Goal: Task Accomplishment & Management: Use online tool/utility

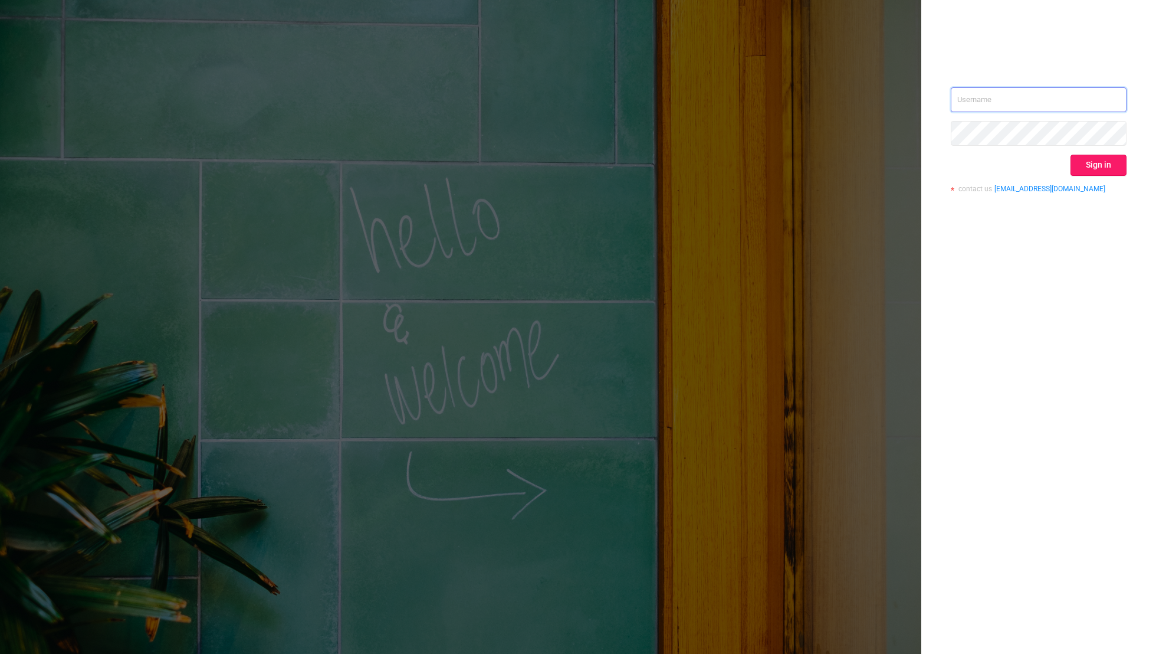
type input "[EMAIL_ADDRESS][DOMAIN_NAME]"
click at [788, 169] on button "Sign in" at bounding box center [1099, 165] width 56 height 21
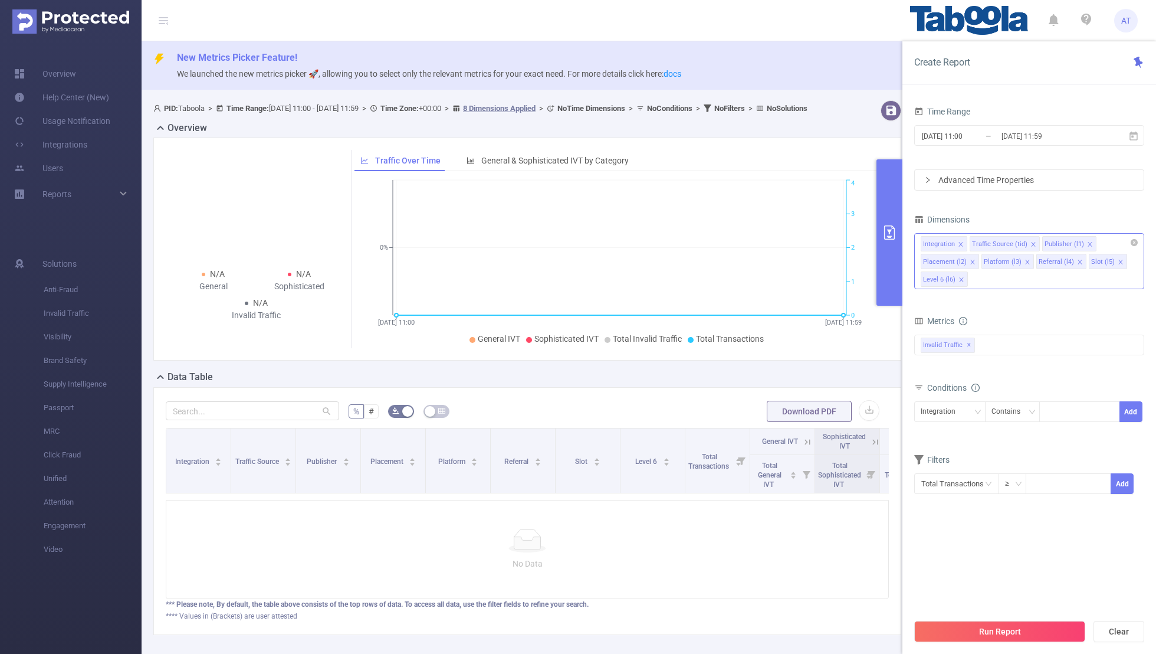
click at [788, 243] on icon "icon: close" at bounding box center [961, 244] width 6 height 6
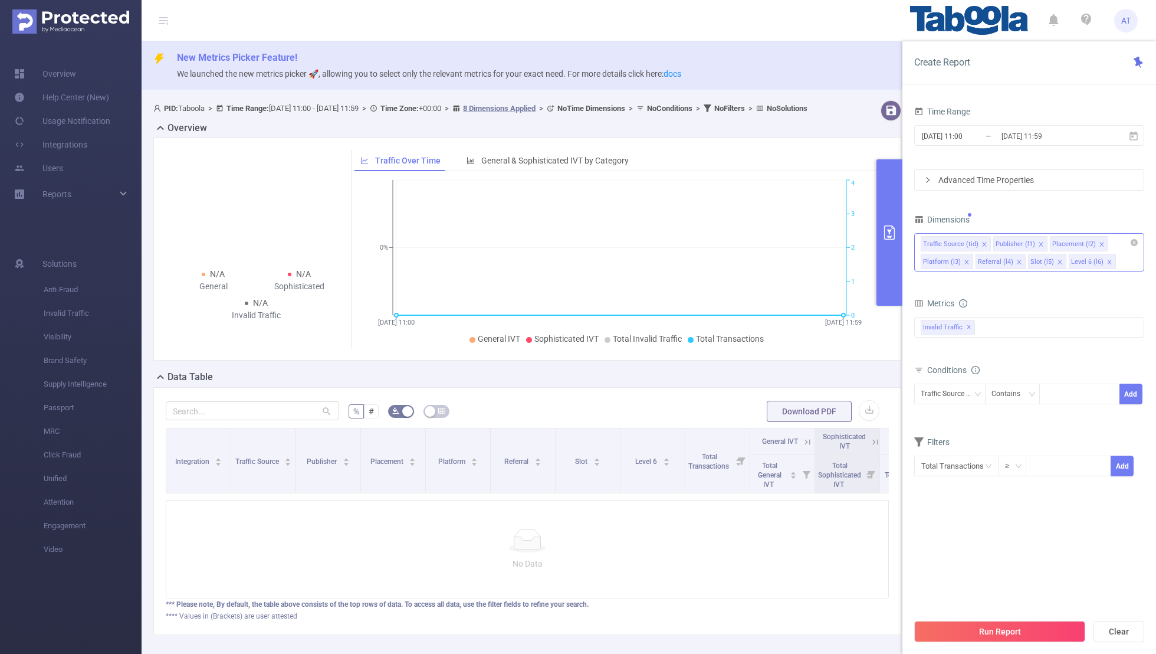
click at [788, 243] on icon "icon: close" at bounding box center [984, 244] width 4 height 4
click at [788, 243] on icon "icon: close" at bounding box center [1030, 244] width 6 height 6
click at [788, 241] on icon "icon: close" at bounding box center [1024, 244] width 6 height 6
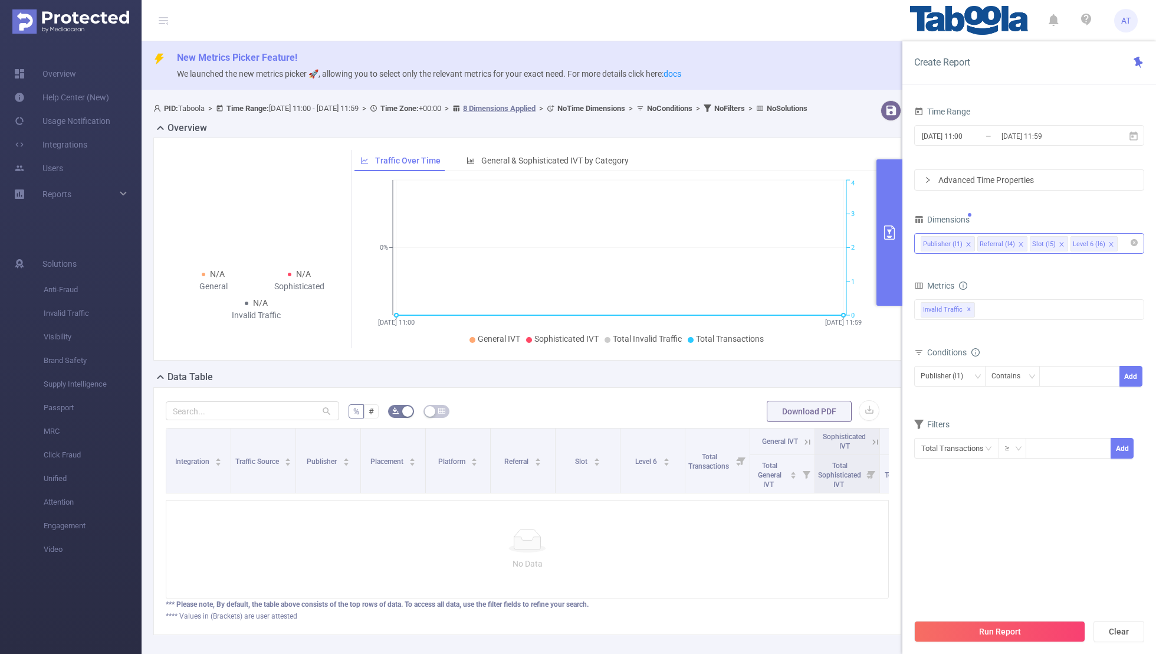
click at [788, 240] on li "Referral (l4)" at bounding box center [1003, 243] width 50 height 15
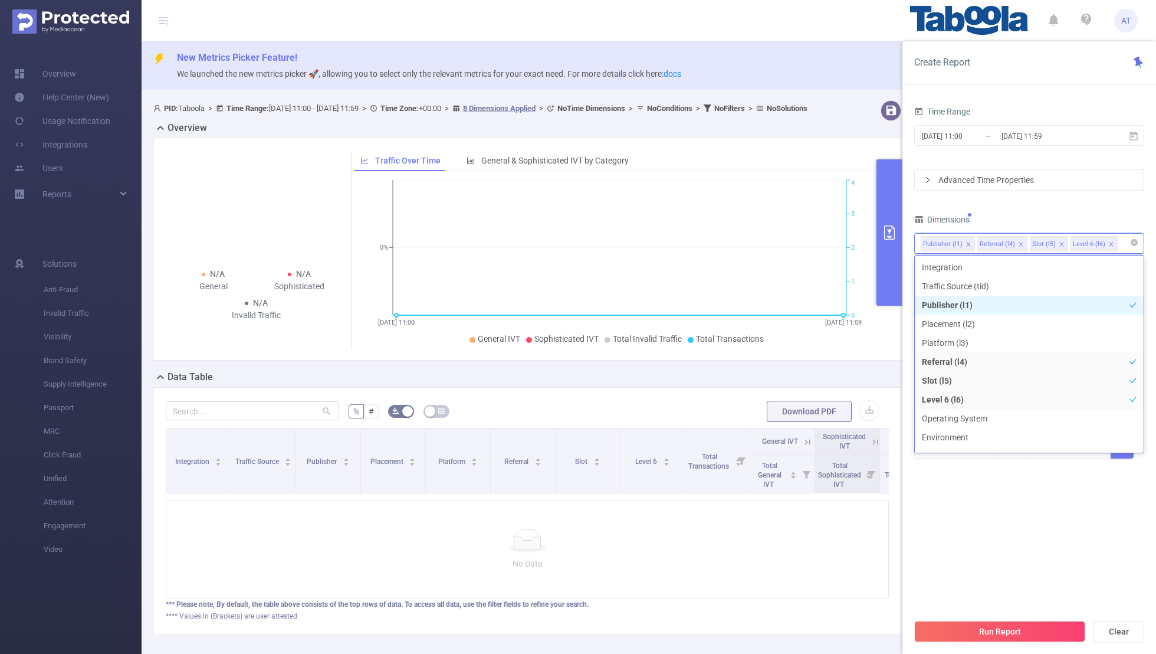
click at [788, 241] on icon "icon: close" at bounding box center [1021, 244] width 6 height 6
click at [788, 241] on icon "icon: close" at bounding box center [1010, 244] width 6 height 6
click at [788, 224] on div "Dimensions" at bounding box center [1030, 220] width 230 height 19
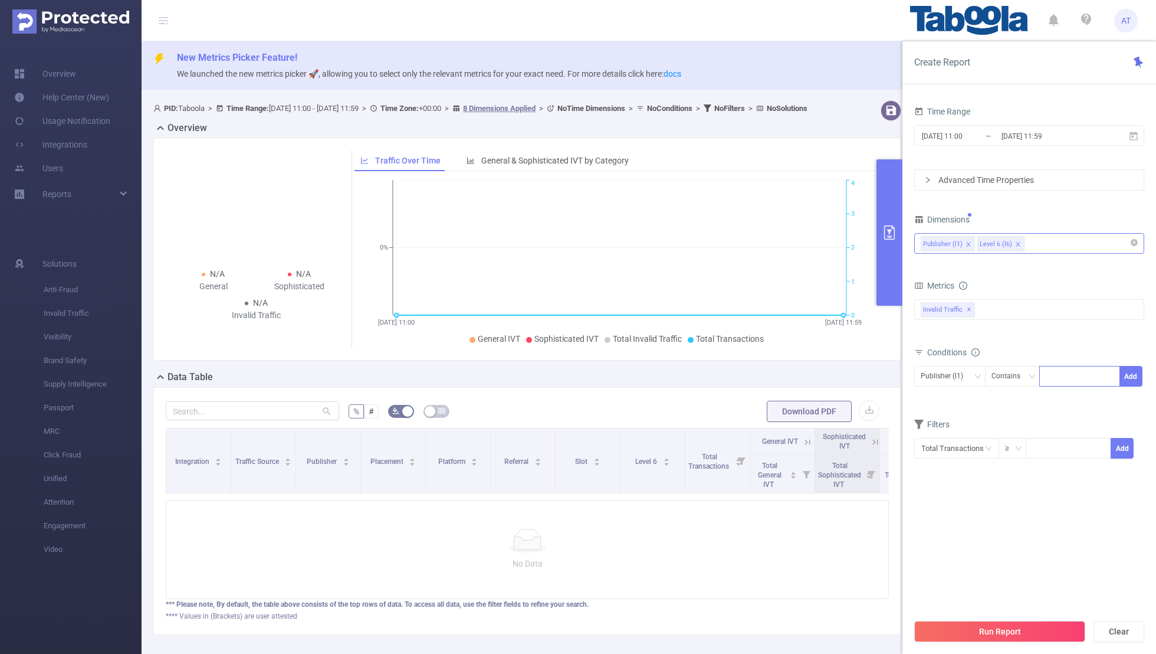
click at [788, 372] on div at bounding box center [1080, 375] width 68 height 19
paste input "elsnews-insulins"
type input "elsnews-insulins"
click at [788, 372] on button "Add" at bounding box center [1131, 376] width 23 height 21
click at [788, 423] on form "Dimensions Publisher (l1) Level 6 (l6) Metrics bp_total bp_adult bp_arms bp_cri…" at bounding box center [1030, 352] width 230 height 283
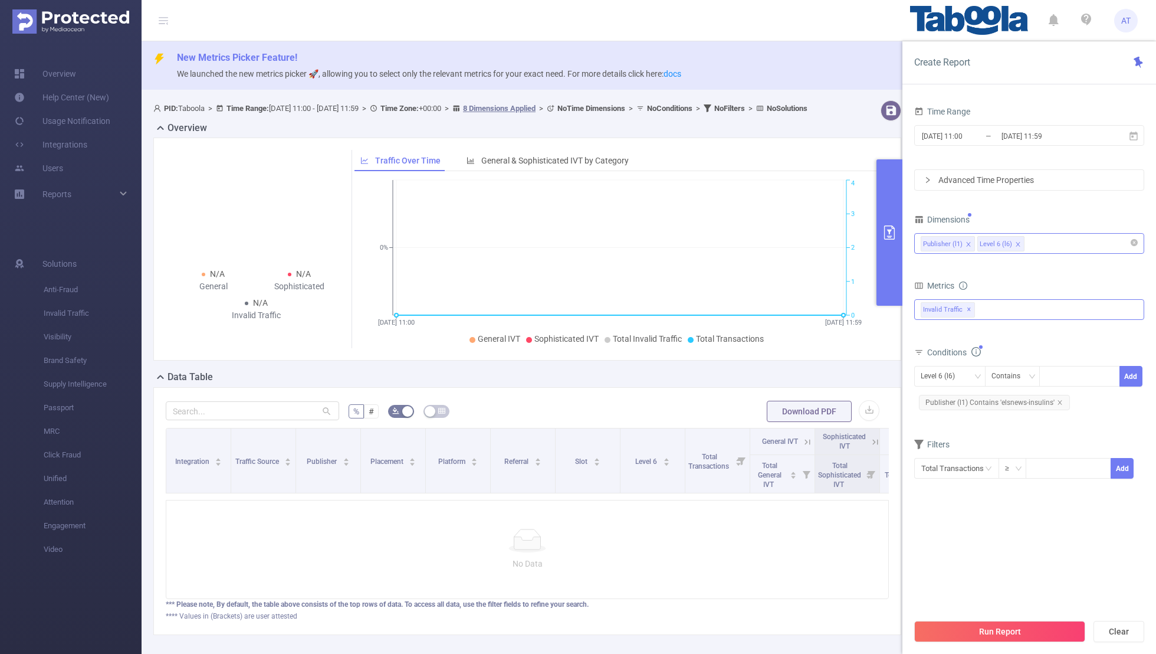
click at [788, 309] on div "Invalid Traffic ✕" at bounding box center [1030, 309] width 230 height 21
click at [788, 283] on div "Metrics" at bounding box center [1030, 286] width 230 height 19
click at [788, 427] on section "Time Range [DATE] 11:00 _ [DATE] 11:59 Advanced Time Properties Dimensions Publ…" at bounding box center [1030, 357] width 230 height 509
click at [788, 140] on input "[DATE] 11:00" at bounding box center [969, 136] width 96 height 16
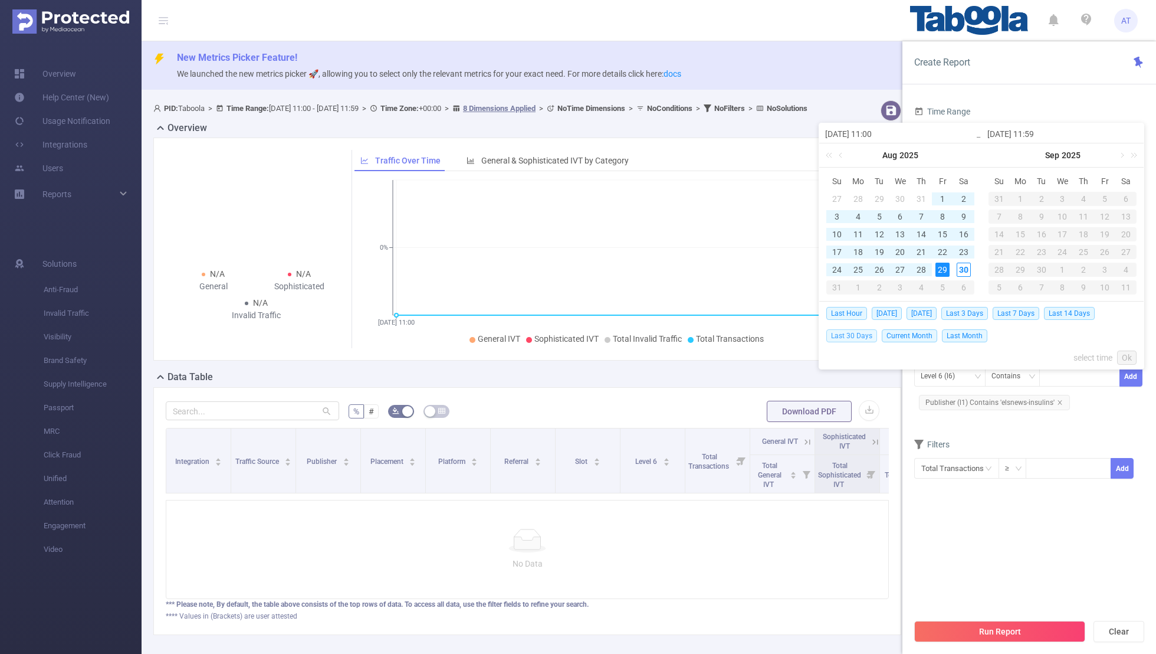
click at [788, 332] on span "Last 30 Days" at bounding box center [852, 335] width 51 height 13
type input "[DATE] 00:00"
type input "[DATE] 23:59"
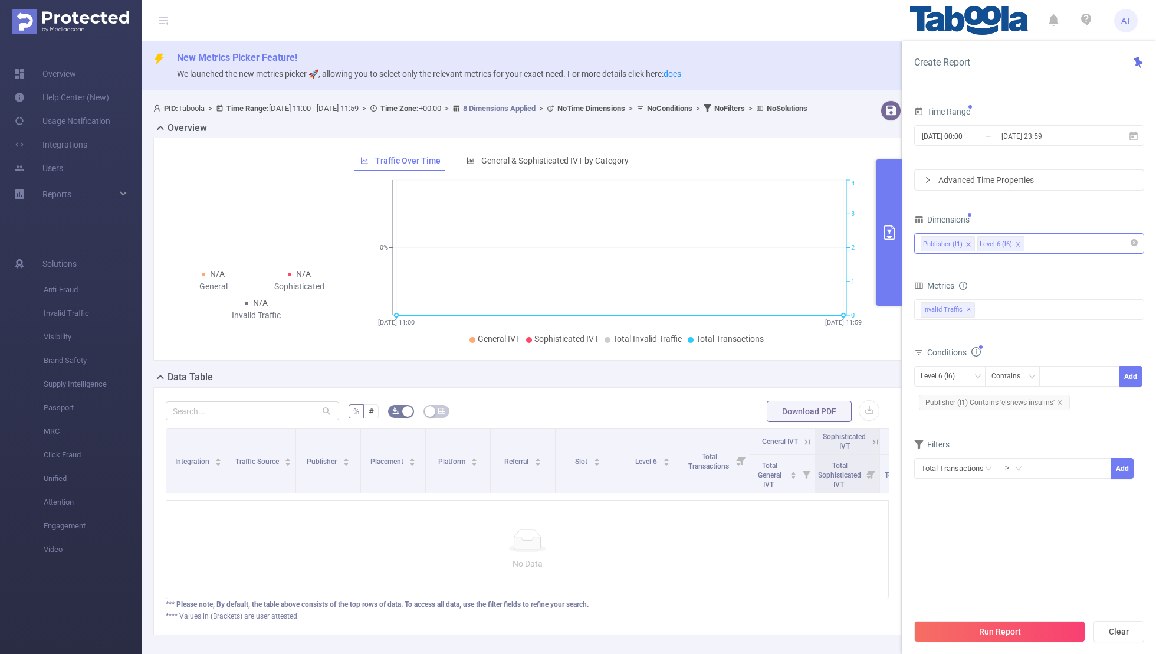
click at [788, 427] on div "Total Transactions ≥ Add" at bounding box center [1030, 473] width 230 height 34
click at [788, 427] on button "Run Report" at bounding box center [1000, 631] width 171 height 21
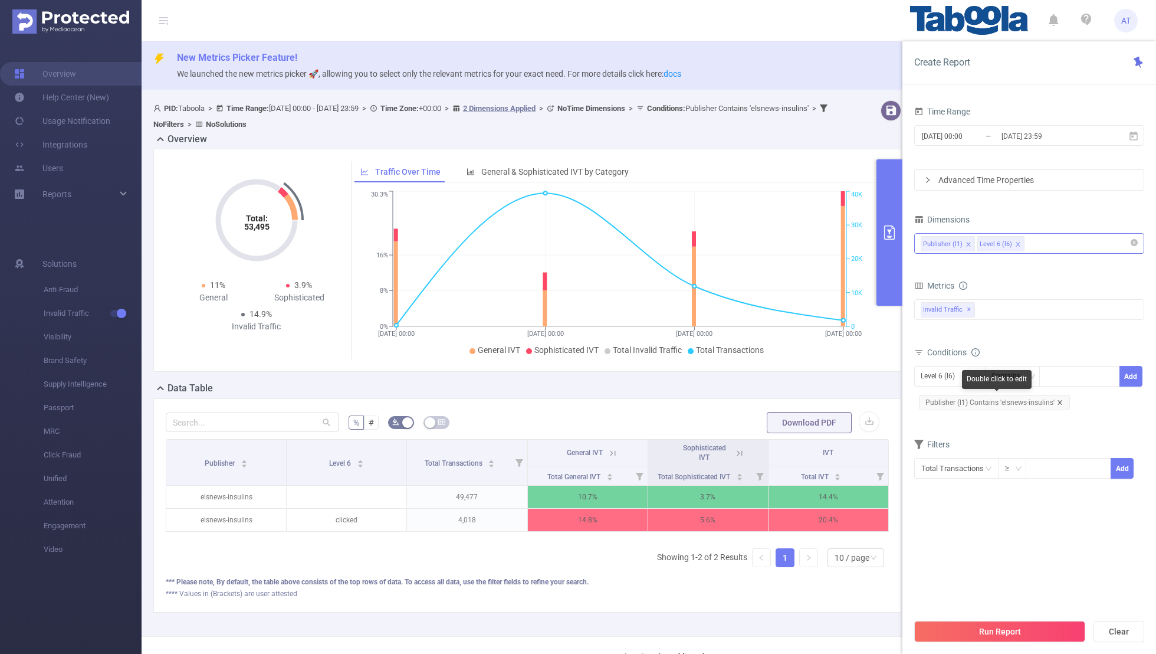
click at [788, 400] on icon "icon: close" at bounding box center [1060, 402] width 4 height 4
click at [788, 373] on div "Level 6 (l6)" at bounding box center [942, 375] width 42 height 19
click at [788, 394] on li "Publisher (l1)" at bounding box center [950, 398] width 71 height 19
click at [788, 382] on div at bounding box center [1080, 375] width 68 height 19
paste input "medisepkerala-maashardagroup"
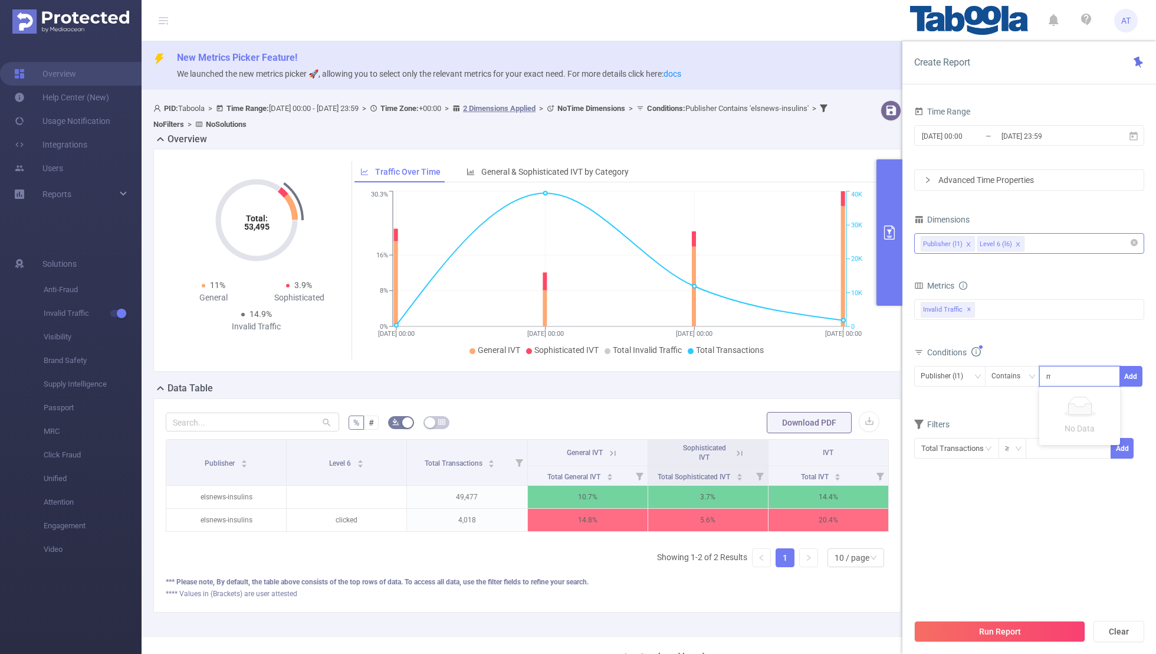
scroll to position [0, 35]
type input "medisepkerala-maashardagroup"
click at [788, 372] on button "Add" at bounding box center [1131, 376] width 23 height 21
click at [788, 424] on form "Dimensions Publisher (l1) Level 6 (l6) Metrics bp_total bp_adult bp_arms bp_cri…" at bounding box center [1030, 352] width 230 height 283
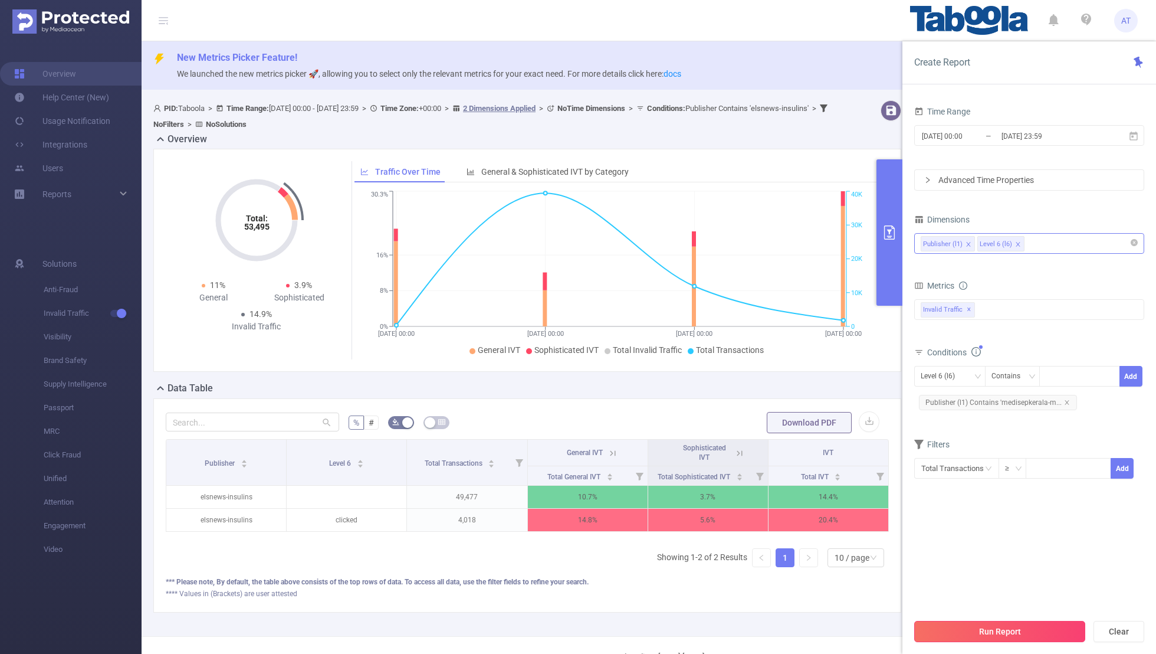
click at [788, 427] on button "Run Report" at bounding box center [1000, 631] width 171 height 21
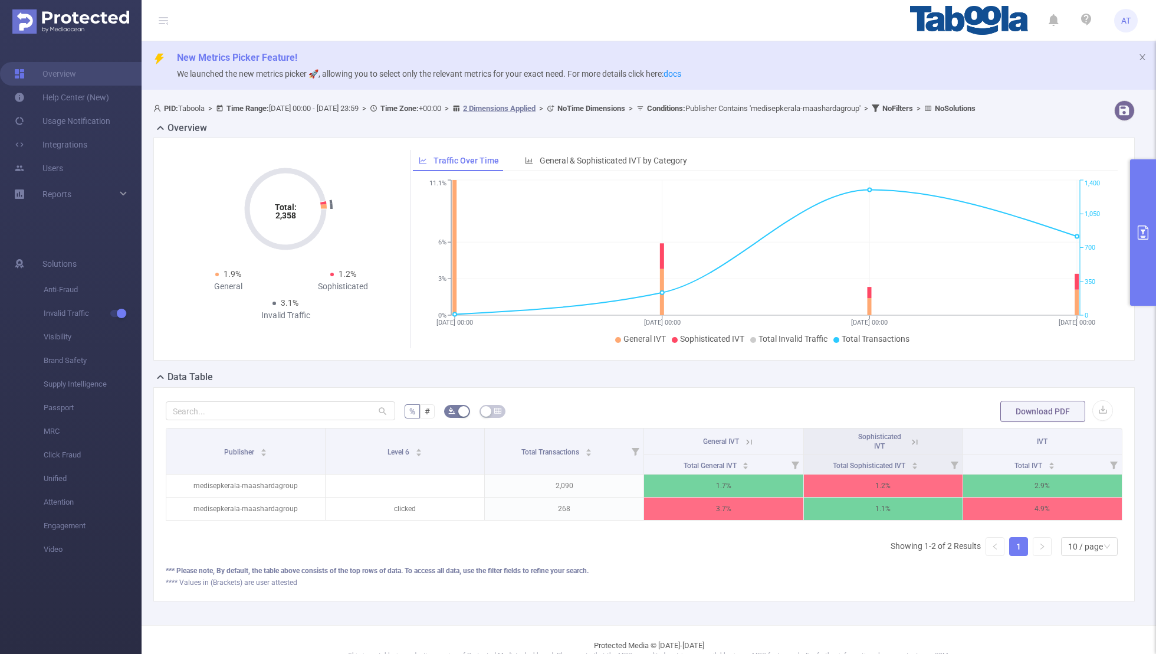
click at [680, 14] on header "AT" at bounding box center [578, 20] width 1156 height 41
click at [788, 215] on button "primary" at bounding box center [1144, 232] width 26 height 146
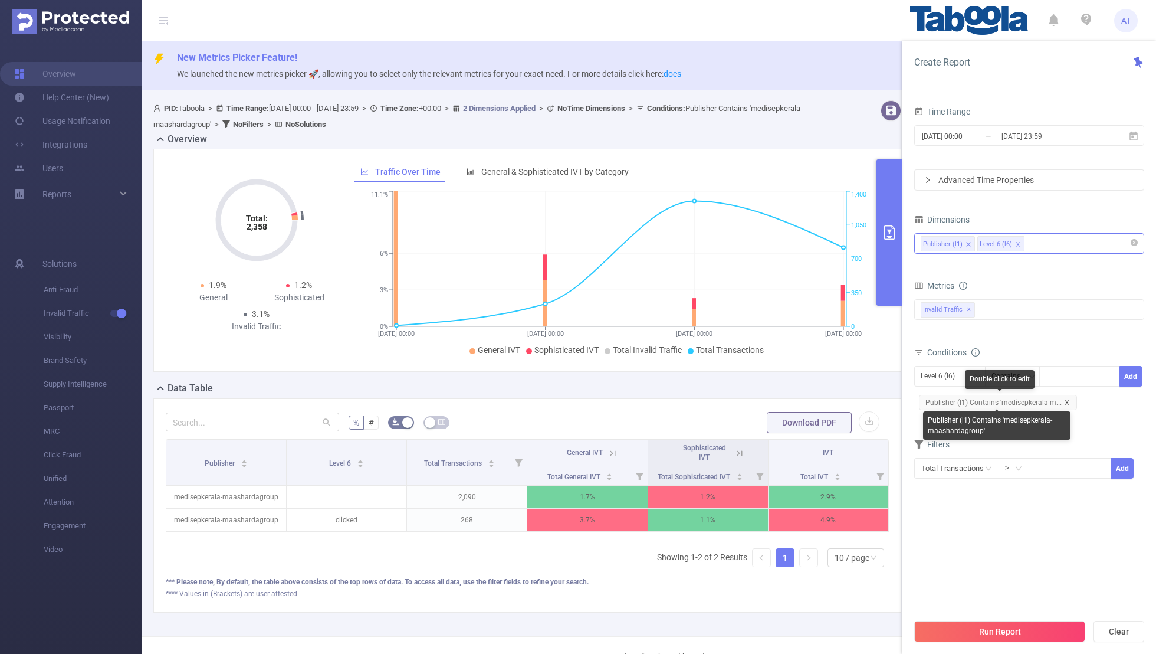
click at [788, 399] on icon "icon: close" at bounding box center [1067, 402] width 6 height 6
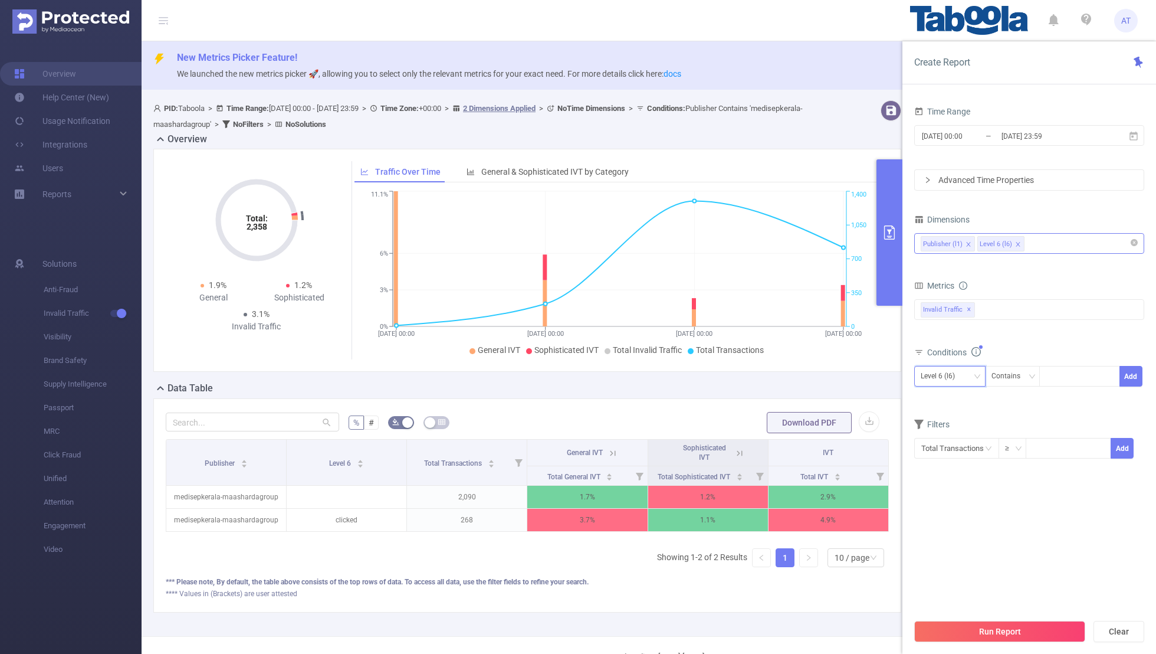
click at [788, 380] on div "Level 6 (l6)" at bounding box center [942, 375] width 42 height 19
click at [788, 405] on li "Publisher (l1)" at bounding box center [950, 398] width 71 height 19
click at [788, 374] on div at bounding box center [1080, 375] width 68 height 19
paste input "indianiq-kannadainformation"
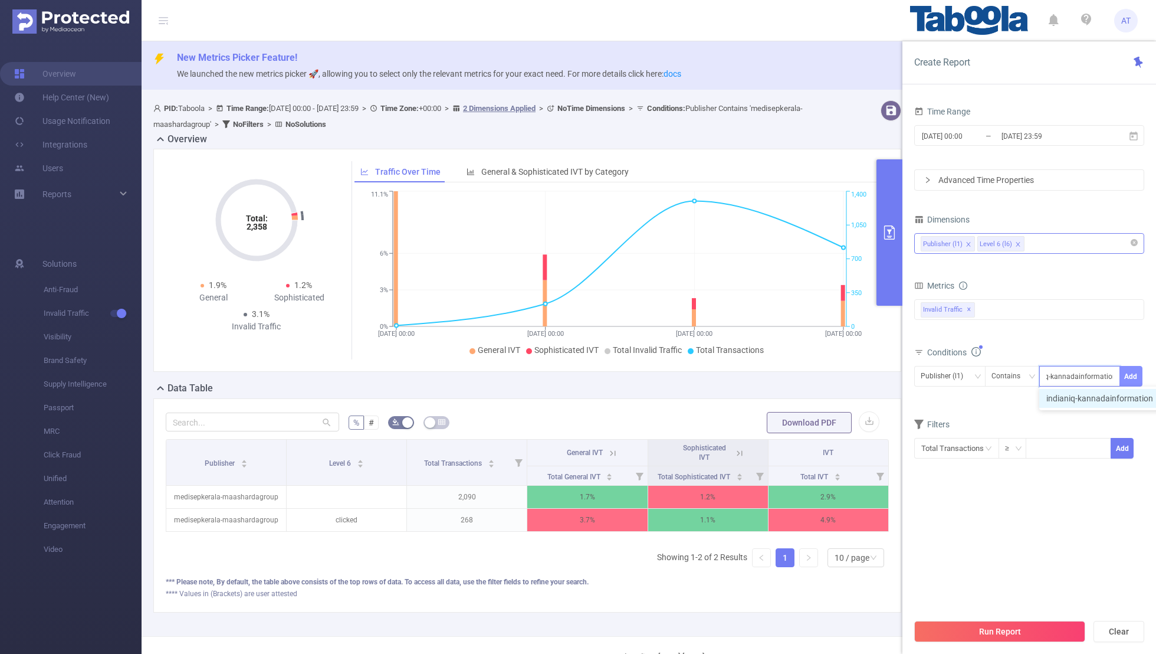
type input "indianiq-kannadainformation"
click at [788, 373] on button "Add" at bounding box center [1131, 376] width 23 height 21
click at [788, 427] on form "Dimensions Publisher (l1) Level 6 (l6) Metrics bp_total bp_adult bp_arms bp_cri…" at bounding box center [1030, 352] width 230 height 283
click at [788, 137] on input "[DATE] 23:59" at bounding box center [1049, 136] width 96 height 16
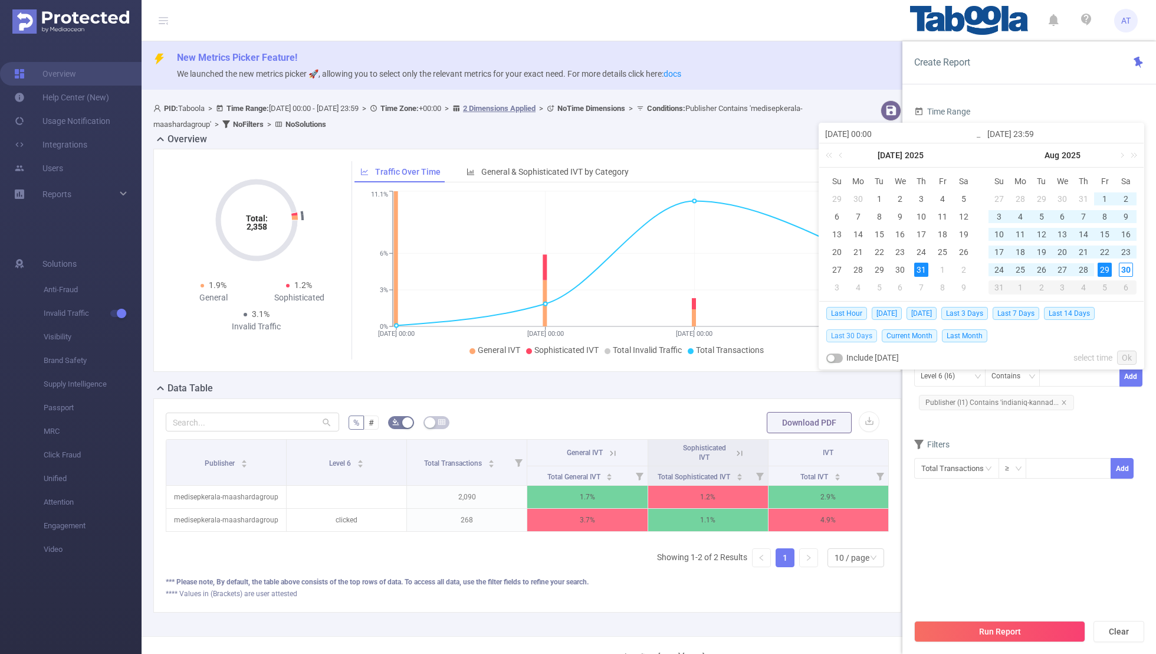
click at [788, 336] on span "Last 30 Days" at bounding box center [852, 335] width 51 height 13
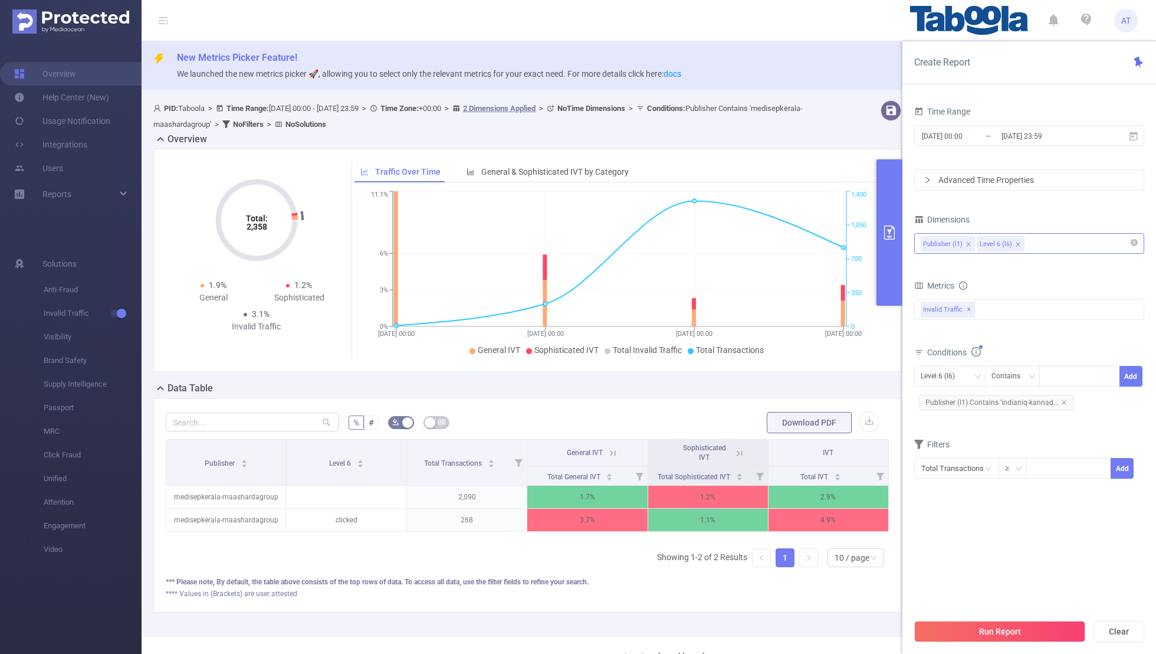
click at [788, 427] on section "Time Range [DATE] 00:00 _ [DATE] 23:59 Advanced Time Properties Dimensions Publ…" at bounding box center [1030, 357] width 230 height 509
click at [788, 427] on button "Run Report" at bounding box center [1000, 631] width 171 height 21
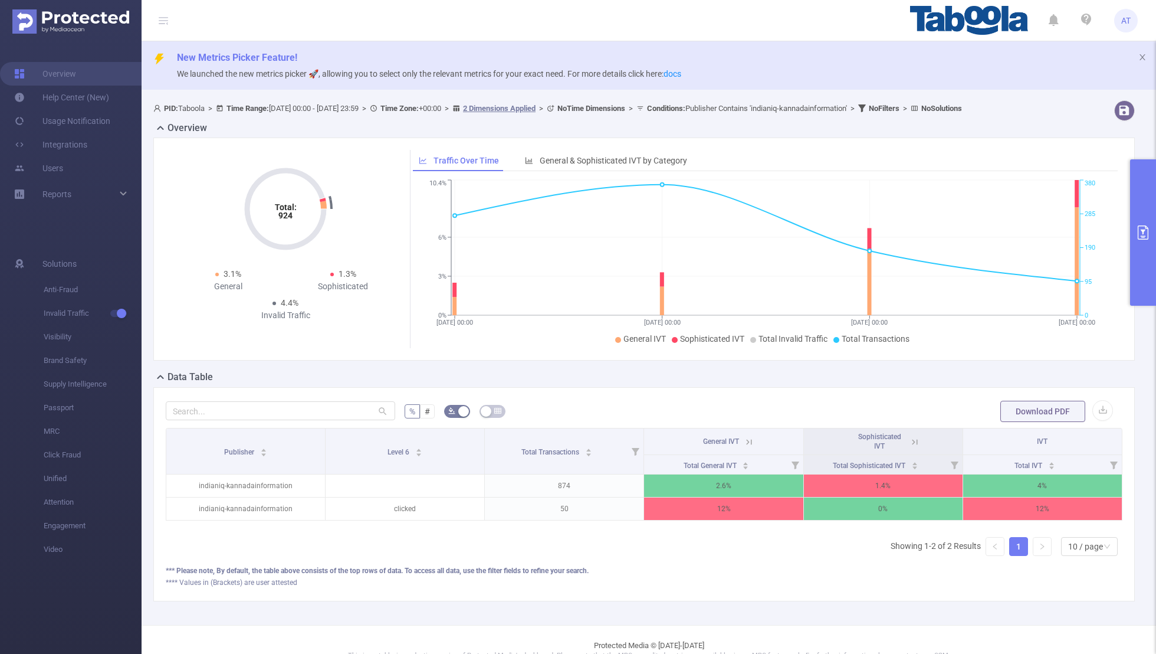
click at [788, 205] on button "primary" at bounding box center [1144, 232] width 26 height 146
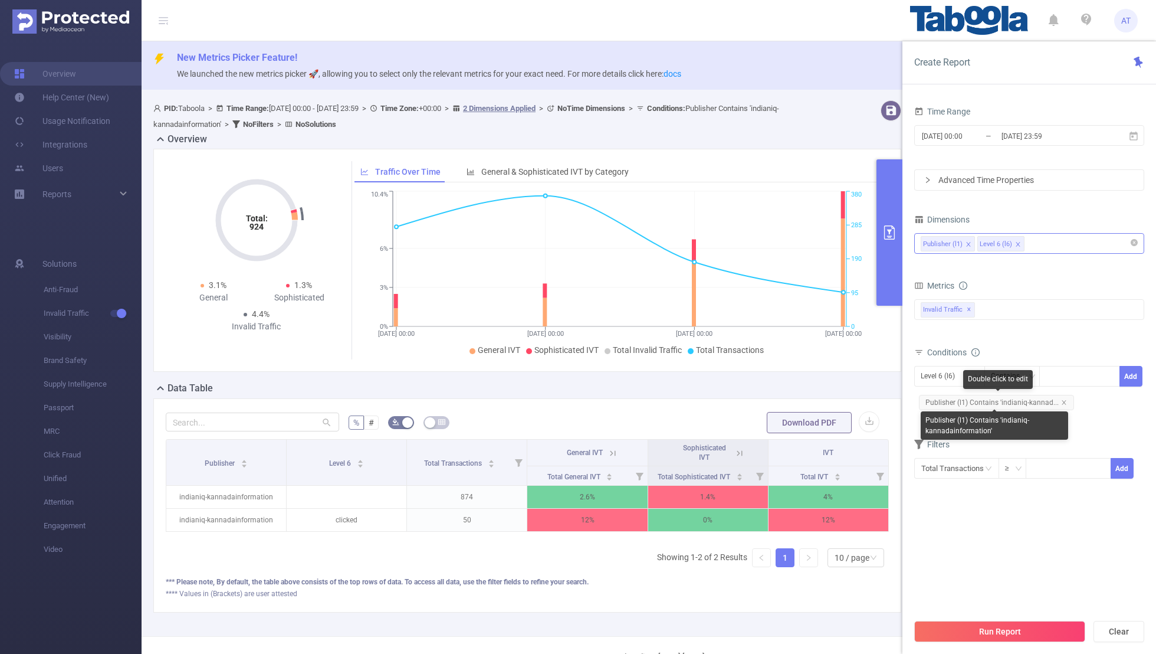
click at [788, 397] on span "Publisher (l1) Contains 'indianiq-kannad..." at bounding box center [996, 402] width 155 height 15
click at [788, 371] on div "Level 6 (l6)" at bounding box center [942, 375] width 42 height 19
click at [788, 387] on ul "Publisher (l1) Level 6 (l6)" at bounding box center [950, 408] width 71 height 42
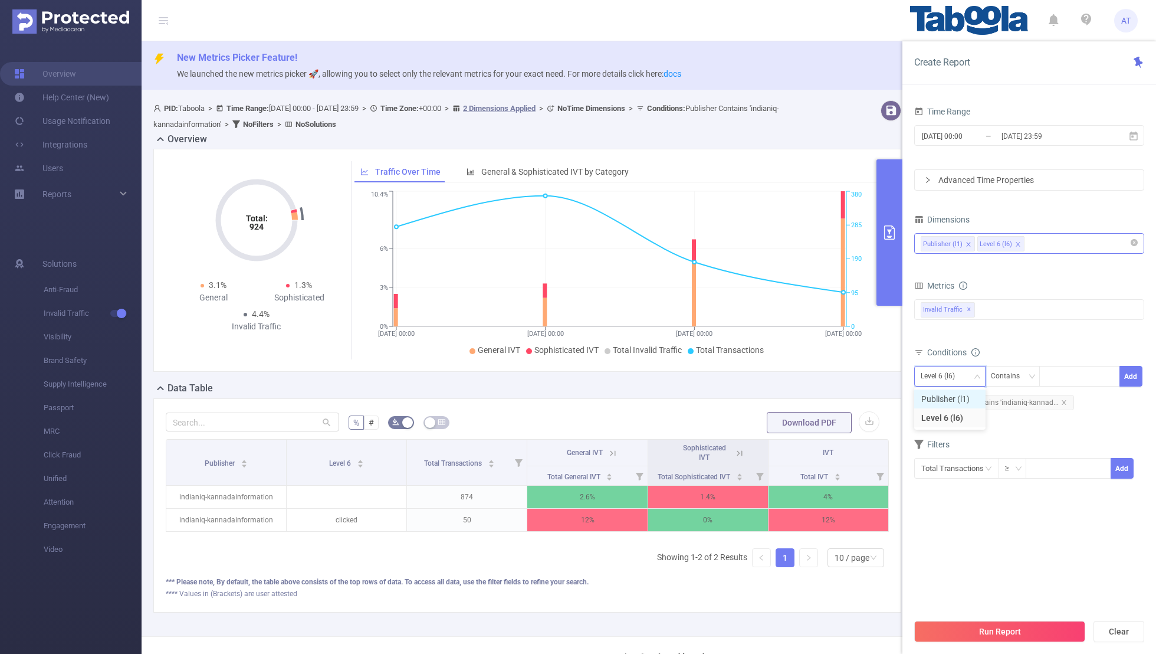
click at [788, 398] on li "Publisher (l1)" at bounding box center [950, 398] width 71 height 19
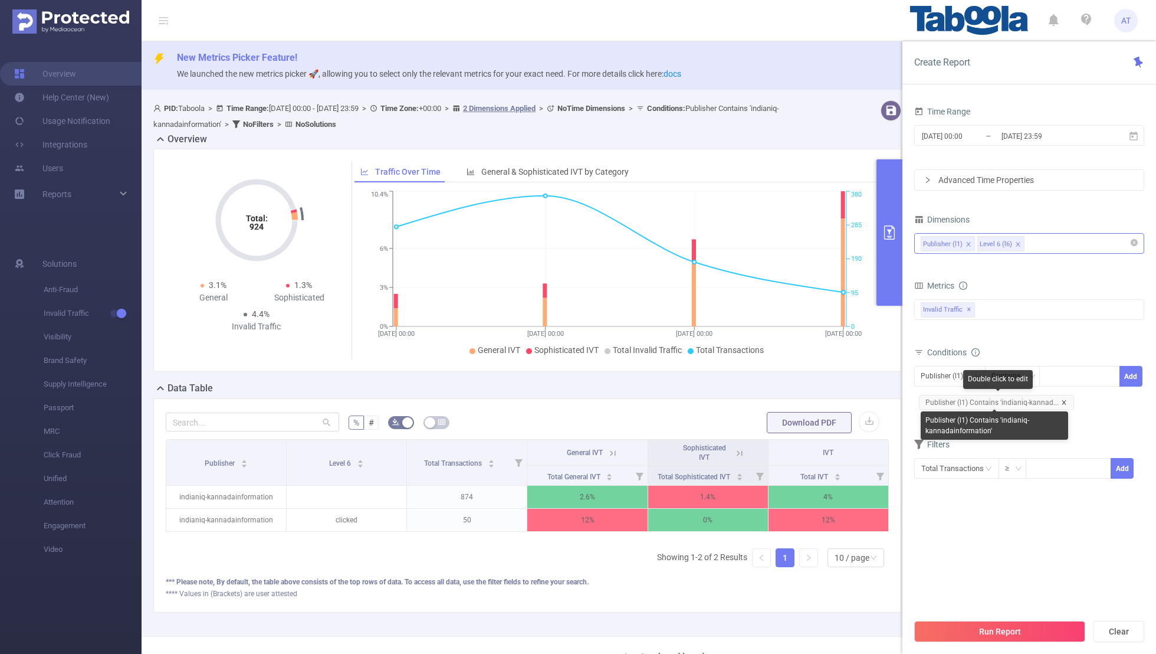
click at [788, 400] on icon "icon: close" at bounding box center [1064, 402] width 4 height 4
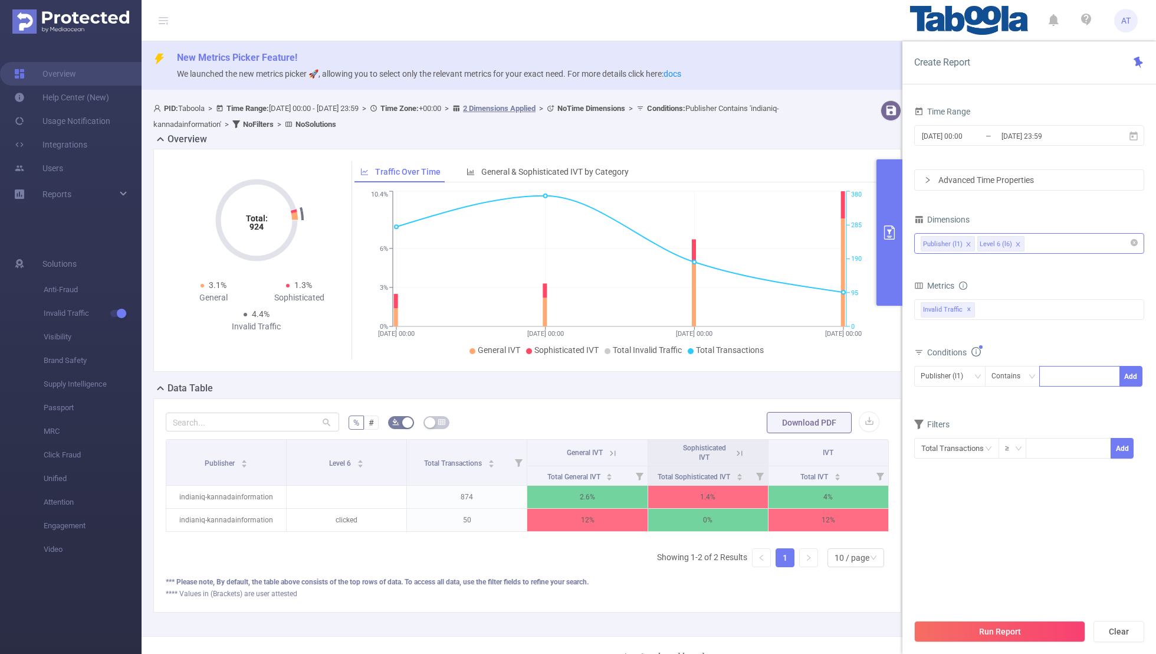
click at [788, 379] on div at bounding box center [1080, 375] width 68 height 19
paste input "kotharinursingcollege-rrdaranchi"
type input "kotharinursingcollege-rrdaranchi"
click at [788, 375] on button "Add" at bounding box center [1131, 376] width 23 height 21
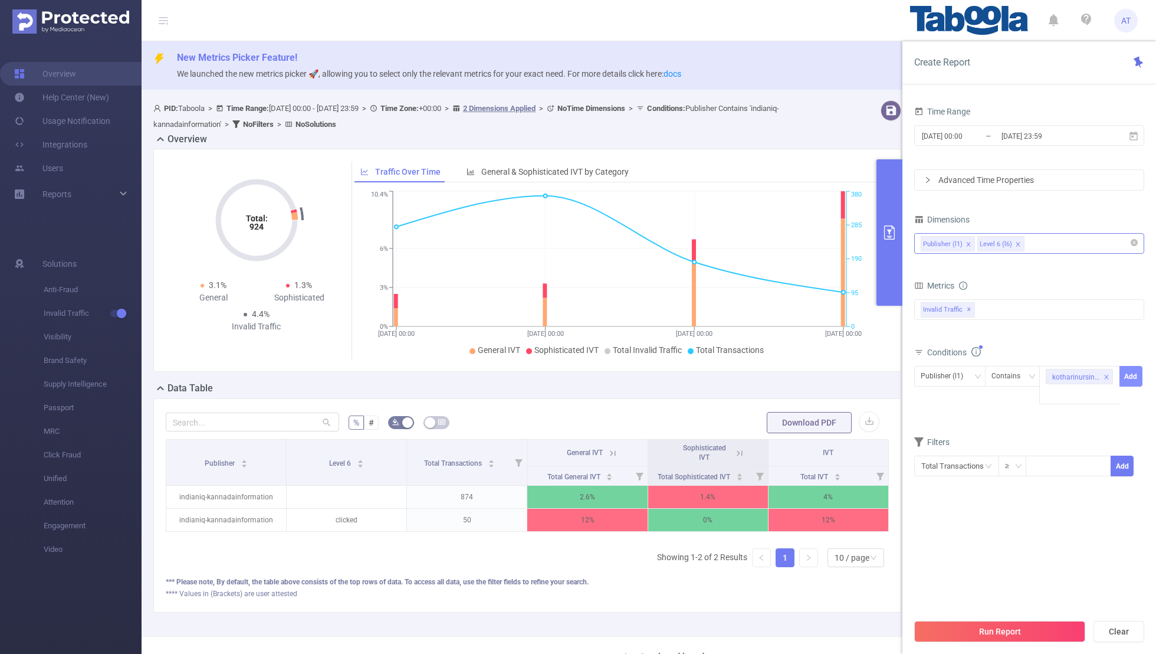
scroll to position [0, 0]
click at [788, 427] on div "Filters" at bounding box center [1030, 445] width 230 height 19
click at [788, 136] on input "[DATE] 00:00" at bounding box center [969, 136] width 96 height 16
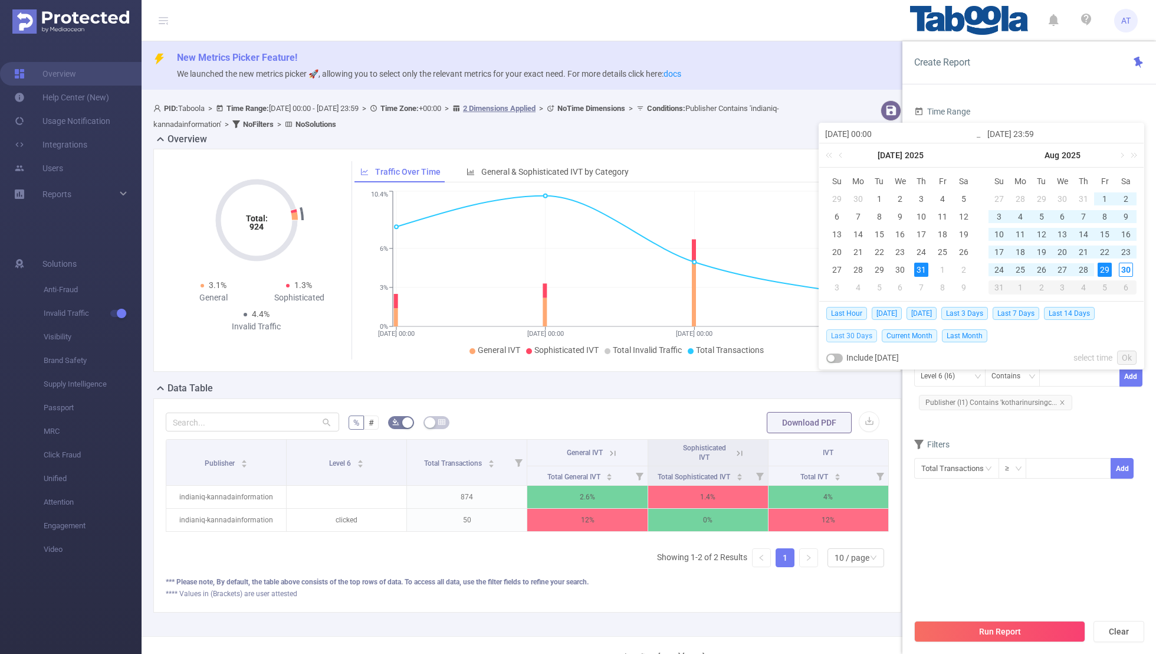
click at [788, 332] on span "Last 30 Days" at bounding box center [852, 335] width 51 height 13
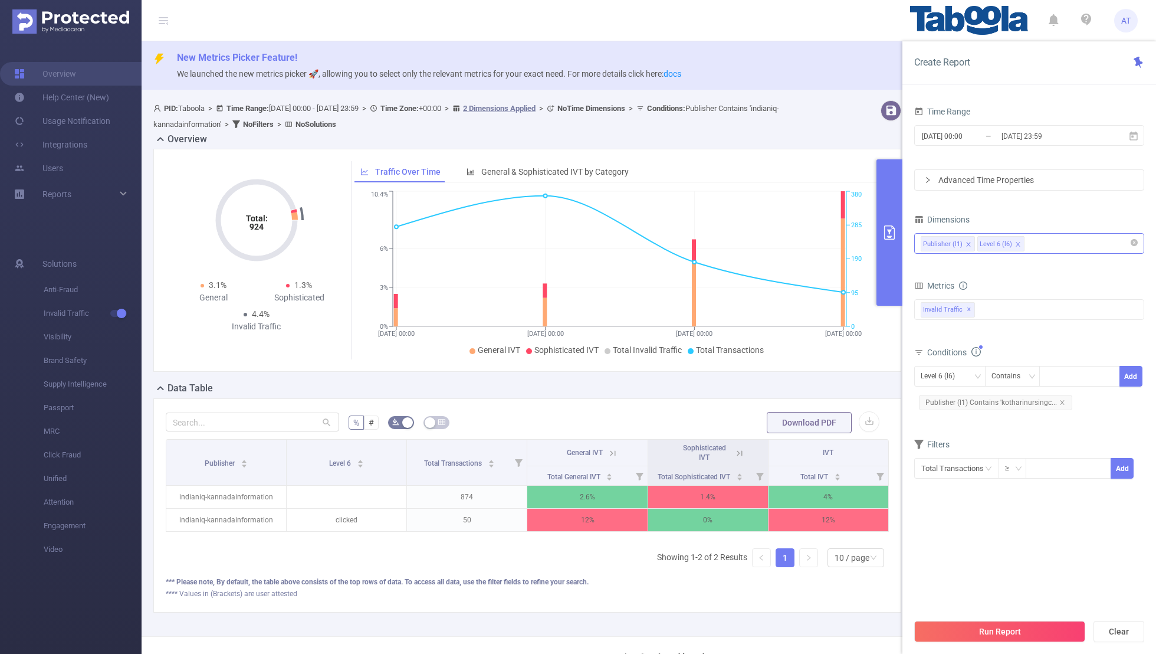
click at [788, 427] on div "Time Range [DATE] 00:00 _ [DATE] 23:59 Advanced Time Properties Dimensions Publ…" at bounding box center [1030, 305] width 230 height 405
click at [788, 427] on button "Run Report" at bounding box center [1000, 631] width 171 height 21
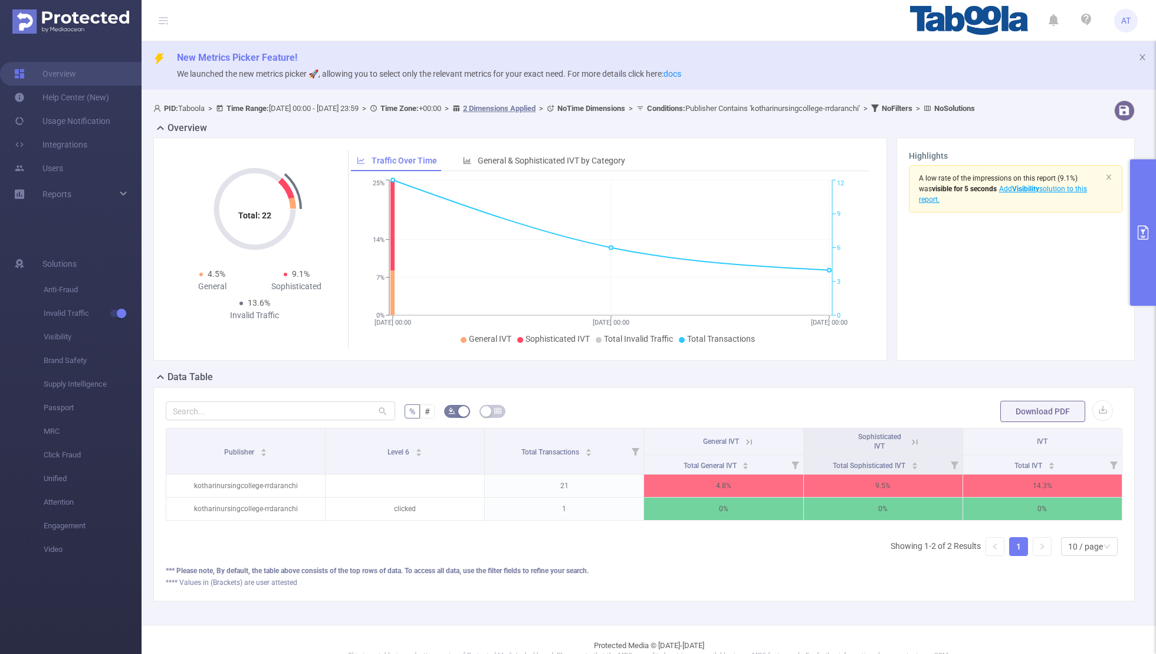
click at [788, 214] on button "primary" at bounding box center [1144, 232] width 26 height 146
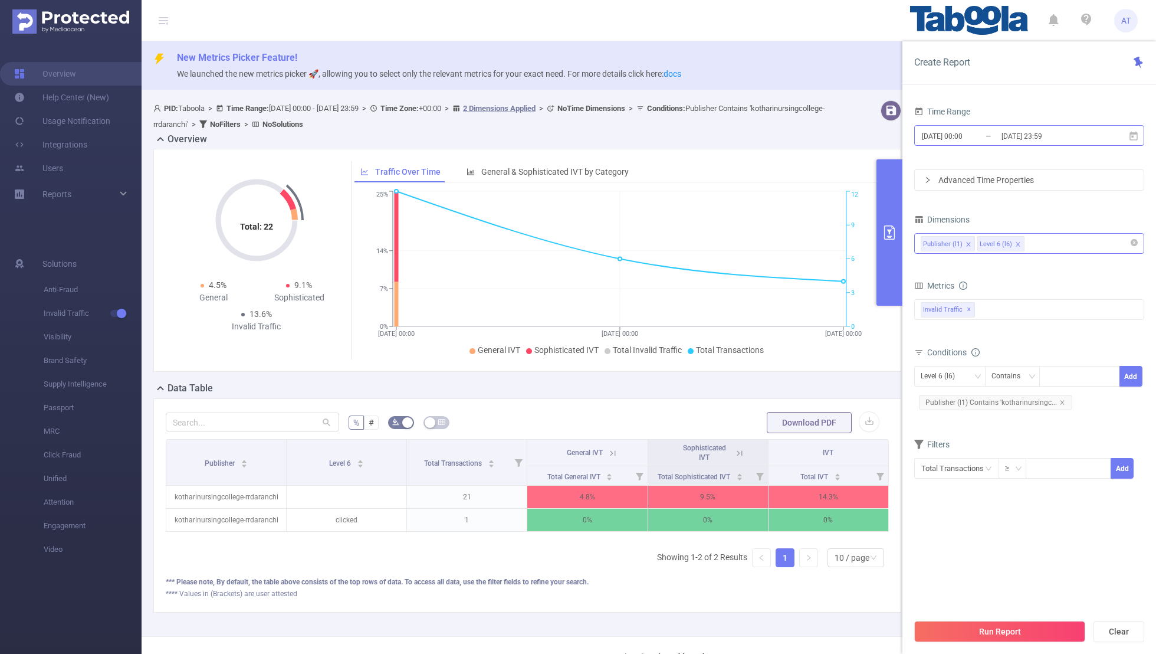
click at [788, 134] on input "[DATE] 00:00" at bounding box center [969, 136] width 96 height 16
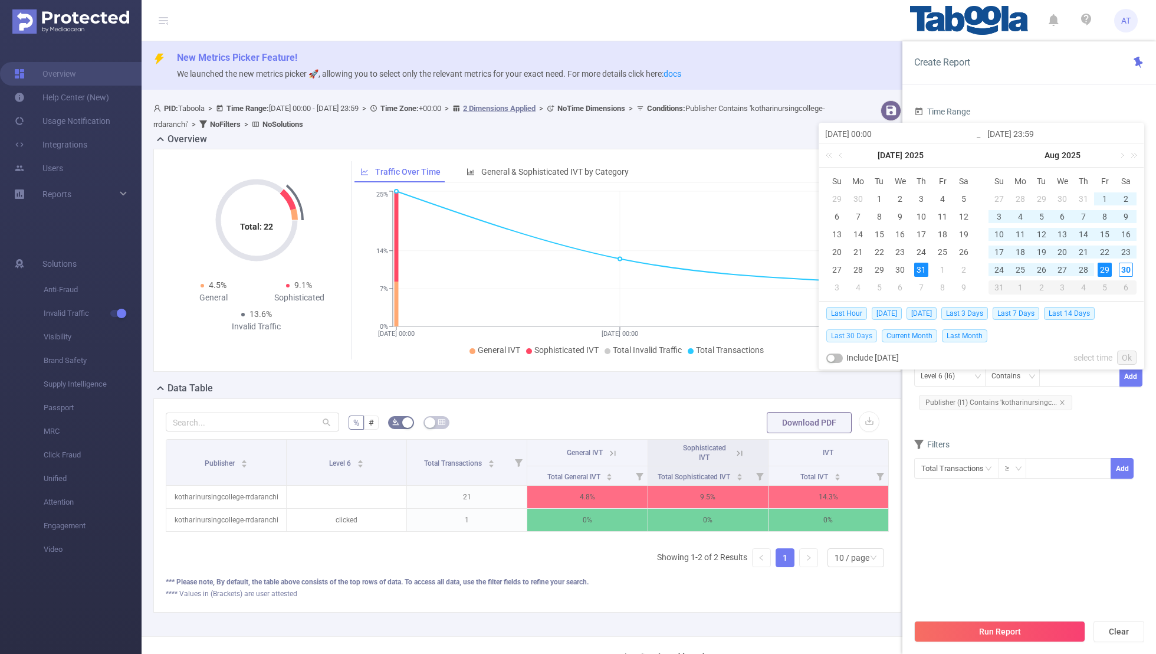
click at [788, 333] on span "Last 30 Days" at bounding box center [852, 335] width 51 height 13
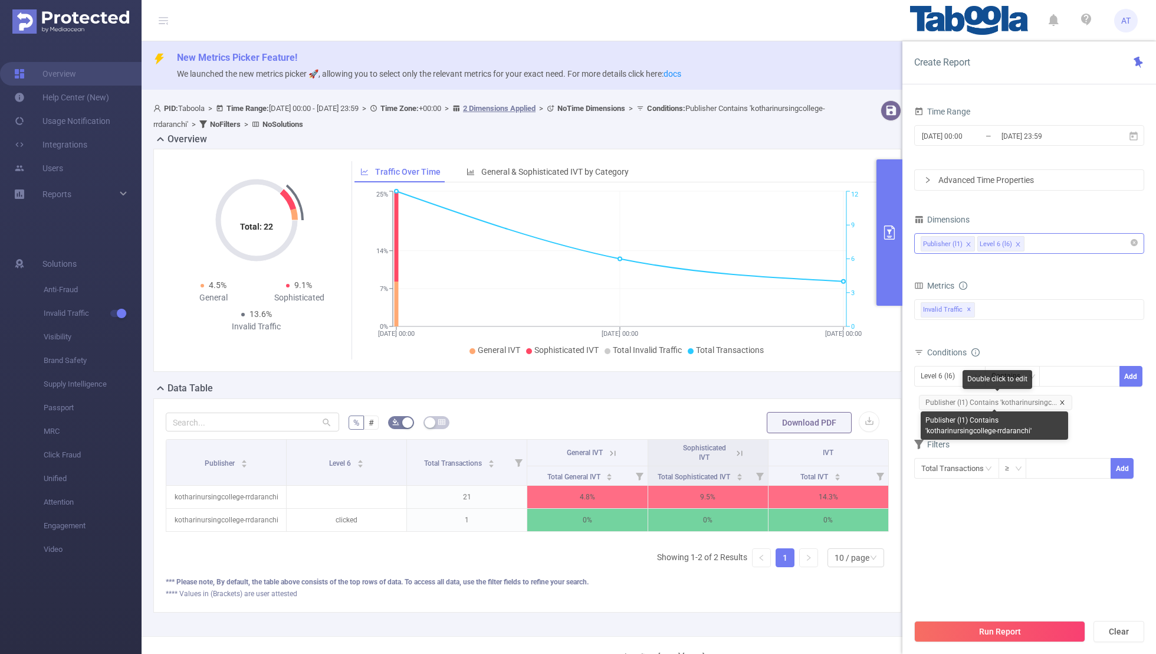
click at [788, 400] on icon "icon: close" at bounding box center [1062, 402] width 4 height 4
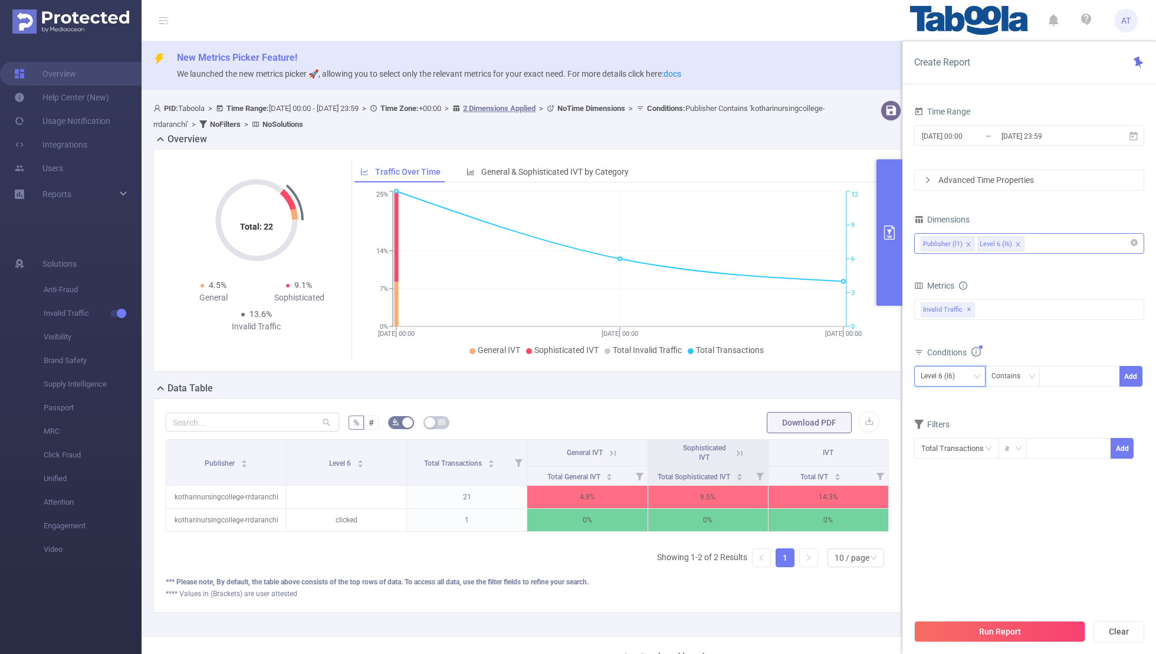
click at [788, 379] on div "Level 6 (l6)" at bounding box center [942, 375] width 42 height 19
click at [788, 397] on li "Publisher (l1)" at bounding box center [950, 398] width 71 height 19
click at [788, 382] on div at bounding box center [1080, 375] width 68 height 19
paste input "kotharinursingcollege-hsnews"
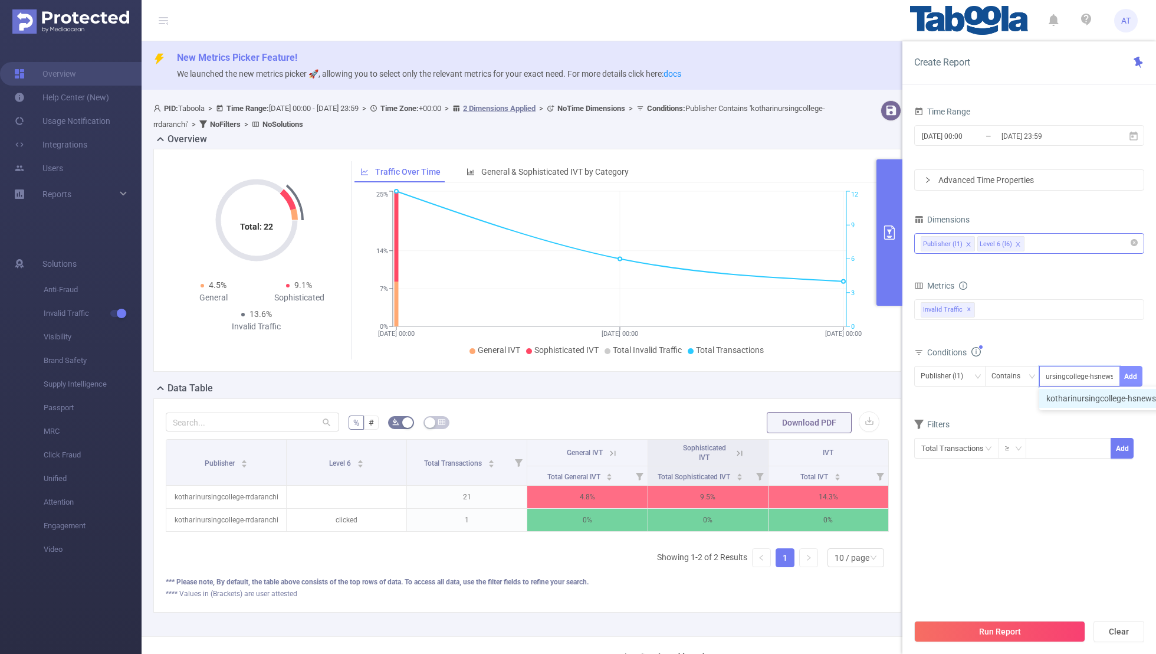
type input "kotharinursingcollege-hsnews"
click at [788, 375] on button "Add" at bounding box center [1131, 376] width 23 height 21
click at [788, 427] on div "Filters" at bounding box center [1030, 445] width 230 height 19
click at [788, 128] on input "[DATE] 00:00" at bounding box center [969, 136] width 96 height 16
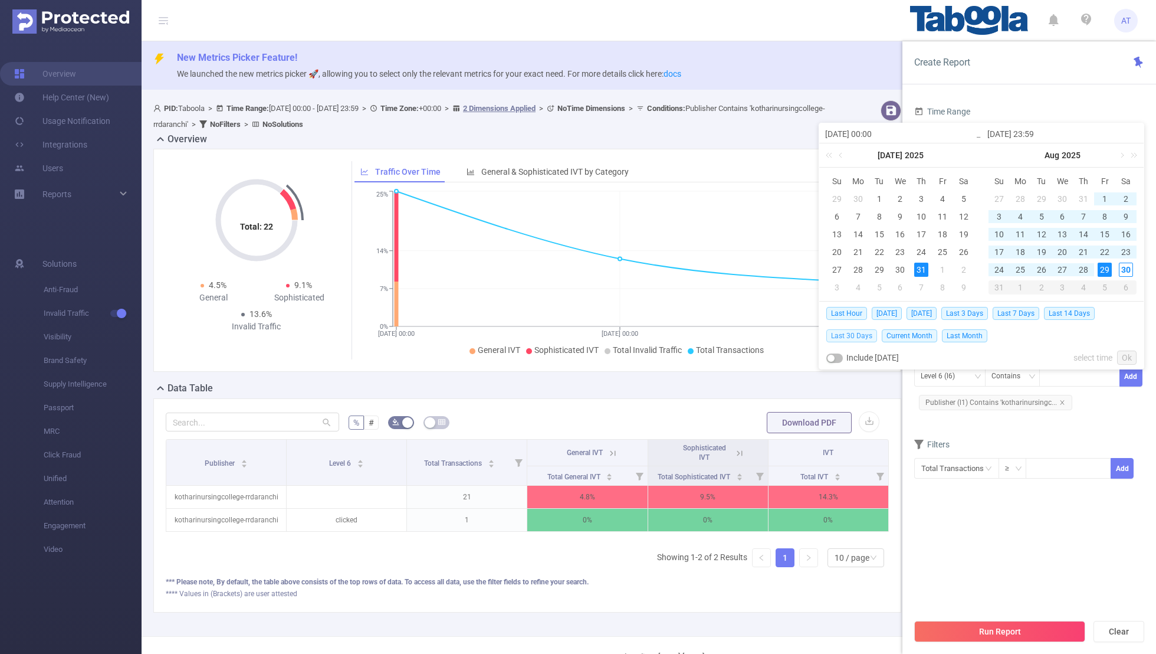
click at [788, 329] on span "Last 30 Days" at bounding box center [852, 335] width 51 height 13
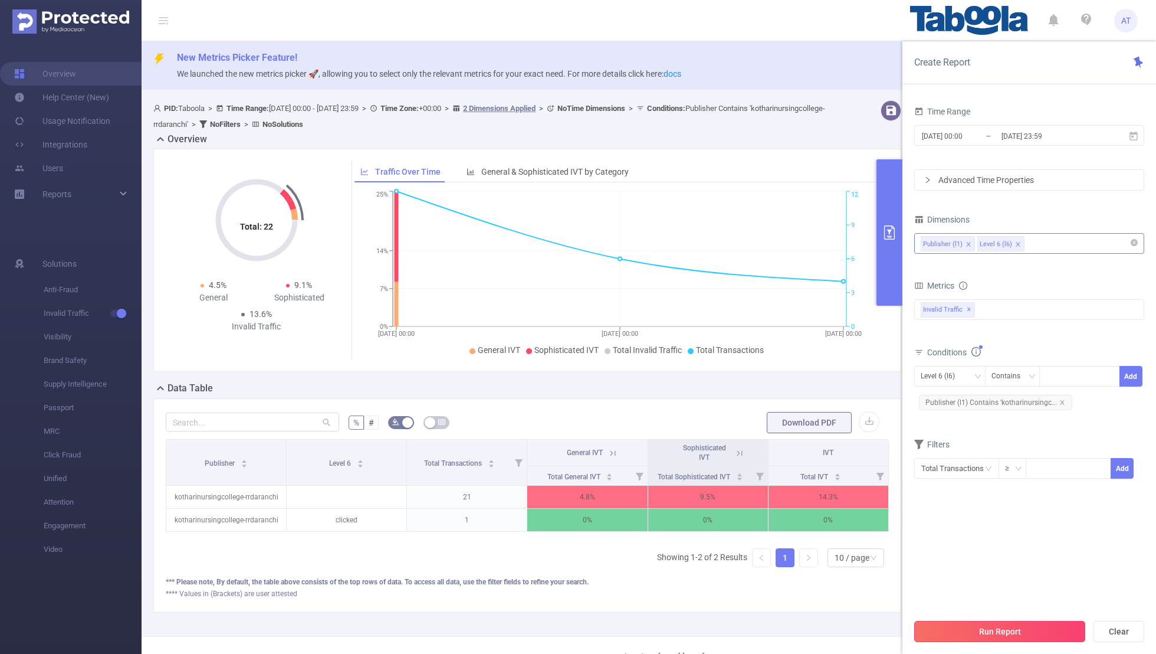
click at [788, 427] on button "Run Report" at bounding box center [1000, 631] width 171 height 21
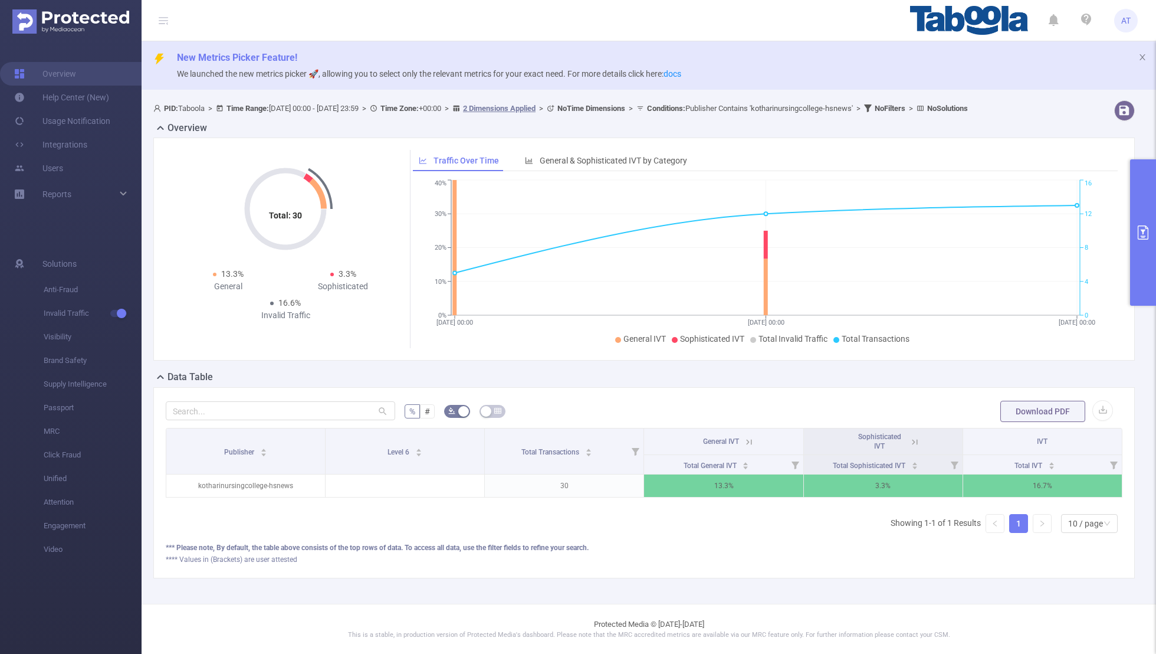
click at [788, 196] on button "primary" at bounding box center [1144, 232] width 26 height 146
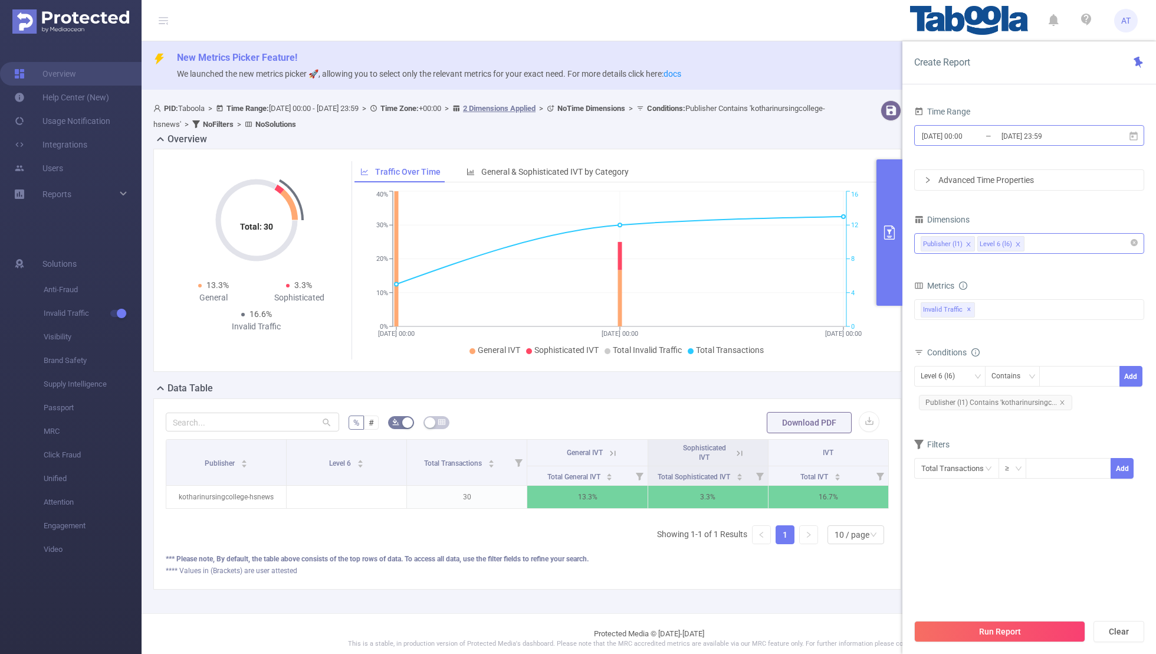
click at [788, 129] on input "[DATE] 23:59" at bounding box center [1049, 136] width 96 height 16
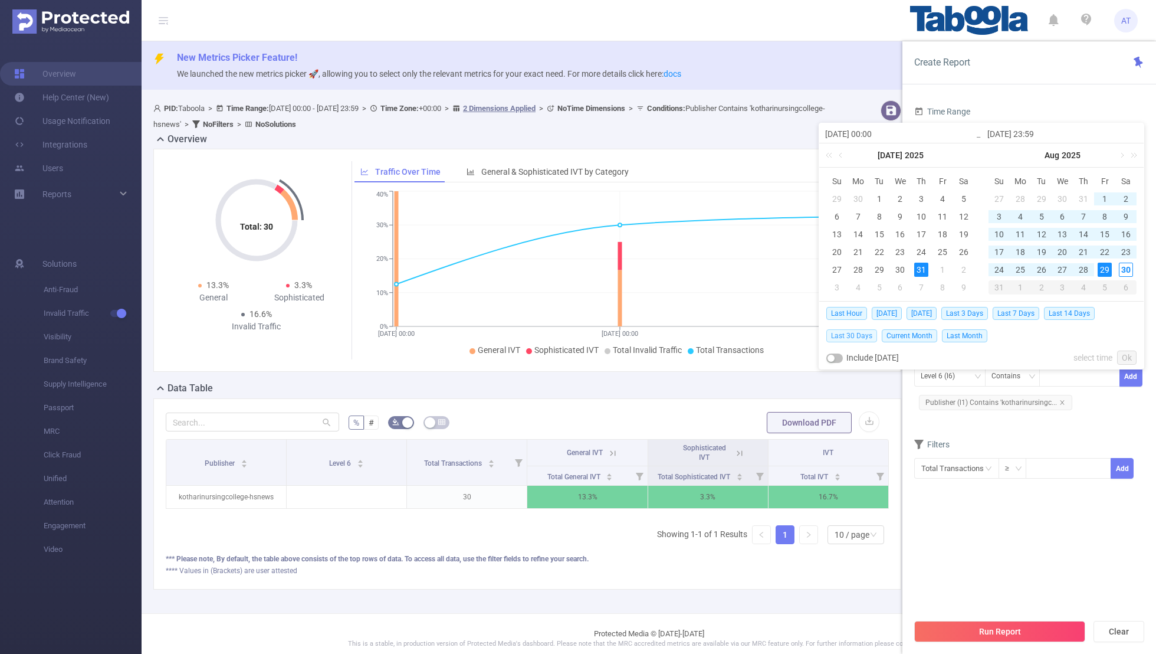
click at [788, 330] on span "Last 30 Days" at bounding box center [852, 335] width 51 height 13
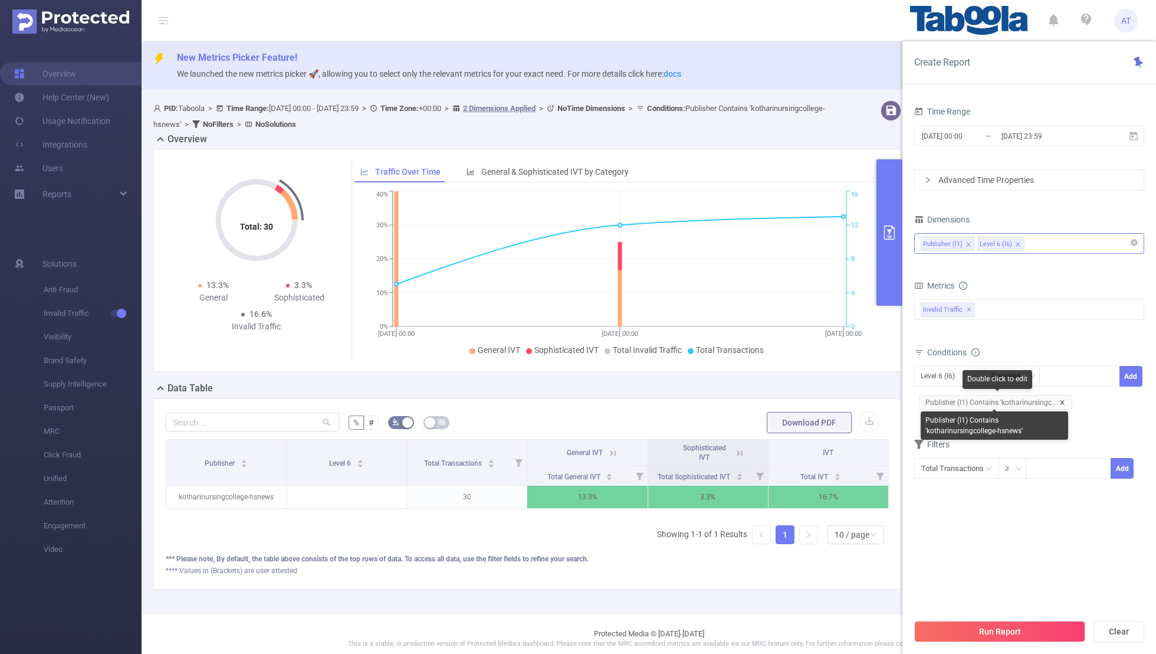
click at [788, 399] on icon "icon: close" at bounding box center [1063, 402] width 6 height 6
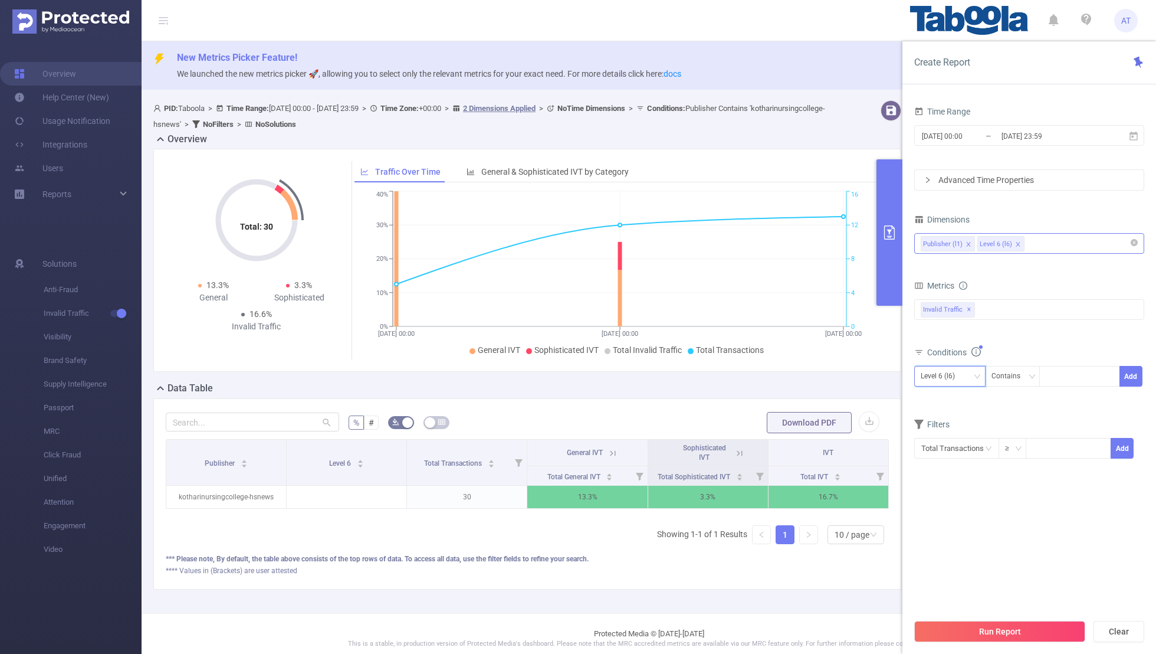
click at [788, 374] on div "Level 6 (l6)" at bounding box center [942, 375] width 42 height 19
click at [788, 396] on li "Publisher (l1)" at bounding box center [950, 398] width 71 height 19
click at [788, 378] on div at bounding box center [1080, 375] width 68 height 19
paste input "nrcpbriter-nabfpo"
type input "nrcpbriter-nabfpo"
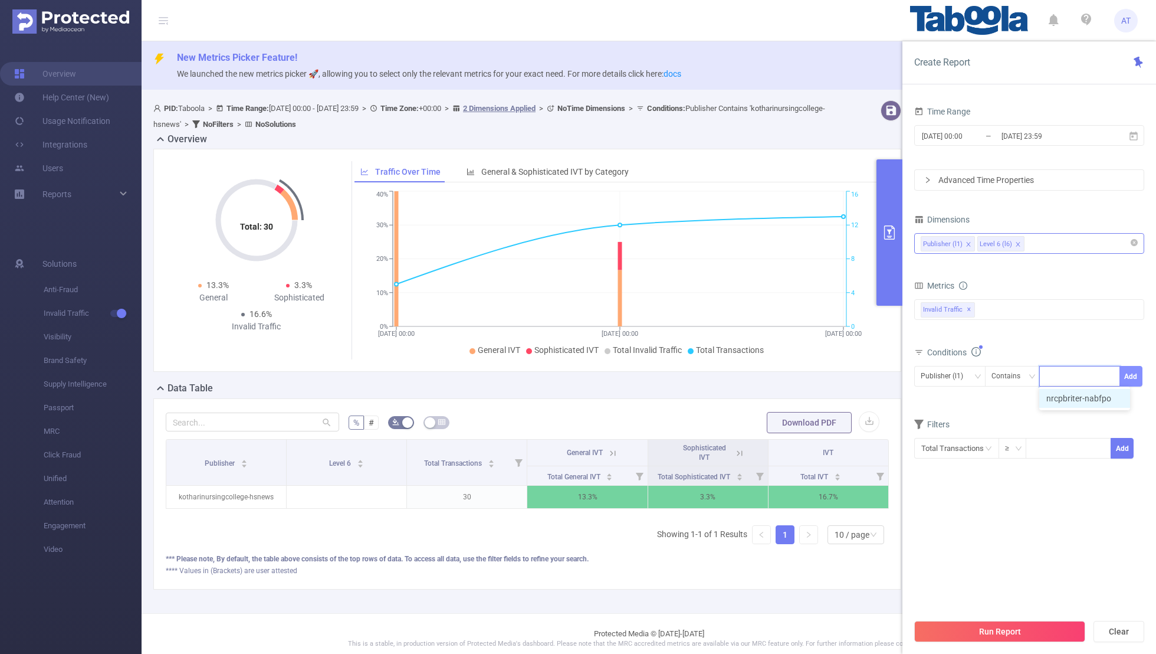
click at [788, 372] on button "Add" at bounding box center [1131, 376] width 23 height 21
click at [788, 427] on section "Time Range [DATE] 00:00 _ [DATE] 23:59 Advanced Time Properties Dimensions Publ…" at bounding box center [1030, 357] width 230 height 509
click at [788, 135] on input "[DATE] 00:00" at bounding box center [969, 136] width 96 height 16
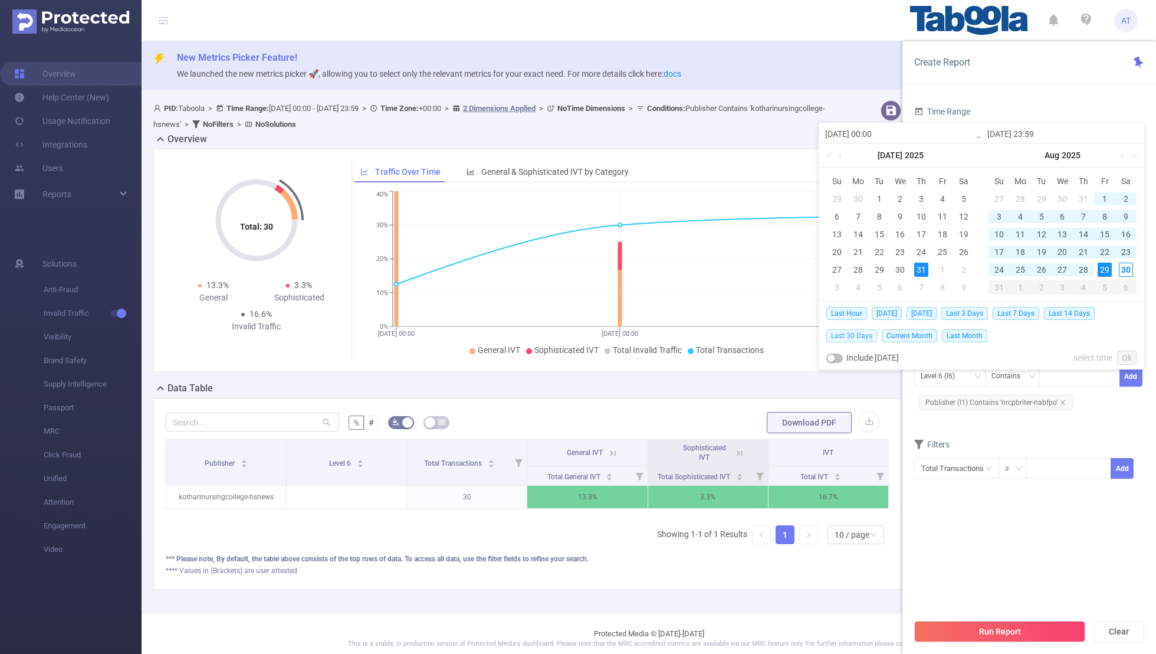
click at [788, 332] on span "Last 30 Days" at bounding box center [852, 335] width 51 height 13
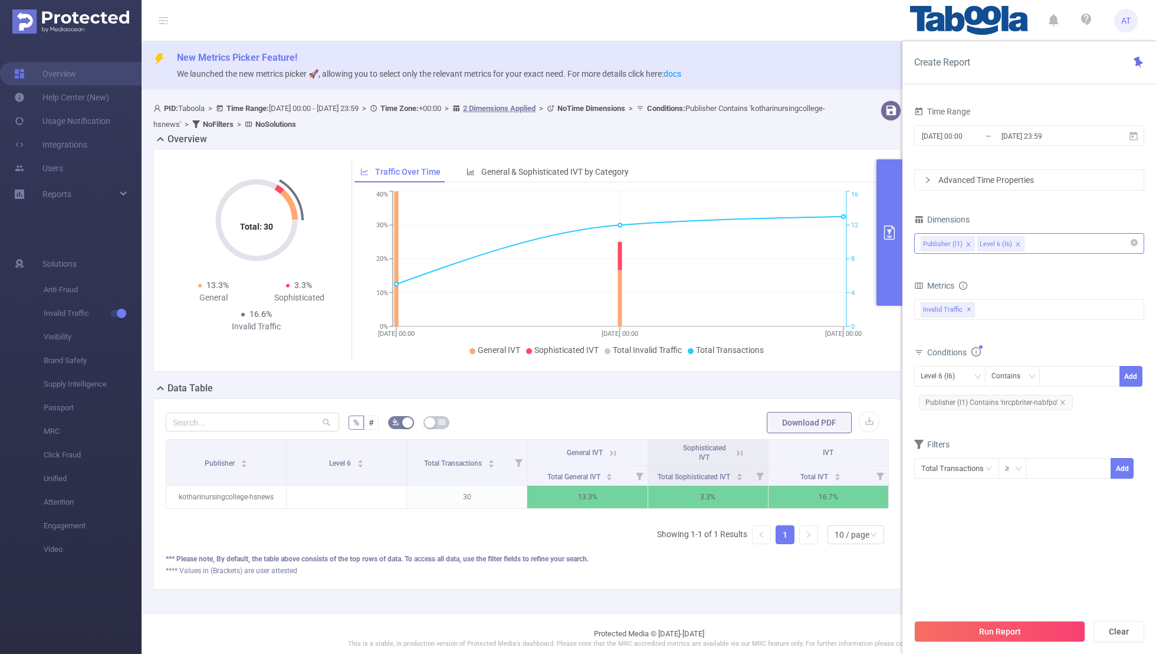
click at [788, 427] on div "Total Transactions ≥ Add" at bounding box center [1030, 473] width 230 height 34
click at [788, 427] on button "Run Report" at bounding box center [1000, 631] width 171 height 21
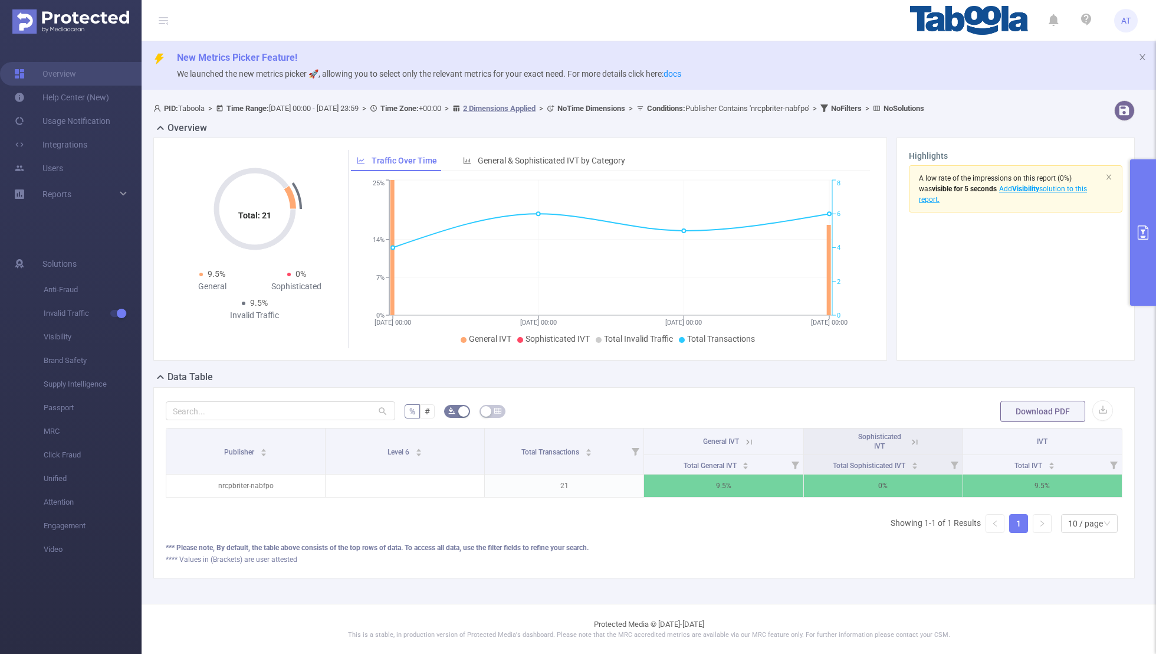
click at [788, 243] on button "primary" at bounding box center [1144, 232] width 26 height 146
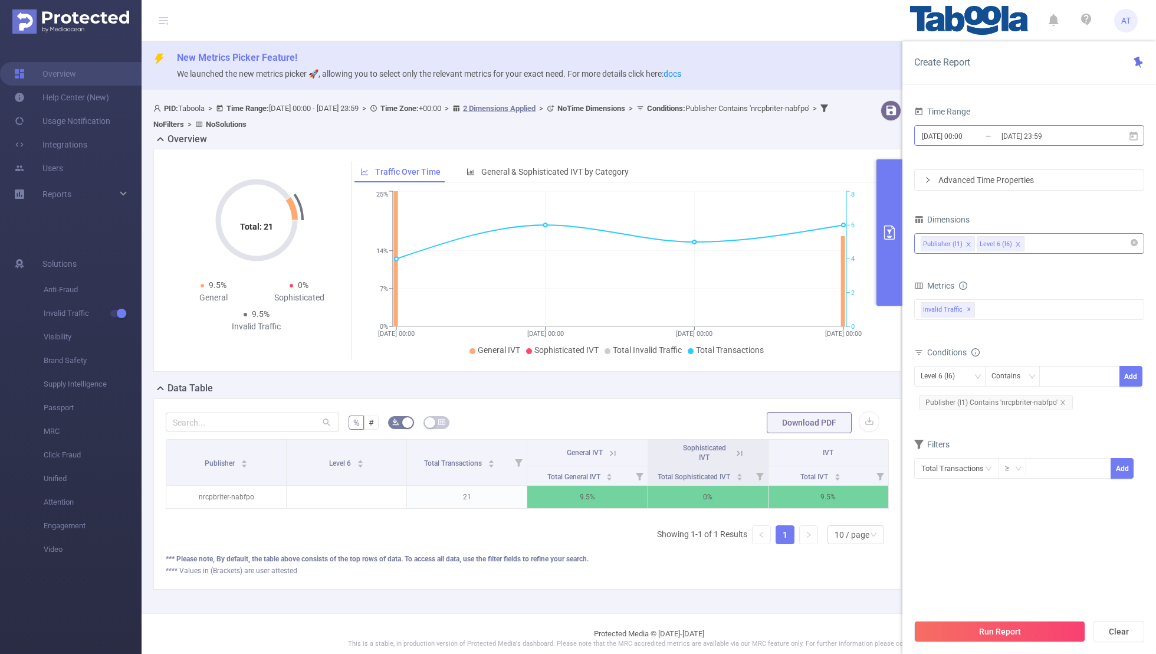
click at [788, 134] on input "[DATE] 23:59" at bounding box center [1049, 136] width 96 height 16
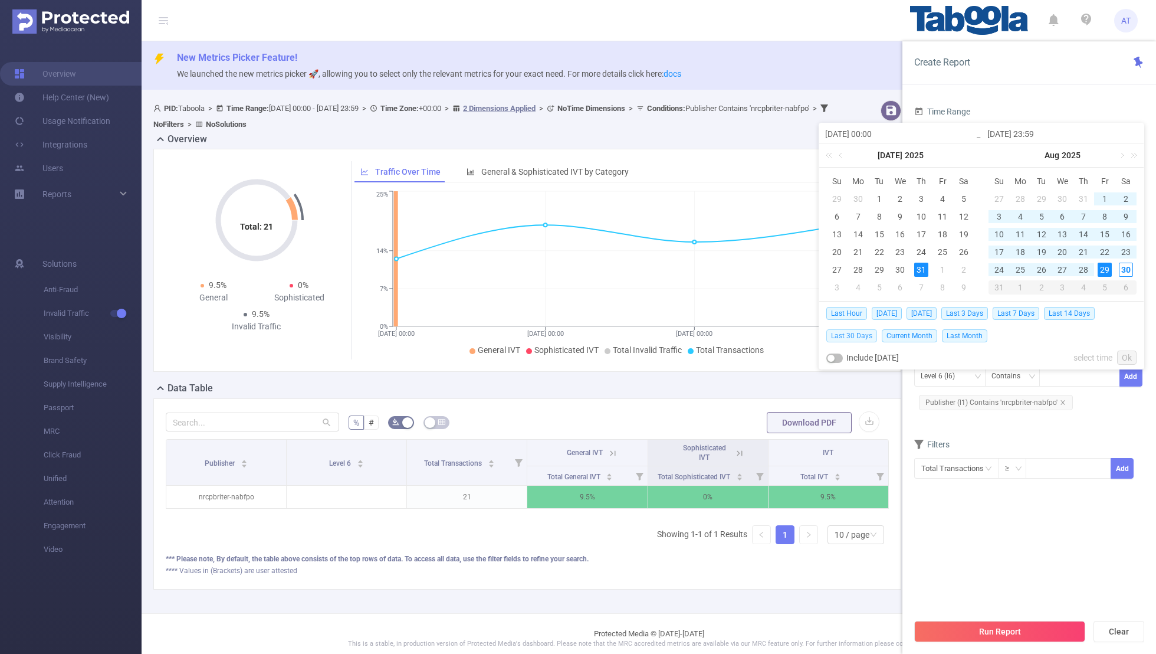
click at [788, 333] on span "Last 30 Days" at bounding box center [852, 335] width 51 height 13
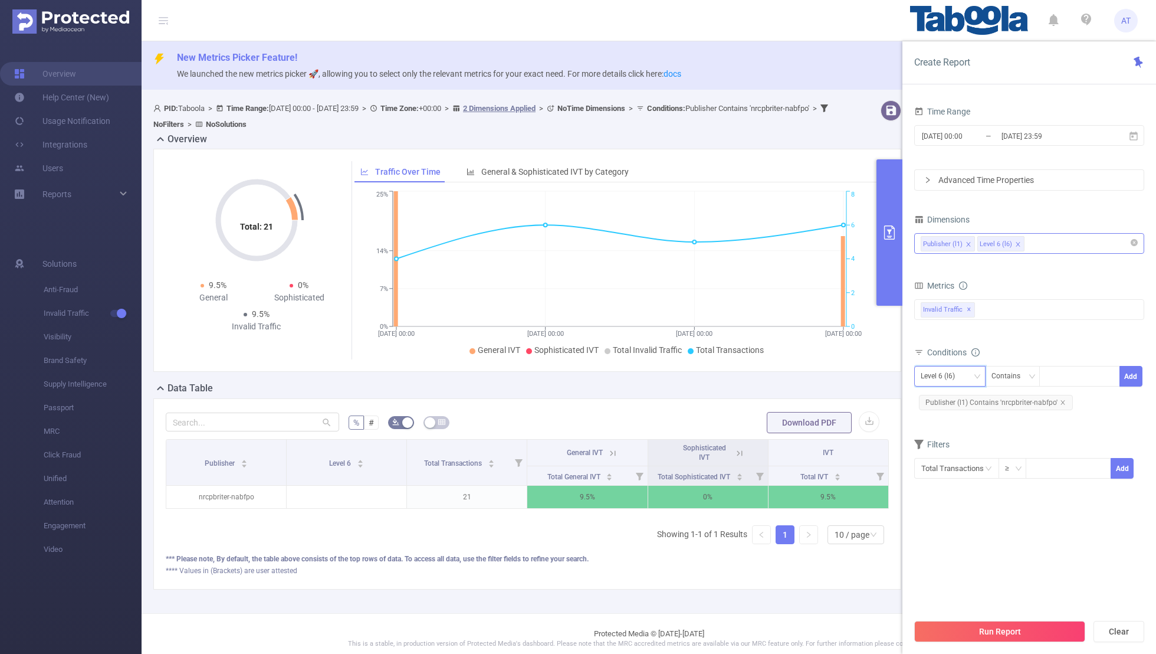
click at [788, 372] on div "Level 6 (l6)" at bounding box center [942, 375] width 42 height 19
click at [788, 401] on li "Publisher (l1)" at bounding box center [950, 398] width 71 height 19
click at [788, 399] on icon "icon: close" at bounding box center [1063, 402] width 6 height 6
click at [788, 388] on div "Publisher (l1) Contains Add" at bounding box center [1030, 379] width 230 height 27
click at [788, 375] on div at bounding box center [1080, 375] width 68 height 19
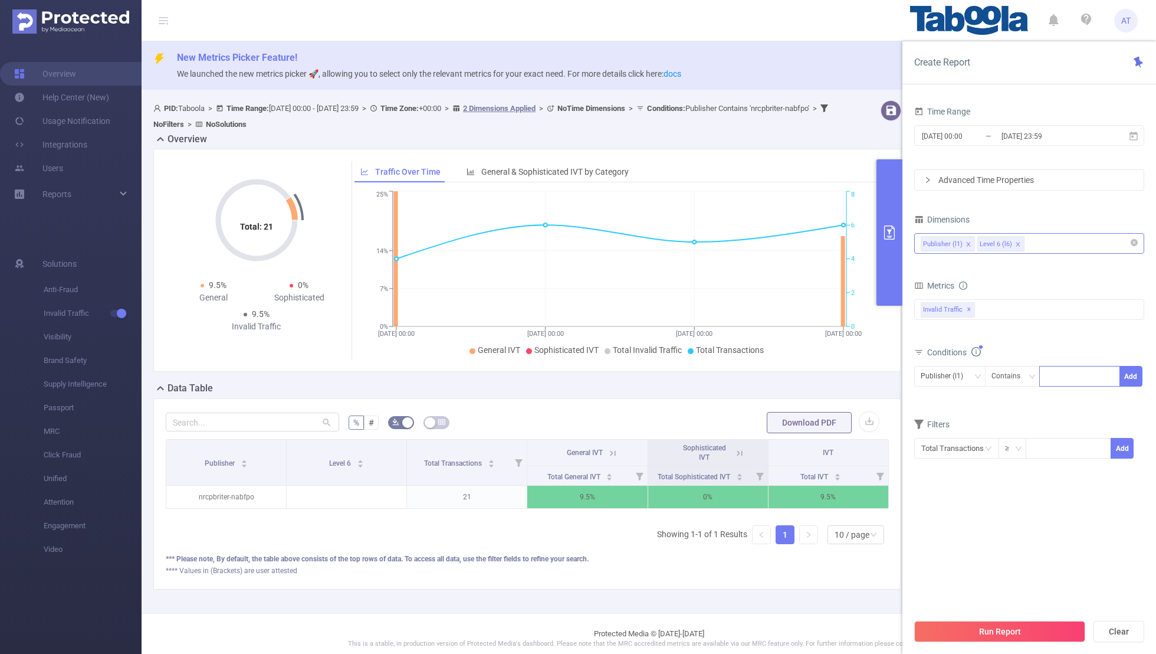
paste input "nrcpbriter-mvhrpc"
type input "nrcpbriter-mvhrpc"
click at [788, 373] on button "Add" at bounding box center [1131, 376] width 23 height 21
click at [788, 427] on div "Filters" at bounding box center [1030, 445] width 230 height 19
click at [788, 131] on input "[DATE] 00:00" at bounding box center [969, 136] width 96 height 16
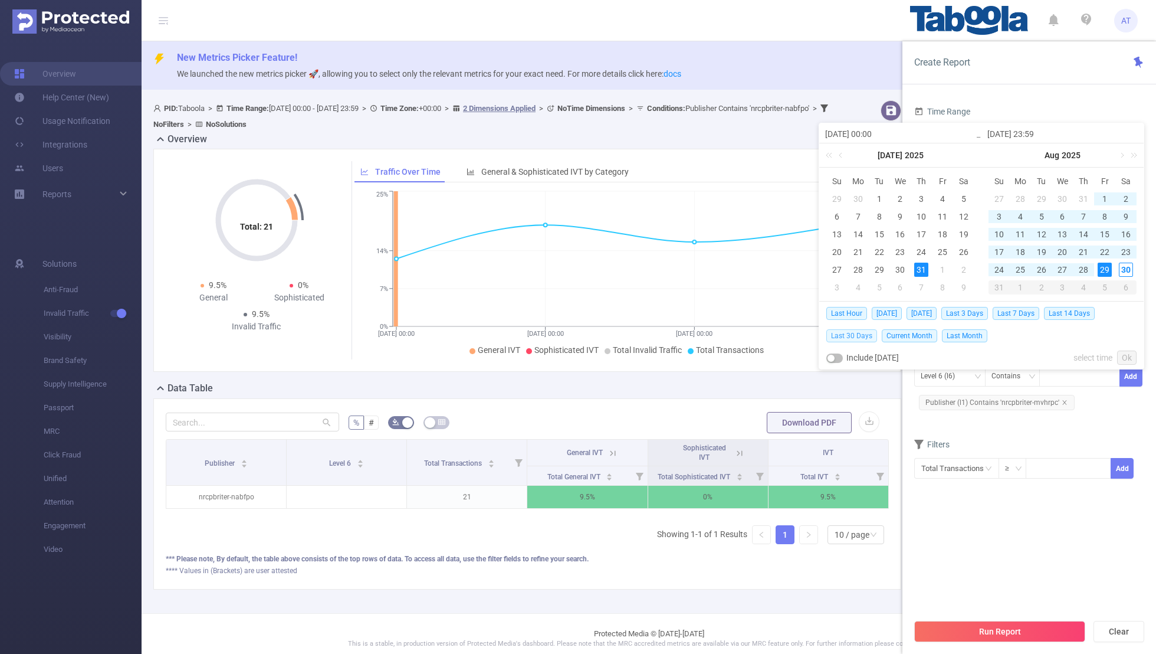
click at [788, 332] on span "Last 30 Days" at bounding box center [852, 335] width 51 height 13
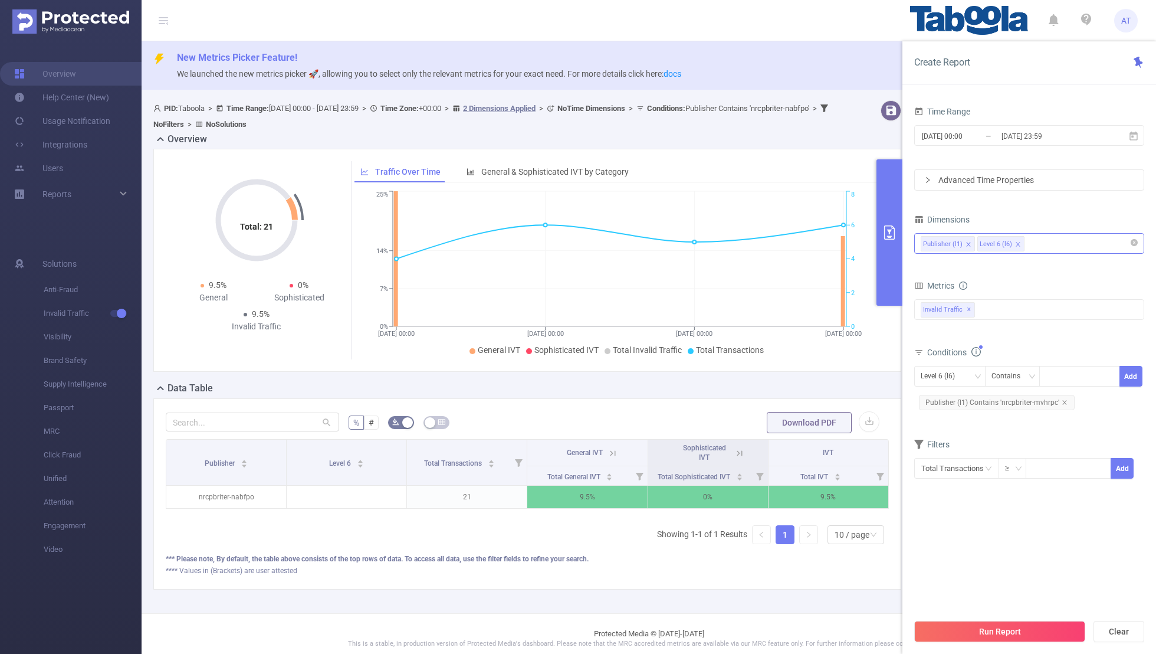
click at [788, 427] on section "Time Range [DATE] 00:00 _ [DATE] 23:59 Advanced Time Properties Dimensions Publ…" at bounding box center [1030, 357] width 230 height 509
click at [788, 427] on button "Run Report" at bounding box center [1000, 631] width 171 height 21
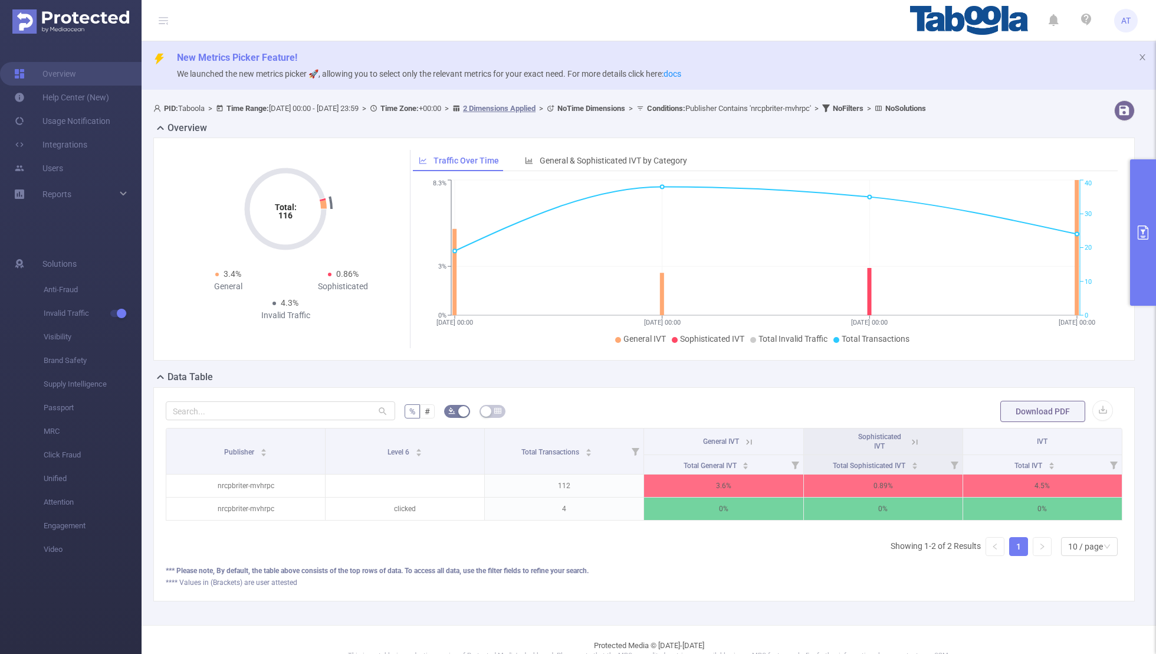
click at [788, 237] on icon "primary" at bounding box center [1143, 232] width 14 height 14
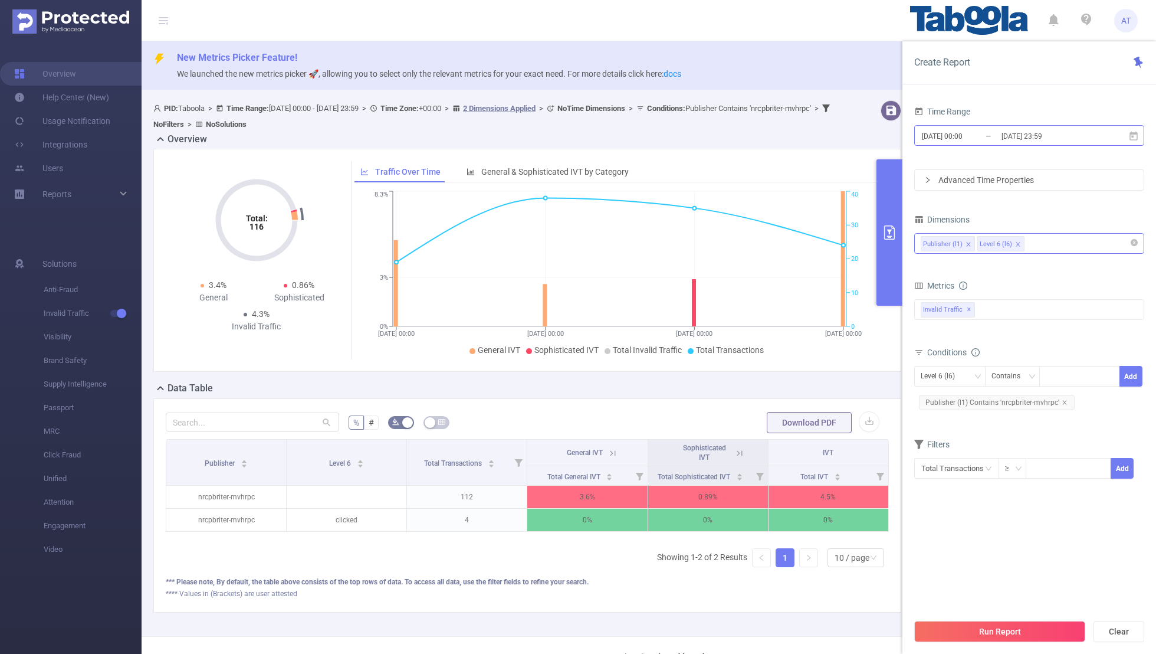
click at [788, 138] on input "[DATE] 23:59" at bounding box center [1049, 136] width 96 height 16
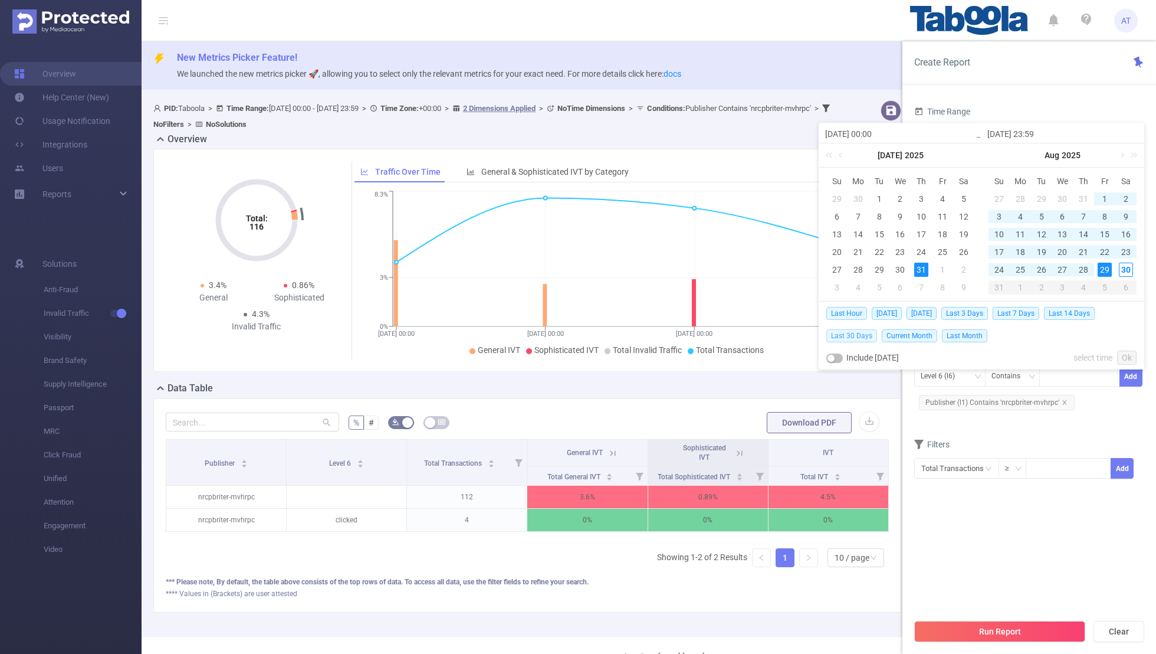
click at [788, 332] on span "Last 30 Days" at bounding box center [852, 335] width 51 height 13
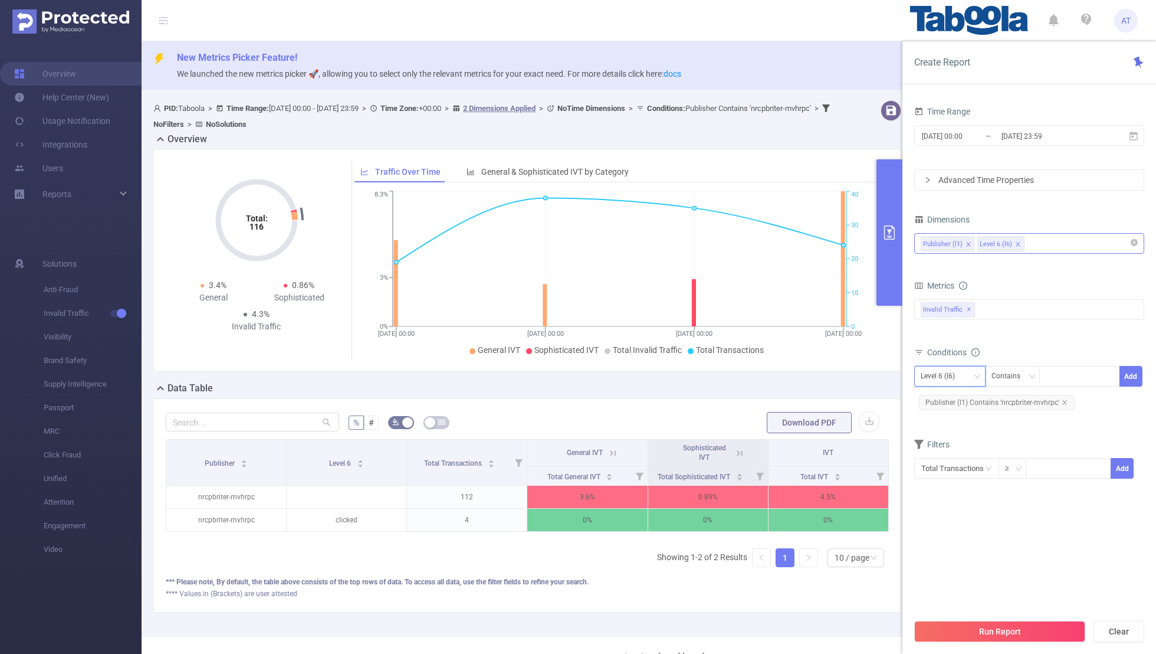
click at [788, 372] on div "Level 6 (l6)" at bounding box center [942, 375] width 42 height 19
click at [788, 403] on li "Publisher (l1)" at bounding box center [950, 398] width 71 height 19
click at [788, 399] on icon "icon: close" at bounding box center [1065, 402] width 6 height 6
click at [788, 375] on div at bounding box center [1080, 375] width 68 height 19
paste input "njschools-aitpune"
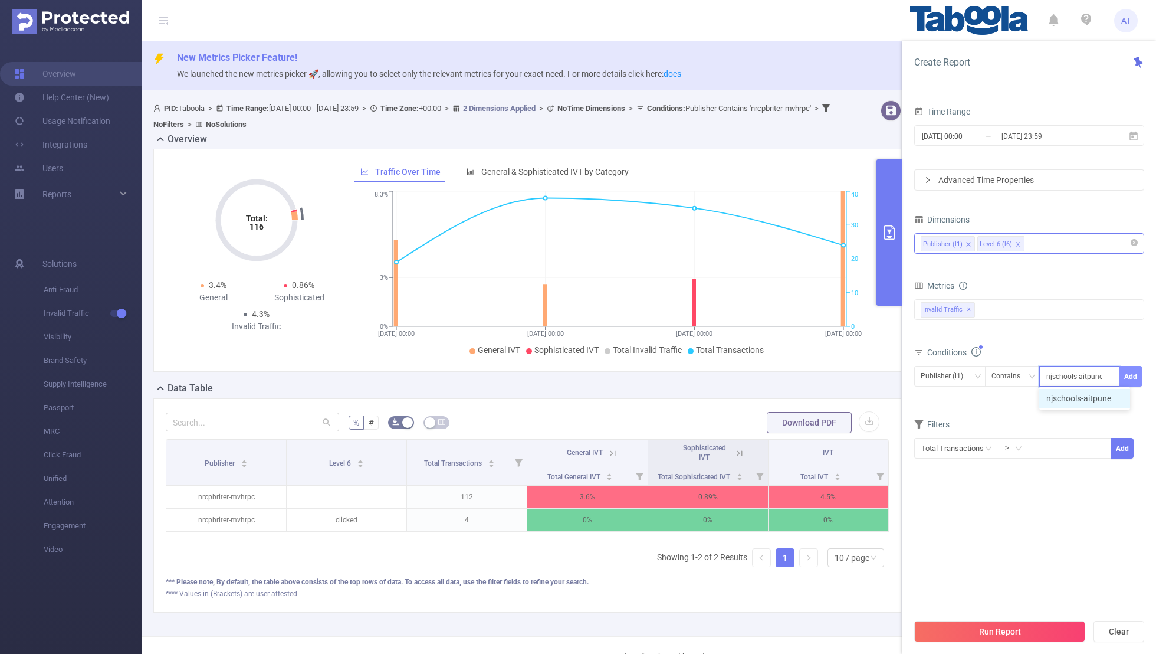
type input "njschools-aitpune"
click at [788, 372] on button "Add" at bounding box center [1131, 376] width 23 height 21
click at [788, 427] on form "Dimensions Publisher (l1) Level 6 (l6) Metrics bp_total bp_adult bp_arms bp_cri…" at bounding box center [1030, 352] width 230 height 283
click at [788, 128] on input "[DATE] 00:00" at bounding box center [969, 136] width 96 height 16
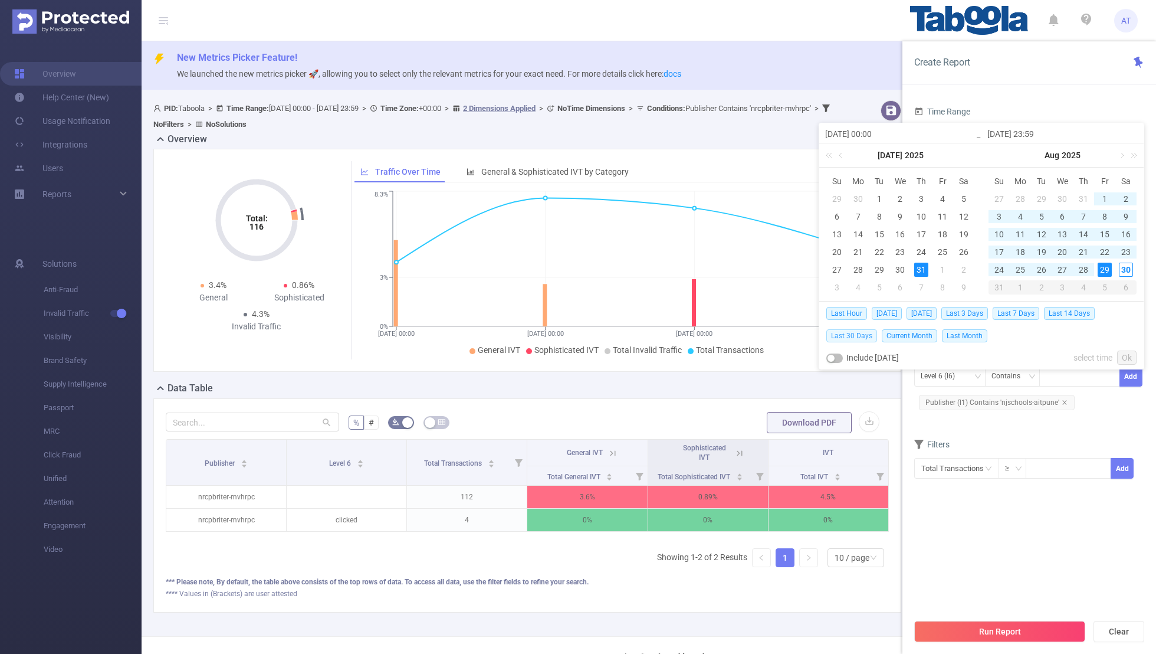
click at [788, 335] on span "Last 30 Days" at bounding box center [852, 335] width 51 height 13
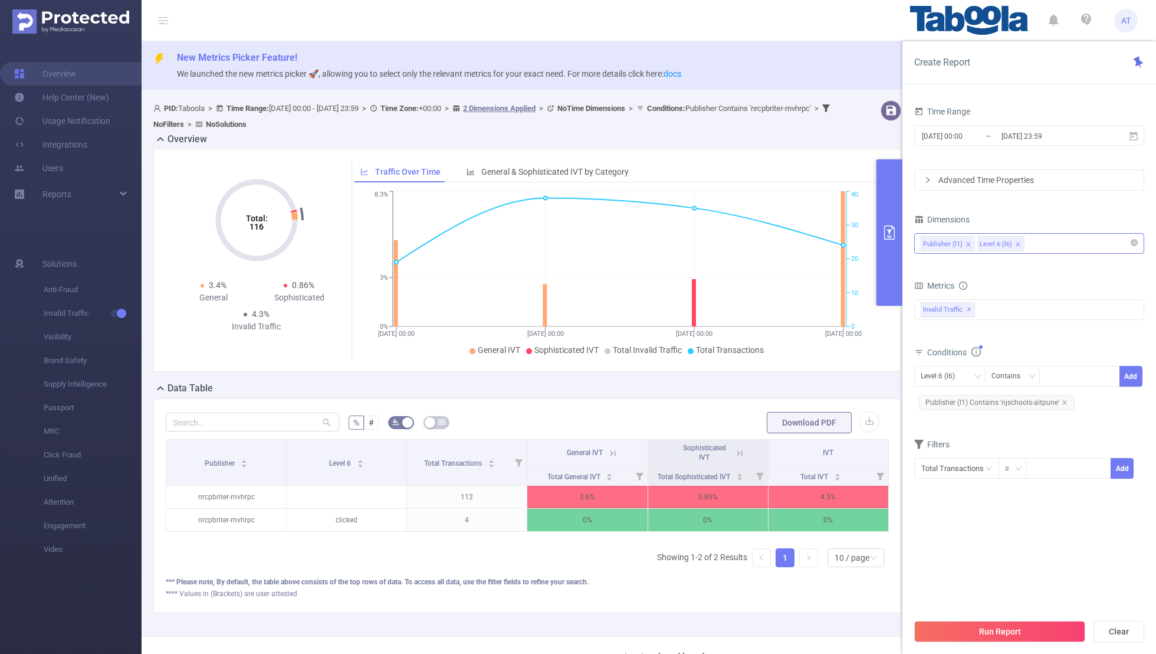
click at [788, 427] on section "Time Range [DATE] 00:00 _ [DATE] 23:59 Advanced Time Properties Dimensions Publ…" at bounding box center [1030, 357] width 230 height 509
click at [788, 427] on button "Run Report" at bounding box center [1000, 631] width 171 height 21
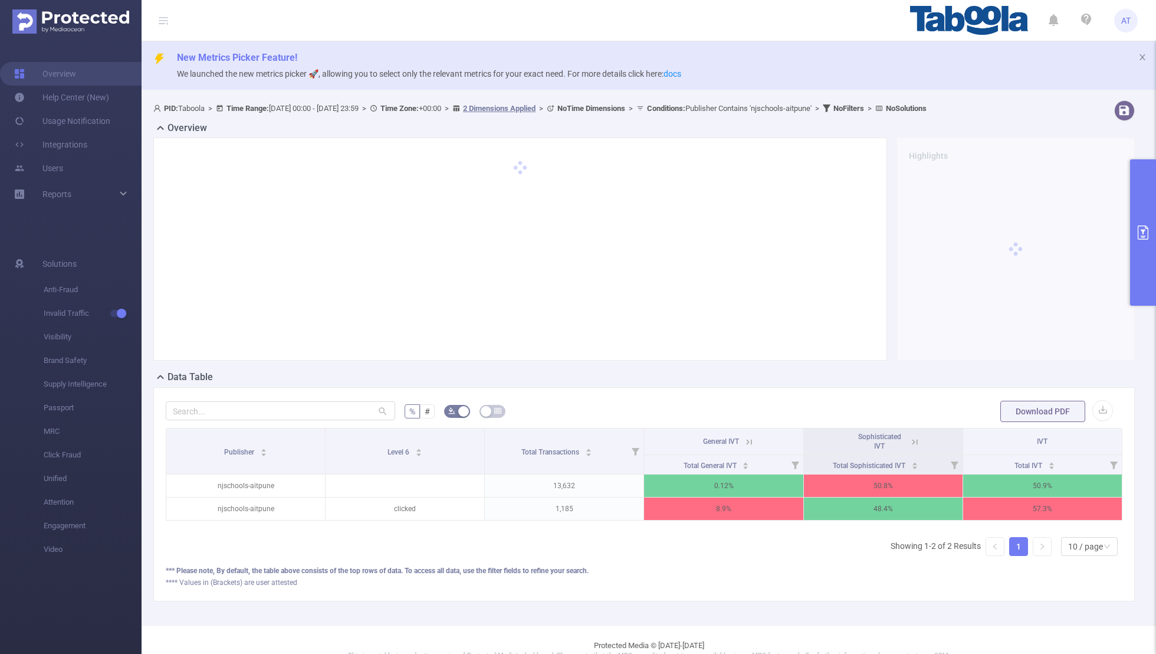
click at [788, 427] on icon at bounding box center [914, 441] width 5 height 5
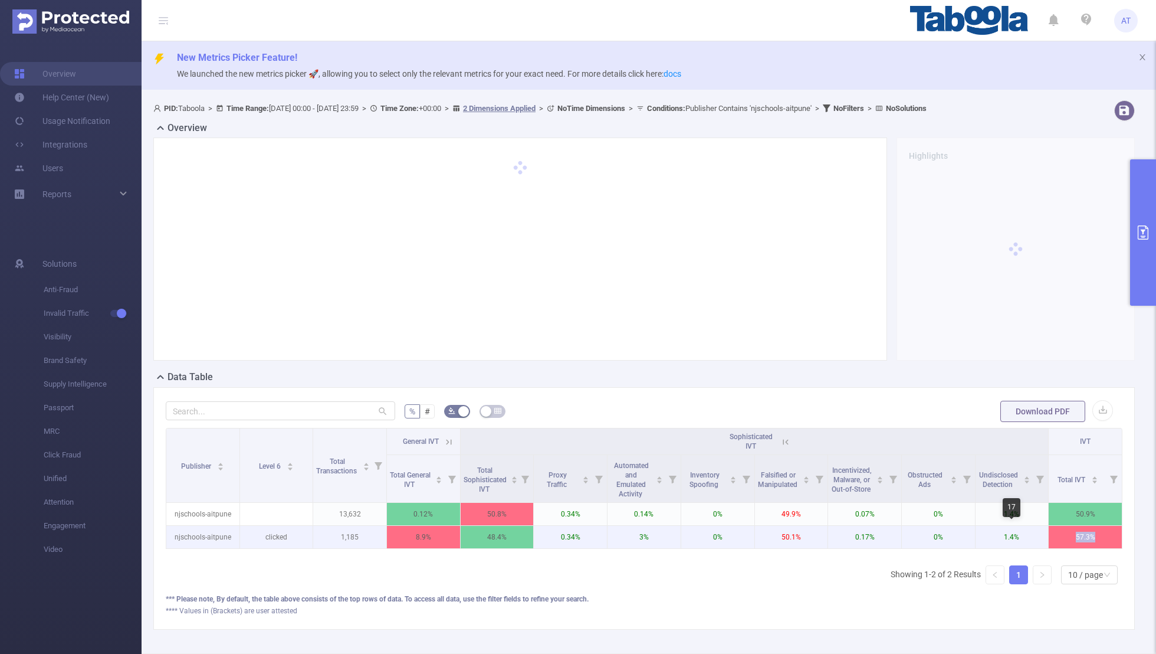
copy tr "57.3%"
drag, startPoint x: 1099, startPoint y: 538, endPoint x: 1046, endPoint y: 538, distance: 53.7
click at [788, 427] on tr "njschools-aitpune clicked 1,185 8.9% 48.4% 0.34% 3% 0% 50.1% 0.17% 0% 1.4% 57.3%" at bounding box center [644, 537] width 956 height 23
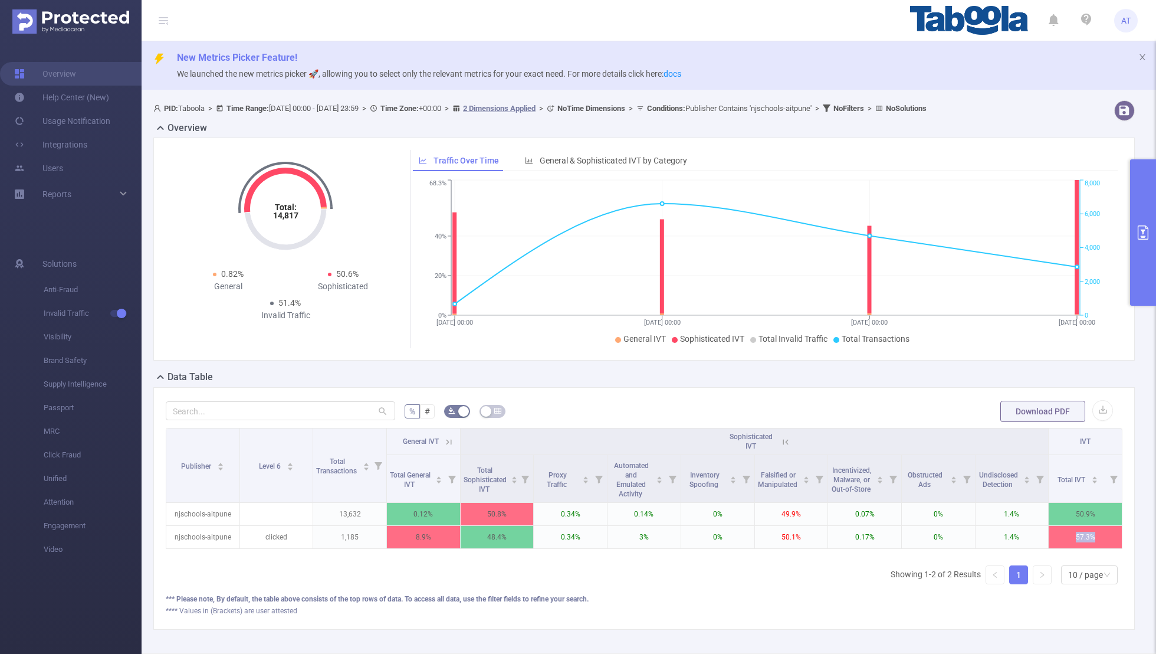
click at [788, 220] on button "primary" at bounding box center [1144, 232] width 26 height 146
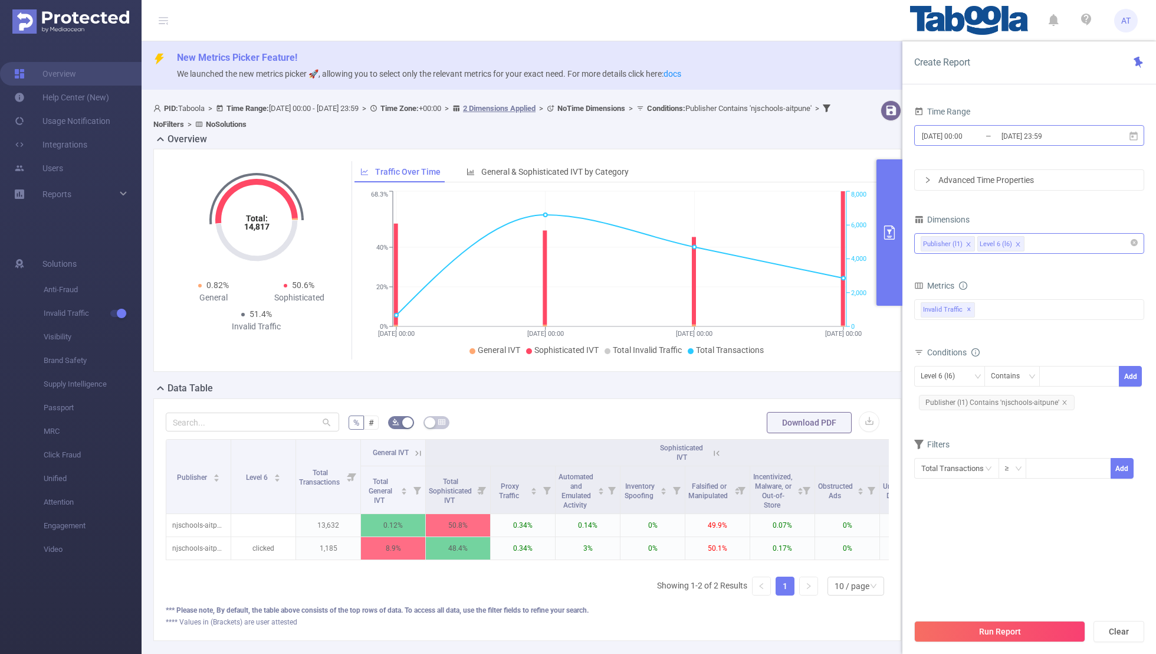
click at [788, 132] on input "[DATE] 00:00" at bounding box center [969, 136] width 96 height 16
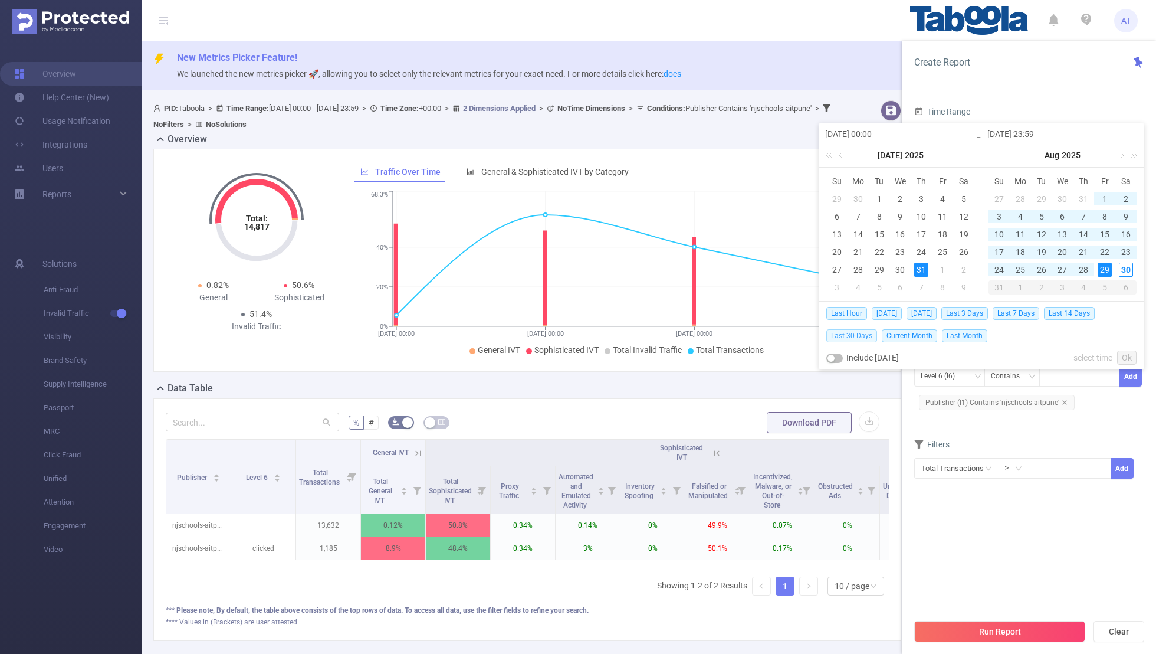
click at [788, 331] on span "Last 30 Days" at bounding box center [852, 335] width 51 height 13
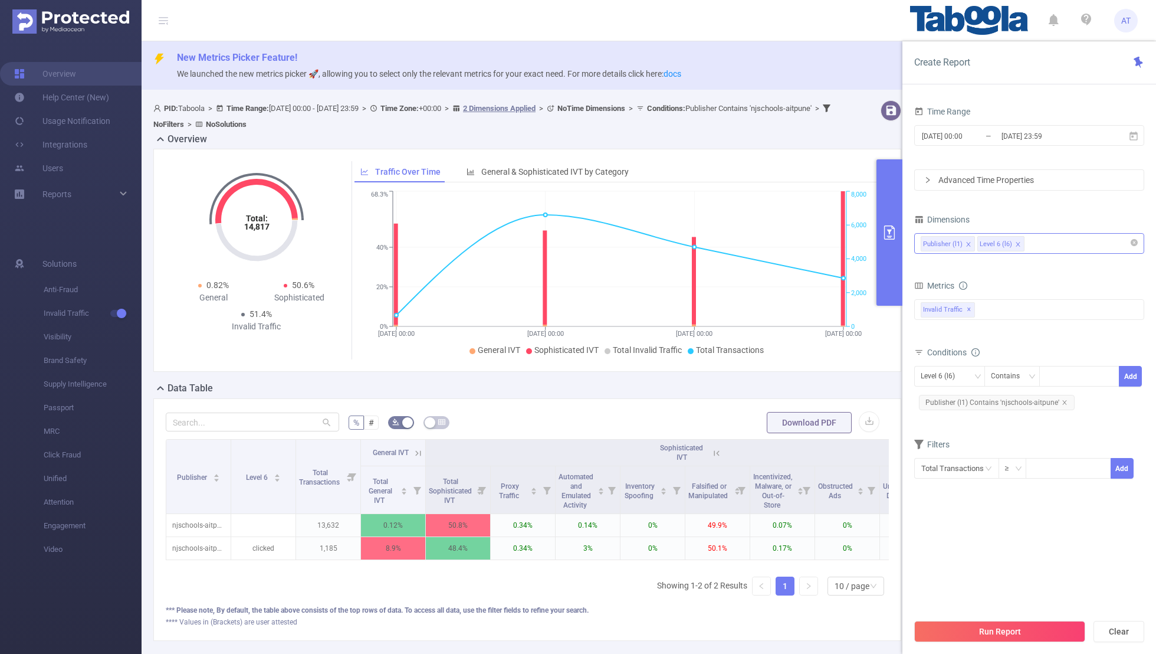
click at [788, 363] on div "Level 6 (l6) Contains Add Publisher (l1) Contains 'njschools-aitpune'" at bounding box center [1030, 390] width 230 height 54
click at [788, 373] on div "Level 6 (l6)" at bounding box center [942, 375] width 42 height 19
click at [788, 396] on li "Publisher (l1)" at bounding box center [950, 398] width 71 height 19
click at [788, 400] on icon "icon: close" at bounding box center [1065, 402] width 4 height 4
click at [788, 372] on div at bounding box center [1080, 375] width 68 height 19
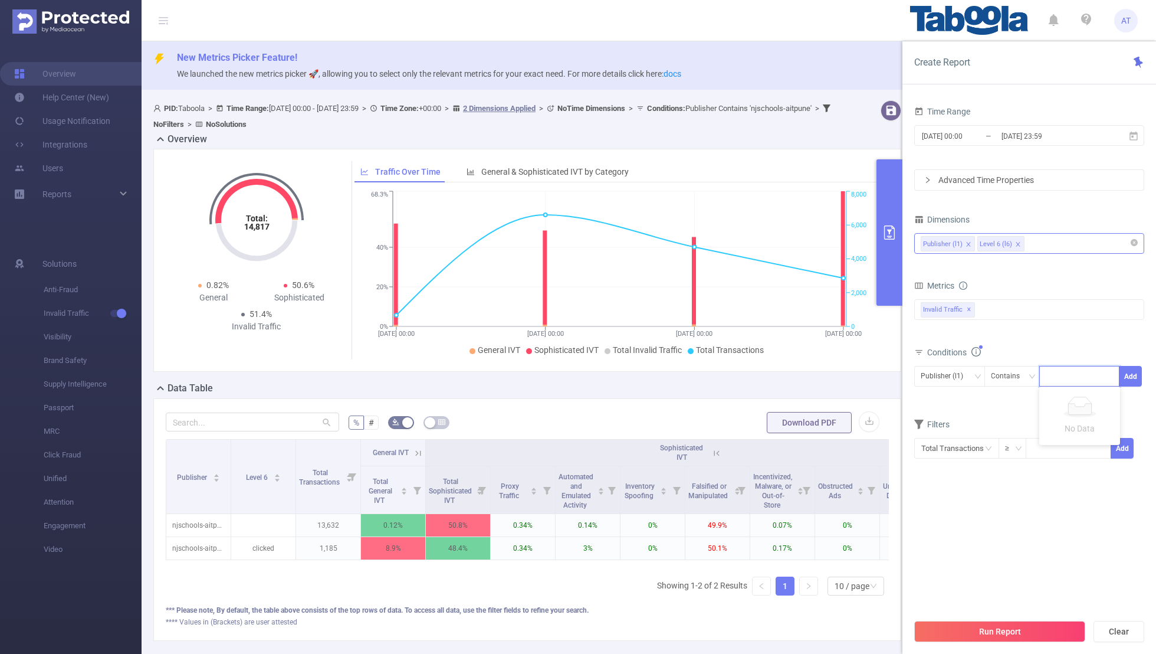
paste input "nrcpbriter-shbintercollege"
type input "nrcpbriter-shbintercollege"
click at [788, 375] on div "Time Range [DATE] 00:00 _ [DATE] 23:59 Advanced Time Properties Dimensions Publ…" at bounding box center [1030, 382] width 254 height 583
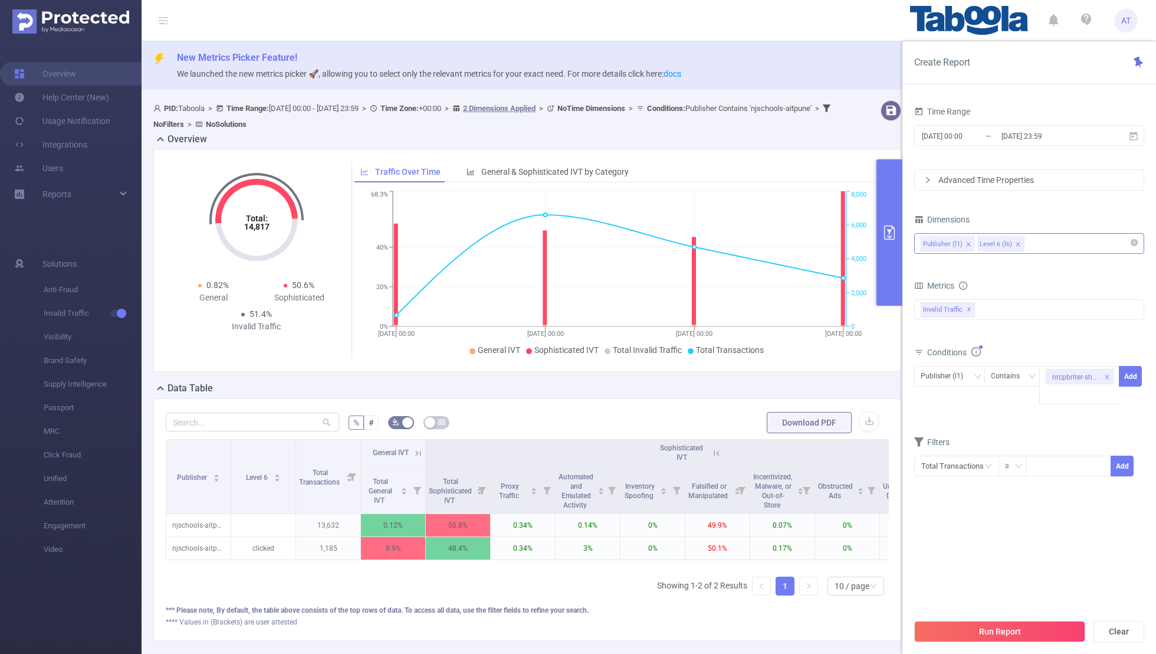
click at [788, 409] on div "Publisher (l1) Contains nrcpbriter-shbintercollege Add" at bounding box center [1030, 388] width 230 height 51
click at [788, 372] on button "Add" at bounding box center [1131, 376] width 23 height 21
click at [788, 427] on div "Filters" at bounding box center [1030, 445] width 230 height 19
click at [788, 134] on input "[DATE] 00:00" at bounding box center [969, 136] width 96 height 16
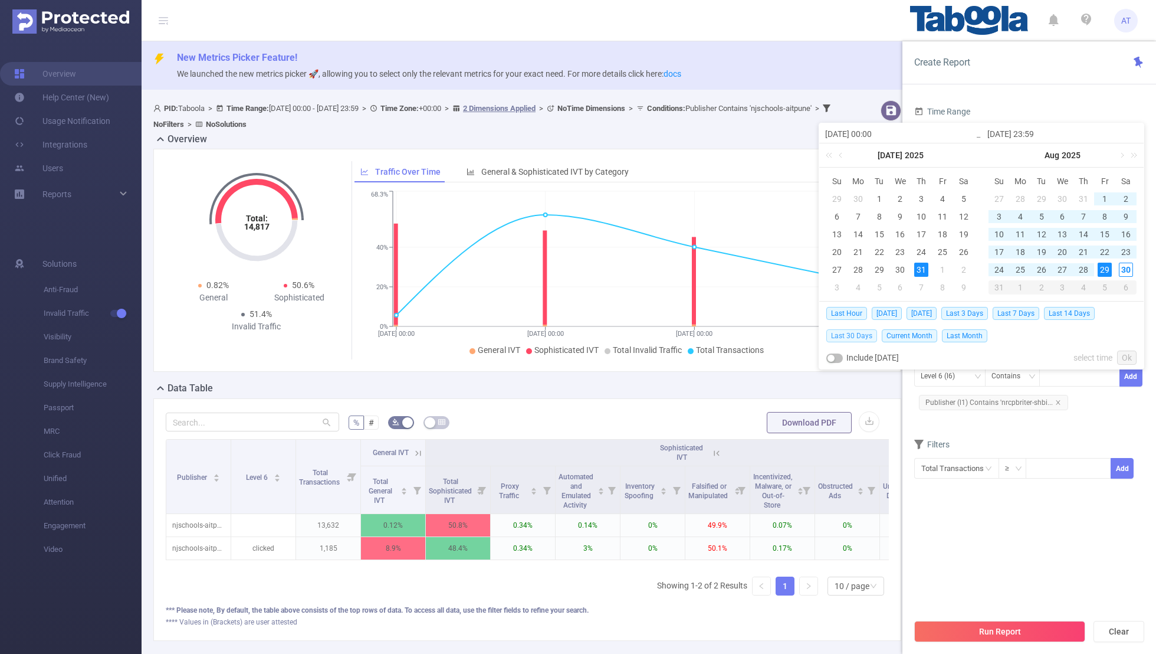
click at [788, 332] on span "Last 30 Days" at bounding box center [852, 335] width 51 height 13
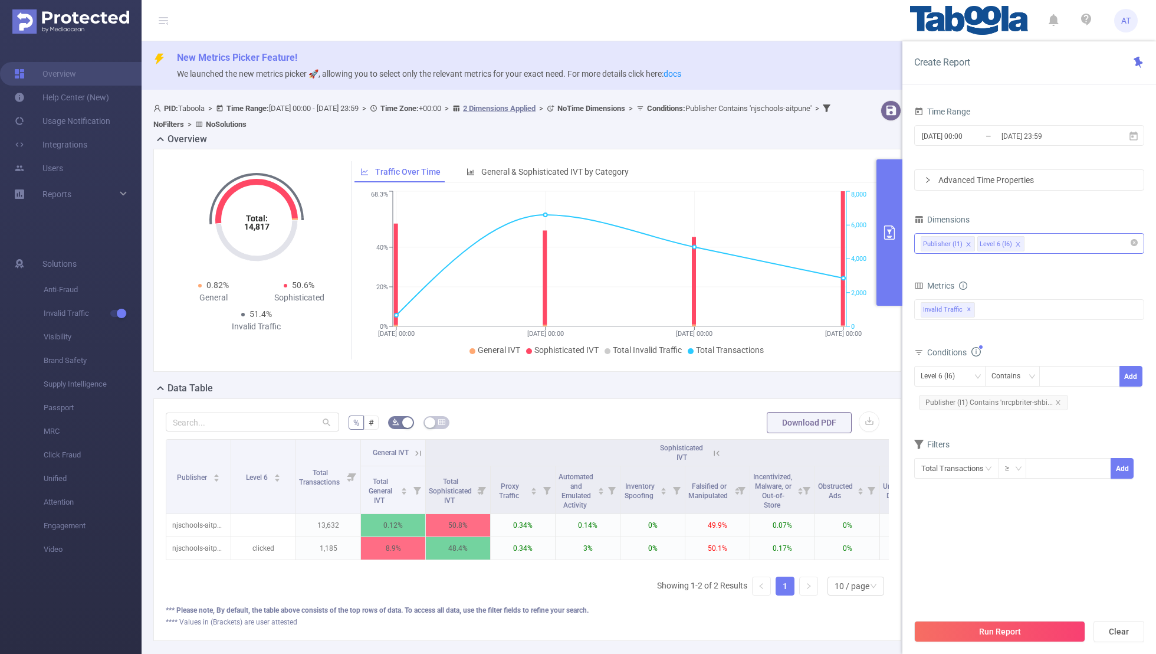
click at [788, 427] on section "Time Range [DATE] 00:00 _ [DATE] 23:59 Advanced Time Properties Dimensions Publ…" at bounding box center [1030, 357] width 230 height 509
click at [788, 427] on button "Run Report" at bounding box center [1000, 631] width 171 height 21
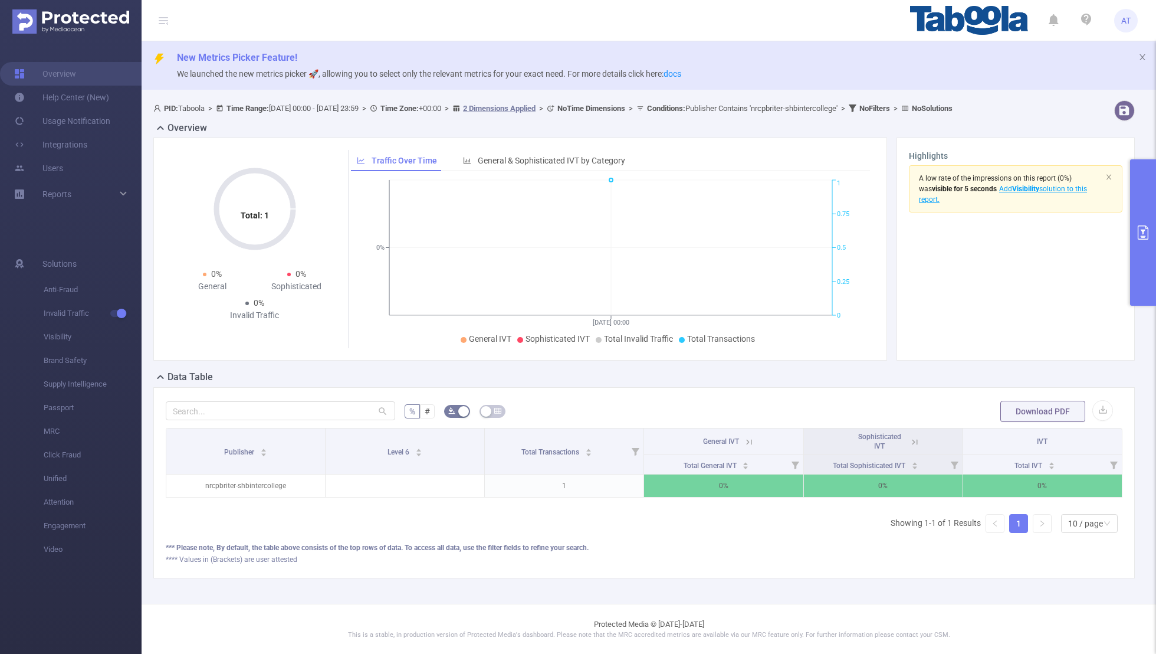
click at [788, 226] on button "primary" at bounding box center [1144, 232] width 26 height 146
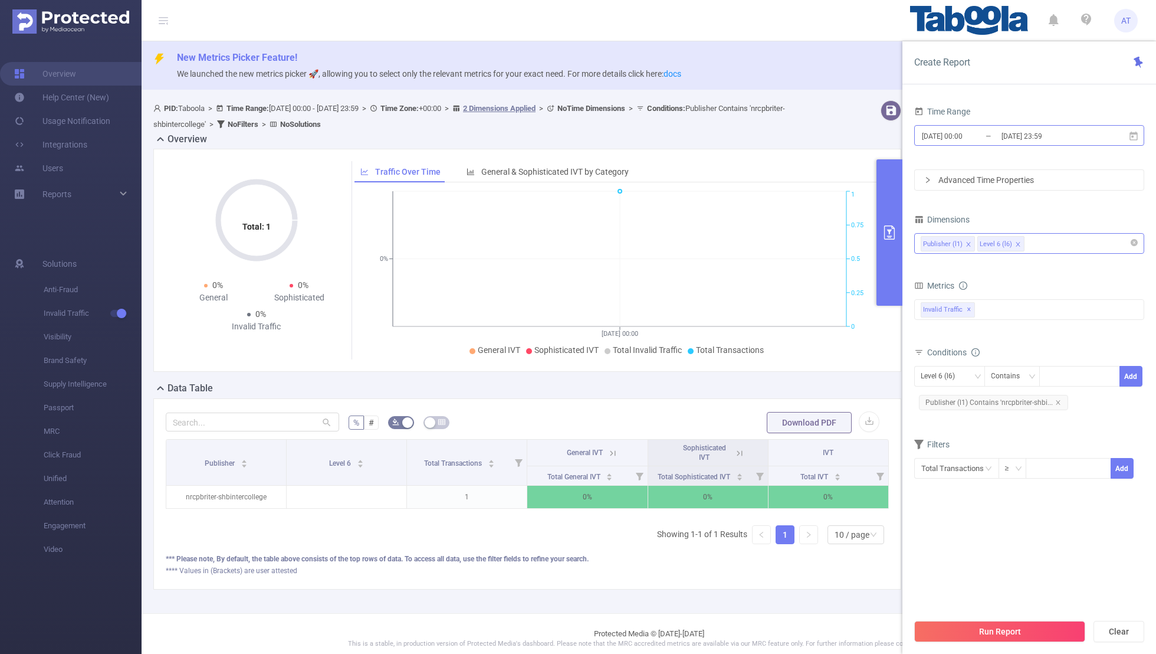
click at [788, 137] on input "[DATE] 23:59" at bounding box center [1049, 136] width 96 height 16
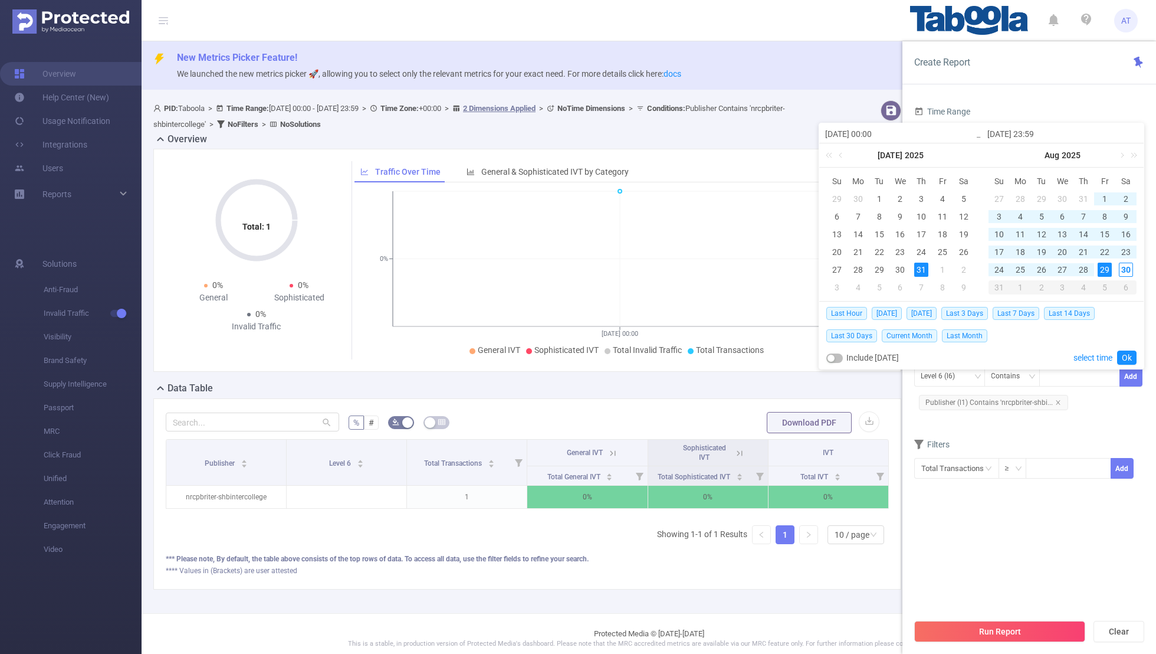
click at [788, 326] on div "Last Hour [DATE] [DATE] Last 3 Days Last 7 Days Last 14 Days Last 30 Days Curre…" at bounding box center [982, 324] width 310 height 45
click at [788, 334] on span "Last 30 Days" at bounding box center [852, 335] width 51 height 13
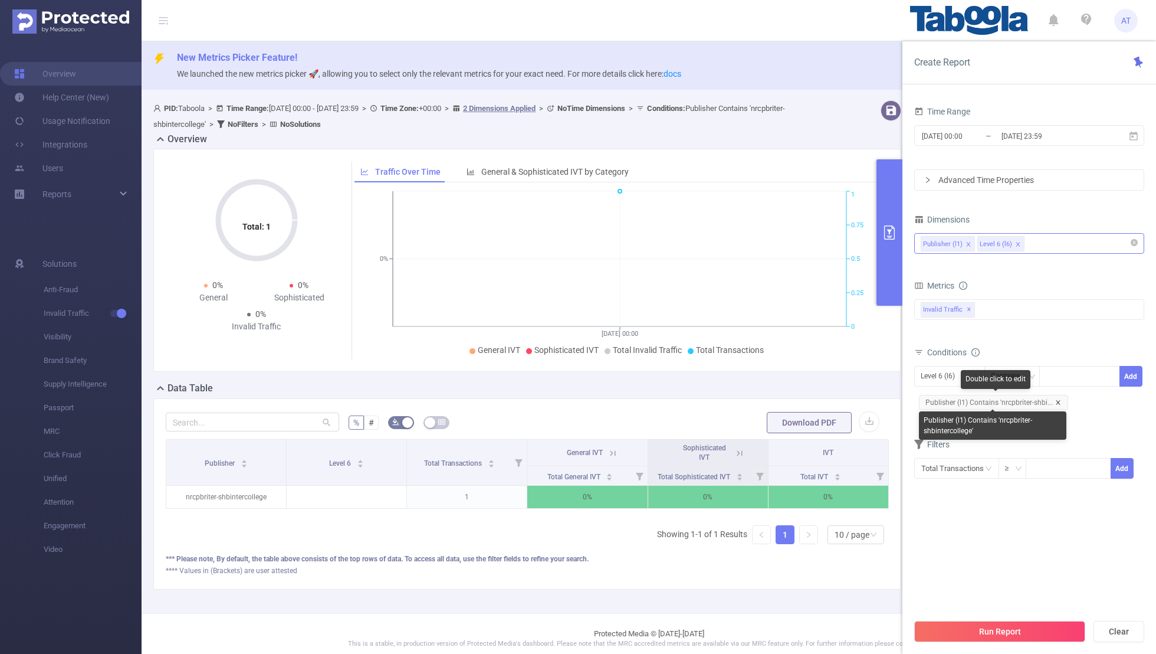
click at [788, 400] on icon "icon: close" at bounding box center [1058, 402] width 4 height 4
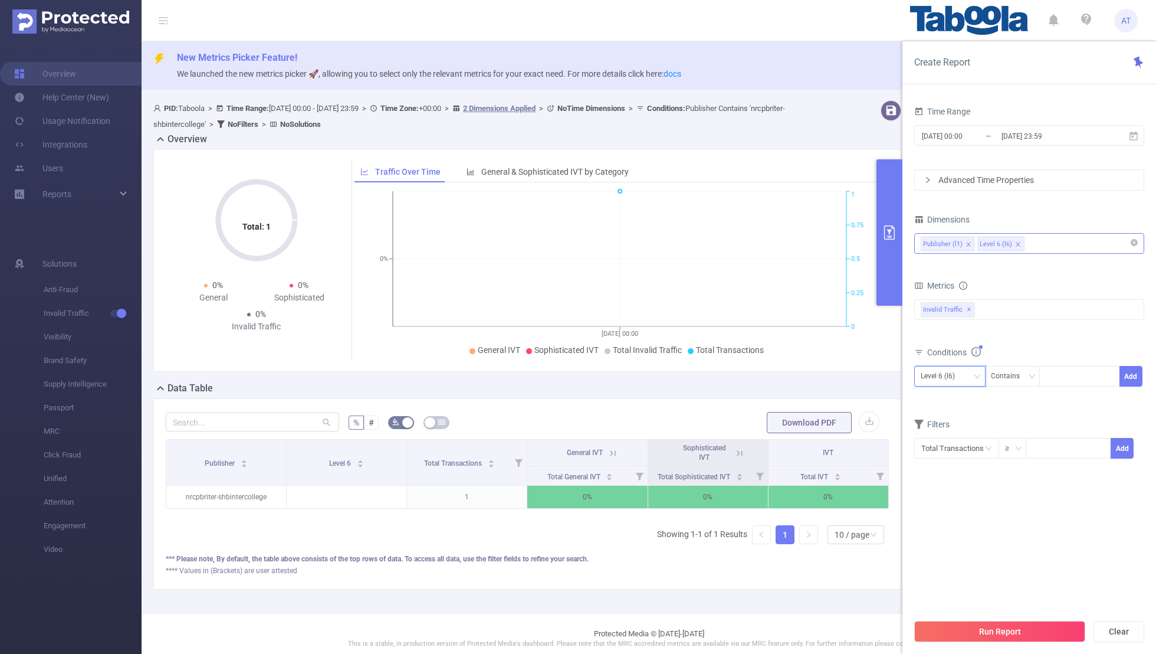
click at [788, 376] on div "Level 6 (l6)" at bounding box center [942, 375] width 42 height 19
click at [788, 398] on li "Publisher (l1)" at bounding box center [950, 398] width 71 height 19
click at [788, 369] on div at bounding box center [1080, 375] width 68 height 19
paste input "canal1co"
type input "canal1co"
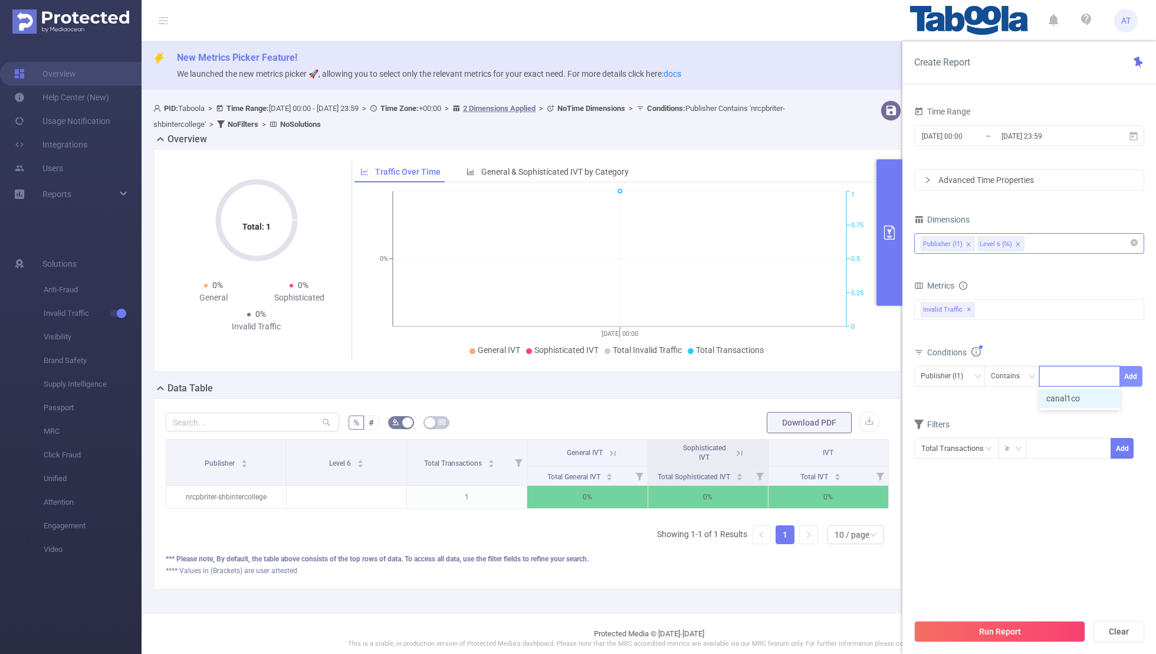
click at [788, 371] on button "Add" at bounding box center [1131, 376] width 23 height 21
click at [788, 420] on form "Dimensions Publisher (l1) Level 6 (l6) Metrics bp_total bp_adult bp_arms bp_cri…" at bounding box center [1030, 352] width 230 height 283
click at [788, 427] on section "Time Range [DATE] 00:00 _ [DATE] 23:59 Advanced Time Properties Dimensions Publ…" at bounding box center [1030, 357] width 230 height 509
click at [788, 135] on input "[DATE] 00:00" at bounding box center [969, 136] width 96 height 16
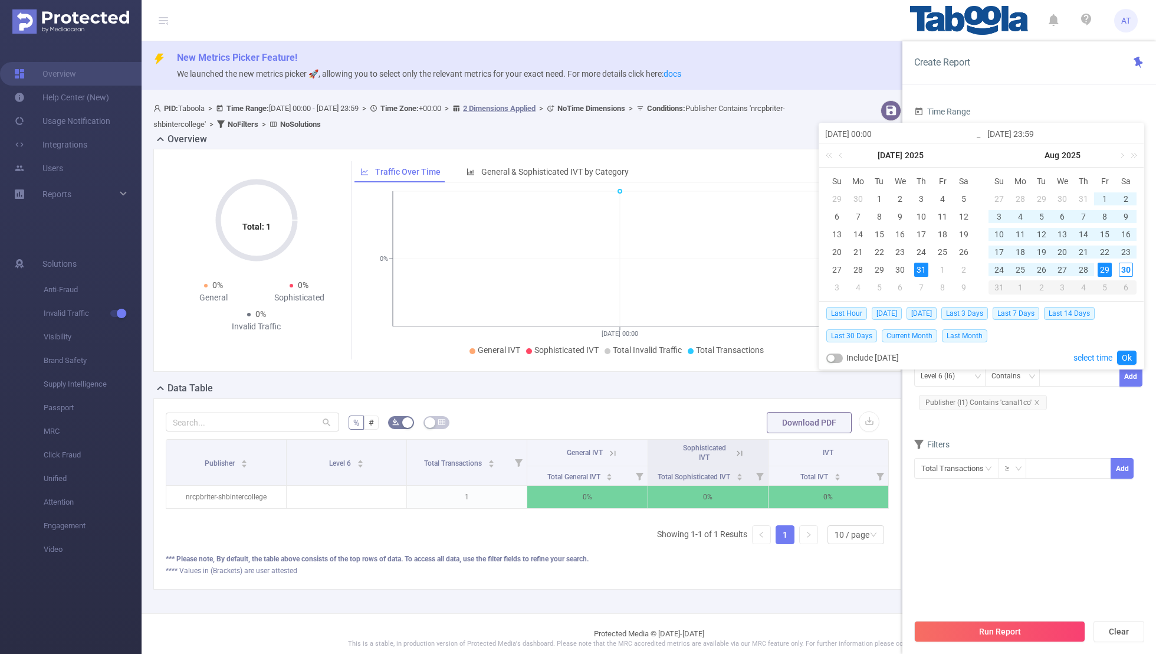
click at [788, 327] on div "Last Hour [DATE] [DATE] Last 3 Days Last 7 Days Last 14 Days Last 30 Days Curre…" at bounding box center [982, 324] width 310 height 45
click at [788, 333] on span "Last 30 Days" at bounding box center [852, 335] width 51 height 13
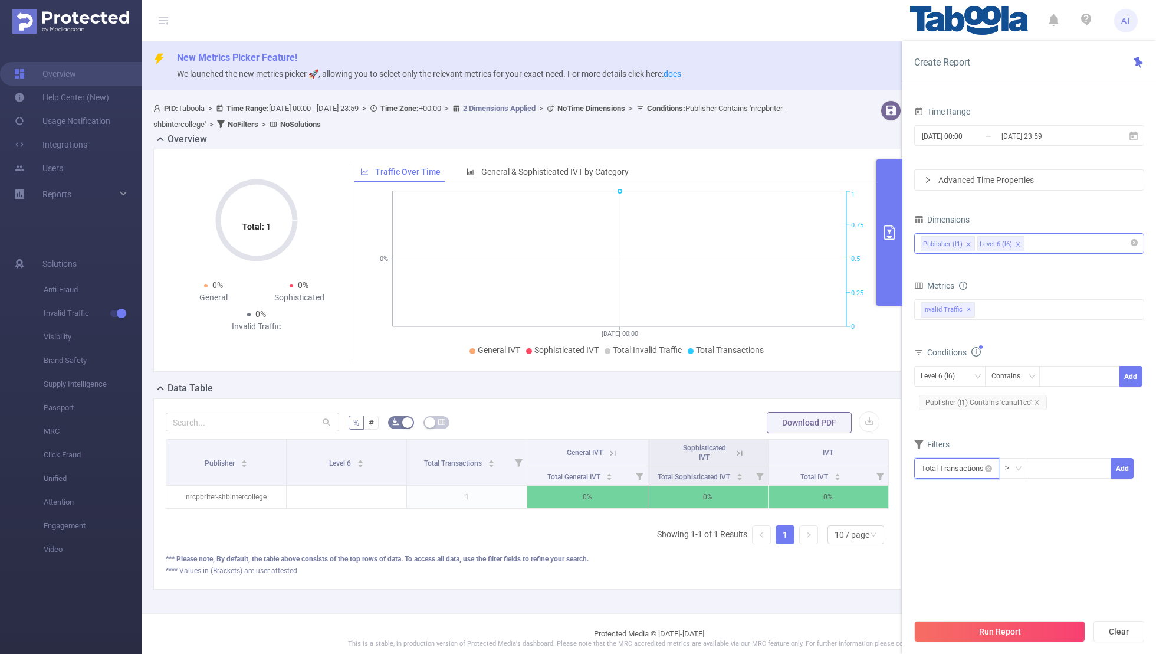
click at [788, 427] on input "text" at bounding box center [957, 468] width 85 height 21
click at [788, 427] on ul "Total Transactions Invalid Traffic" at bounding box center [958, 532] width 86 height 106
click at [788, 427] on section "Time Range [DATE] 00:00 _ [DATE] 23:59 Advanced Time Properties Dimensions Publ…" at bounding box center [1030, 357] width 230 height 509
click at [788, 427] on button "Run Report" at bounding box center [1000, 631] width 171 height 21
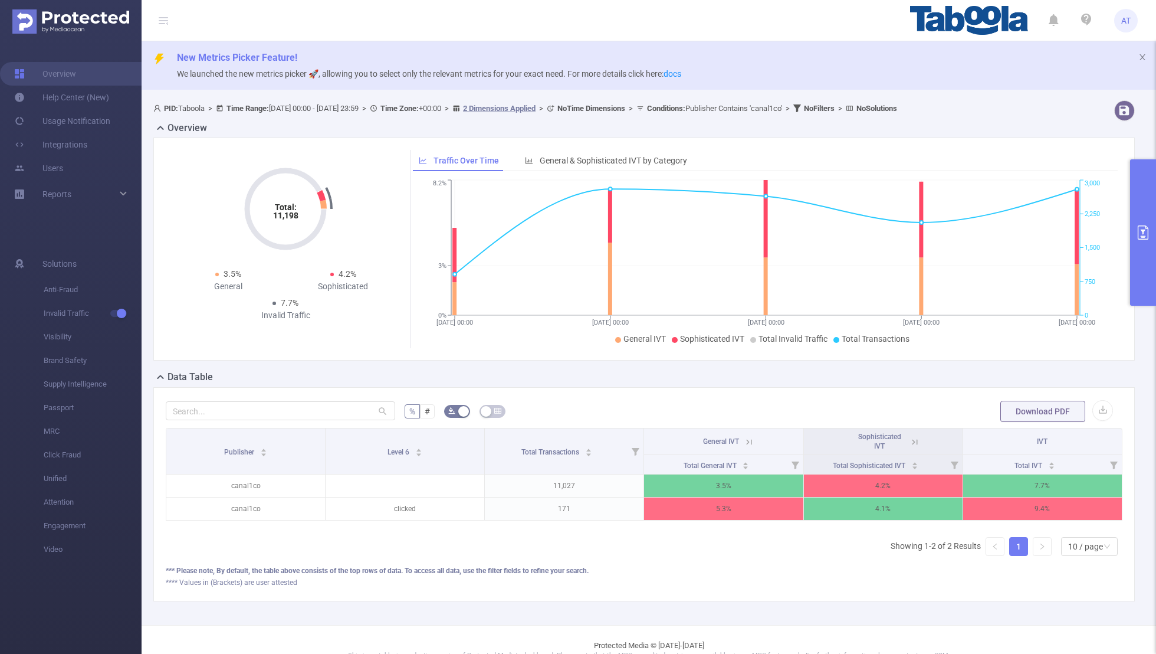
click at [788, 224] on button "primary" at bounding box center [1144, 232] width 26 height 146
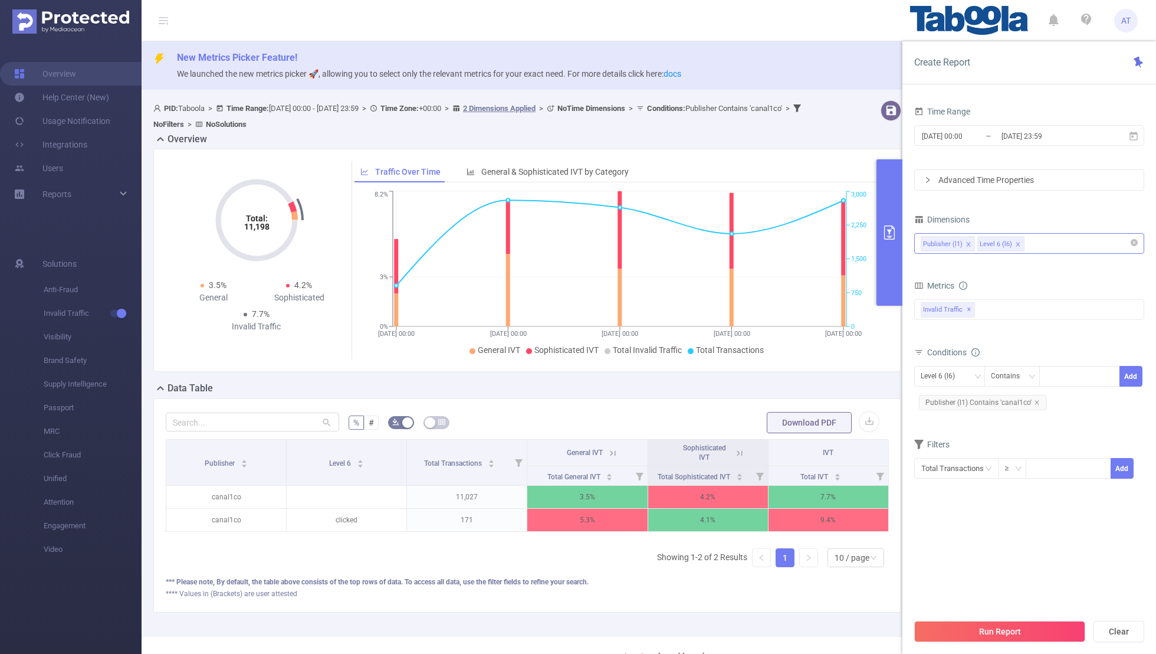
click at [788, 123] on div "[DATE] 00:00 _ [DATE] 23:59" at bounding box center [1030, 137] width 230 height 28
click at [788, 136] on input "[DATE] 00:00" at bounding box center [969, 136] width 96 height 16
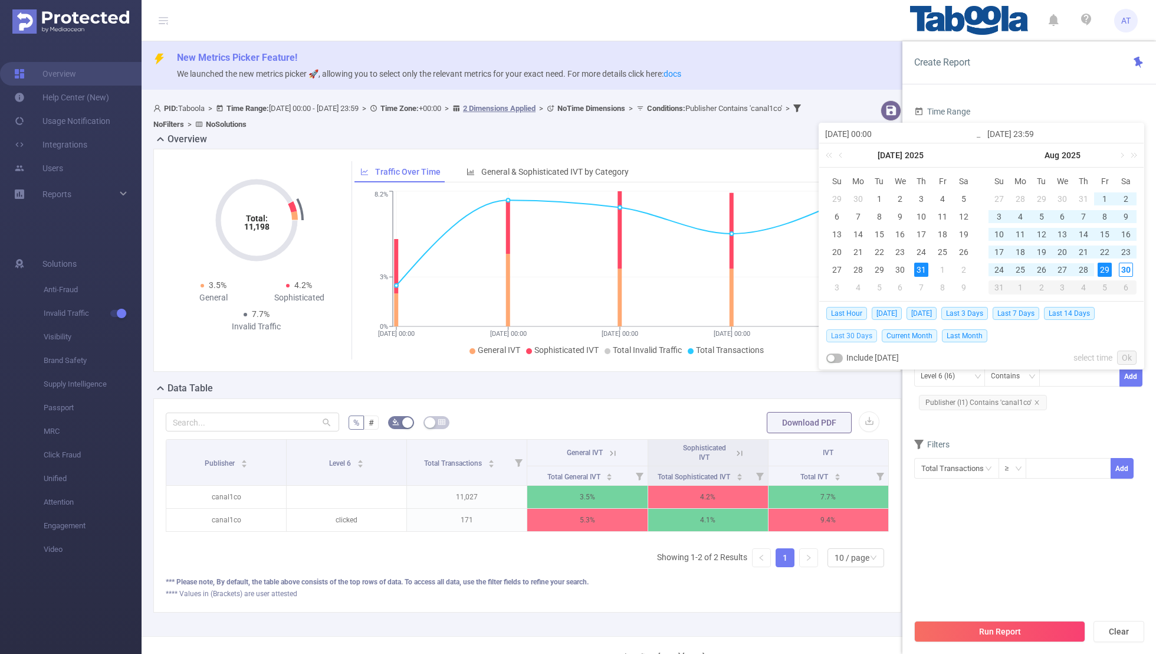
click at [788, 333] on span "Last 30 Days" at bounding box center [852, 335] width 51 height 13
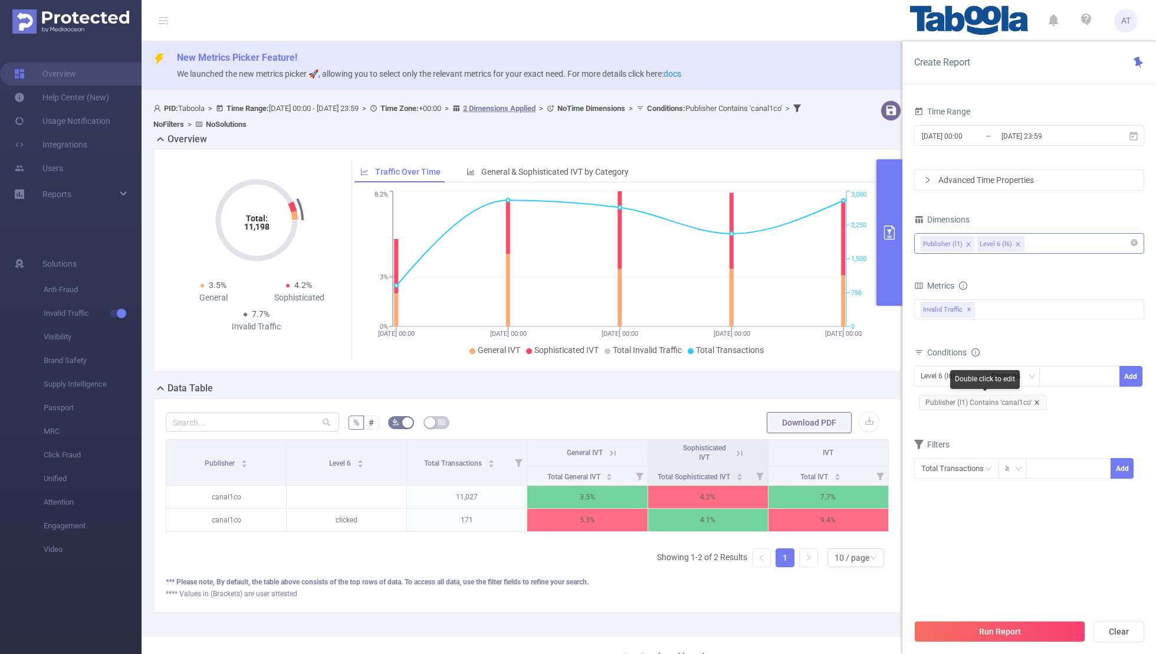
click at [788, 401] on icon "icon: close" at bounding box center [1037, 402] width 6 height 6
click at [788, 373] on div "Level 6 (l6)" at bounding box center [942, 375] width 42 height 19
click at [788, 397] on li "Publisher (l1)" at bounding box center [950, 398] width 71 height 19
click at [788, 388] on div "Publisher (l1) Contains Add" at bounding box center [1030, 379] width 230 height 27
click at [788, 372] on div at bounding box center [1080, 375] width 68 height 19
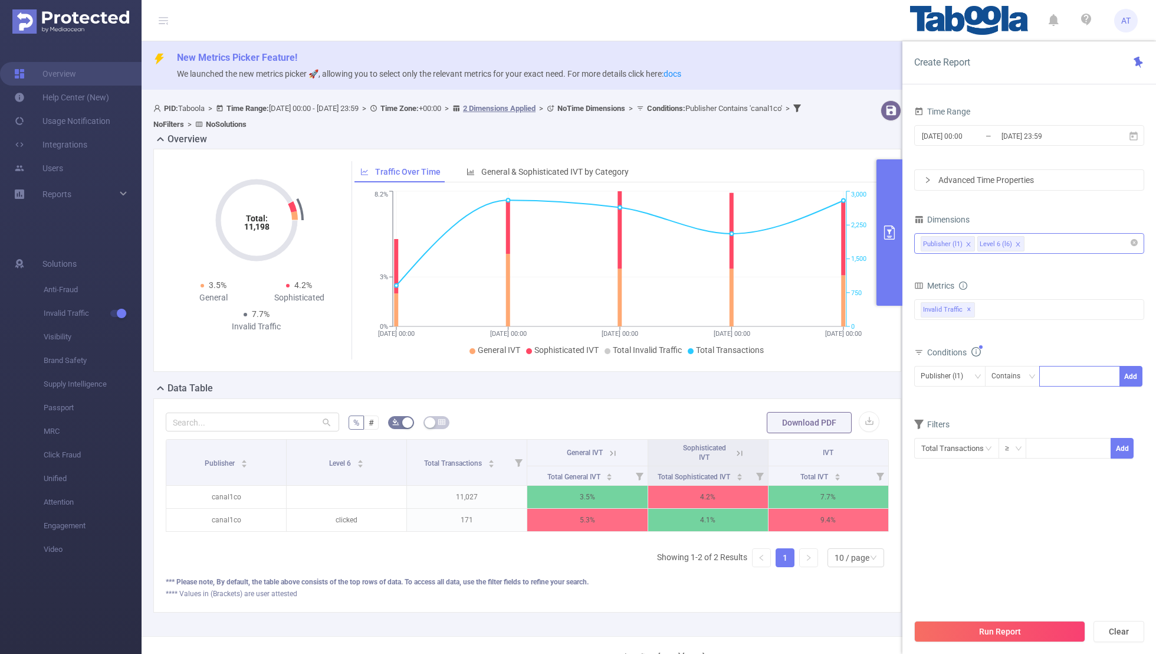
paste input "elsnews-indianpsychiatricsociety"
type input "elsnews-indianpsychiatricsociety"
click at [788, 372] on button "Add" at bounding box center [1131, 376] width 23 height 21
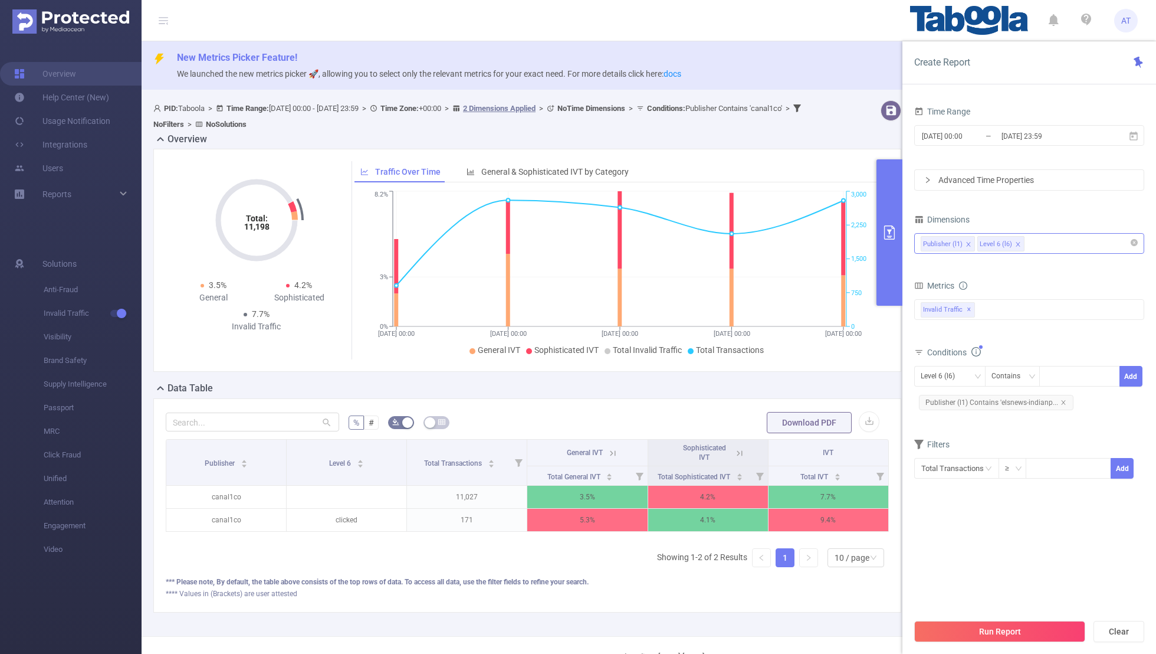
click at [788, 427] on div "Filters" at bounding box center [1030, 445] width 230 height 19
click at [788, 427] on section "Time Range [DATE] 00:00 _ [DATE] 23:59 Advanced Time Properties Dimensions Publ…" at bounding box center [1030, 357] width 230 height 509
click at [788, 427] on button "Run Report" at bounding box center [1000, 631] width 171 height 21
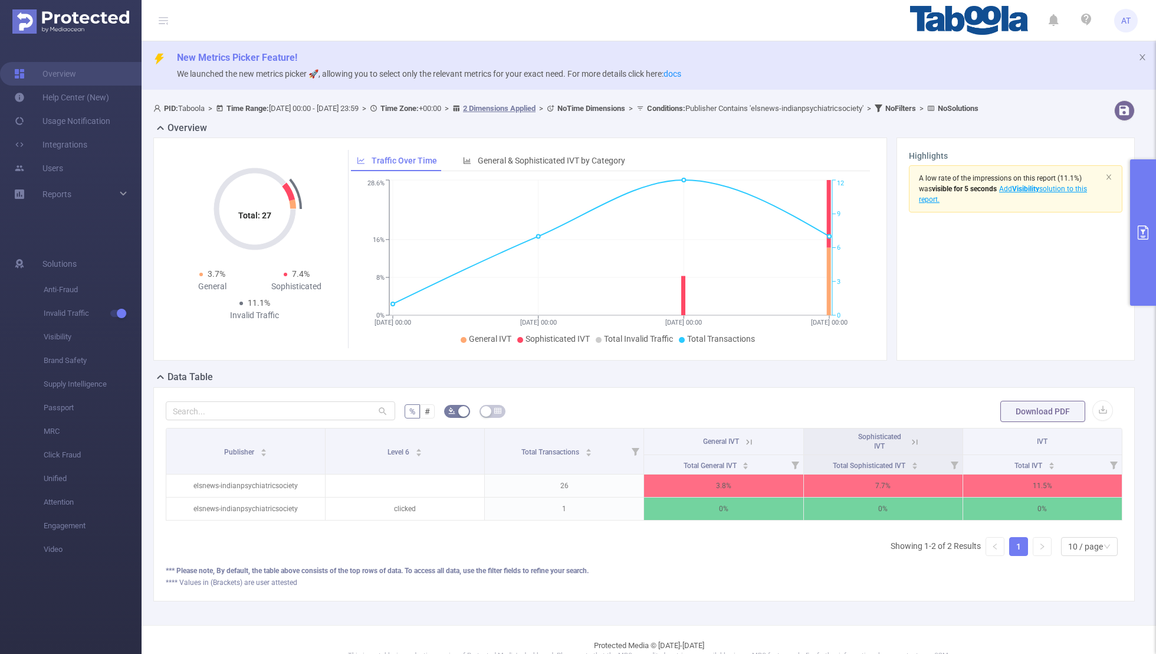
click at [788, 225] on button "primary" at bounding box center [1144, 232] width 26 height 146
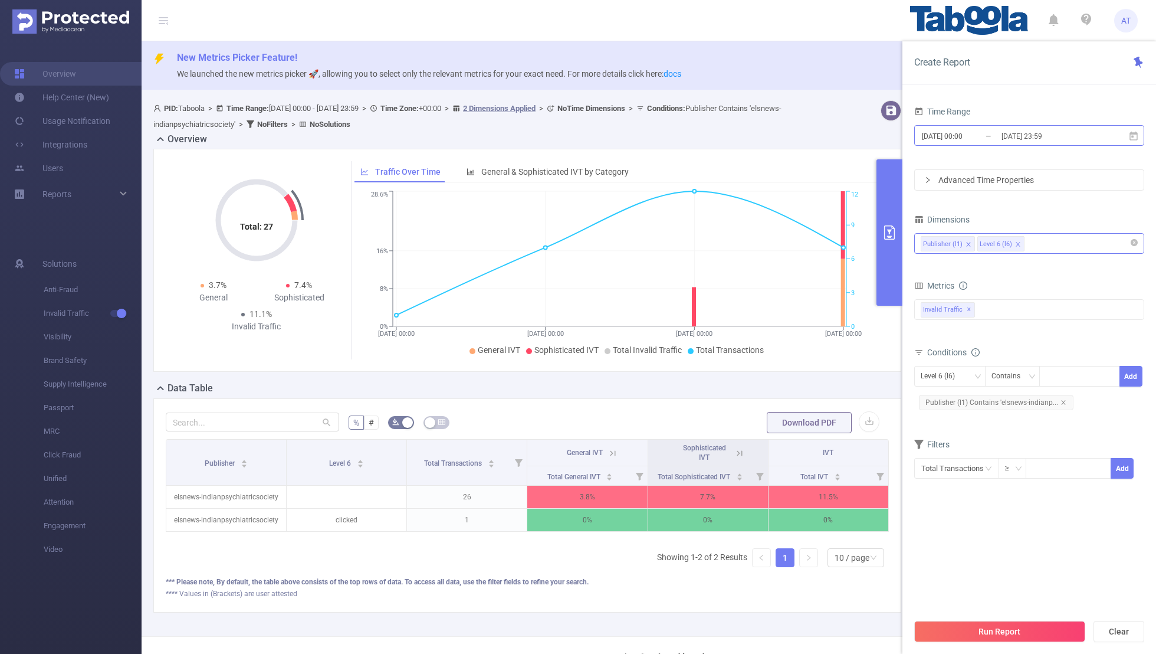
click at [788, 132] on input "[DATE] 00:00" at bounding box center [969, 136] width 96 height 16
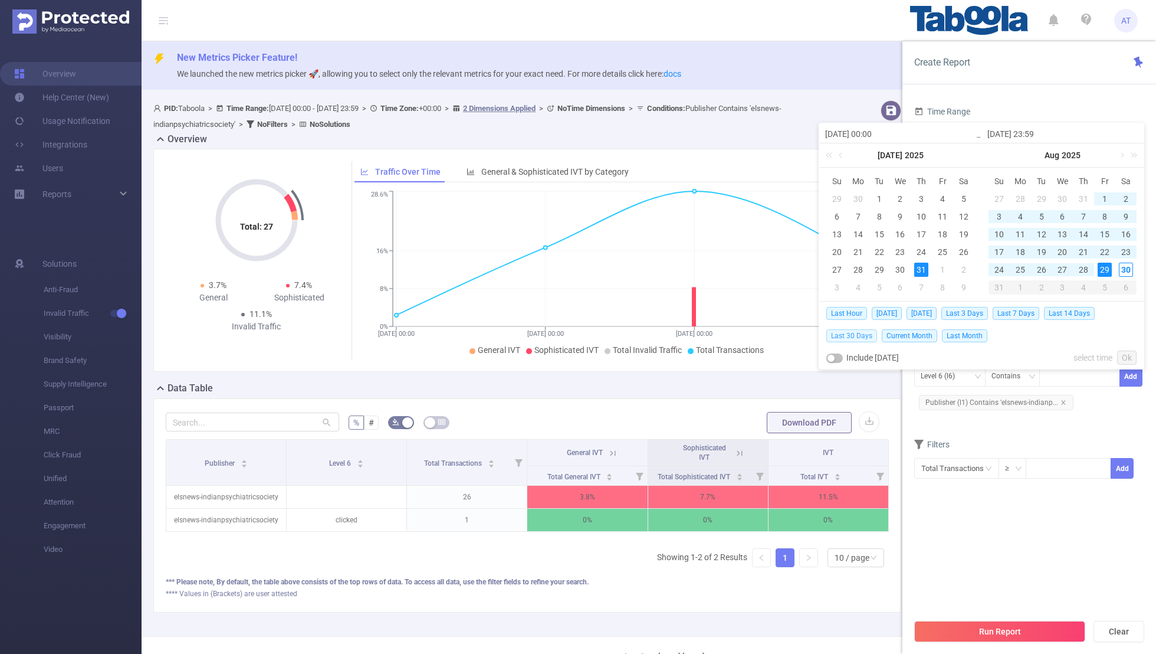
click at [788, 337] on span "Last 30 Days" at bounding box center [852, 335] width 51 height 13
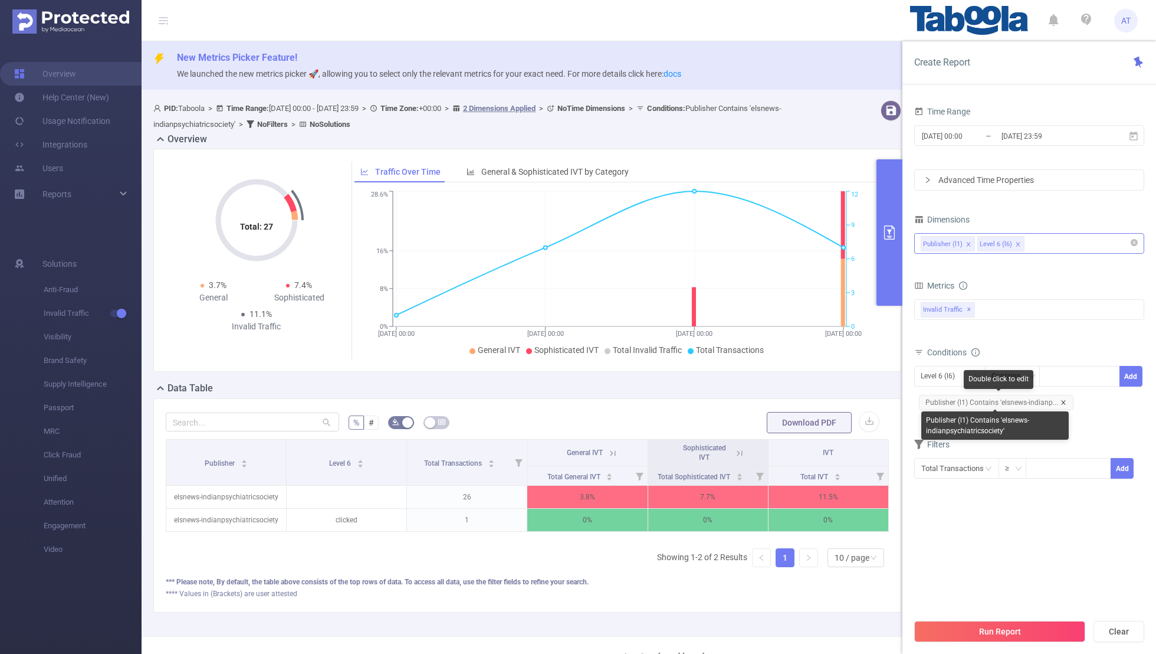
click at [788, 401] on icon "icon: close" at bounding box center [1063, 402] width 4 height 4
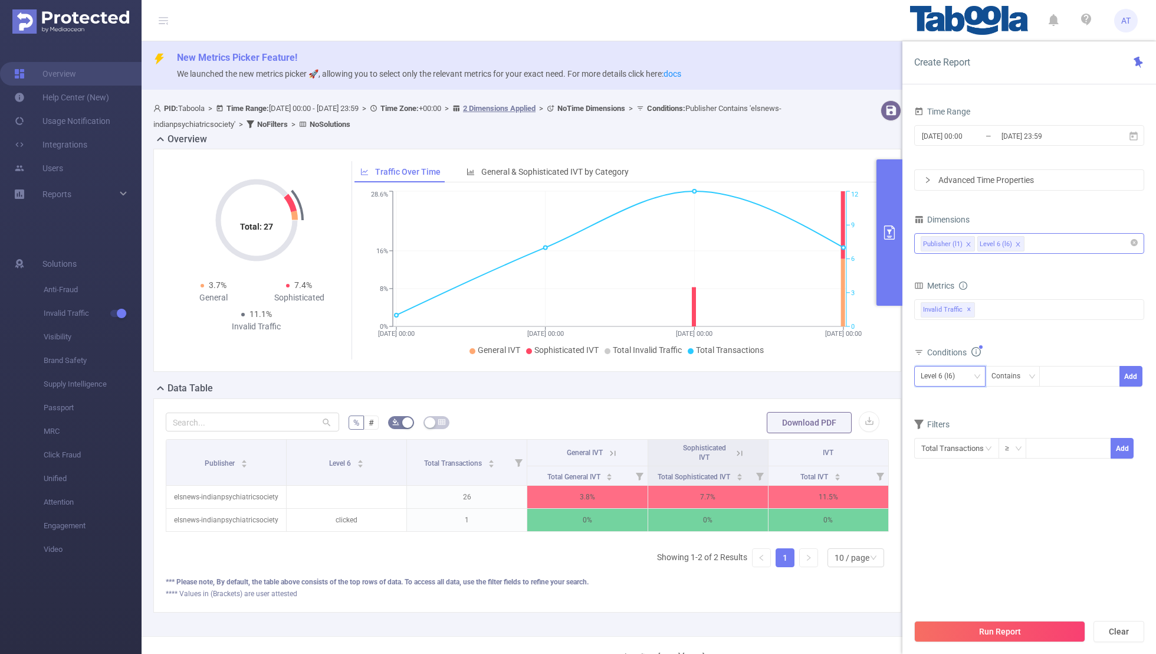
click at [788, 376] on div "Level 6 (l6)" at bounding box center [942, 375] width 42 height 19
click at [788, 395] on li "Publisher (l1)" at bounding box center [950, 398] width 71 height 19
click at [788, 369] on div at bounding box center [1080, 375] width 68 height 19
paste input "lankahotnews-lankahotnewsnet"
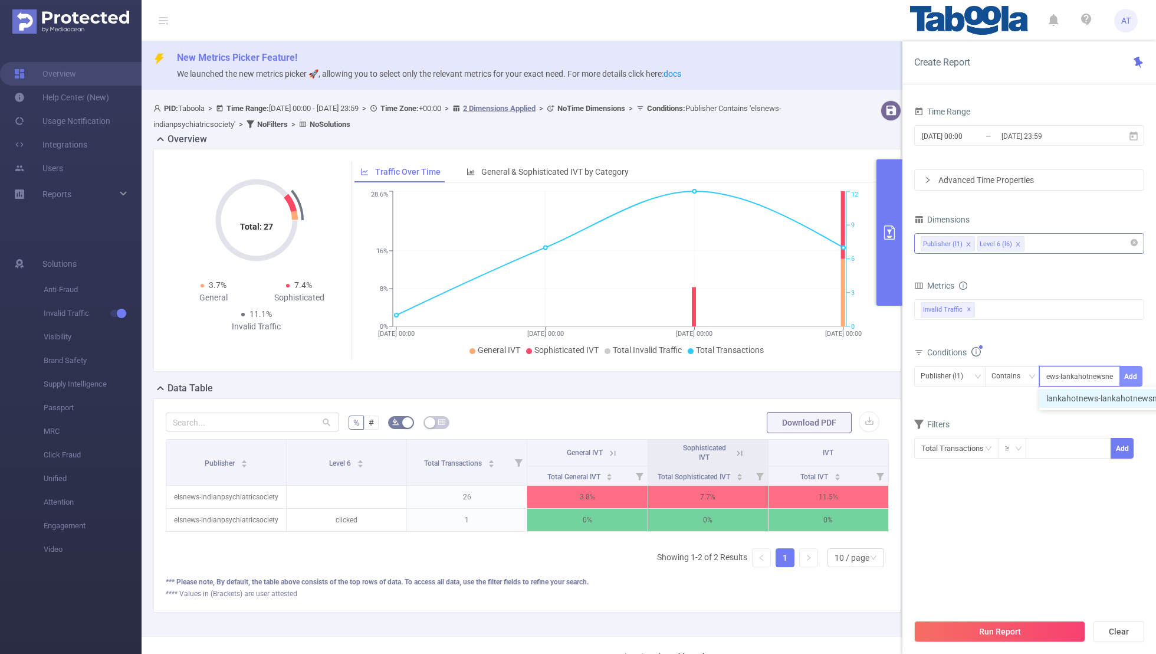
type input "lankahotnews-lankahotnewsnet"
click at [788, 371] on button "Add" at bounding box center [1131, 376] width 23 height 21
click at [788, 427] on div "Filters" at bounding box center [1030, 445] width 230 height 19
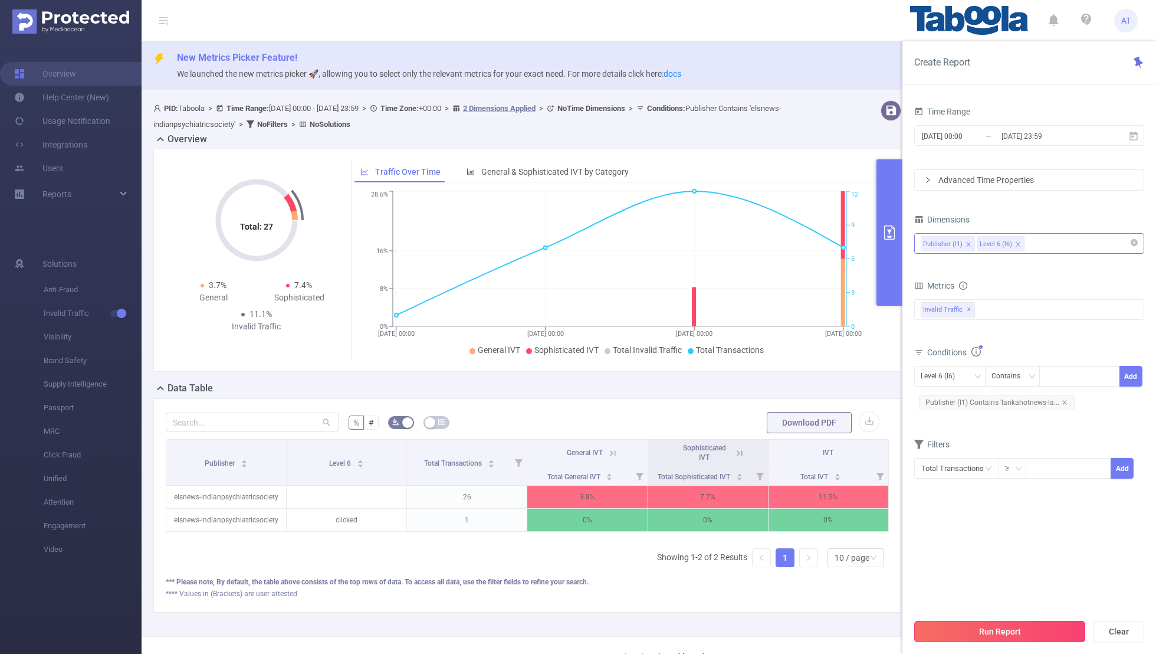
click at [788, 427] on button "Run Report" at bounding box center [1000, 631] width 171 height 21
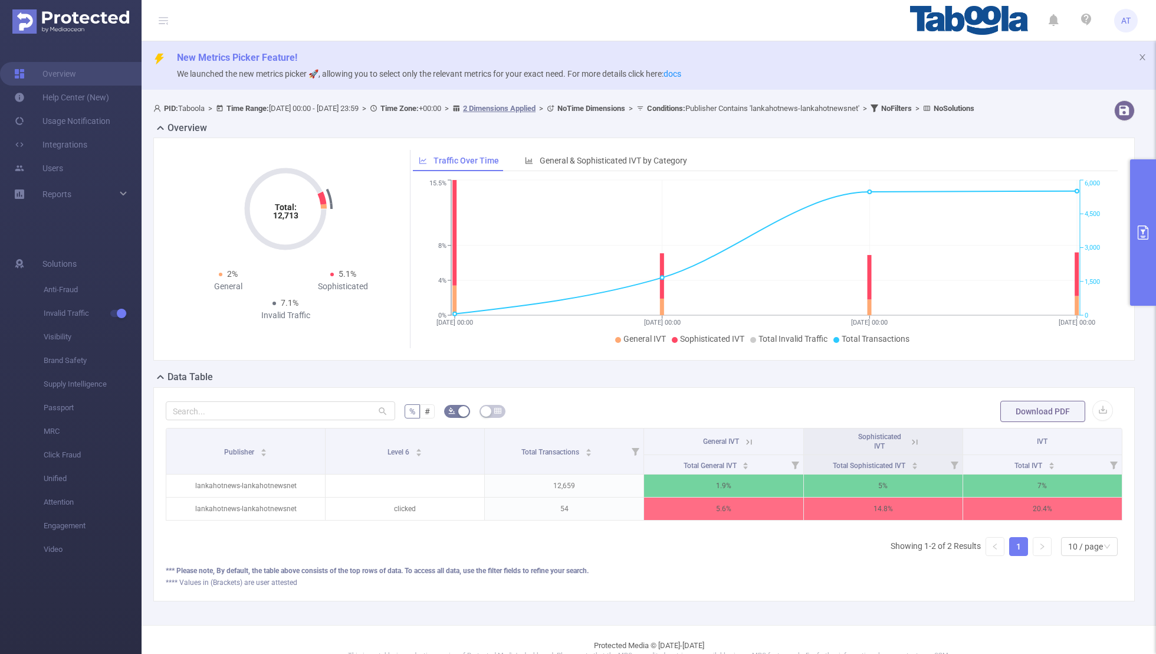
click at [788, 208] on button "primary" at bounding box center [1144, 232] width 26 height 146
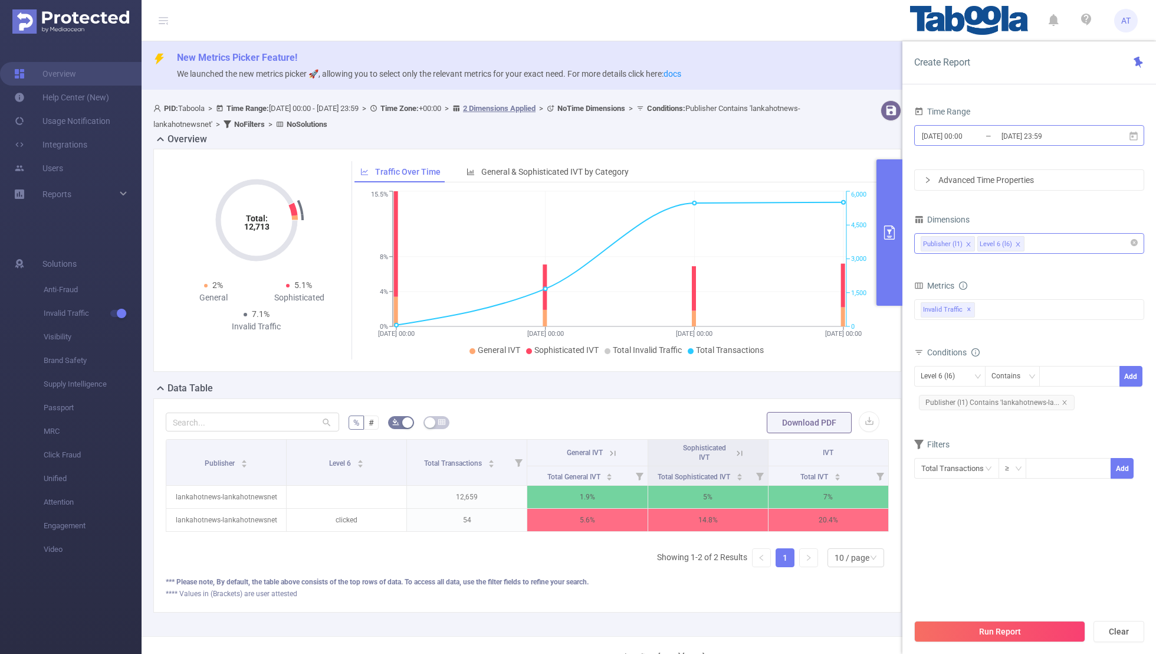
click at [788, 133] on input "[DATE] 00:00" at bounding box center [969, 136] width 96 height 16
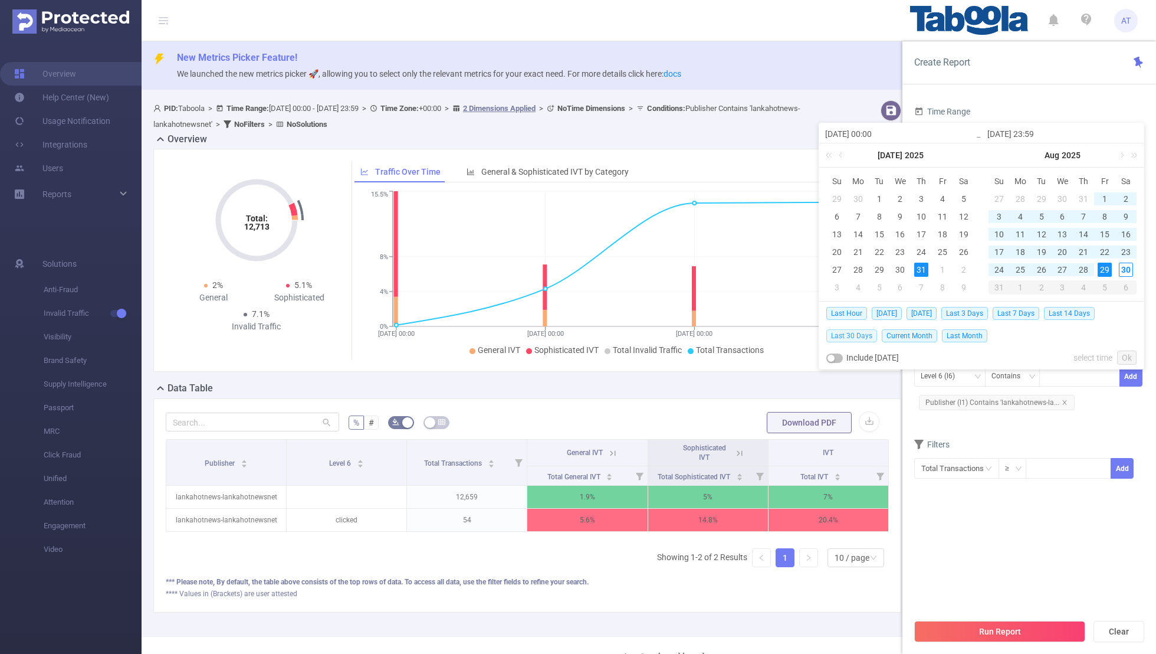
click at [788, 334] on span "Last 30 Days" at bounding box center [852, 335] width 51 height 13
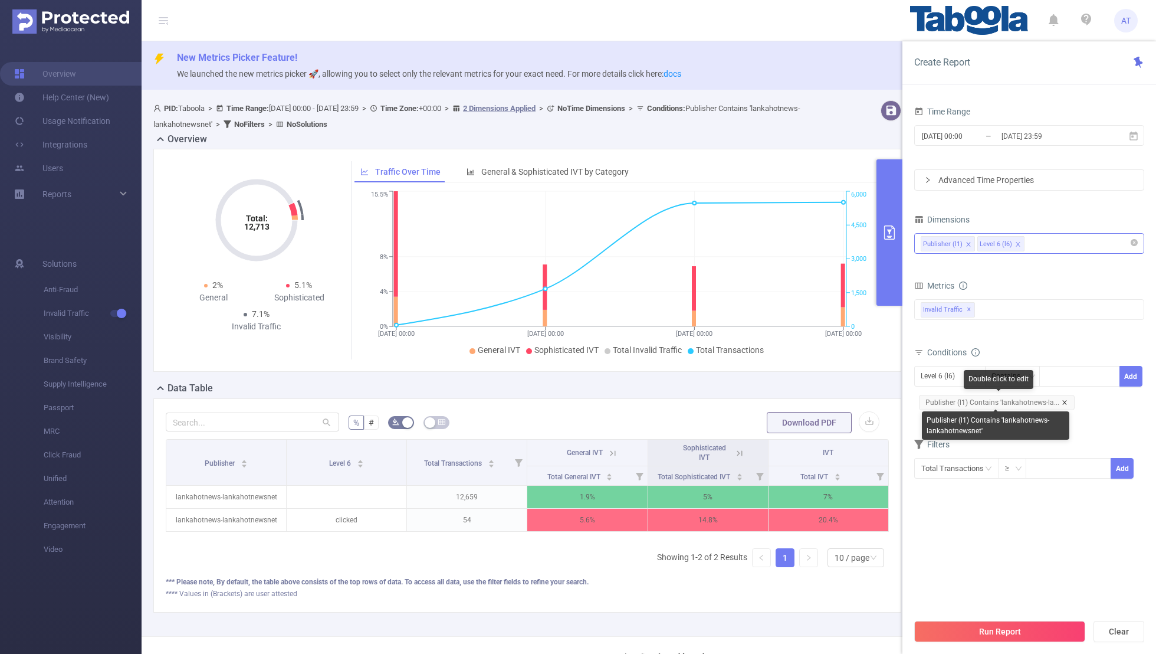
click at [788, 400] on icon "icon: close" at bounding box center [1065, 402] width 4 height 4
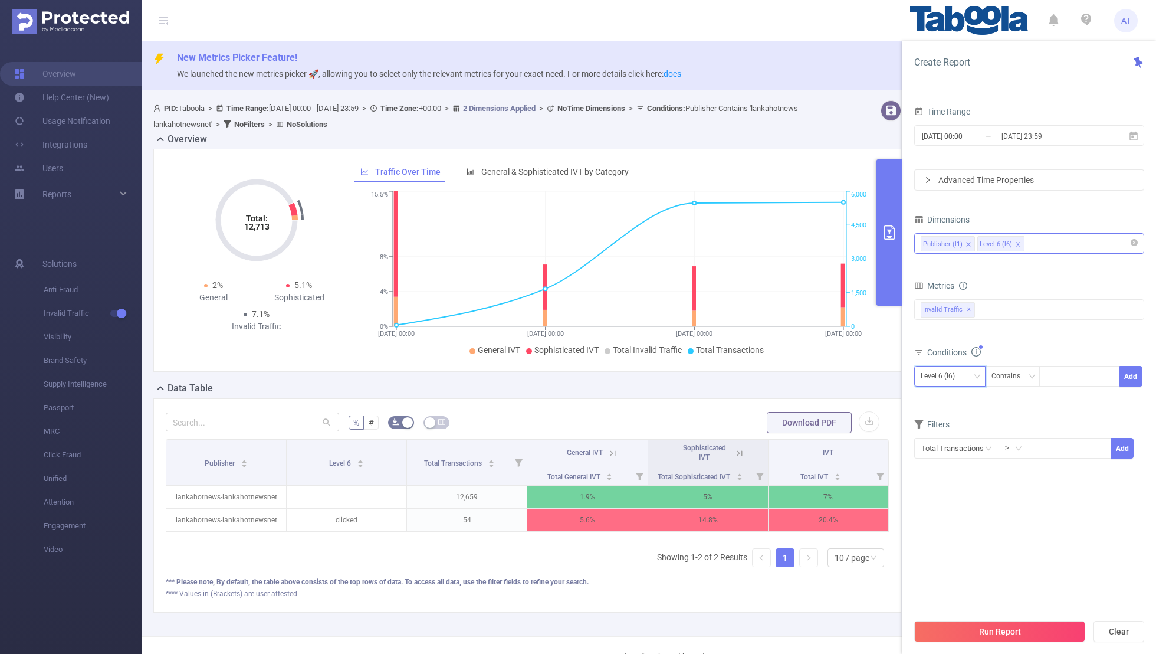
click at [788, 372] on div "Level 6 (l6)" at bounding box center [942, 375] width 42 height 19
click at [788, 397] on li "Publisher (l1)" at bounding box center [950, 398] width 71 height 19
click at [788, 372] on div at bounding box center [1080, 375] width 68 height 19
paste input "trendingonline"
type input "trendingonline"
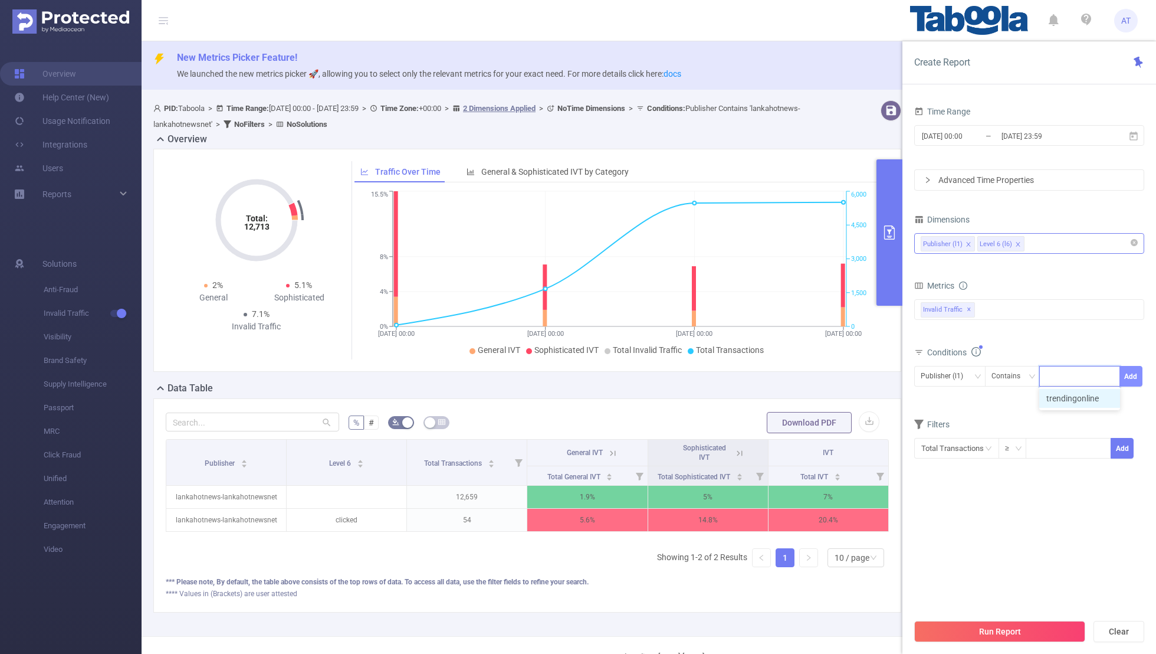
click at [788, 368] on button "Add" at bounding box center [1131, 376] width 23 height 21
click at [788, 427] on form "Dimensions Publisher (l1) Level 6 (l6) Metrics bp_total bp_adult bp_arms bp_cri…" at bounding box center [1030, 352] width 230 height 283
click at [788, 427] on button "Run Report" at bounding box center [1000, 631] width 171 height 21
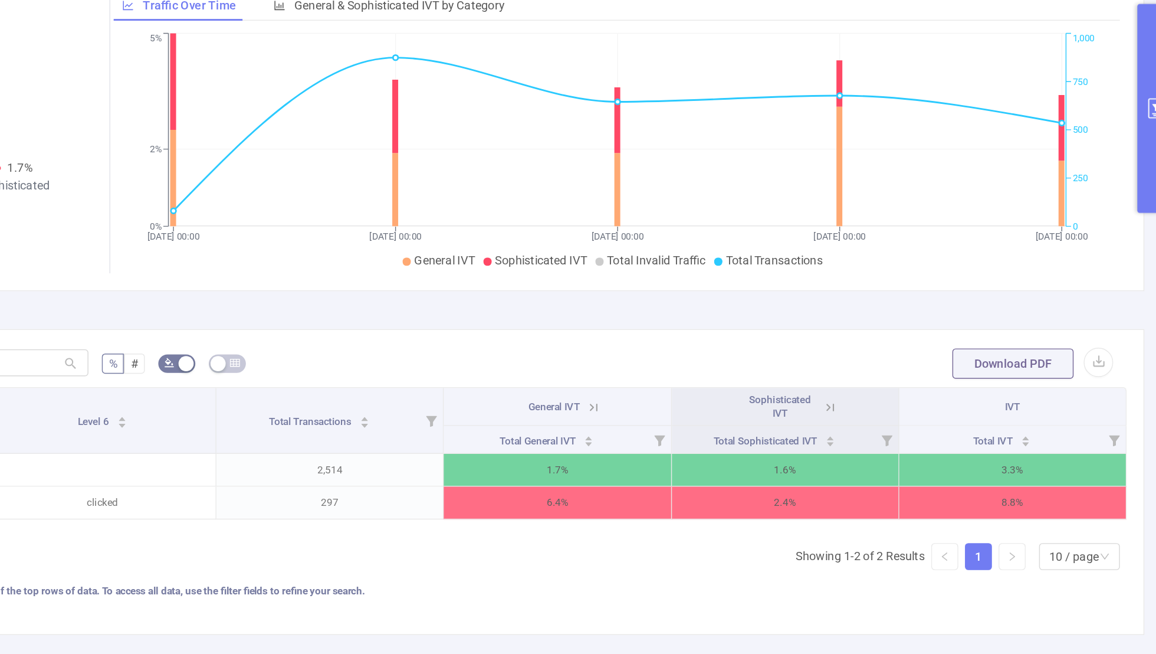
click at [788, 235] on button "primary" at bounding box center [1144, 232] width 26 height 146
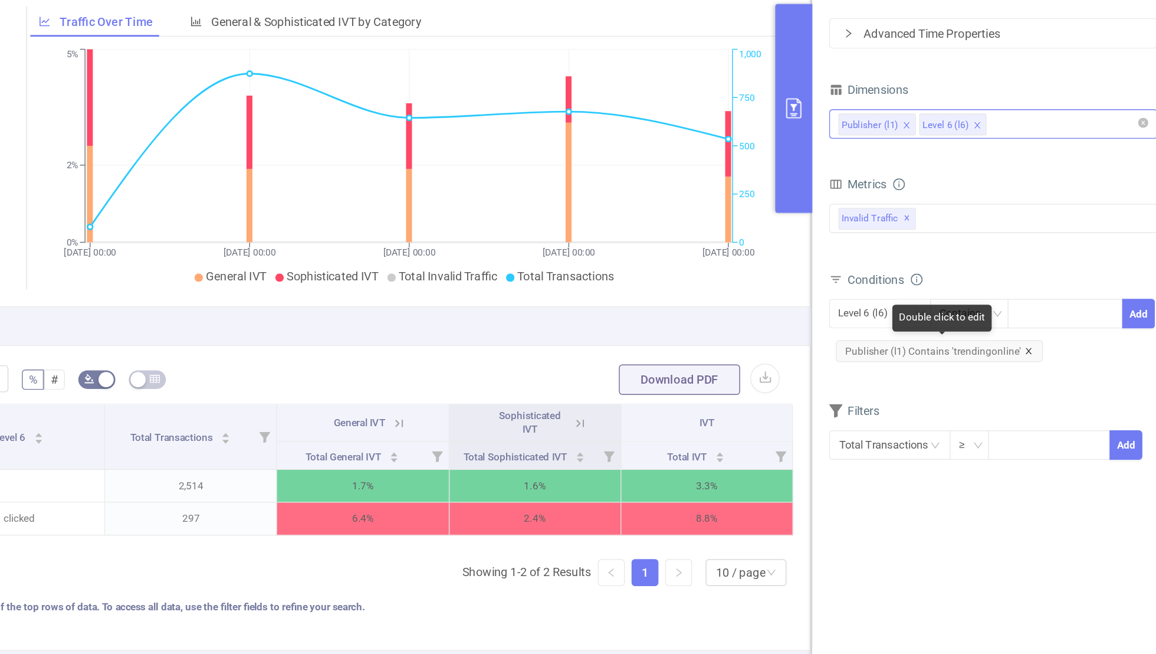
click at [788, 399] on icon "icon: close" at bounding box center [1054, 402] width 6 height 6
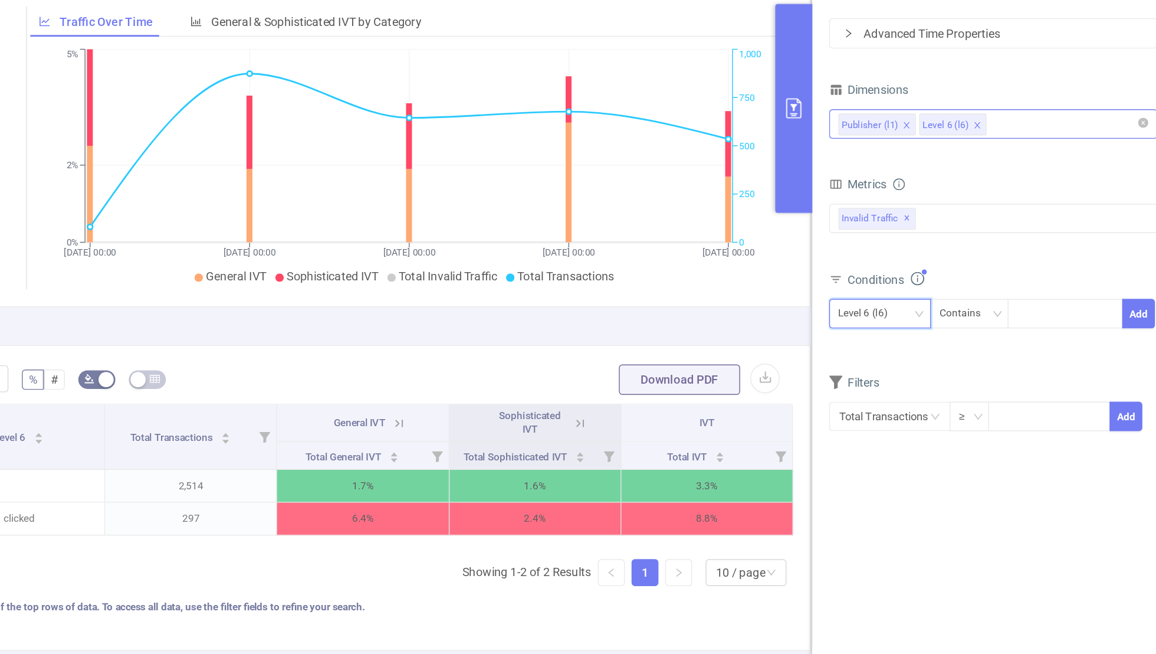
click at [788, 370] on div "Level 6 (l6)" at bounding box center [942, 375] width 42 height 19
click at [788, 394] on li "Publisher (l1)" at bounding box center [950, 398] width 71 height 19
click at [788, 372] on div at bounding box center [1080, 375] width 68 height 19
paste input "kochamhumor-kgwiazdyhumoru"
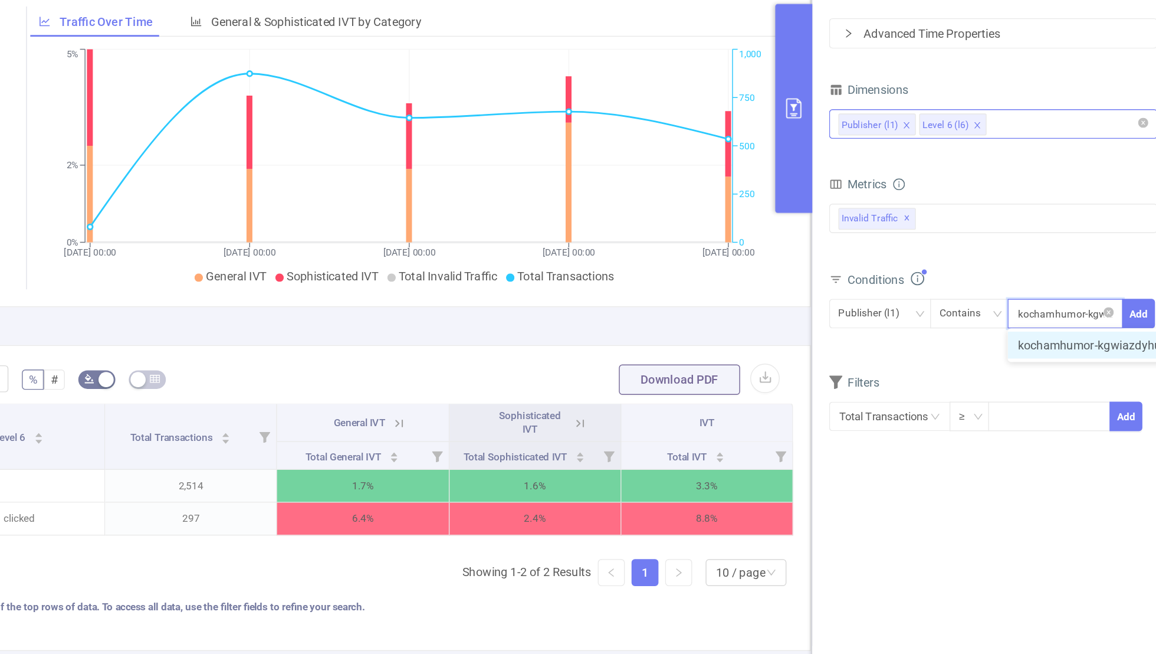
scroll to position [0, 34]
type input "kochamhumor-kgwiazdyhumoru"
click at [788, 371] on button "Add" at bounding box center [1131, 376] width 23 height 21
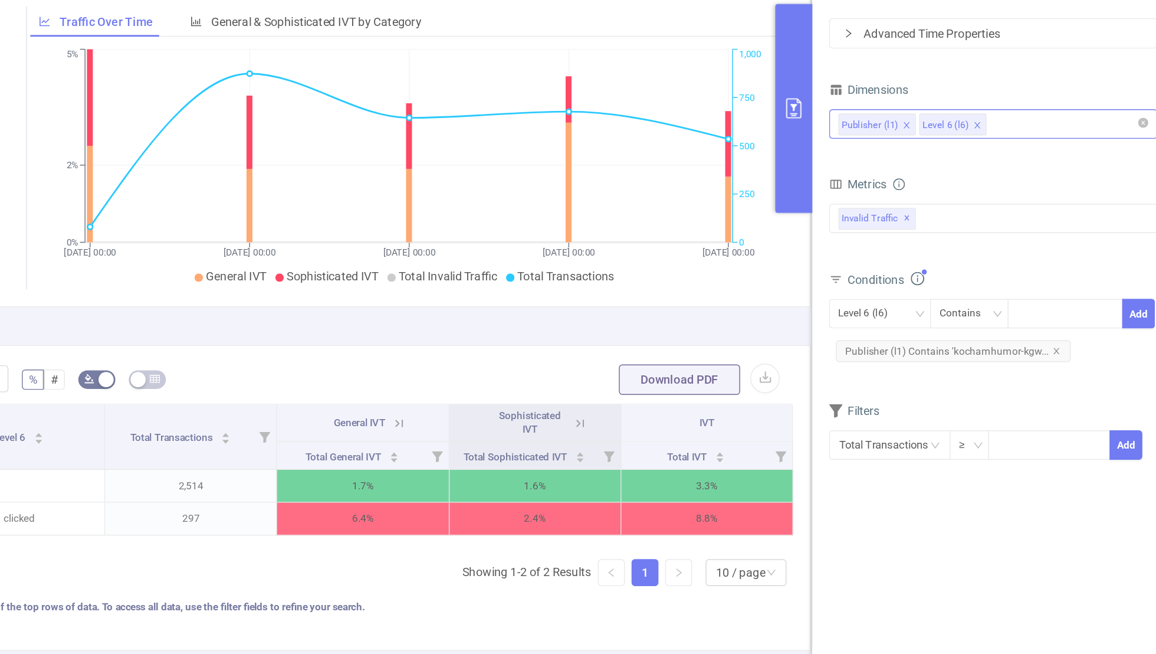
click at [788, 427] on section "Time Range [DATE] 00:00 _ [DATE] 23:59 Advanced Time Properties Dimensions Publ…" at bounding box center [1030, 357] width 230 height 509
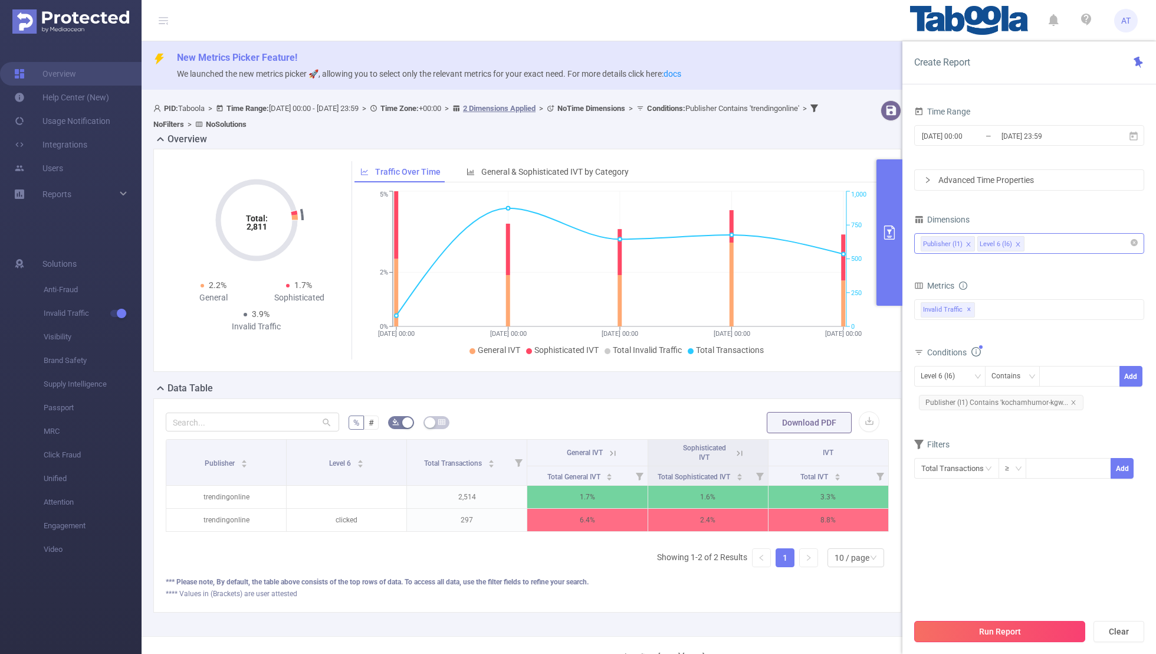
click at [788, 427] on button "Run Report" at bounding box center [1000, 631] width 171 height 21
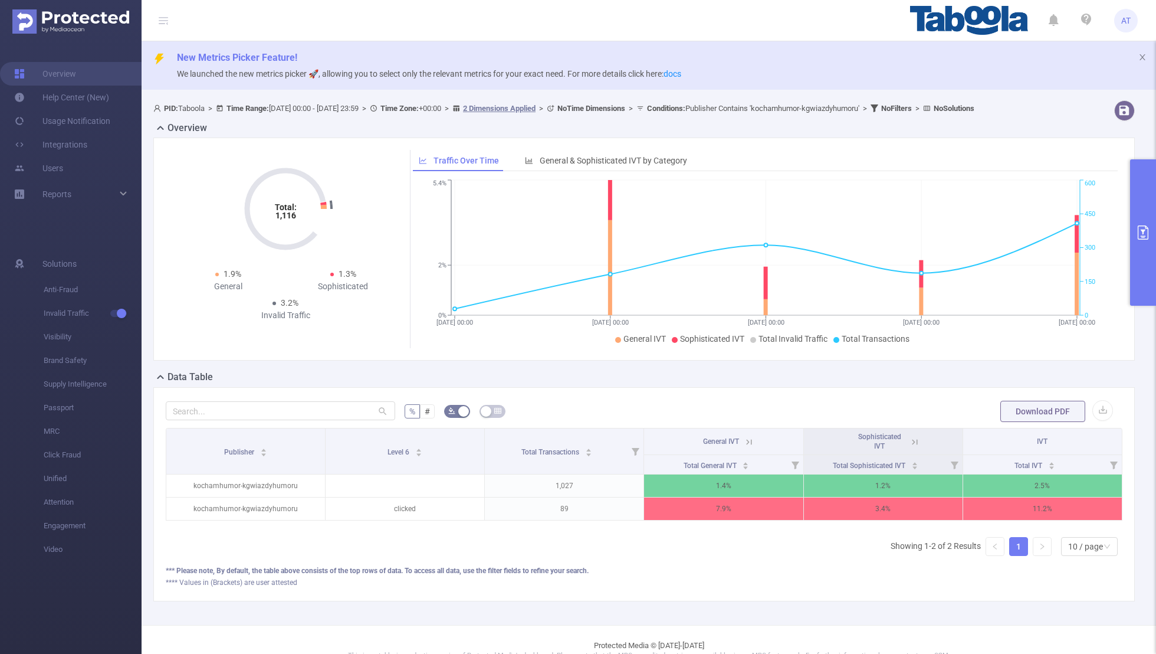
click at [788, 253] on button "primary" at bounding box center [1144, 232] width 26 height 146
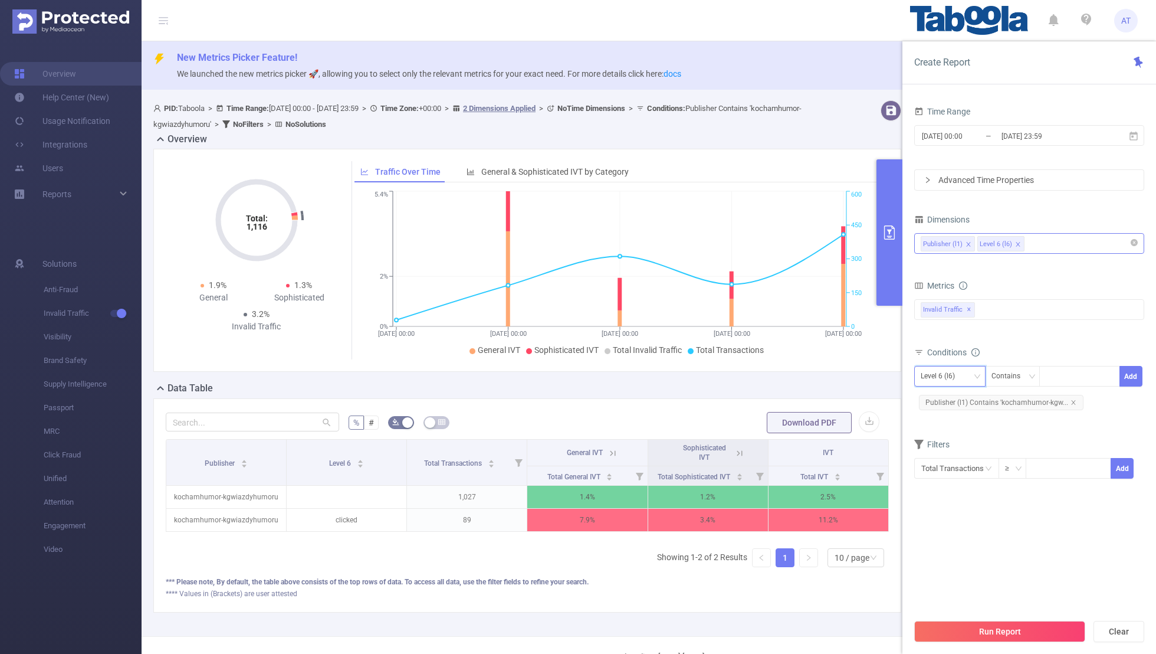
click at [788, 378] on div "Level 6 (l6)" at bounding box center [942, 375] width 42 height 19
click at [788, 397] on li "Publisher (l1)" at bounding box center [950, 398] width 71 height 19
click at [788, 402] on icon "icon: close" at bounding box center [1074, 402] width 6 height 6
click at [788, 375] on div at bounding box center [1080, 375] width 68 height 19
paste input "alright-jandaiaonline"
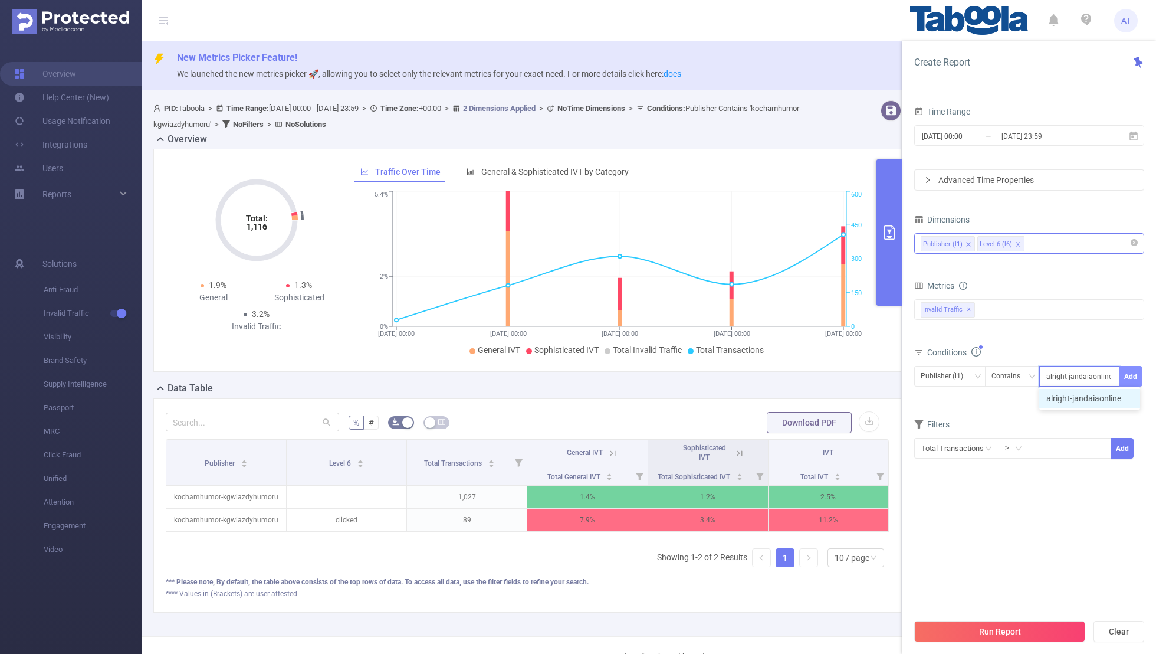
type input "alright-jandaiaonline"
click at [788, 373] on button "Add" at bounding box center [1131, 376] width 23 height 21
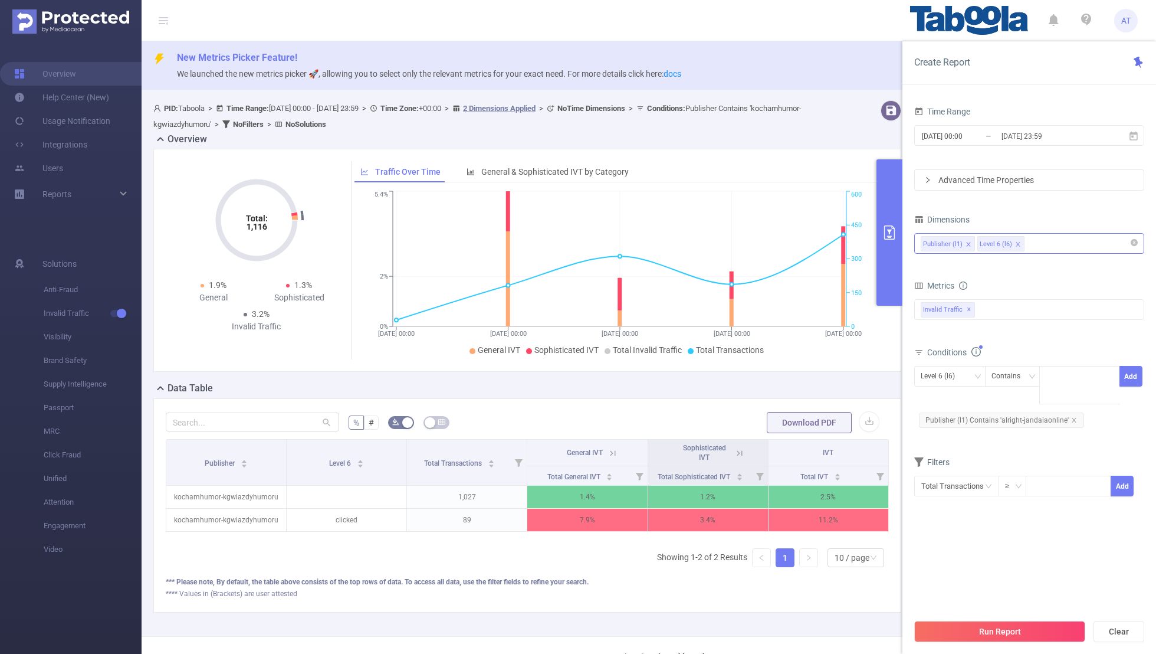
click at [788, 427] on section "Time Range [DATE] 00:00 _ [DATE] 23:59 Advanced Time Properties Dimensions Publ…" at bounding box center [1030, 357] width 230 height 509
click at [788, 427] on button "Run Report" at bounding box center [1000, 631] width 171 height 21
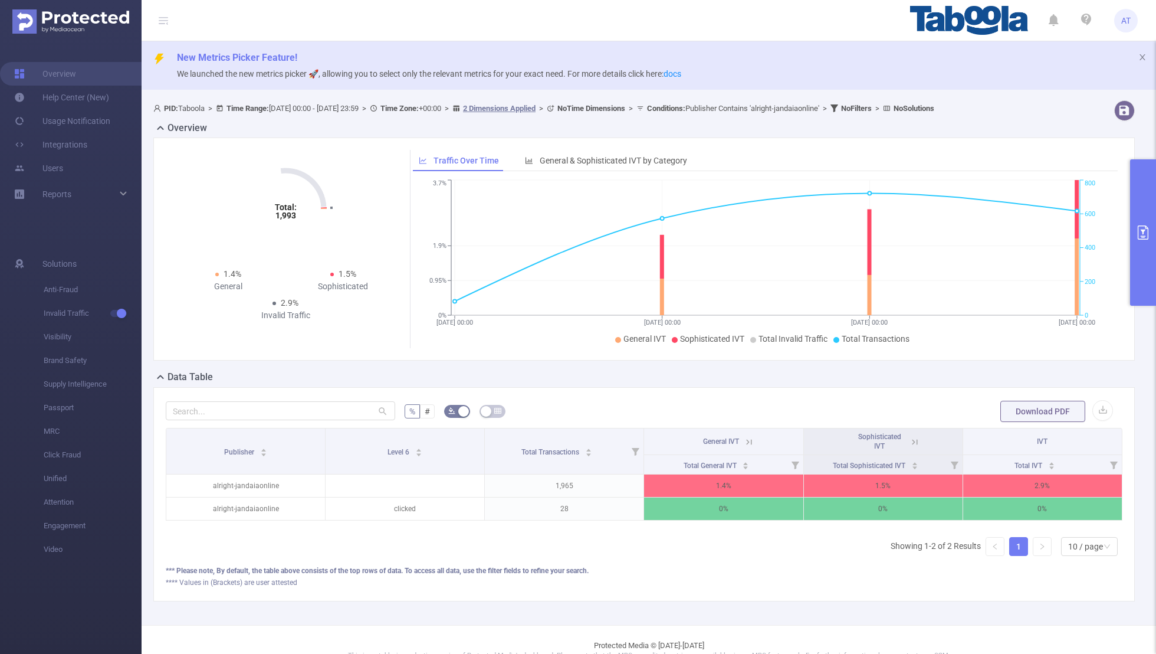
click at [788, 218] on button "primary" at bounding box center [1144, 232] width 26 height 146
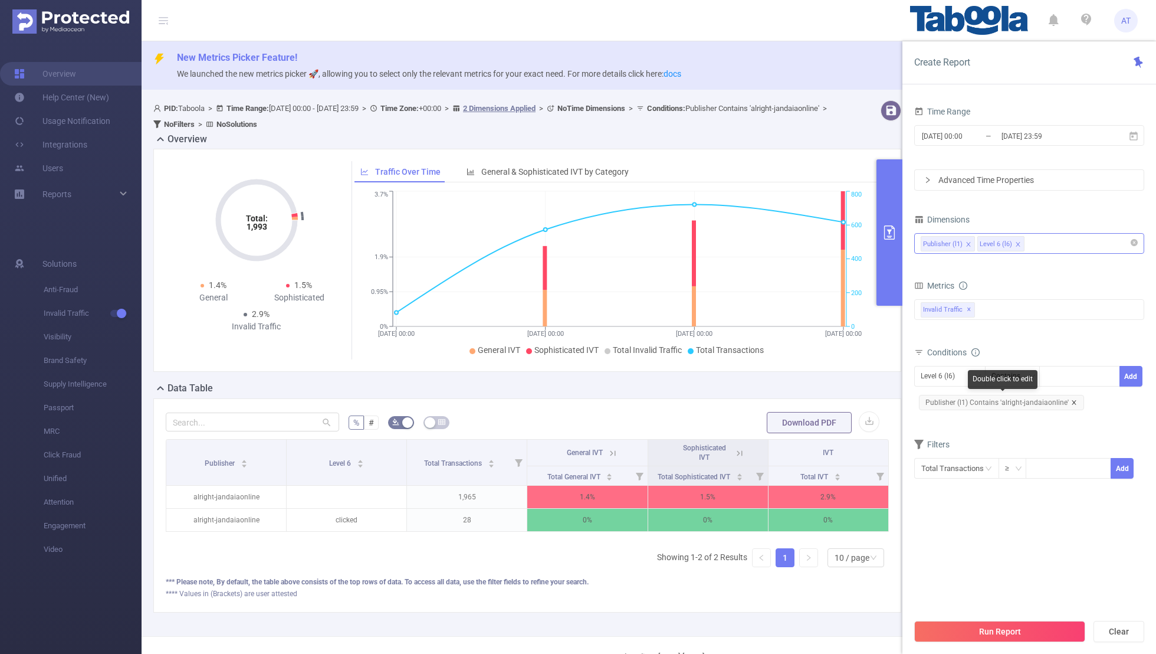
click at [788, 401] on icon "icon: close" at bounding box center [1074, 402] width 4 height 4
click at [788, 386] on div "Level 6 (l6) Contains Add" at bounding box center [1030, 379] width 230 height 27
click at [788, 377] on div "Level 6 (l6)" at bounding box center [942, 375] width 42 height 19
click at [788, 395] on li "Publisher (l1)" at bounding box center [950, 398] width 71 height 19
click at [788, 373] on div at bounding box center [1080, 375] width 68 height 19
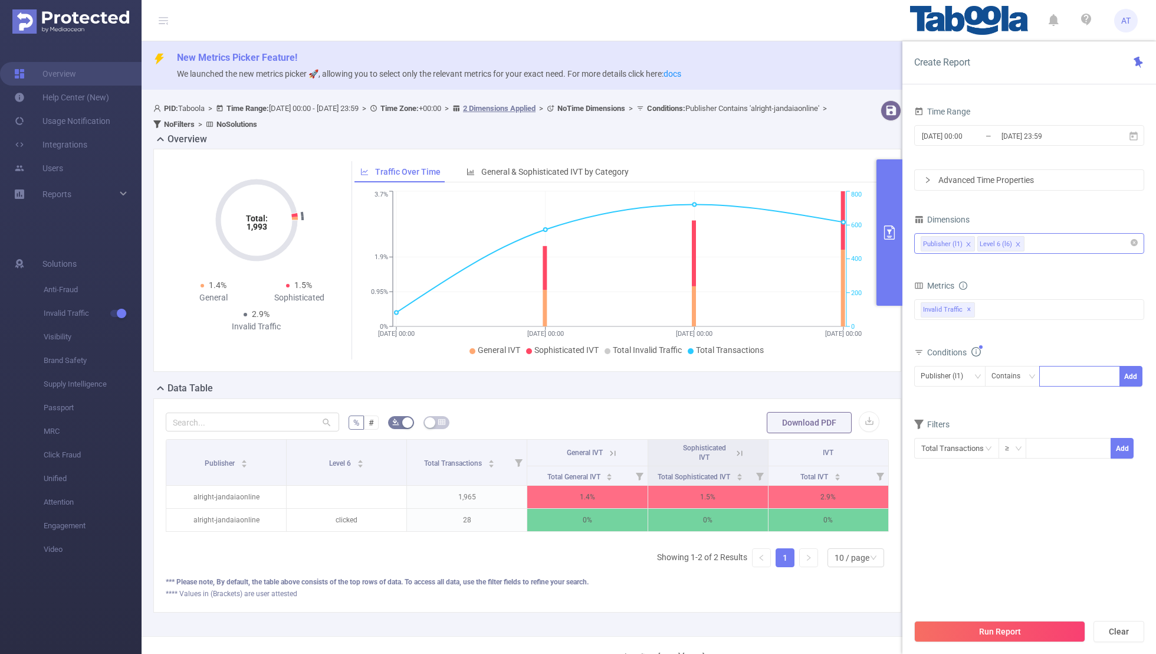
paste input "alright-gazetadointerior"
type input "alright-gazetadointerior"
click at [788, 374] on button "Add" at bounding box center [1131, 376] width 23 height 21
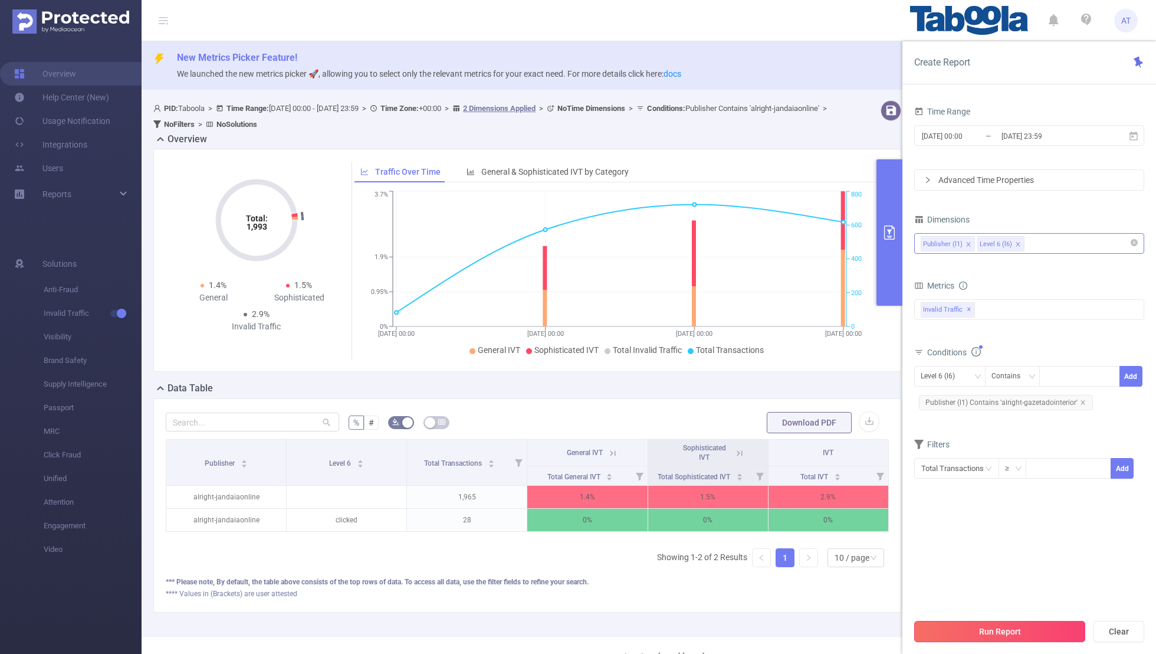
click at [788, 427] on button "Run Report" at bounding box center [1000, 631] width 171 height 21
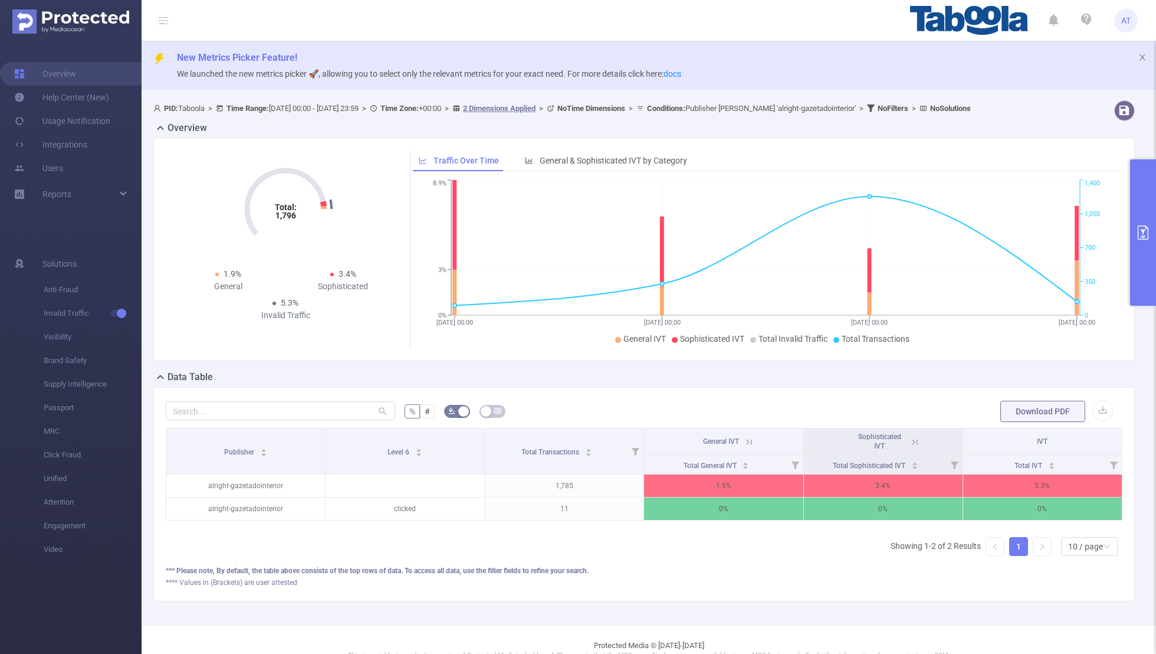
click at [788, 248] on button "primary" at bounding box center [1144, 232] width 26 height 146
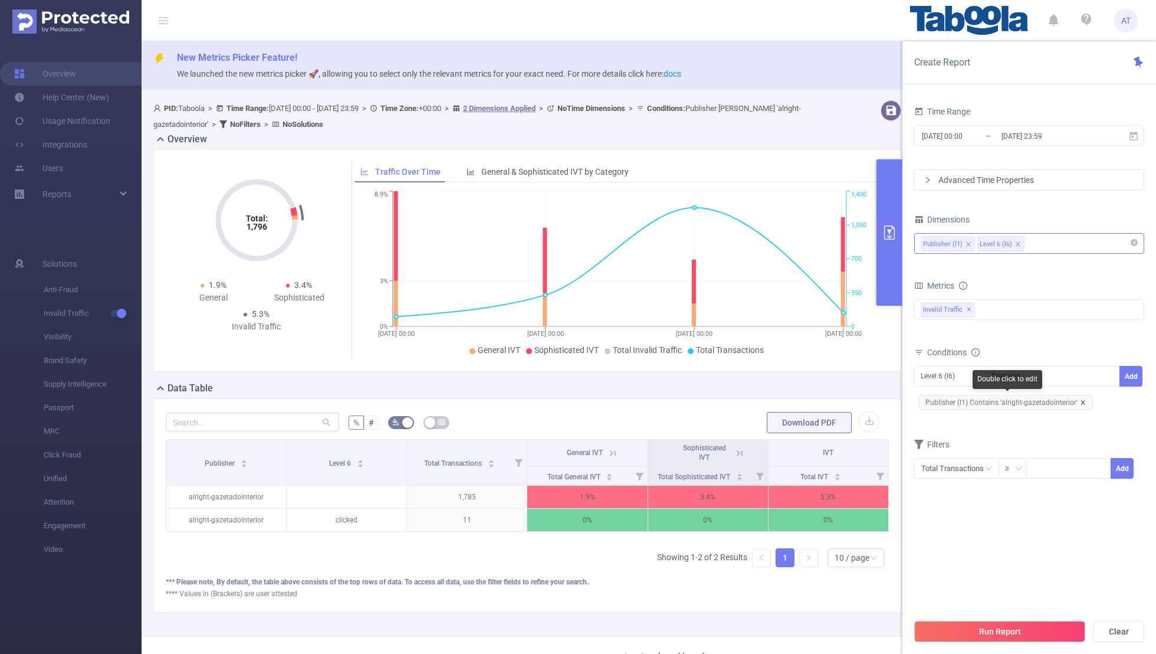
click at [788, 399] on icon "icon: close" at bounding box center [1083, 402] width 6 height 6
click at [788, 371] on div "Level 6 (l6)" at bounding box center [942, 375] width 42 height 19
click at [788, 399] on li "Publisher (l1)" at bounding box center [950, 398] width 71 height 19
click at [788, 371] on div at bounding box center [1080, 375] width 68 height 19
paste input "diariosassociados-galeriaflipar"
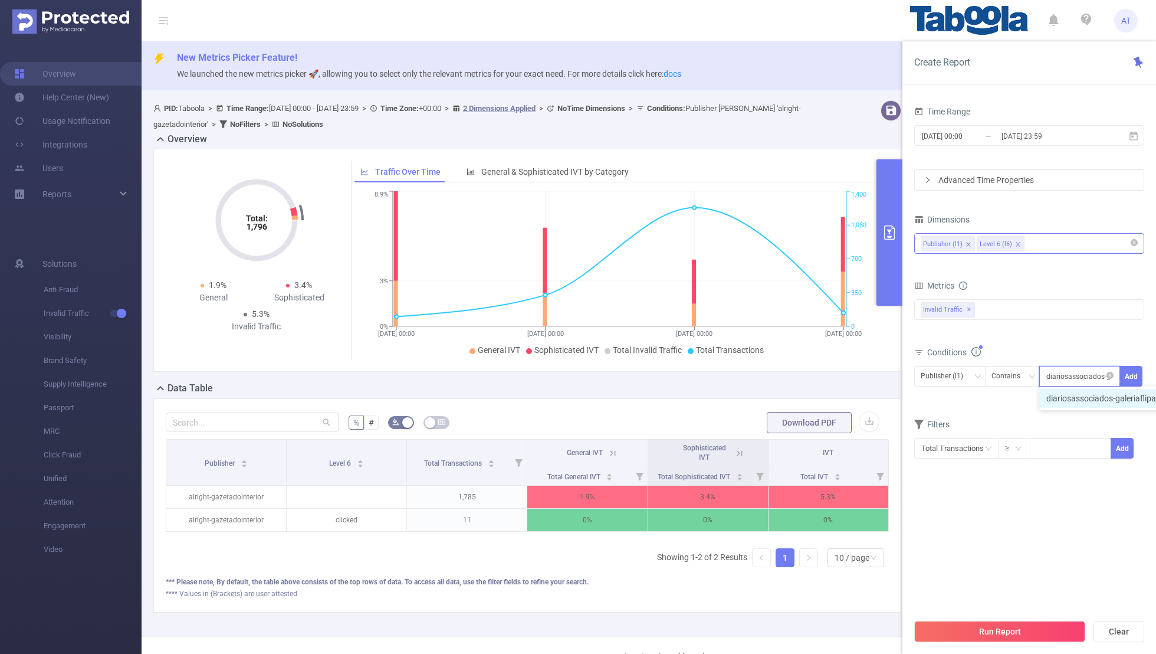
scroll to position [0, 30]
type input "diariosassociados-galeriaflipar"
click at [788, 371] on button "Add" at bounding box center [1131, 376] width 23 height 21
click at [788, 427] on section "Time Range [DATE] 00:00 _ [DATE] 23:59 Advanced Time Properties Dimensions Publ…" at bounding box center [1030, 357] width 230 height 509
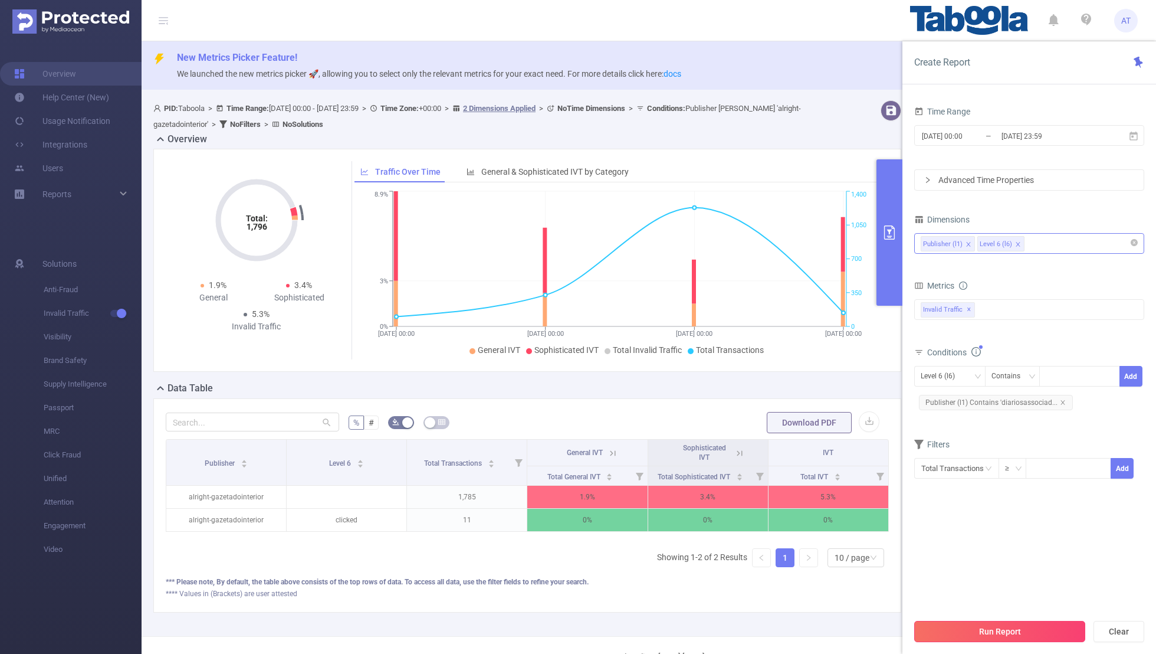
click at [788, 427] on button "Run Report" at bounding box center [1000, 631] width 171 height 21
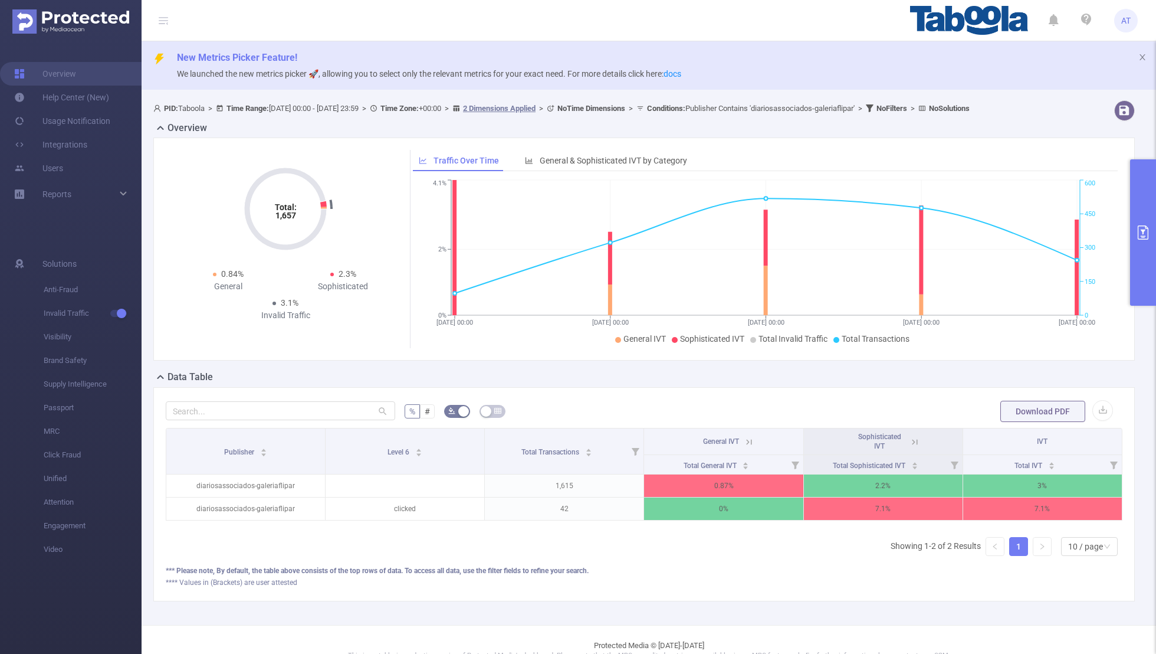
click at [788, 235] on icon "primary" at bounding box center [1143, 232] width 11 height 14
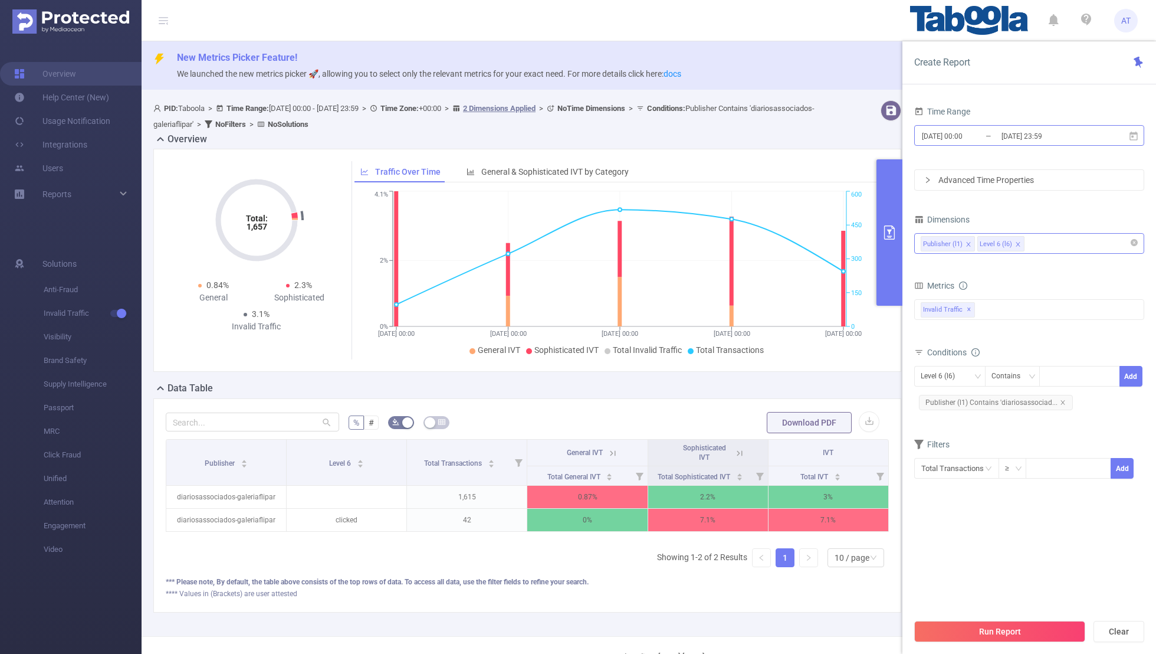
click at [788, 135] on input "[DATE] 00:00" at bounding box center [969, 136] width 96 height 16
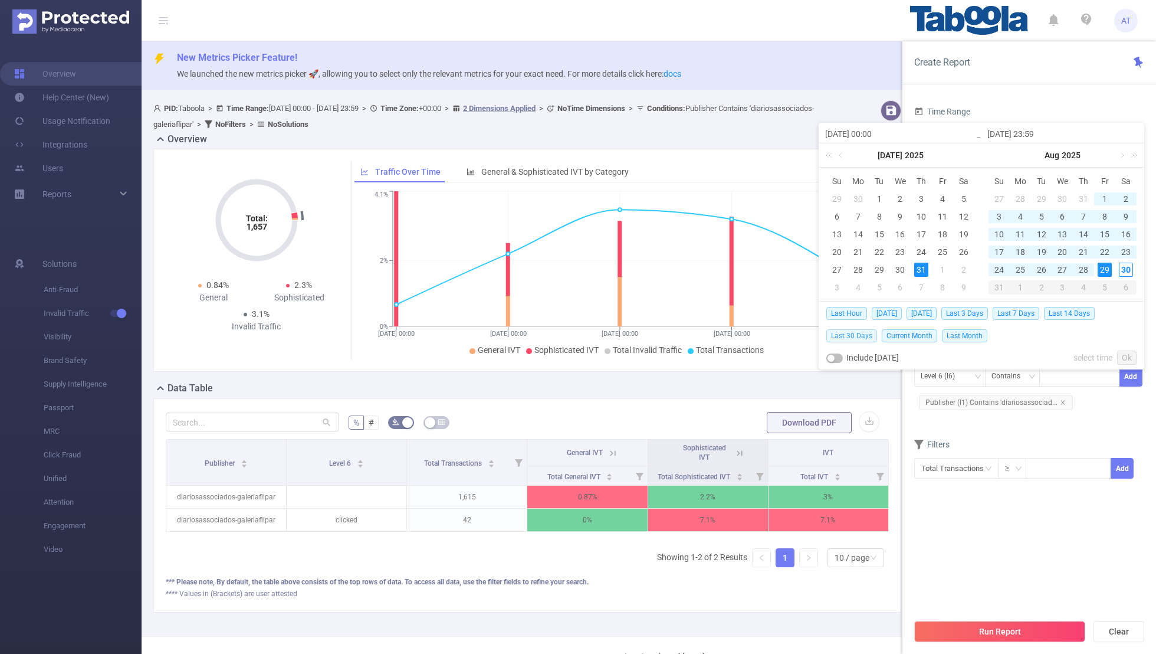
click at [788, 334] on span "Last 30 Days" at bounding box center [852, 335] width 51 height 13
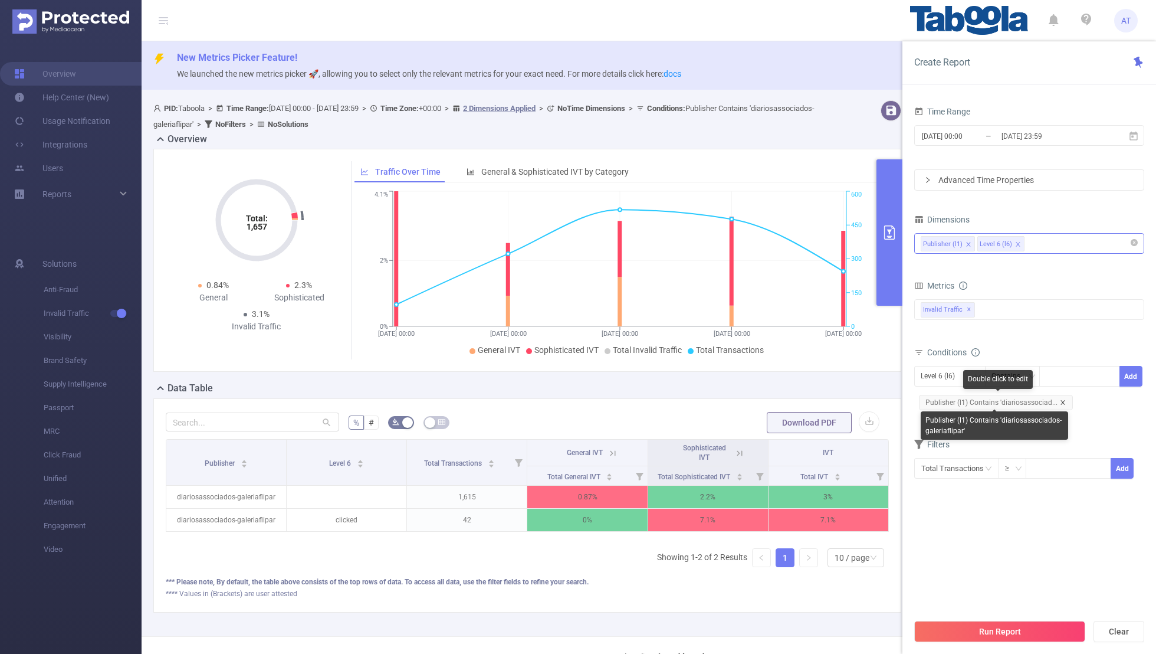
click at [788, 400] on icon "icon: close" at bounding box center [1063, 402] width 6 height 6
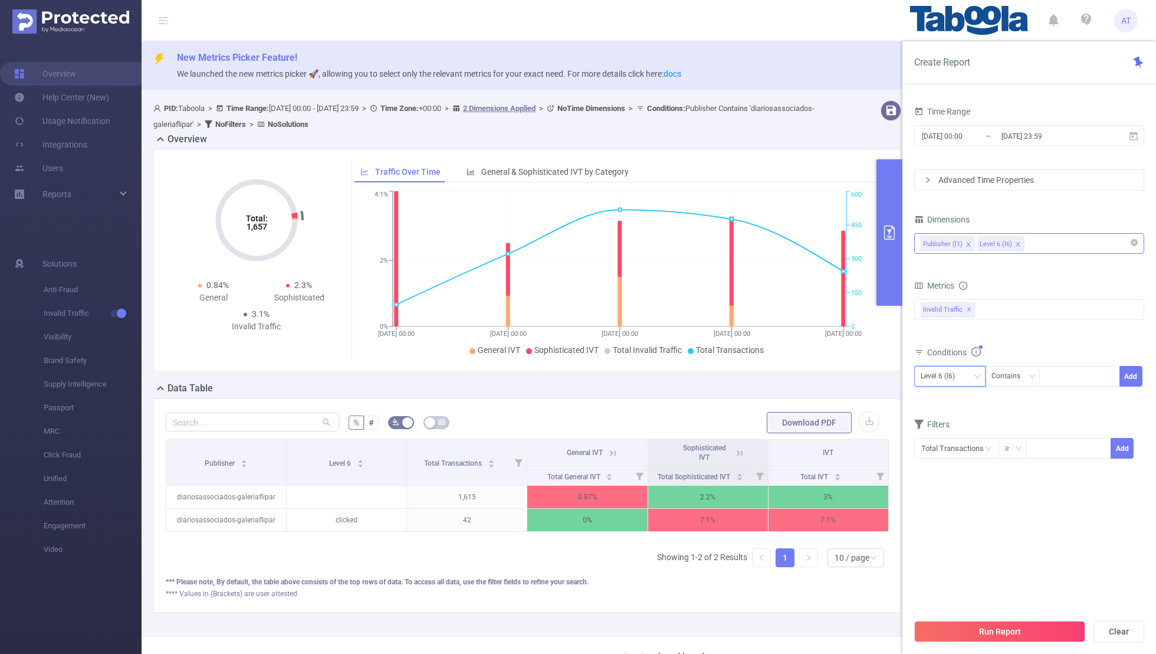
click at [788, 381] on div "Level 6 (l6)" at bounding box center [942, 375] width 42 height 19
click at [788, 405] on li "Publisher (l1)" at bounding box center [950, 398] width 71 height 19
click at [788, 366] on div at bounding box center [1080, 375] width 68 height 19
paste input "palmarmediastudio-noticiaypunto"
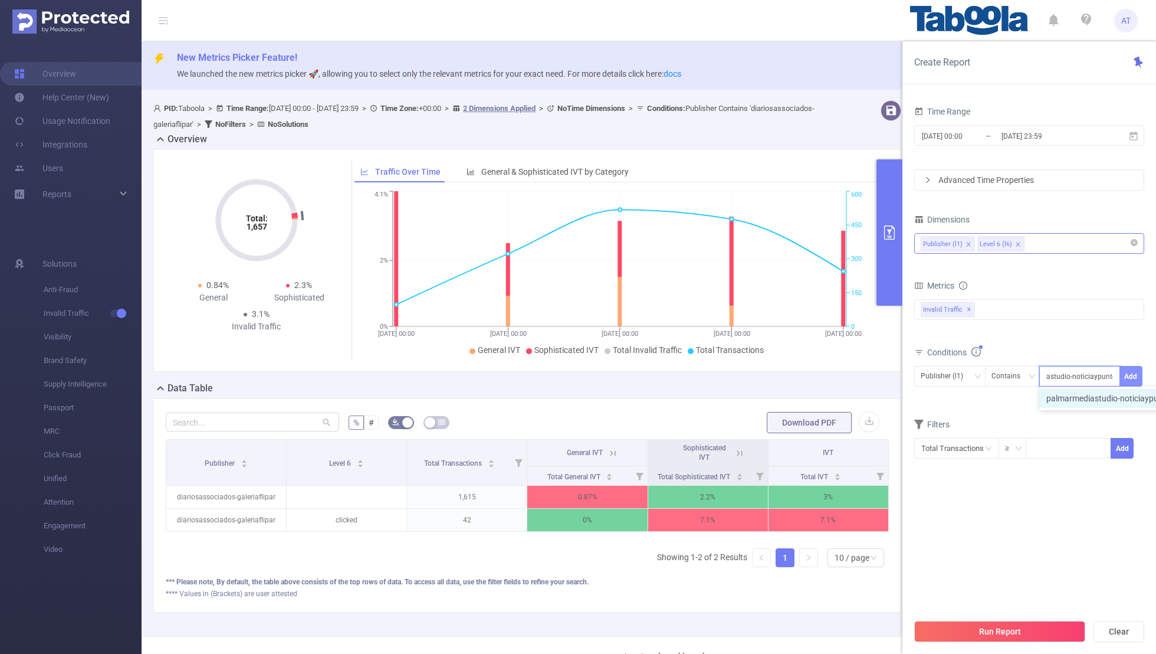
type input "palmarmediastudio-noticiaypunto"
click at [788, 369] on button "Add" at bounding box center [1131, 376] width 23 height 21
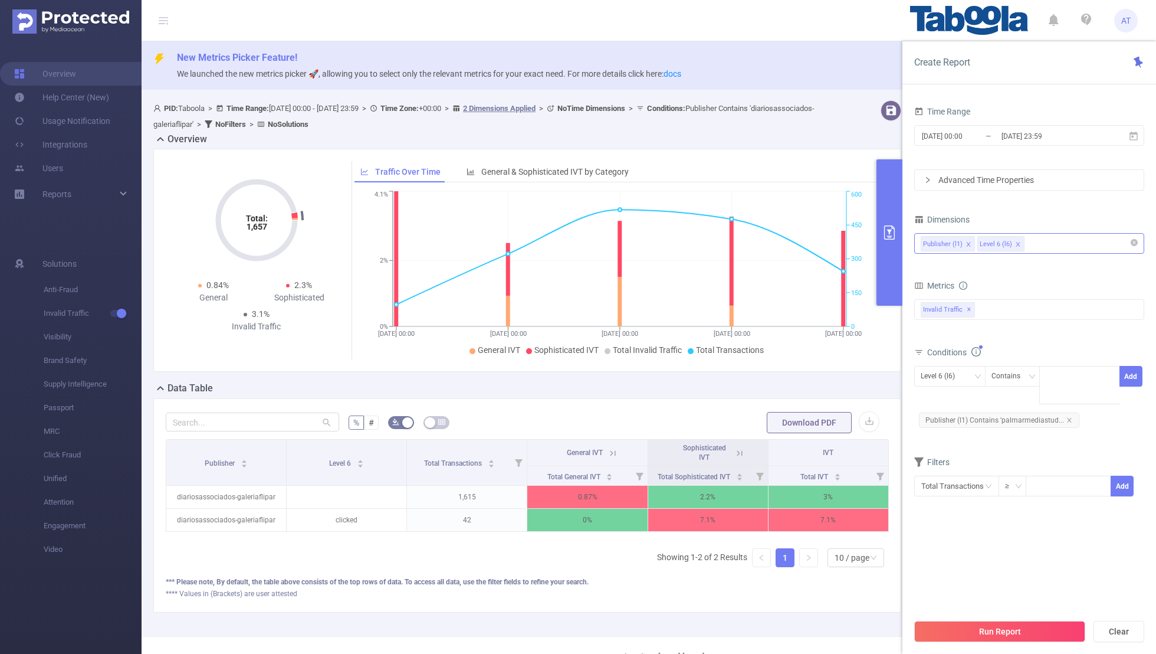
click at [788, 427] on section "Time Range [DATE] 00:00 _ [DATE] 23:59 Advanced Time Properties Dimensions Publ…" at bounding box center [1030, 357] width 230 height 509
click at [788, 427] on button "Run Report" at bounding box center [1000, 631] width 171 height 21
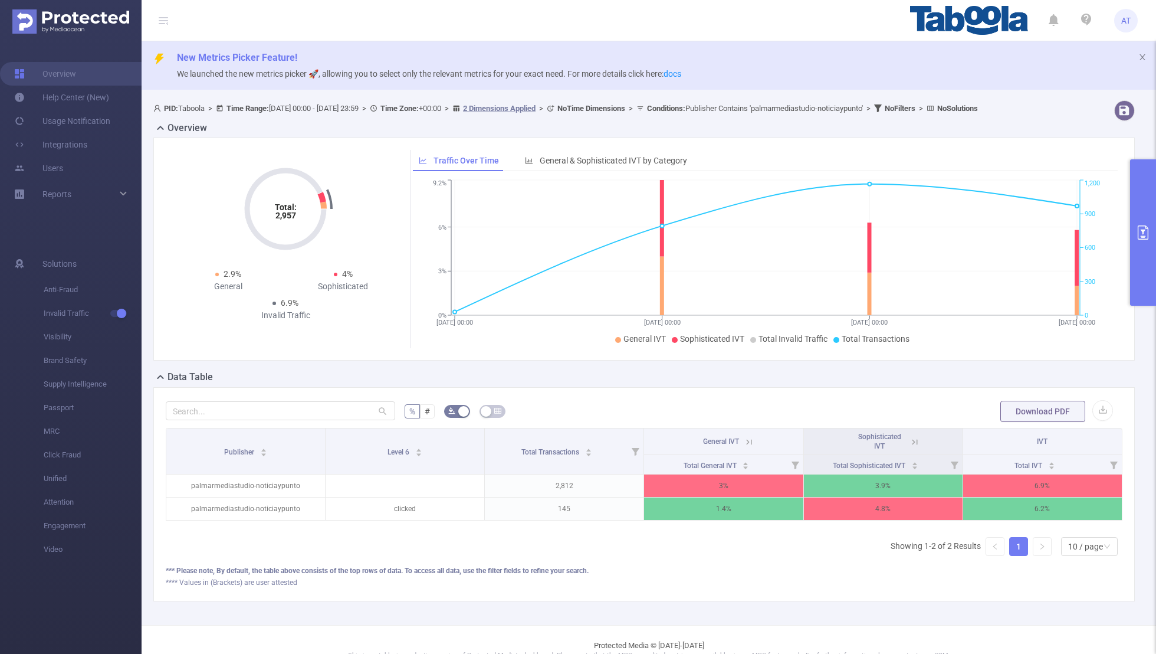
click at [788, 267] on button "primary" at bounding box center [1144, 232] width 26 height 146
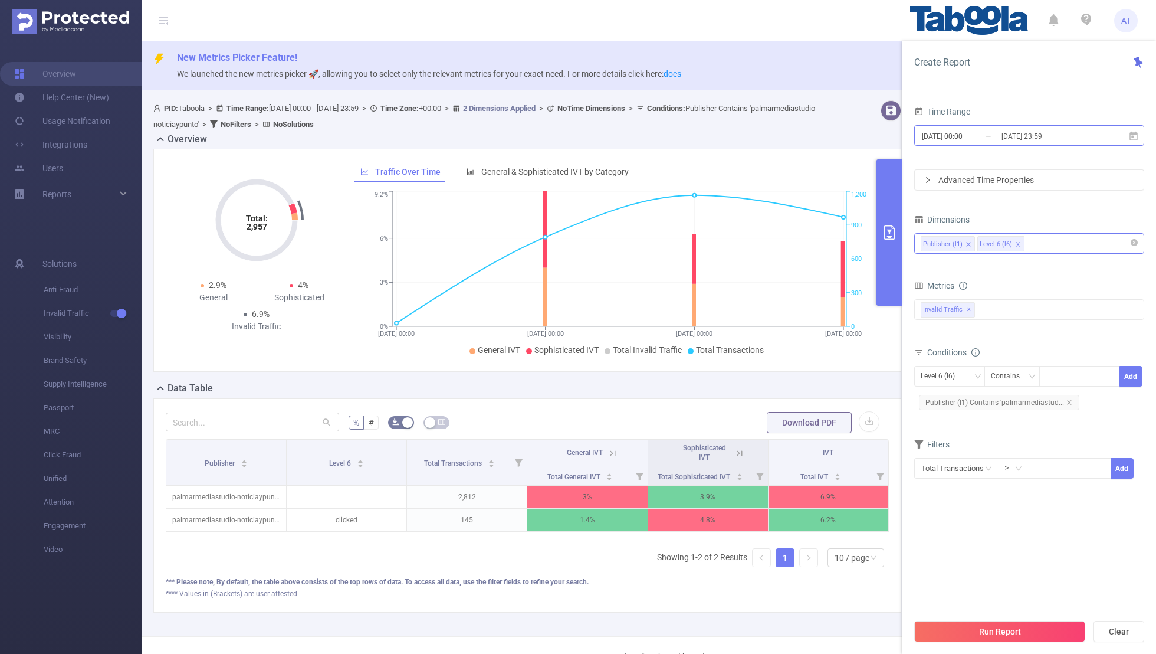
click at [788, 136] on input "[DATE] 23:59" at bounding box center [1049, 136] width 96 height 16
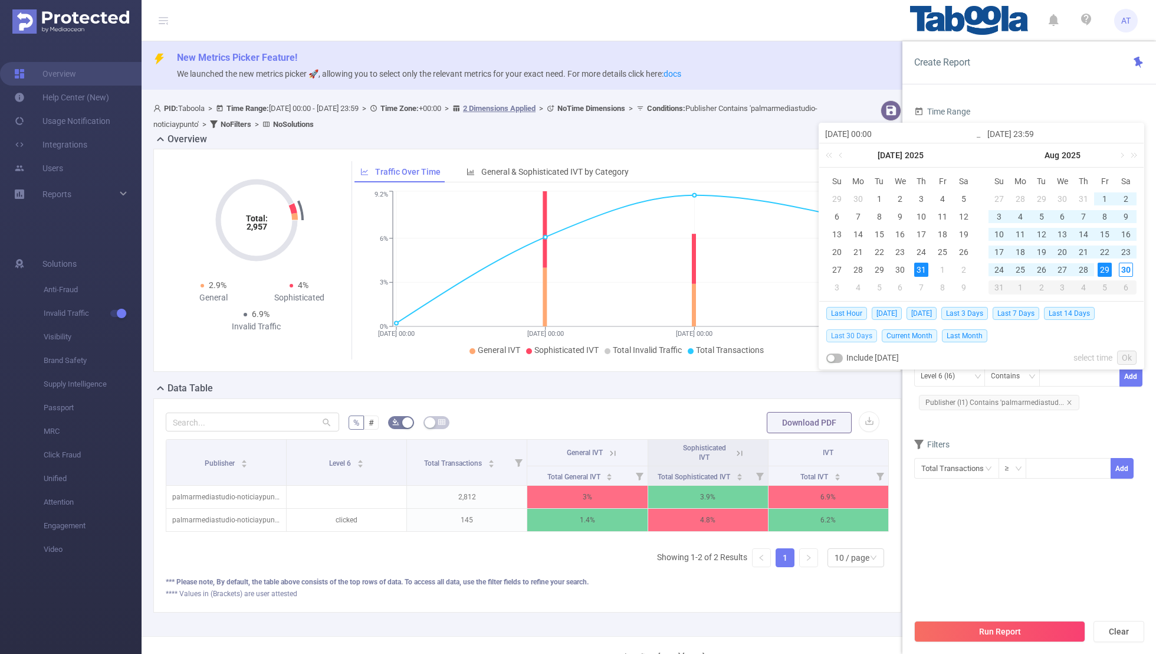
click at [788, 333] on span "Last 30 Days" at bounding box center [852, 335] width 51 height 13
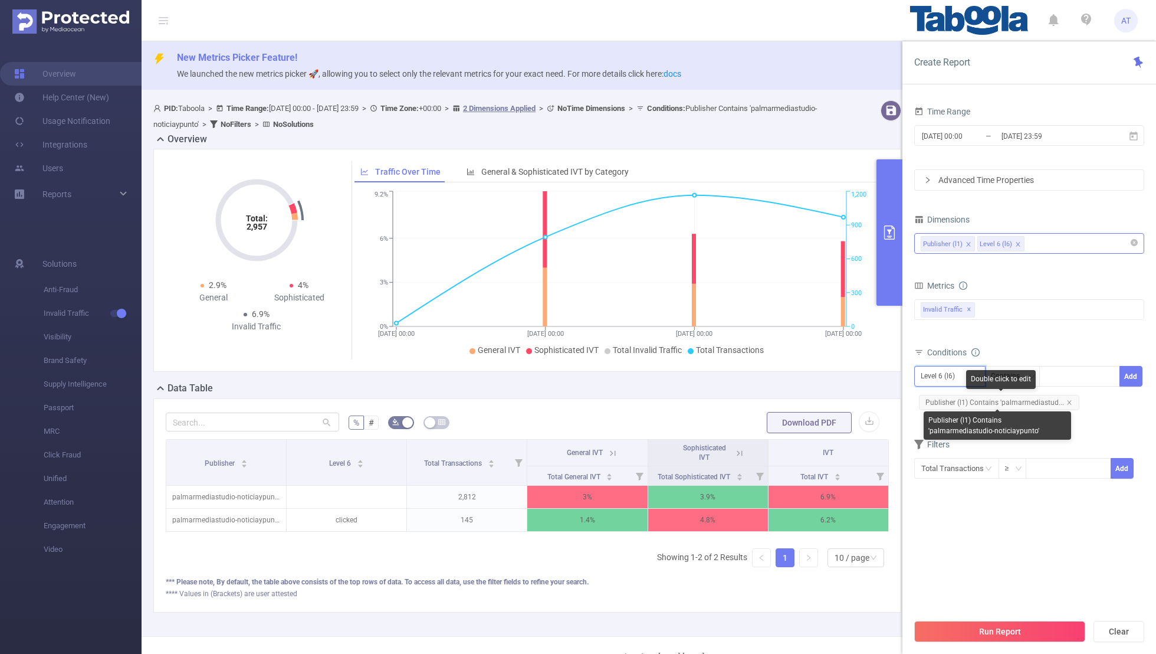
click at [788, 369] on div "Level 6 (l6)" at bounding box center [942, 375] width 42 height 19
click at [788, 397] on li "Publisher (l1)" at bounding box center [950, 398] width 71 height 19
click at [788, 399] on icon "icon: close" at bounding box center [1070, 402] width 6 height 6
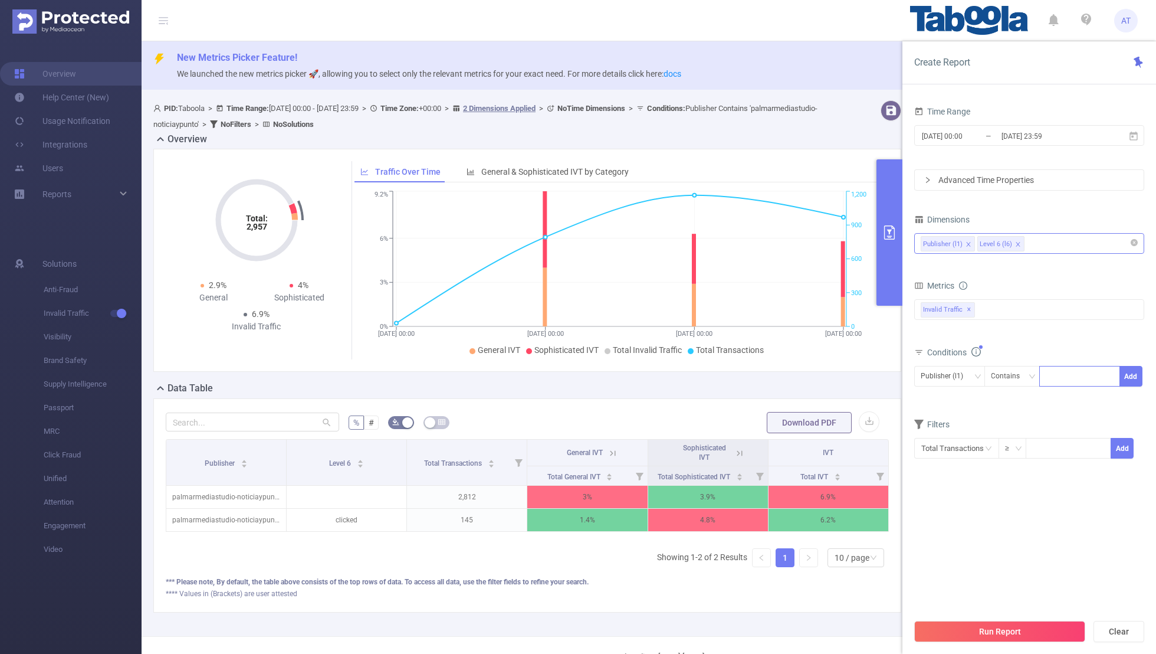
click at [788, 376] on div at bounding box center [1080, 375] width 68 height 19
paste input "om-autordy2"
type input "om-autordy2"
click at [788, 366] on button "Add" at bounding box center [1131, 376] width 23 height 21
click at [788, 427] on section "Time Range [DATE] 00:00 _ [DATE] 23:59 Advanced Time Properties Dimensions Publ…" at bounding box center [1030, 357] width 230 height 509
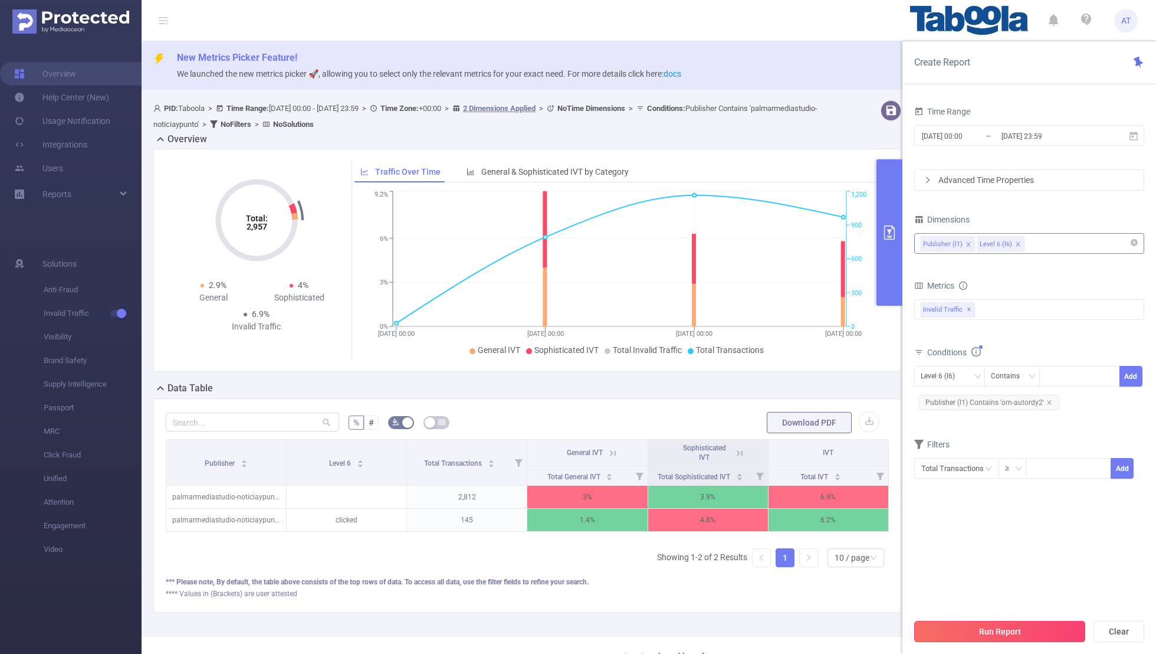
click at [788, 427] on button "Run Report" at bounding box center [1000, 631] width 171 height 21
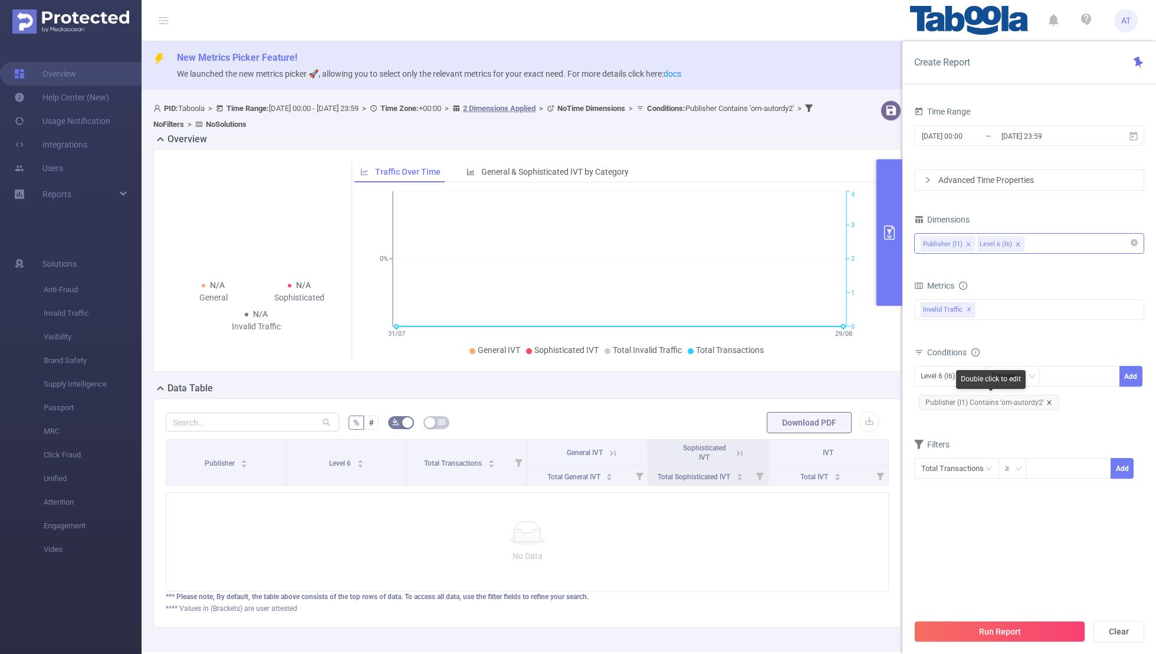
click at [788, 400] on icon "icon: close" at bounding box center [1049, 402] width 4 height 4
click at [788, 378] on div "Level 6 (l6)" at bounding box center [942, 375] width 42 height 19
click at [788, 399] on li "Publisher (l1)" at bounding box center [950, 398] width 71 height 19
click at [788, 373] on div at bounding box center [1080, 375] width 68 height 19
paste input "om-hopnxt2"
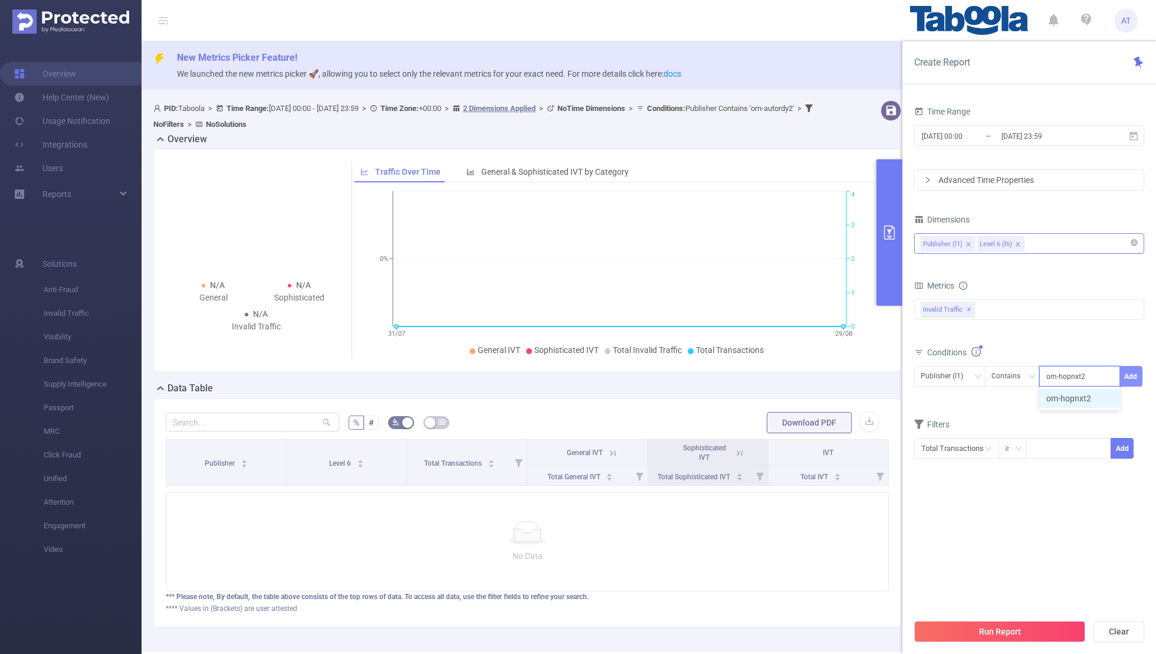
type input "om-hopnxt2"
click at [788, 370] on button "Add" at bounding box center [1131, 376] width 23 height 21
click at [788, 422] on form "Dimensions Publisher (l1) Level 6 (l6) Metrics bp_total bp_adult bp_arms bp_cri…" at bounding box center [1030, 352] width 230 height 283
click at [788, 427] on button "Run Report" at bounding box center [1000, 631] width 171 height 21
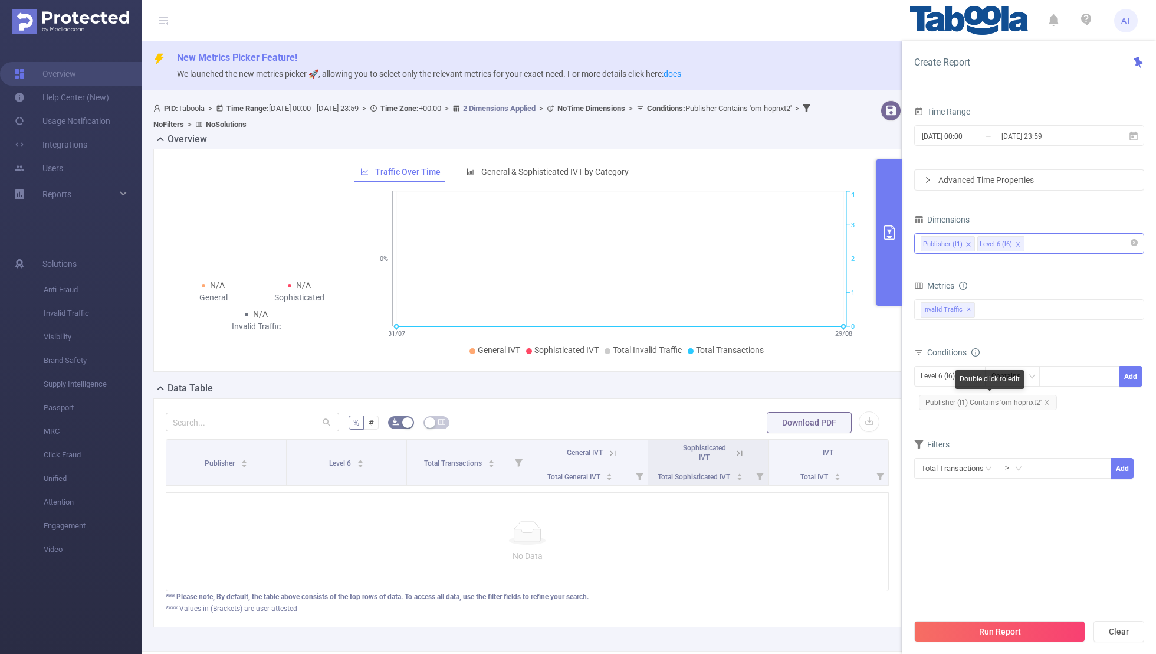
click at [788, 402] on span "Publisher (l1) Contains 'om-hopnxt2'" at bounding box center [988, 402] width 138 height 15
click at [788, 378] on div "Level 6 (l6)" at bounding box center [942, 375] width 42 height 19
click at [788, 395] on li "Publisher (l1)" at bounding box center [950, 398] width 71 height 19
click at [788, 399] on icon "icon: close" at bounding box center [1047, 402] width 6 height 6
click at [788, 375] on div at bounding box center [1080, 375] width 68 height 19
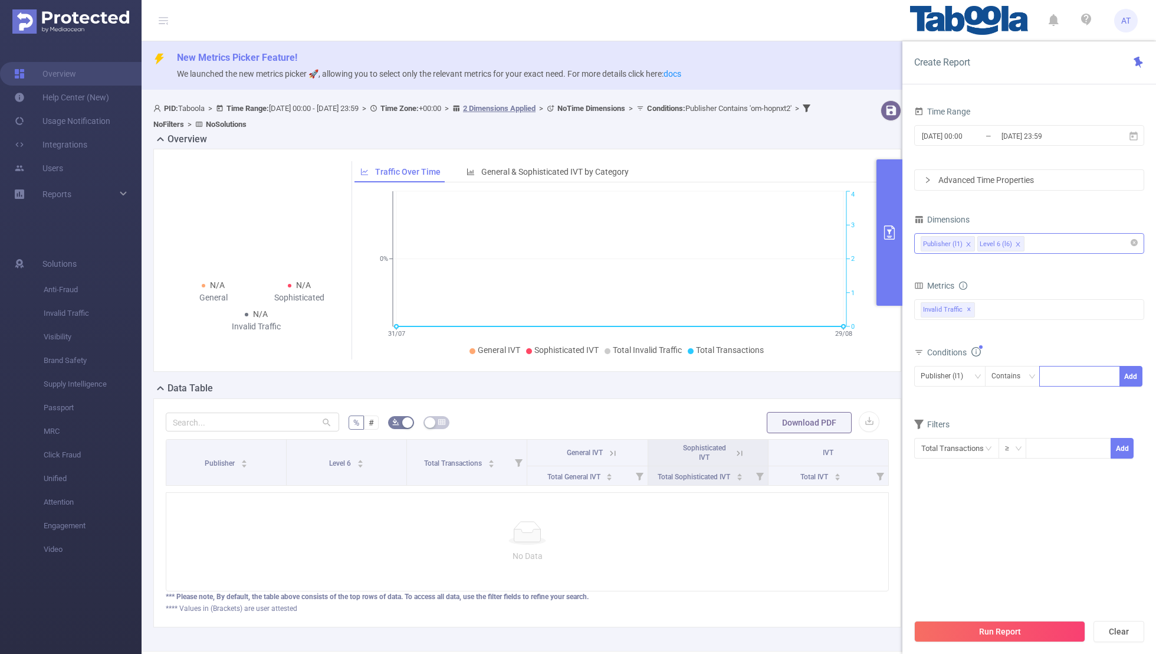
paste input "unicorn-coloringninja2"
type input "unicorn-coloringninja2"
click at [788, 371] on button "Add" at bounding box center [1131, 376] width 23 height 21
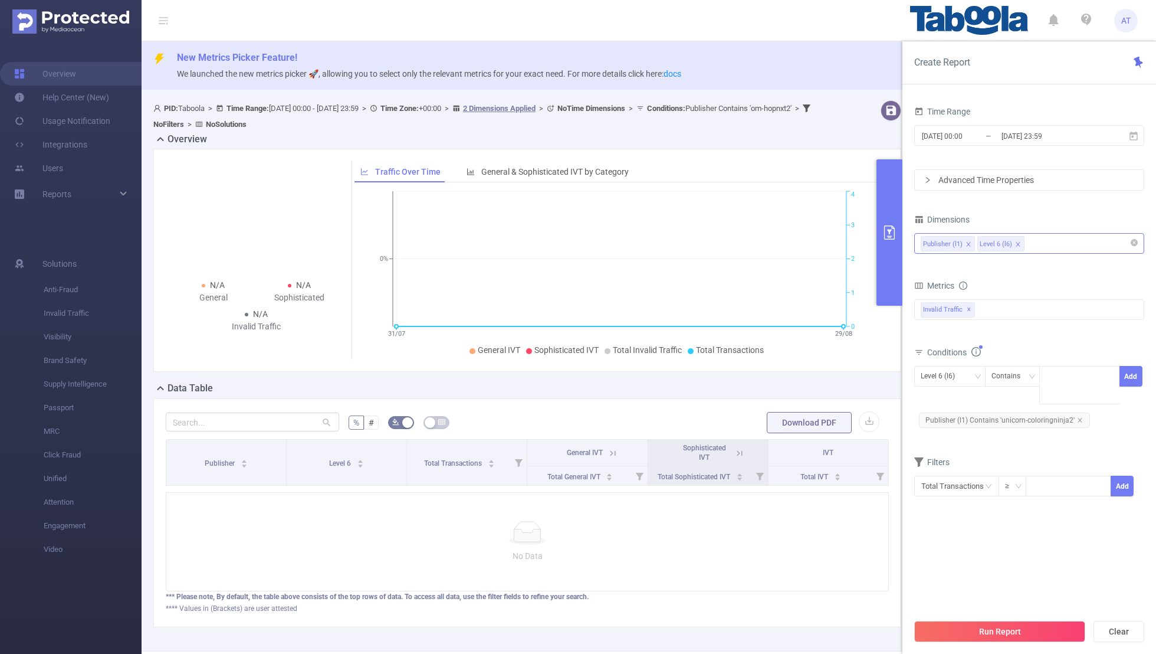
click at [788, 427] on section "Time Range [DATE] 00:00 _ [DATE] 23:59 Advanced Time Properties Dimensions Publ…" at bounding box center [1030, 357] width 230 height 509
click at [788, 427] on div "Run Report Clear" at bounding box center [1030, 631] width 254 height 45
click at [788, 427] on button "Run Report" at bounding box center [1000, 631] width 171 height 21
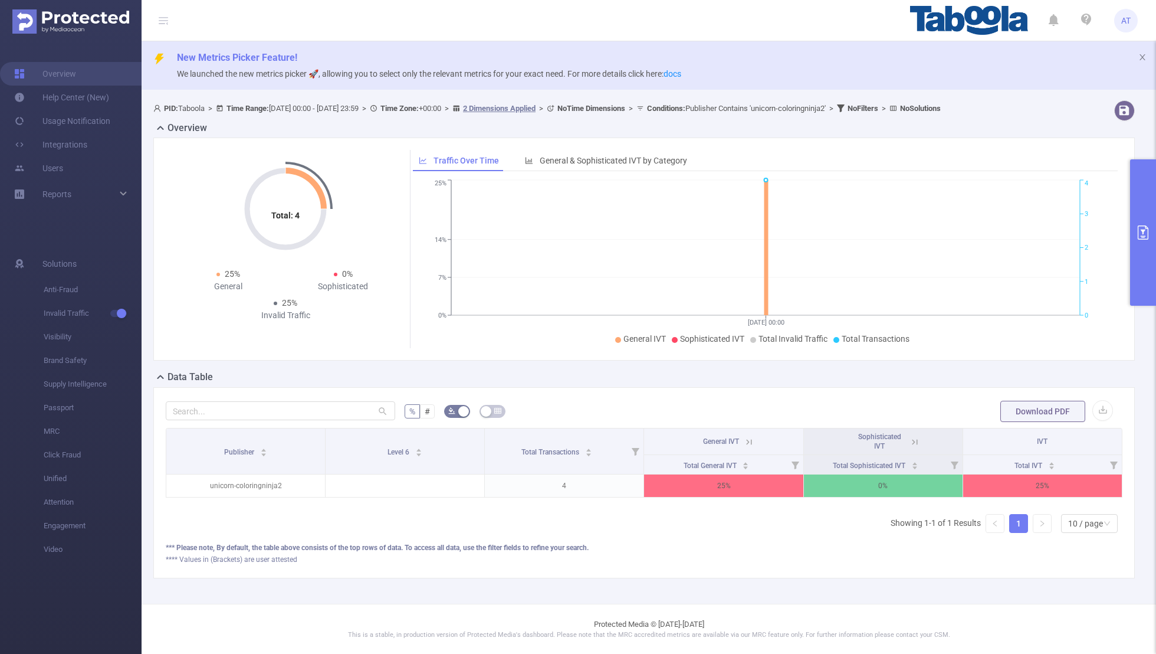
click at [788, 253] on button "primary" at bounding box center [1144, 232] width 26 height 146
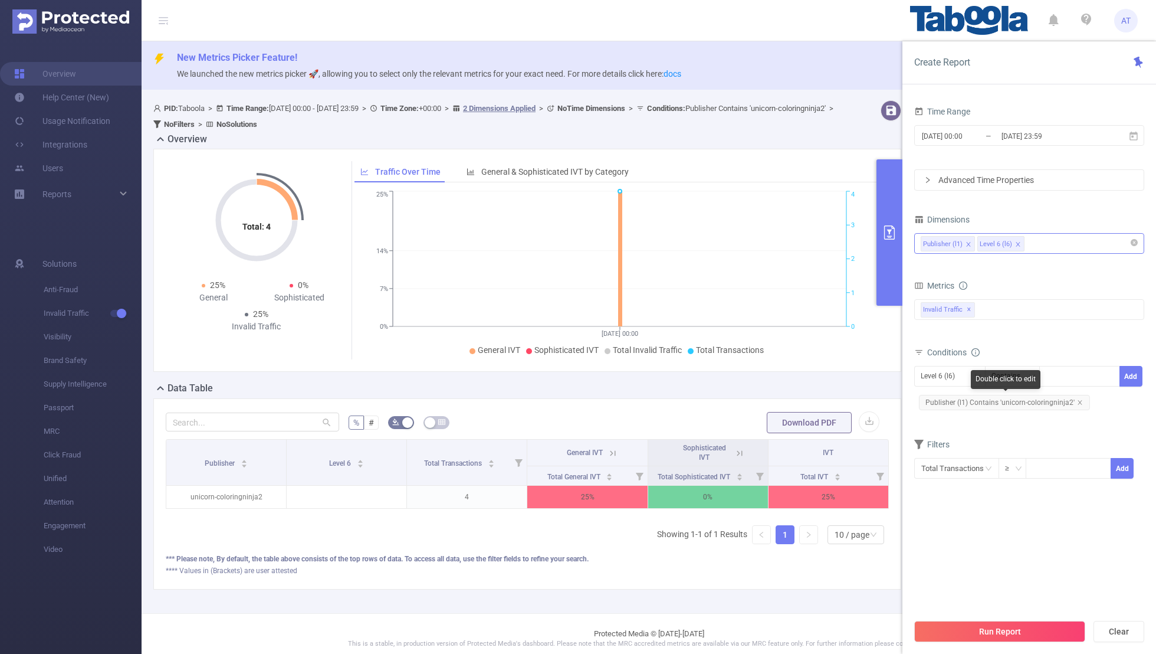
click at [788, 397] on span "Publisher (l1) Contains 'unicorn-coloringninja2'" at bounding box center [1004, 402] width 171 height 15
click at [788, 378] on div "Level 6 (l6)" at bounding box center [942, 375] width 42 height 19
click at [788, 397] on li "Publisher (l1)" at bounding box center [950, 398] width 71 height 19
click at [788, 399] on icon "icon: close" at bounding box center [1080, 402] width 6 height 6
click at [788, 391] on div "Publisher (l1) Contains Add" at bounding box center [1030, 379] width 230 height 27
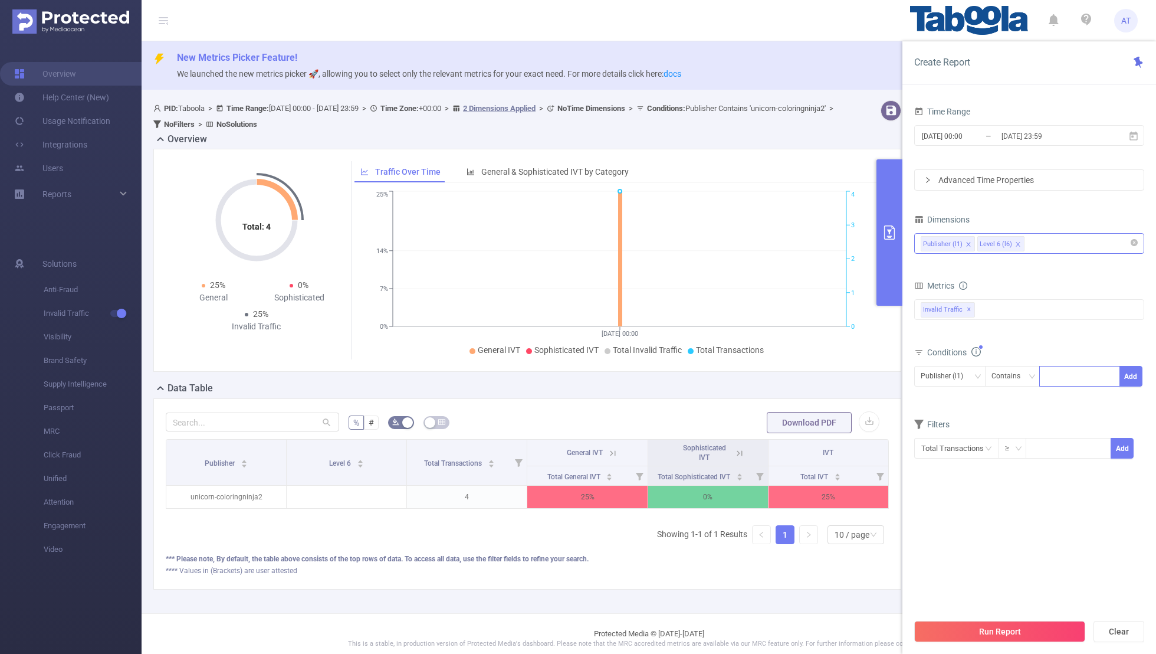
click at [788, 379] on div at bounding box center [1080, 375] width 68 height 19
paste input "unicorn-piknu2"
type input "unicorn-piknu2"
click at [788, 376] on button "Add" at bounding box center [1131, 376] width 23 height 21
click at [788, 427] on section "Time Range [DATE] 00:00 _ [DATE] 23:59 Advanced Time Properties Dimensions Publ…" at bounding box center [1030, 357] width 230 height 509
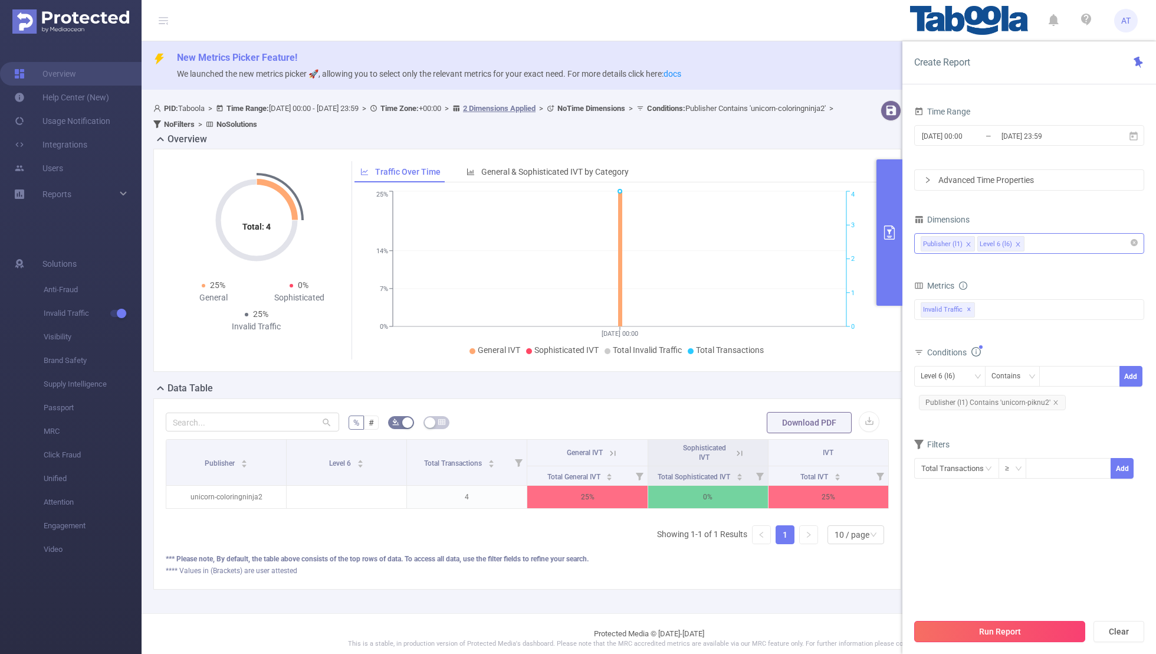
click at [788, 427] on button "Run Report" at bounding box center [1000, 631] width 171 height 21
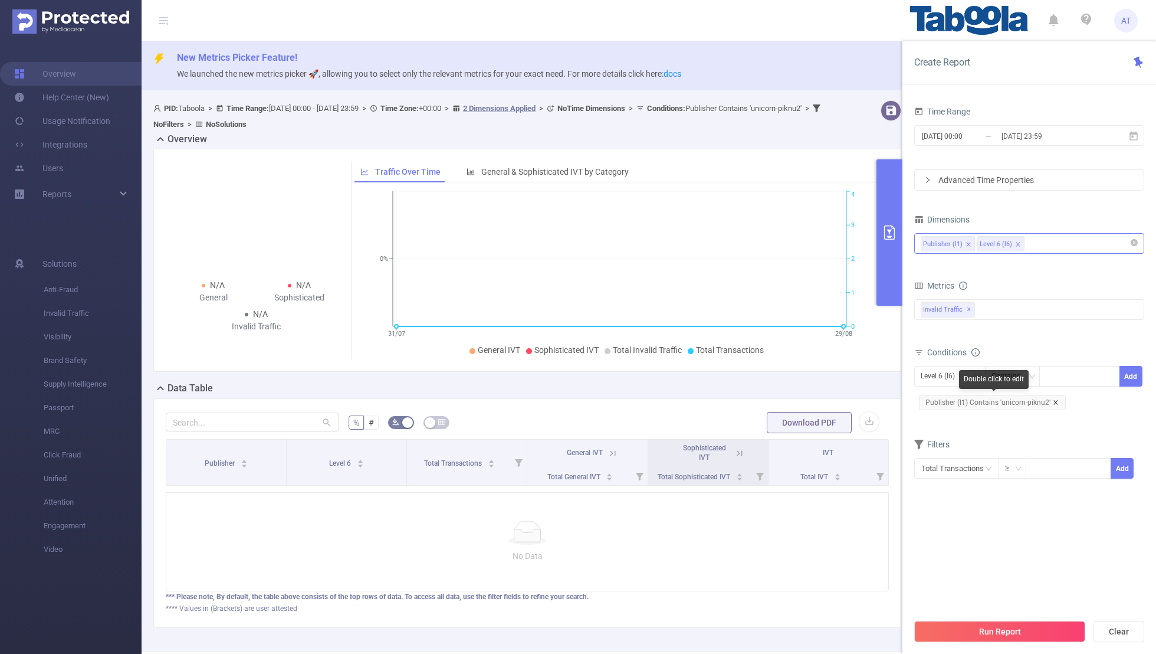
click at [788, 399] on icon "icon: close" at bounding box center [1056, 402] width 6 height 6
click at [788, 369] on div "Level 6 (l6)" at bounding box center [942, 375] width 42 height 19
click at [788, 398] on li "Publisher (l1)" at bounding box center [950, 398] width 71 height 19
click at [788, 377] on div at bounding box center [1080, 375] width 68 height 19
paste input "hk-orientaldaily-web"
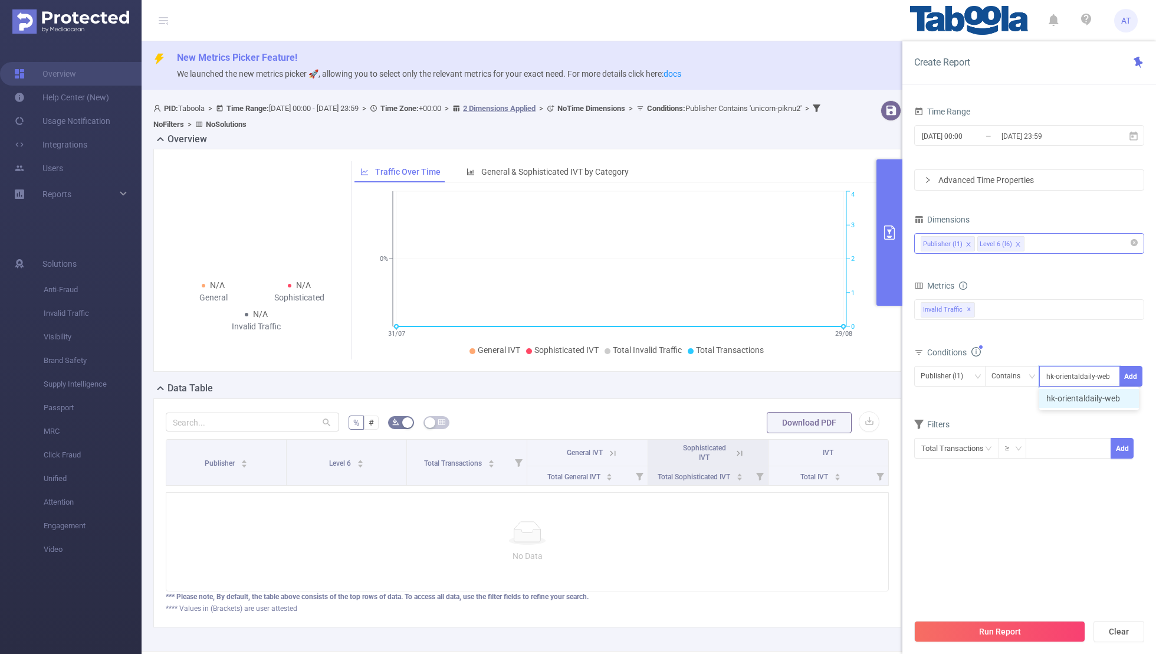
type input "hk-orientaldaily-web"
click at [788, 372] on div "Time Range [DATE] 00:00 _ [DATE] 23:59 Advanced Time Properties Dimensions Publ…" at bounding box center [1030, 382] width 254 height 583
click at [788, 376] on button "Add" at bounding box center [1131, 376] width 23 height 21
click at [788, 422] on form "Dimensions Publisher (l1) Level 6 (l6) Metrics bp_total bp_adult bp_arms bp_cri…" at bounding box center [1030, 352] width 230 height 283
click at [788, 427] on button "Run Report" at bounding box center [1000, 631] width 171 height 21
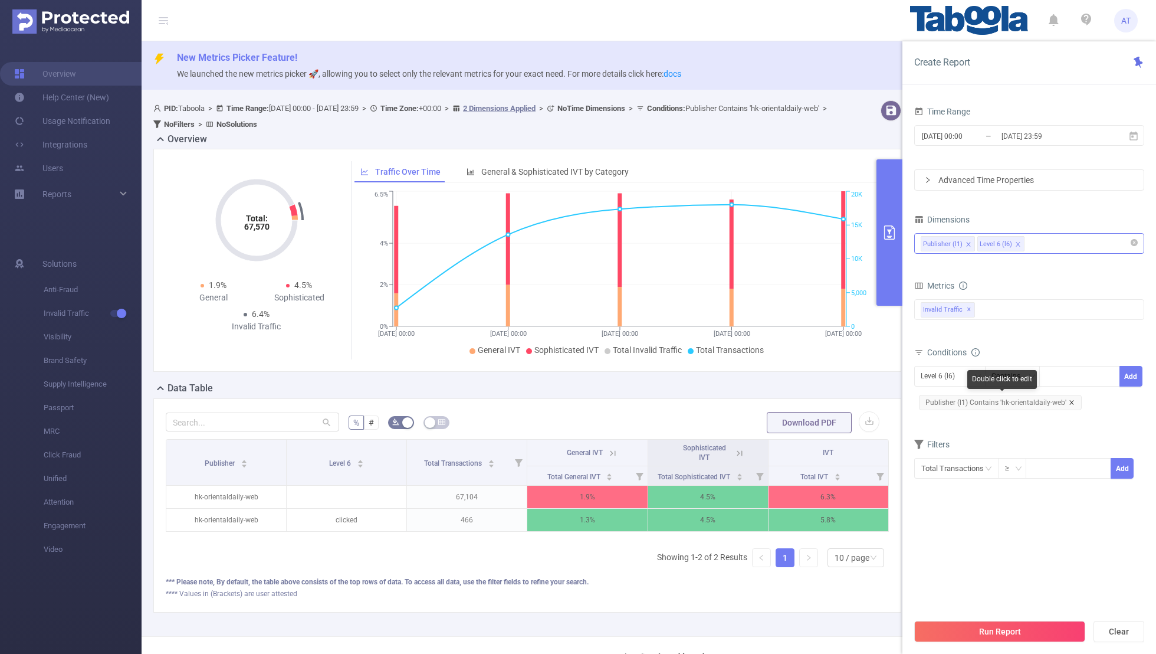
click at [788, 399] on icon "icon: close" at bounding box center [1072, 402] width 6 height 6
click at [788, 376] on div "Time Range [DATE] 00:00 _ [DATE] 23:59 Advanced Time Properties Dimensions Publ…" at bounding box center [1030, 382] width 254 height 583
click at [788, 375] on div "Level 6 (l6)" at bounding box center [942, 375] width 42 height 19
click at [788, 397] on li "Publisher (l1)" at bounding box center [950, 398] width 71 height 19
click at [788, 378] on div at bounding box center [1080, 375] width 68 height 19
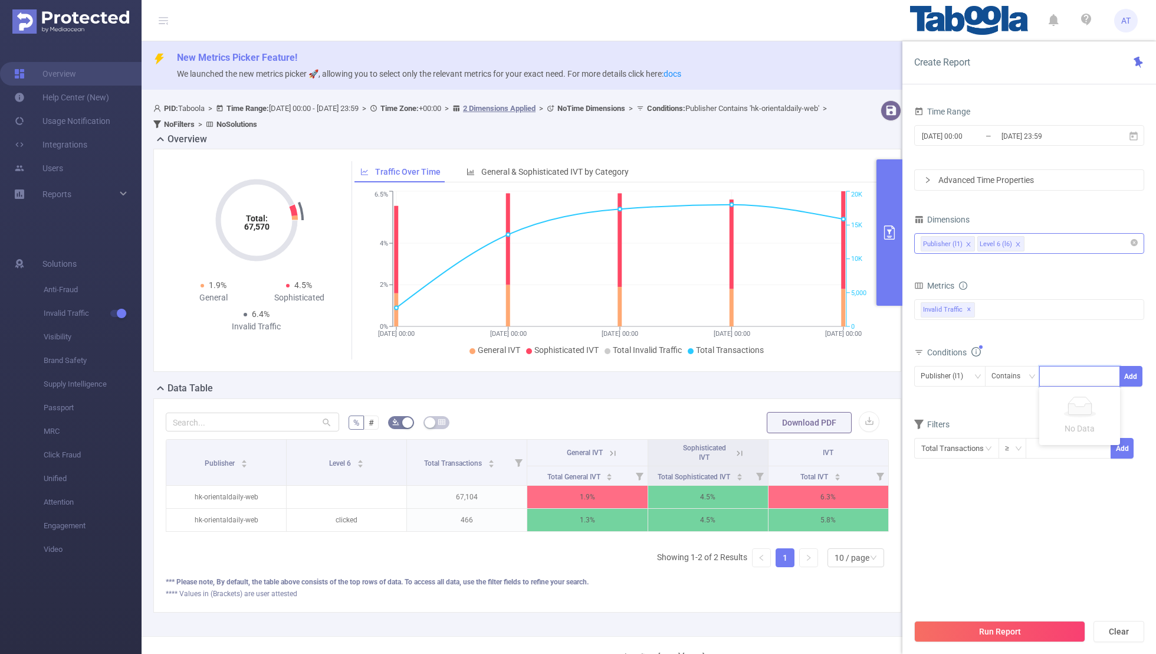
paste input "glidebrowser-unitedstates-english"
type input "glidebrowser-unitedstates-english"
click at [788, 369] on button "Add" at bounding box center [1131, 376] width 23 height 21
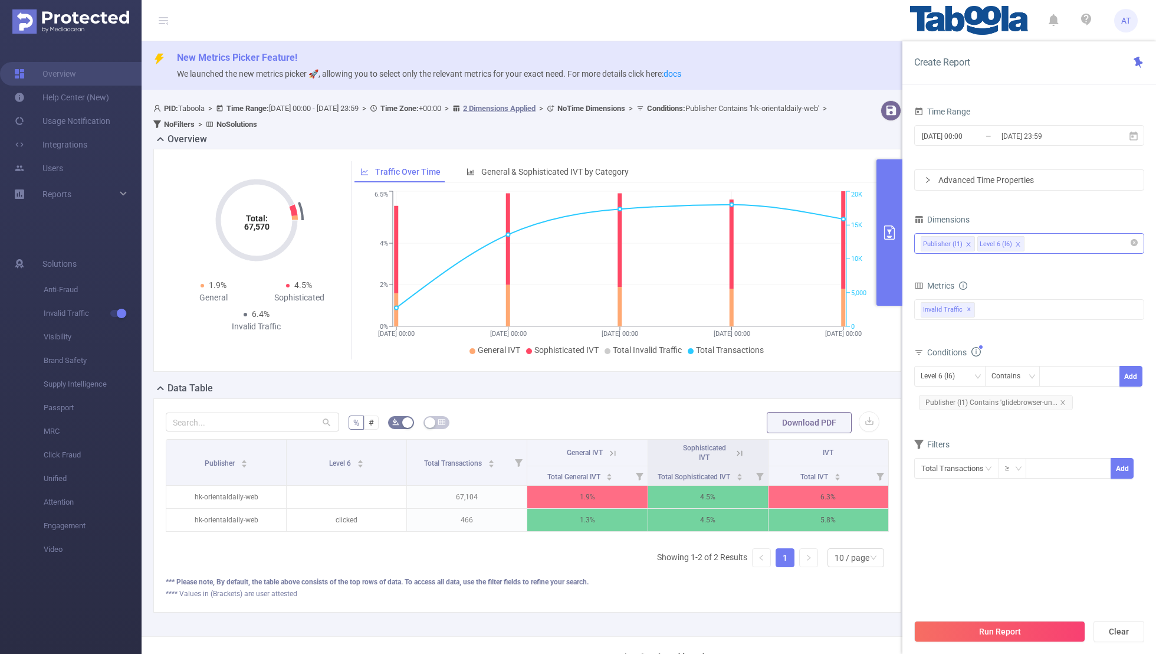
click at [788, 427] on div "Filters" at bounding box center [1030, 445] width 230 height 19
click at [788, 137] on input "[DATE] 00:00" at bounding box center [969, 136] width 96 height 16
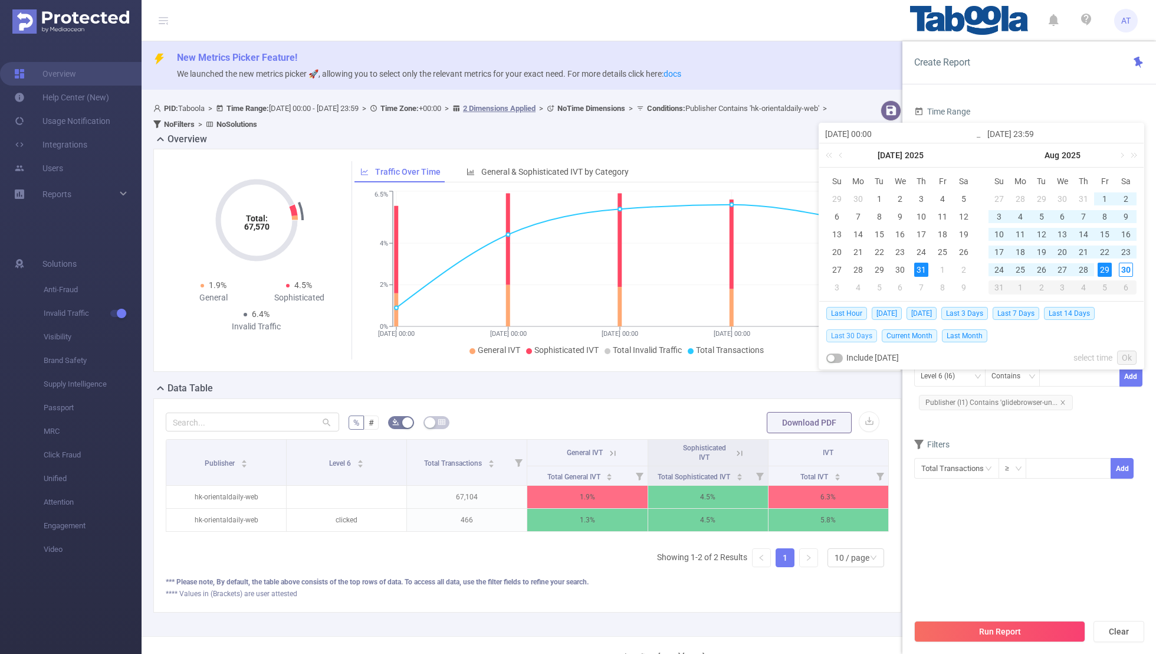
click at [788, 334] on span "Last 30 Days" at bounding box center [852, 335] width 51 height 13
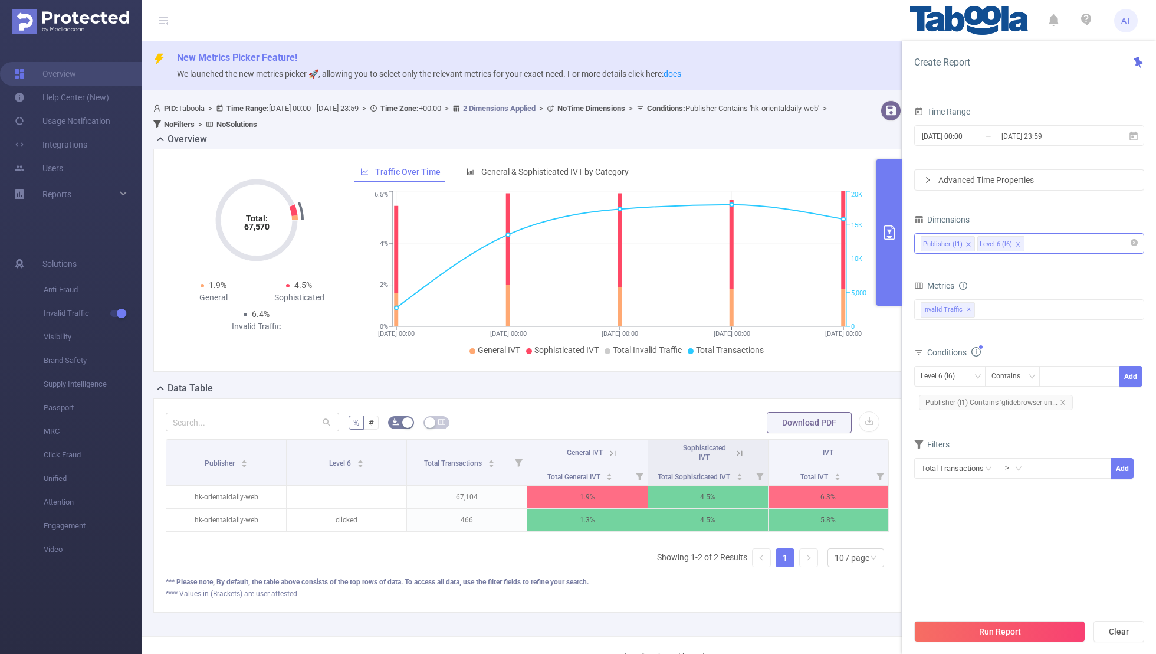
click at [788, 427] on section "Time Range [DATE] 00:00 _ [DATE] 23:59 Advanced Time Properties Dimensions Publ…" at bounding box center [1030, 357] width 230 height 509
click at [788, 427] on button "Run Report" at bounding box center [1000, 631] width 171 height 21
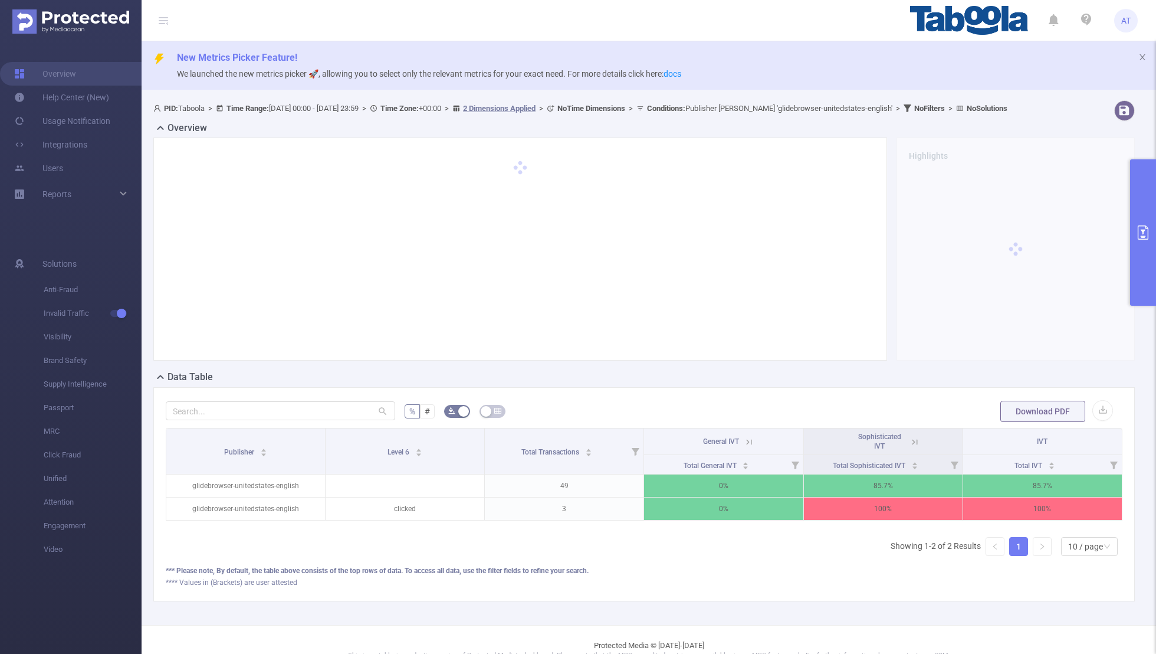
click at [788, 427] on icon at bounding box center [914, 441] width 5 height 5
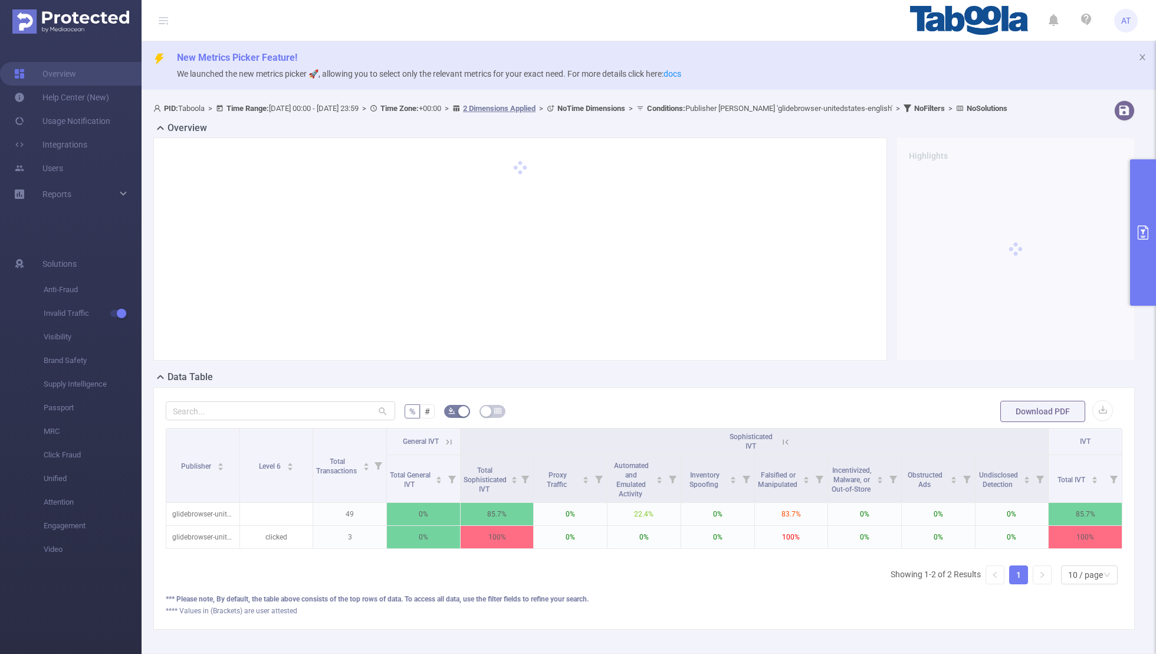
click at [448, 427] on icon at bounding box center [449, 442] width 11 height 11
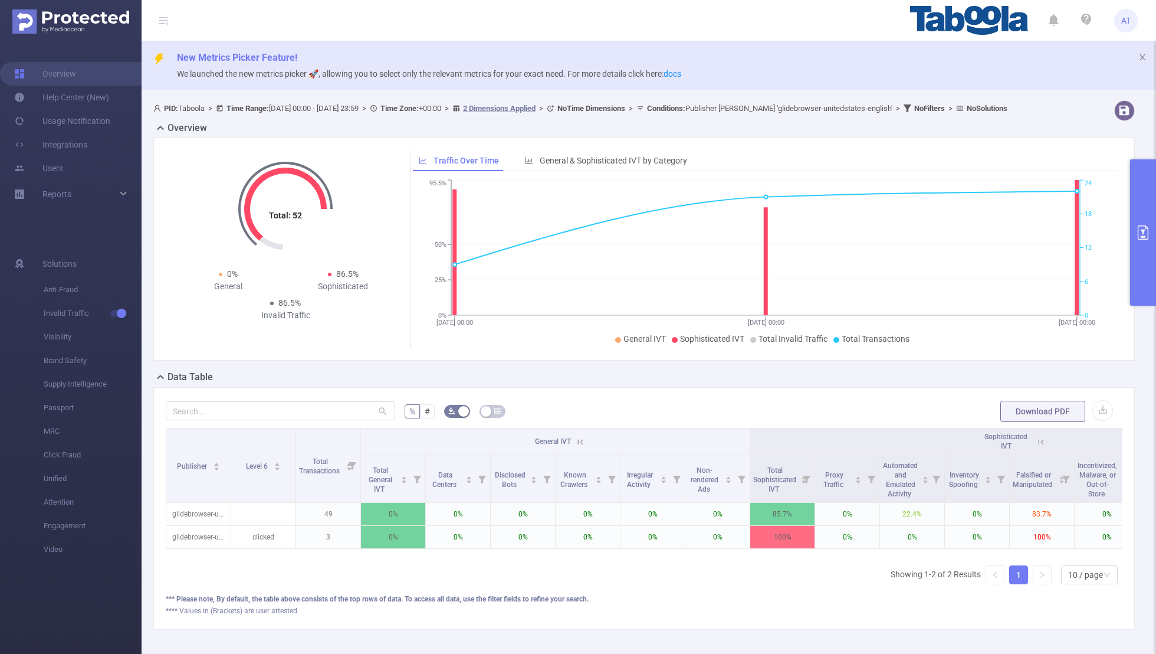
click at [788, 260] on button "primary" at bounding box center [1144, 232] width 26 height 146
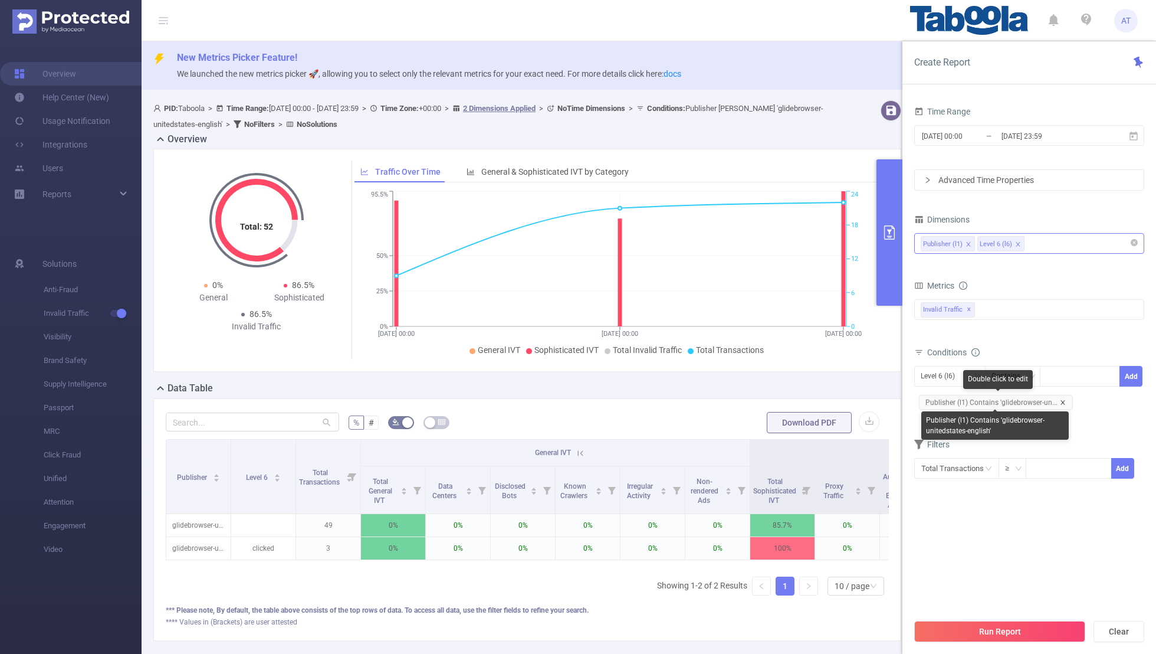
click at [788, 401] on icon "icon: close" at bounding box center [1063, 402] width 6 height 6
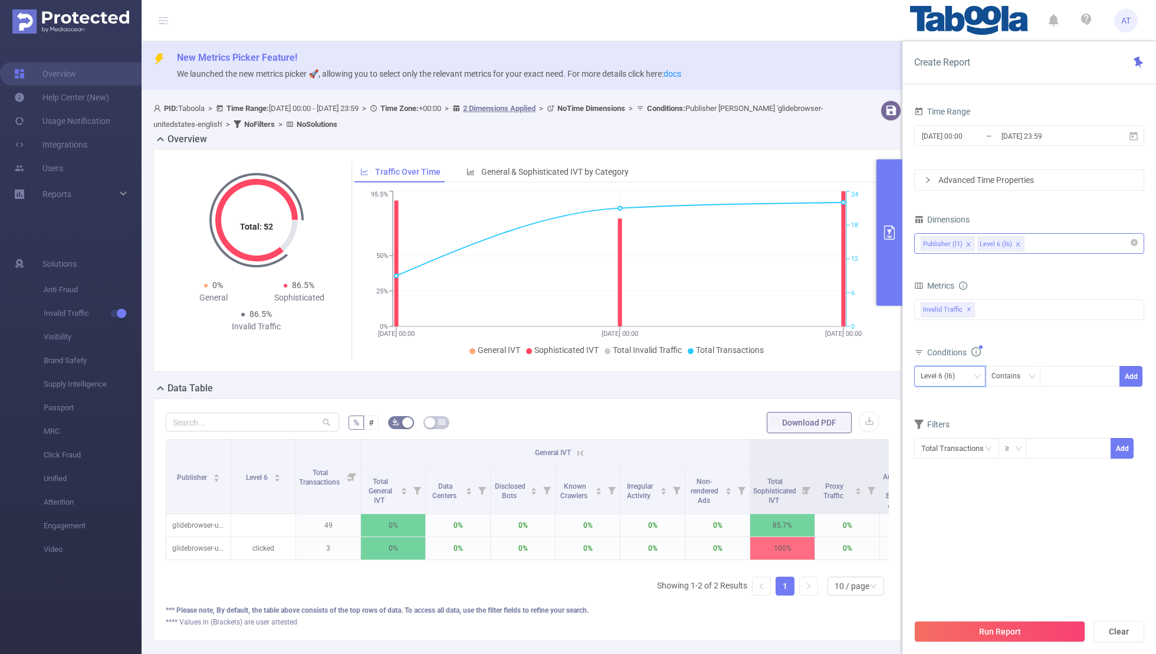
click at [788, 378] on div "Level 6 (l6)" at bounding box center [942, 375] width 42 height 19
click at [788, 392] on li "Publisher (l1)" at bounding box center [950, 398] width 71 height 19
click at [788, 380] on div at bounding box center [1080, 375] width 68 height 19
paste input "khautodetailing"
type input "khautodetailing"
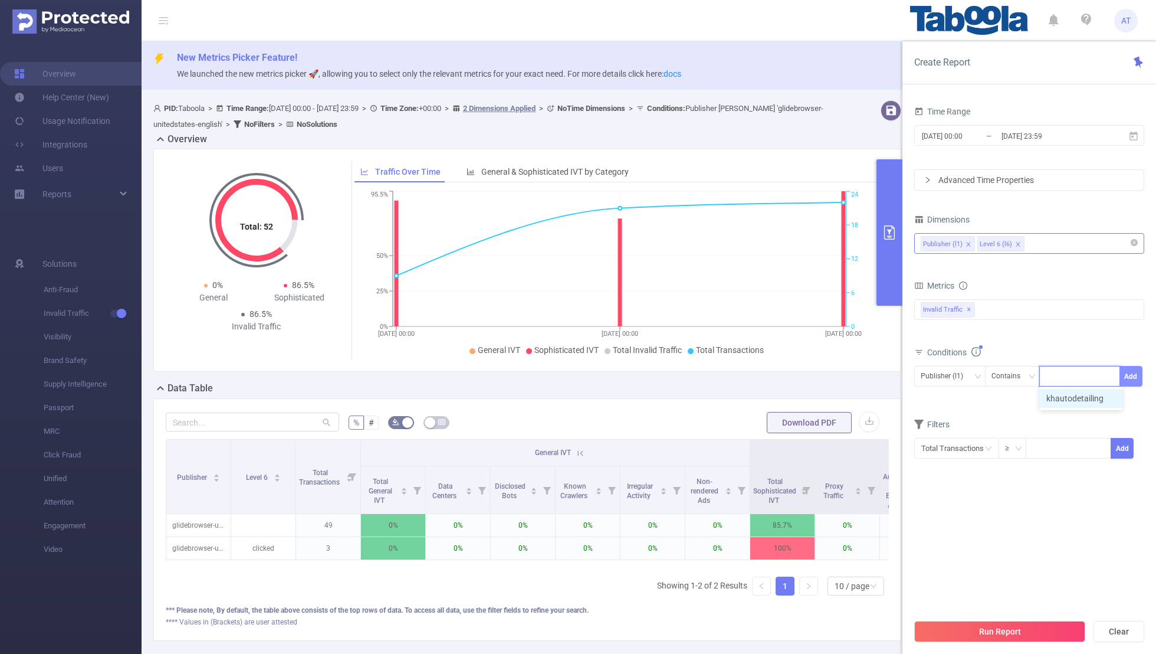
click at [788, 373] on button "Add" at bounding box center [1131, 376] width 23 height 21
click at [788, 427] on section "Time Range [DATE] 00:00 _ [DATE] 23:59 Advanced Time Properties Dimensions Publ…" at bounding box center [1030, 357] width 230 height 509
click at [788, 427] on button "Run Report" at bounding box center [1000, 631] width 171 height 21
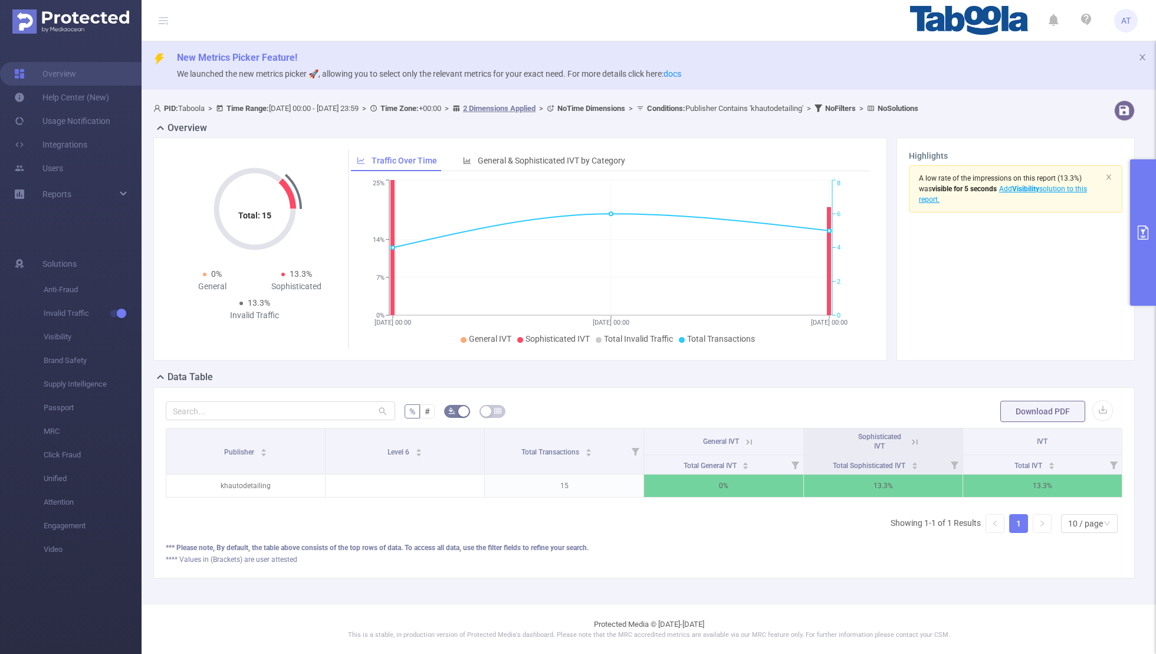
click at [788, 225] on button "primary" at bounding box center [1144, 232] width 26 height 146
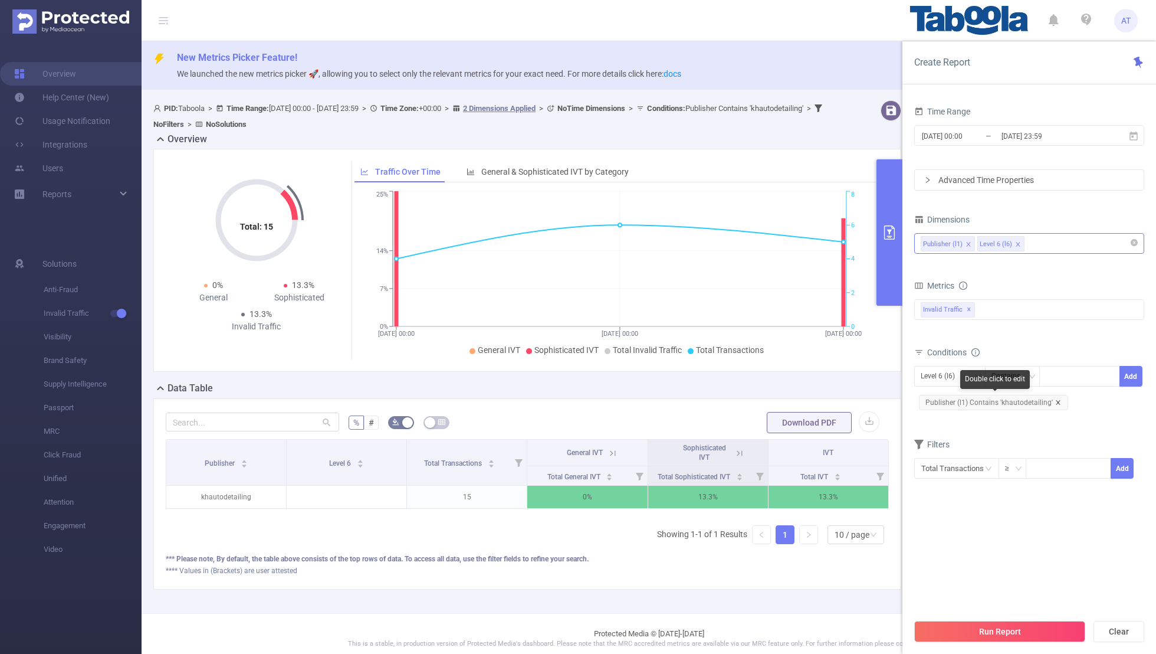
click at [788, 401] on span "Publisher (l1) Contains 'khautodetailing'" at bounding box center [993, 402] width 149 height 15
click at [788, 368] on div "Level 6 (l6)" at bounding box center [942, 375] width 42 height 19
click at [788, 401] on li "Publisher (l1)" at bounding box center [950, 398] width 71 height 19
click at [788, 399] on icon "icon: close" at bounding box center [1059, 402] width 6 height 6
click at [788, 376] on div at bounding box center [1080, 375] width 68 height 19
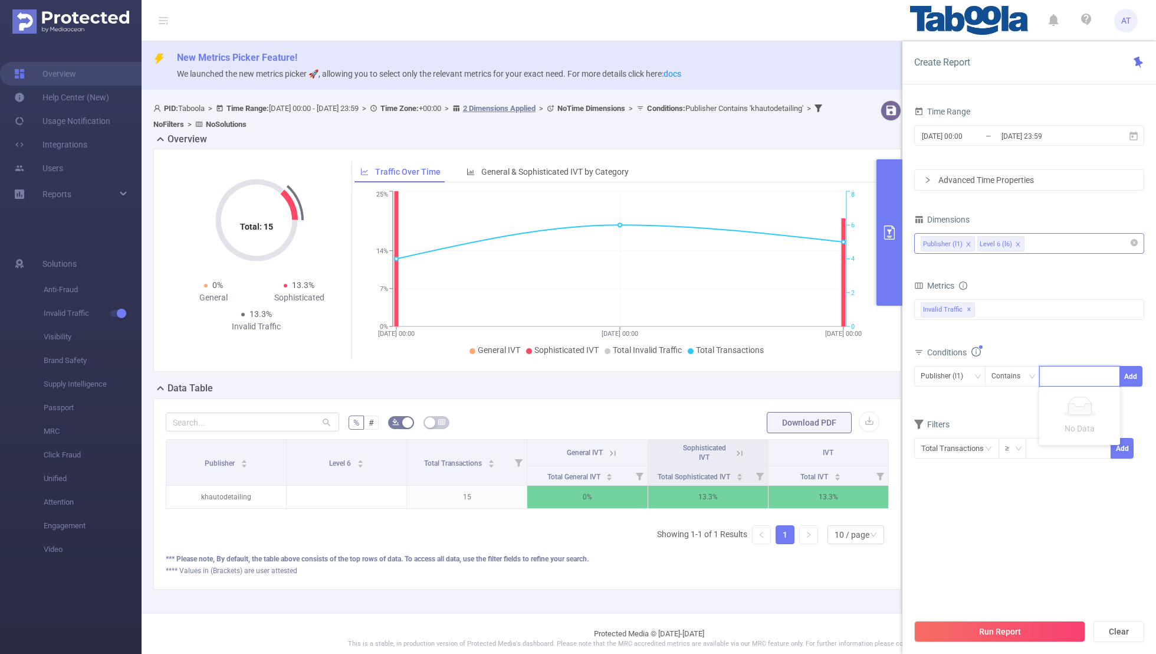
paste input "kamranresidency-samuelfarrington"
type input "kamranresidency-samuelfarrington"
click at [788, 373] on button "Add" at bounding box center [1131, 376] width 23 height 21
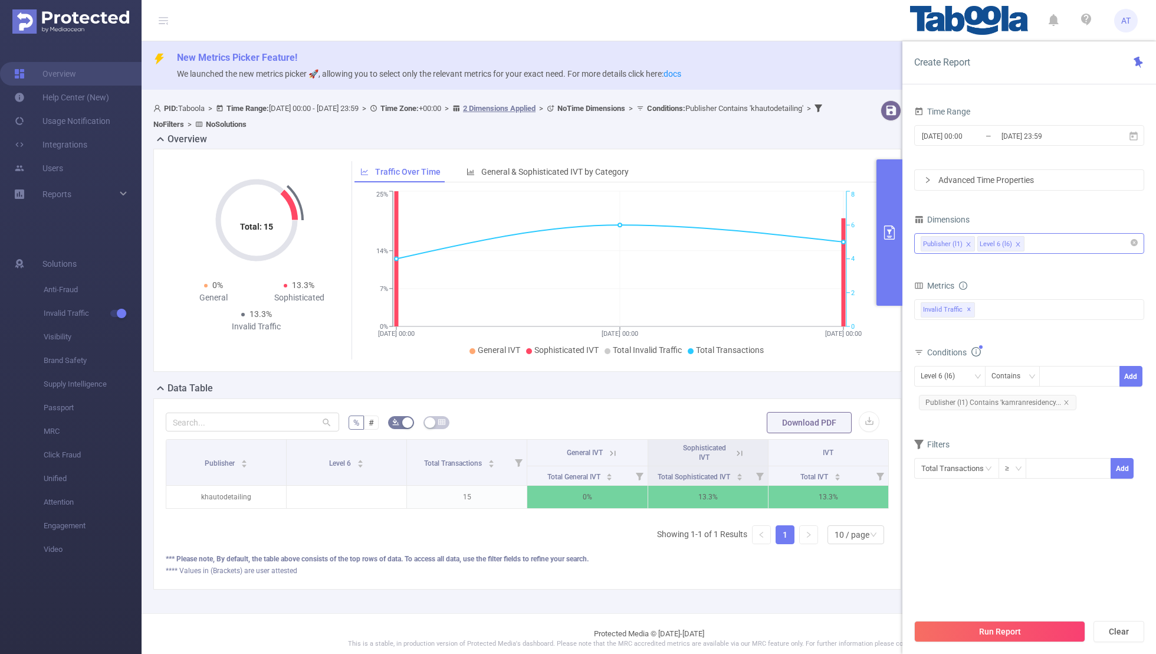
click at [788, 427] on div "Filters" at bounding box center [1030, 445] width 230 height 19
click at [788, 427] on button "Run Report" at bounding box center [1000, 631] width 171 height 21
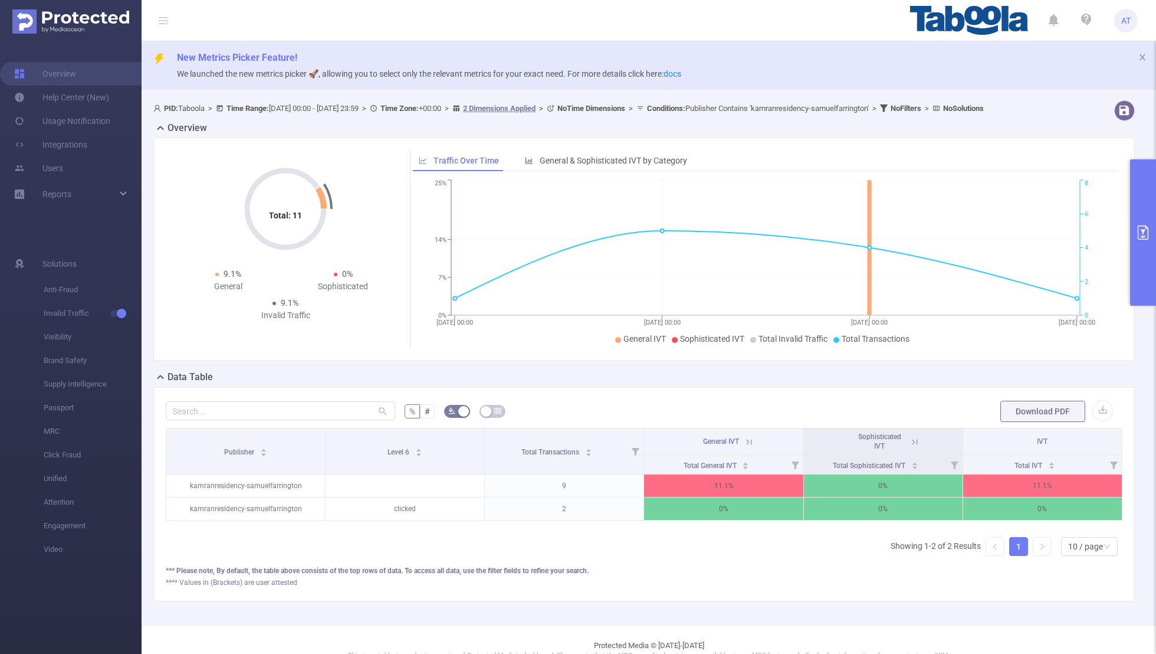
click at [788, 212] on button "primary" at bounding box center [1144, 232] width 26 height 146
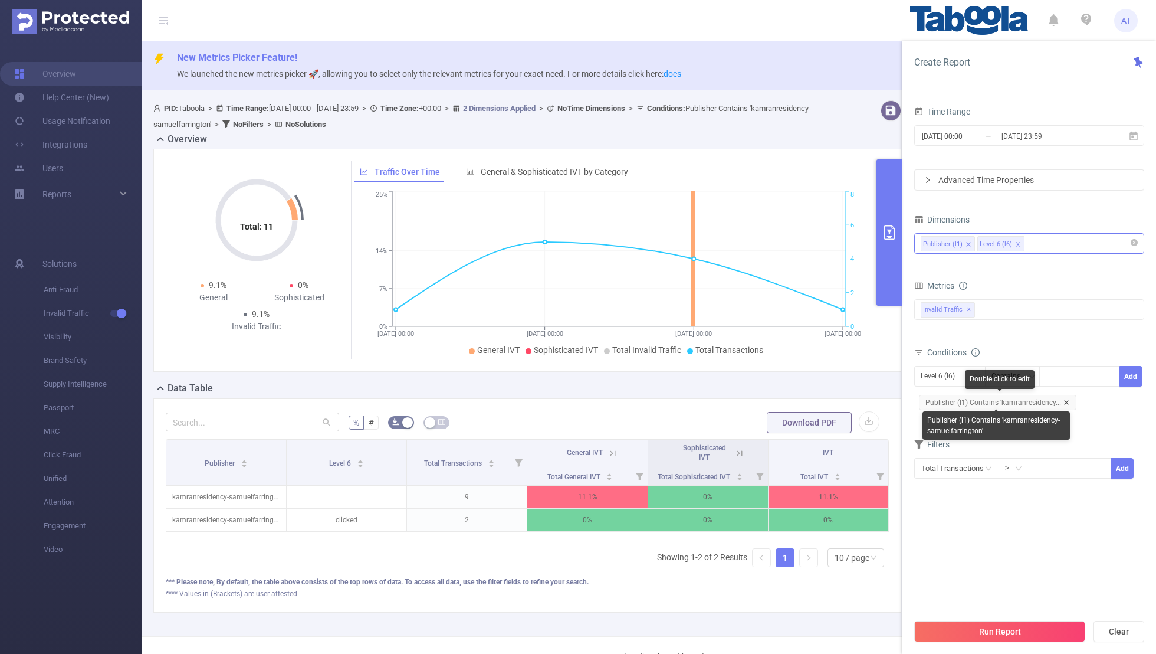
click at [788, 399] on icon "icon: close" at bounding box center [1067, 402] width 6 height 6
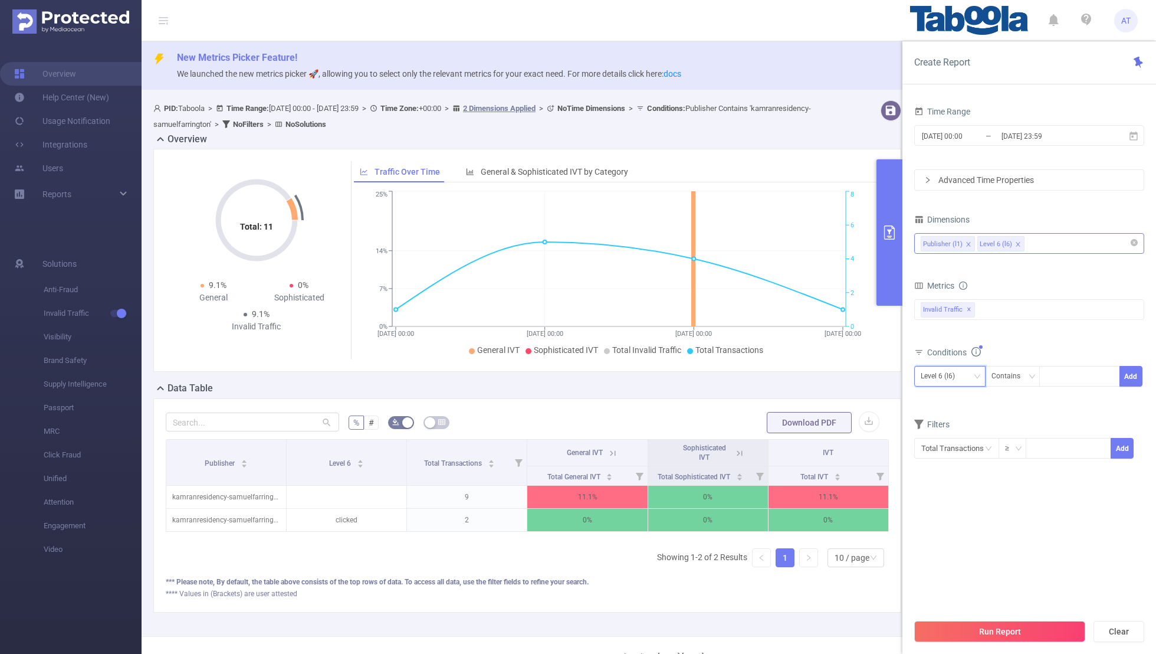
click at [788, 380] on div "Level 6 (l6)" at bounding box center [942, 375] width 42 height 19
click at [788, 397] on li "Publisher (l1)" at bounding box center [950, 398] width 71 height 19
click at [788, 366] on div at bounding box center [1080, 375] width 68 height 19
paste input "ecoforceindia-svkplayschool"
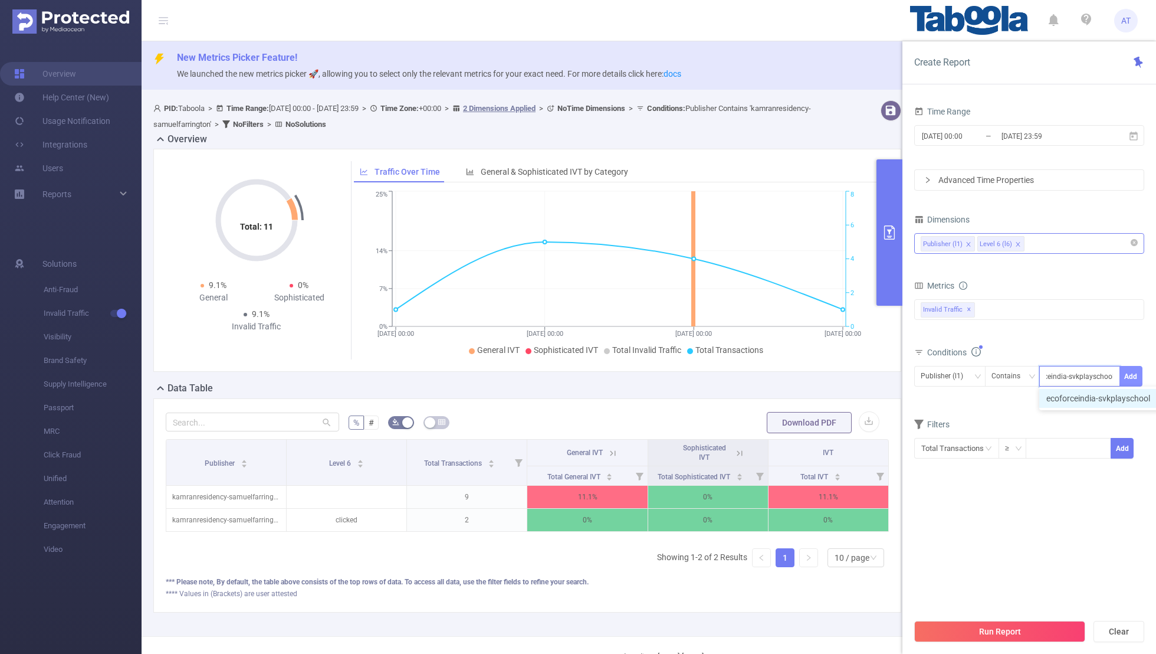
type input "ecoforceindia-svkplayschool"
click at [788, 370] on button "Add" at bounding box center [1131, 376] width 23 height 21
click at [788, 427] on form "Dimensions Publisher (l1) Level 6 (l6) Metrics bp_total bp_adult bp_arms bp_cri…" at bounding box center [1030, 352] width 230 height 283
click at [788, 427] on section "Time Range [DATE] 00:00 _ [DATE] 23:59 Advanced Time Properties Dimensions Publ…" at bounding box center [1030, 357] width 230 height 509
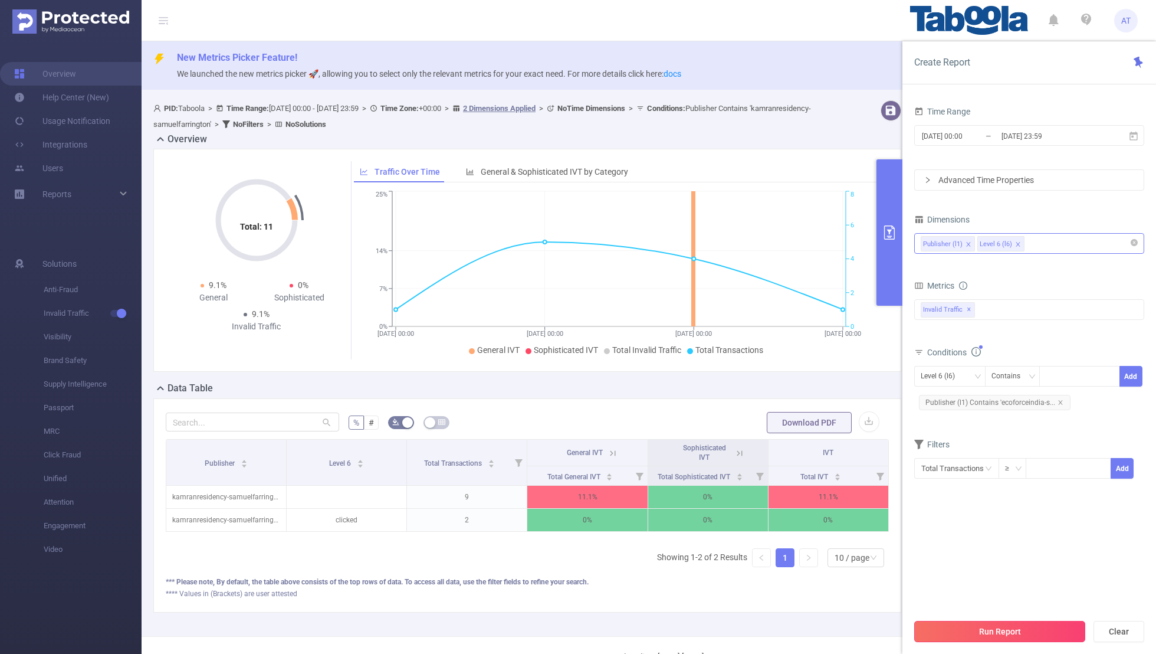
click at [788, 427] on button "Run Report" at bounding box center [1000, 631] width 171 height 21
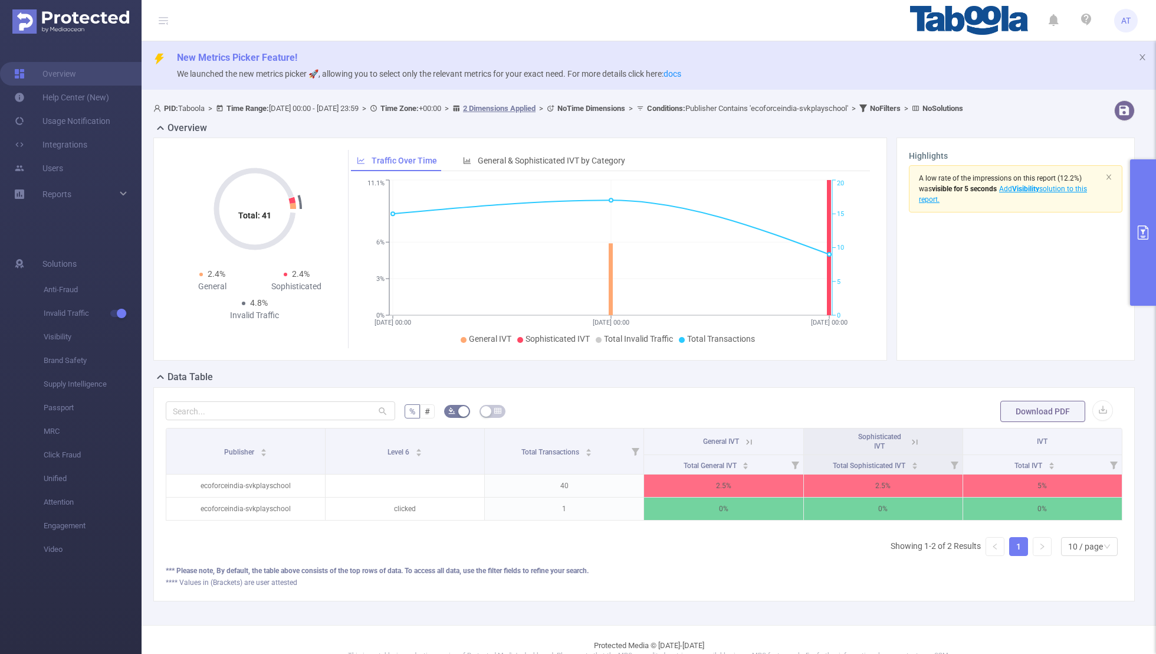
click at [788, 244] on button "primary" at bounding box center [1144, 232] width 26 height 146
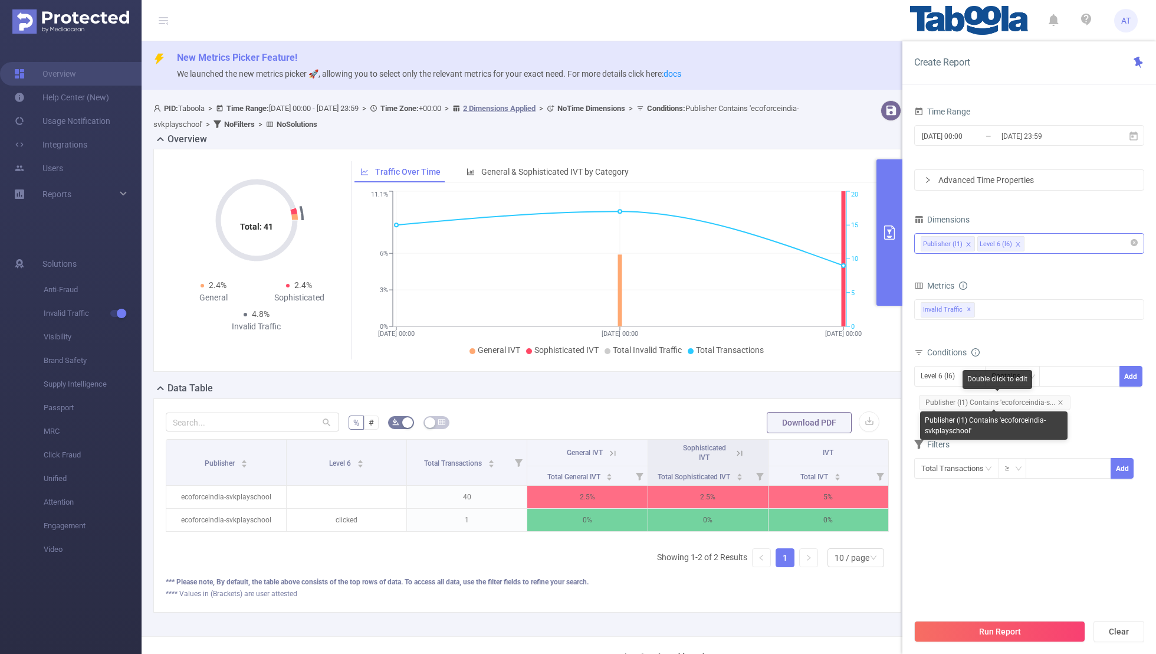
click at [788, 396] on span "Publisher (l1) Contains 'ecoforceindia-s..." at bounding box center [995, 402] width 152 height 15
click at [788, 375] on div "Level 6 (l6)" at bounding box center [942, 375] width 42 height 19
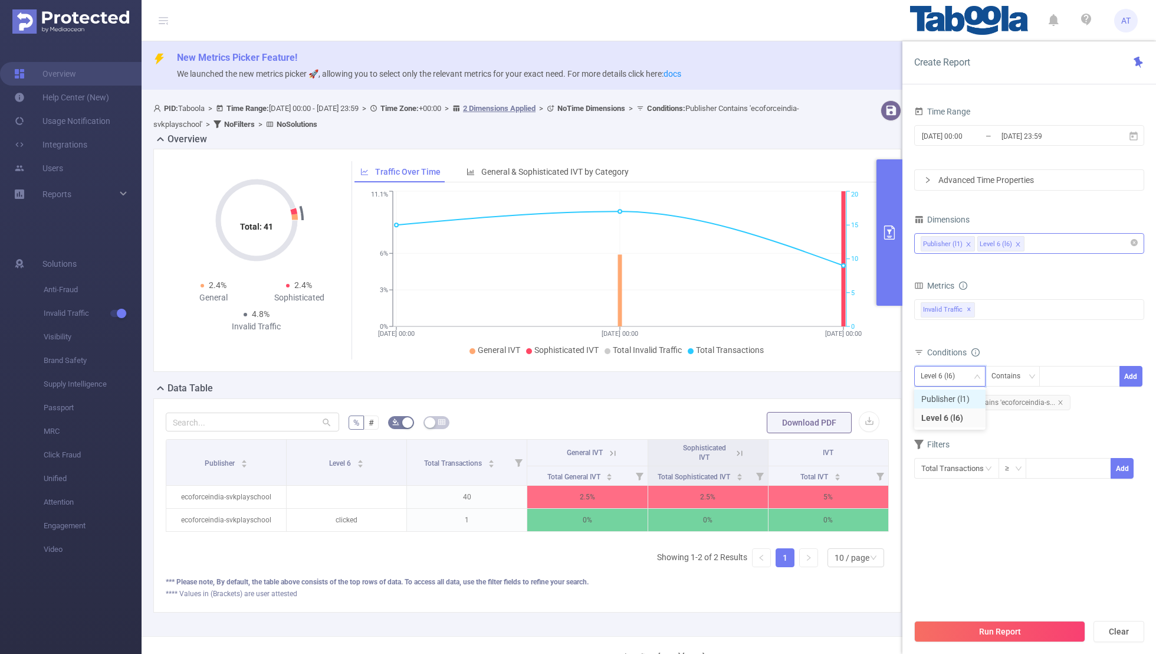
click at [788, 396] on li "Publisher (l1)" at bounding box center [950, 398] width 71 height 19
click at [788, 400] on icon "icon: close" at bounding box center [1061, 402] width 4 height 4
click at [788, 377] on div at bounding box center [1080, 375] width 68 height 19
paste input "ecoforceindia-swatienterprisesindia"
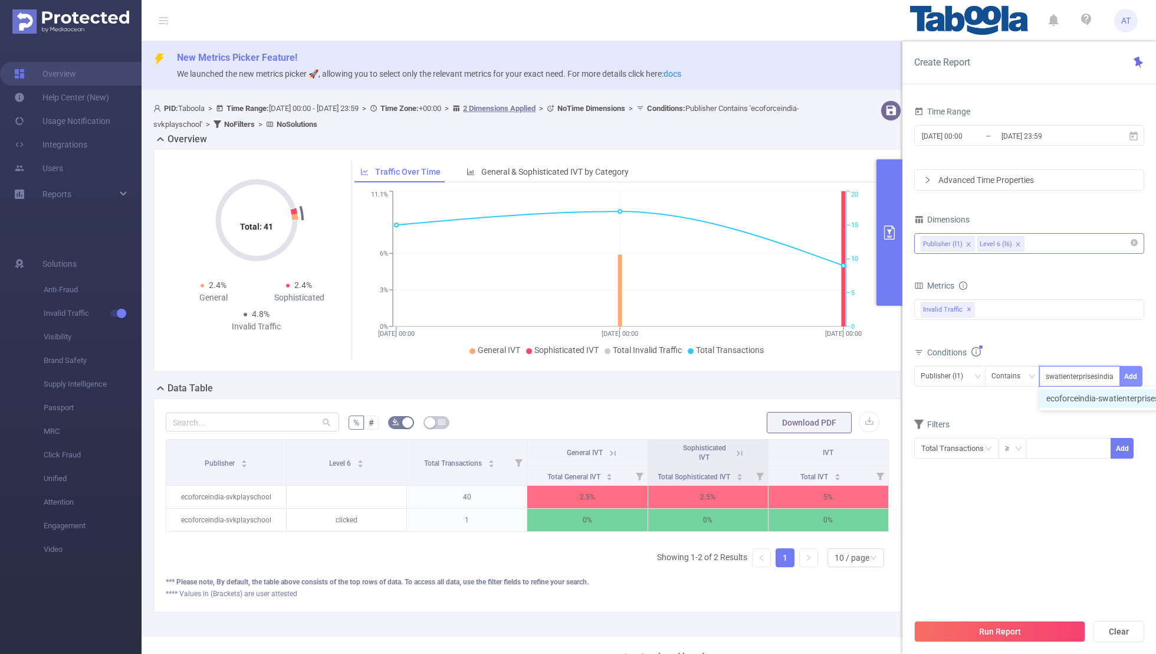
type input "ecoforceindia-swatienterprisesindia"
click at [788, 372] on button "Add" at bounding box center [1131, 376] width 23 height 21
click at [788, 427] on section "Time Range [DATE] 00:00 _ [DATE] 23:59 Advanced Time Properties Dimensions Publ…" at bounding box center [1030, 357] width 230 height 509
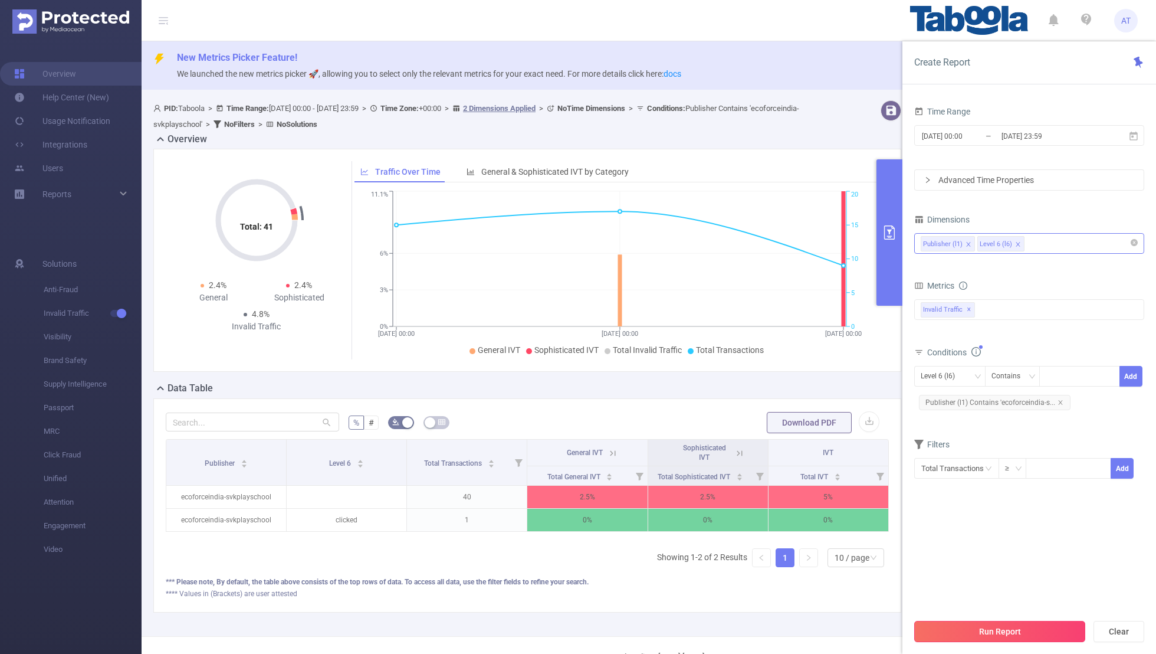
click at [788, 427] on button "Run Report" at bounding box center [1000, 631] width 171 height 21
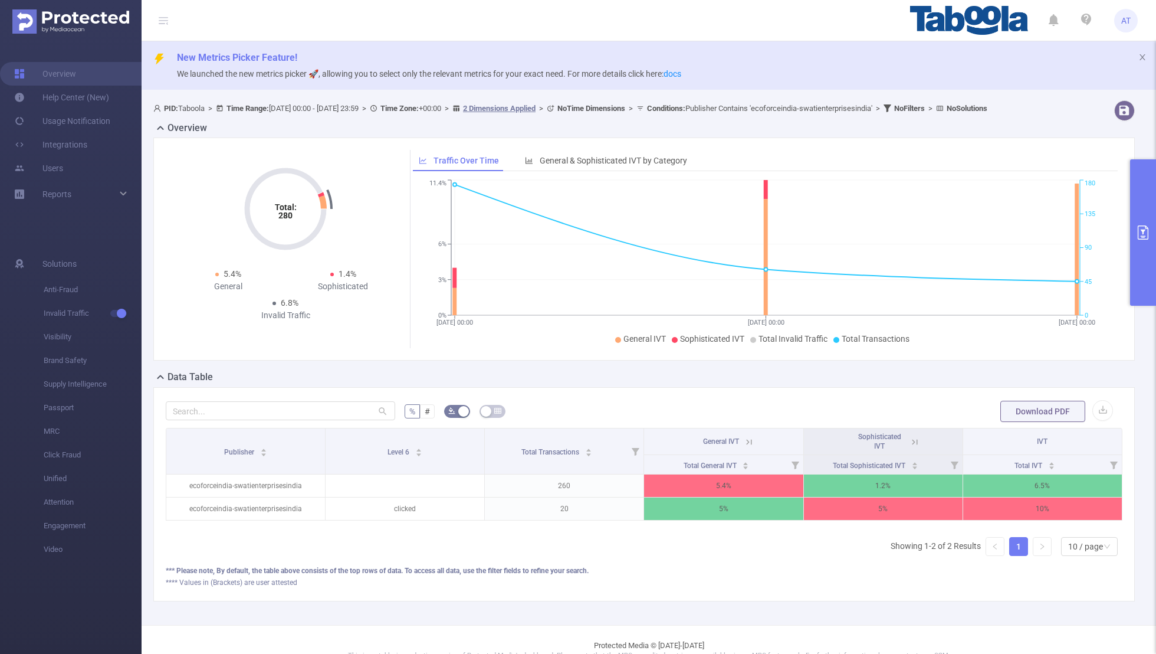
click at [788, 199] on button "primary" at bounding box center [1144, 232] width 26 height 146
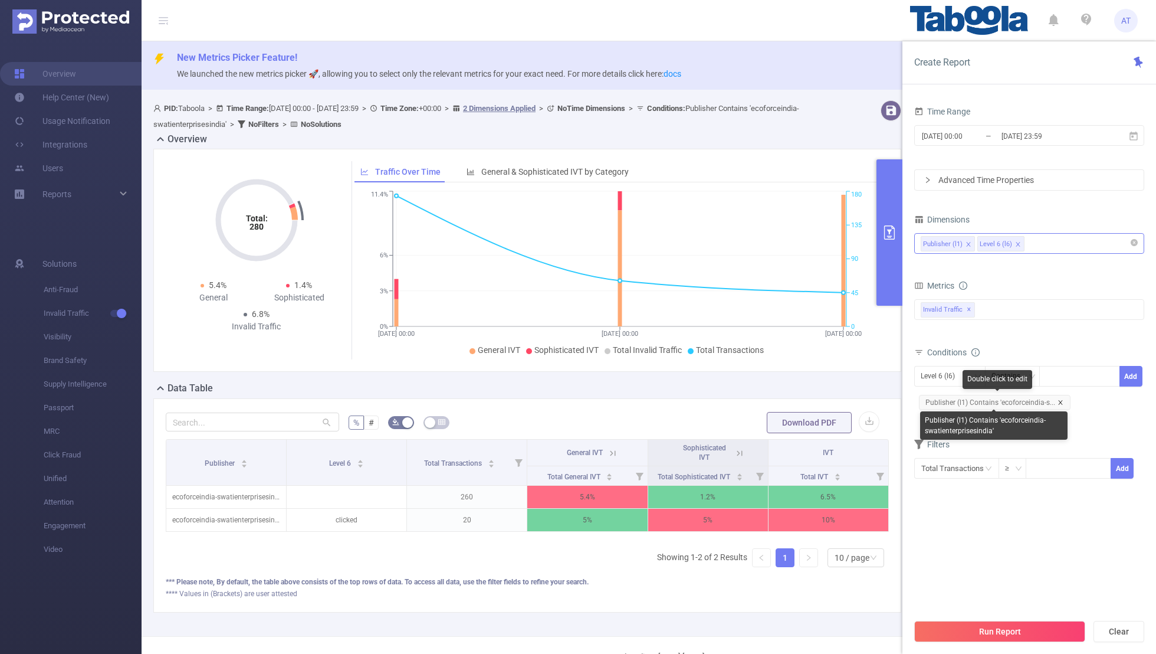
click at [788, 400] on icon "icon: close" at bounding box center [1061, 402] width 4 height 4
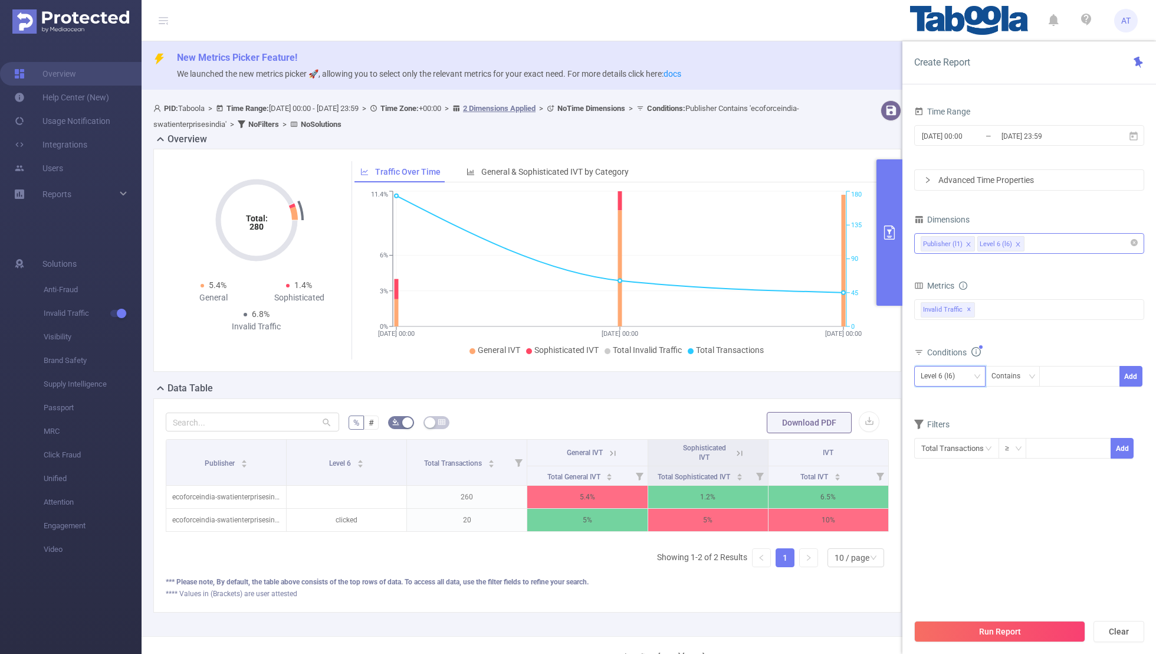
click at [788, 378] on div "Level 6 (l6)" at bounding box center [942, 375] width 42 height 19
click at [788, 396] on li "Publisher (l1)" at bounding box center [950, 398] width 71 height 19
click at [788, 378] on div at bounding box center [1080, 375] width 68 height 19
paste input "ecoforceindia-millimodelschool"
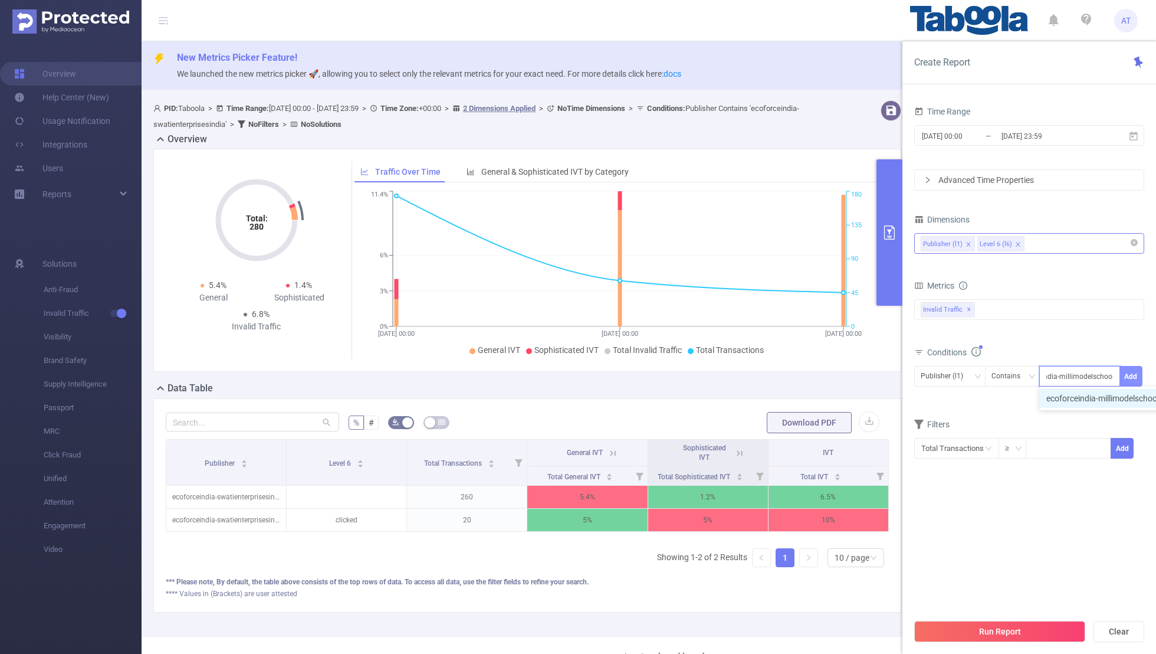
type input "ecoforceindia-millimodelschool"
click at [788, 375] on button "Add" at bounding box center [1131, 376] width 23 height 21
click at [788, 427] on form "Dimensions Publisher (l1) Level 6 (l6) Metrics bp_total bp_adult bp_arms bp_cri…" at bounding box center [1030, 352] width 230 height 283
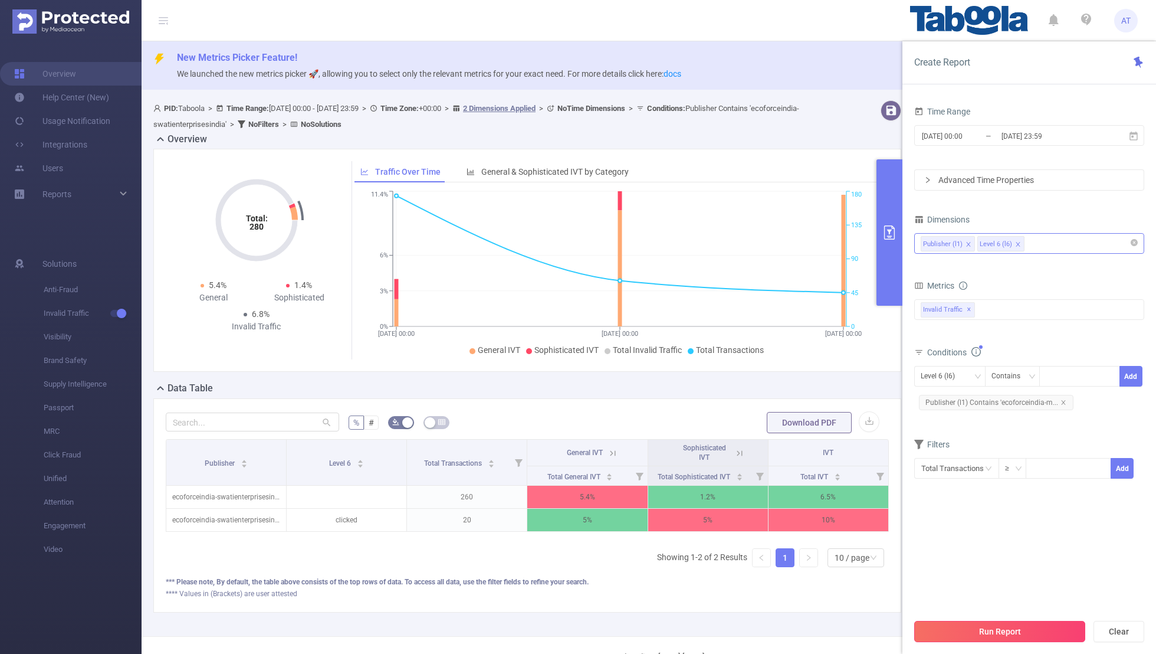
click at [788, 427] on button "Run Report" at bounding box center [1000, 631] width 171 height 21
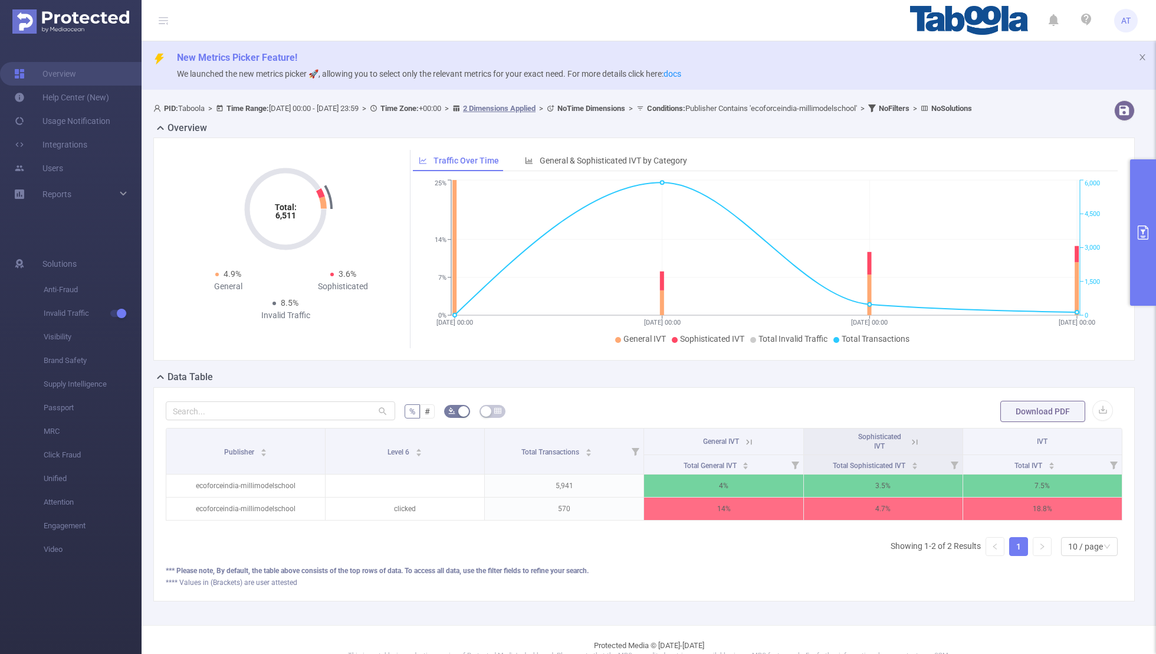
click at [788, 232] on icon "primary" at bounding box center [1143, 232] width 14 height 14
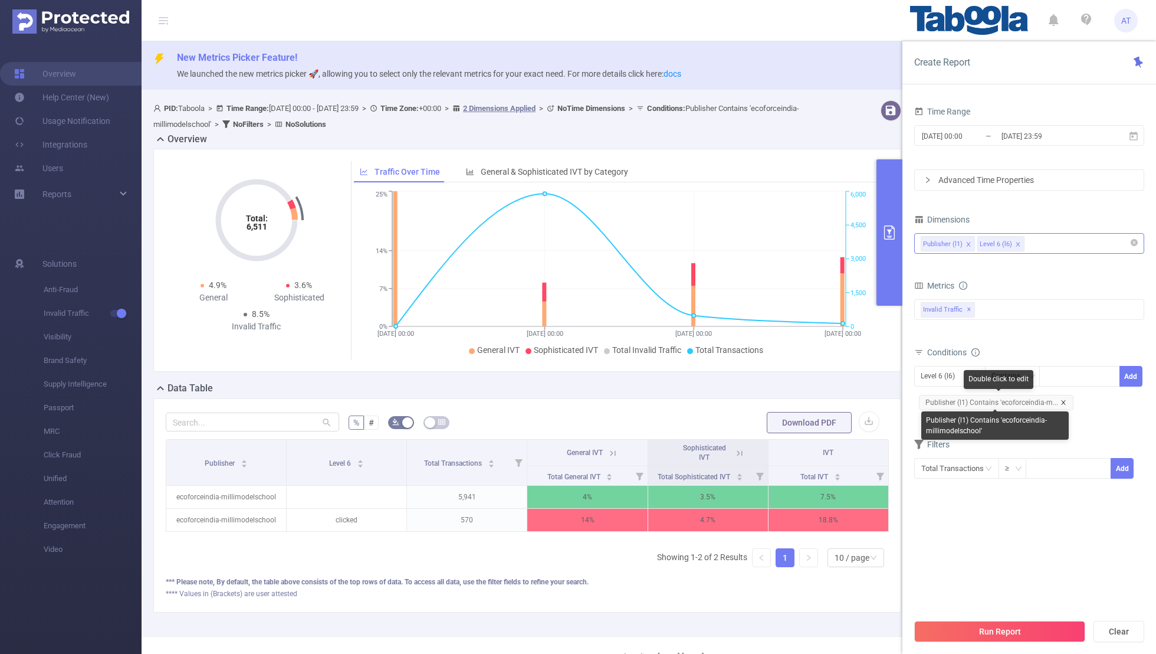
click at [788, 401] on icon "icon: close" at bounding box center [1064, 402] width 6 height 6
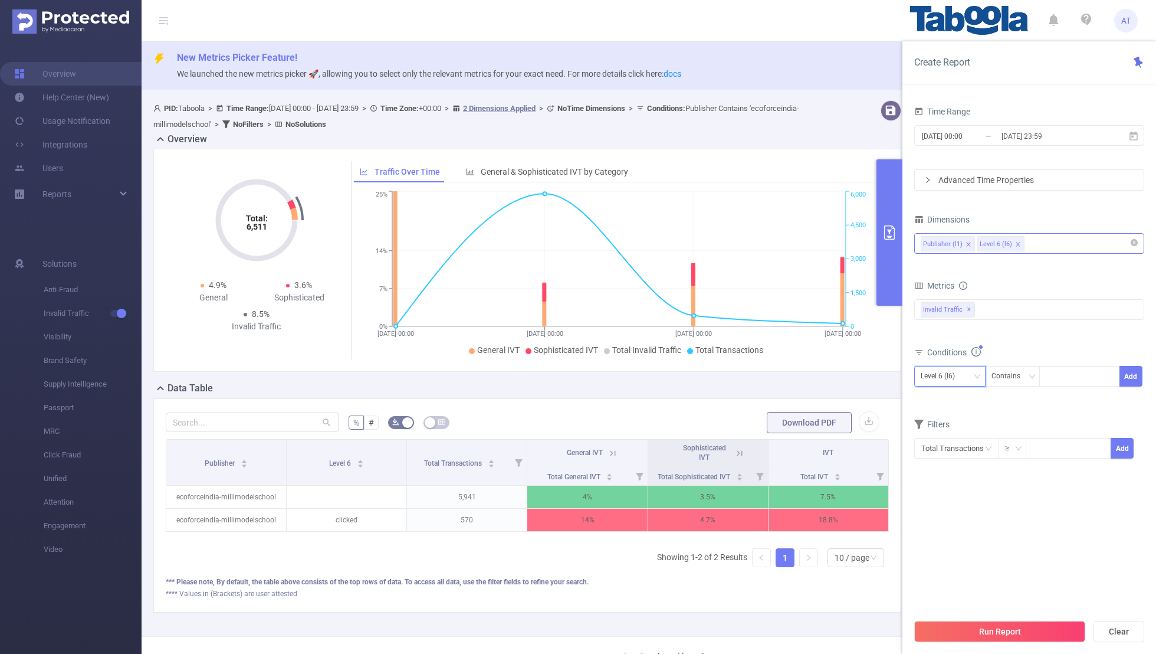
click at [788, 366] on div "Level 6 (l6)" at bounding box center [942, 375] width 42 height 19
click at [788, 399] on li "Publisher (l1)" at bounding box center [950, 398] width 71 height 19
click at [788, 379] on div at bounding box center [1080, 375] width 68 height 19
paste input "ecoforceindia-childrensclinicindia"
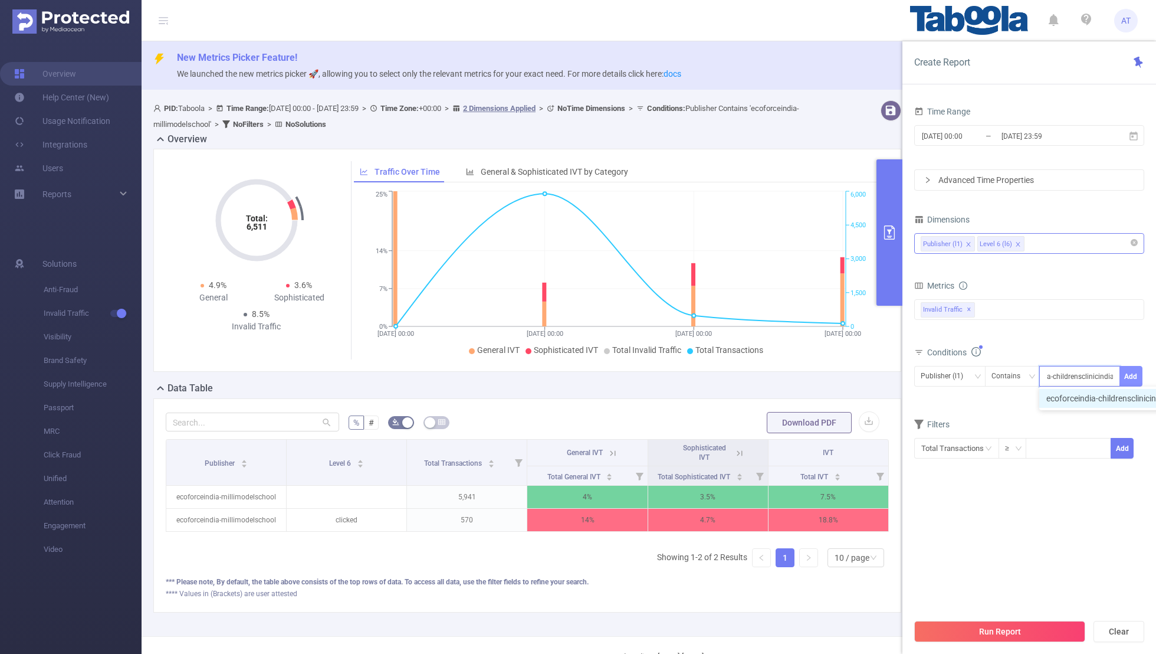
type input "ecoforceindia-childrensclinicindia"
click at [788, 374] on button "Add" at bounding box center [1131, 376] width 23 height 21
click at [788, 427] on section "Time Range [DATE] 00:00 _ [DATE] 23:59 Advanced Time Properties Dimensions Publ…" at bounding box center [1030, 357] width 230 height 509
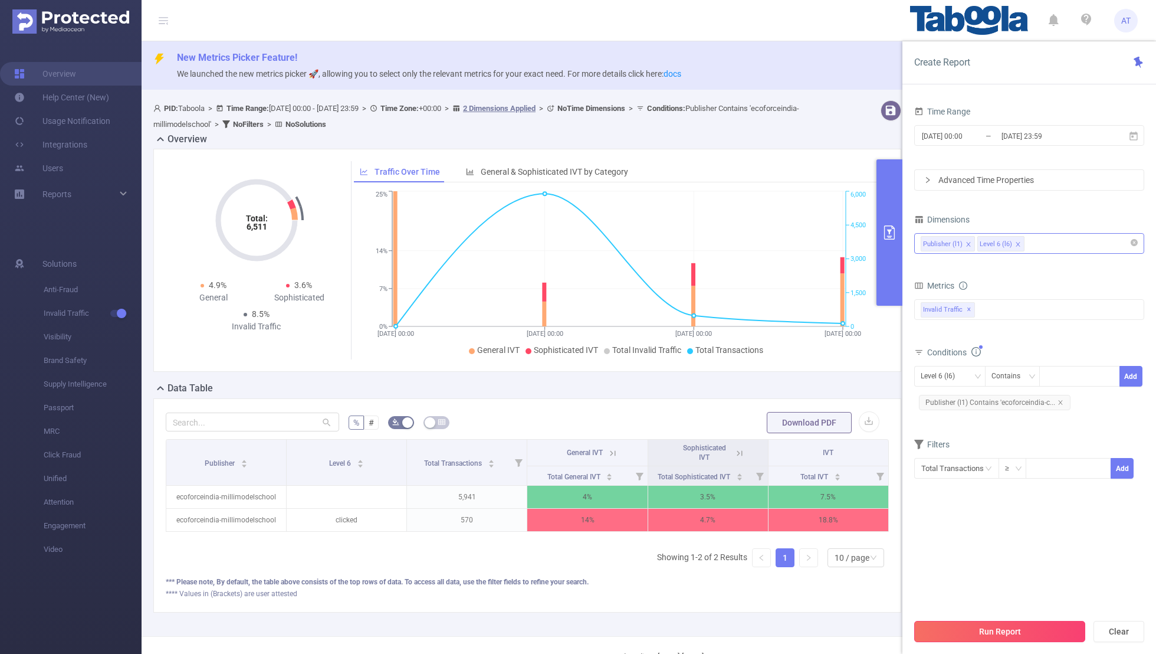
click at [788, 427] on button "Run Report" at bounding box center [1000, 631] width 171 height 21
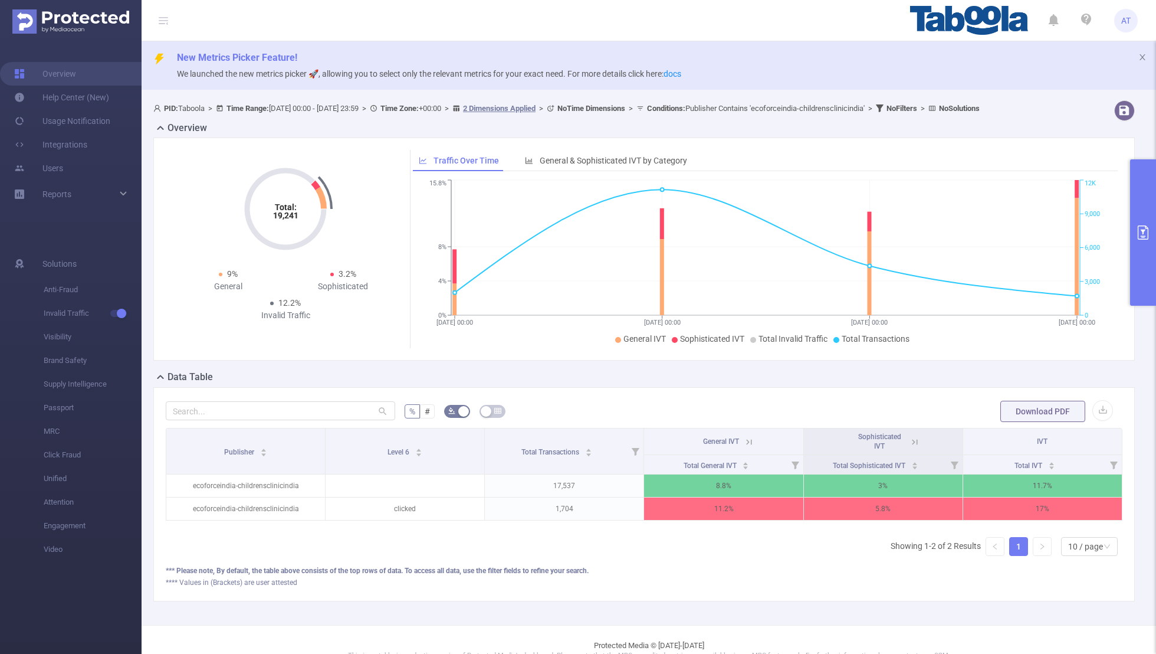
click at [788, 251] on button "primary" at bounding box center [1144, 232] width 26 height 146
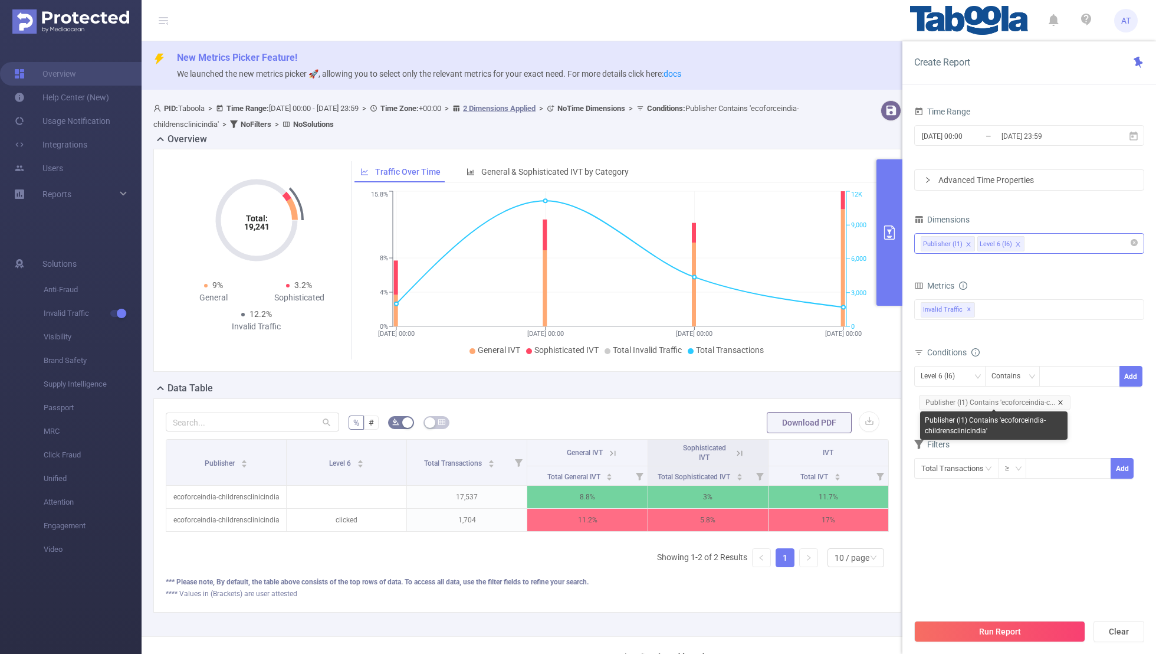
click at [788, 402] on icon "icon: close" at bounding box center [1061, 402] width 6 height 6
click at [788, 372] on div "Level 6 (l6)" at bounding box center [950, 375] width 58 height 19
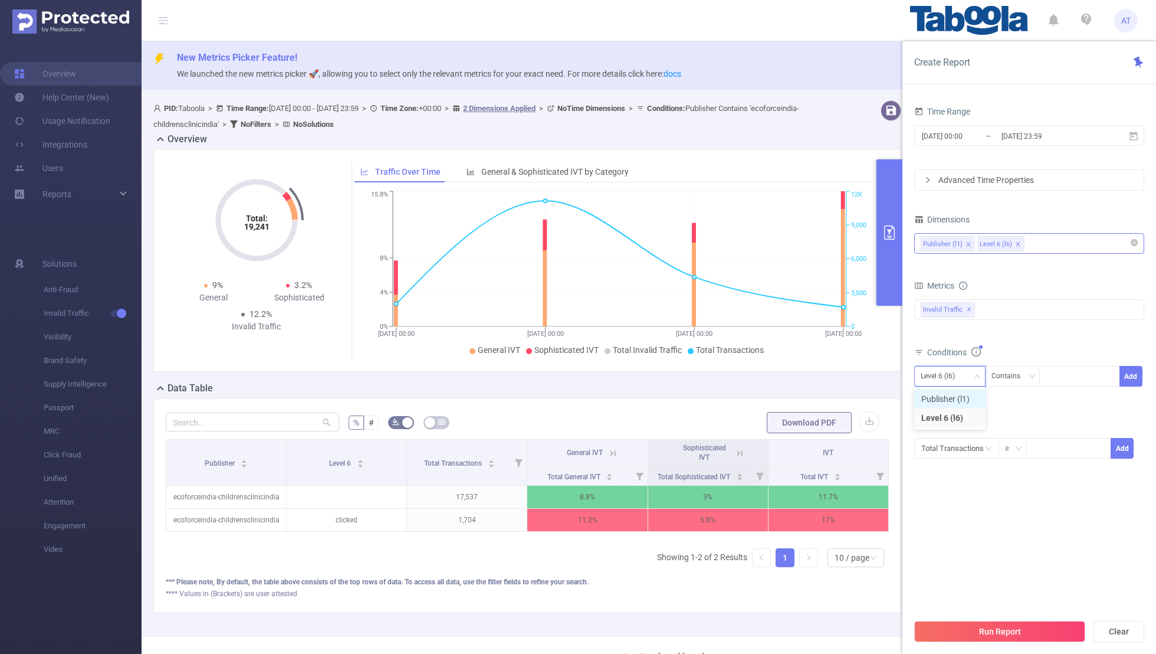
click at [788, 392] on li "Publisher (l1)" at bounding box center [950, 398] width 71 height 19
click at [788, 381] on div at bounding box center [1080, 375] width 68 height 19
paste input "wepop-agventuresin"
type input "wepop-agventuresin"
click at [788, 376] on button "Add" at bounding box center [1131, 376] width 23 height 21
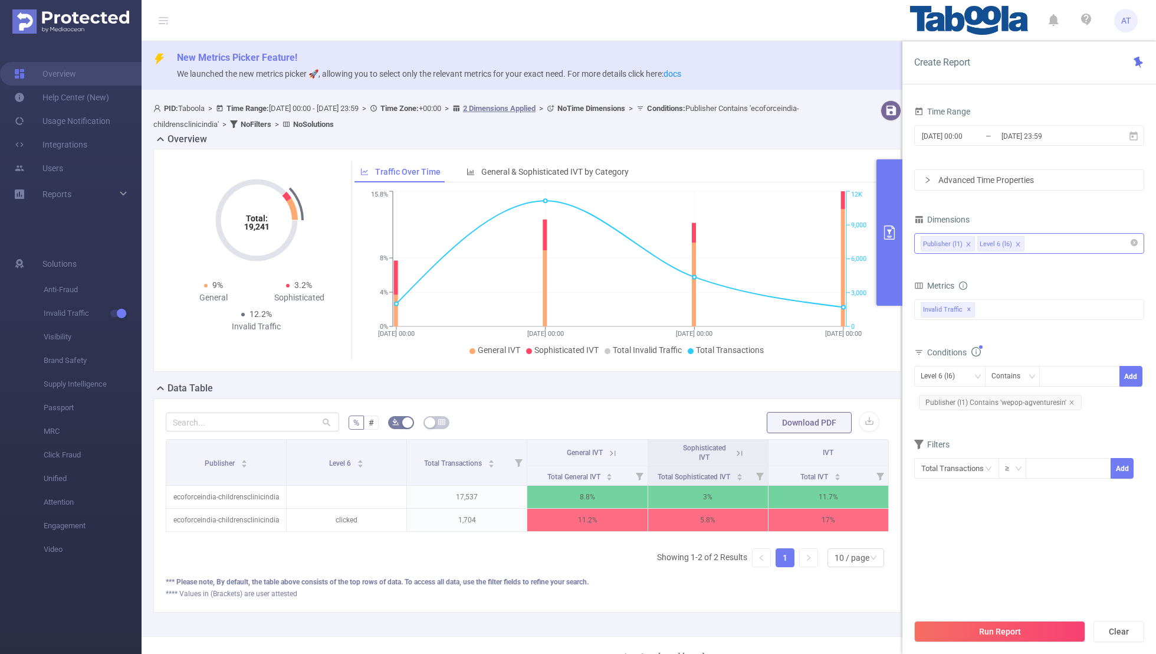
click at [788, 427] on section "Time Range [DATE] 00:00 _ [DATE] 23:59 Advanced Time Properties Dimensions Publ…" at bounding box center [1030, 357] width 230 height 509
click at [788, 427] on button "Run Report" at bounding box center [1000, 631] width 171 height 21
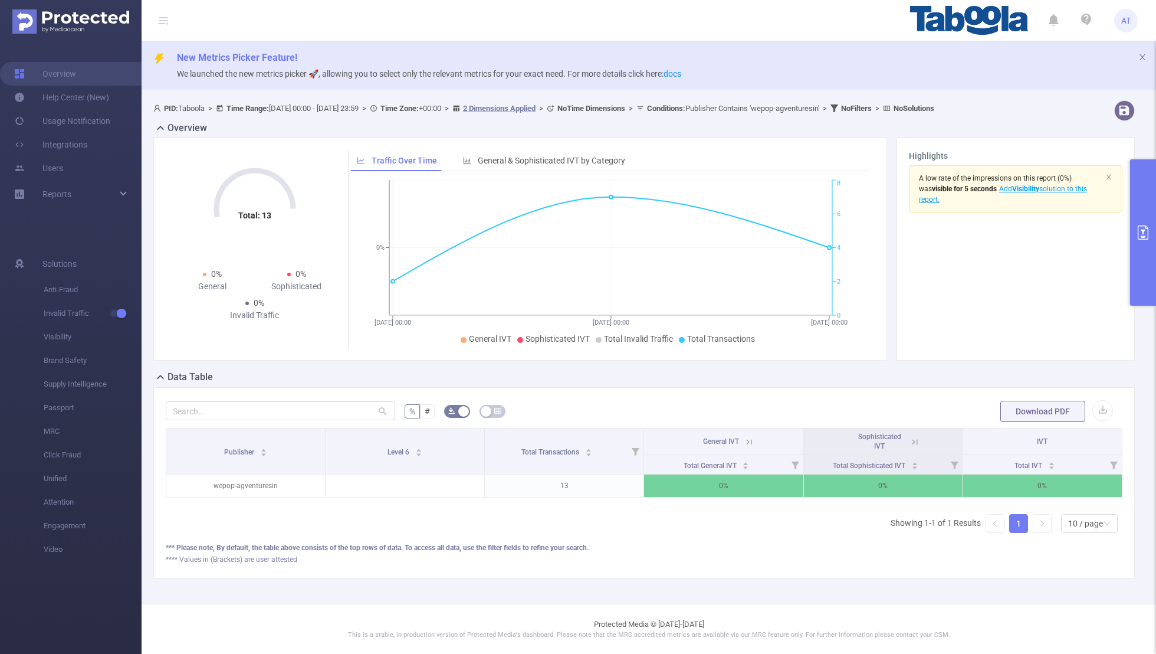
click at [788, 290] on button "primary" at bounding box center [1144, 232] width 26 height 146
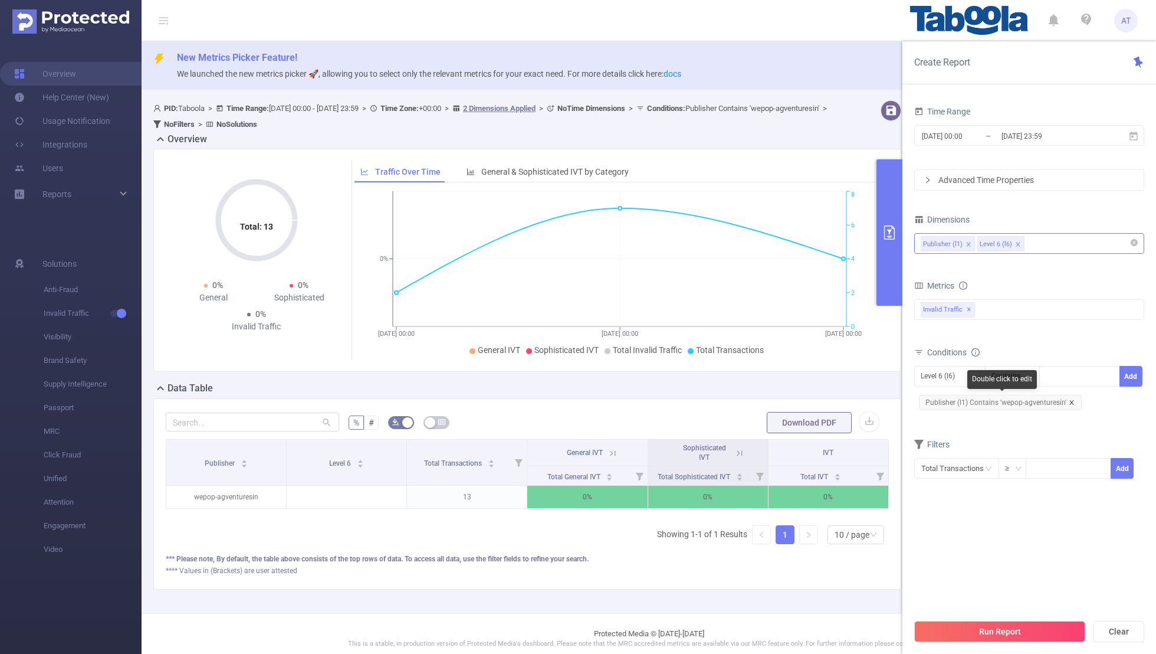
click at [788, 401] on icon "icon: close" at bounding box center [1072, 402] width 4 height 4
click at [788, 379] on div "Level 6 (l6)" at bounding box center [942, 375] width 42 height 19
click at [788, 401] on li "Publisher (l1)" at bounding box center [950, 398] width 71 height 19
click at [788, 373] on input at bounding box center [1048, 376] width 5 height 15
paste input "fourm-numberweb-channel"
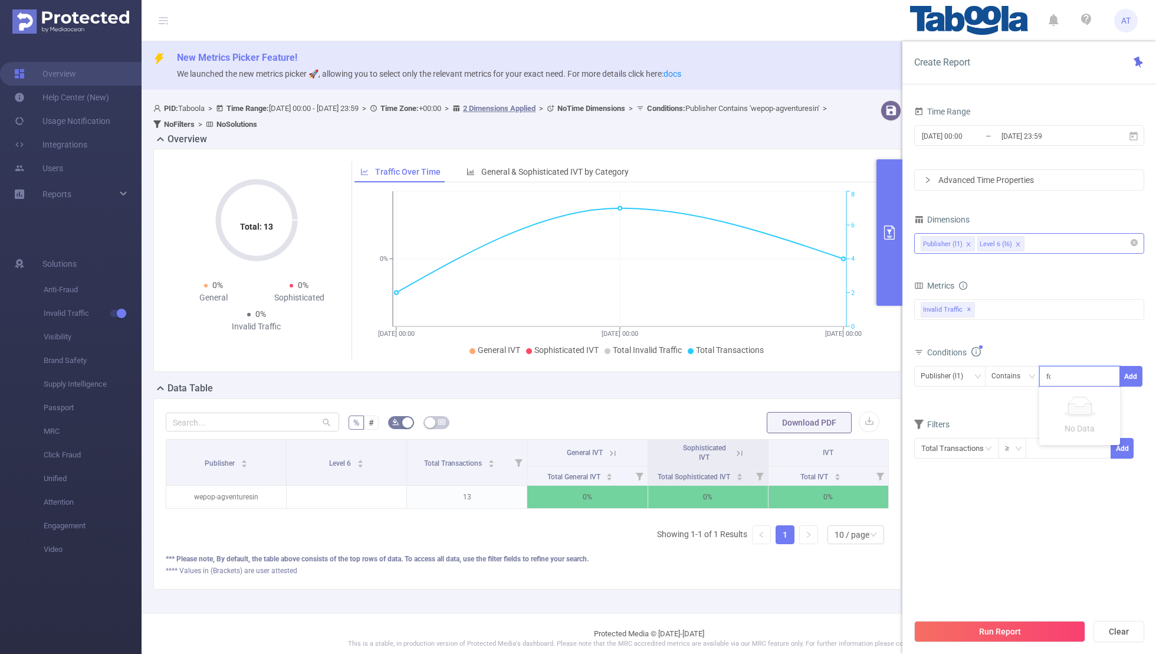
scroll to position [0, 18]
type input "fourm-numberweb-channel"
click at [788, 371] on button "Add" at bounding box center [1131, 376] width 23 height 21
click at [788, 137] on input "[DATE] 00:00" at bounding box center [969, 136] width 96 height 16
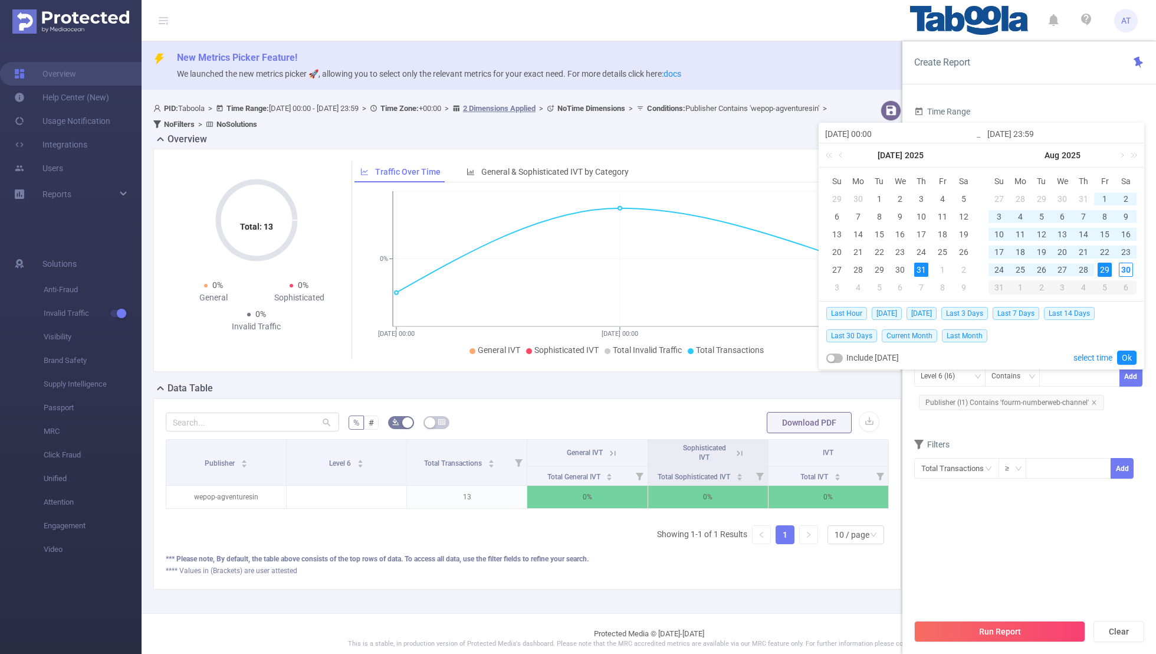
click at [788, 427] on section "Time Range [DATE] 00:00 _ [DATE] 23:59 Advanced Time Properties Dimensions Publ…" at bounding box center [1030, 357] width 230 height 509
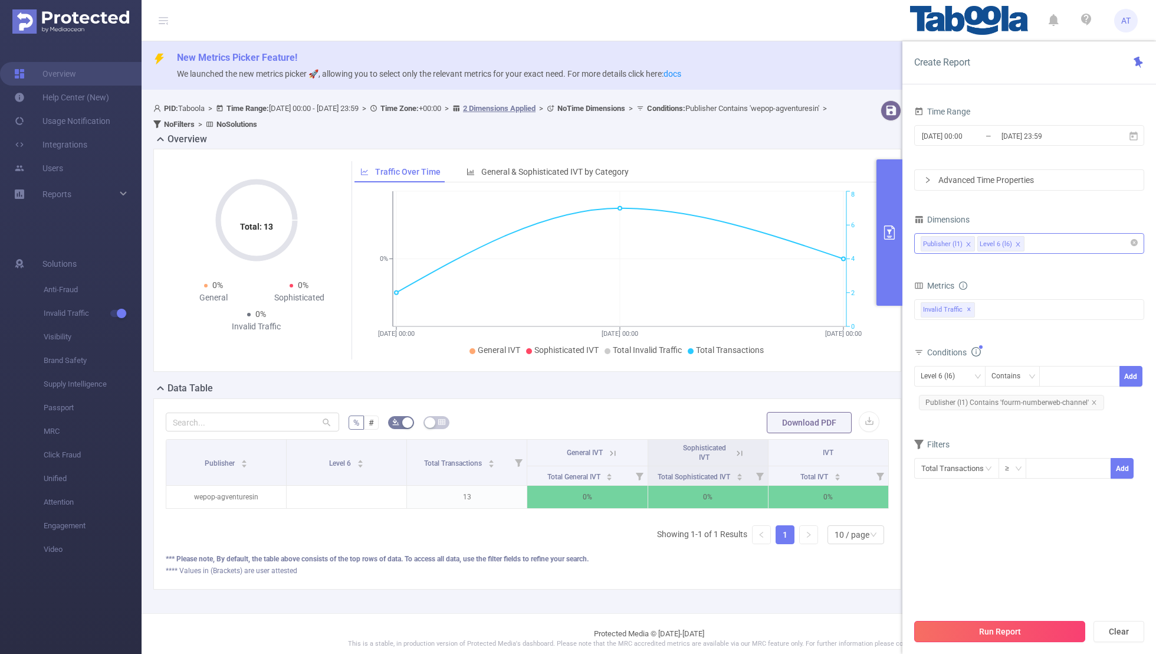
click at [788, 427] on button "Run Report" at bounding box center [1000, 631] width 171 height 21
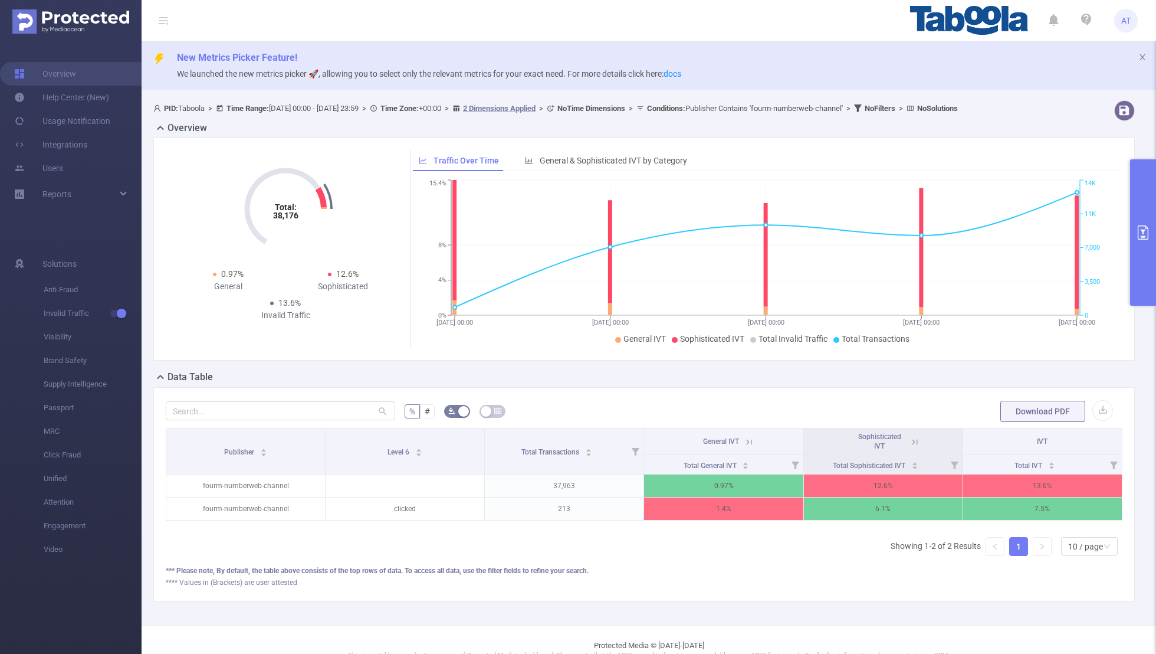
click at [788, 229] on icon "primary" at bounding box center [1143, 232] width 14 height 14
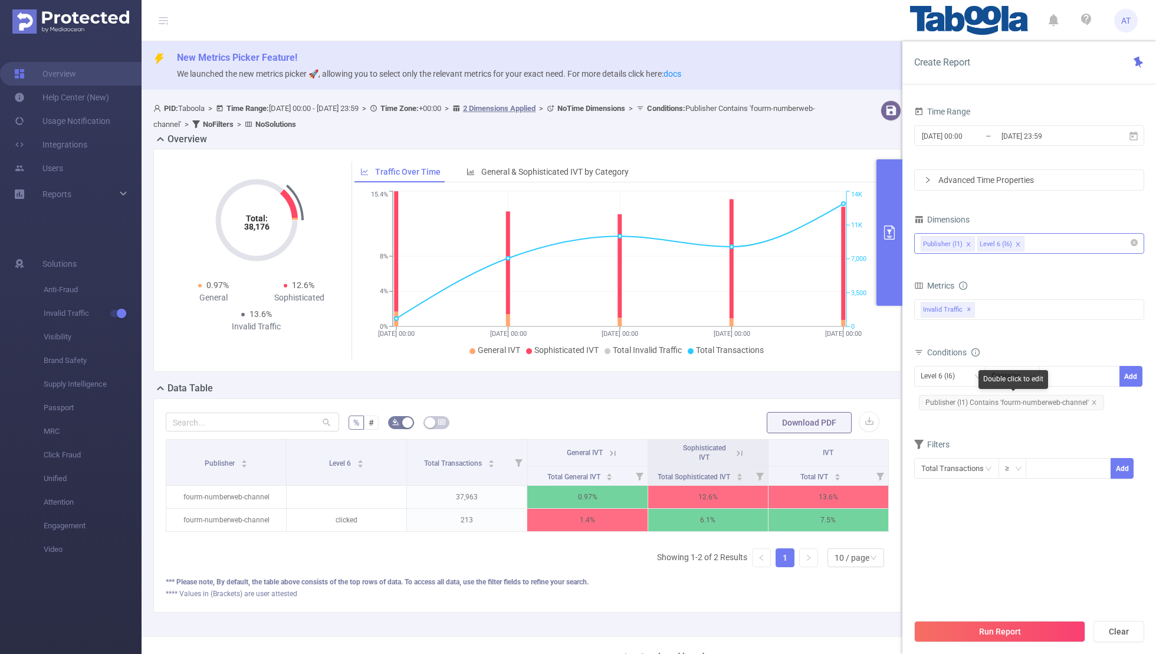
click at [788, 399] on span "Publisher (l1) Contains 'fourm-numberweb-channel'" at bounding box center [1011, 402] width 185 height 15
click at [788, 372] on div "Level 6 (l6)" at bounding box center [942, 375] width 42 height 19
click at [788, 389] on li "Publisher (l1)" at bounding box center [950, 398] width 71 height 19
click at [788, 401] on icon "icon: close" at bounding box center [1095, 402] width 6 height 6
click at [788, 382] on div at bounding box center [1080, 375] width 68 height 19
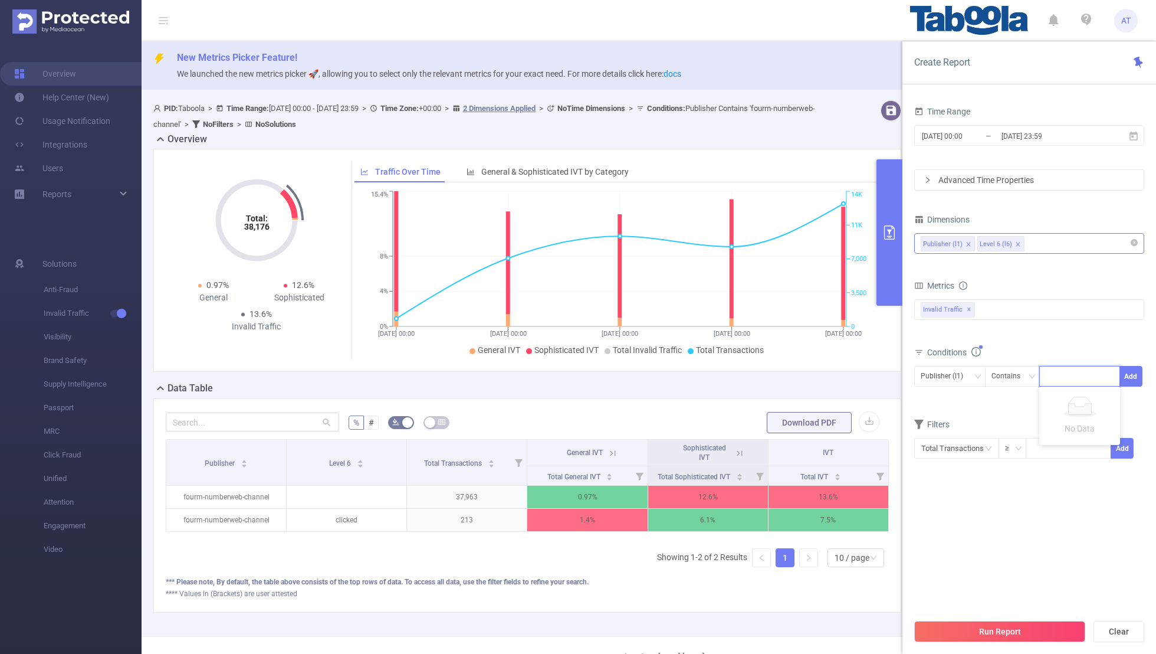
paste input "gonkakujp"
type input "gonkakujp"
click at [788, 371] on button "Add" at bounding box center [1131, 376] width 23 height 21
click at [788, 418] on div "Conditions Level 6 (l6) Contains Add Publisher (l1) Contains 'gonkakujp'" at bounding box center [1030, 383] width 230 height 78
click at [788, 427] on button "Run Report" at bounding box center [1000, 631] width 171 height 21
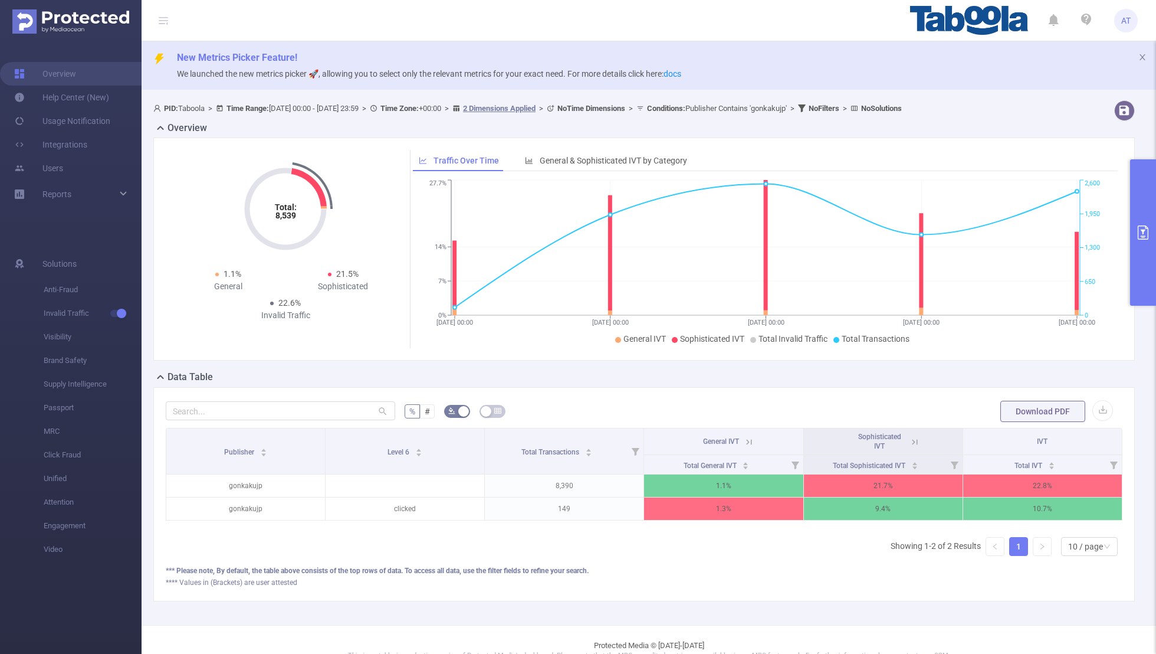
click at [788, 235] on button "primary" at bounding box center [1144, 232] width 26 height 146
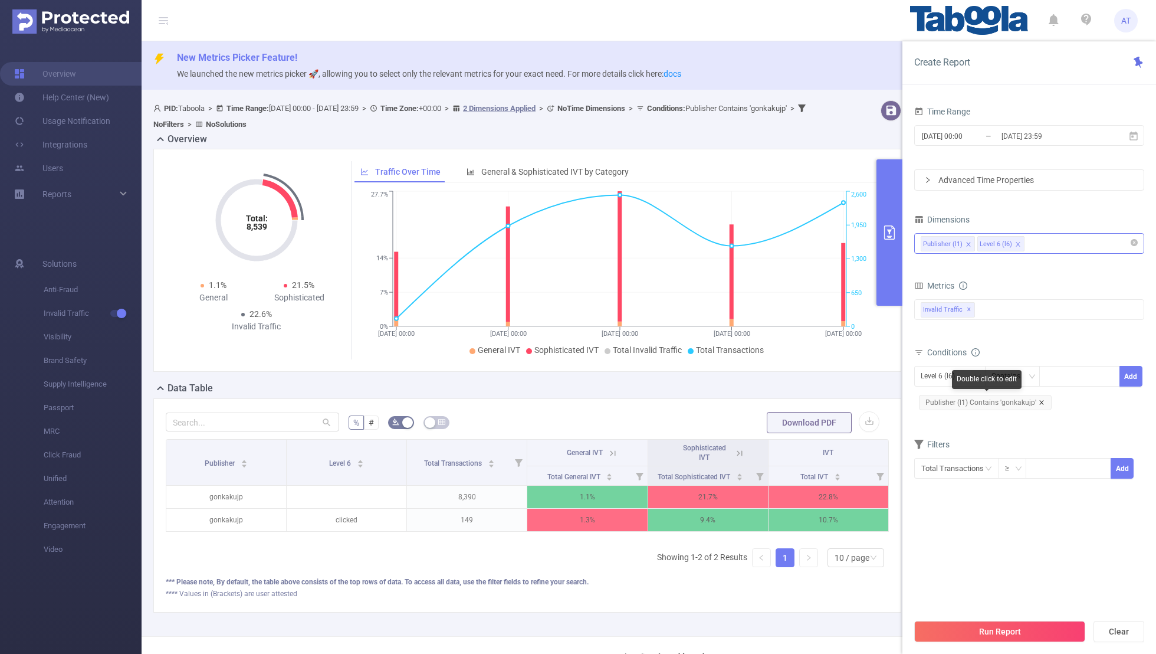
click at [788, 399] on icon "icon: close" at bounding box center [1042, 402] width 6 height 6
click at [788, 368] on div "Level 6 (l6)" at bounding box center [942, 375] width 42 height 19
click at [788, 391] on li "Publisher (l1)" at bounding box center [950, 398] width 71 height 19
click at [788, 373] on div at bounding box center [1080, 375] width 68 height 19
paste input "krishplayschool-scrhospitalcoin"
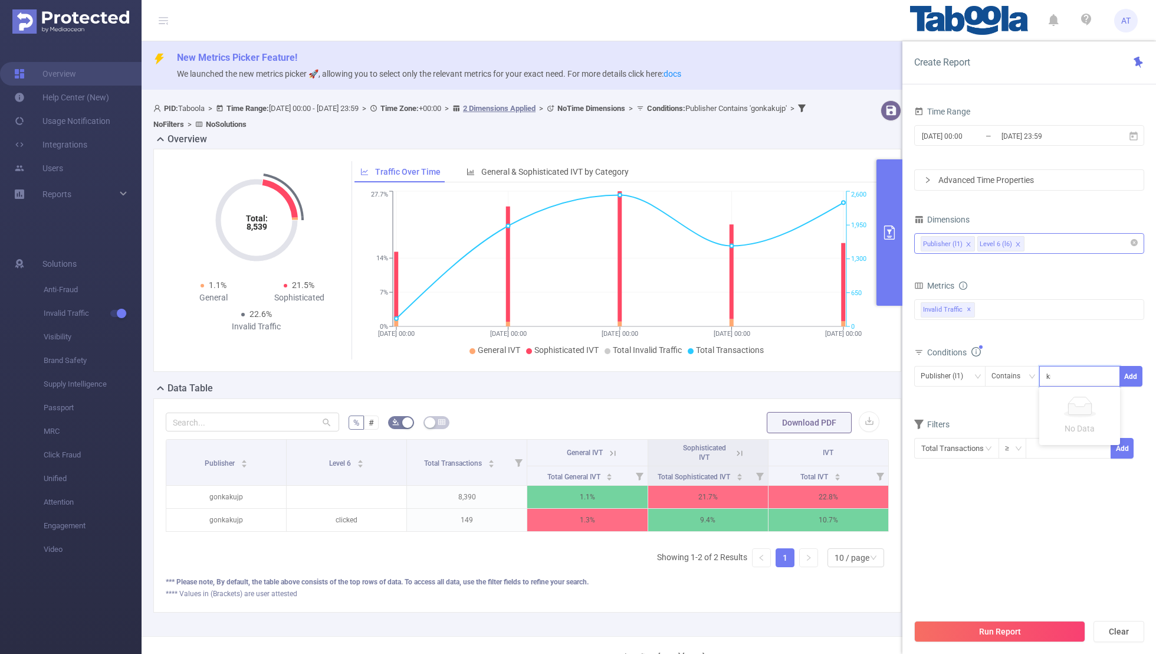
scroll to position [0, 32]
type input "krishplayschool-scrhospitalcoin"
click at [788, 368] on button "Add" at bounding box center [1131, 376] width 23 height 21
click at [788, 139] on input "[DATE] 00:00" at bounding box center [969, 136] width 96 height 16
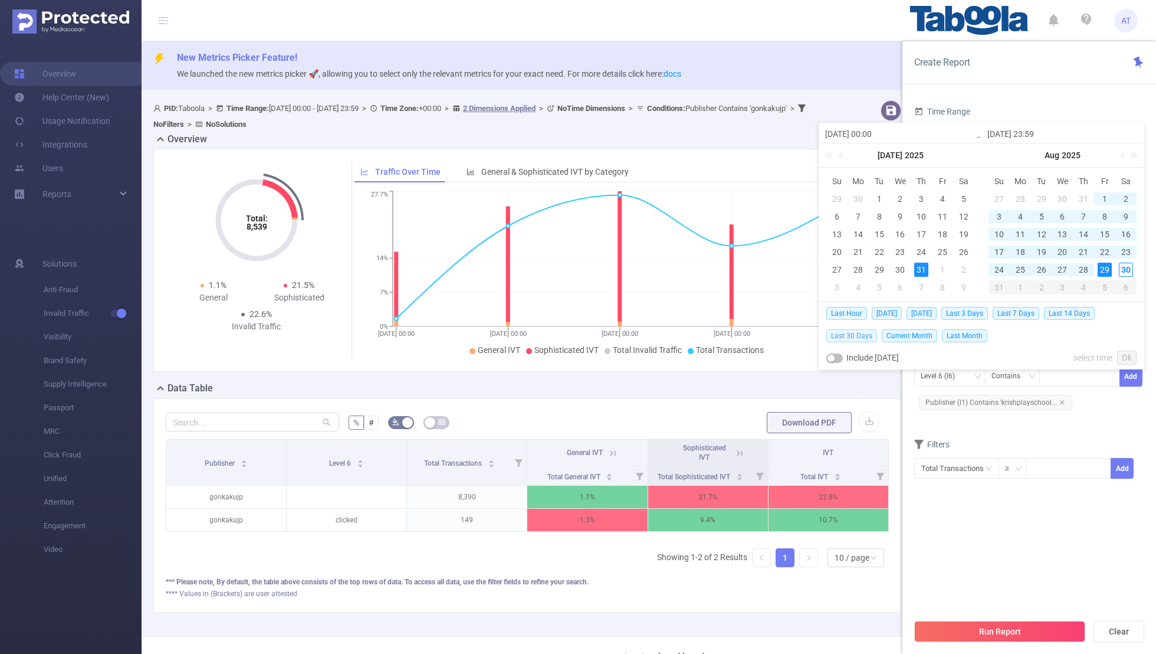
click at [788, 334] on span "Last 30 Days" at bounding box center [852, 335] width 51 height 13
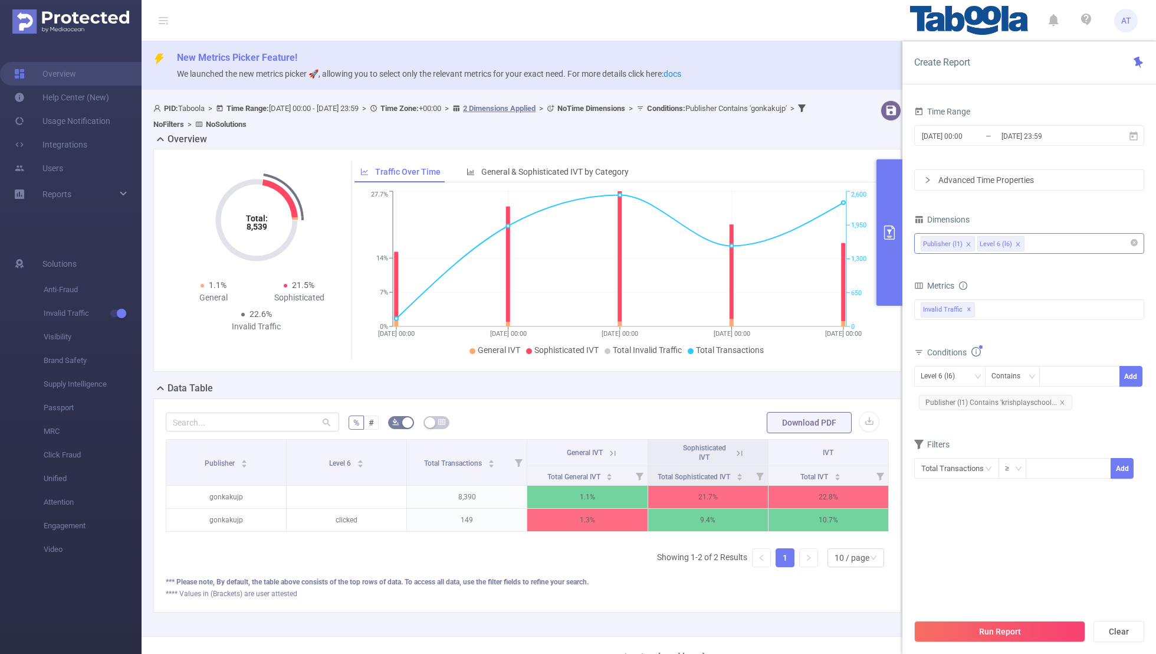
click at [788, 427] on section "Time Range [DATE] 00:00 _ [DATE] 23:59 Advanced Time Properties Dimensions Publ…" at bounding box center [1030, 357] width 230 height 509
click at [788, 427] on button "Run Report" at bounding box center [1000, 631] width 171 height 21
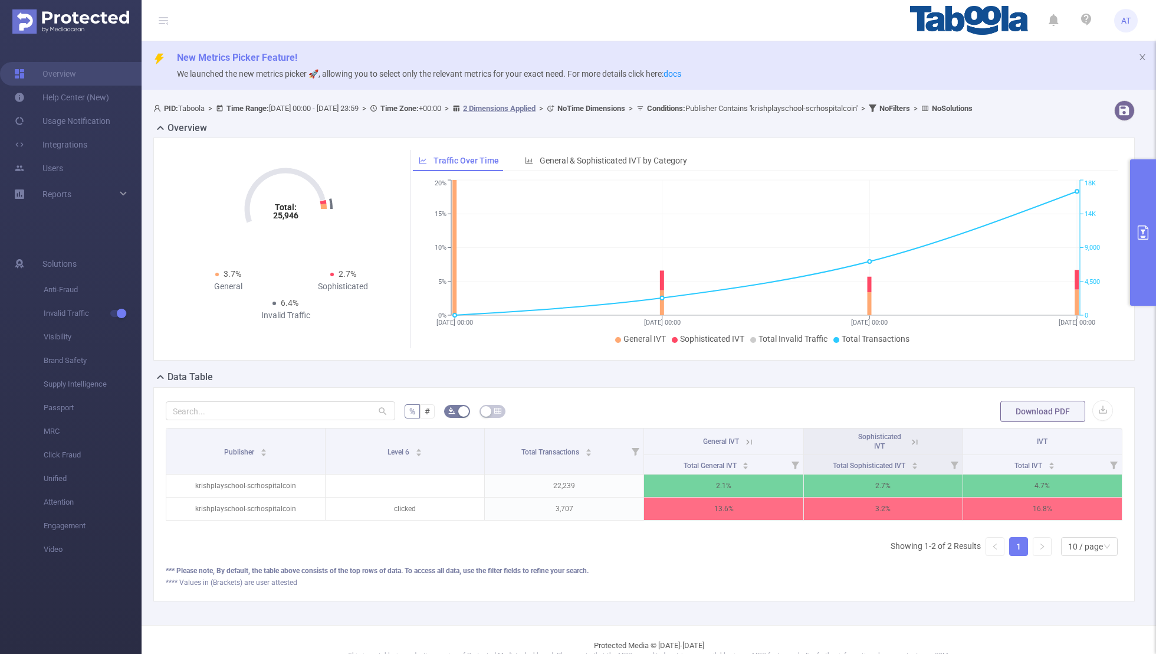
click at [788, 251] on button "primary" at bounding box center [1144, 232] width 26 height 146
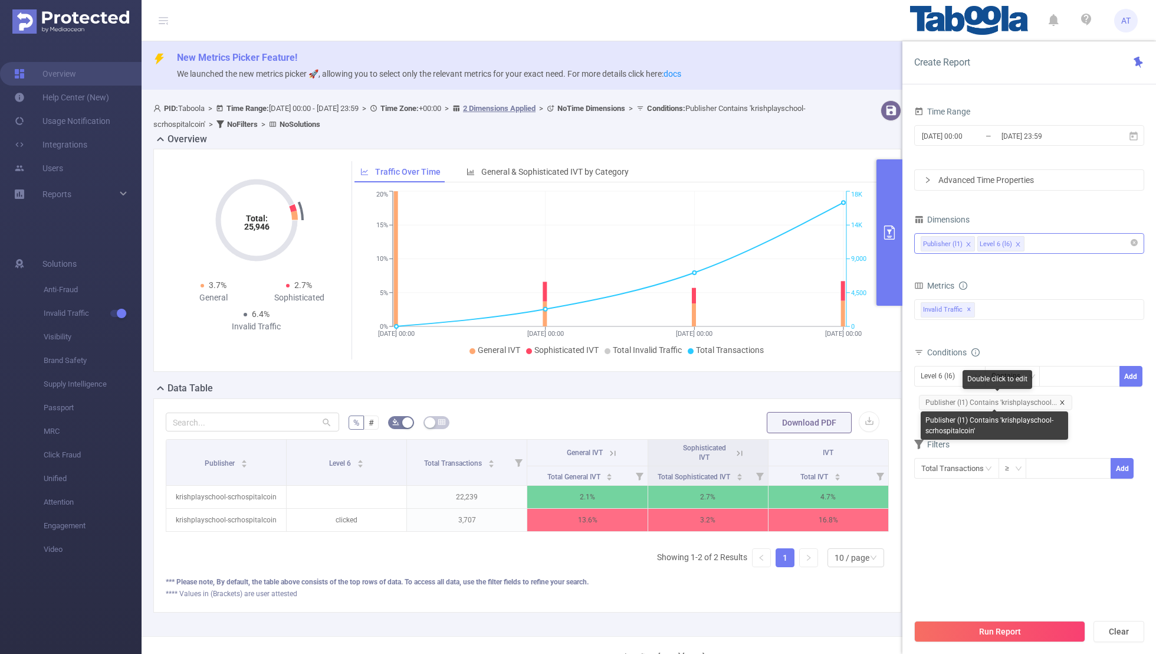
click at [788, 400] on icon "icon: close" at bounding box center [1063, 402] width 6 height 6
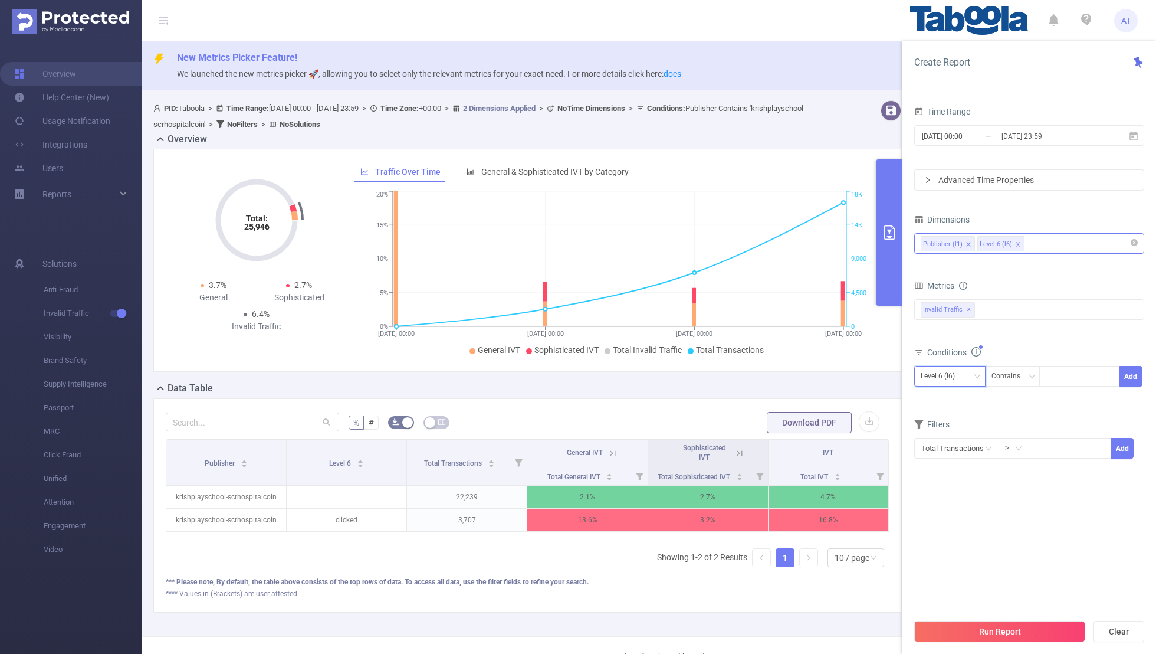
click at [788, 373] on div "Level 6 (l6)" at bounding box center [942, 375] width 42 height 19
click at [788, 402] on li "Publisher (l1)" at bounding box center [950, 398] width 71 height 19
click at [788, 378] on div at bounding box center [1080, 375] width 68 height 19
paste input "kamranresidency-okcommunityhousing"
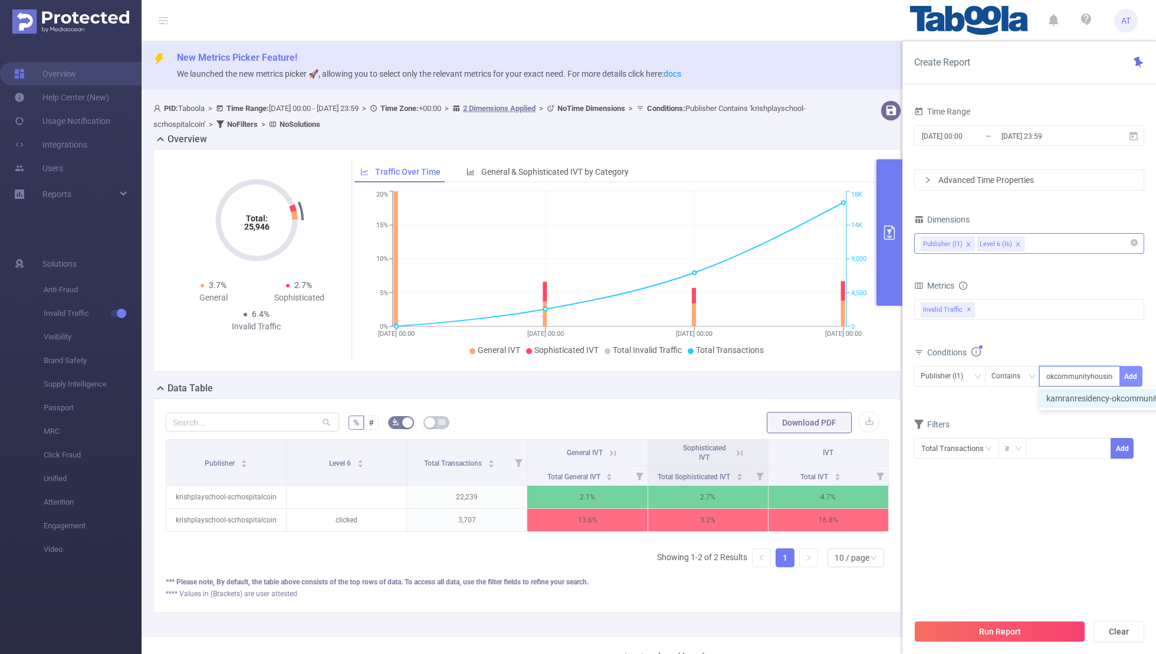
type input "kamranresidency-okcommunityhousing"
click at [788, 376] on button "Add" at bounding box center [1131, 376] width 23 height 21
click at [788, 427] on div "Total Transactions ≥ Add" at bounding box center [1030, 473] width 230 height 34
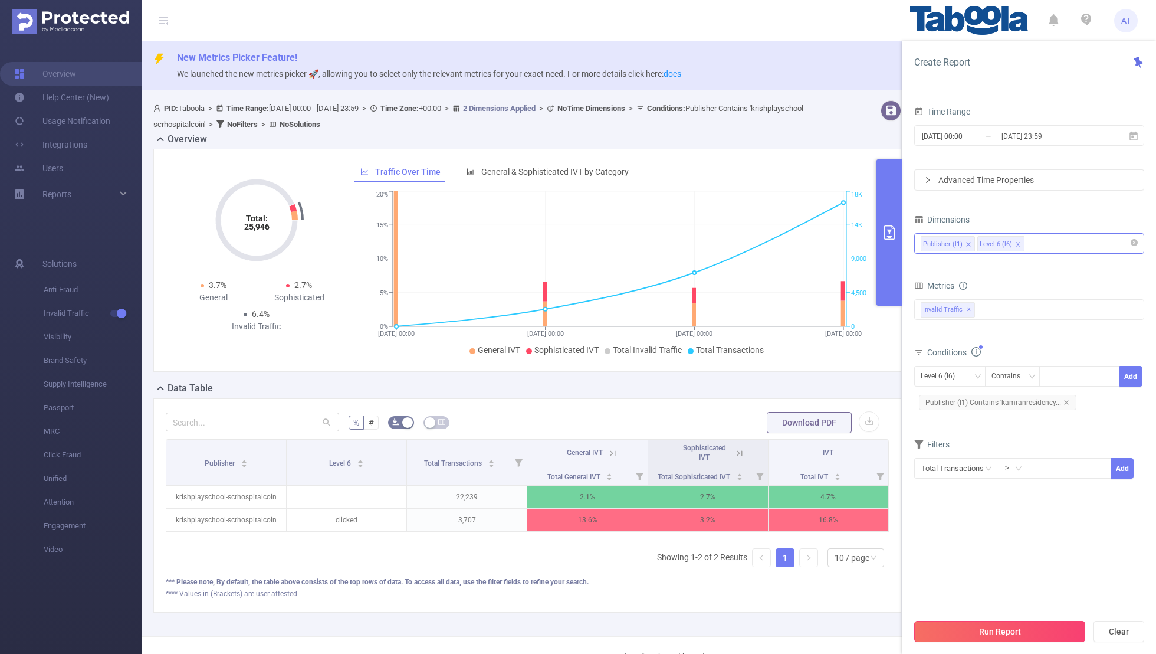
click at [788, 427] on button "Run Report" at bounding box center [1000, 631] width 171 height 21
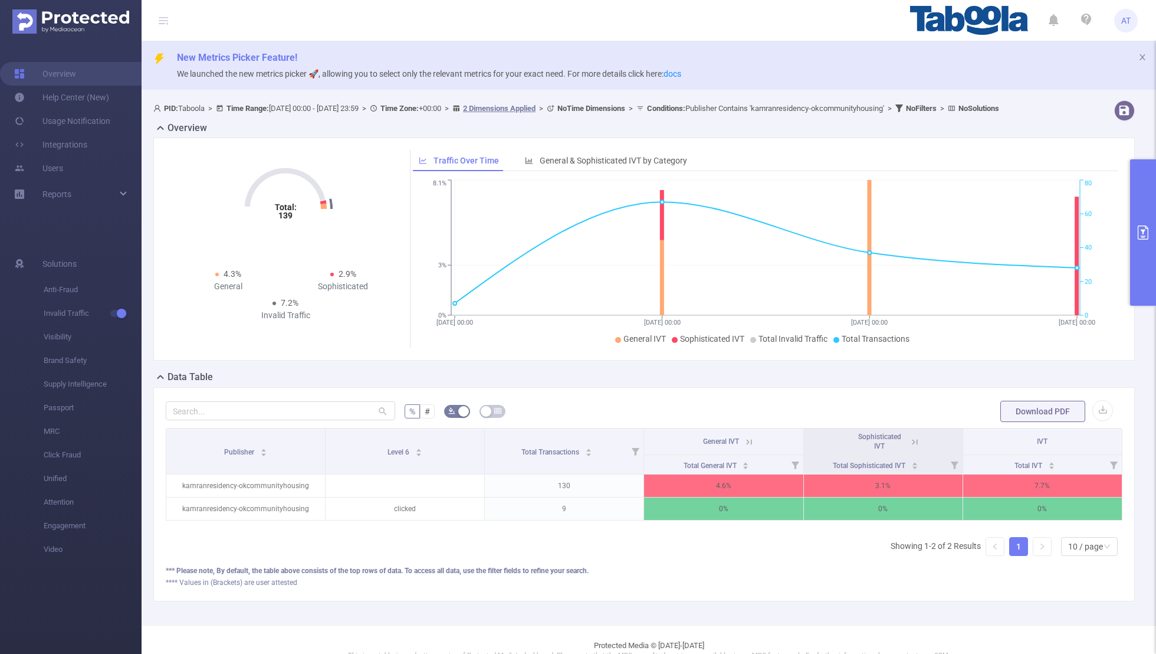
click at [788, 213] on button "primary" at bounding box center [1144, 232] width 26 height 146
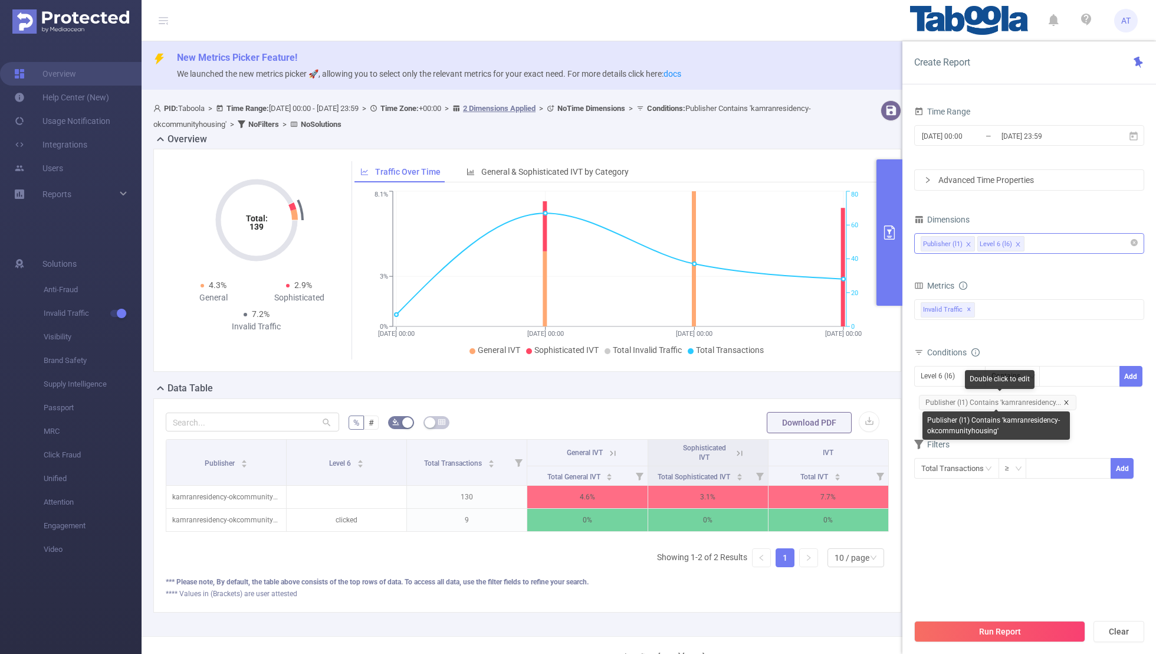
click at [788, 399] on icon "icon: close" at bounding box center [1067, 402] width 6 height 6
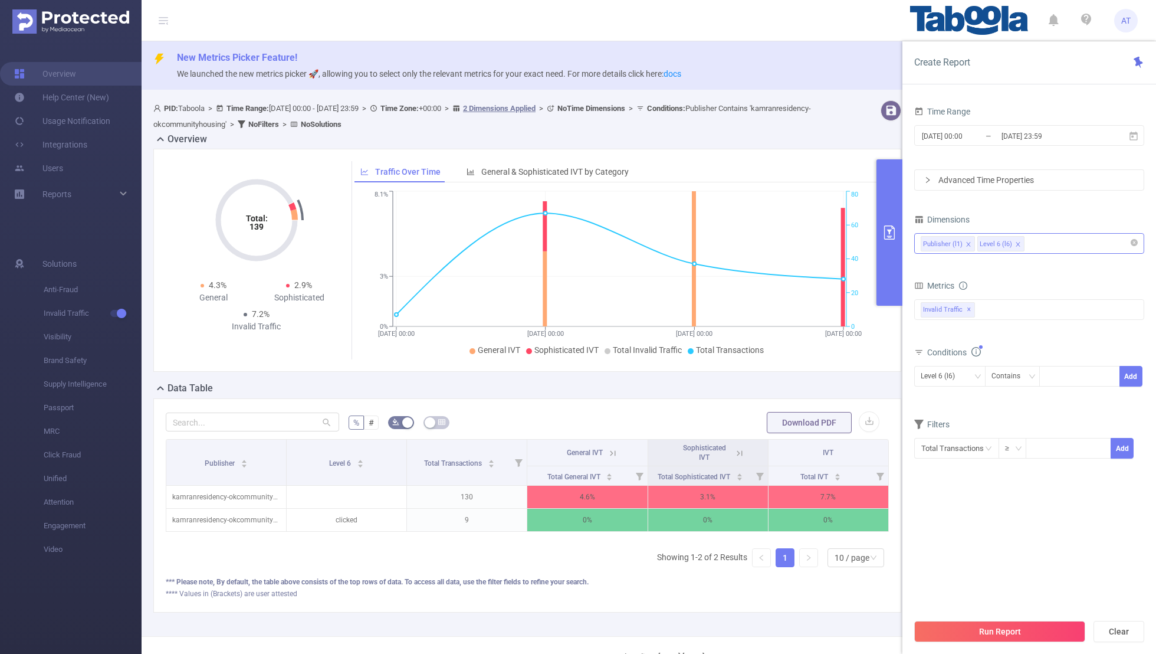
click at [788, 358] on div "Conditions" at bounding box center [1030, 353] width 230 height 19
click at [788, 378] on div "Level 6 (l6)" at bounding box center [942, 375] width 42 height 19
click at [788, 397] on li "Publisher (l1)" at bounding box center [950, 398] width 71 height 19
click at [788, 368] on div at bounding box center [1080, 375] width 68 height 19
paste input "davidjweston-breaktheroof"
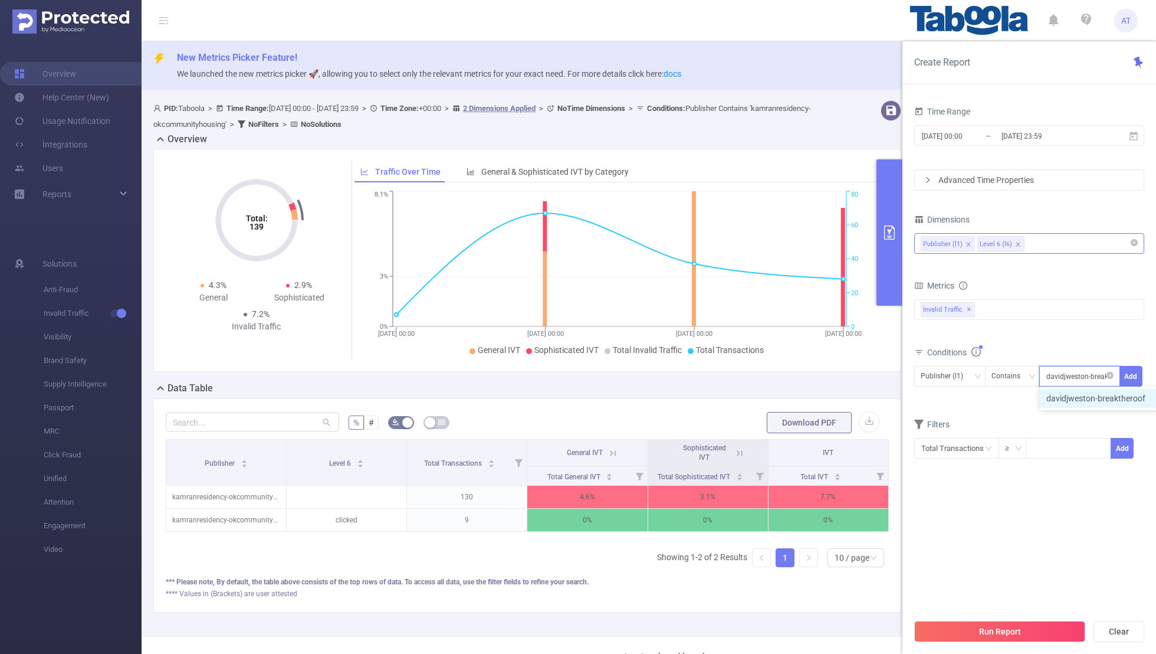
scroll to position [0, 17]
type input "davidjweston-breaktheroof"
click at [788, 371] on button "Add" at bounding box center [1131, 376] width 23 height 21
click at [788, 427] on section "Time Range [DATE] 00:00 _ [DATE] 23:59 Advanced Time Properties Dimensions Publ…" at bounding box center [1030, 357] width 230 height 509
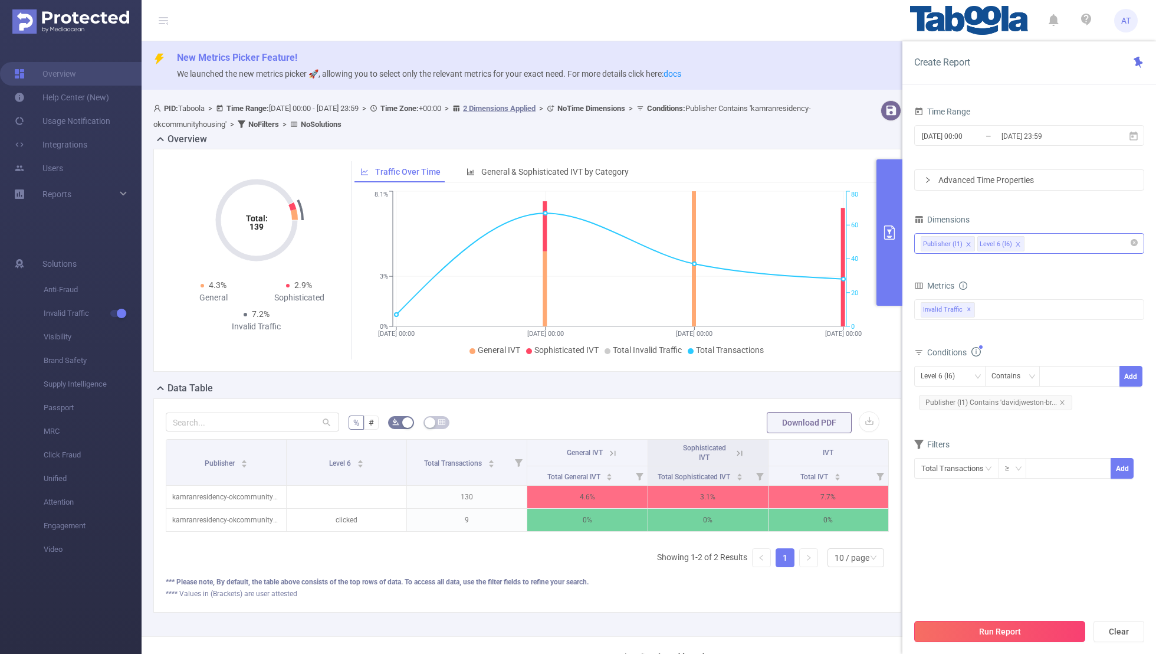
click at [788, 427] on button "Run Report" at bounding box center [1000, 631] width 171 height 21
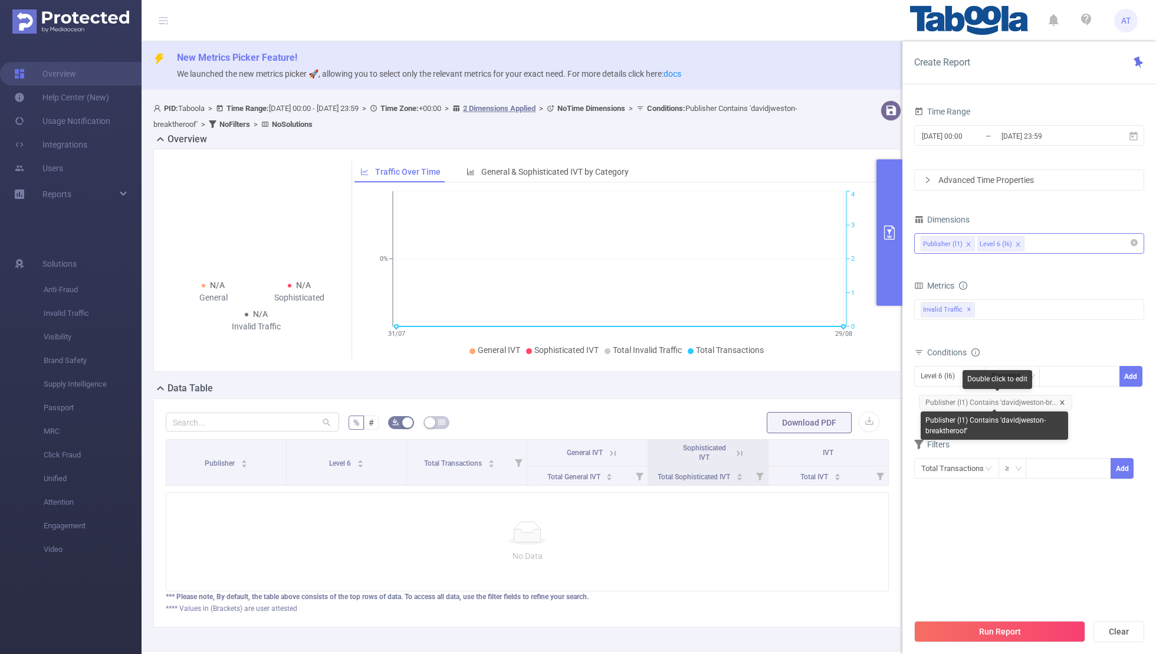
click at [788, 399] on icon "icon: close" at bounding box center [1063, 402] width 6 height 6
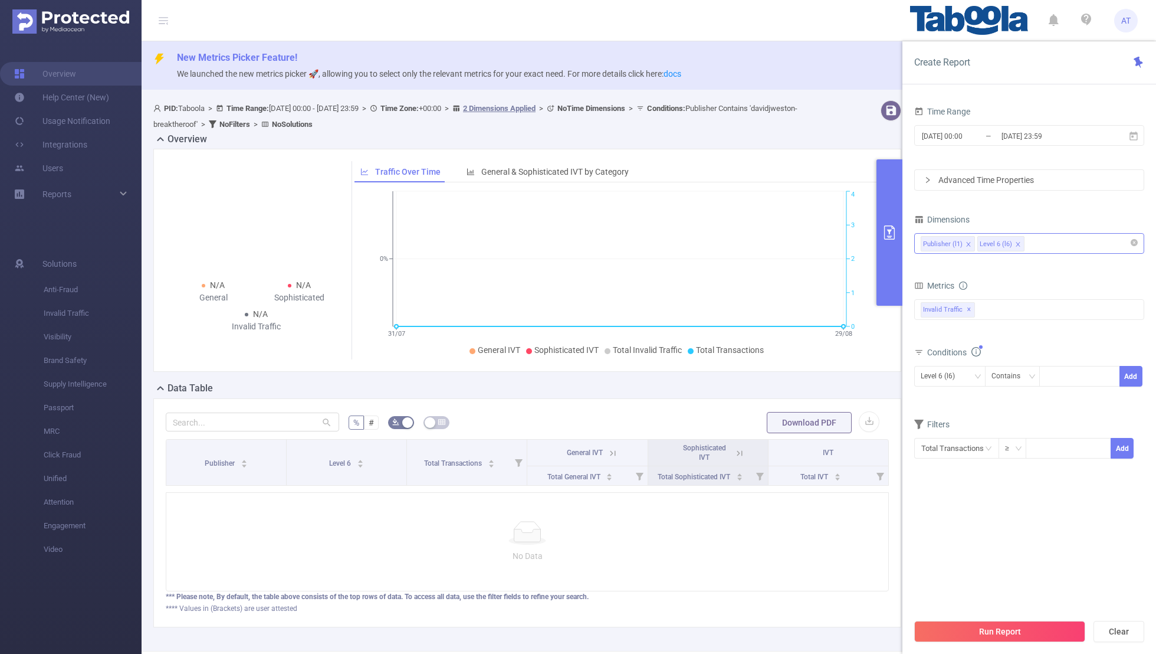
click at [788, 358] on div "Conditions" at bounding box center [1030, 353] width 230 height 19
click at [788, 376] on div "Level 6 (l6)" at bounding box center [942, 375] width 42 height 19
click at [788, 390] on li "Publisher (l1)" at bounding box center [950, 398] width 71 height 19
click at [788, 382] on div at bounding box center [1080, 375] width 68 height 19
paste input "msswindia-alfazschool"
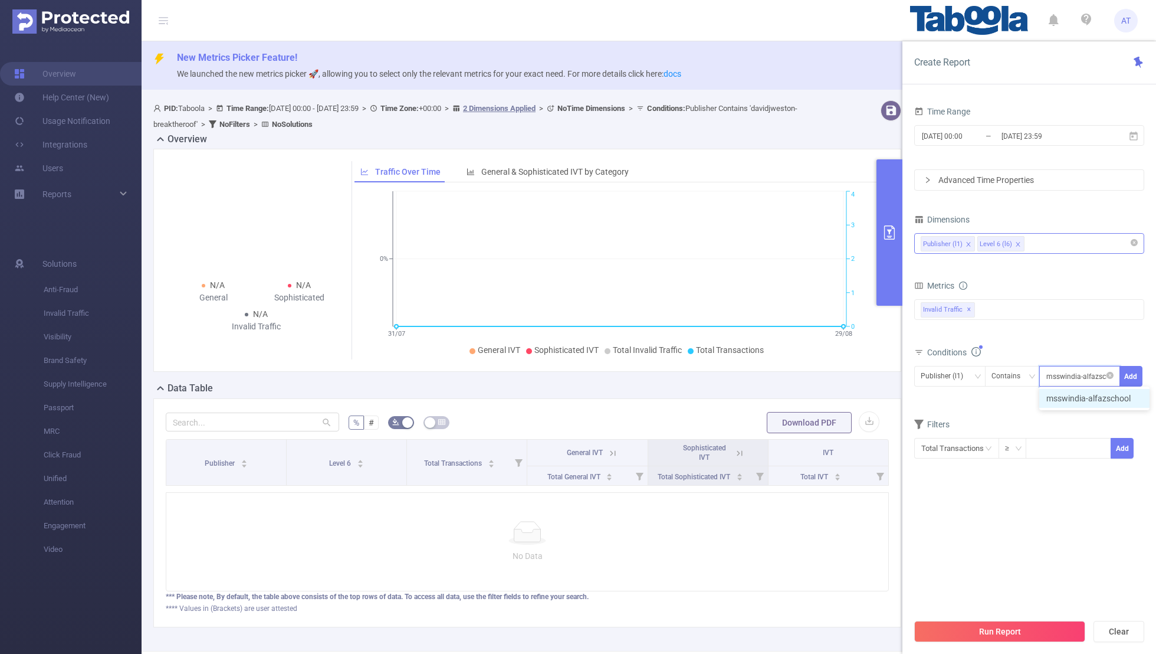
scroll to position [0, 5]
type input "msswindia-alfazschool"
click at [788, 372] on div "Time Range [DATE] 00:00 _ [DATE] 23:59 Advanced Time Properties Dimensions Publ…" at bounding box center [1030, 382] width 254 height 583
click at [788, 373] on button "Add" at bounding box center [1131, 376] width 23 height 21
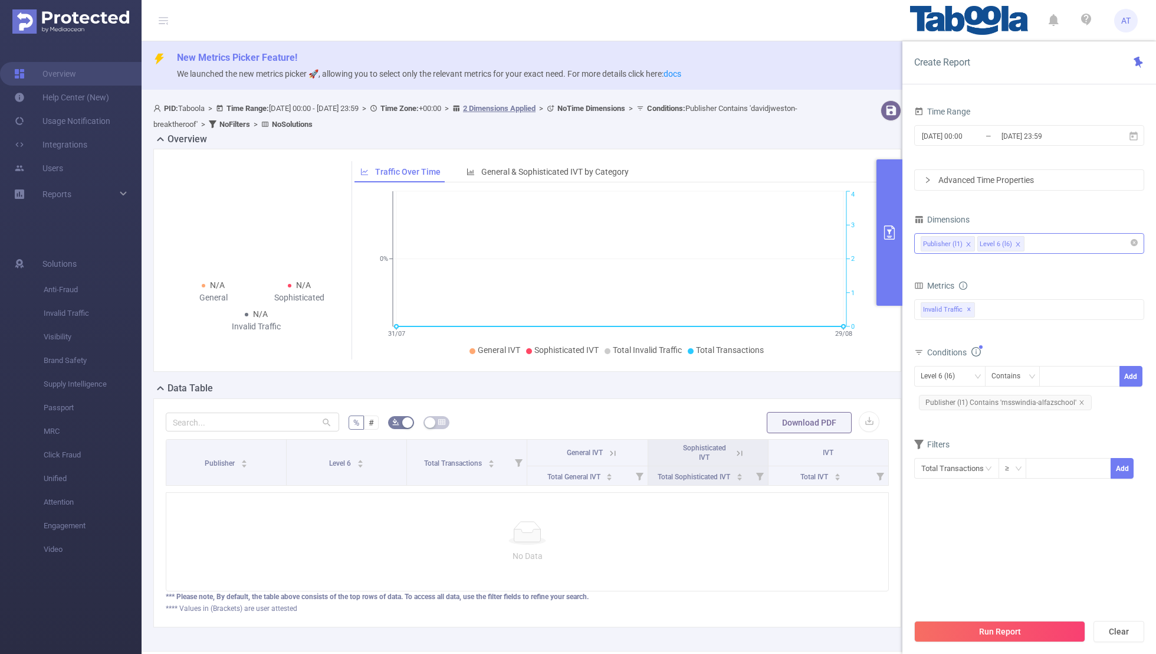
click at [788, 427] on section "Time Range [DATE] 00:00 _ [DATE] 23:59 Advanced Time Properties Dimensions Publ…" at bounding box center [1030, 357] width 230 height 509
click at [788, 427] on div "Run Report Clear" at bounding box center [1030, 631] width 254 height 45
click at [788, 427] on button "Run Report" at bounding box center [1000, 631] width 171 height 21
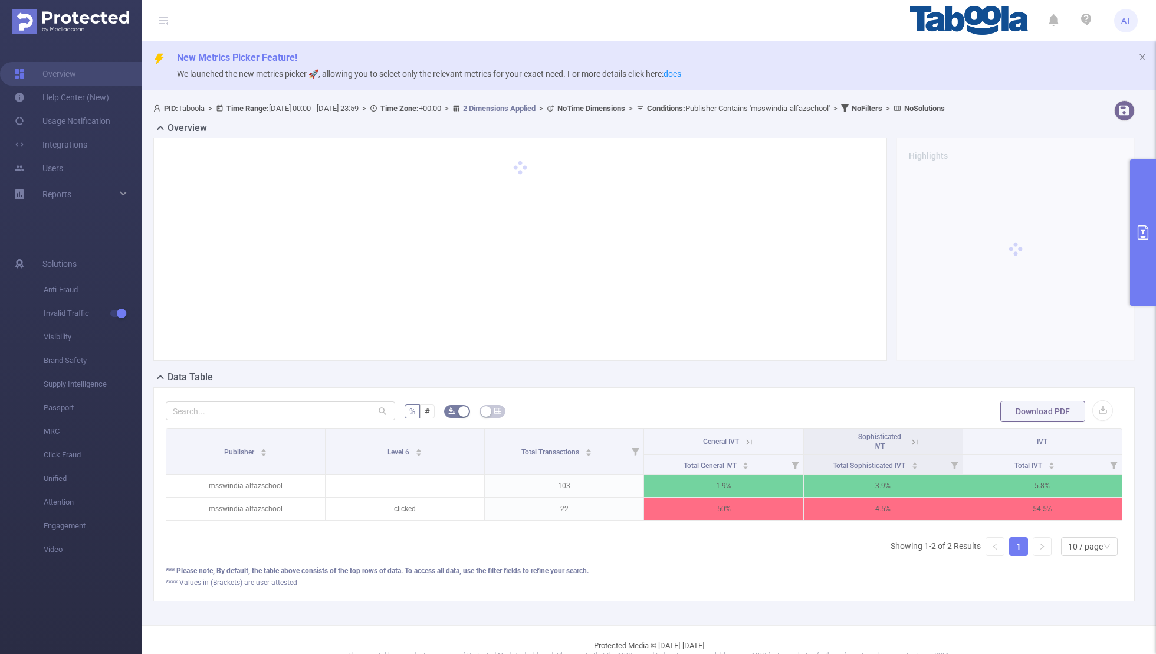
click at [742, 427] on icon at bounding box center [748, 441] width 14 height 12
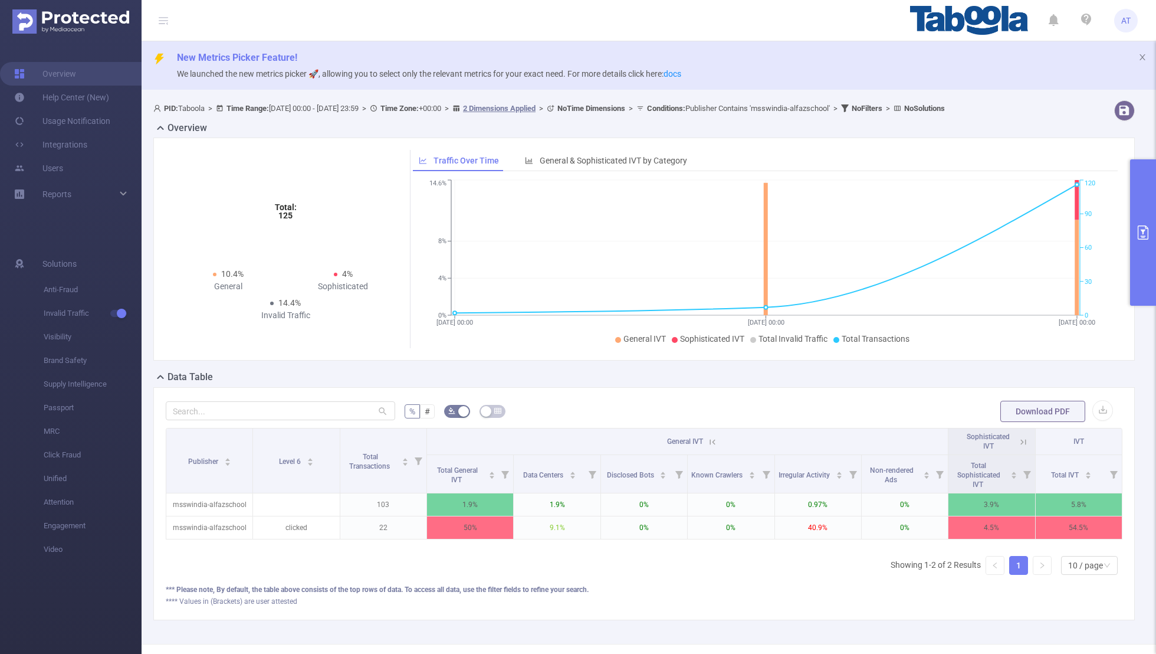
click at [788, 427] on icon at bounding box center [1023, 441] width 5 height 5
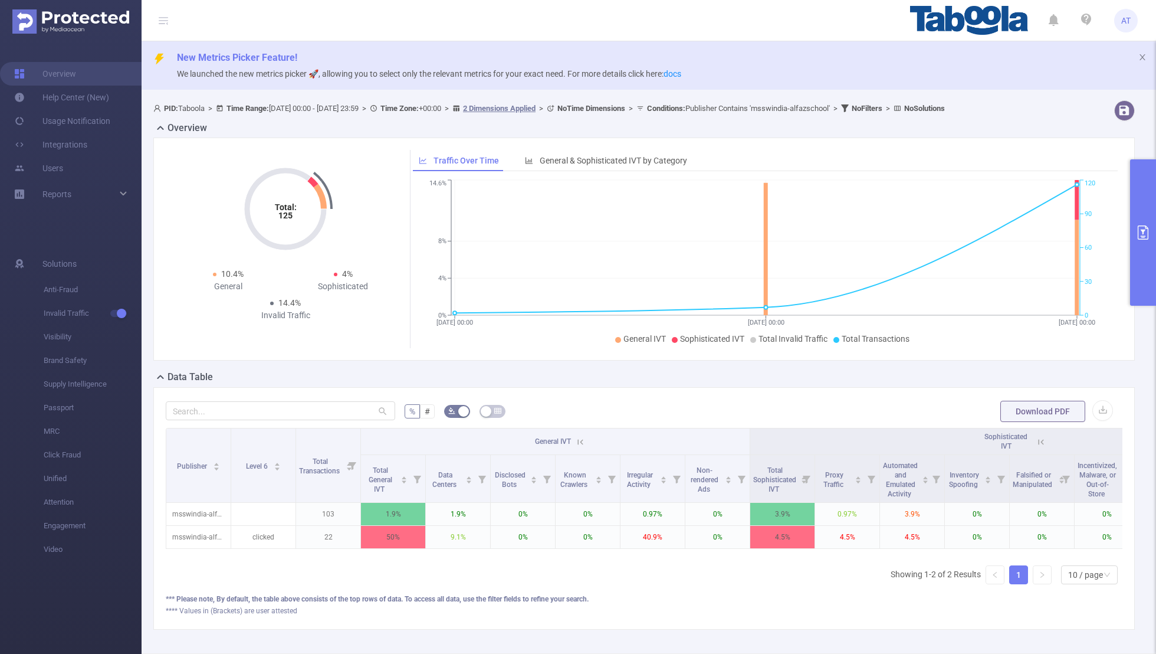
click at [788, 226] on button "primary" at bounding box center [1144, 232] width 26 height 146
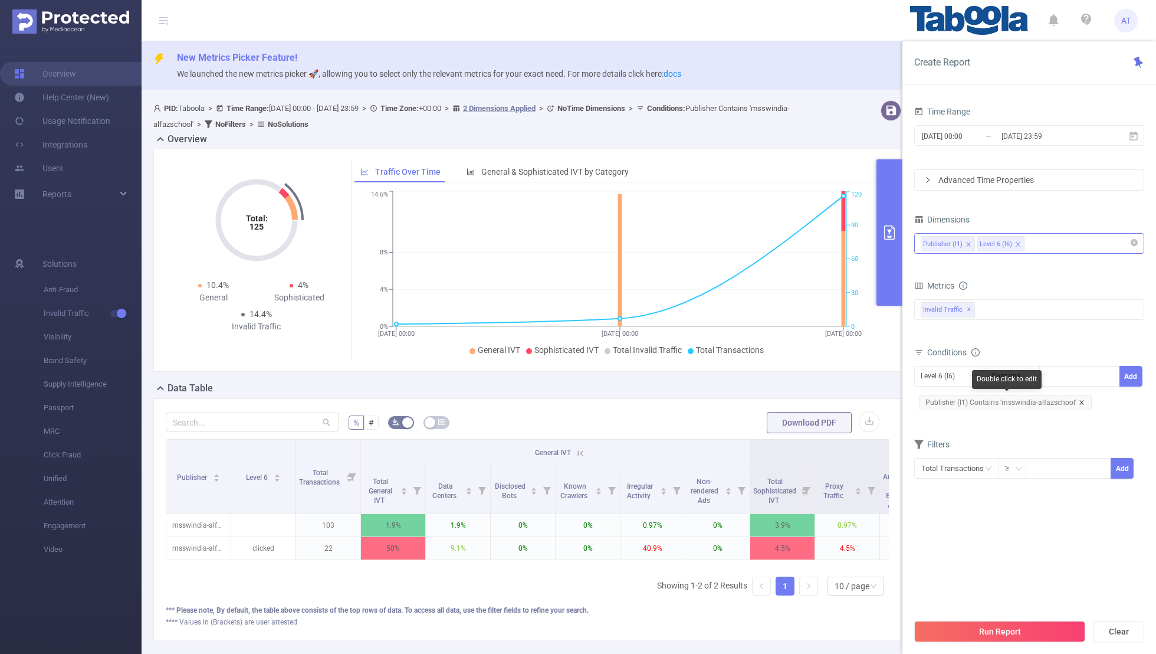
click at [788, 399] on icon "icon: close" at bounding box center [1082, 402] width 6 height 6
click at [788, 384] on div "Level 6 (l6)" at bounding box center [942, 375] width 42 height 19
click at [788, 395] on li "Publisher (l1)" at bounding box center [950, 398] width 71 height 19
click at [788, 367] on div at bounding box center [1080, 375] width 68 height 19
paste input "adxmentconsulting-atmentansite"
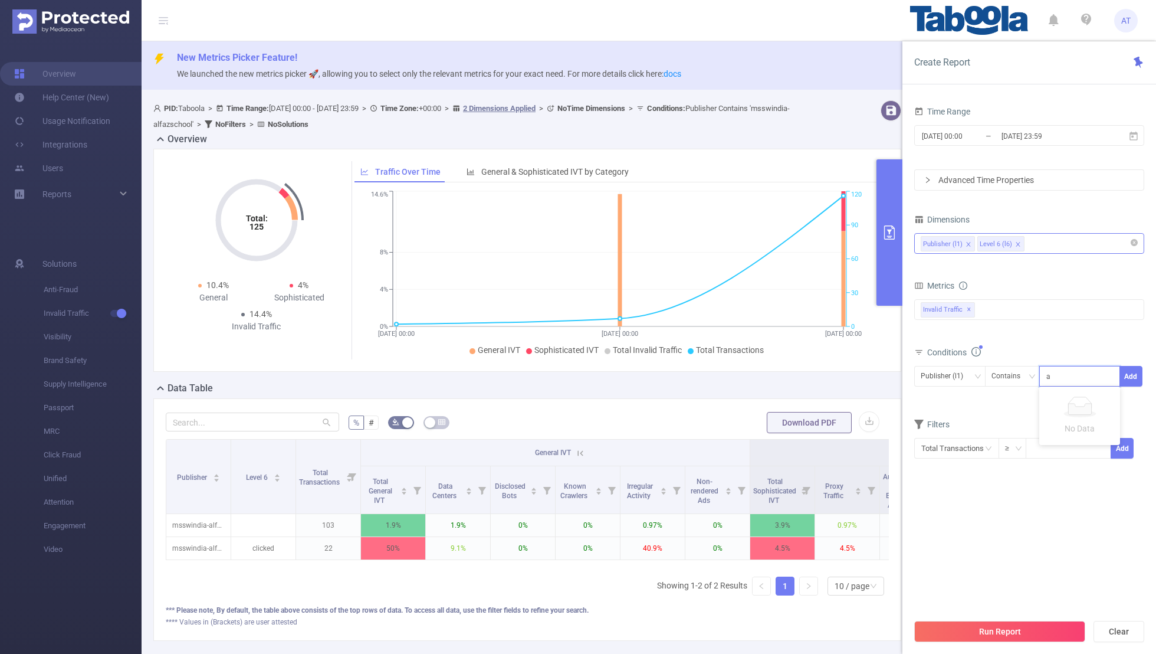
scroll to position [0, 37]
type input "adxmentconsulting-atmentansite"
click at [788, 376] on button "Add" at bounding box center [1131, 376] width 23 height 21
click at [788, 427] on section "Time Range [DATE] 00:00 _ [DATE] 23:59 Advanced Time Properties Dimensions Publ…" at bounding box center [1030, 357] width 230 height 509
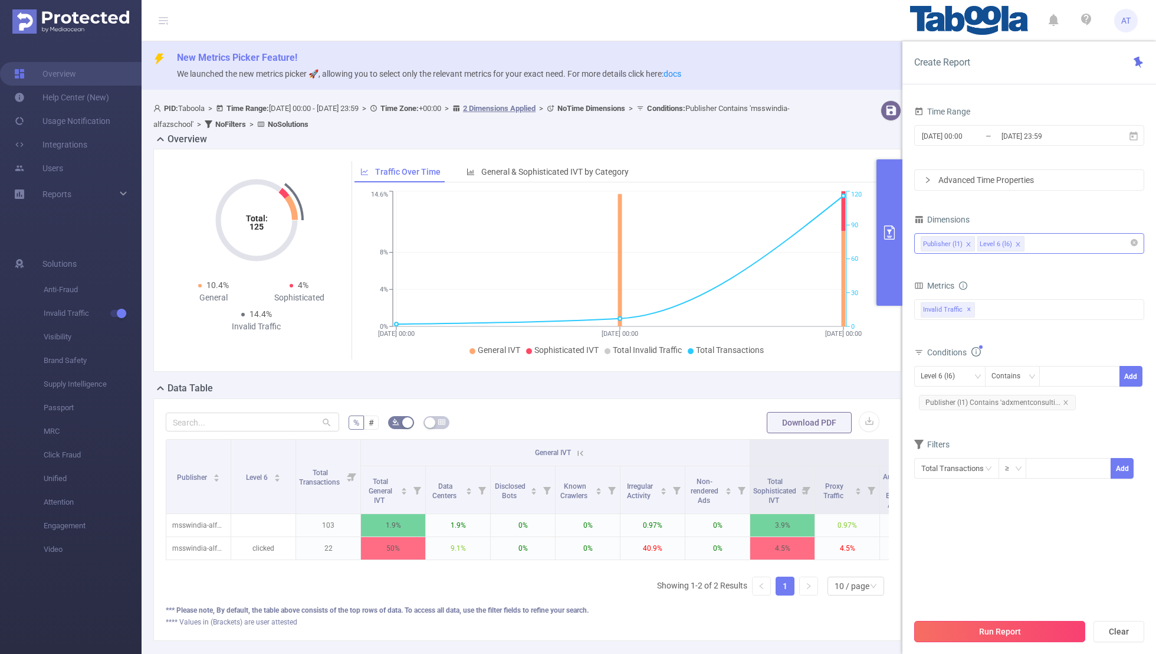
click at [788, 427] on button "Run Report" at bounding box center [1000, 631] width 171 height 21
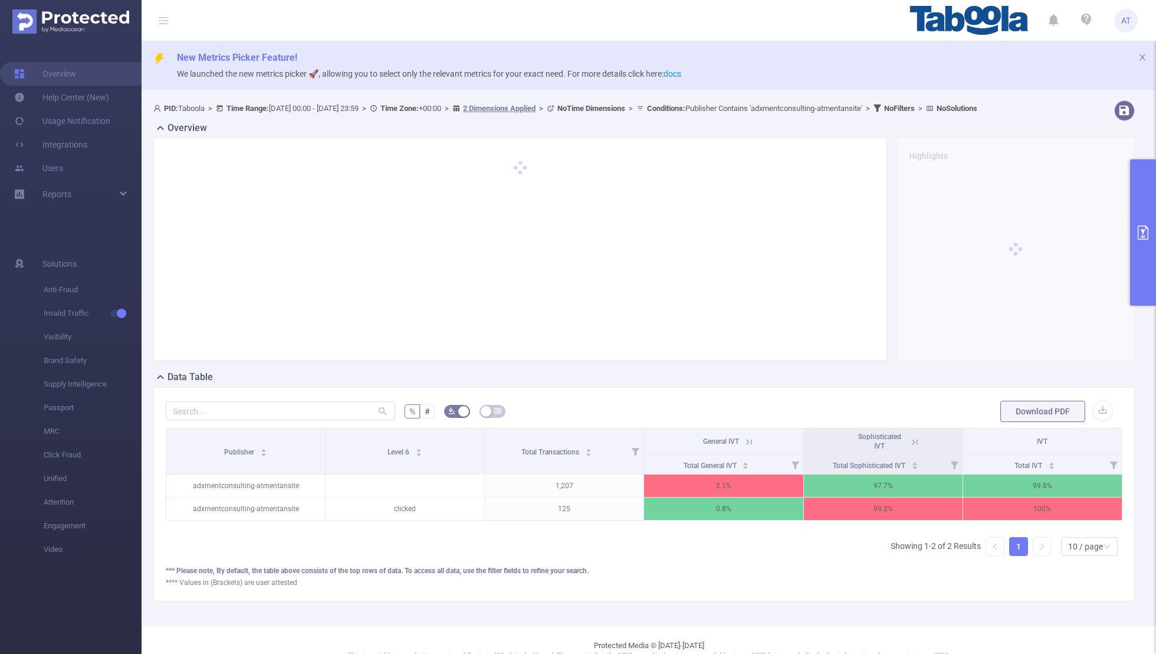
click at [788, 427] on icon at bounding box center [915, 442] width 11 height 11
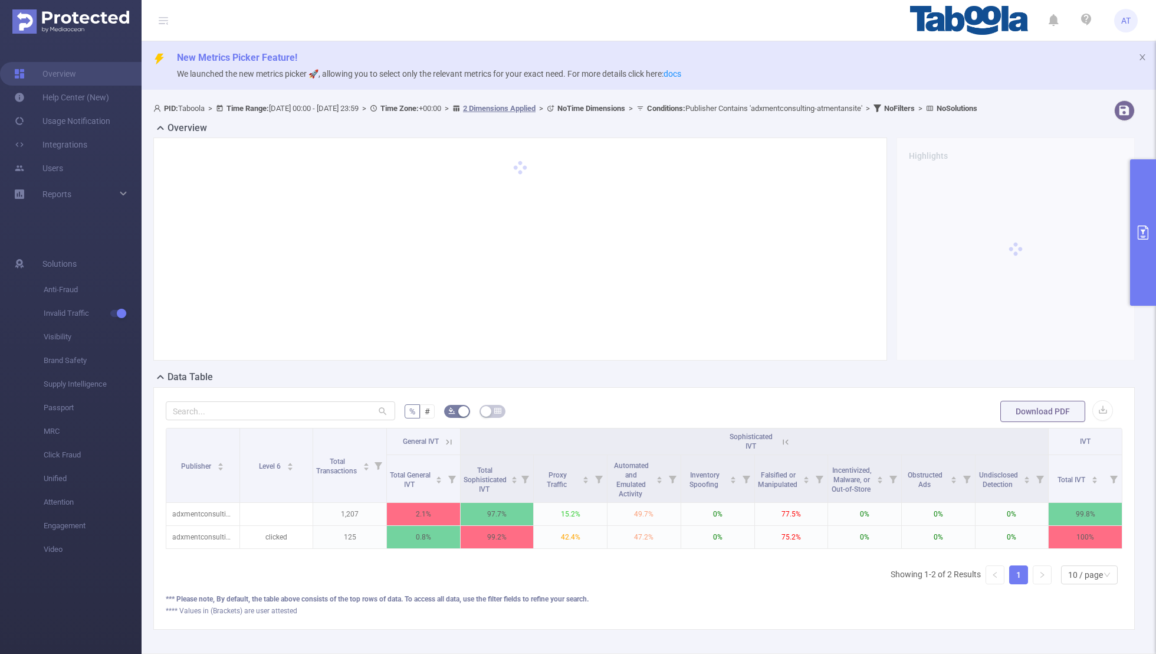
click at [450, 427] on icon at bounding box center [449, 442] width 11 height 11
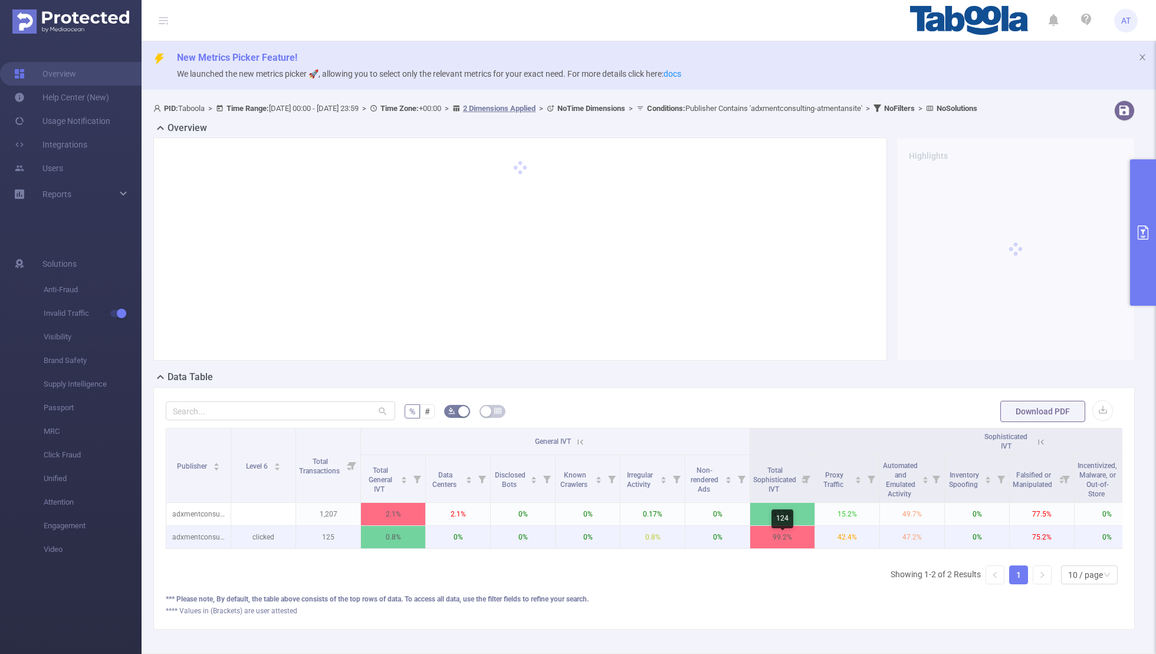
scroll to position [0, 214]
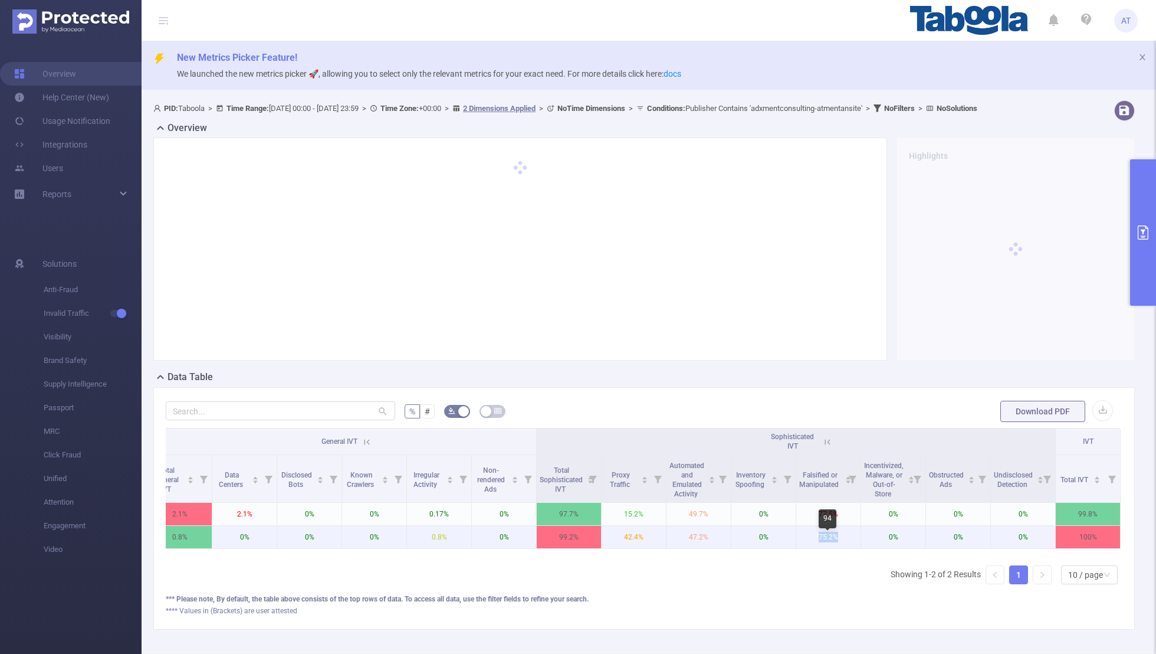
drag, startPoint x: 844, startPoint y: 546, endPoint x: 816, endPoint y: 546, distance: 27.7
click at [788, 427] on p "75.2%" at bounding box center [829, 537] width 64 height 22
drag, startPoint x: 708, startPoint y: 548, endPoint x: 646, endPoint y: 548, distance: 62.5
click at [646, 427] on tr "adxmentconsulting-atmentansite clicked 125 0.8% 0% 0% 0% 0.8% 0% 99.2% 42.4% 47…" at bounding box center [537, 537] width 1168 height 23
drag, startPoint x: 646, startPoint y: 546, endPoint x: 624, endPoint y: 546, distance: 21.2
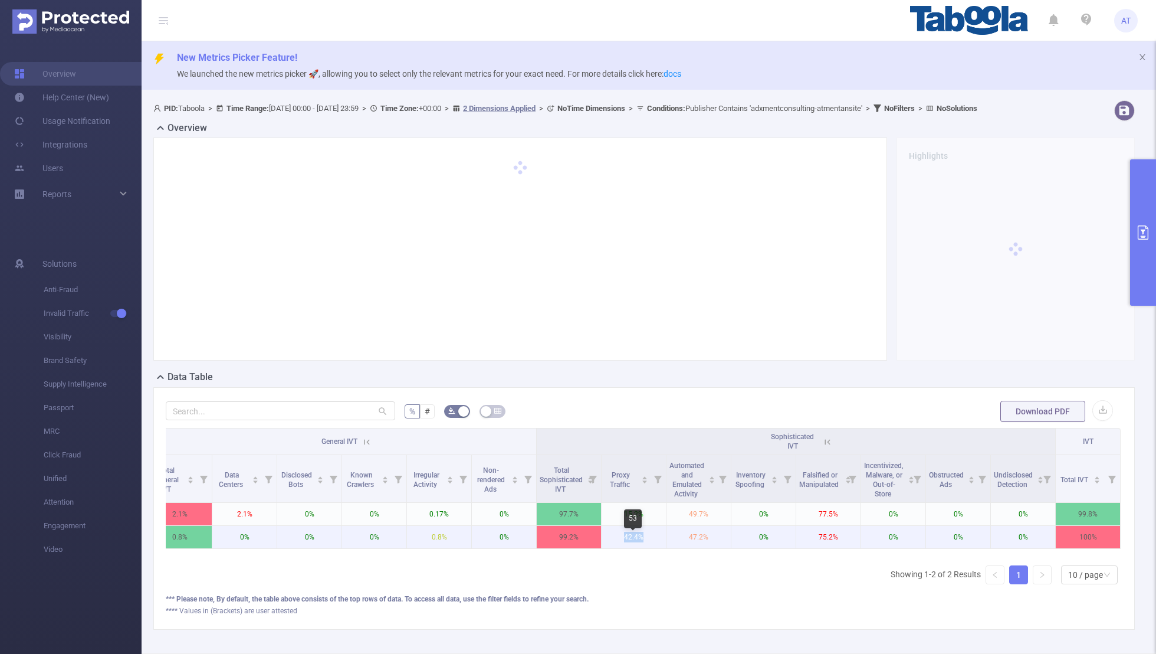
click at [624, 427] on p "42.4%" at bounding box center [634, 537] width 64 height 22
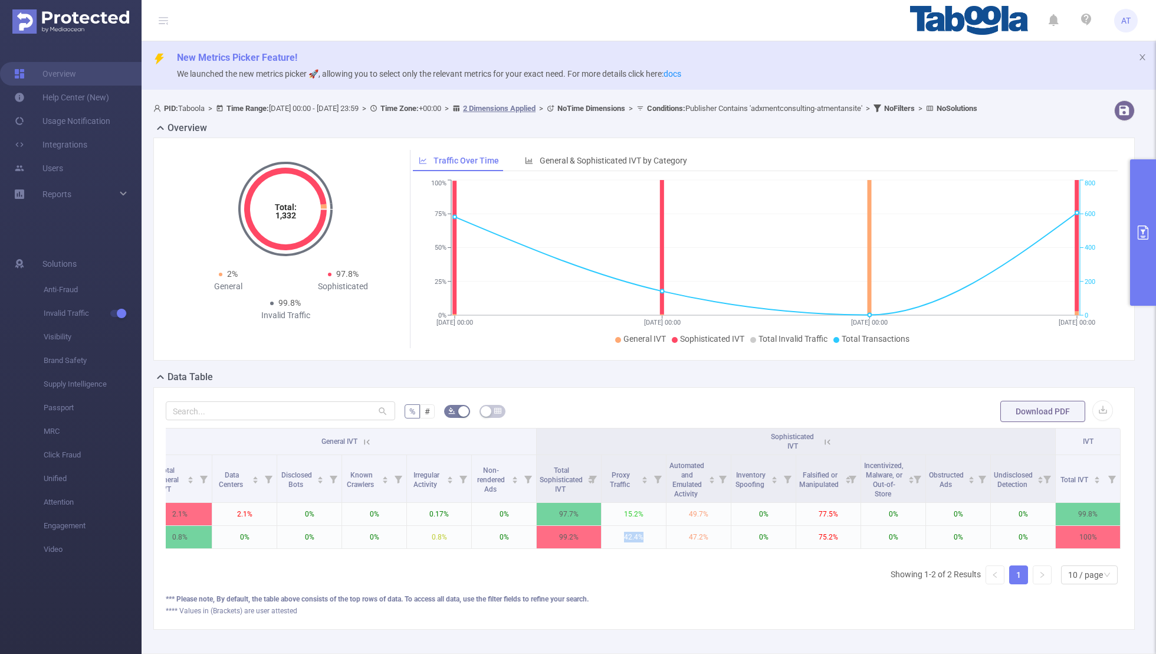
click at [788, 260] on button "primary" at bounding box center [1144, 232] width 26 height 146
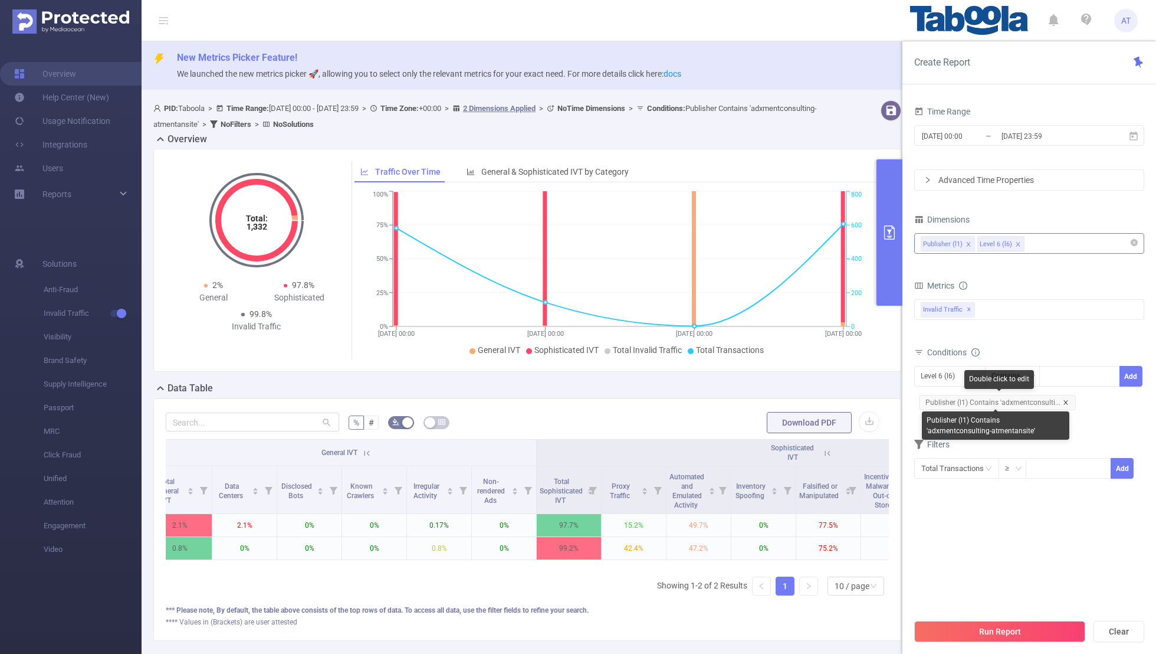
click at [788, 399] on icon "icon: close" at bounding box center [1066, 402] width 6 height 6
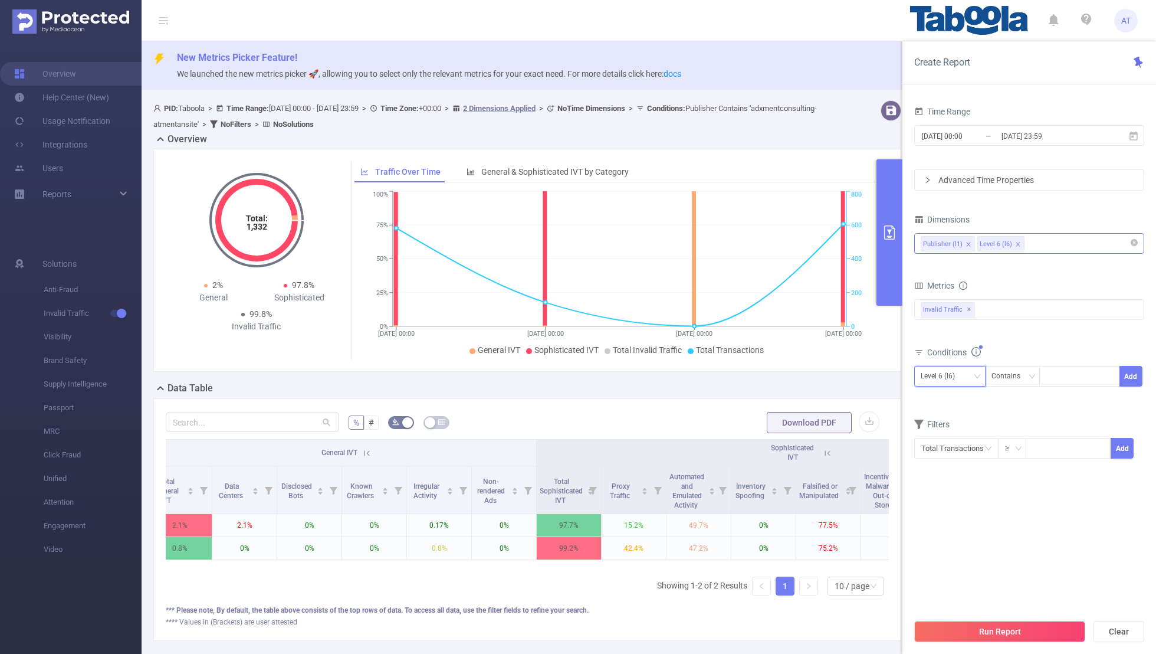
click at [788, 375] on div "Level 6 (l6)" at bounding box center [950, 375] width 58 height 19
click at [788, 402] on li "Publisher (l1)" at bounding box center [950, 398] width 71 height 19
click at [788, 373] on div at bounding box center [1080, 375] width 68 height 19
paste input "saibaamruttulya-indianturtles"
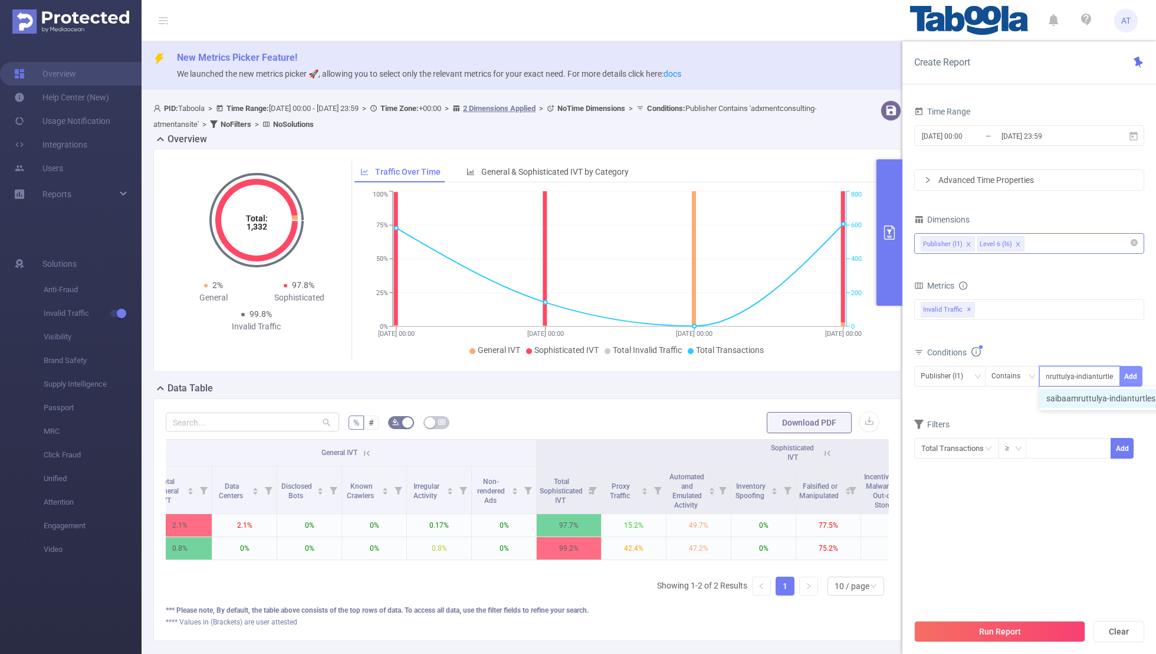
type input "saibaamruttulya-indianturtles"
click at [788, 370] on button "Add" at bounding box center [1131, 376] width 23 height 21
click at [788, 427] on section "Time Range [DATE] 00:00 _ [DATE] 23:59 Advanced Time Properties Dimensions Publ…" at bounding box center [1030, 357] width 230 height 509
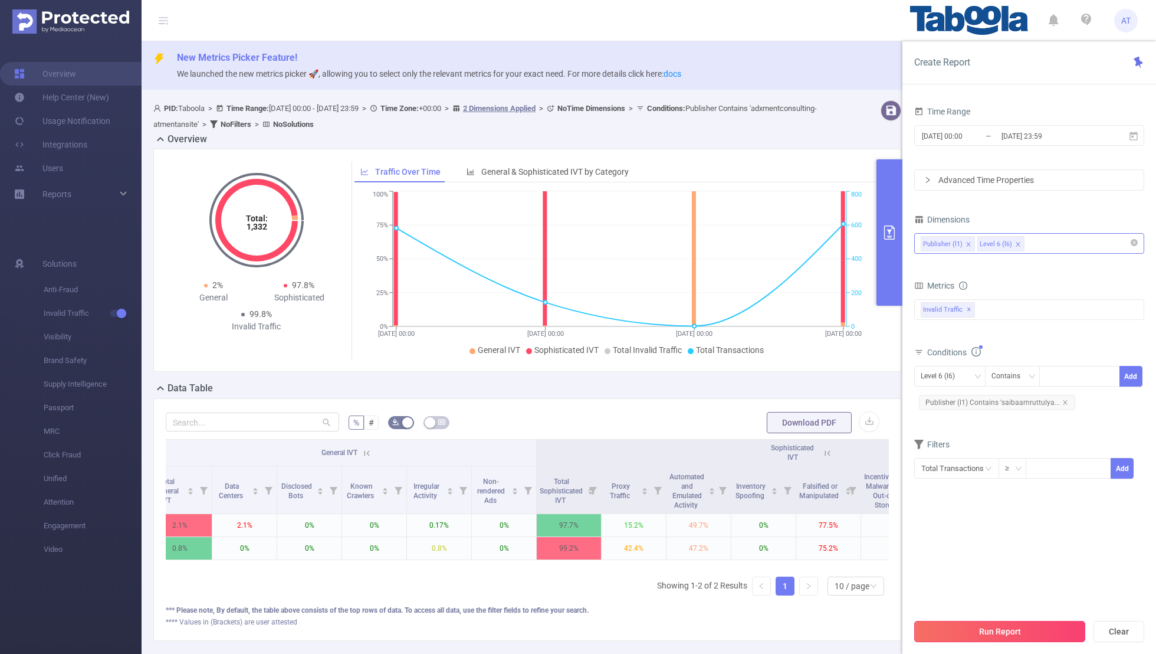
click at [788, 427] on button "Run Report" at bounding box center [1000, 631] width 171 height 21
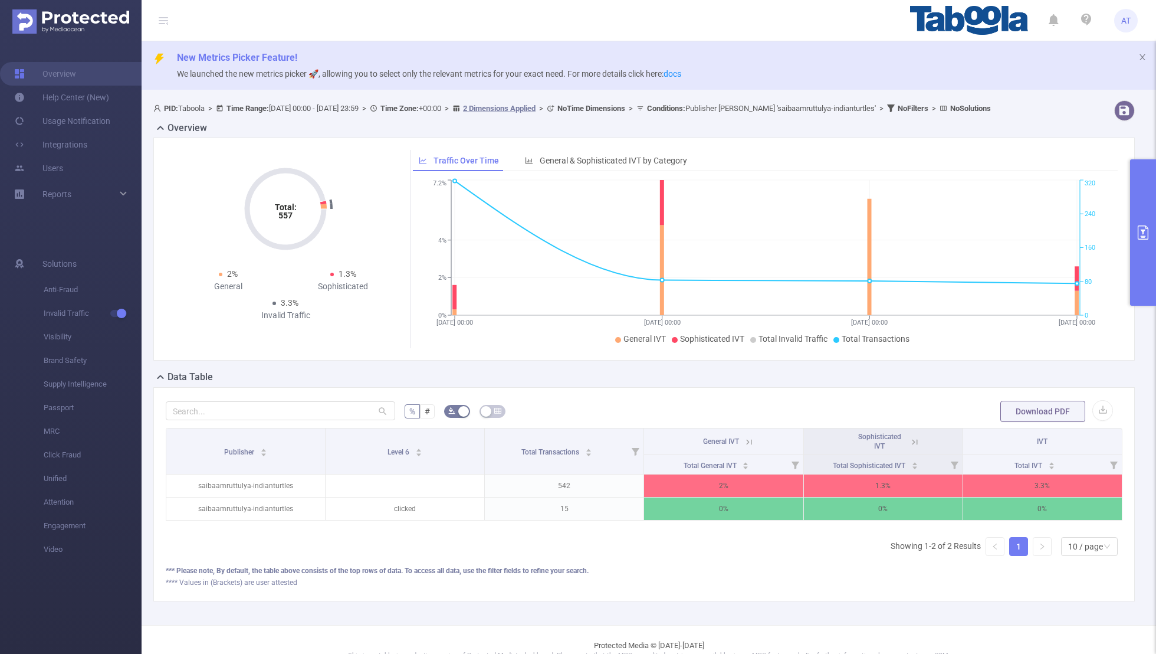
click at [788, 240] on button "primary" at bounding box center [1144, 232] width 26 height 146
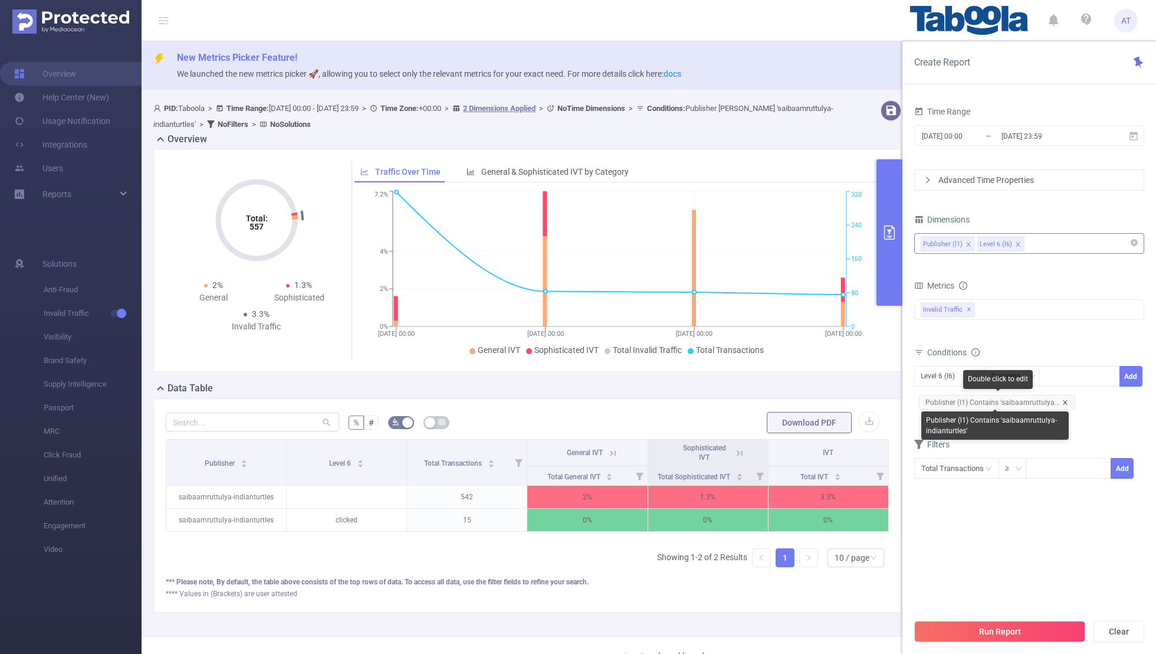
click at [788, 402] on icon "icon: close" at bounding box center [1066, 402] width 6 height 6
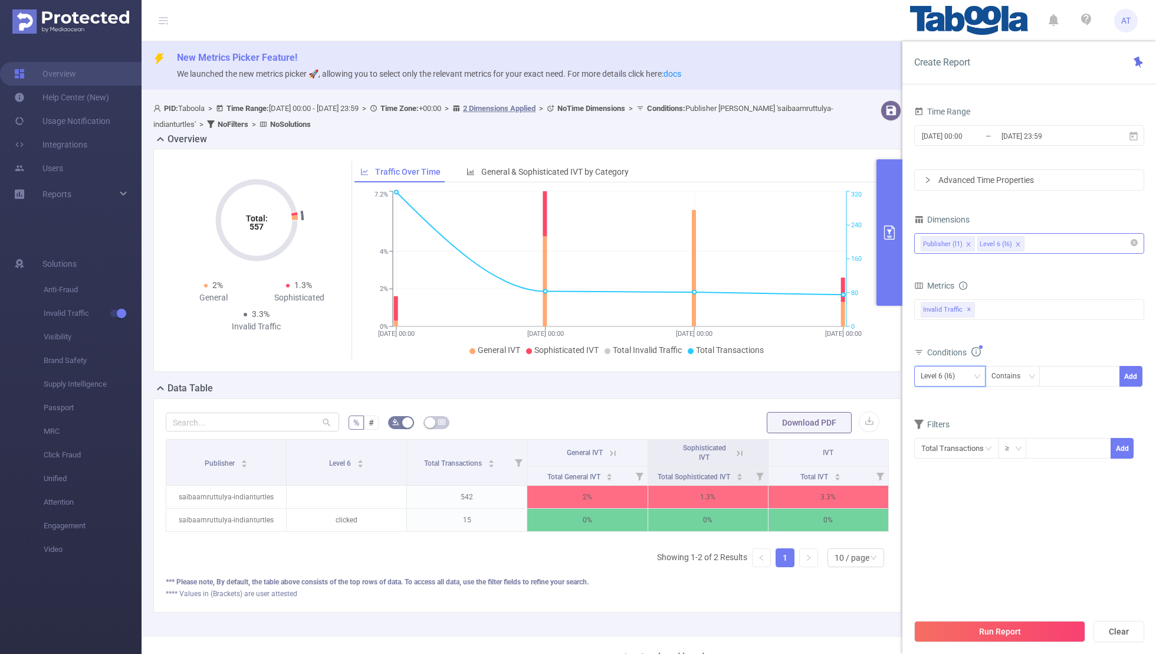
click at [788, 373] on div "Level 6 (l6)" at bounding box center [950, 375] width 58 height 19
click at [788, 411] on li "Level 6 (l6)" at bounding box center [950, 417] width 71 height 19
click at [788, 370] on div "Level 6 (l6)" at bounding box center [942, 375] width 42 height 19
click at [788, 385] on div "Level 6 (l6) Contains Add" at bounding box center [1030, 379] width 230 height 27
click at [788, 373] on div "Level 6 (l6)" at bounding box center [942, 375] width 42 height 19
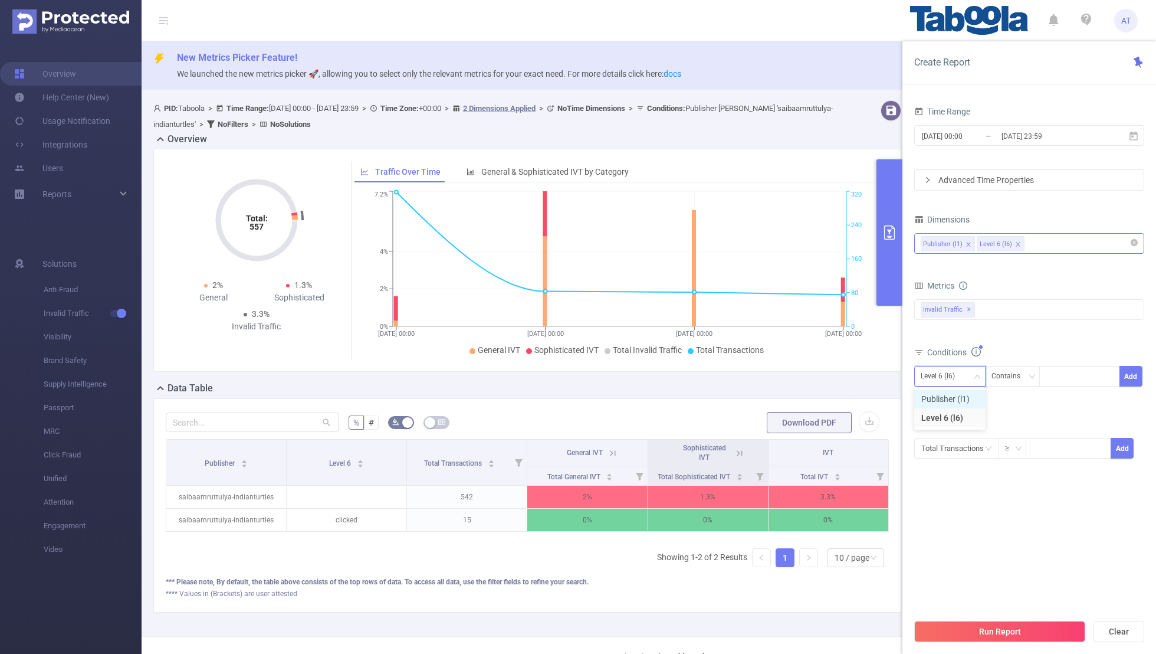
click at [788, 391] on li "Publisher (l1)" at bounding box center [950, 398] width 71 height 19
click at [788, 373] on div at bounding box center [1080, 375] width 68 height 19
paste input "goaeff-chenabvalleypublicschoolcom"
type input "goaeff-chenabvalleypublicschoolcom"
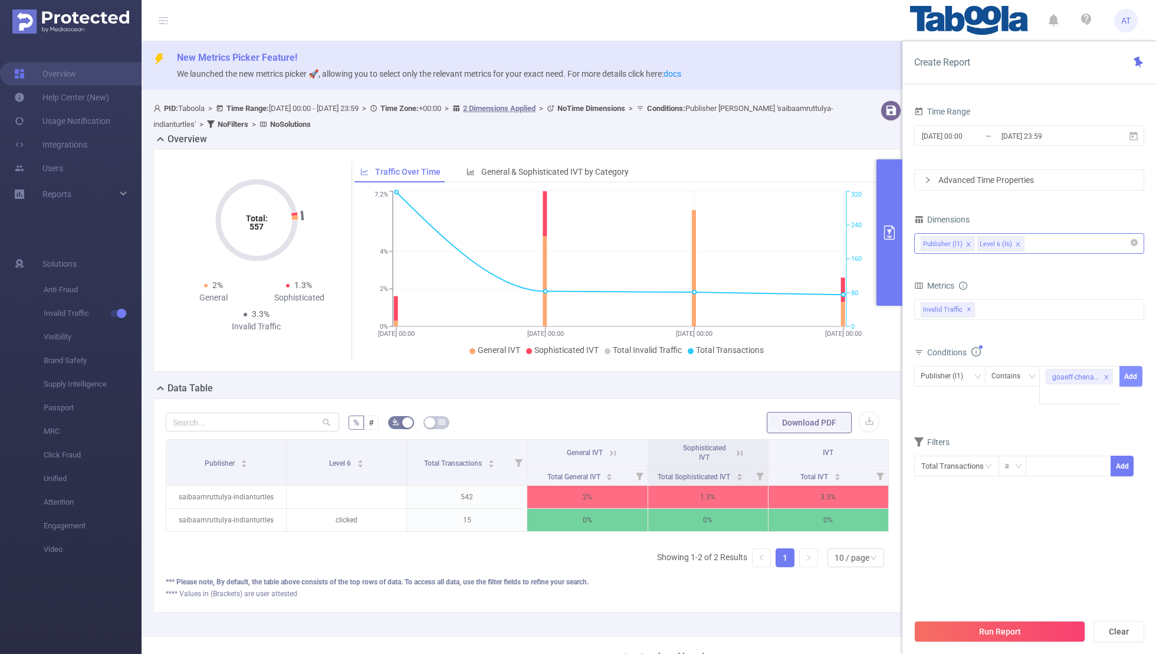
click at [788, 373] on button "Add" at bounding box center [1131, 376] width 23 height 21
click at [788, 427] on section "Time Range [DATE] 00:00 _ [DATE] 23:59 Advanced Time Properties Dimensions Publ…" at bounding box center [1030, 357] width 230 height 509
click at [788, 427] on button "Run Report" at bounding box center [1000, 631] width 171 height 21
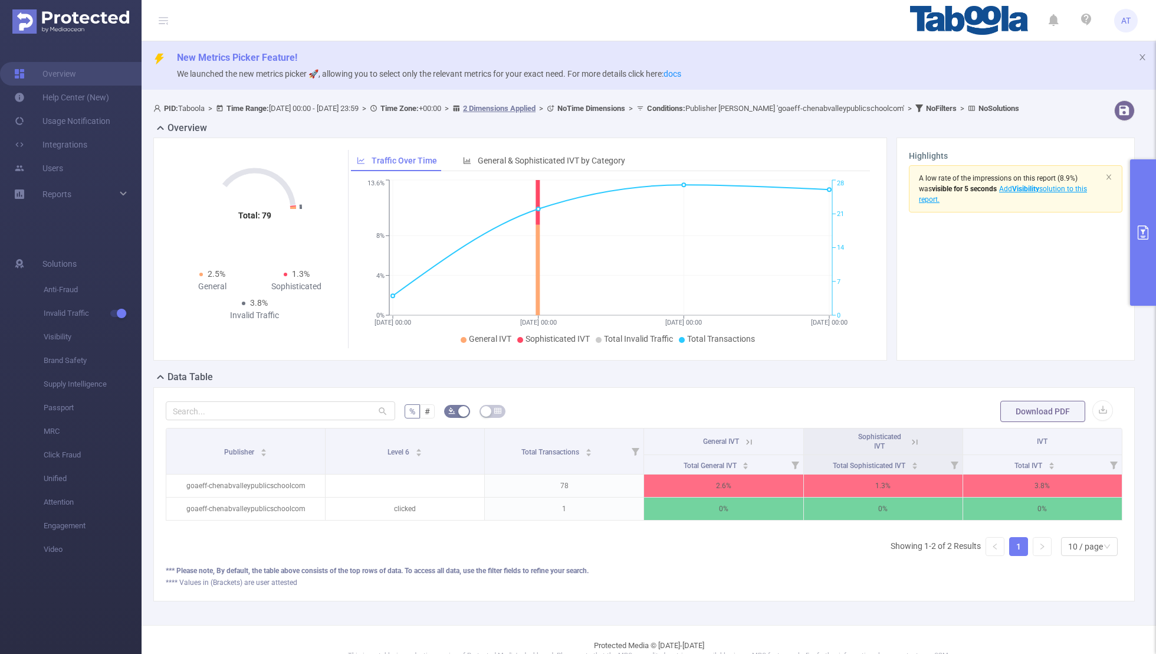
click at [788, 240] on button "primary" at bounding box center [1144, 232] width 26 height 146
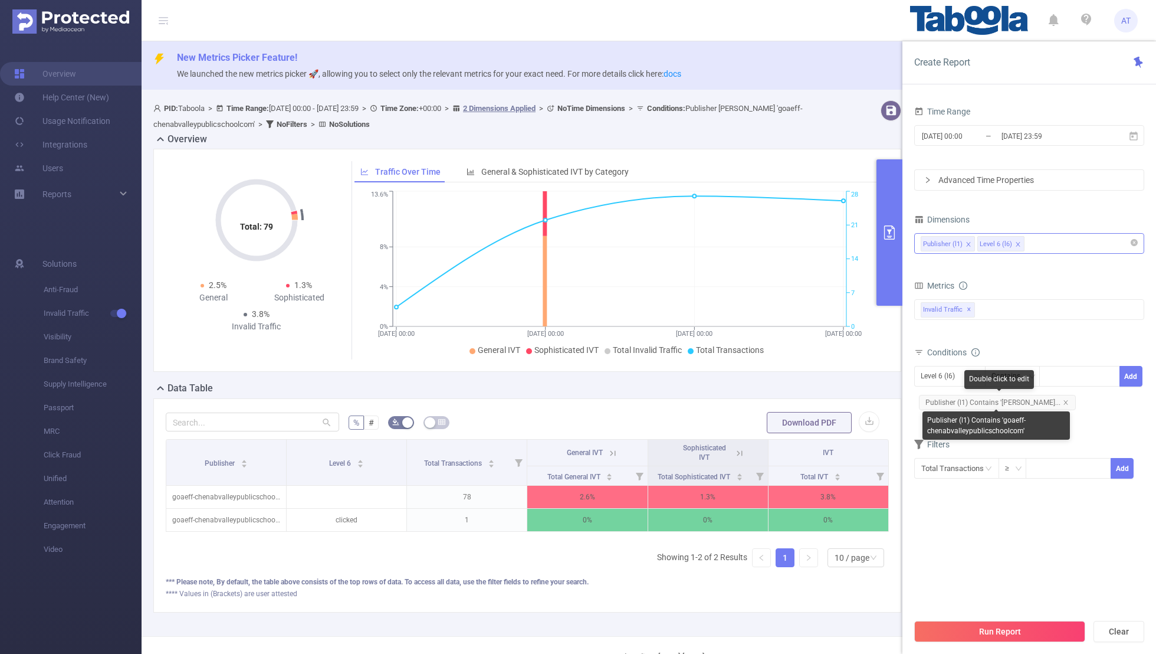
click at [788, 402] on span "Publisher (l1) Contains '[PERSON_NAME]..." at bounding box center [997, 402] width 157 height 15
click at [788, 372] on div "Level 6 (l6)" at bounding box center [942, 375] width 42 height 19
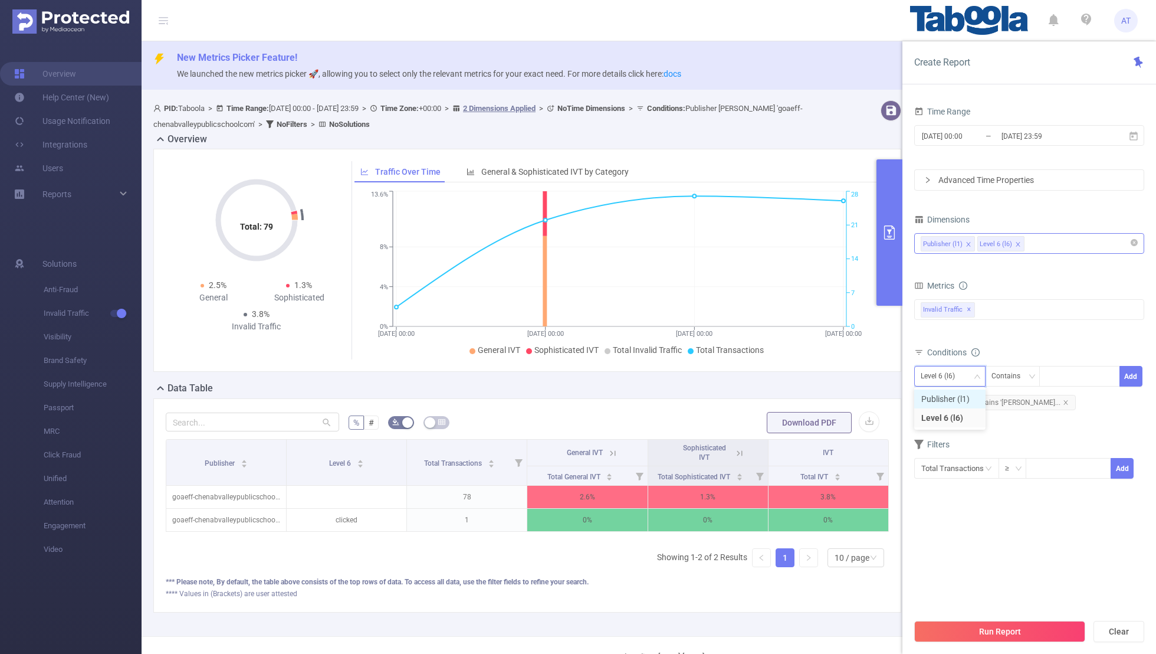
click at [788, 392] on li "Publisher (l1)" at bounding box center [950, 398] width 71 height 19
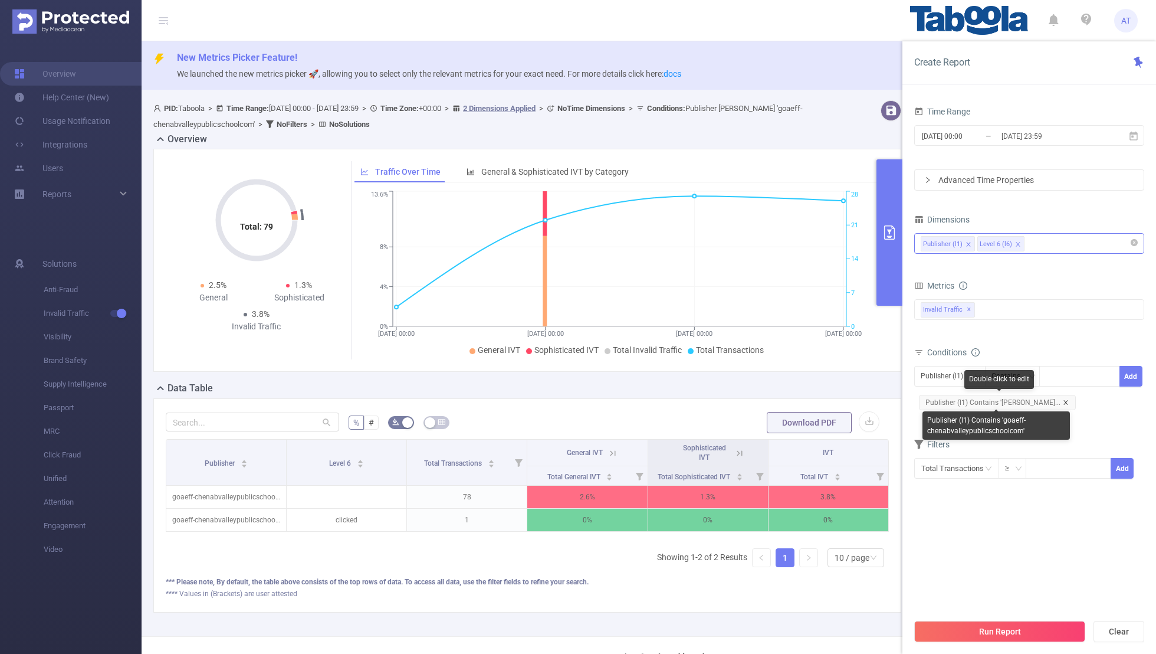
click at [788, 399] on icon "icon: close" at bounding box center [1066, 402] width 6 height 6
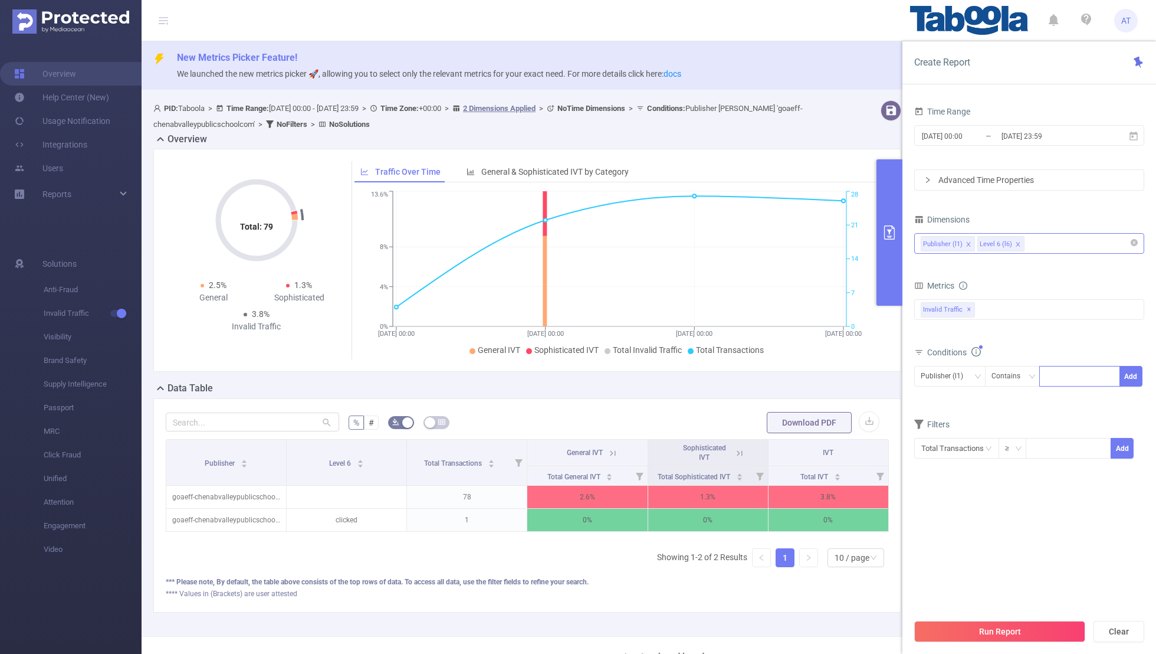
click at [788, 373] on div at bounding box center [1080, 375] width 68 height 19
paste input "[PERSON_NAME]"
type input "[PERSON_NAME]"
click at [788, 375] on button "Add" at bounding box center [1131, 376] width 23 height 21
click at [788, 427] on div "Filters" at bounding box center [1030, 463] width 230 height 19
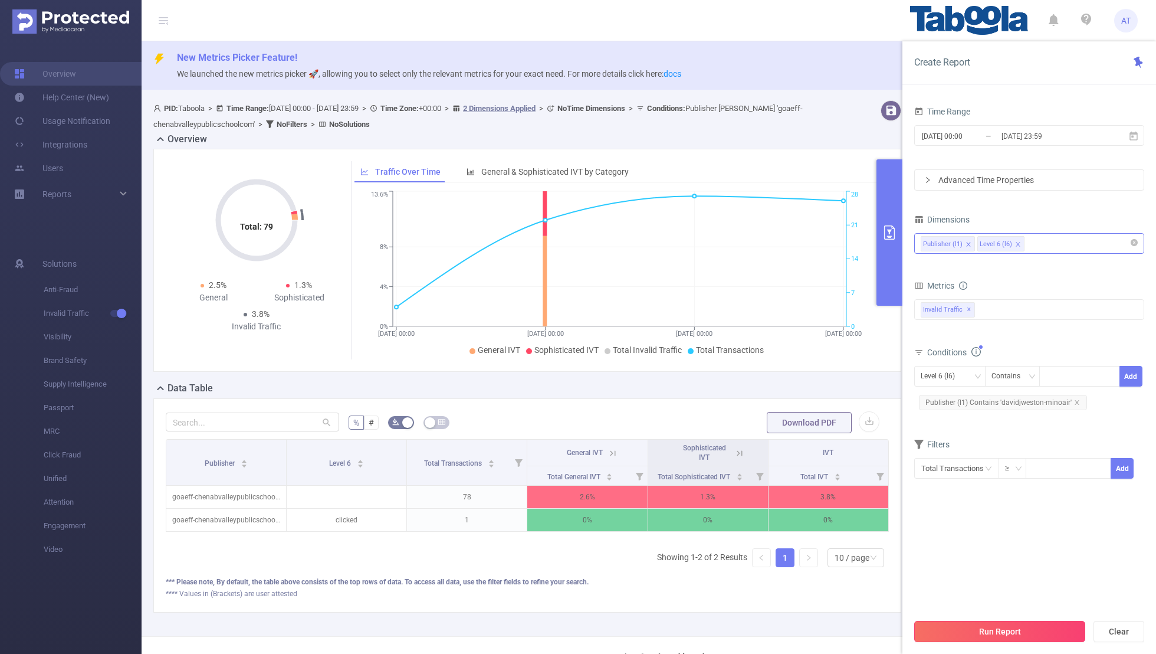
click at [788, 427] on button "Run Report" at bounding box center [1000, 631] width 171 height 21
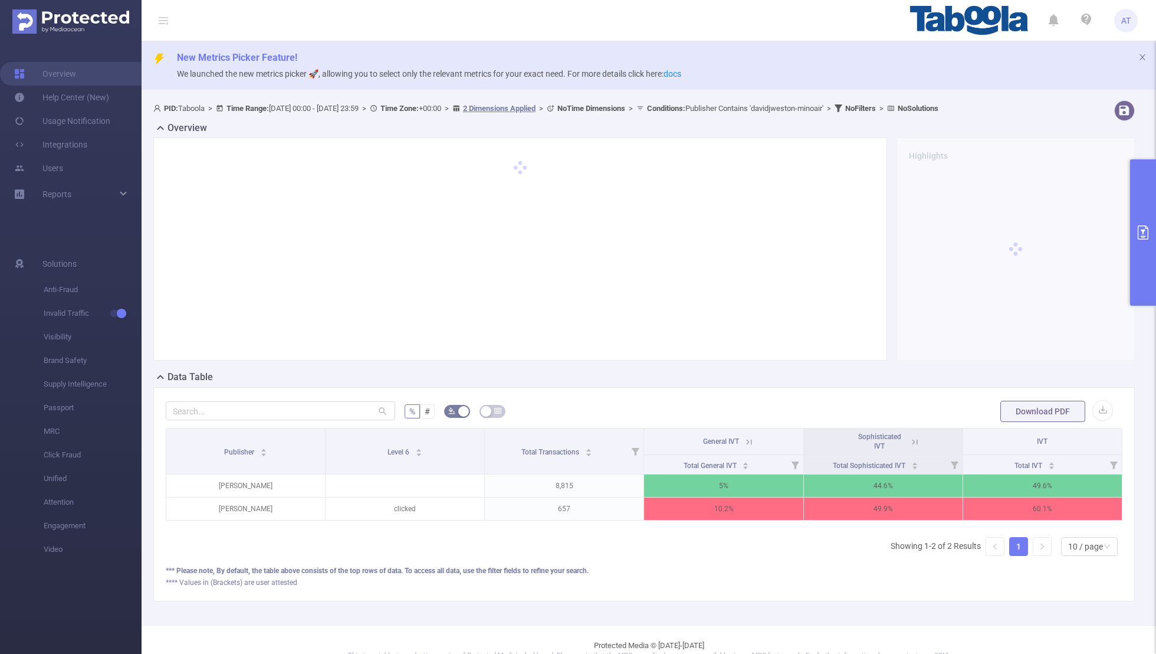
scroll to position [19, 0]
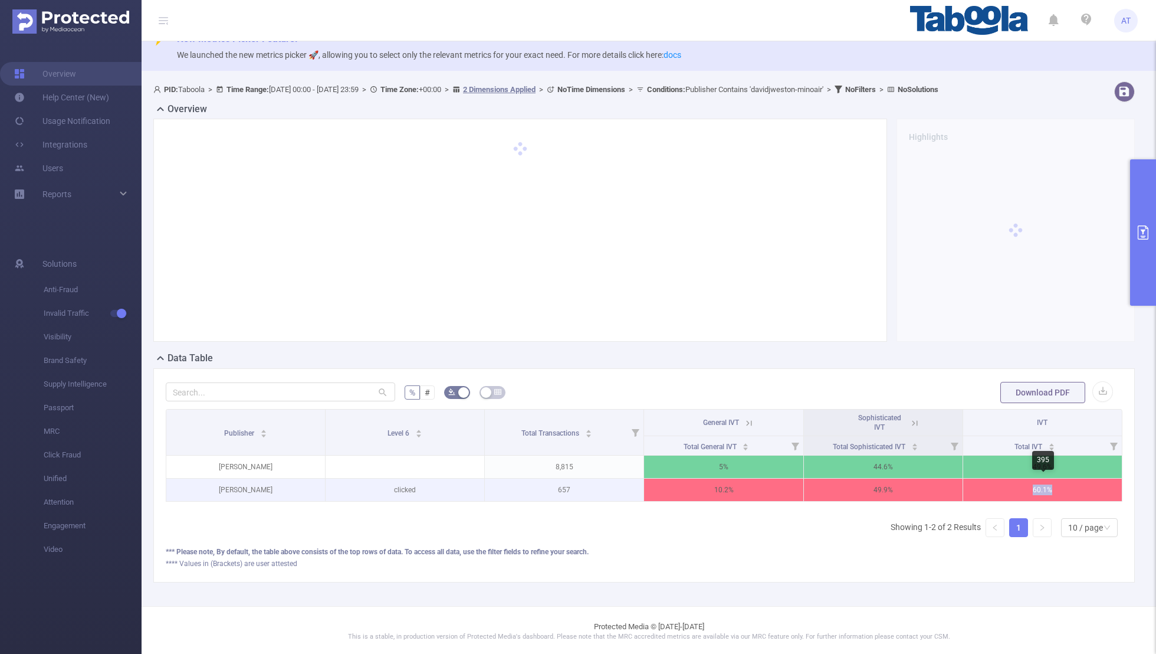
copy p "60.1%"
drag, startPoint x: 1066, startPoint y: 493, endPoint x: 1006, endPoint y: 489, distance: 59.7
click at [788, 427] on p "60.1%" at bounding box center [1043, 490] width 159 height 22
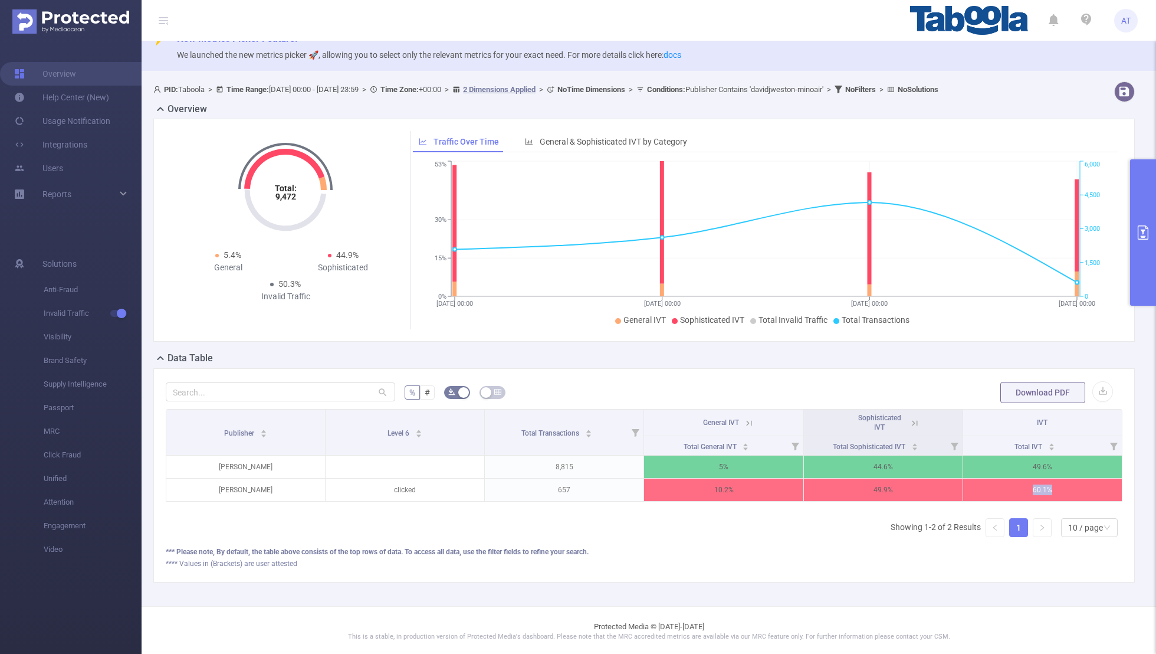
click at [788, 228] on icon "primary" at bounding box center [1143, 232] width 11 height 14
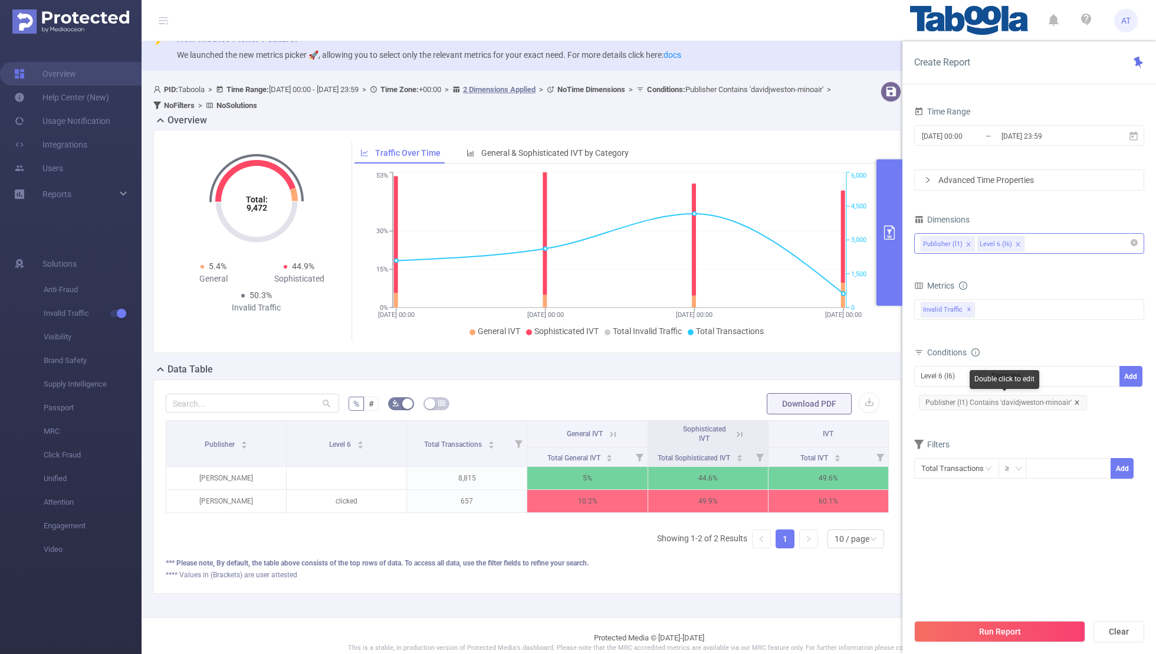
click at [788, 400] on icon "icon: close" at bounding box center [1077, 402] width 6 height 6
click at [788, 375] on div "Level 6 (l6)" at bounding box center [942, 375] width 42 height 19
click at [788, 393] on li "Publisher (l1)" at bounding box center [950, 398] width 71 height 19
click at [788, 380] on div at bounding box center [1080, 375] width 68 height 19
paste input "davidjweston-auraelevators"
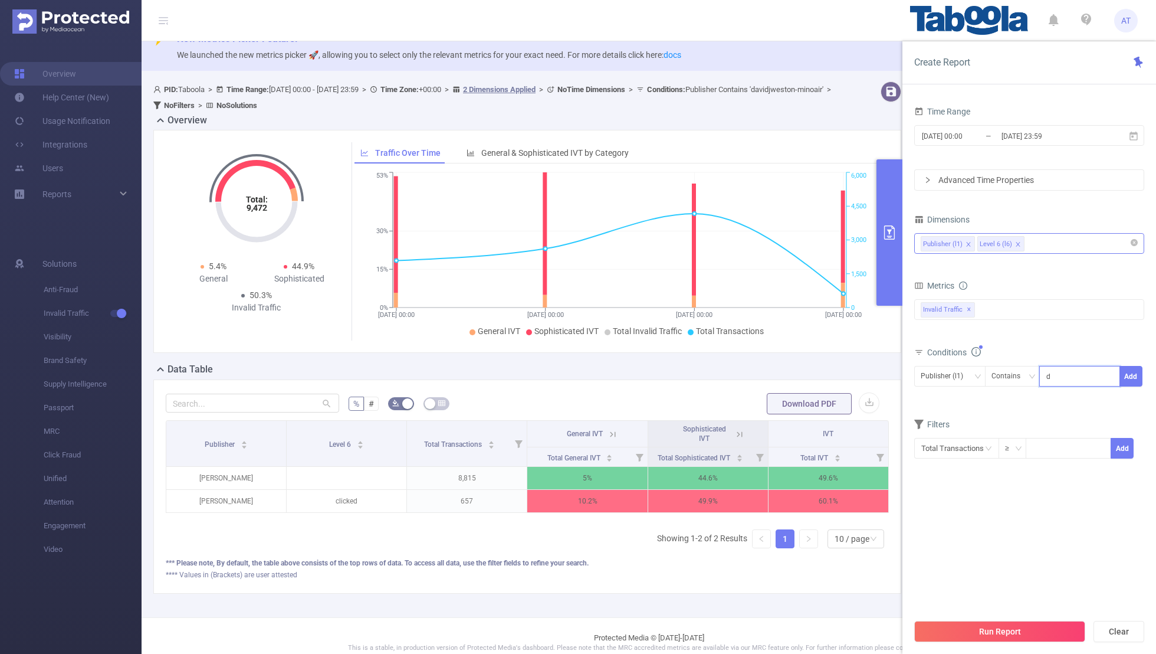
scroll to position [0, 19]
type input "davidjweston-auraelevators"
click at [788, 376] on button "Add" at bounding box center [1131, 376] width 23 height 21
click at [788, 427] on section "Time Range [DATE] 00:00 _ [DATE] 23:59 Advanced Time Properties Dimensions Publ…" at bounding box center [1030, 357] width 230 height 509
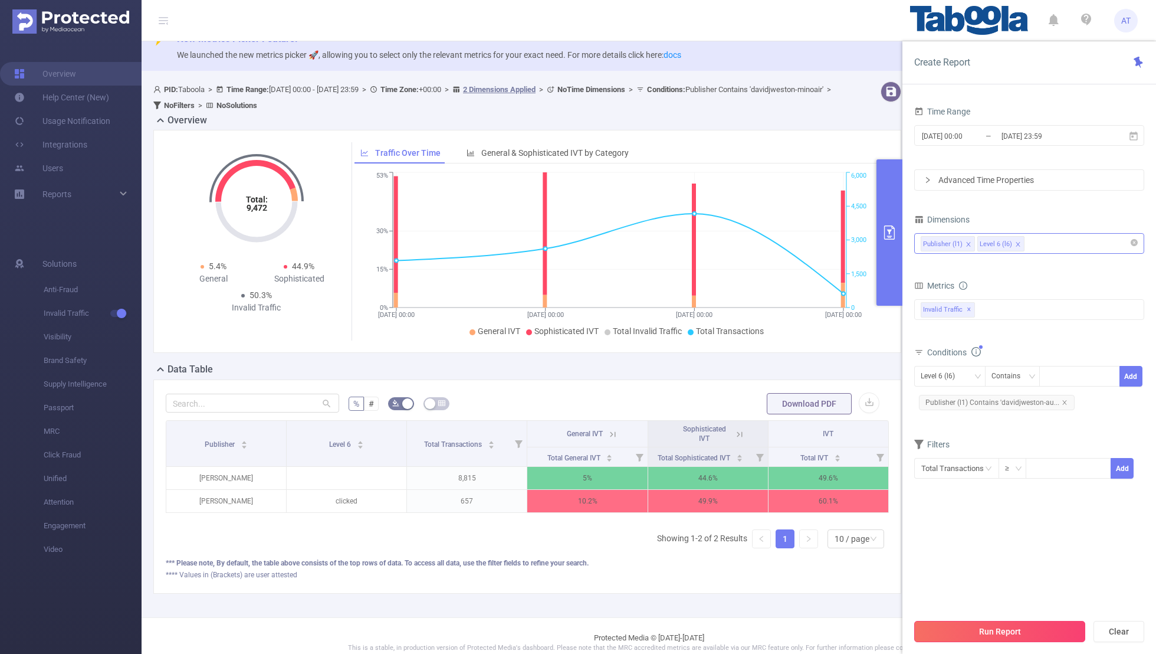
click at [788, 427] on button "Run Report" at bounding box center [1000, 631] width 171 height 21
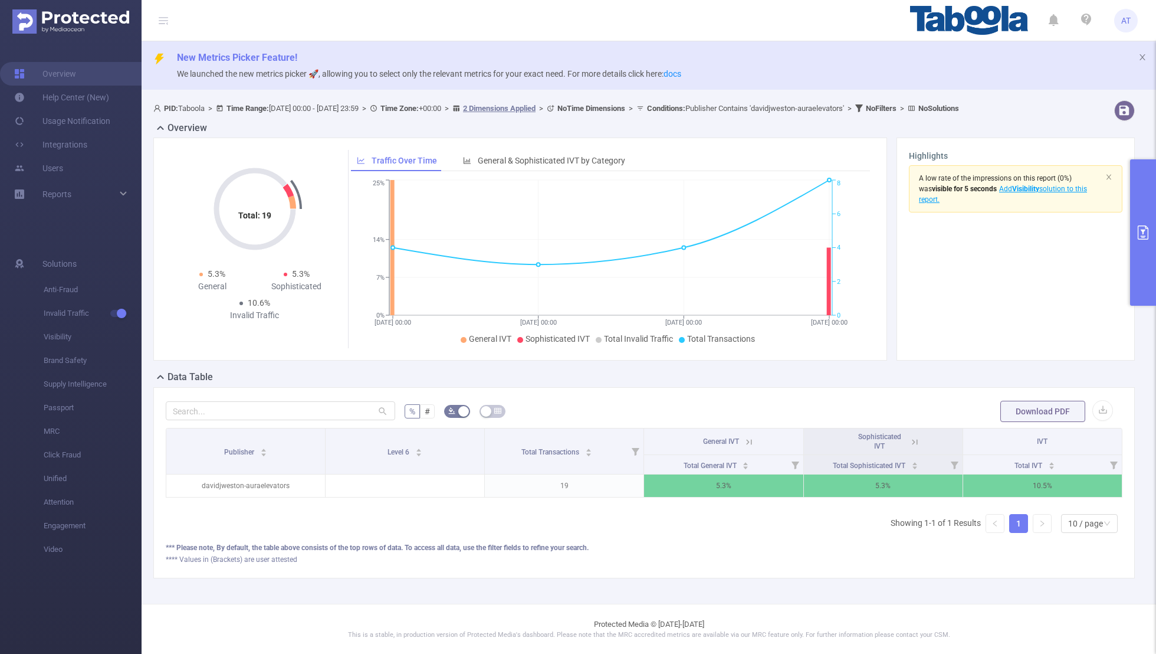
click at [788, 244] on button "primary" at bounding box center [1144, 232] width 26 height 146
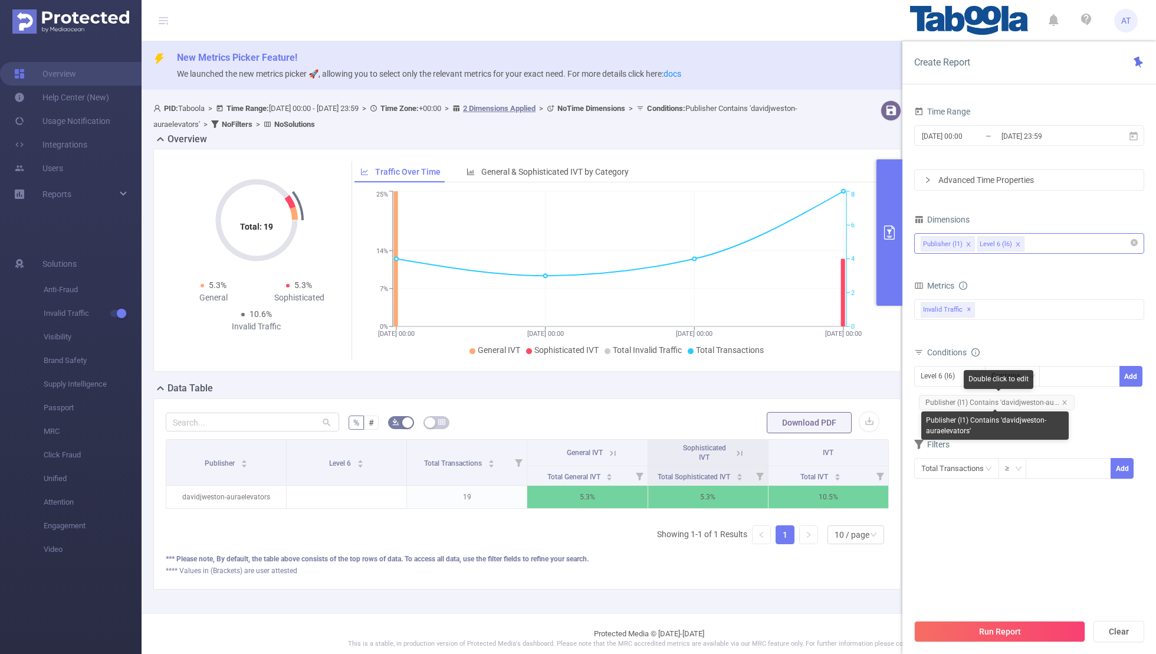
click at [788, 400] on span "Publisher (l1) Contains 'davidjweston-au..." at bounding box center [997, 402] width 156 height 15
click at [788, 369] on div "Level 6 (l6)" at bounding box center [942, 375] width 42 height 19
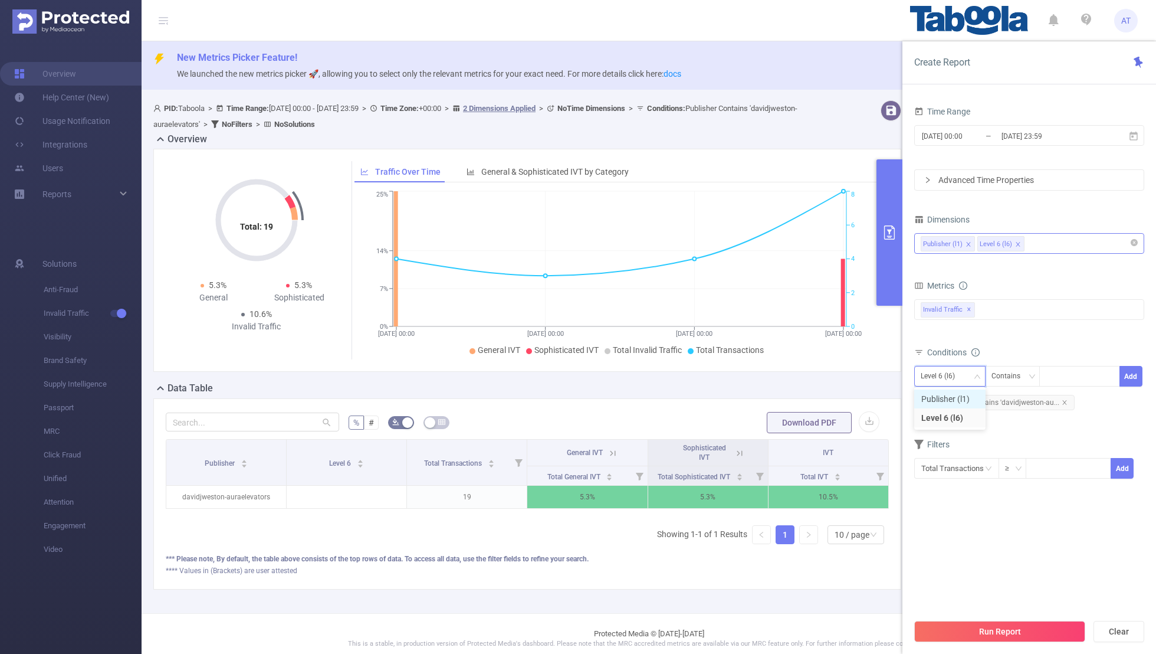
click at [788, 390] on li "Publisher (l1)" at bounding box center [950, 398] width 71 height 19
click at [788, 401] on span "Publisher (l1) Contains 'davidjweston-au..." at bounding box center [997, 402] width 156 height 15
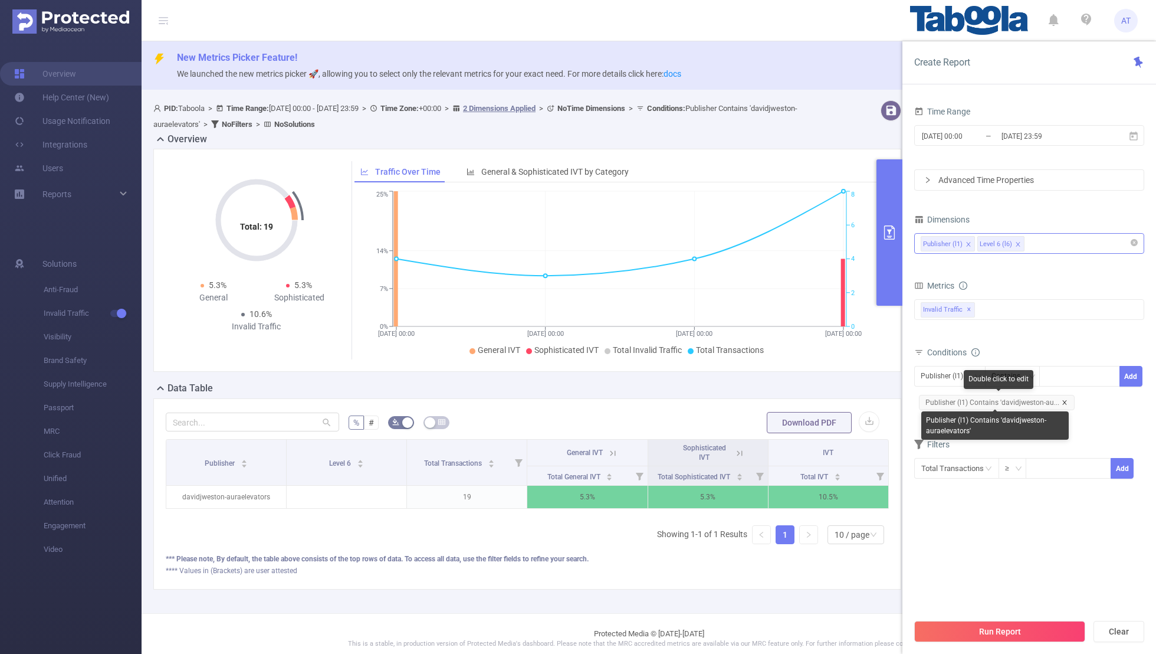
click at [788, 401] on icon "icon: close" at bounding box center [1065, 402] width 6 height 6
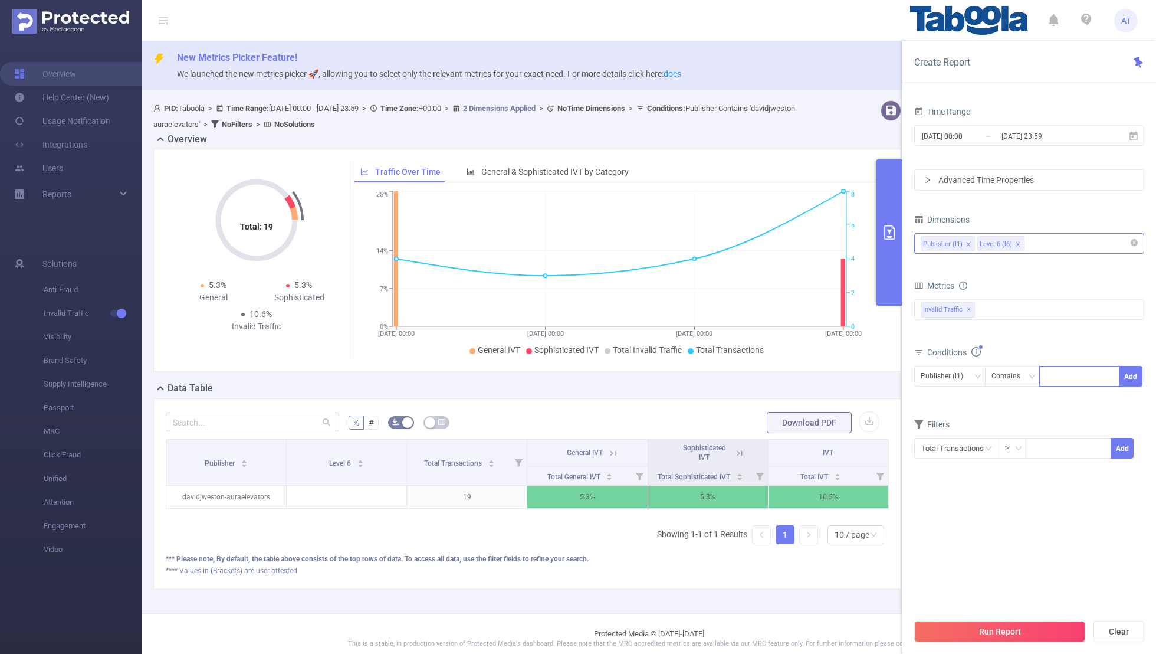
click at [788, 371] on div at bounding box center [1080, 375] width 68 height 19
paste input "naft-kmbgranitescoin"
type input "naft-kmbgranitescoin"
click at [788, 375] on button "Add" at bounding box center [1131, 376] width 23 height 21
click at [788, 427] on section "Time Range [DATE] 00:00 _ [DATE] 23:59 Advanced Time Properties Dimensions Publ…" at bounding box center [1030, 357] width 230 height 509
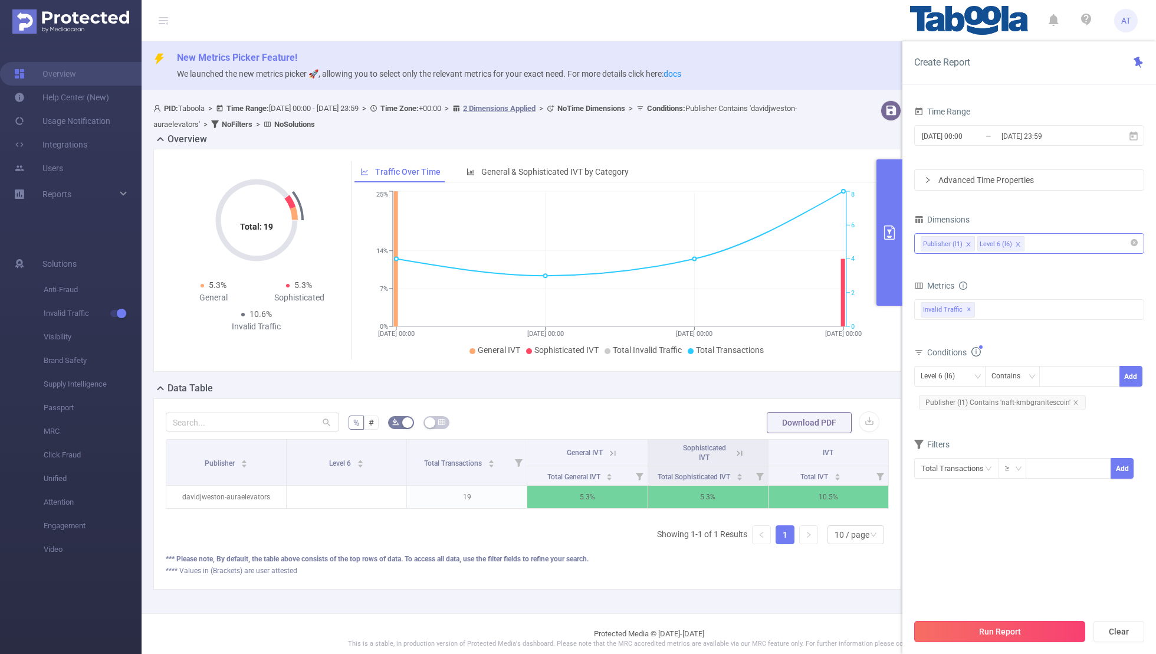
click at [788, 427] on button "Run Report" at bounding box center [1000, 631] width 171 height 21
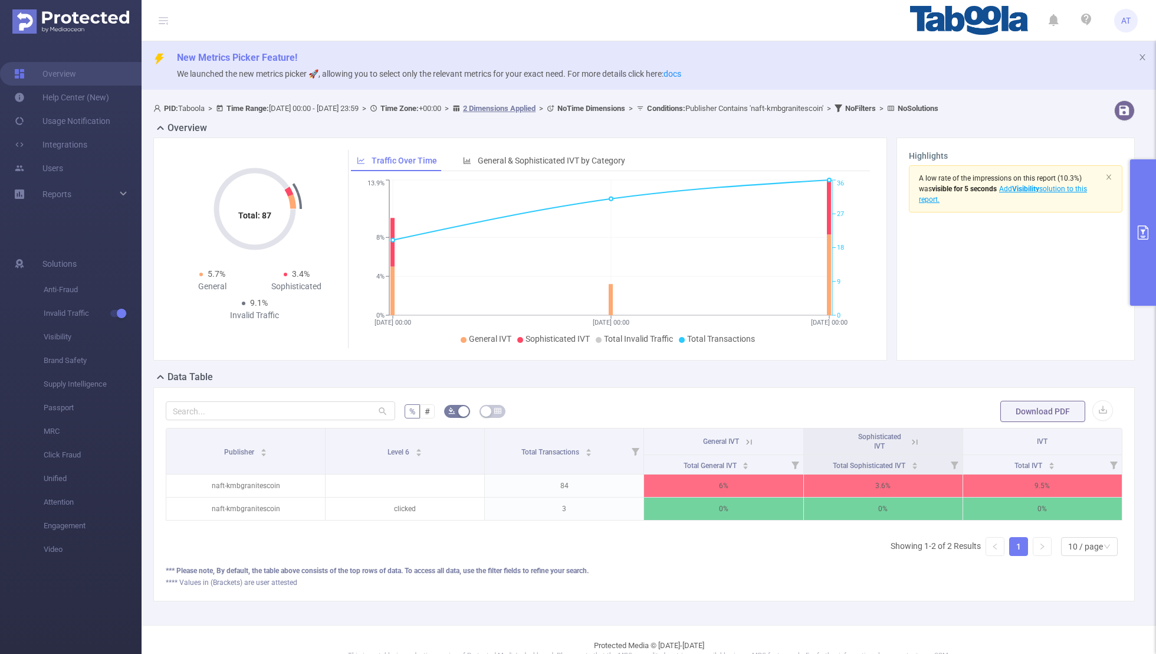
click at [788, 240] on button "primary" at bounding box center [1144, 232] width 26 height 146
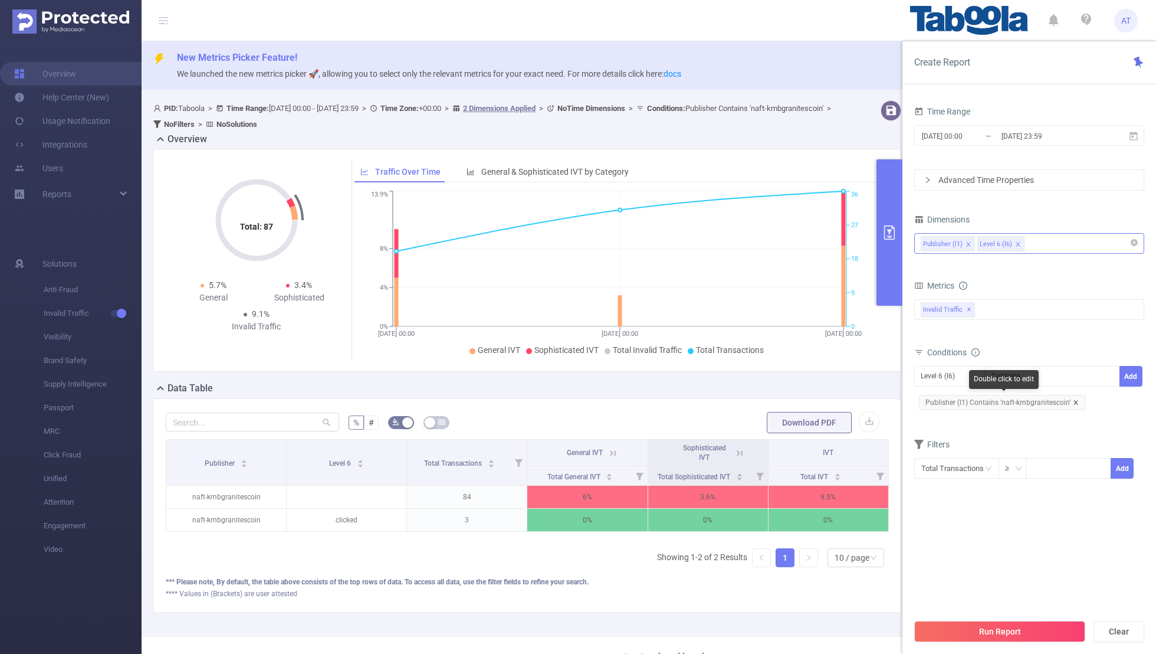
click at [788, 399] on icon "icon: close" at bounding box center [1076, 402] width 6 height 6
click at [788, 368] on div "Level 6 (l6)" at bounding box center [950, 375] width 58 height 19
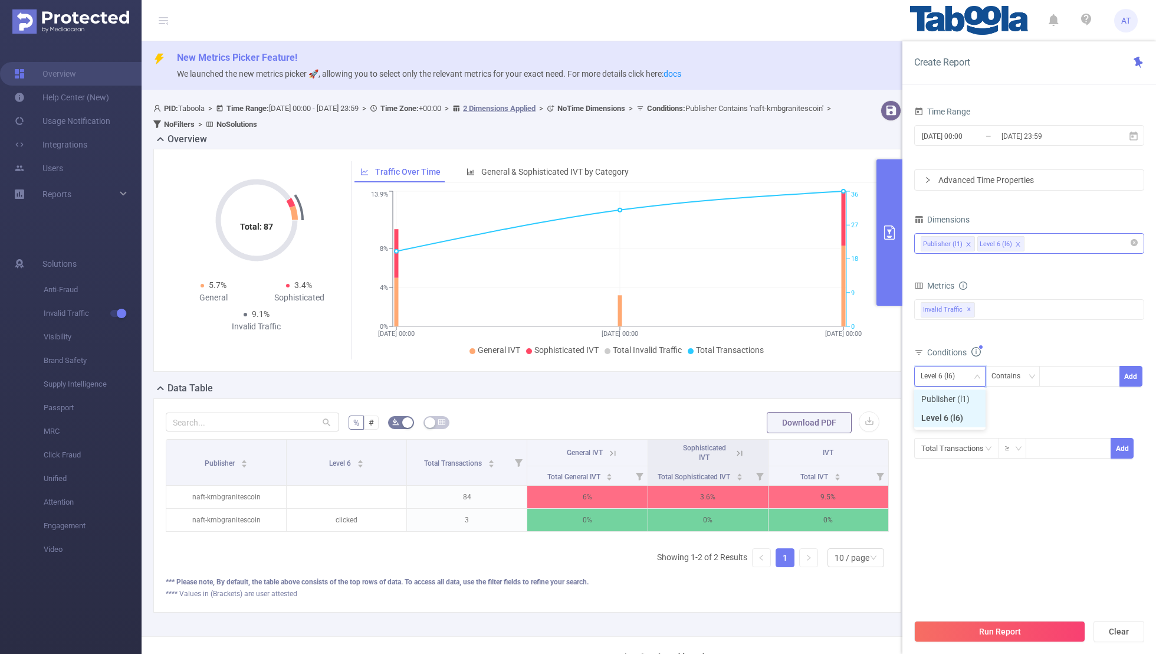
click at [788, 392] on li "Publisher (l1)" at bounding box center [950, 398] width 71 height 19
click at [788, 378] on div at bounding box center [1080, 375] width 68 height 19
paste input "davidjweston-nyce"
type input "davidjweston-nyce"
click at [788, 369] on button "Add" at bounding box center [1131, 376] width 23 height 21
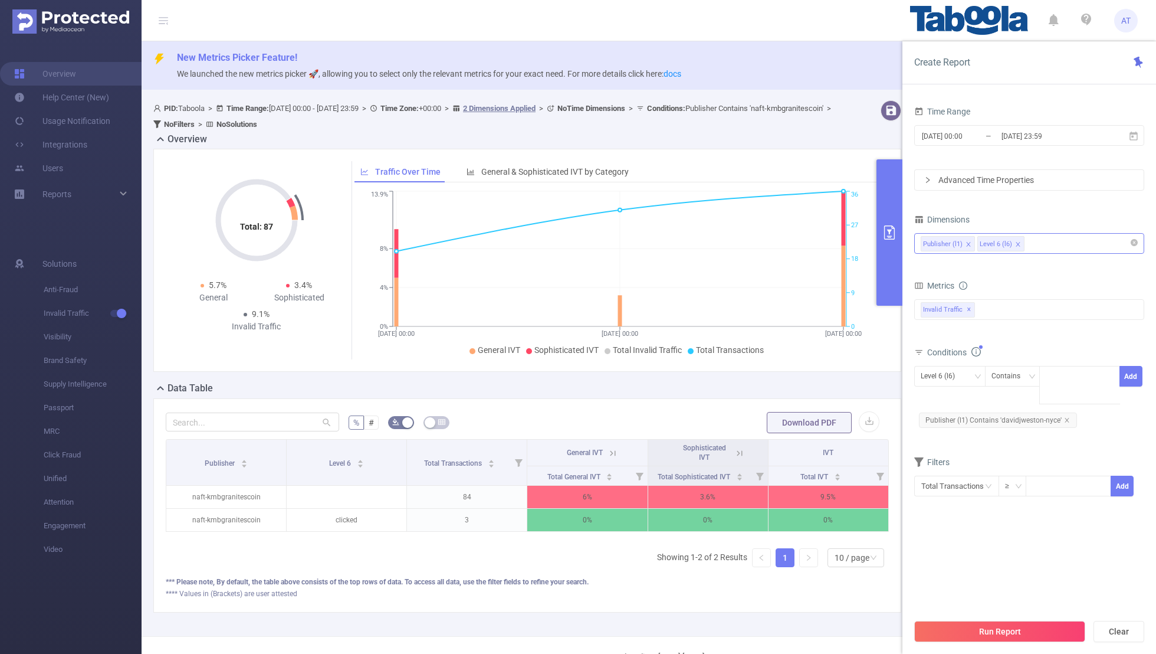
click at [788, 427] on section "Time Range [DATE] 00:00 _ [DATE] 23:59 Advanced Time Properties Dimensions Publ…" at bounding box center [1030, 357] width 230 height 509
click at [788, 427] on button "Run Report" at bounding box center [1000, 631] width 171 height 21
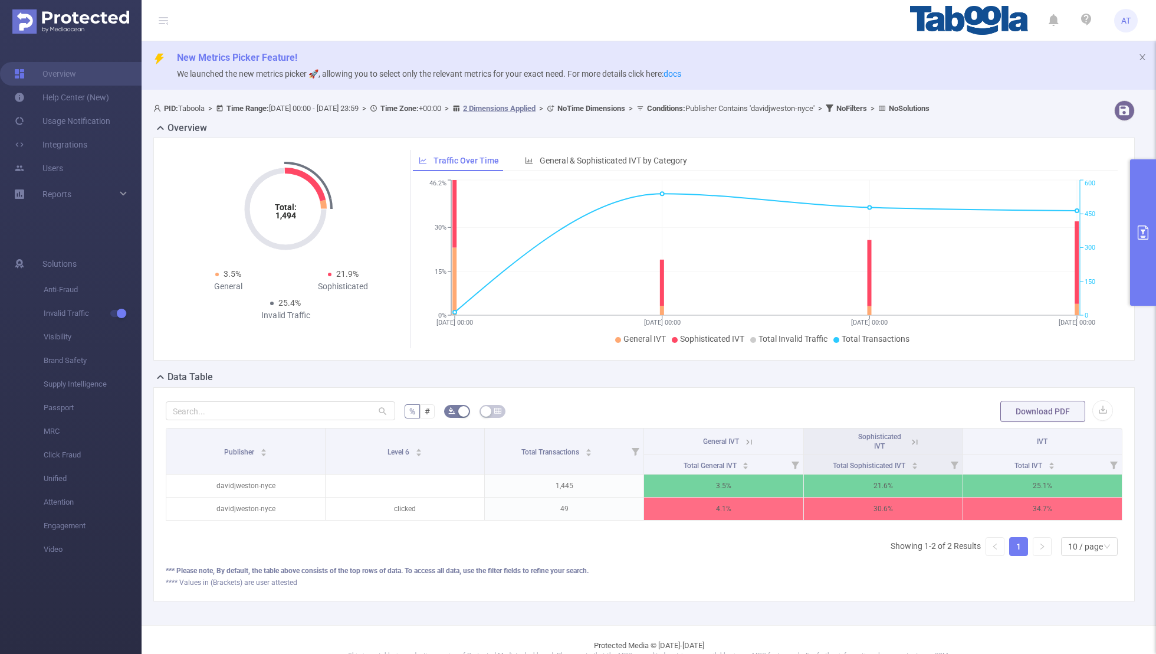
click at [788, 427] on icon at bounding box center [915, 442] width 11 height 11
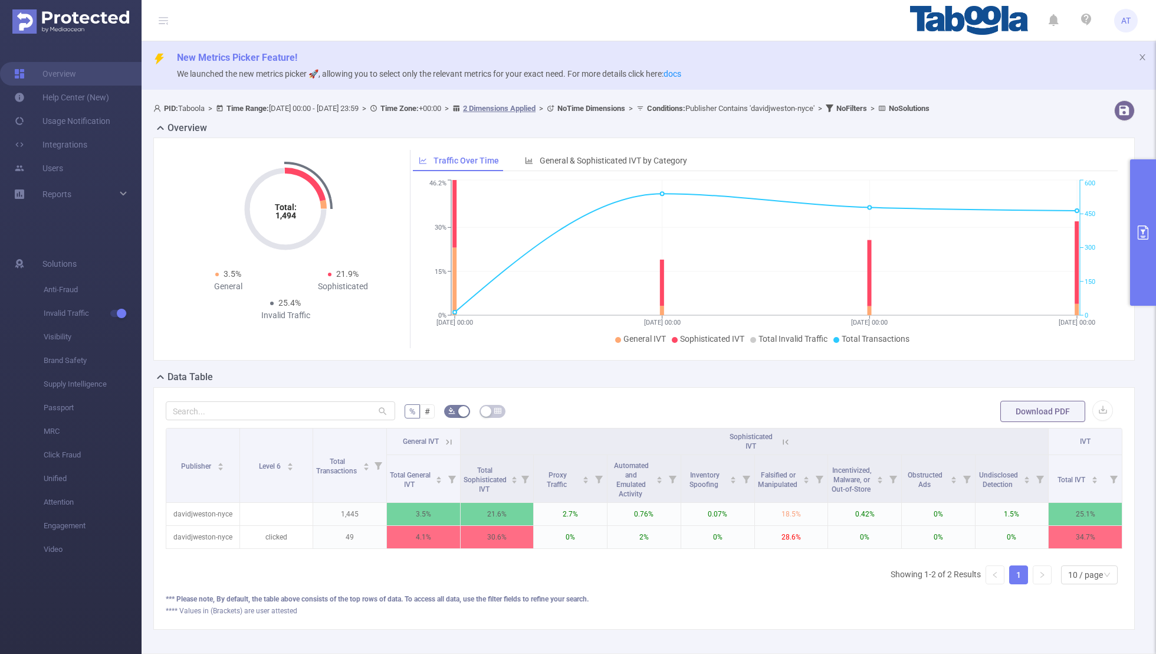
click at [447, 427] on icon at bounding box center [449, 442] width 11 height 11
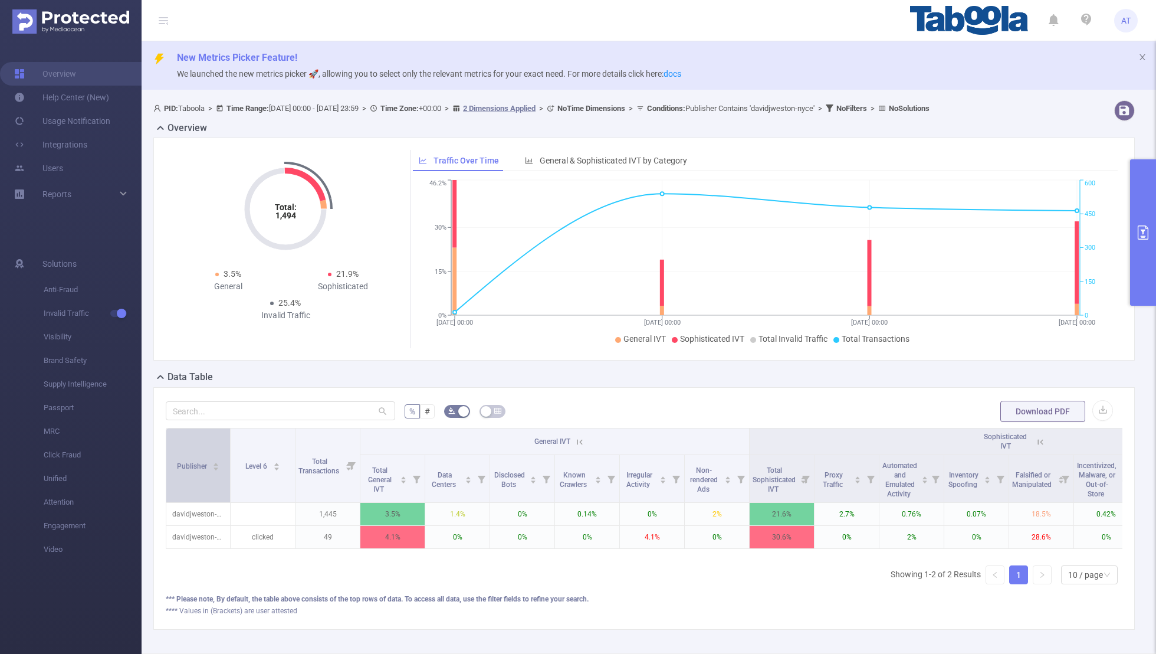
drag, startPoint x: 229, startPoint y: 460, endPoint x: 198, endPoint y: 484, distance: 38.7
click at [199, 427] on th "Publisher" at bounding box center [198, 465] width 64 height 74
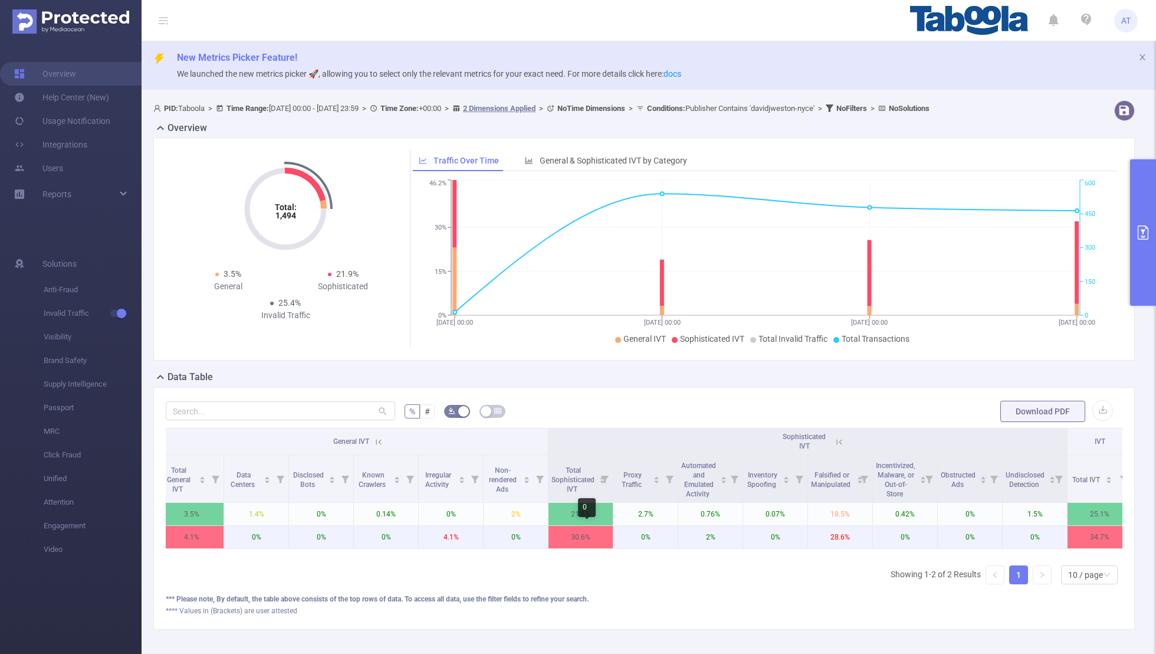
scroll to position [0, 213]
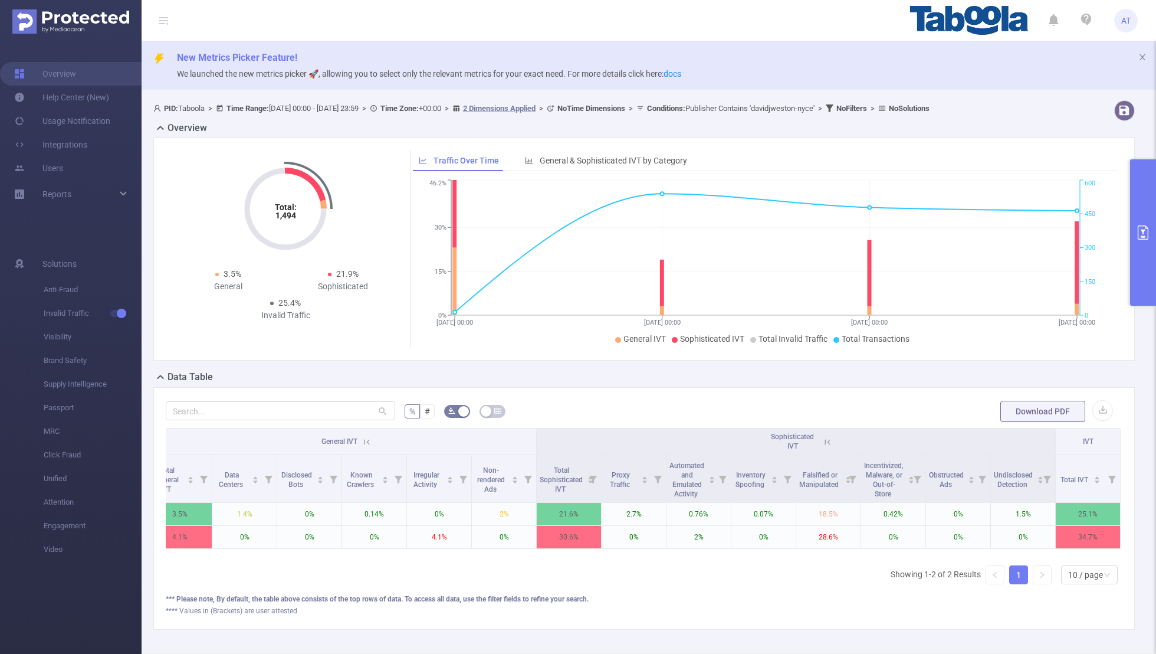
click at [788, 251] on button "primary" at bounding box center [1144, 232] width 26 height 146
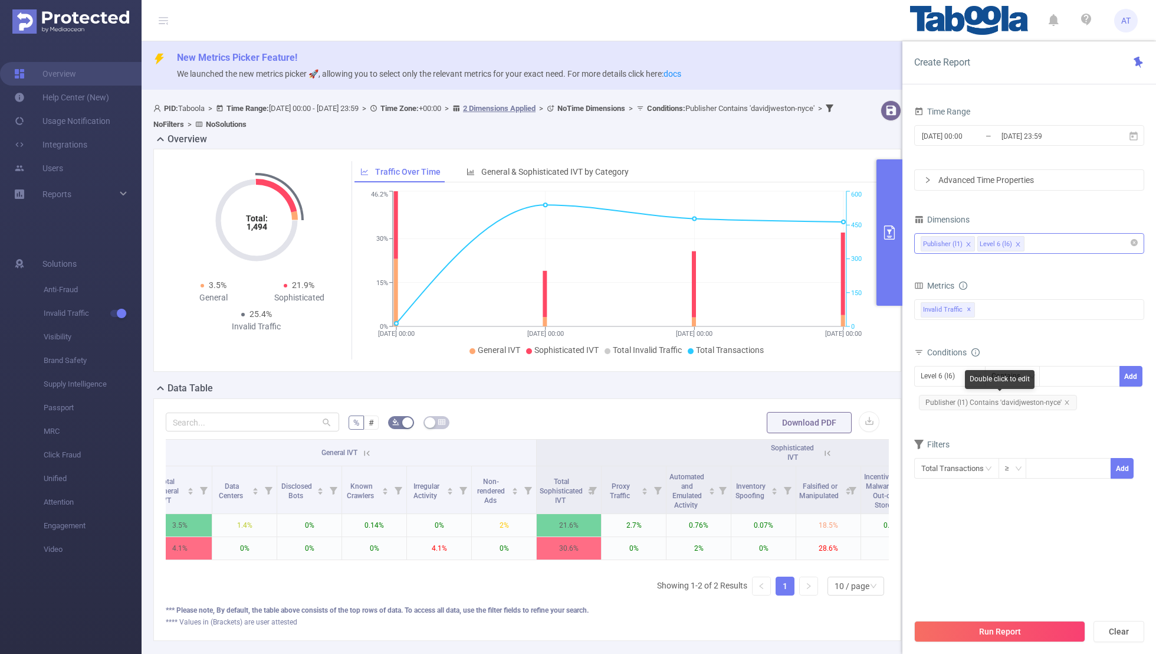
click at [788, 401] on span "Publisher (l1) Contains 'davidjweston-nyce'" at bounding box center [998, 402] width 158 height 15
click at [788, 379] on div "Level 6 (l6)" at bounding box center [942, 375] width 42 height 19
click at [788, 397] on li "Publisher (l1)" at bounding box center [950, 398] width 71 height 19
click at [788, 399] on icon "icon: close" at bounding box center [1067, 402] width 6 height 6
click at [788, 388] on div "Publisher (l1) Contains Add" at bounding box center [1030, 379] width 230 height 27
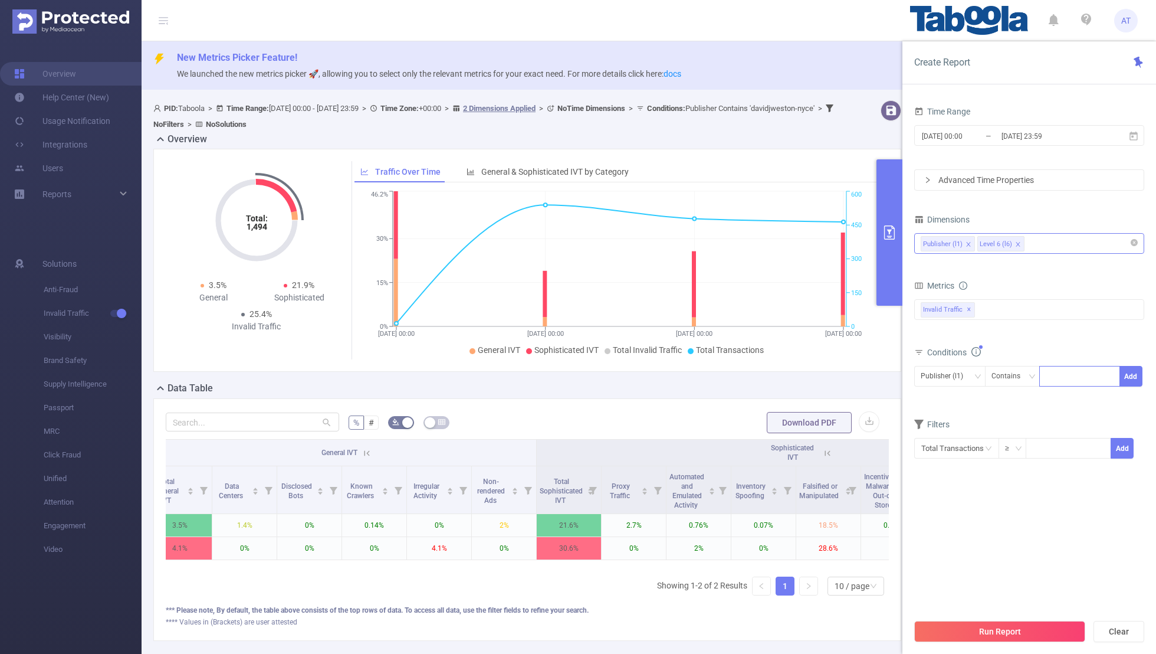
click at [788, 378] on div at bounding box center [1080, 375] width 68 height 19
paste input "saibaamruttulya-delhidetectiveagency"
type input "saibaamruttulya-delhidetectiveagency"
click at [788, 372] on span "Publisher (l1) Contains saibaamruttulya-delhidetectiveagency Add" at bounding box center [1030, 376] width 230 height 21
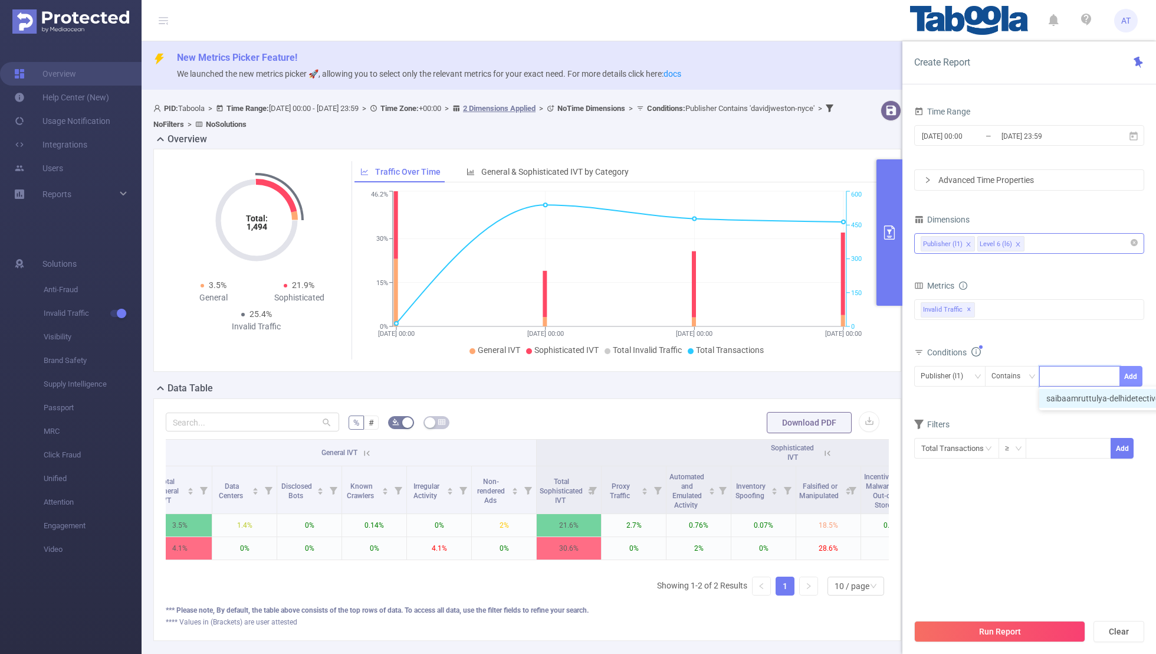
scroll to position [0, 0]
click at [788, 376] on button "Add" at bounding box center [1131, 376] width 23 height 21
click at [788, 427] on div "Filters" at bounding box center [1030, 445] width 230 height 19
click at [788, 427] on button "Run Report" at bounding box center [1000, 631] width 171 height 21
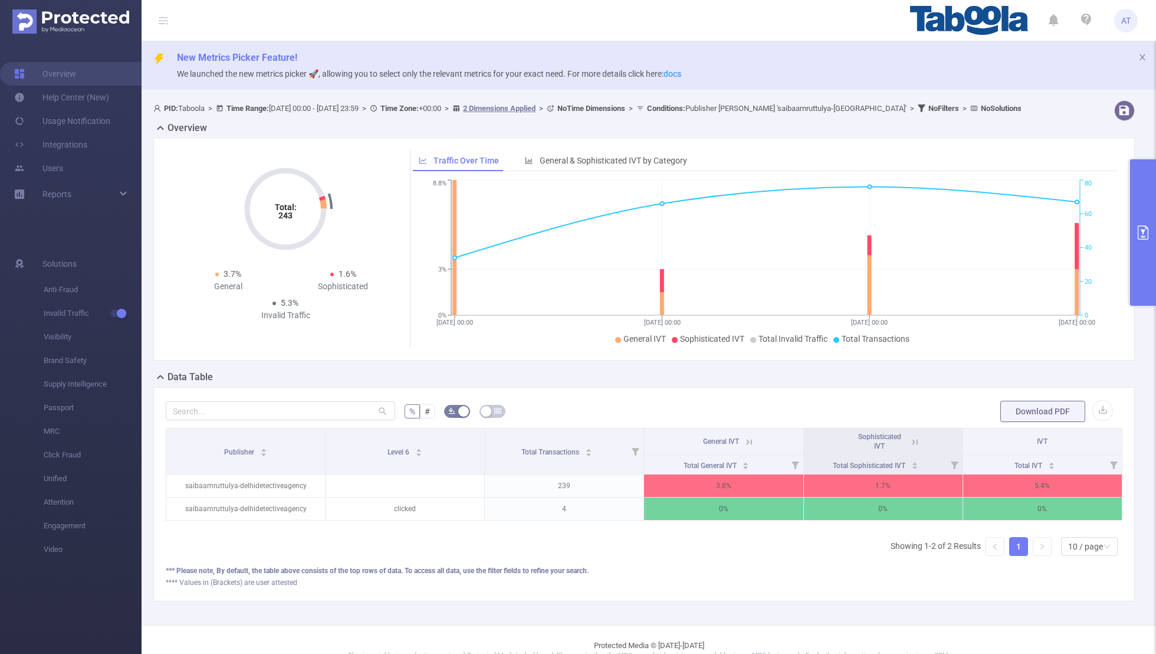
click at [788, 207] on button "primary" at bounding box center [1144, 232] width 26 height 146
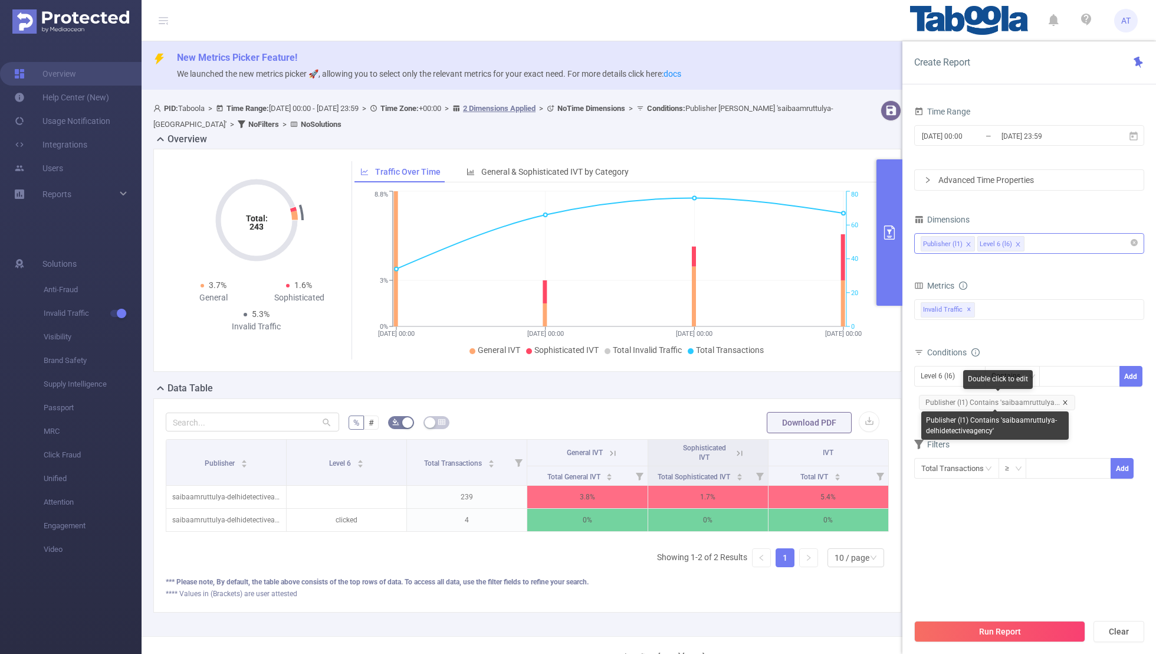
click at [788, 400] on icon "icon: close" at bounding box center [1065, 402] width 4 height 4
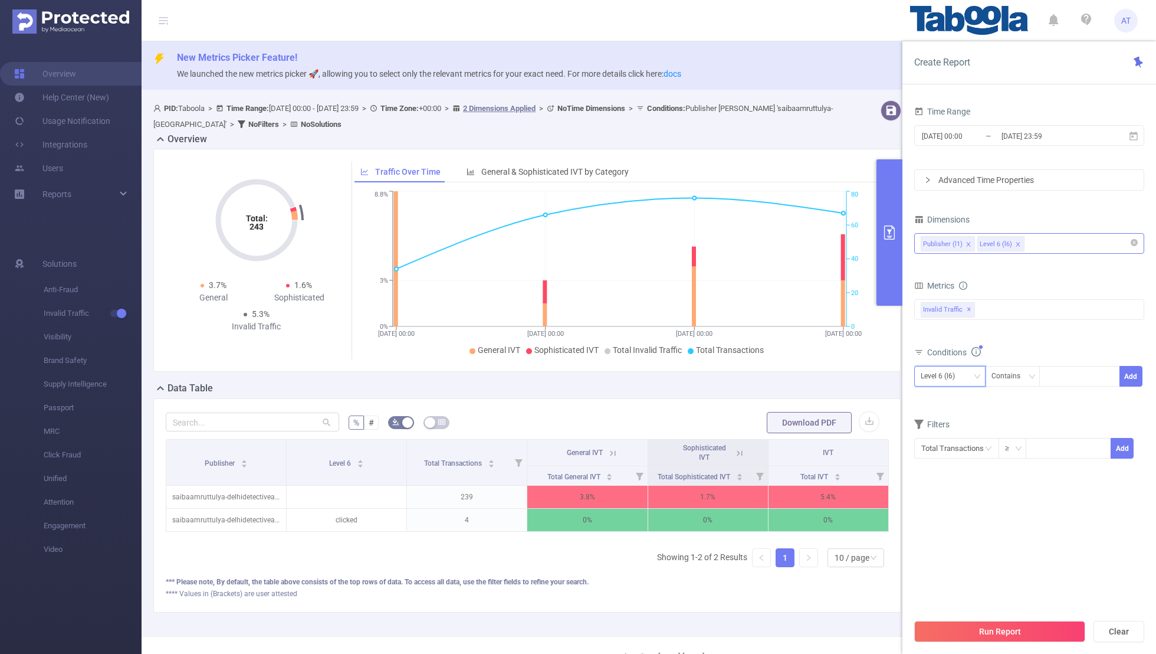
click at [788, 381] on div "Level 6 (l6)" at bounding box center [942, 375] width 42 height 19
click at [788, 394] on li "Publisher (l1)" at bounding box center [950, 398] width 71 height 19
click at [788, 382] on div at bounding box center [1080, 375] width 68 height 19
paste input "knc-faisalschool-sacom"
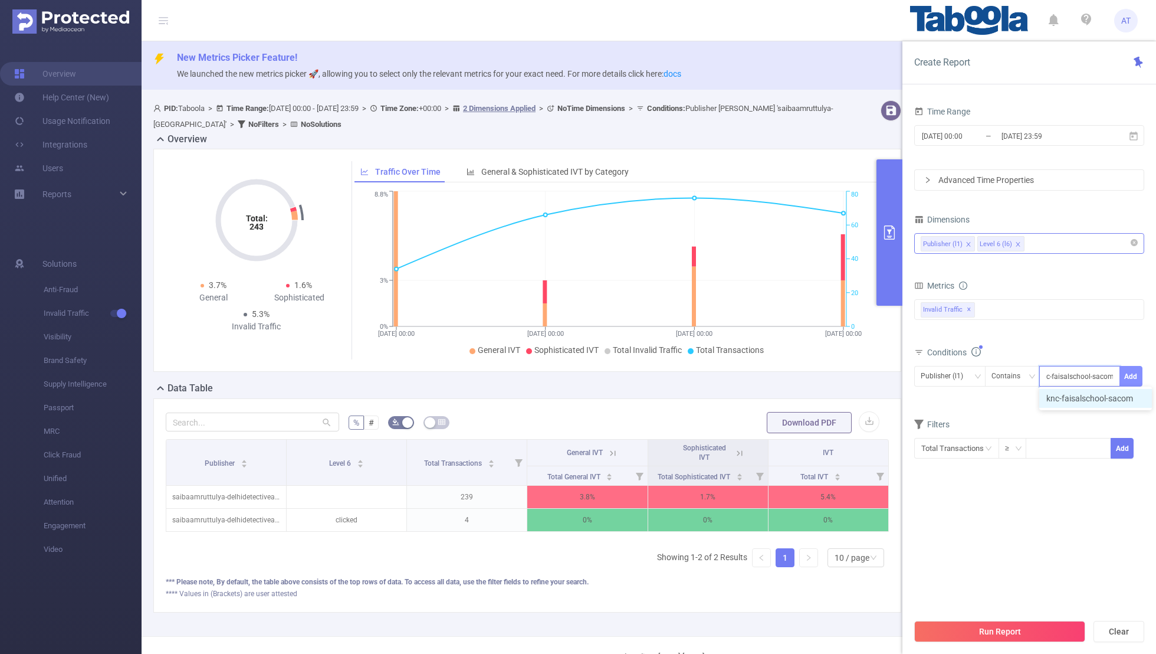
type input "knc-faisalschool-sacom"
click at [788, 375] on button "Add" at bounding box center [1131, 376] width 23 height 21
click at [788, 427] on div "Filters" at bounding box center [1030, 445] width 230 height 19
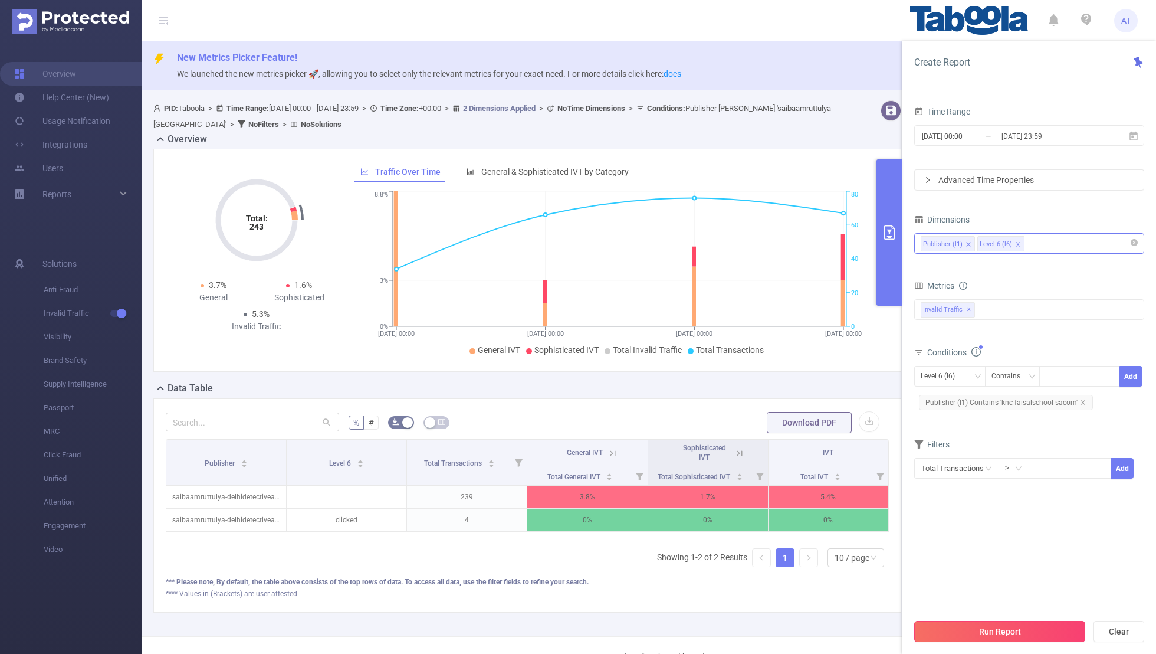
click at [788, 427] on button "Run Report" at bounding box center [1000, 631] width 171 height 21
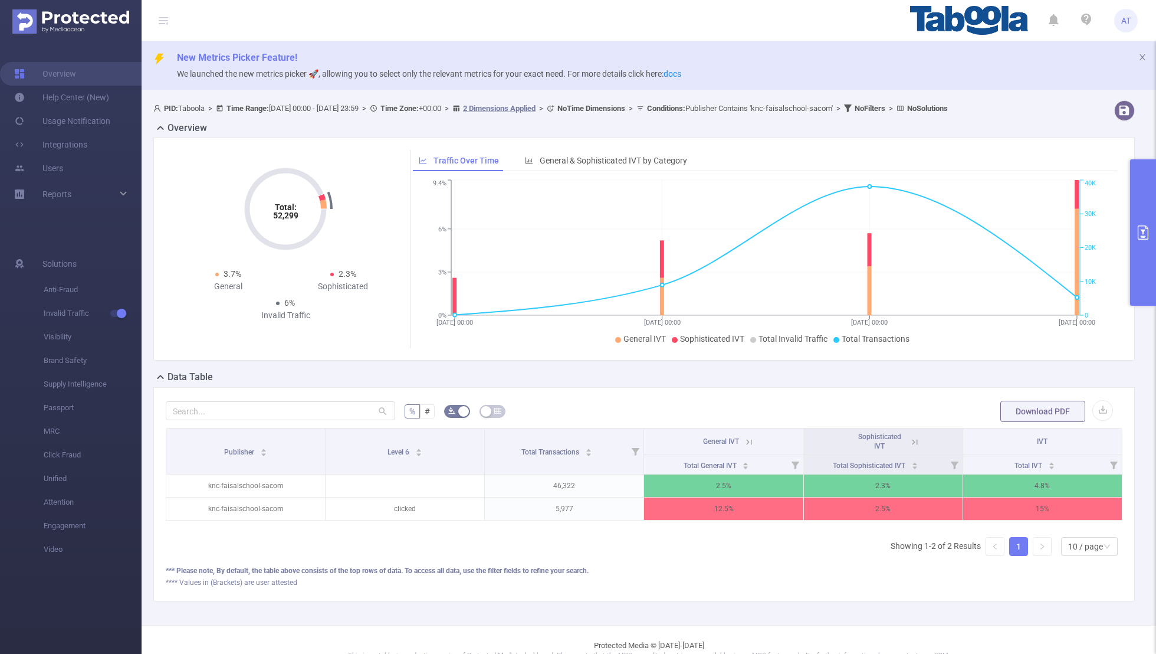
click at [788, 223] on button "primary" at bounding box center [1144, 232] width 26 height 146
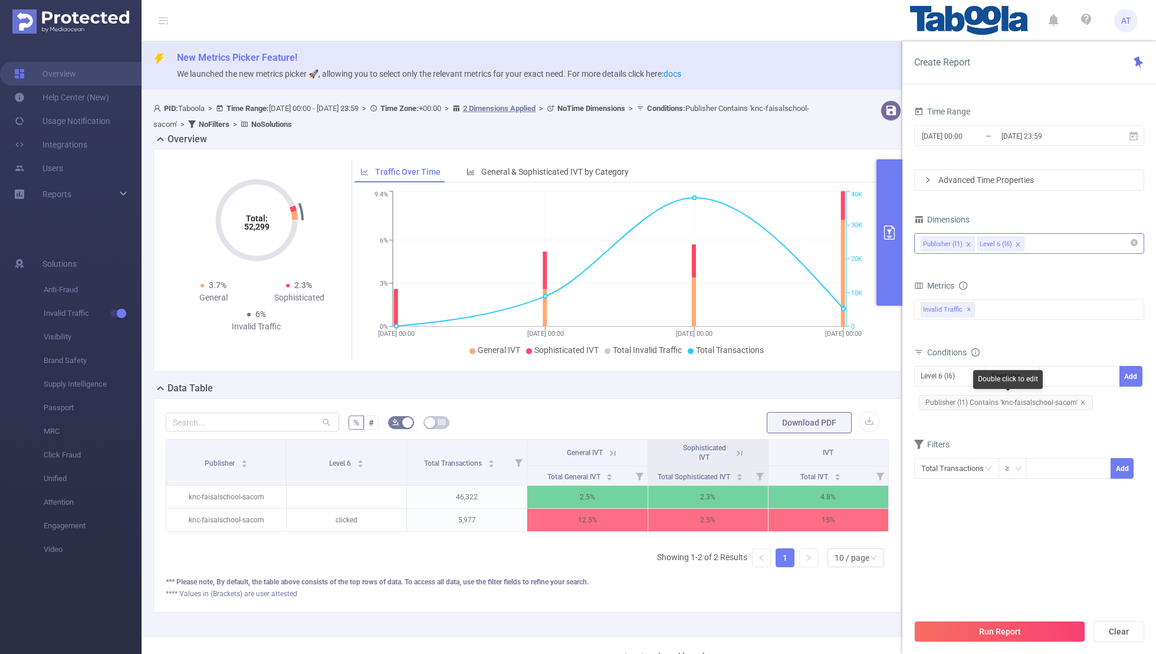
click at [788, 399] on span "Publisher (l1) Contains 'knc-faisalschool-sacom'" at bounding box center [1006, 402] width 174 height 15
click at [788, 383] on div "Level 6 (l6)" at bounding box center [942, 375] width 42 height 19
click at [788, 393] on li "Publisher (l1)" at bounding box center [950, 398] width 71 height 19
click at [788, 400] on icon "icon: close" at bounding box center [1083, 402] width 6 height 6
click at [788, 372] on div at bounding box center [1080, 375] width 68 height 19
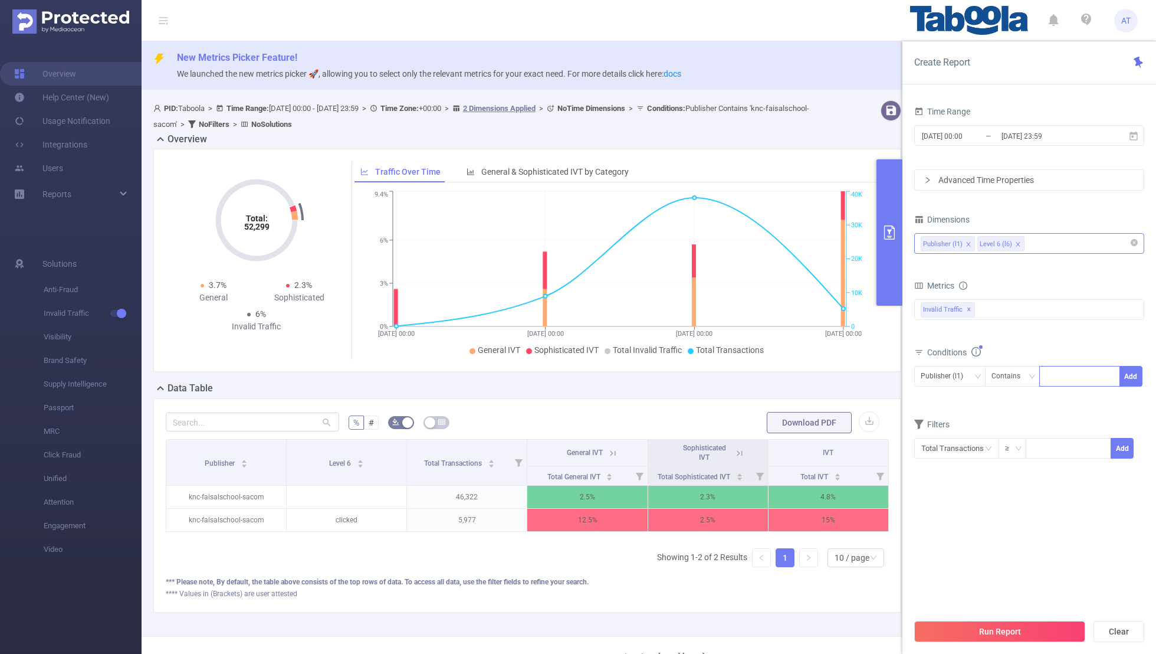
paste input "insightmedia-keepingcowwithcalfcom"
type input "insightmedia-keepingcowwithcalfcom"
click at [788, 368] on button "Add" at bounding box center [1131, 376] width 23 height 21
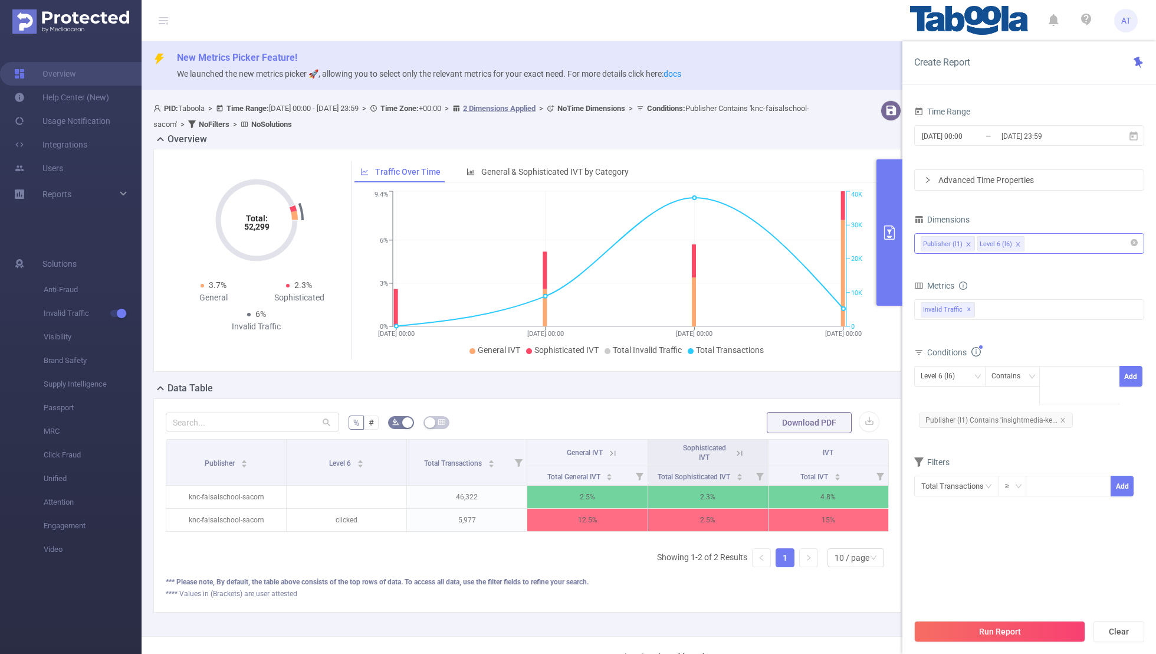
click at [788, 427] on section "Time Range [DATE] 00:00 _ [DATE] 23:59 Advanced Time Properties Dimensions Publ…" at bounding box center [1030, 357] width 230 height 509
click at [788, 427] on button "Run Report" at bounding box center [1000, 631] width 171 height 21
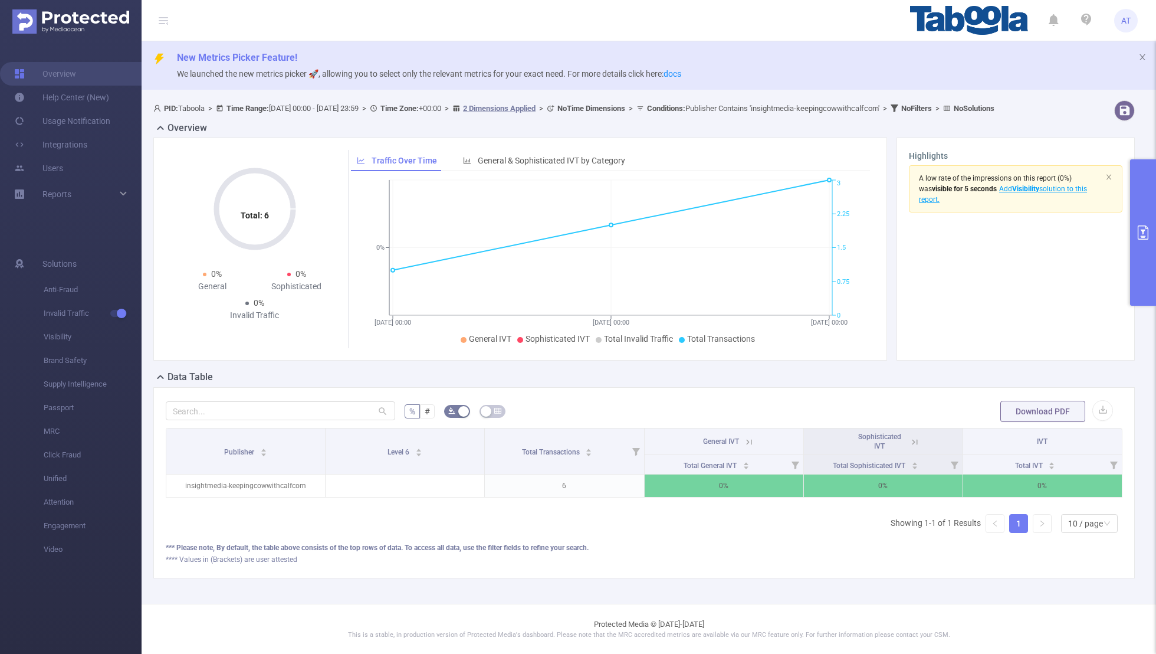
click at [788, 247] on button "primary" at bounding box center [1144, 232] width 26 height 146
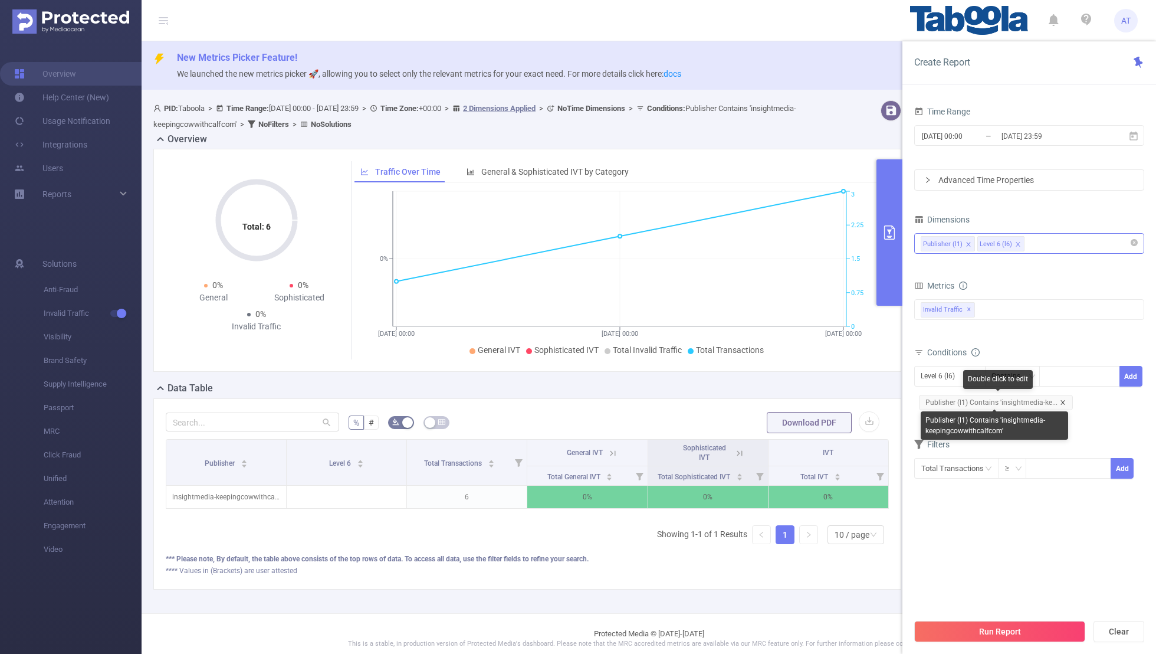
click at [788, 403] on icon "icon: close" at bounding box center [1063, 402] width 6 height 6
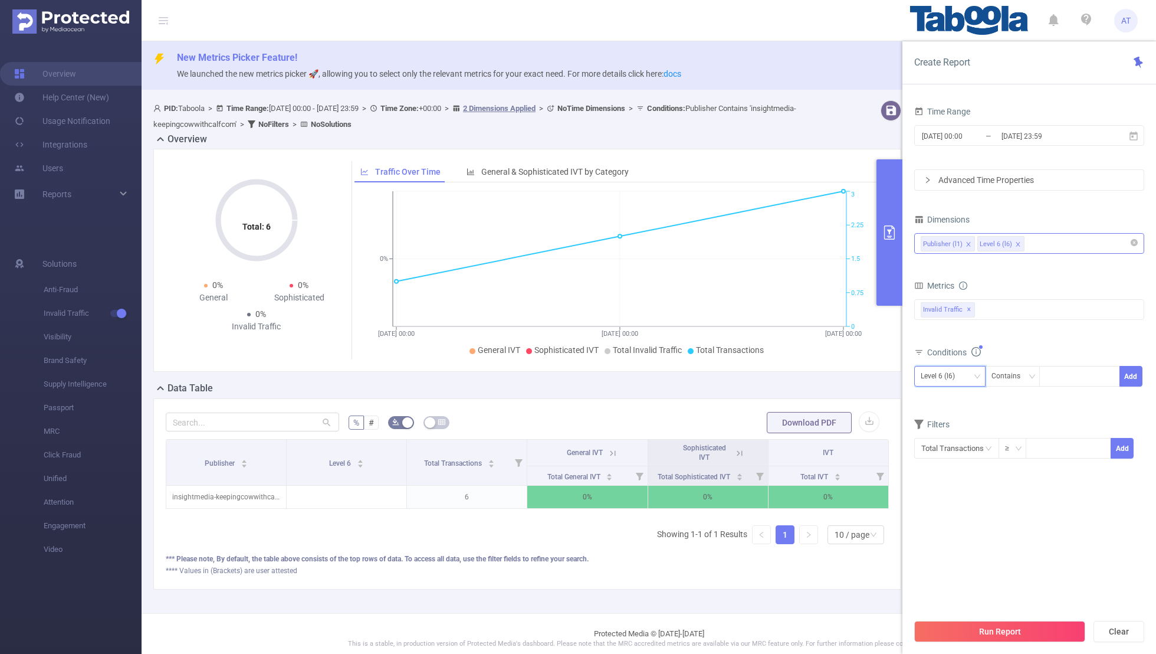
click at [788, 376] on div "Level 6 (l6)" at bounding box center [942, 375] width 42 height 19
click at [788, 395] on li "Publisher (l1)" at bounding box center [950, 398] width 71 height 19
click at [788, 373] on div at bounding box center [1080, 376] width 81 height 21
paste input "kncthellar-anusandhanikacoin"
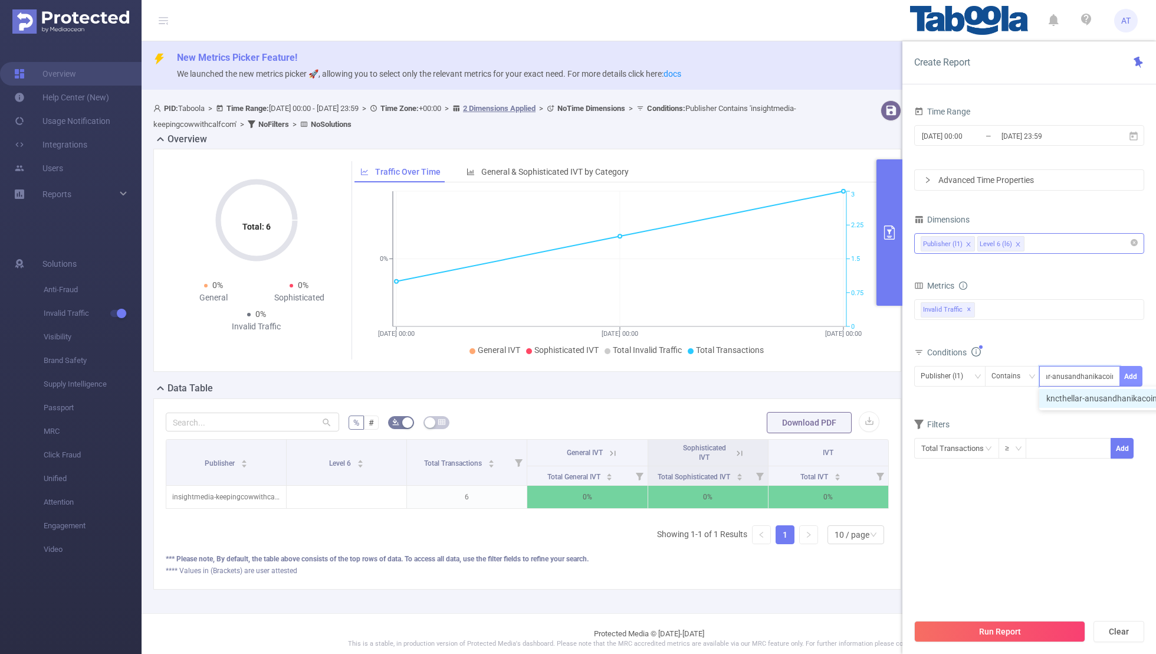
type input "kncthellar-anusandhanikacoin"
click at [788, 373] on button "Add" at bounding box center [1131, 376] width 23 height 21
click at [788, 427] on div "Filters" at bounding box center [1030, 445] width 230 height 19
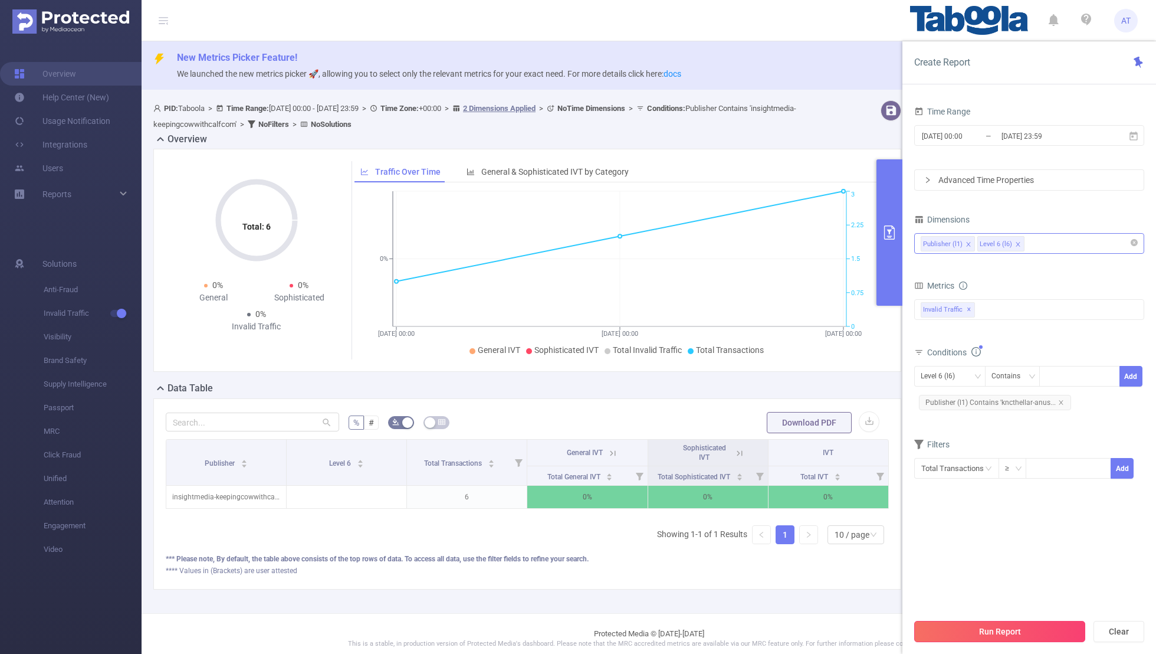
click at [788, 427] on button "Run Report" at bounding box center [1000, 631] width 171 height 21
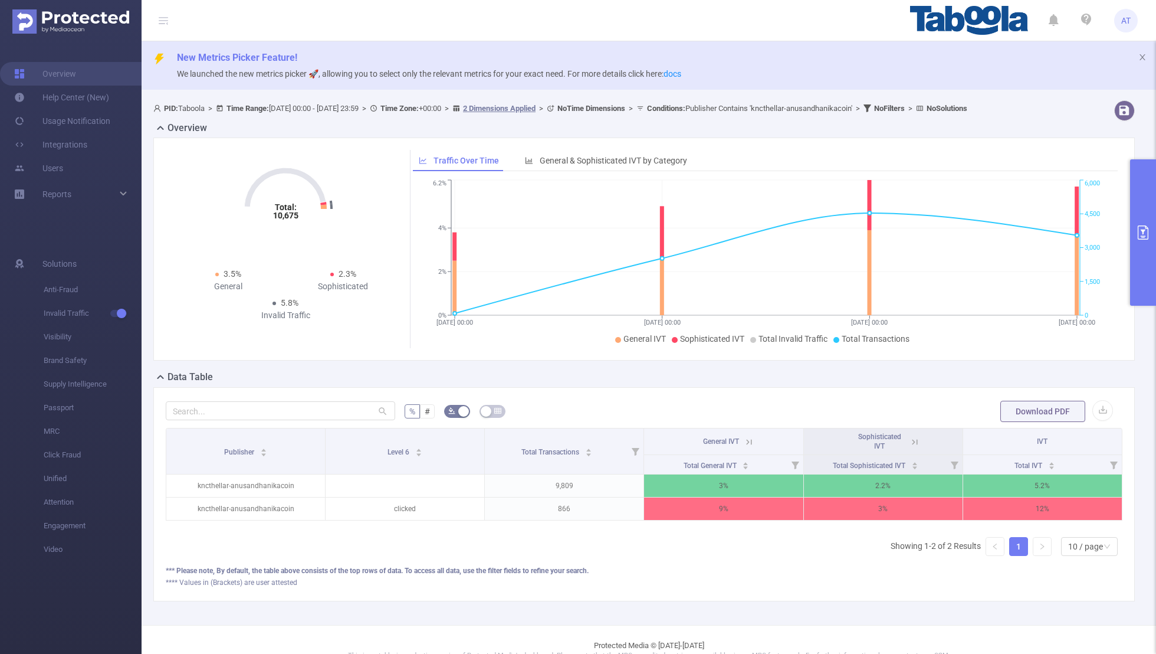
click at [788, 237] on button "primary" at bounding box center [1144, 232] width 26 height 146
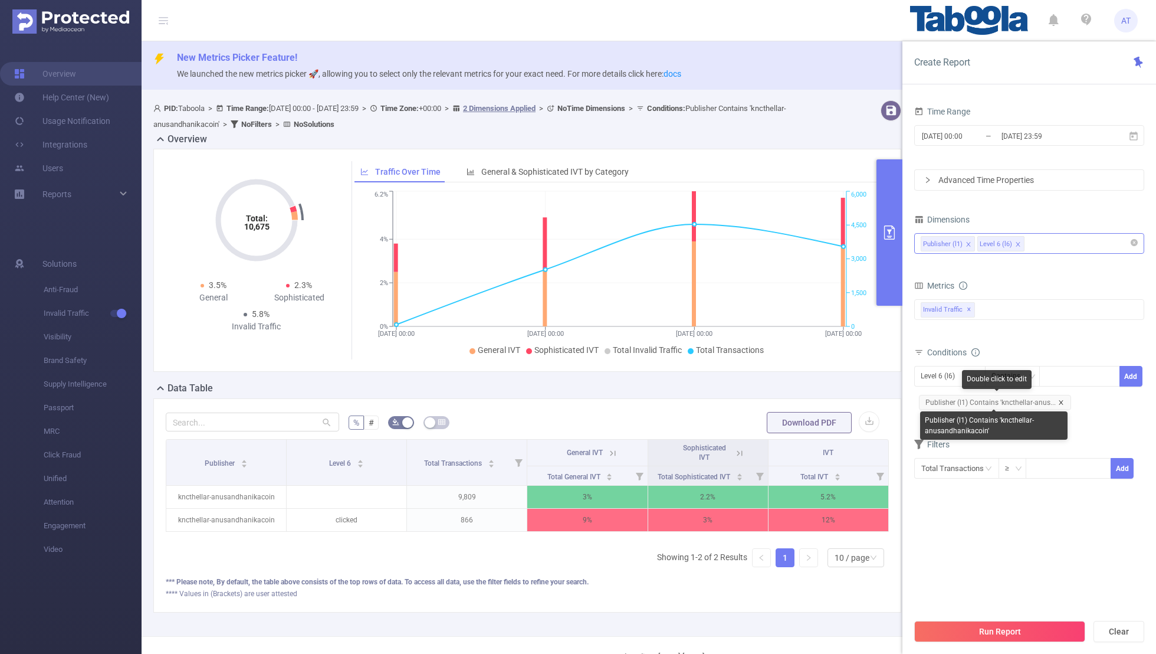
click at [788, 399] on icon "icon: close" at bounding box center [1062, 402] width 6 height 6
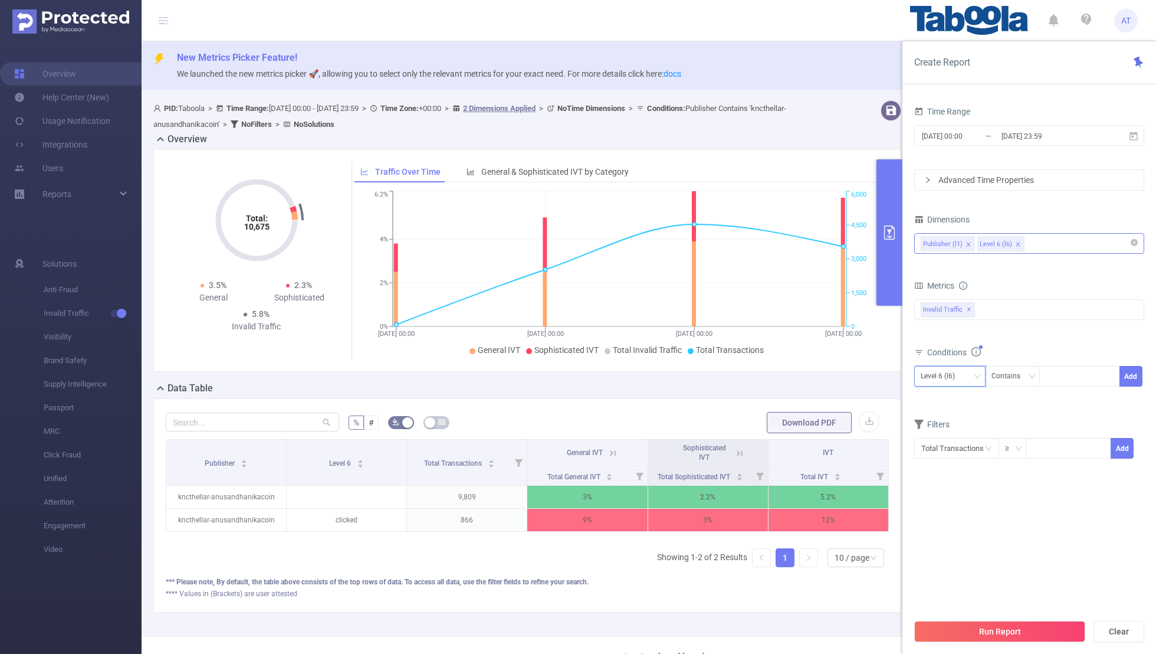
click at [788, 376] on div "Level 6 (l6)" at bounding box center [942, 375] width 42 height 19
click at [788, 395] on li "Publisher (l1)" at bounding box center [950, 398] width 71 height 19
click at [788, 375] on div at bounding box center [1080, 375] width 68 height 19
paste input "omrnews"
type input "omrnews"
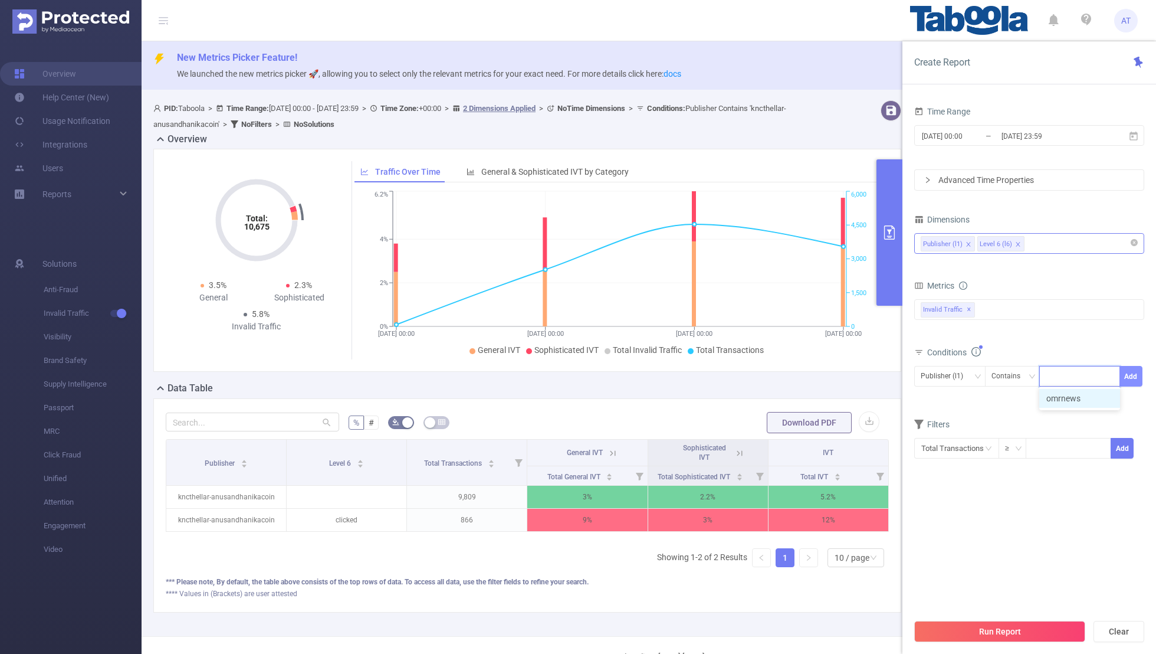
click at [788, 375] on button "Add" at bounding box center [1131, 376] width 23 height 21
click at [788, 427] on section "Time Range [DATE] 00:00 _ [DATE] 23:59 Advanced Time Properties Dimensions Publ…" at bounding box center [1030, 357] width 230 height 509
click at [788, 427] on button "Run Report" at bounding box center [1000, 631] width 171 height 21
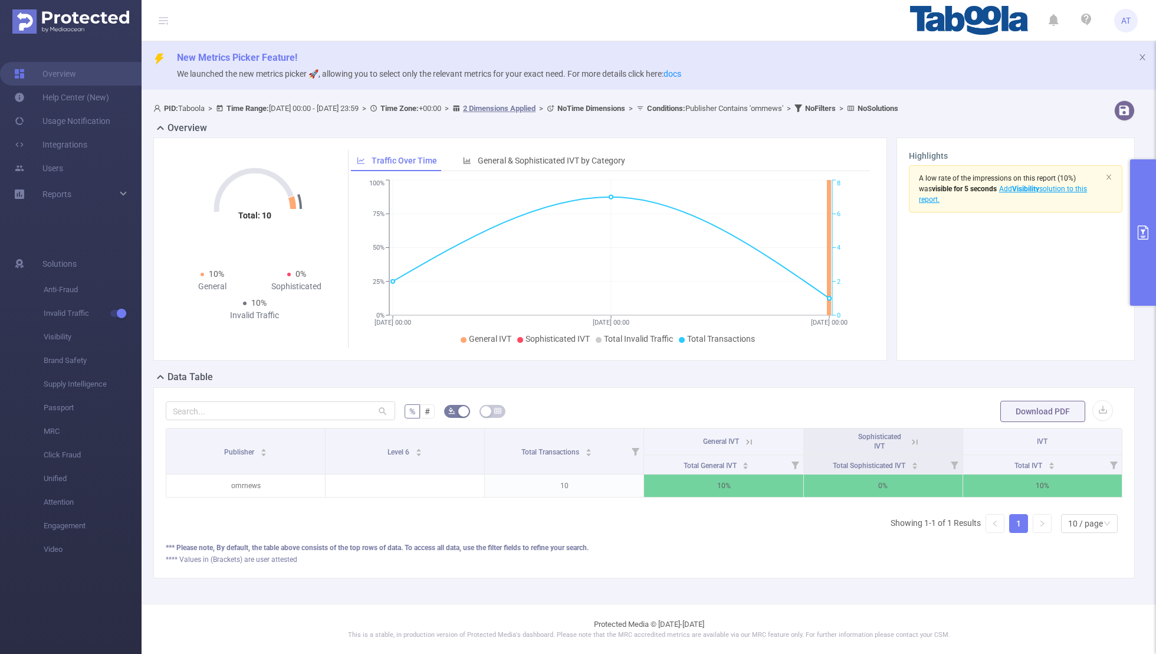
click at [788, 230] on icon "primary" at bounding box center [1143, 232] width 11 height 14
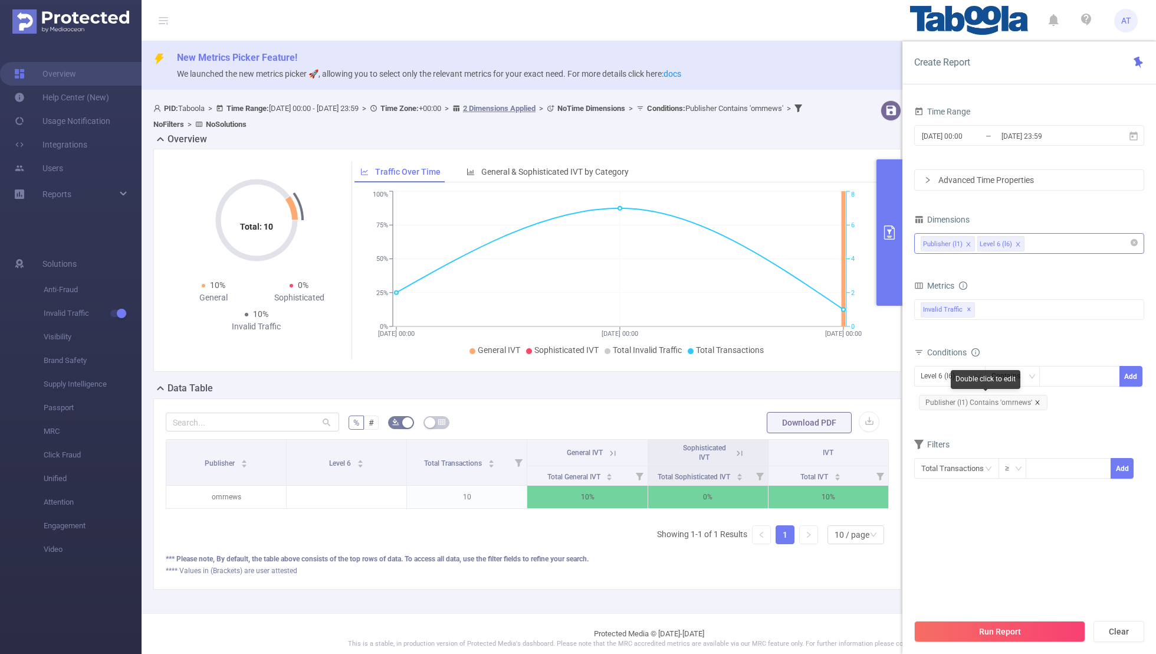
click at [788, 400] on icon "icon: close" at bounding box center [1038, 402] width 4 height 4
click at [788, 384] on div "Level 6 (l6)" at bounding box center [950, 375] width 58 height 19
click at [788, 398] on li "Publisher (l1)" at bounding box center [950, 398] width 71 height 19
click at [788, 372] on div at bounding box center [1080, 375] width 68 height 19
paste input "kncthellar-manithamorgin"
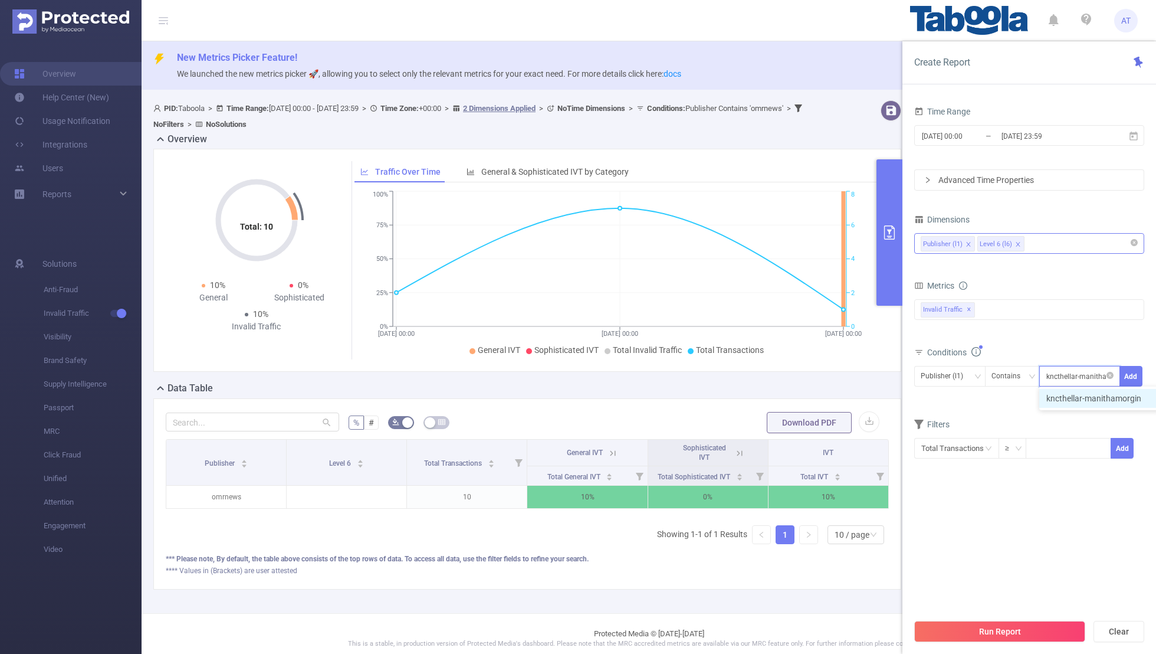
scroll to position [0, 14]
type input "kncthellar-manithamorgin"
click at [788, 372] on button "Add" at bounding box center [1131, 376] width 23 height 21
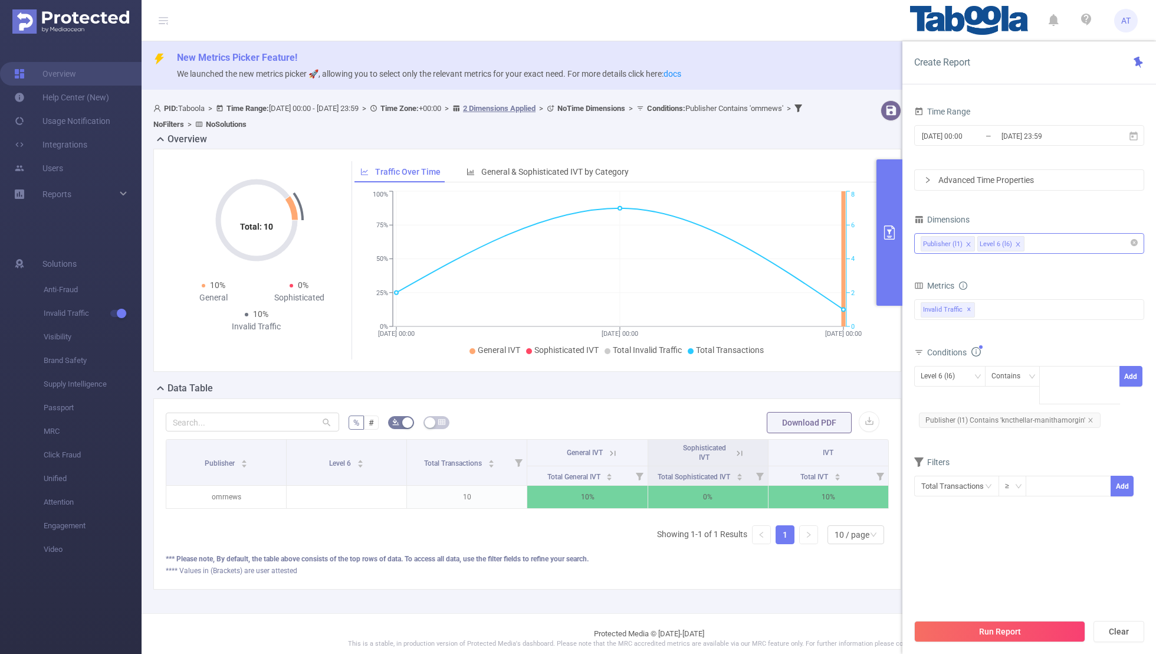
click at [788, 427] on section "Time Range [DATE] 00:00 _ [DATE] 23:59 Advanced Time Properties Dimensions Publ…" at bounding box center [1030, 357] width 230 height 509
click at [788, 427] on button "Run Report" at bounding box center [1000, 631] width 171 height 21
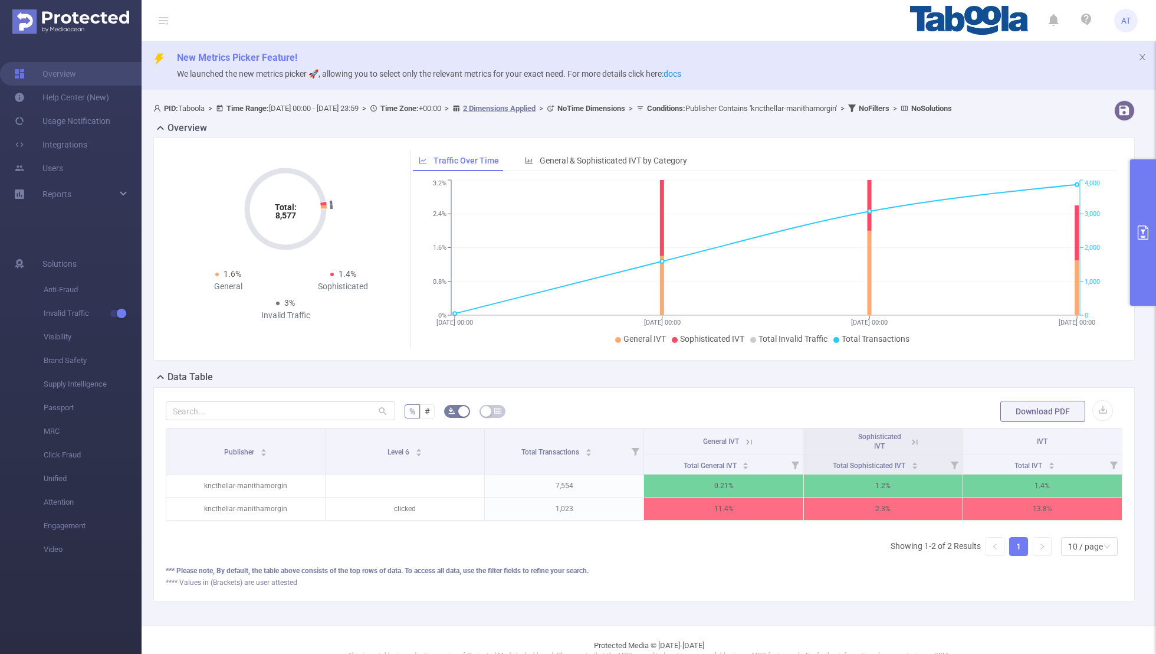
click at [788, 242] on button "primary" at bounding box center [1144, 232] width 26 height 146
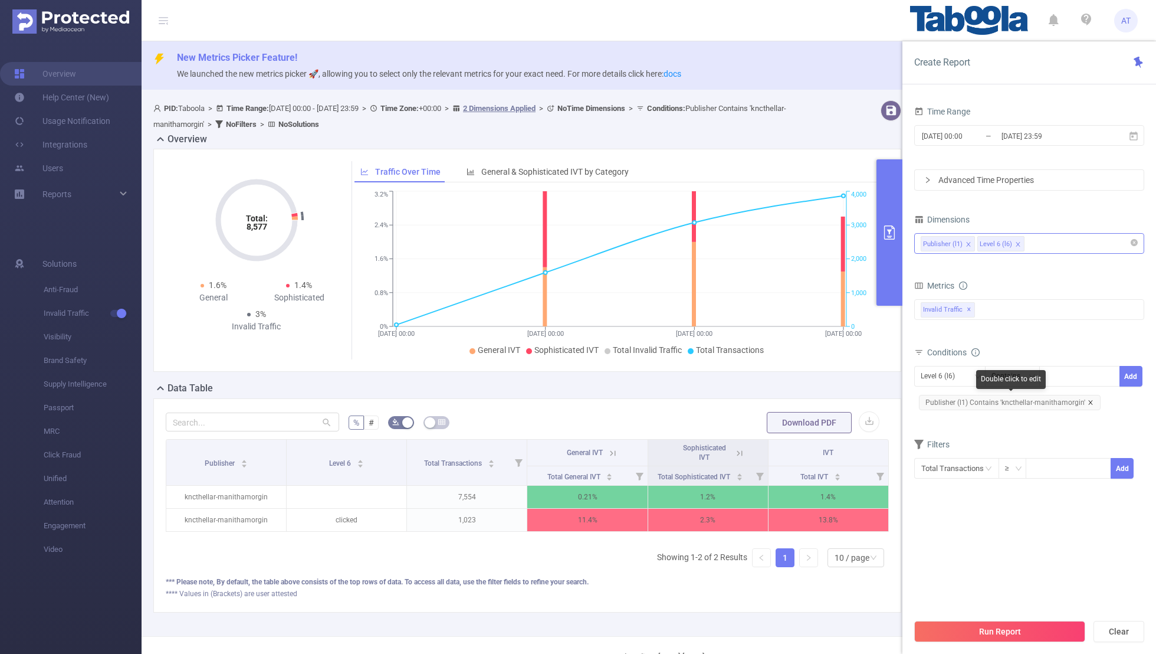
click at [788, 399] on icon "icon: close" at bounding box center [1091, 402] width 6 height 6
click at [788, 378] on div "Level 6 (l6)" at bounding box center [942, 375] width 42 height 19
click at [788, 398] on li "Publisher (l1)" at bounding box center [950, 398] width 71 height 19
click at [788, 378] on div at bounding box center [1080, 375] width 68 height 19
paste input "kncthellar-manithamorgin"
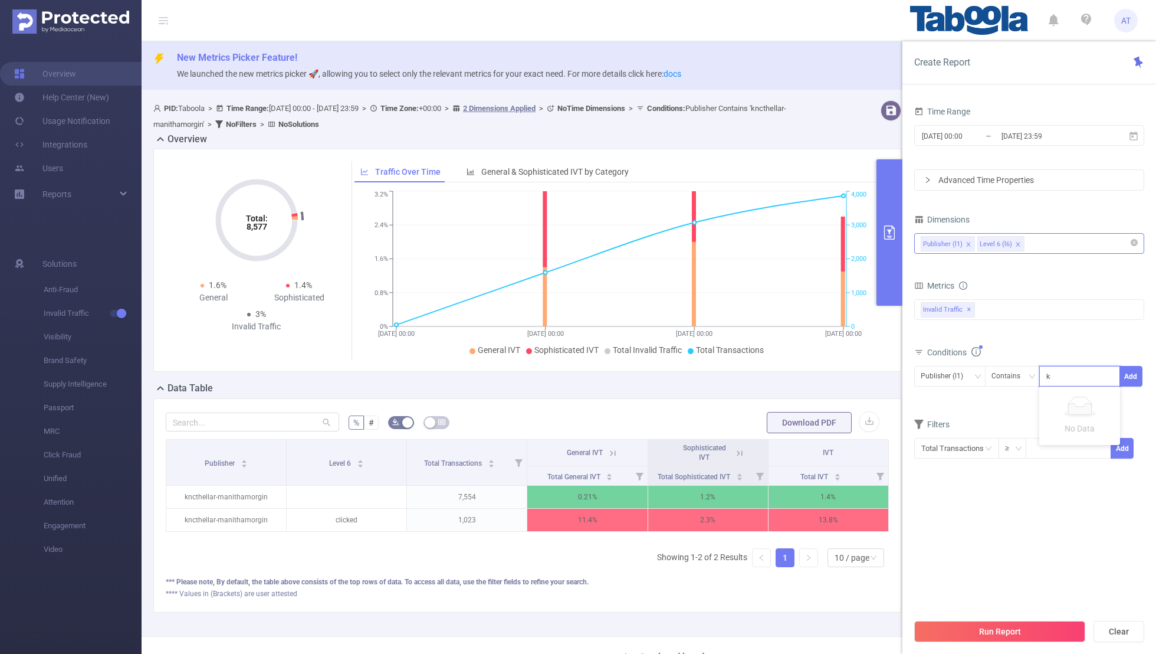
scroll to position [0, 14]
type input "kncthellar-manithamorgin"
click at [788, 376] on button "Add" at bounding box center [1131, 376] width 23 height 21
click at [788, 426] on form "Dimensions Publisher (l1) Level 6 (l6) Metrics bp_total bp_adult bp_arms bp_cri…" at bounding box center [1030, 352] width 230 height 283
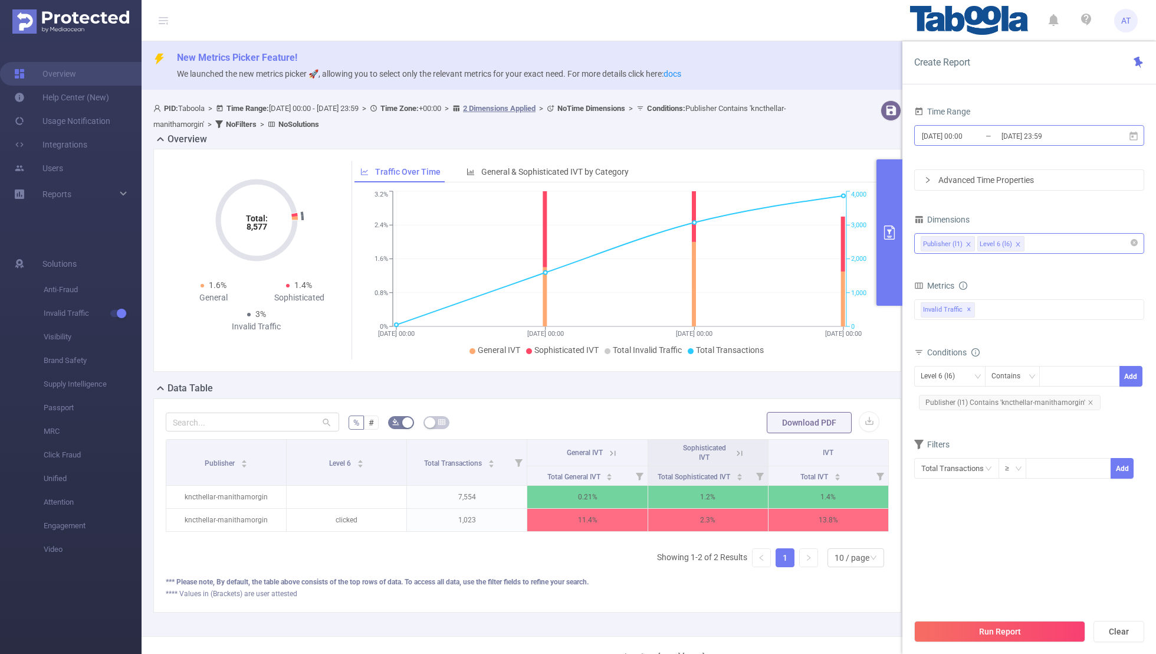
click at [788, 133] on input "[DATE] 00:00" at bounding box center [969, 136] width 96 height 16
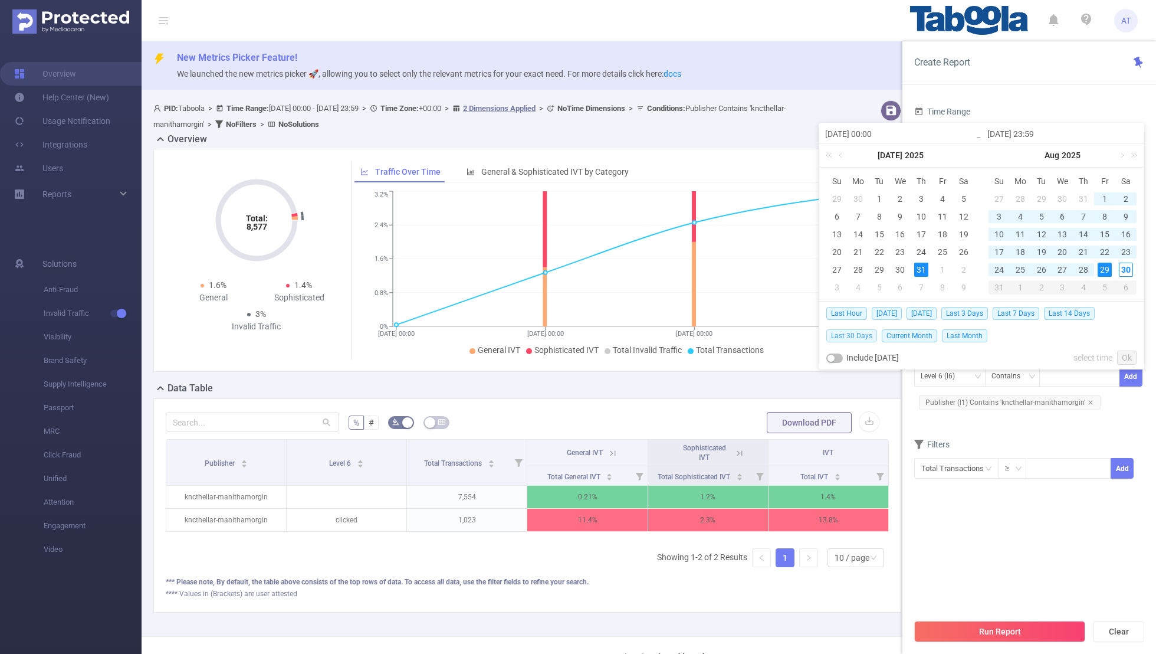
click at [788, 338] on span "Last 30 Days" at bounding box center [852, 335] width 51 height 13
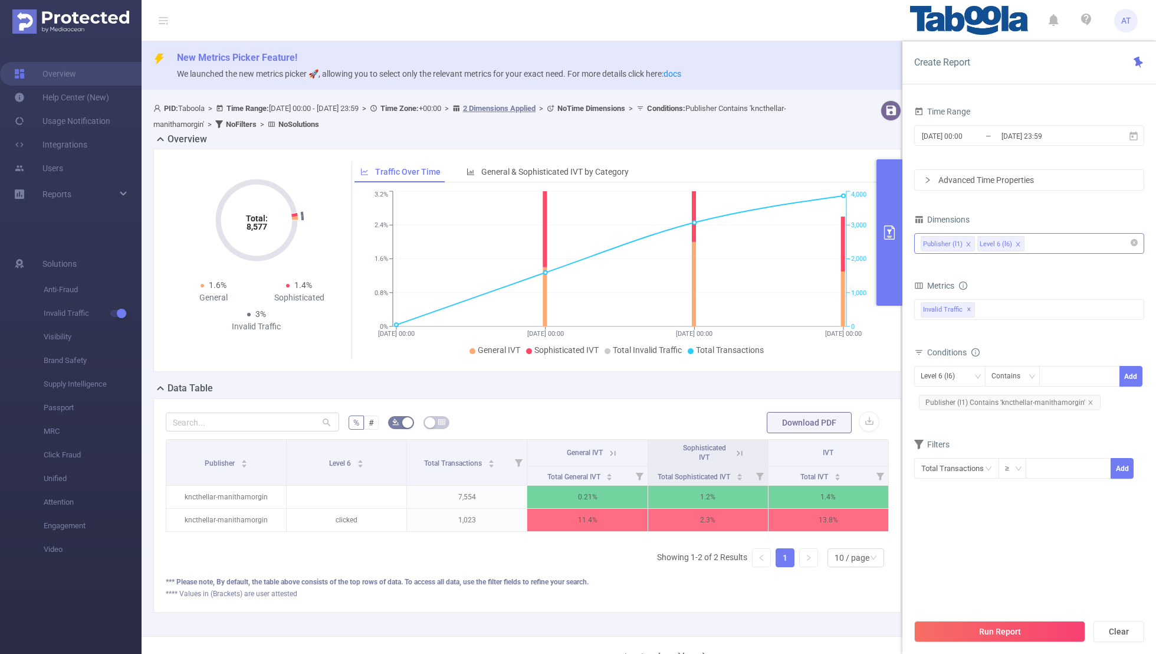
click at [788, 427] on section "Time Range [DATE] 00:00 _ [DATE] 23:59 Advanced Time Properties Dimensions Publ…" at bounding box center [1030, 357] width 230 height 509
click at [788, 427] on button "Run Report" at bounding box center [1000, 631] width 171 height 21
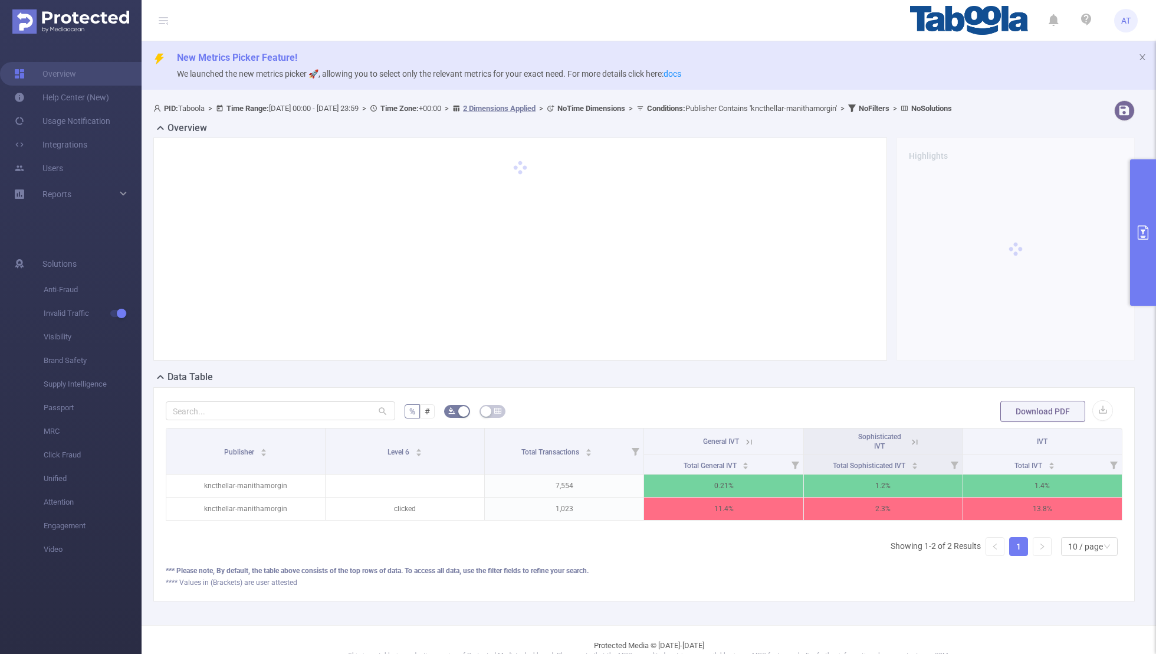
click at [788, 277] on button "primary" at bounding box center [1144, 232] width 26 height 146
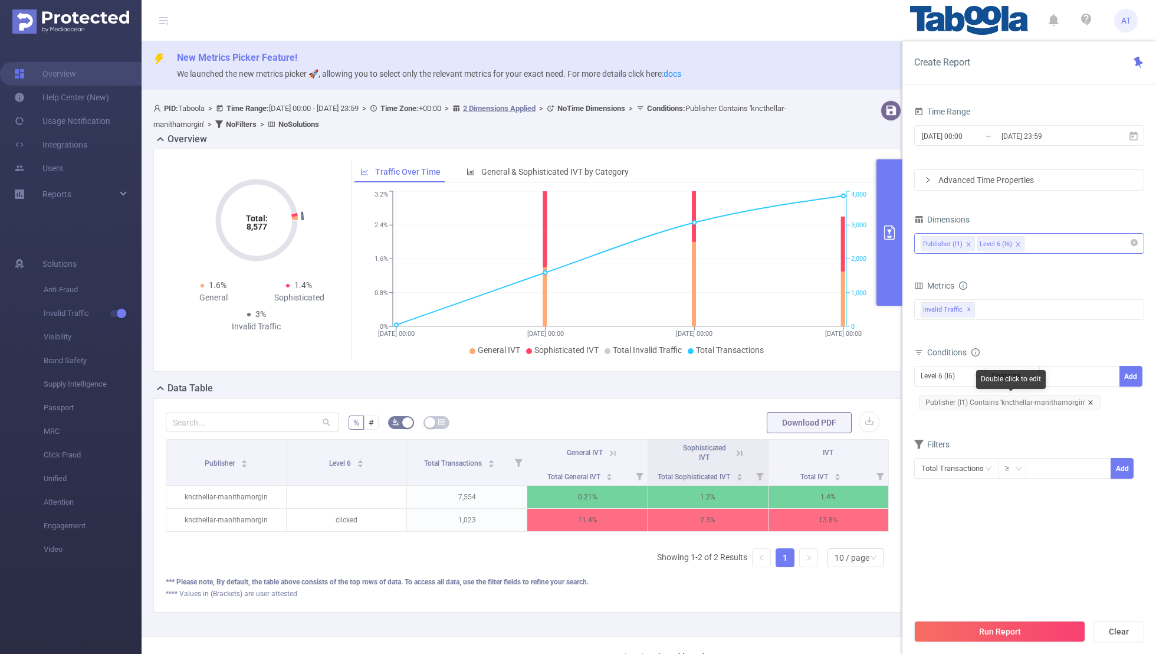
click at [788, 401] on icon "icon: close" at bounding box center [1091, 402] width 6 height 6
click at [788, 371] on div "Level 6 (l6)" at bounding box center [942, 375] width 42 height 19
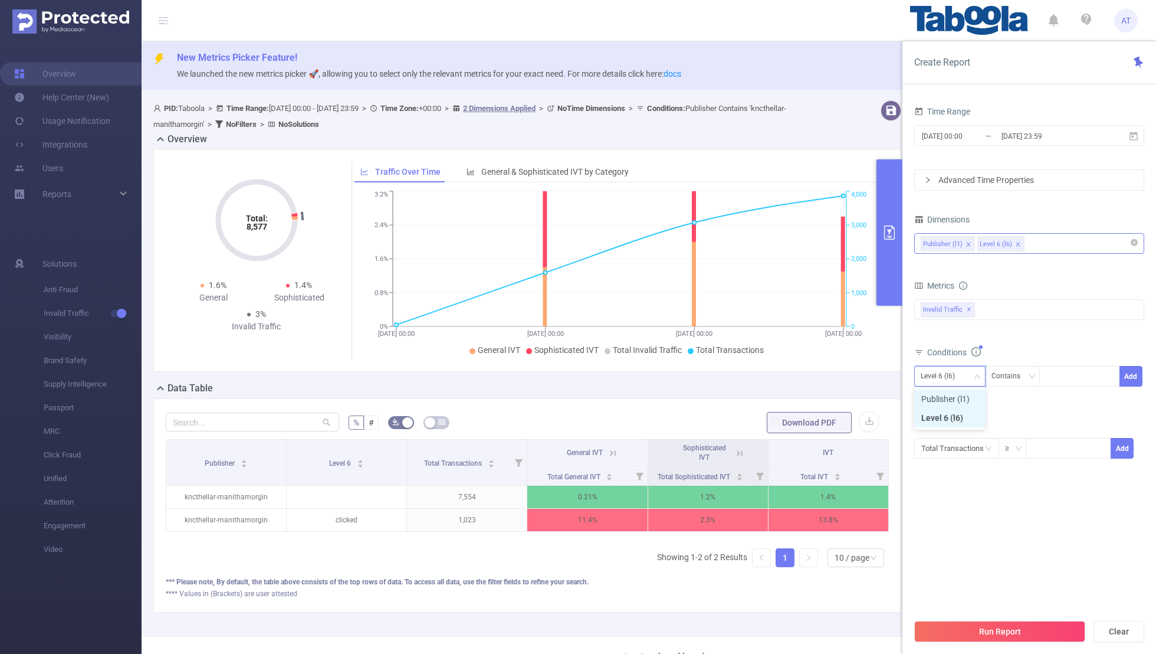
click at [788, 392] on li "Publisher (l1)" at bounding box center [950, 398] width 71 height 19
click at [788, 376] on div at bounding box center [1080, 375] width 68 height 19
paste input "davidjweston-royalmeridian"
type input "davidjweston-royalmeridian"
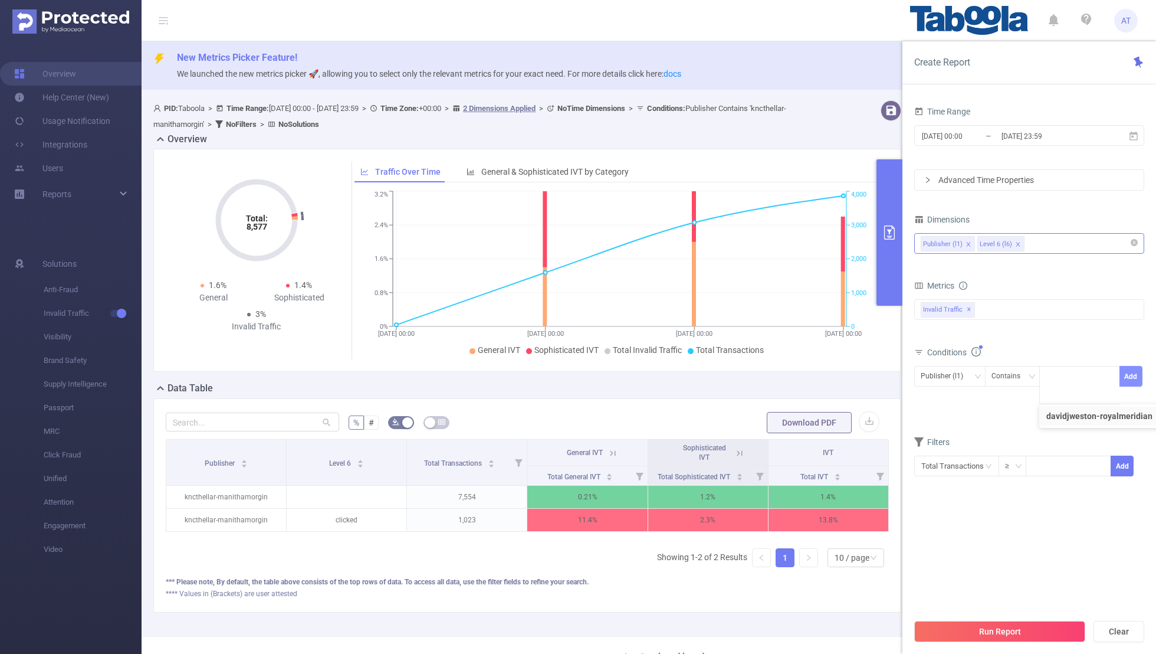
click at [788, 376] on button "Add" at bounding box center [1131, 376] width 23 height 21
click at [788, 427] on section "Time Range [DATE] 00:00 _ [DATE] 23:59 Advanced Time Properties Dimensions Publ…" at bounding box center [1030, 357] width 230 height 509
click at [788, 427] on button "Run Report" at bounding box center [1000, 631] width 171 height 21
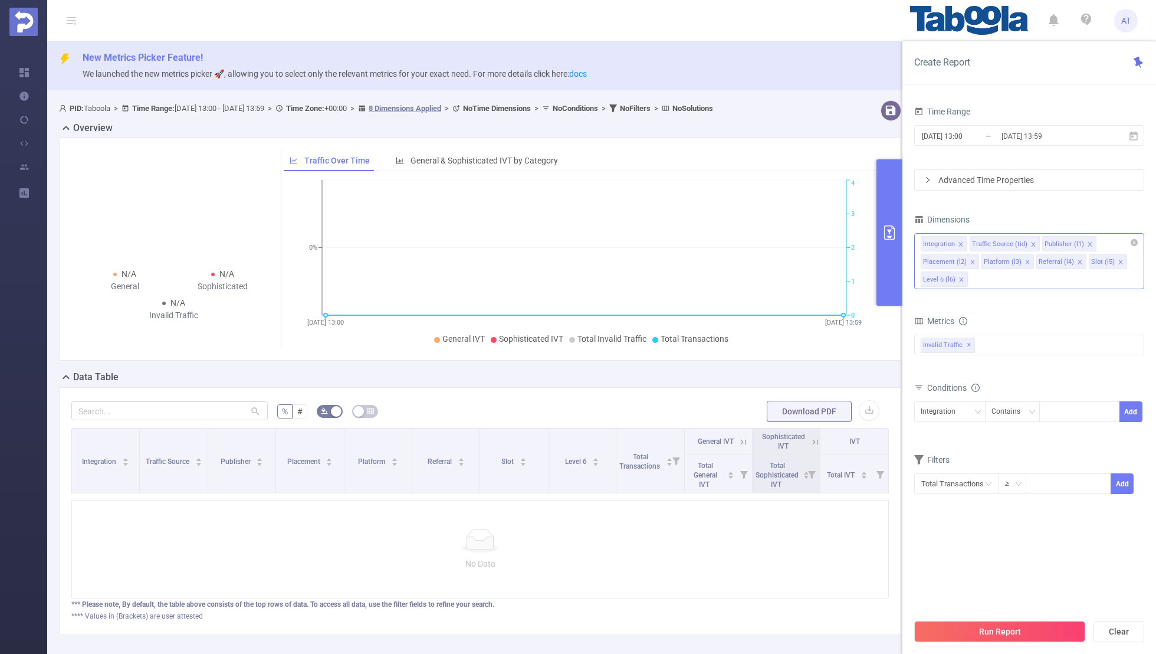
click at [959, 243] on icon "icon: close" at bounding box center [961, 244] width 6 height 6
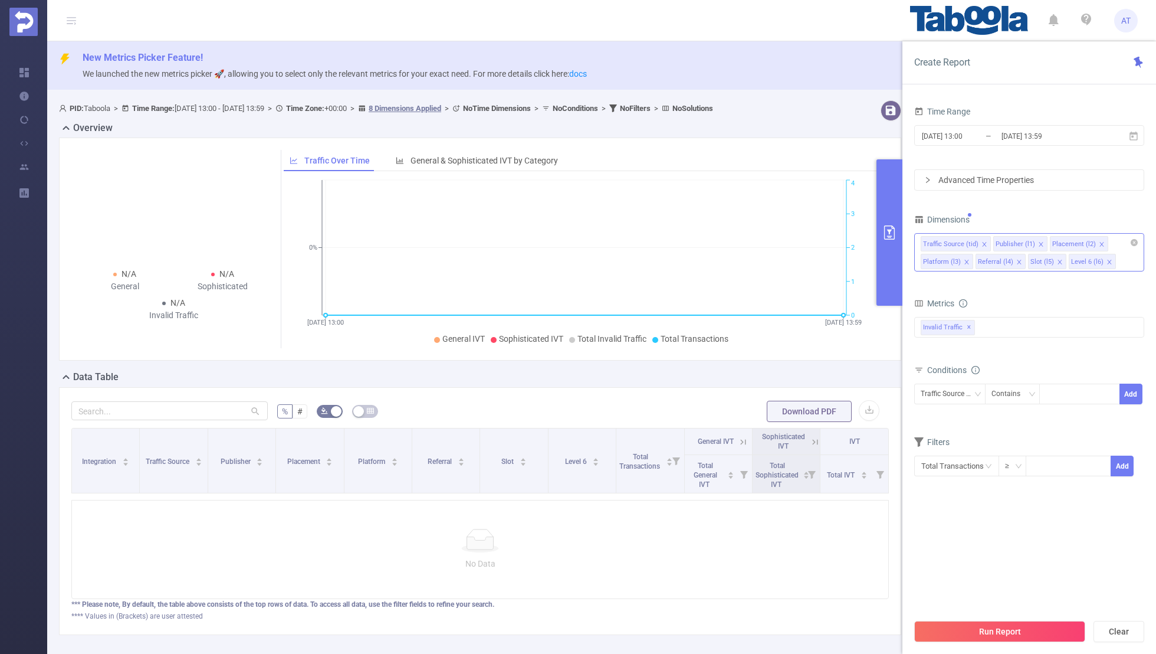
click at [982, 243] on icon "icon: close" at bounding box center [984, 244] width 4 height 4
click at [1029, 244] on li "Placement (l2)" at bounding box center [1007, 243] width 58 height 15
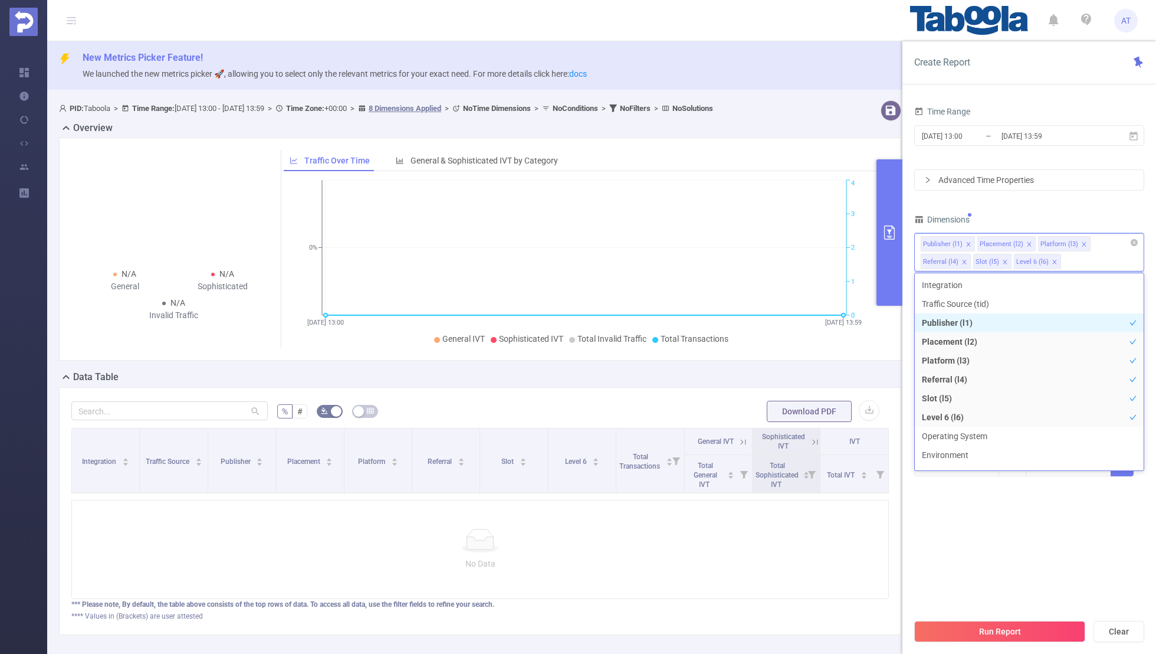
click at [1027, 242] on icon "icon: close" at bounding box center [1029, 244] width 4 height 4
click at [1021, 243] on icon "icon: close" at bounding box center [1023, 244] width 4 height 4
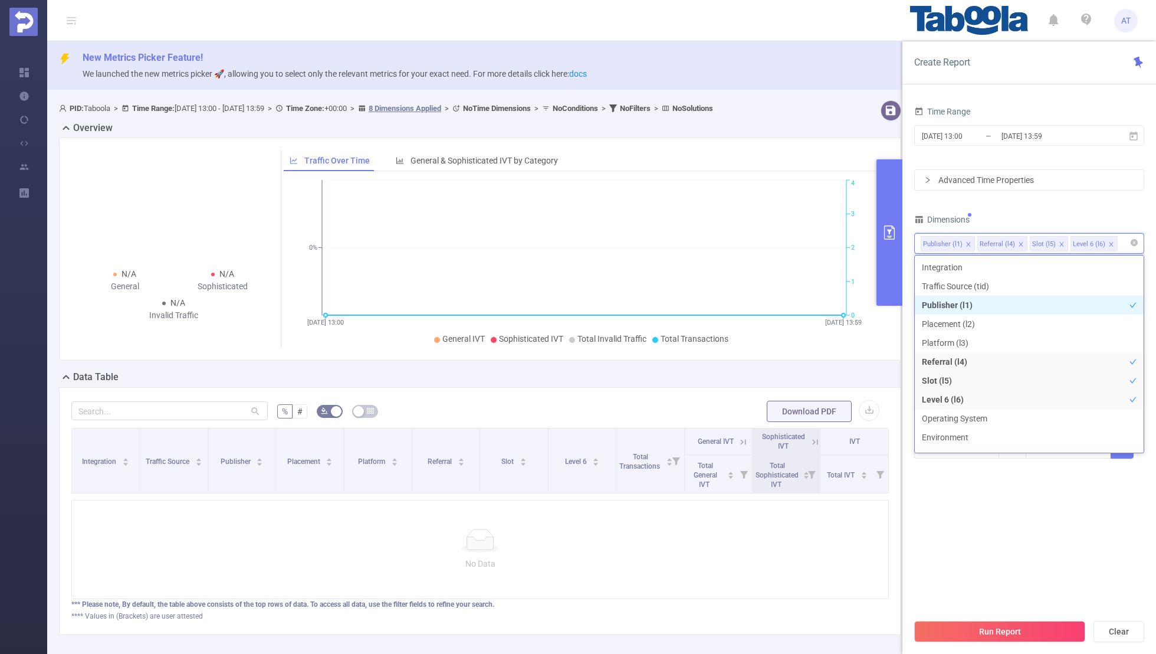
click at [1018, 243] on icon "icon: close" at bounding box center [1021, 244] width 6 height 6
click at [1007, 243] on icon "icon: close" at bounding box center [1009, 244] width 4 height 4
click at [1034, 214] on div "Dimensions" at bounding box center [1030, 220] width 230 height 19
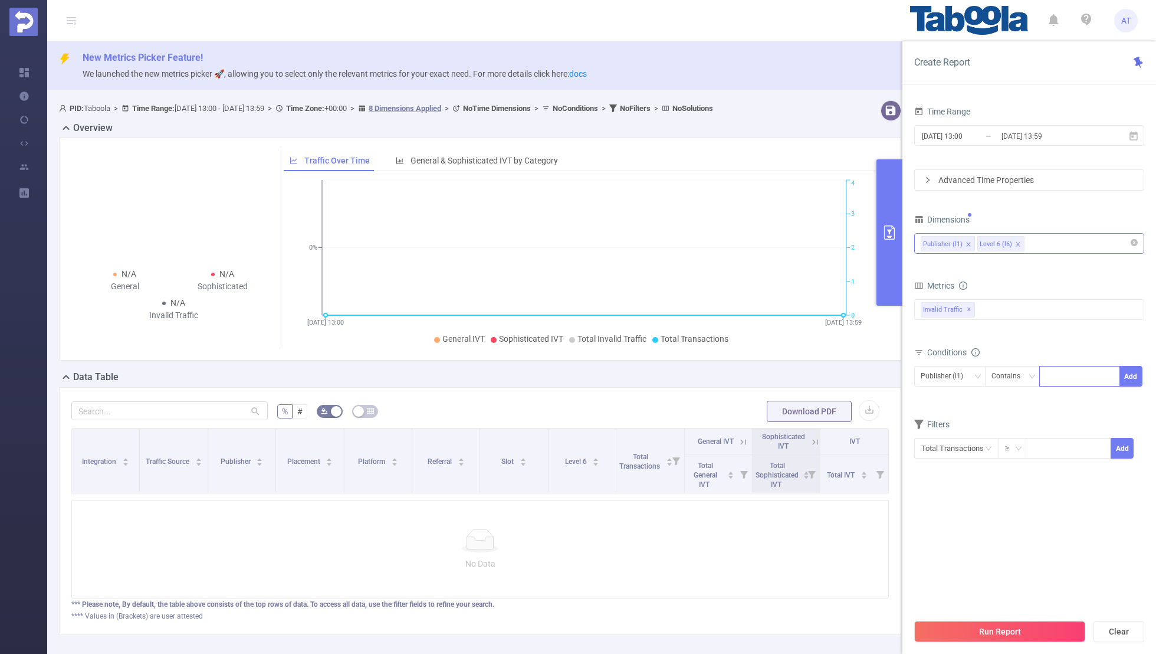
click at [1077, 376] on div at bounding box center [1080, 375] width 68 height 19
paste input "1902004"
type input "1902004"
click at [1110, 372] on icon "icon: close-circle" at bounding box center [1110, 375] width 7 height 7
paste input "davidjweston-inaslkochi"
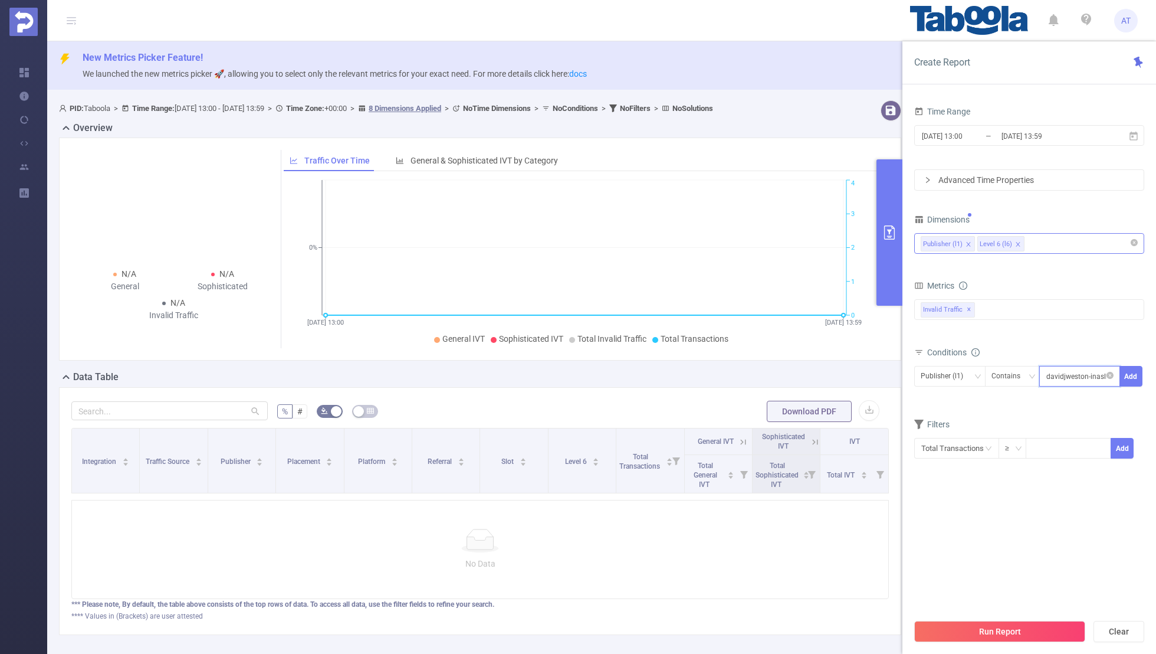
scroll to position [0, 8]
type input "davidjweston-inaslkochi"
click at [1139, 373] on button "Add" at bounding box center [1131, 376] width 23 height 21
click at [1043, 428] on form "Dimensions Publisher (l1) Level 6 (l6) Metrics bp_total brand-safety brand_is_s…" at bounding box center [1030, 352] width 230 height 283
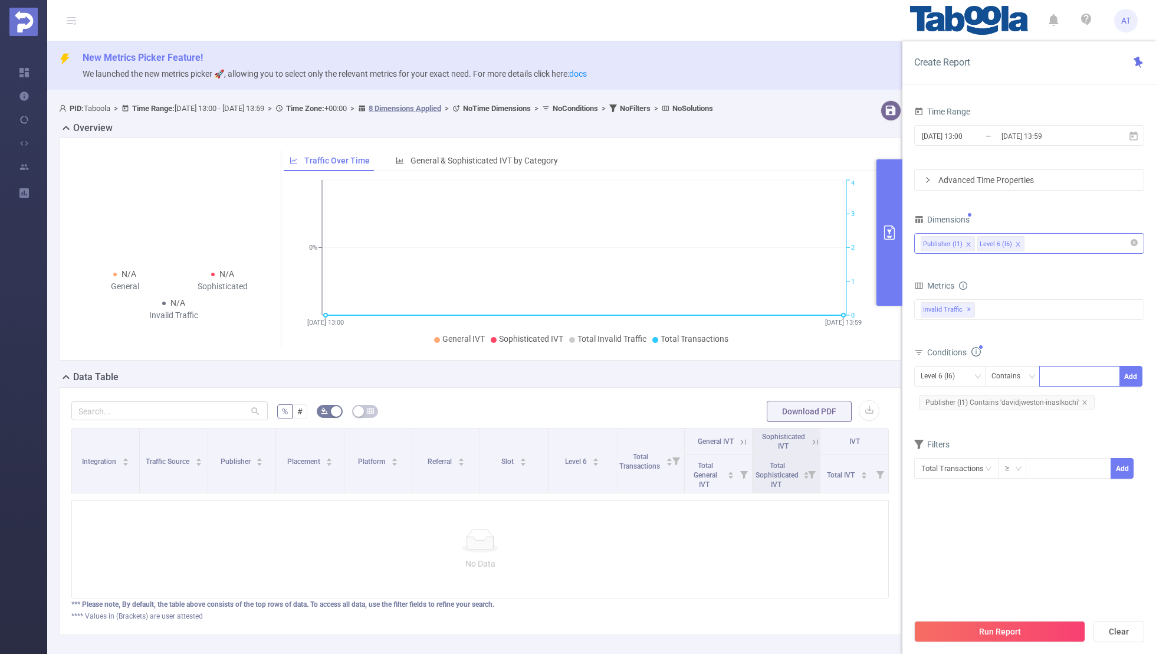
click at [1010, 620] on div "Run Report Clear" at bounding box center [1030, 631] width 254 height 45
click at [1000, 627] on button "Run Report" at bounding box center [1000, 631] width 171 height 21
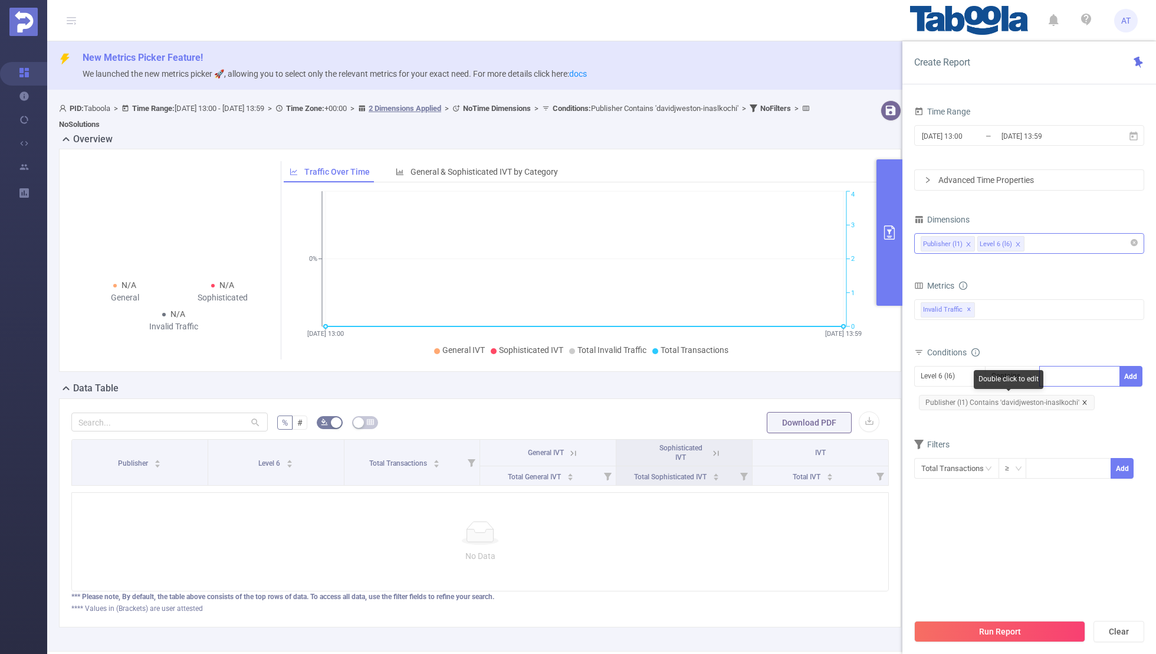
click at [1083, 400] on icon "icon: close" at bounding box center [1085, 402] width 6 height 6
click at [943, 372] on div "Level 6 (l6)" at bounding box center [942, 375] width 42 height 19
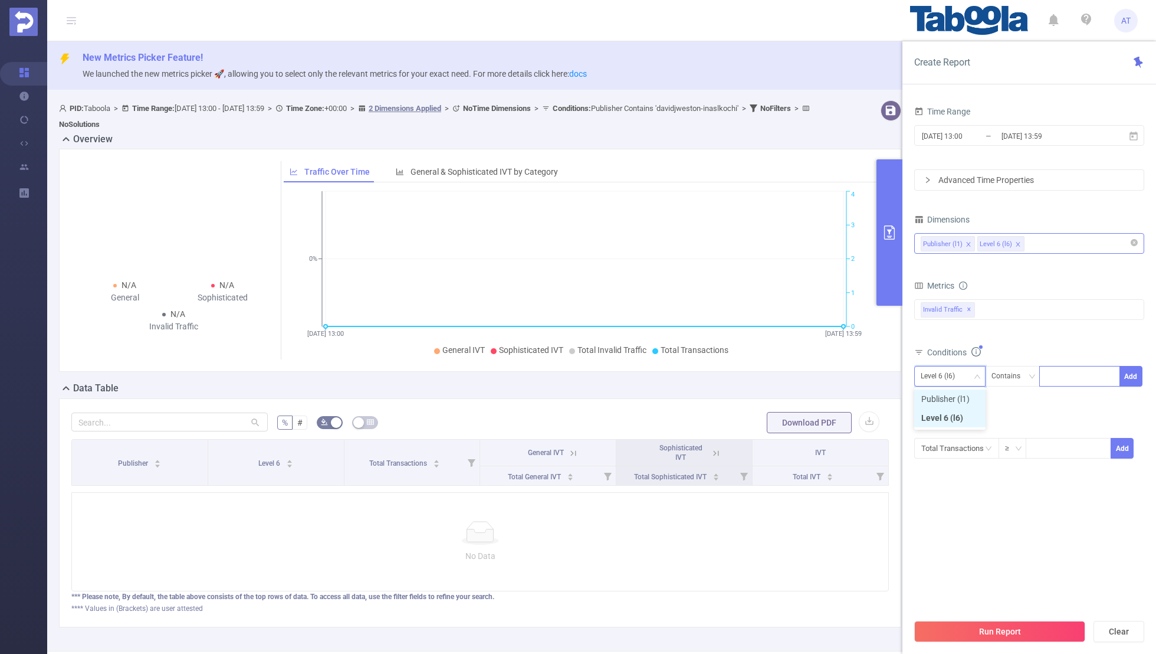
click at [936, 394] on li "Publisher (l1)" at bounding box center [950, 398] width 71 height 19
click at [1073, 380] on div at bounding box center [1080, 375] width 68 height 19
paste input "anymindgroup-channel-bangkokpost"
type input "anymindgroup-channel-bangkokpost"
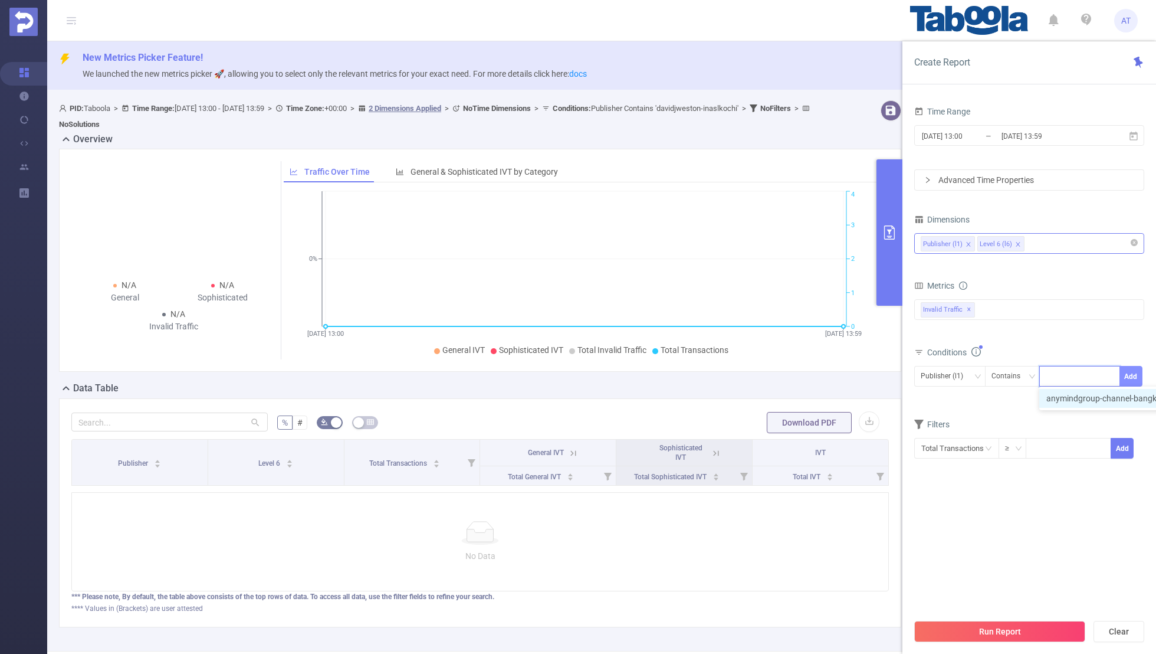
click at [1135, 368] on button "Add" at bounding box center [1131, 376] width 23 height 21
click at [1057, 436] on div "Filters" at bounding box center [1030, 445] width 230 height 19
click at [977, 133] on input "2025-08-30 13:00" at bounding box center [969, 136] width 96 height 16
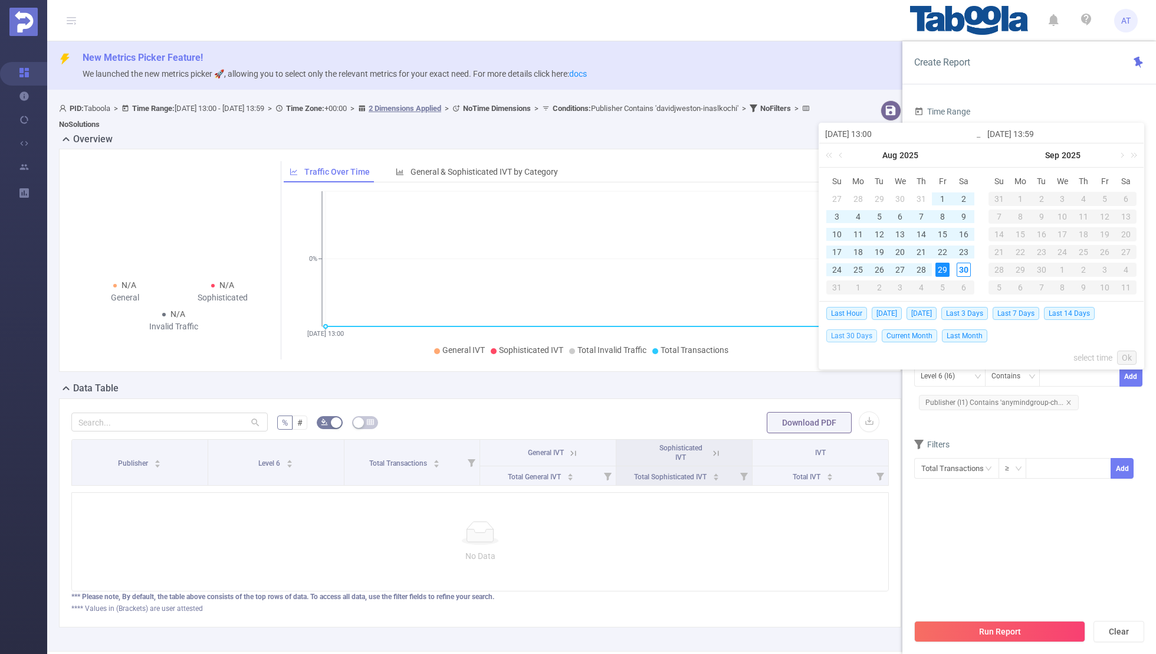
click at [844, 333] on span "Last 30 Days" at bounding box center [852, 335] width 51 height 13
type input "[DATE] 00:00"
type input "[DATE] 23:59"
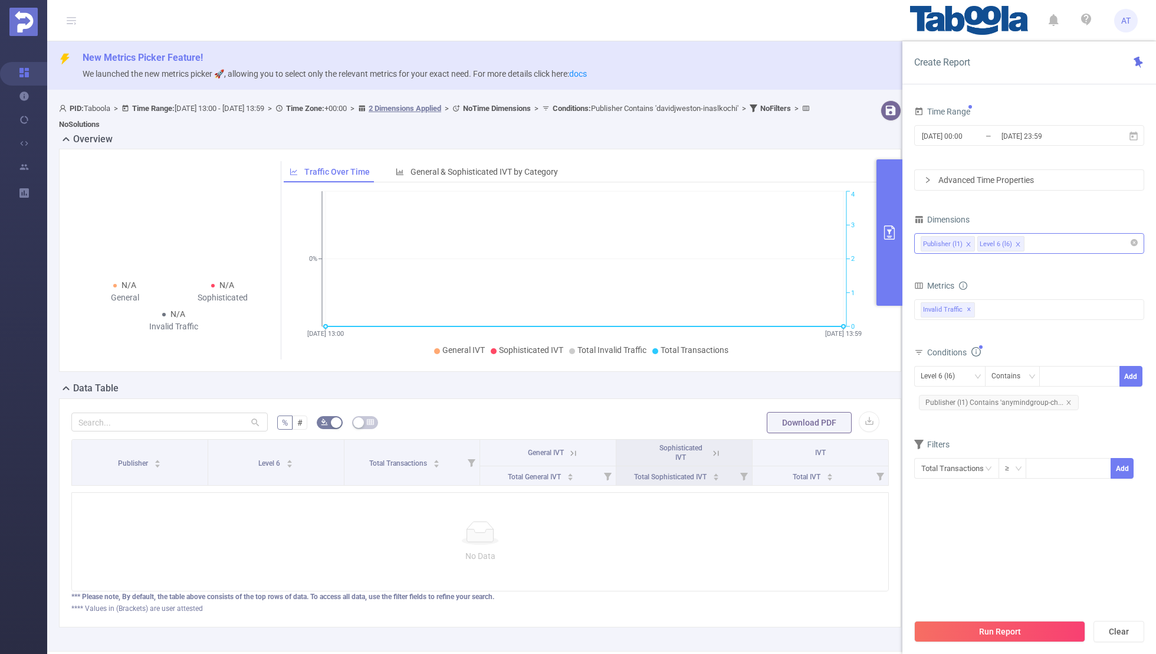
click at [955, 510] on section "Time Range 2025-07-31 00:00 _ 2025-08-29 23:59 Advanced Time Properties Dimensi…" at bounding box center [1030, 357] width 230 height 509
click at [984, 637] on button "Run Report" at bounding box center [1000, 631] width 171 height 21
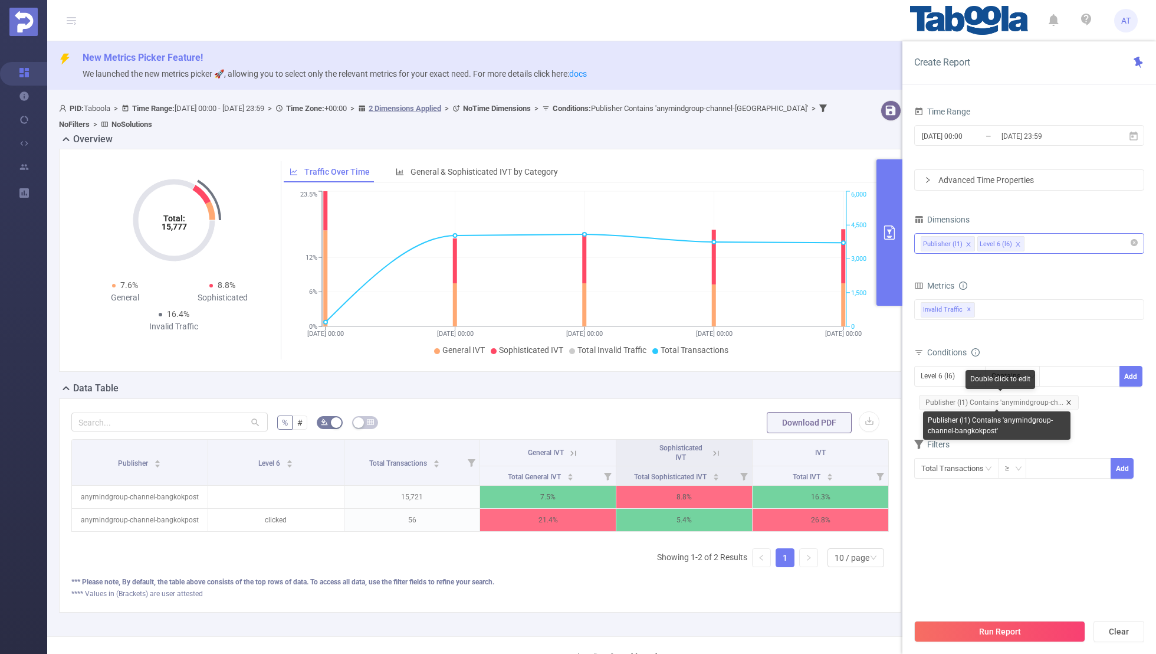
click at [1067, 400] on icon "icon: close" at bounding box center [1069, 402] width 4 height 4
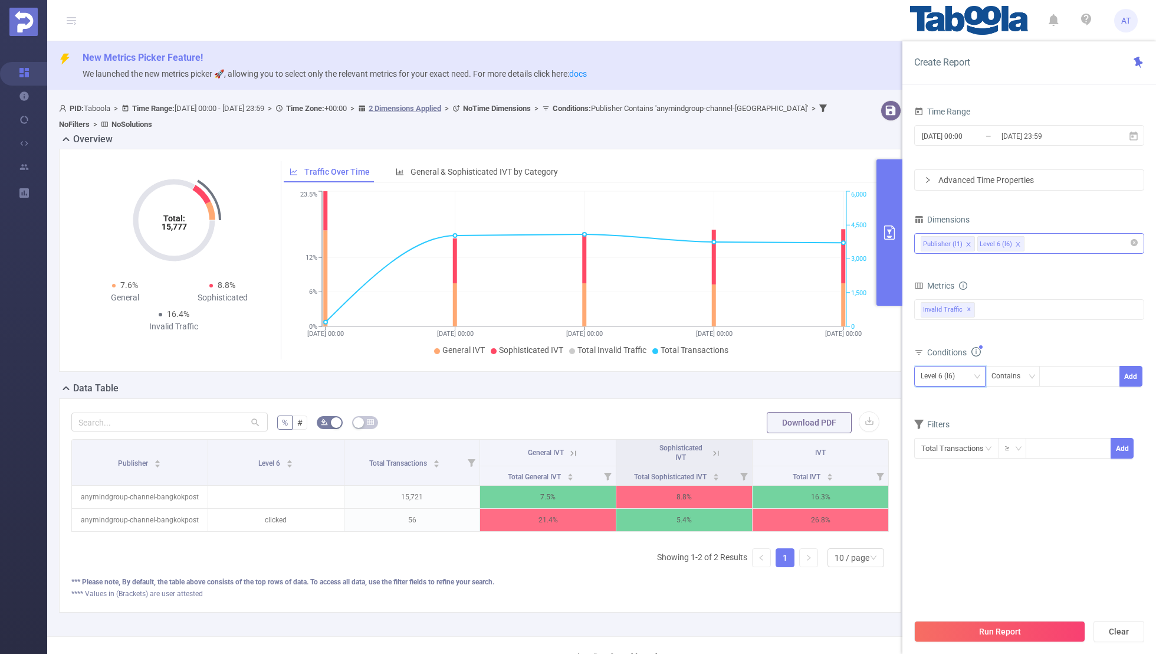
click at [966, 378] on div "Level 6 (l6)" at bounding box center [950, 375] width 58 height 19
click at [946, 394] on li "Publisher (l1)" at bounding box center [950, 398] width 71 height 19
click at [1058, 378] on div at bounding box center [1080, 375] width 68 height 19
paste input "adxmentconsulting-gemartanonline"
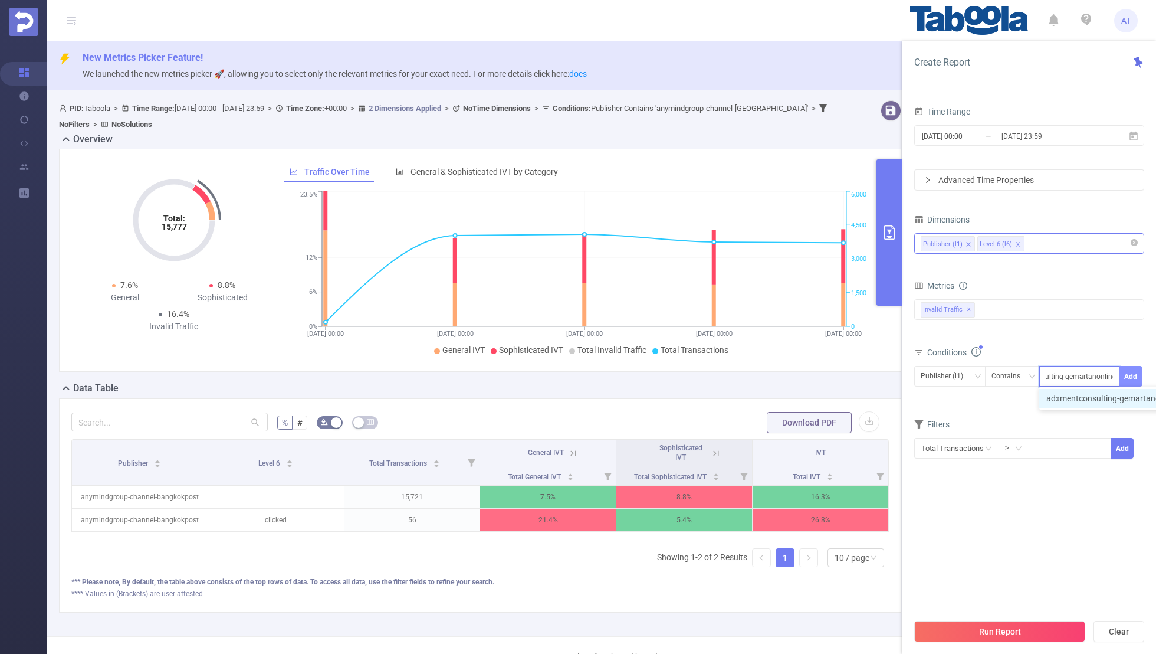
type input "adxmentconsulting-gemartanonline"
click at [1122, 373] on button "Add" at bounding box center [1131, 376] width 23 height 21
click at [991, 532] on section "Time Range 2025-07-31 00:00 _ 2025-08-29 23:59 Advanced Time Properties Dimensi…" at bounding box center [1030, 357] width 230 height 509
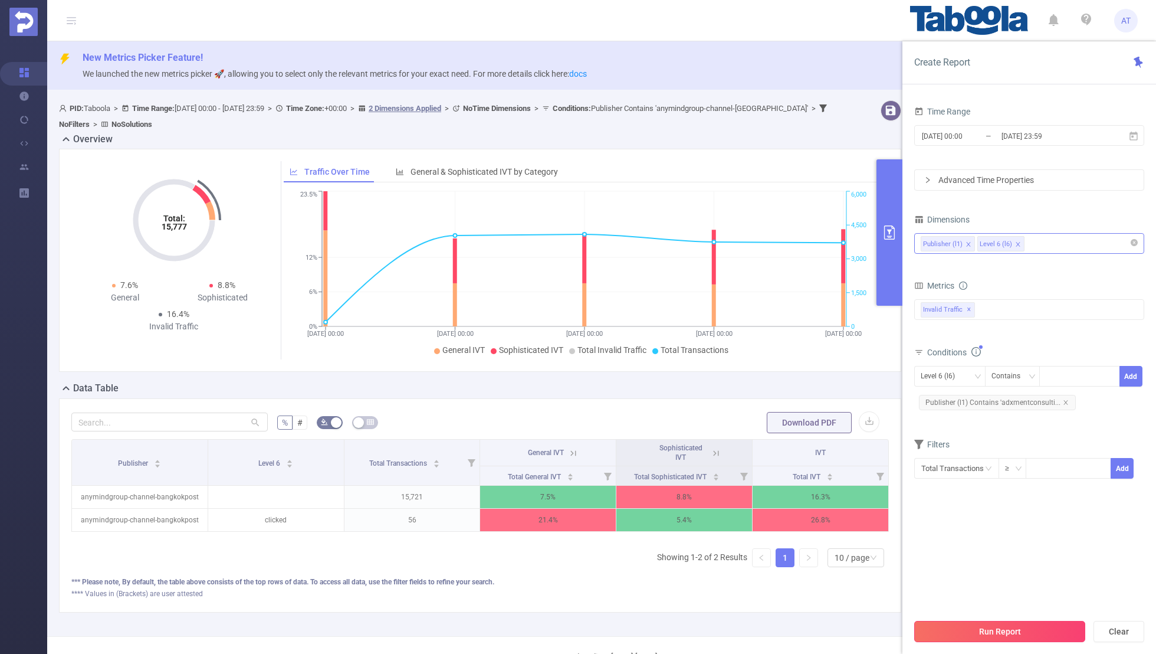
click at [990, 640] on button "Run Report" at bounding box center [1000, 631] width 171 height 21
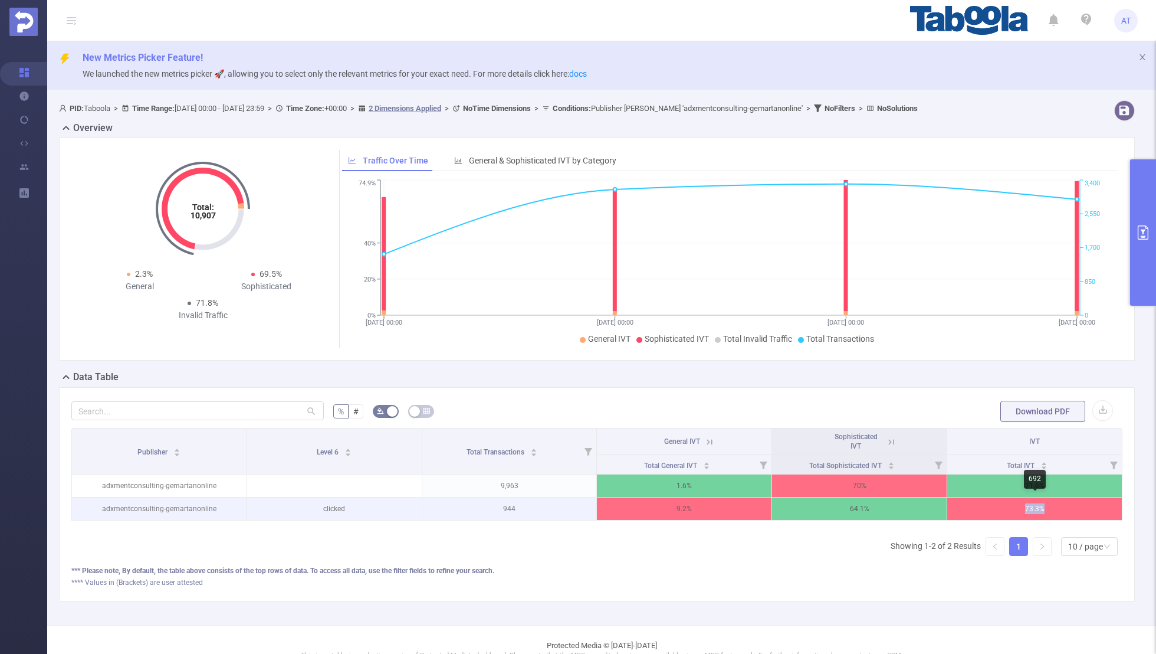
drag, startPoint x: 1050, startPoint y: 504, endPoint x: 1017, endPoint y: 504, distance: 32.5
click at [1017, 504] on p "73.3%" at bounding box center [1035, 508] width 175 height 22
copy p "73.3%"
copy p "944"
drag, startPoint x: 537, startPoint y: 506, endPoint x: 492, endPoint y: 506, distance: 44.8
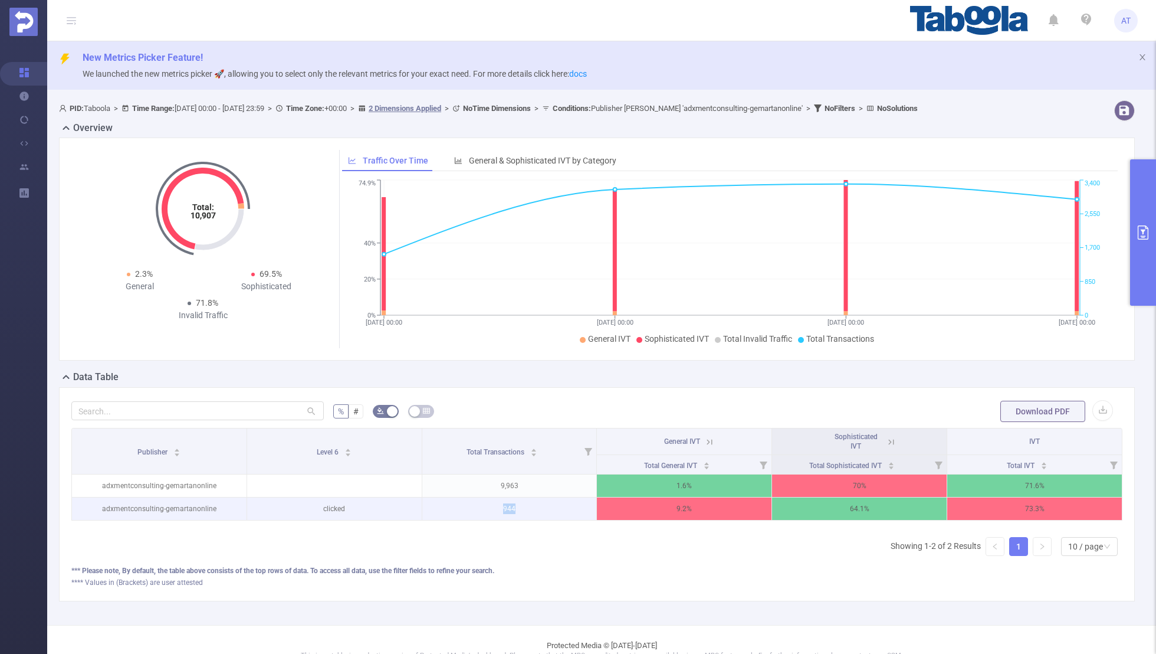
click at [492, 506] on p "944" at bounding box center [509, 508] width 175 height 22
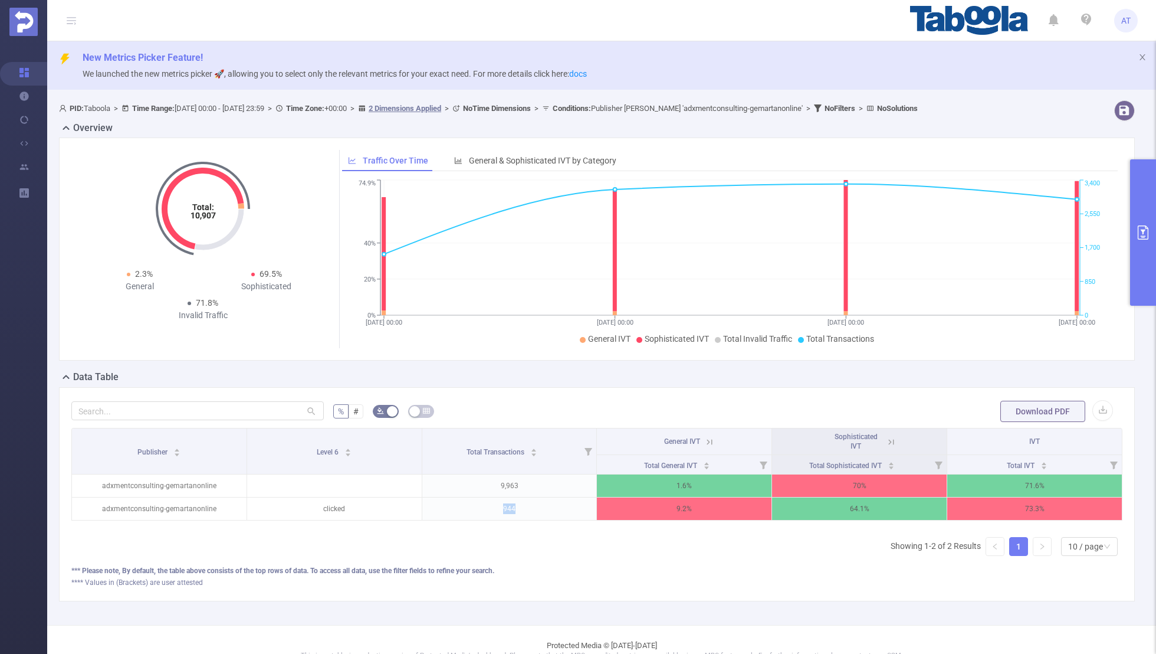
click at [1142, 246] on button "primary" at bounding box center [1144, 232] width 26 height 146
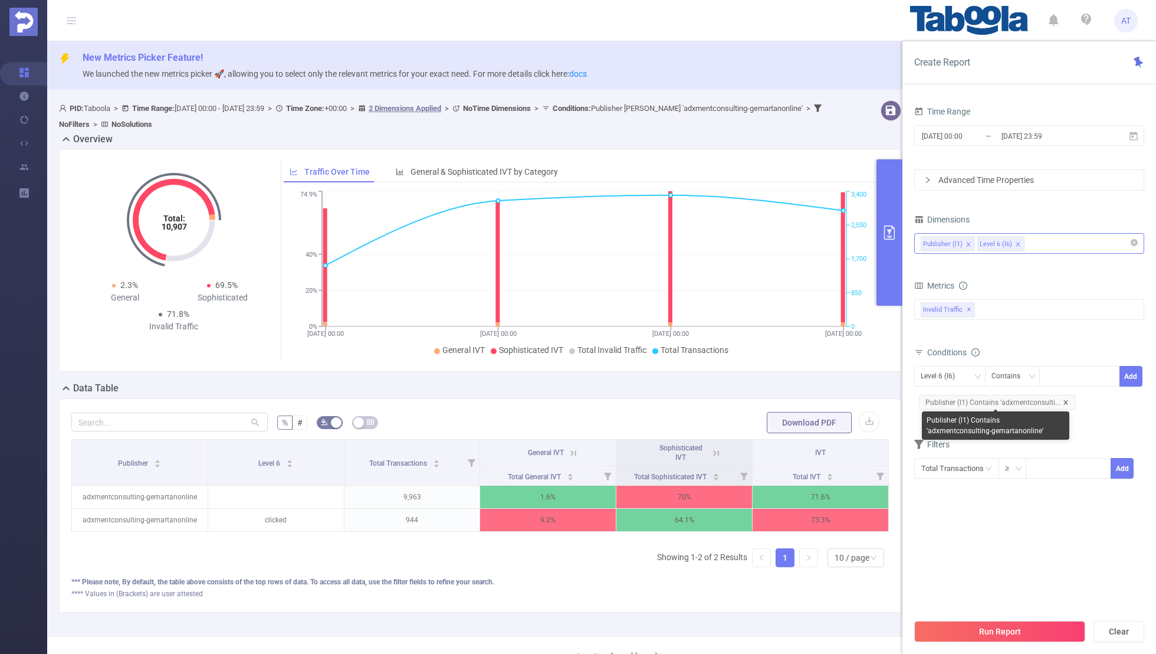
click at [1065, 401] on icon "icon: close" at bounding box center [1066, 402] width 6 height 6
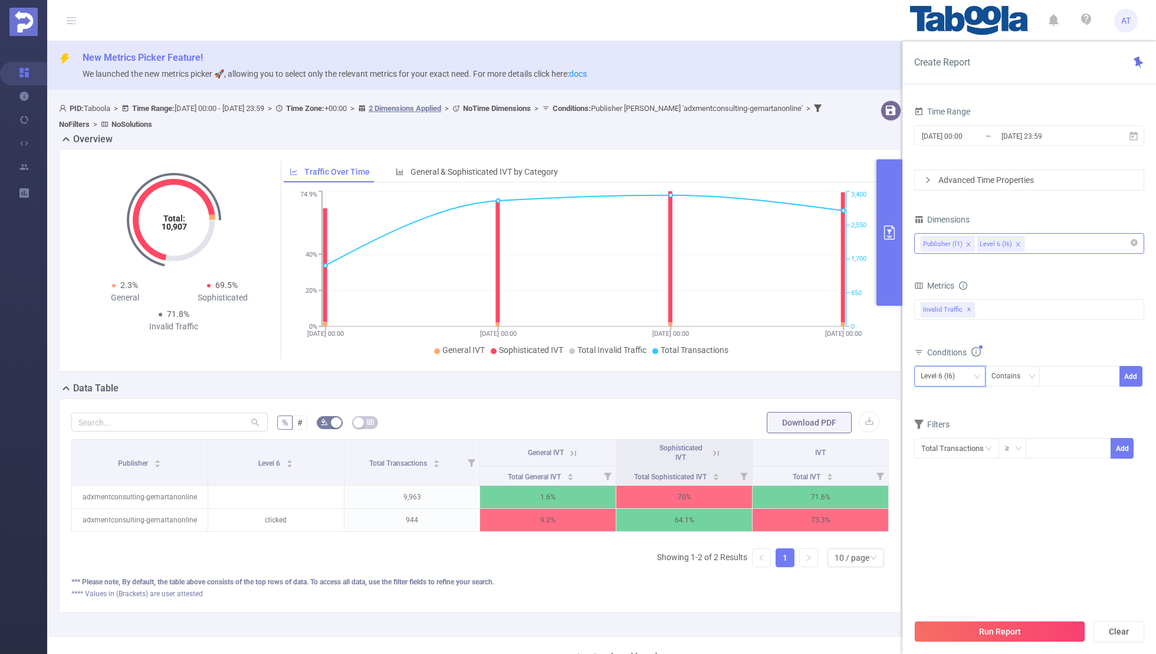
click at [928, 371] on div "Level 6 (l6)" at bounding box center [942, 375] width 42 height 19
click at [933, 397] on li "Publisher (l1)" at bounding box center [950, 398] width 71 height 19
click at [1080, 372] on div at bounding box center [1080, 375] width 68 height 19
paste input "1901993"
type input "1901993"
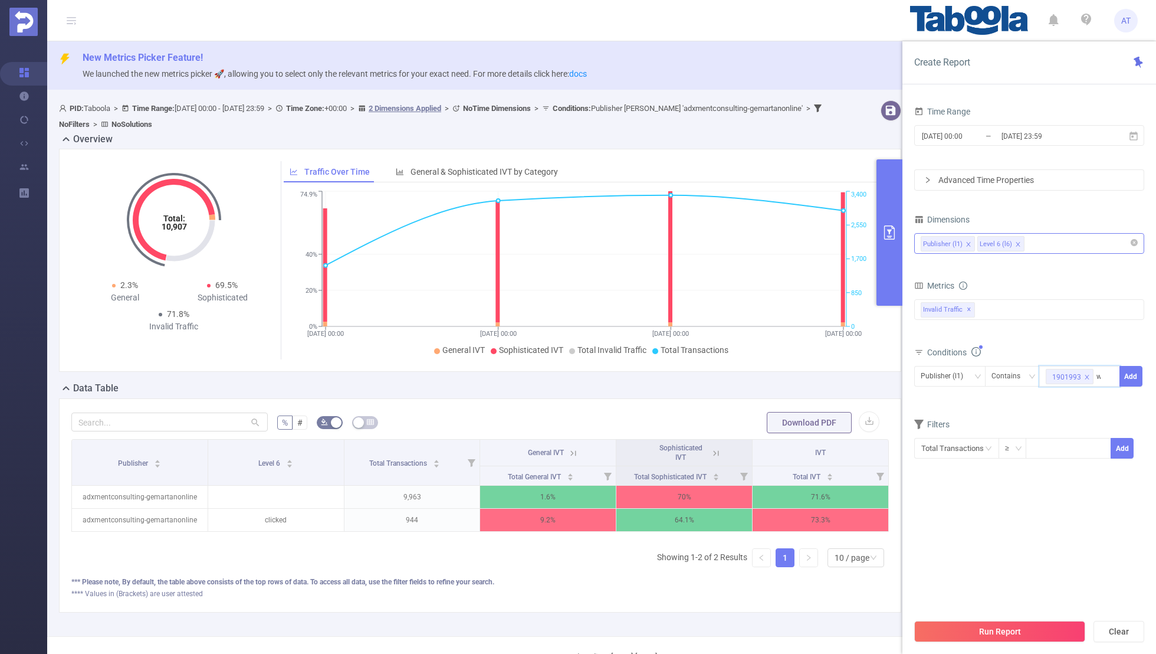
type input "wq"
click at [1086, 375] on icon "icon: close" at bounding box center [1088, 377] width 4 height 4
click at [1111, 372] on icon "icon: close-circle" at bounding box center [1110, 375] width 7 height 7
click at [1065, 373] on div at bounding box center [1080, 375] width 68 height 19
paste input "goaeff-nkescollegein"
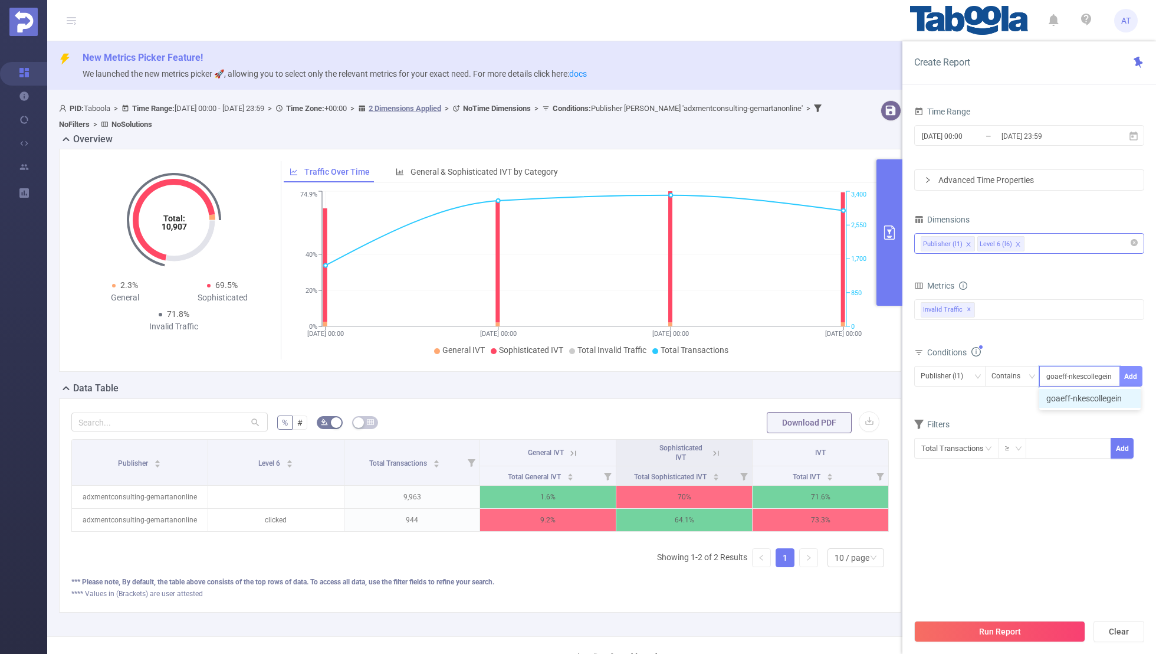
type input "goaeff-nkescollegein"
click at [1137, 375] on button "Add" at bounding box center [1131, 376] width 23 height 21
click at [997, 436] on div "Filters" at bounding box center [1030, 445] width 230 height 19
click at [958, 132] on input "[DATE] 00:00" at bounding box center [969, 136] width 96 height 16
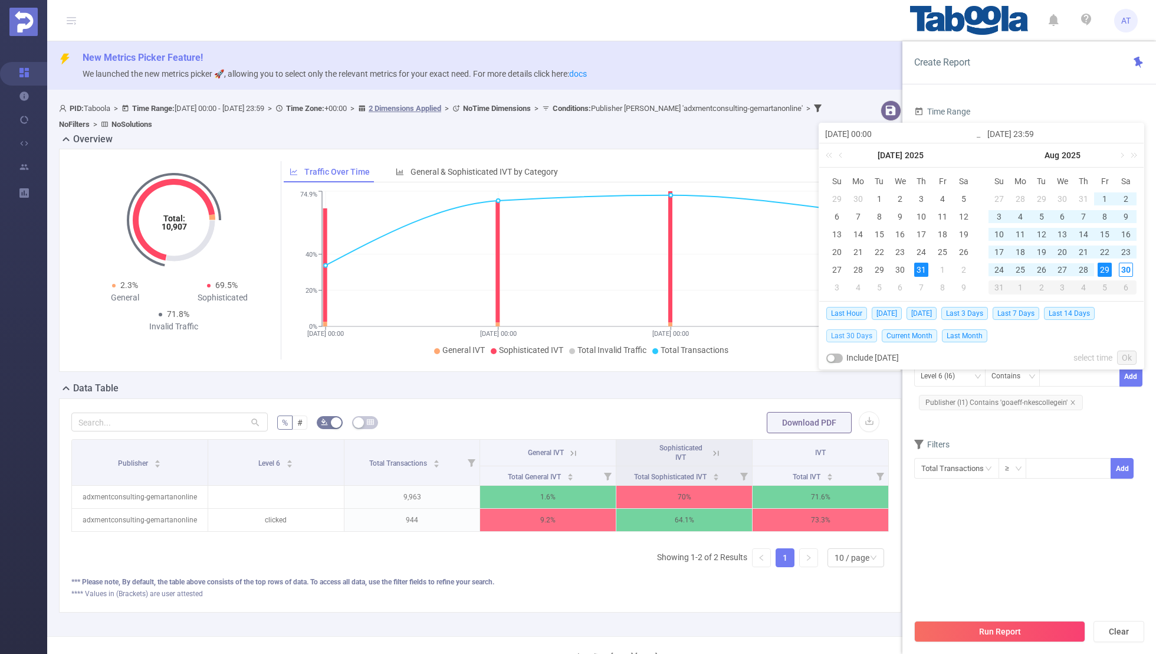
click at [838, 333] on span "Last 30 Days" at bounding box center [852, 335] width 51 height 13
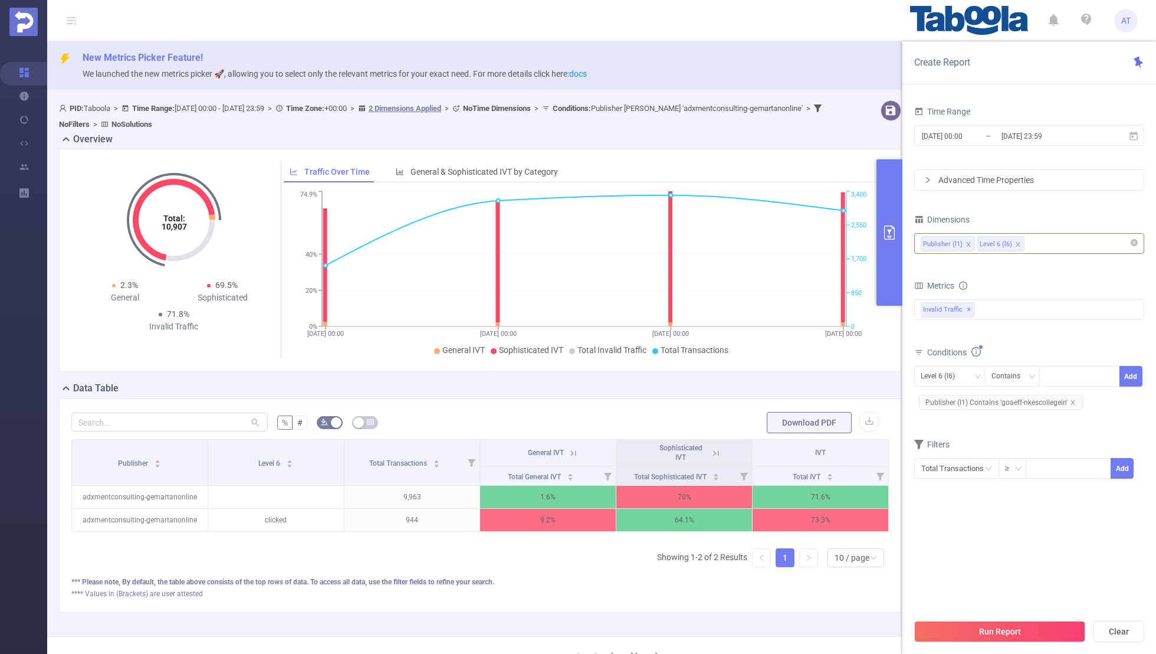
click at [974, 525] on section "Time Range 2025-07-31 00:00 _ 2025-08-29 23:59 Advanced Time Properties Dimensi…" at bounding box center [1030, 357] width 230 height 509
click at [1037, 633] on button "Run Report" at bounding box center [1000, 631] width 171 height 21
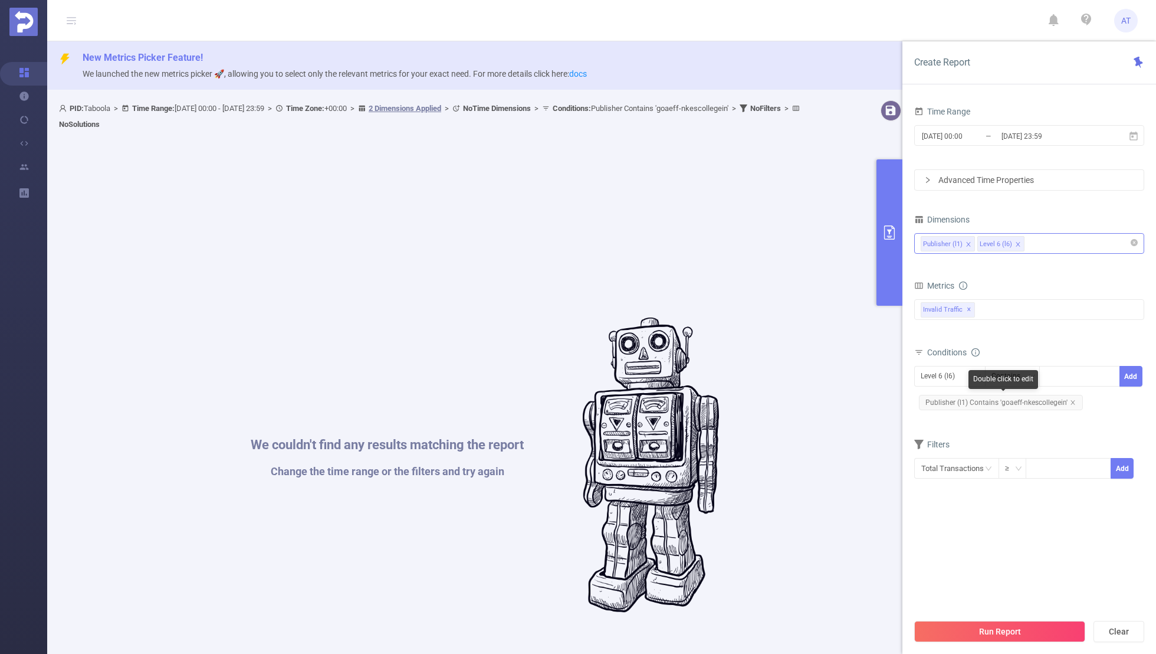
click at [1072, 404] on span "Publisher (l1) Contains 'goaeff-nkescollegein'" at bounding box center [1001, 402] width 164 height 15
click at [910, 380] on div "Time Range 2025-07-31 00:00 _ 2025-08-29 23:59 Advanced Time Properties Dimensi…" at bounding box center [1030, 382] width 254 height 583
click at [926, 379] on div "Level 6 (l6)" at bounding box center [942, 375] width 42 height 19
click at [926, 398] on li "Publisher (l1)" at bounding box center [950, 398] width 71 height 19
click at [1073, 399] on icon "icon: close" at bounding box center [1073, 402] width 6 height 6
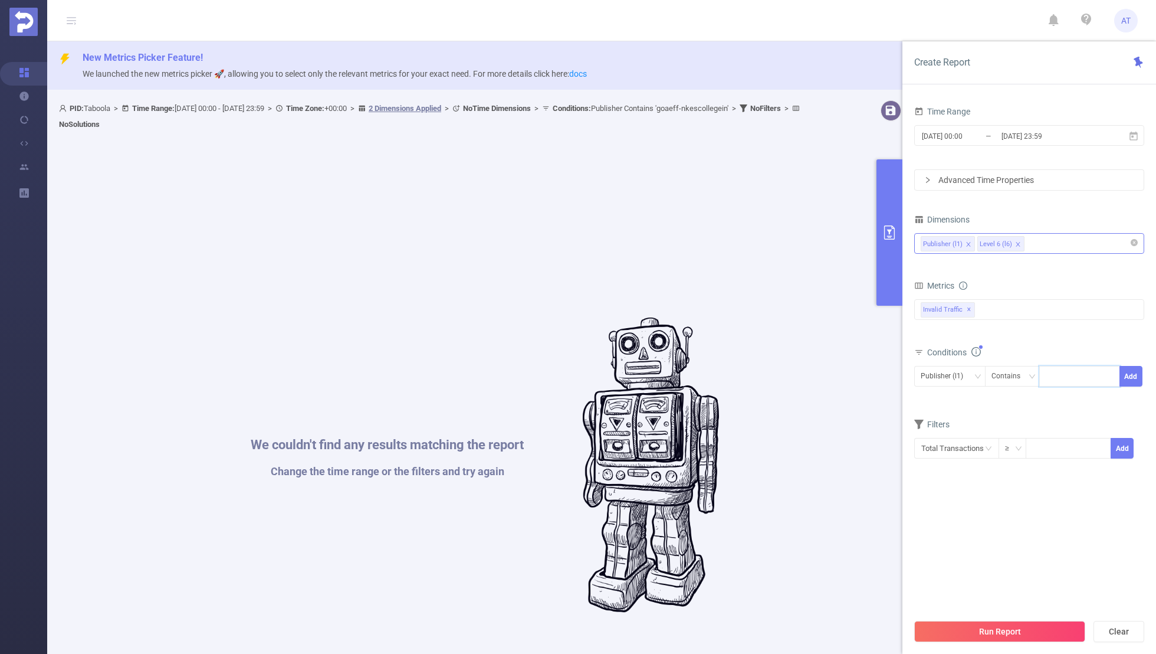
click at [1050, 370] on input at bounding box center [1048, 376] width 5 height 15
paste input "goaeff-nkescollegein"
type input "goaeff-nkescollegein"
click at [1137, 370] on button "Add" at bounding box center [1131, 376] width 23 height 21
click at [1051, 445] on div "Filters" at bounding box center [1030, 445] width 230 height 19
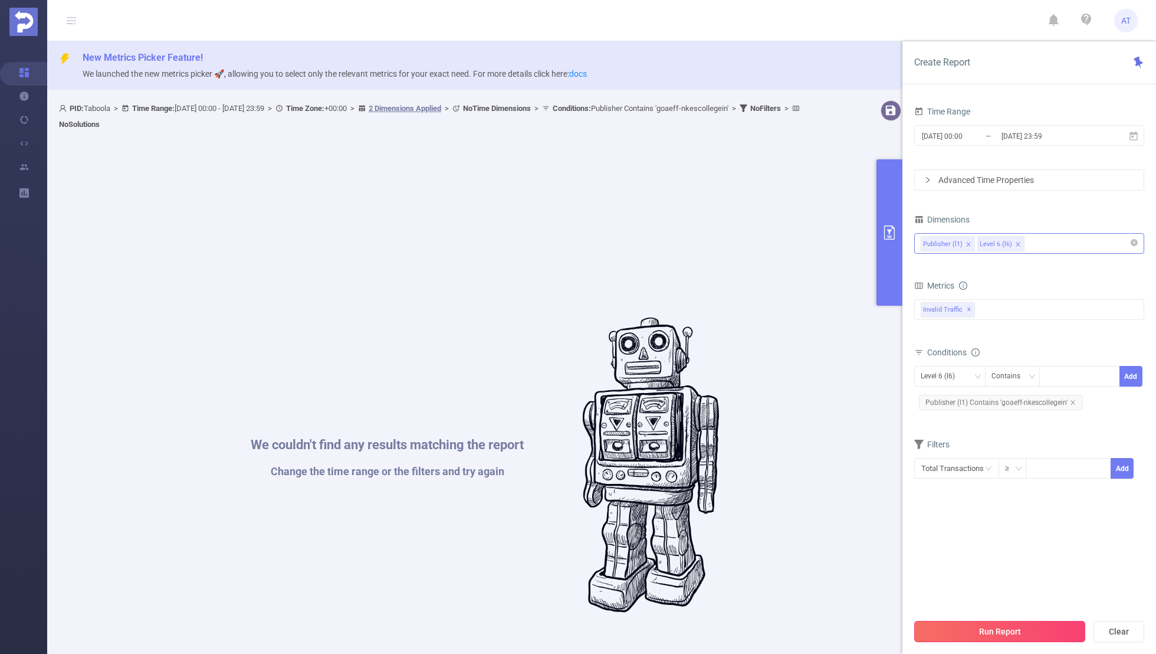
click at [1021, 623] on button "Run Report" at bounding box center [1000, 631] width 171 height 21
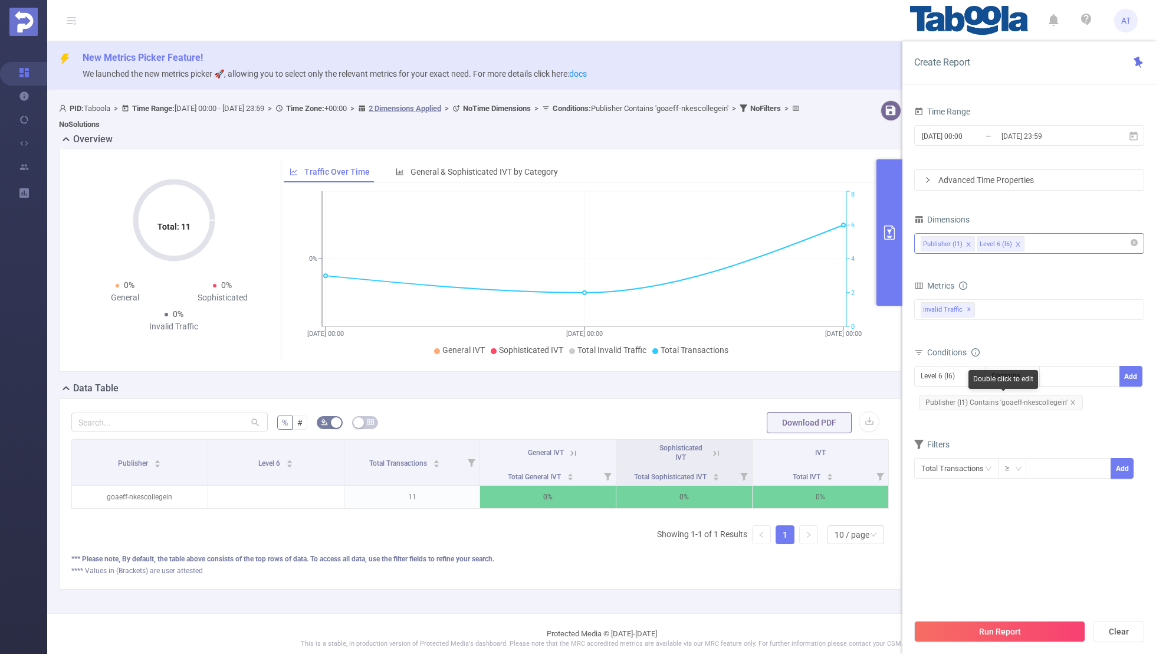
click at [1064, 395] on span "Publisher (l1) Contains 'goaeff-nkescollegein'" at bounding box center [1001, 402] width 164 height 15
click at [1072, 400] on icon "icon: close" at bounding box center [1073, 402] width 4 height 4
click at [960, 383] on div "Level 6 (l6)" at bounding box center [942, 375] width 42 height 19
click at [936, 400] on li "Publisher (l1)" at bounding box center [950, 398] width 71 height 19
click at [1086, 381] on div at bounding box center [1080, 375] width 68 height 19
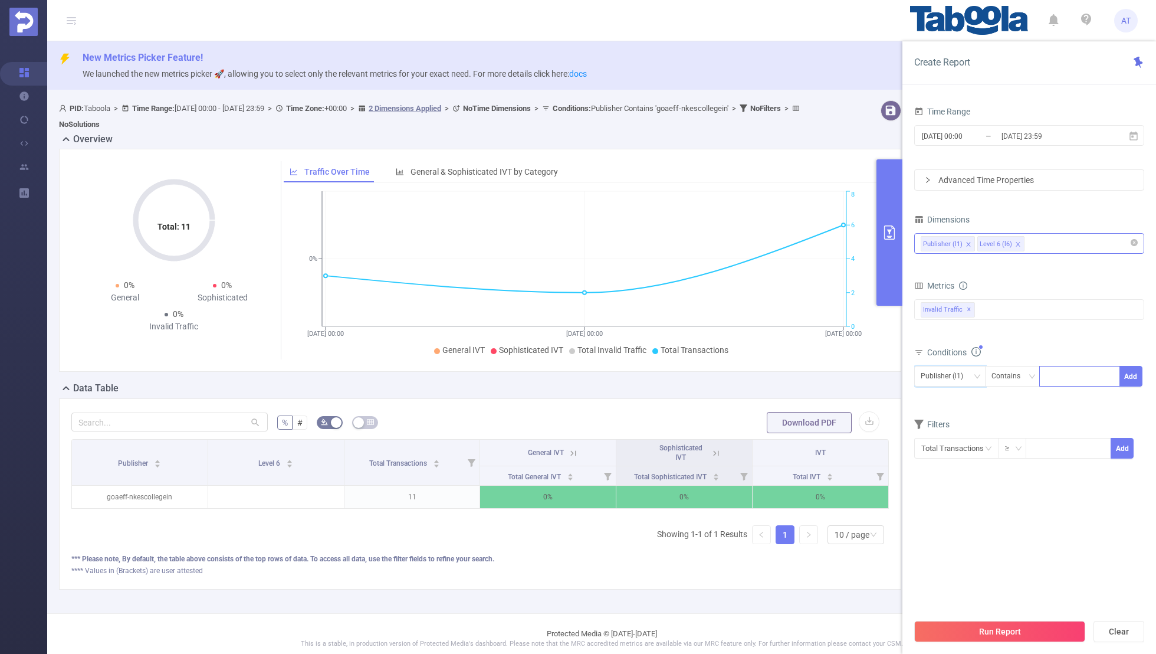
paste input "davidjweston-golfessentials"
type input "davidjweston-golfessentials"
click at [1142, 370] on button "Add" at bounding box center [1131, 376] width 23 height 21
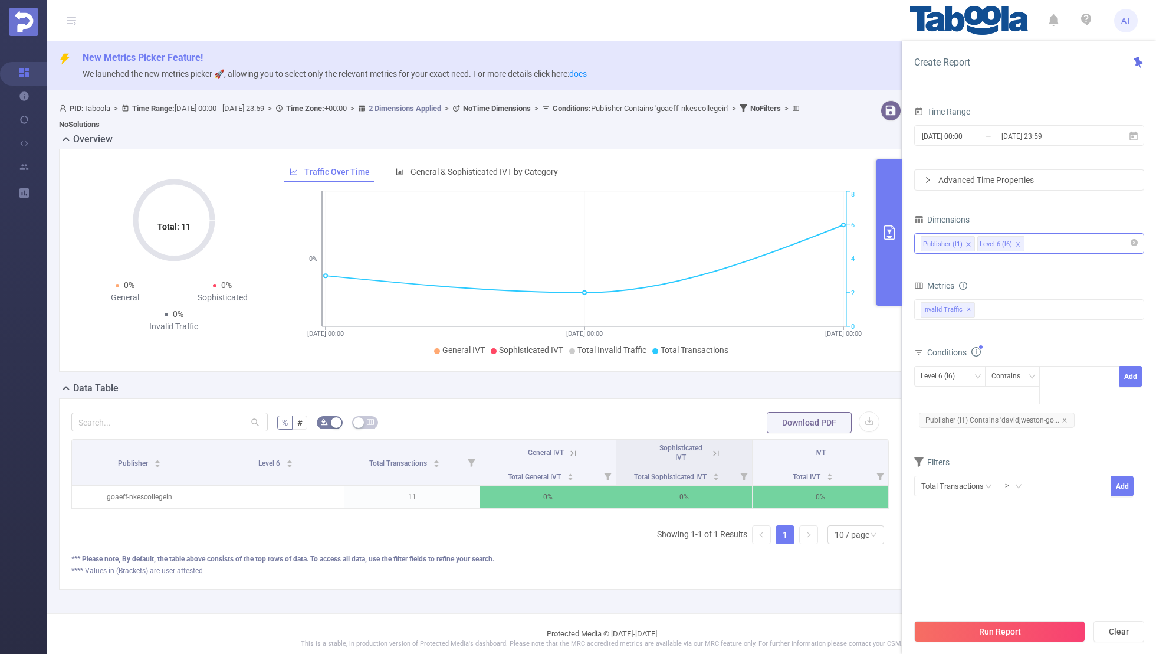
click at [1072, 562] on section "Time Range 2025-07-31 00:00 _ 2025-08-29 23:59 Advanced Time Properties Dimensi…" at bounding box center [1030, 357] width 230 height 509
click at [995, 633] on button "Run Report" at bounding box center [1000, 631] width 171 height 21
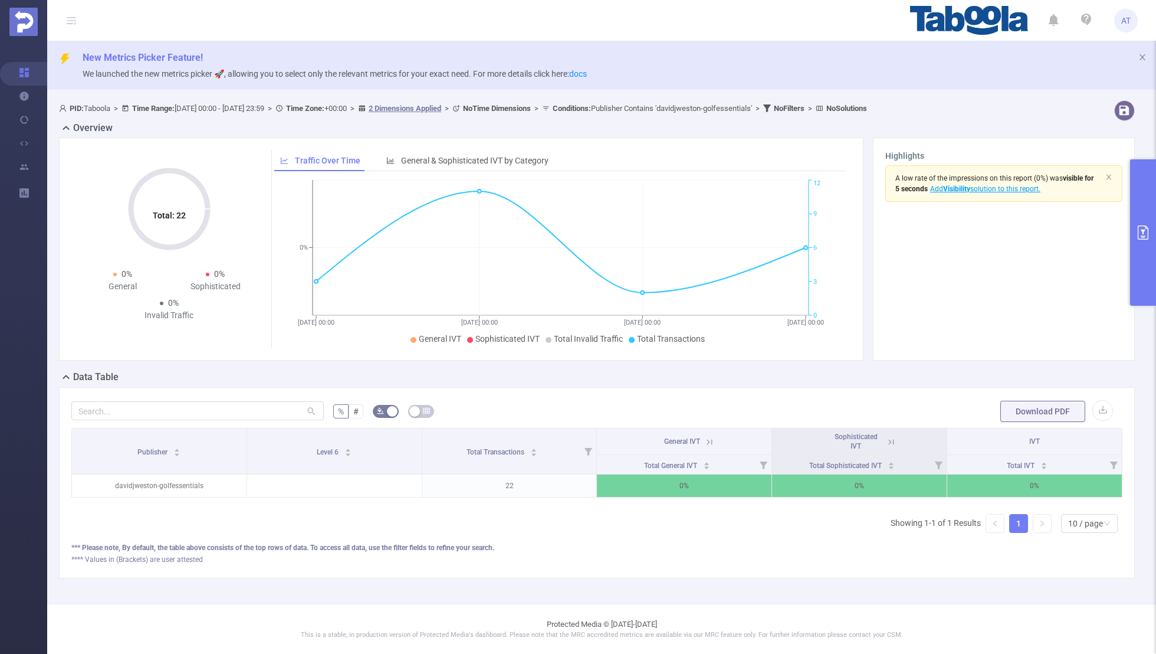
click at [1133, 228] on button "primary" at bounding box center [1144, 232] width 26 height 146
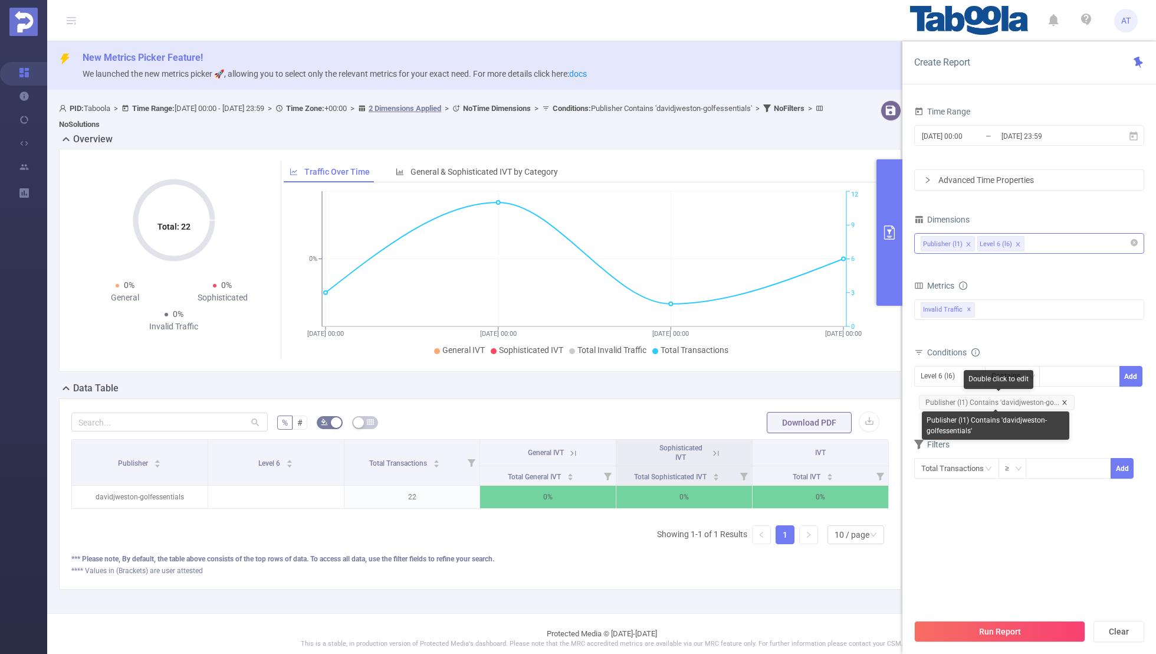
click at [1064, 399] on icon "icon: close" at bounding box center [1065, 402] width 6 height 6
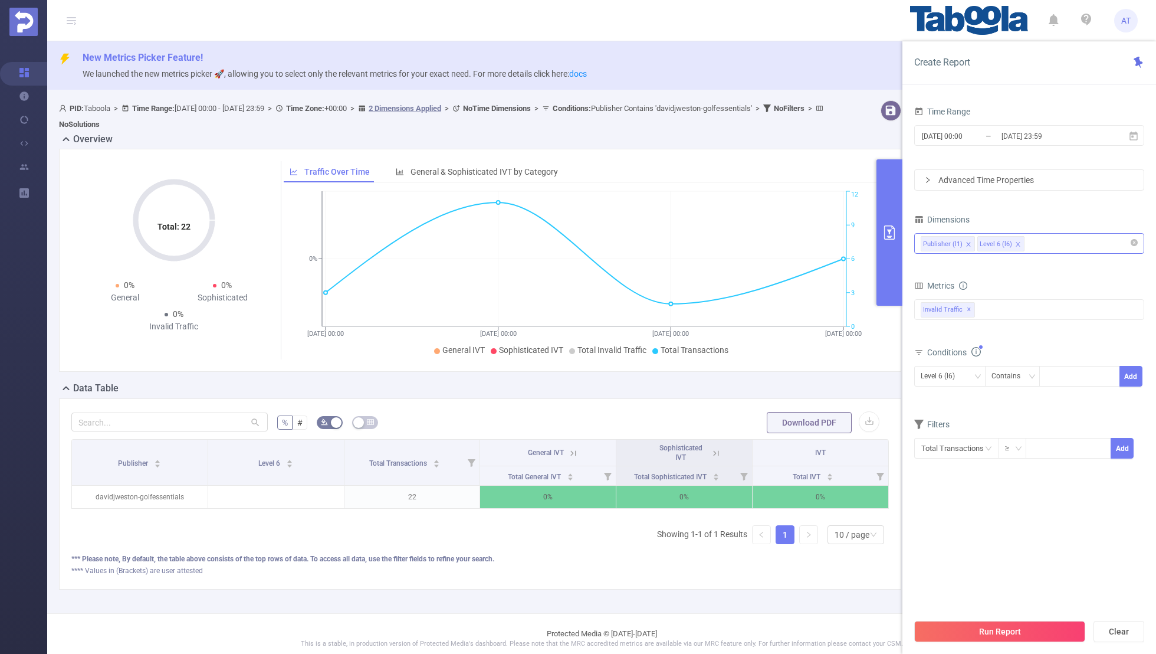
click at [918, 363] on div "Level 6 (l6) Contains Add" at bounding box center [1030, 380] width 230 height 34
click at [929, 376] on div "Level 6 (l6)" at bounding box center [942, 375] width 42 height 19
click at [930, 398] on li "Publisher (l1)" at bounding box center [950, 398] width 71 height 19
click at [1065, 379] on div at bounding box center [1080, 375] width 68 height 19
paste input "1901870"
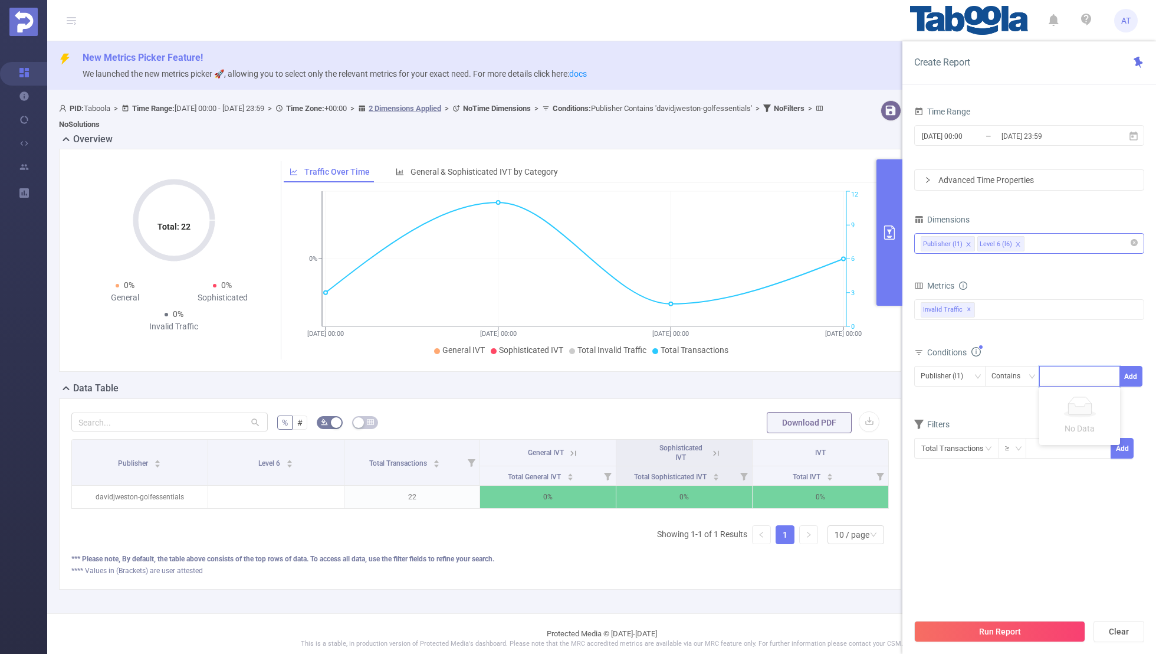
type input "1901870"
click at [1107, 373] on icon "icon: close-circle" at bounding box center [1110, 375] width 7 height 7
paste input "cloudren-clipartsco"
type input "cloudren-clipartsco"
click at [1135, 376] on button "Add" at bounding box center [1131, 376] width 23 height 21
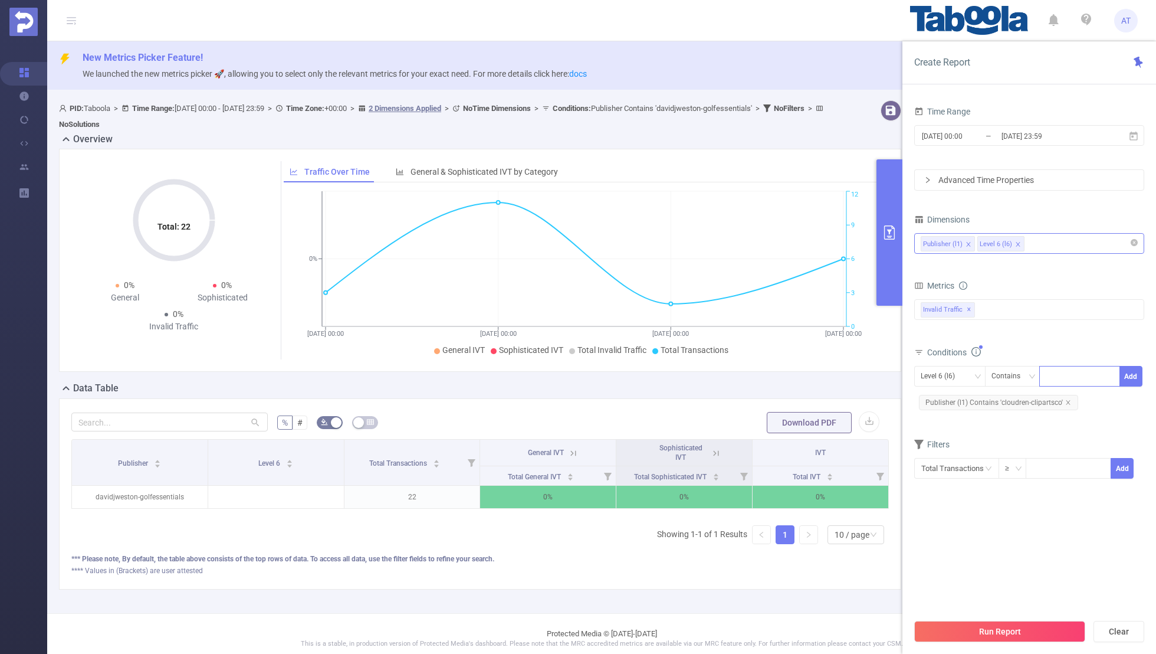
click at [1060, 427] on form "Dimensions Publisher (l1) Level 6 (l6) Metrics bp_total brand-safety brand_is_s…" at bounding box center [1030, 352] width 230 height 283
click at [1001, 626] on button "Run Report" at bounding box center [1000, 631] width 171 height 21
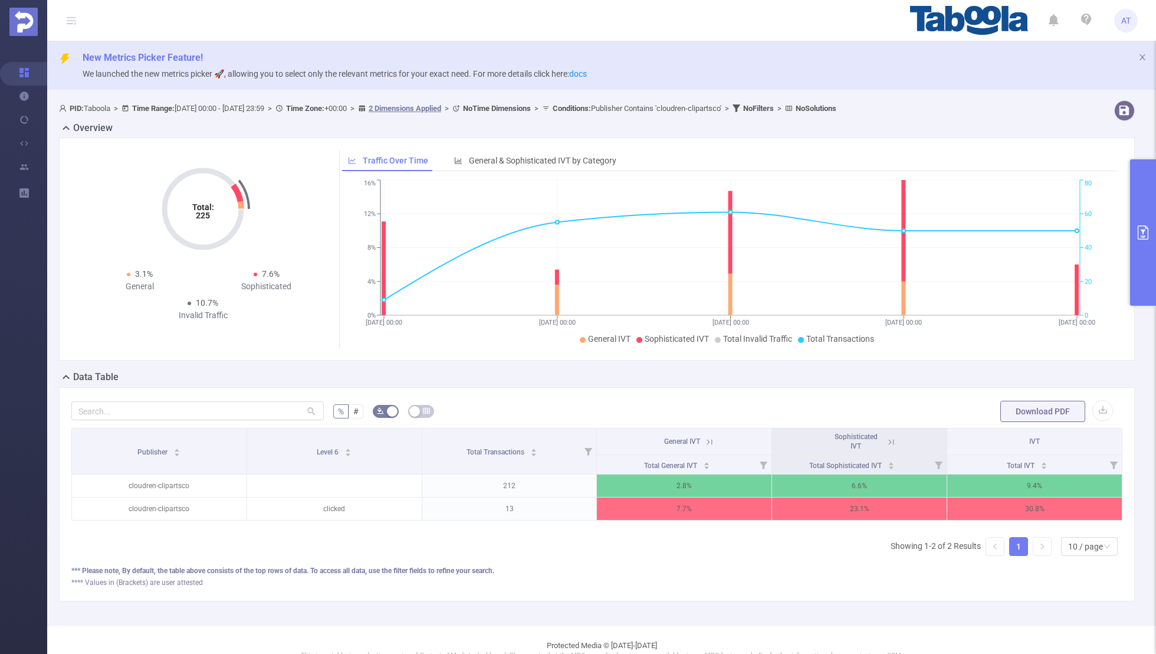
click at [1145, 238] on icon "primary" at bounding box center [1143, 232] width 14 height 14
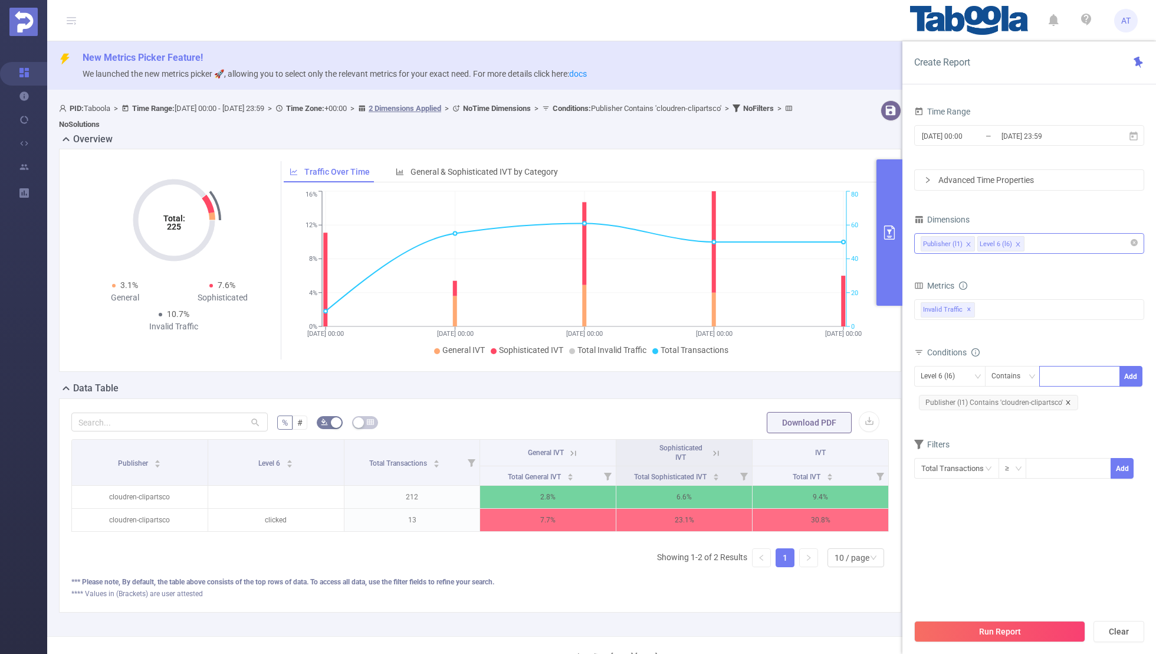
click at [1067, 399] on icon "icon: close" at bounding box center [1069, 402] width 6 height 6
click at [958, 376] on div "Level 6 (l6)" at bounding box center [942, 375] width 42 height 19
click at [943, 397] on li "Publisher (l1)" at bounding box center [950, 398] width 71 height 19
click at [1066, 372] on div at bounding box center [1080, 375] width 68 height 19
paste input "europroductsindia-durleyenterprises"
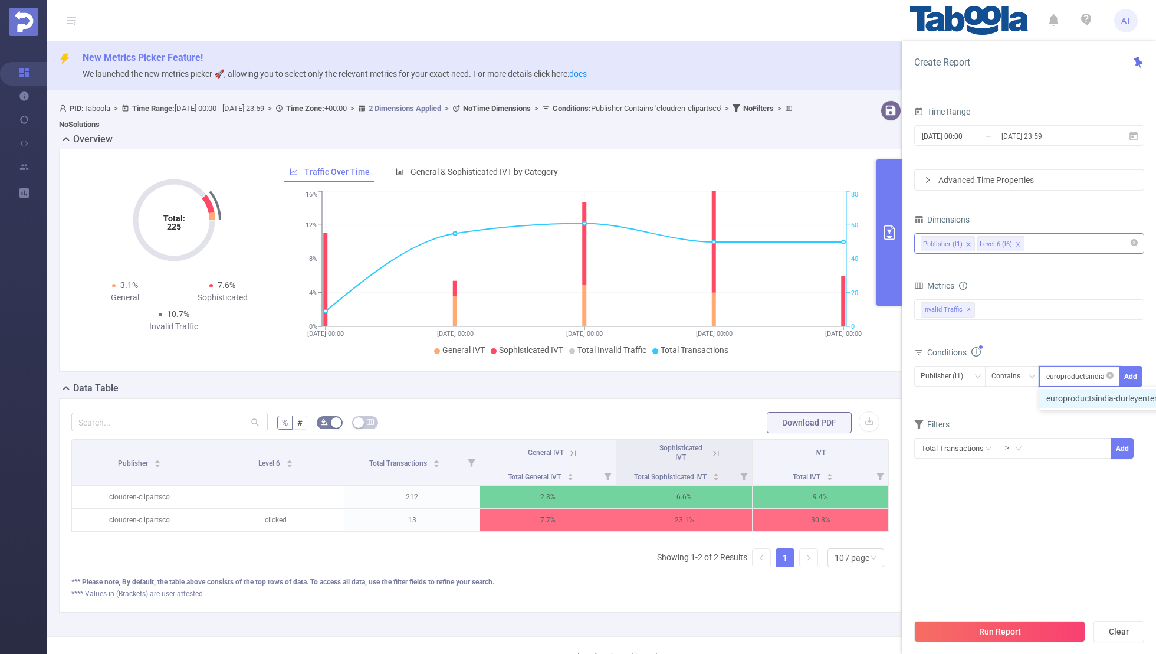
scroll to position [0, 46]
type input "europroductsindia-durleyenterprises"
click at [1135, 375] on button "Add" at bounding box center [1131, 376] width 23 height 21
click at [1080, 557] on section "Time Range 2025-07-31 00:00 _ 2025-08-29 23:59 Advanced Time Properties Dimensi…" at bounding box center [1030, 357] width 230 height 509
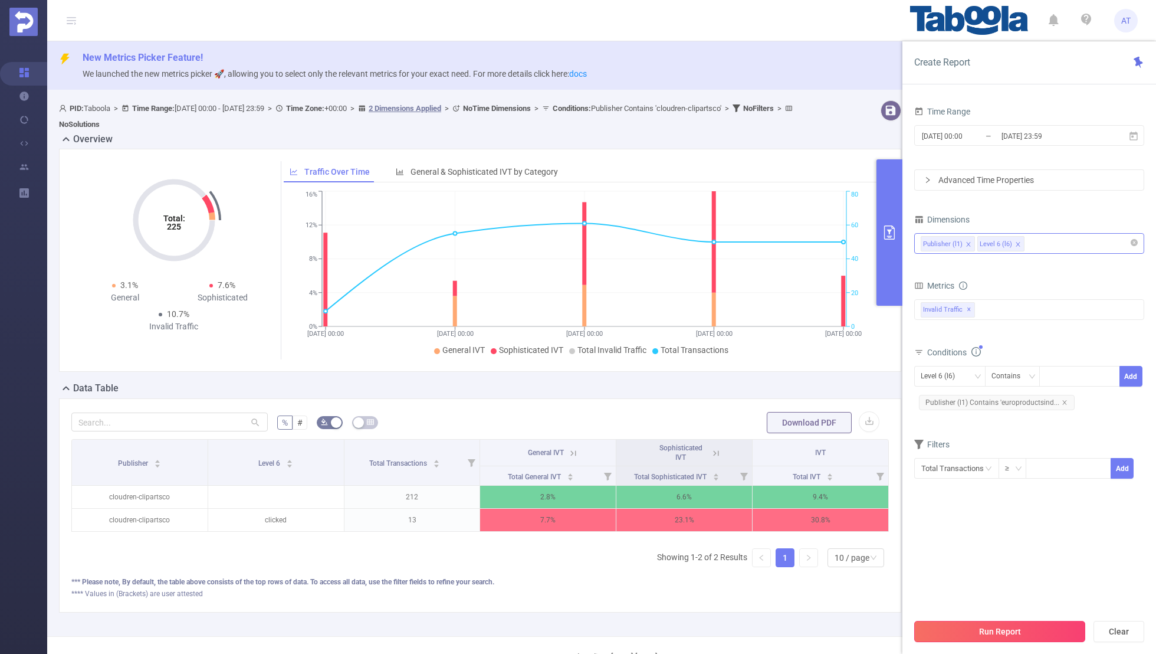
click at [1025, 629] on button "Run Report" at bounding box center [1000, 631] width 171 height 21
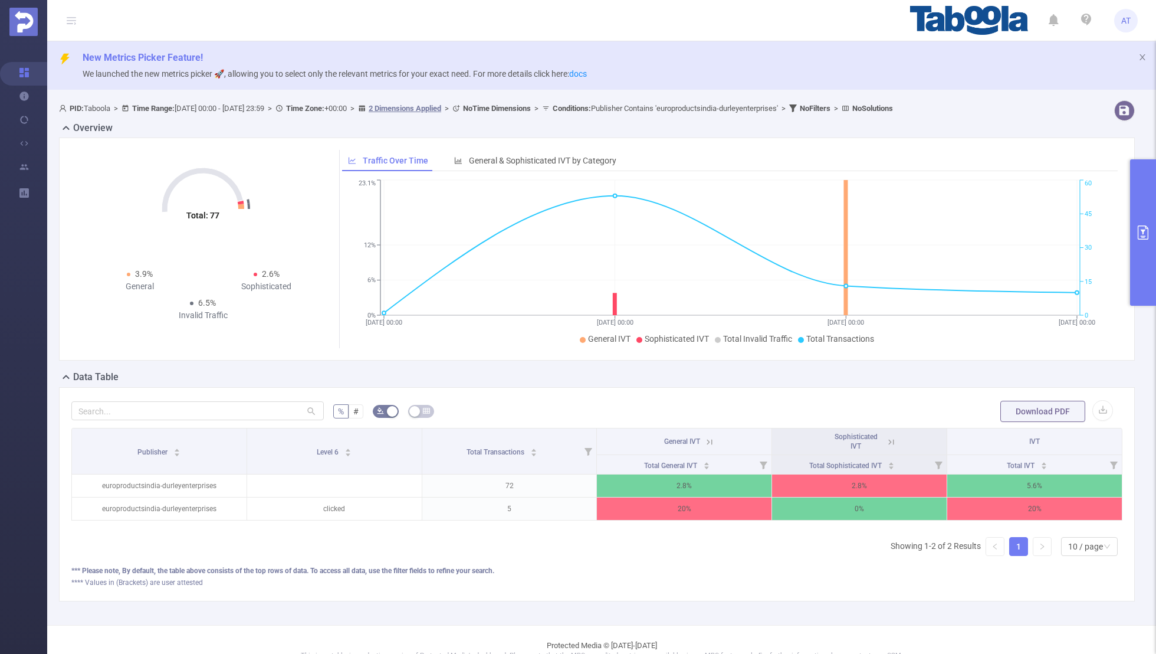
click at [1138, 249] on button "primary" at bounding box center [1144, 232] width 26 height 146
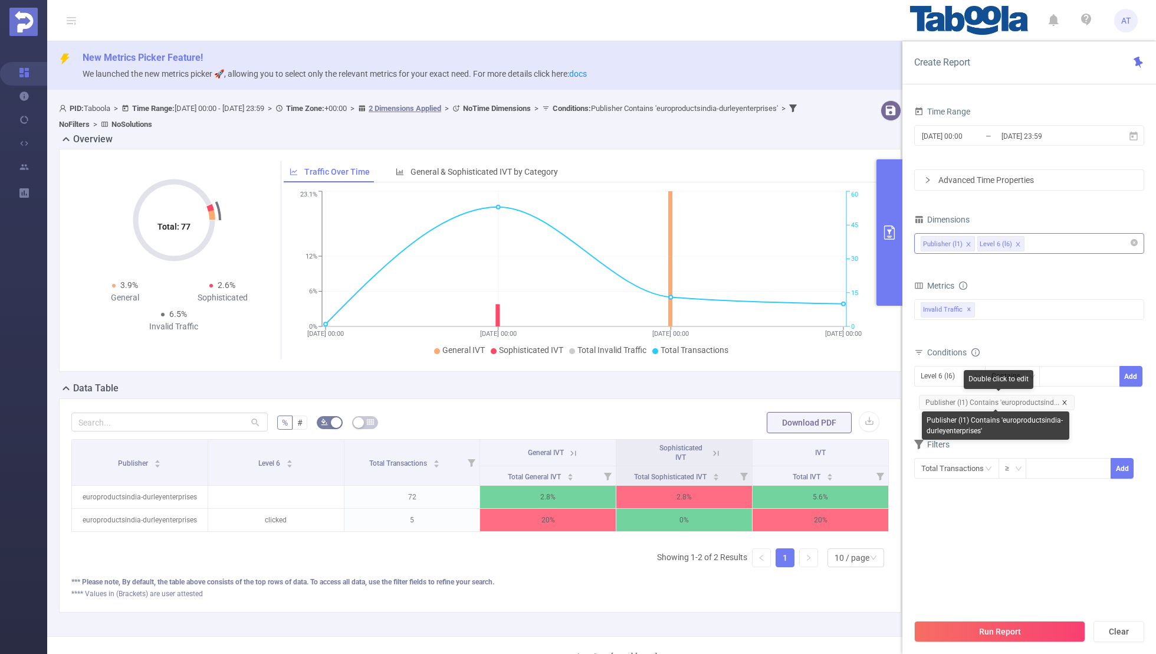
click at [1063, 401] on icon "icon: close" at bounding box center [1065, 402] width 4 height 4
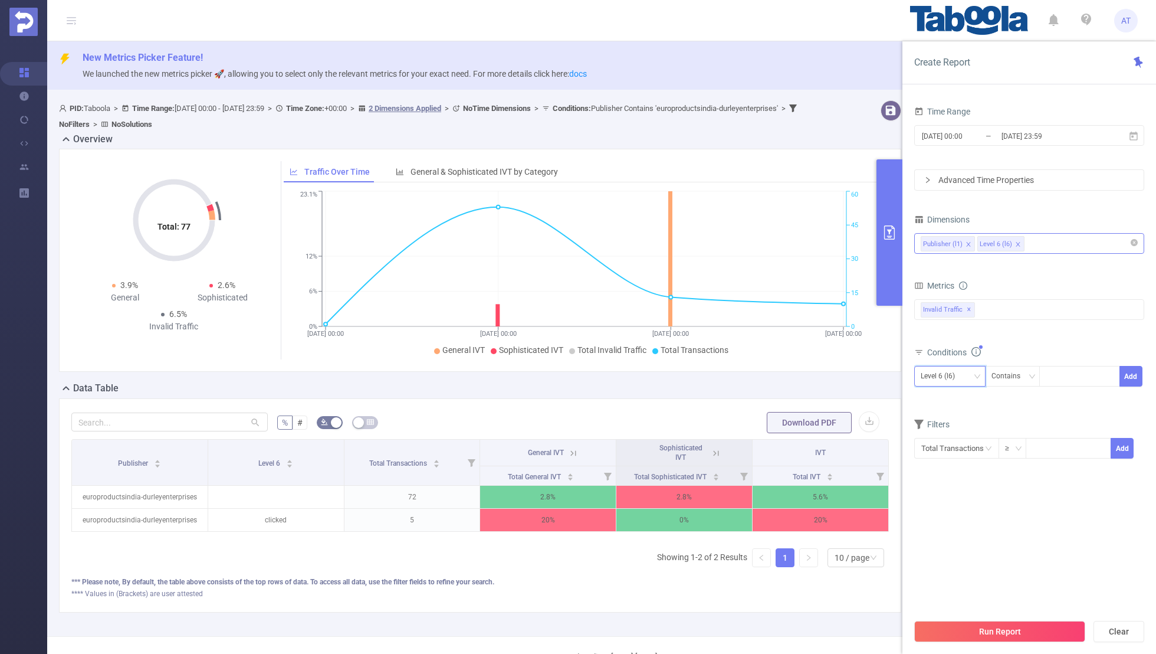
click at [965, 369] on div "Level 6 (l6)" at bounding box center [950, 375] width 58 height 19
click at [938, 405] on li "Publisher (l1)" at bounding box center [950, 398] width 71 height 19
click at [1059, 368] on div at bounding box center [1080, 375] width 68 height 19
paste input "davidjweston-suprwt"
type input "davidjweston-suprwt"
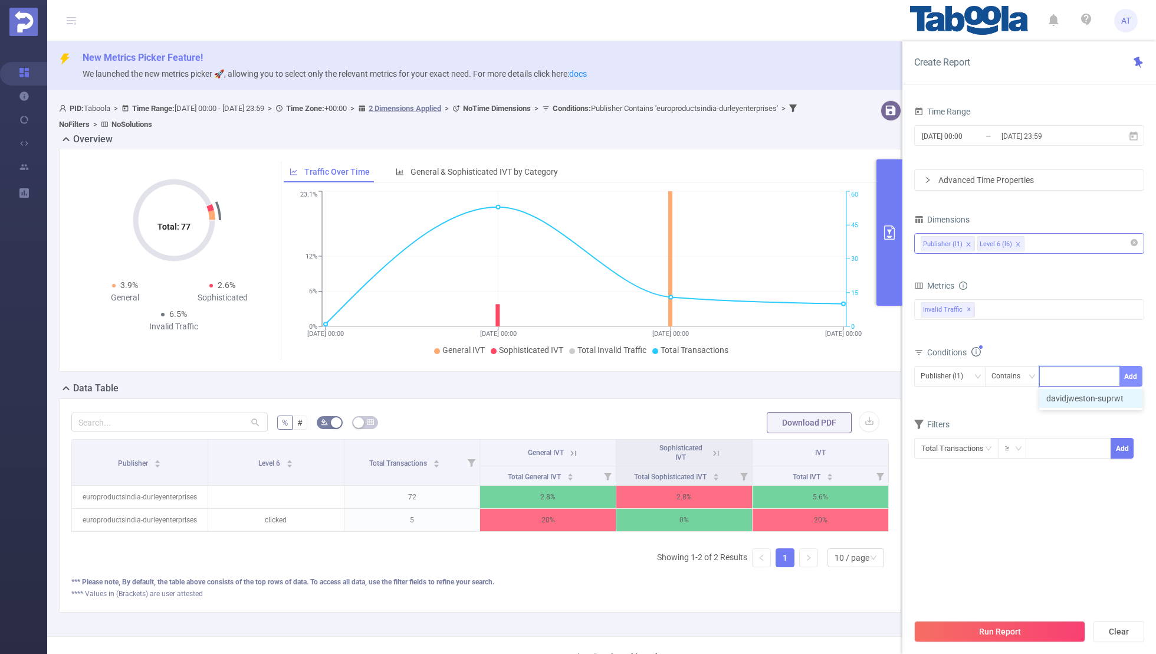
click at [1128, 375] on button "Add" at bounding box center [1131, 376] width 23 height 21
click at [1070, 558] on section "Time Range 2025-07-31 00:00 _ 2025-08-29 23:59 Advanced Time Properties Dimensi…" at bounding box center [1030, 357] width 230 height 509
click at [1022, 622] on button "Run Report" at bounding box center [1000, 631] width 171 height 21
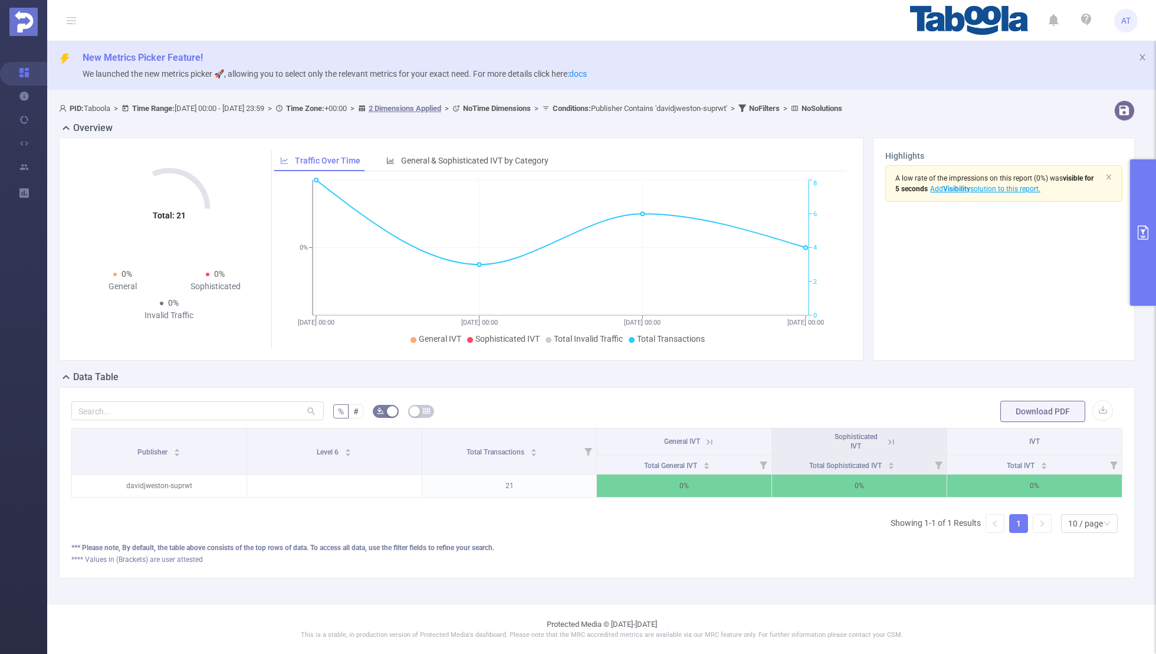
click at [1131, 227] on button "primary" at bounding box center [1144, 232] width 26 height 146
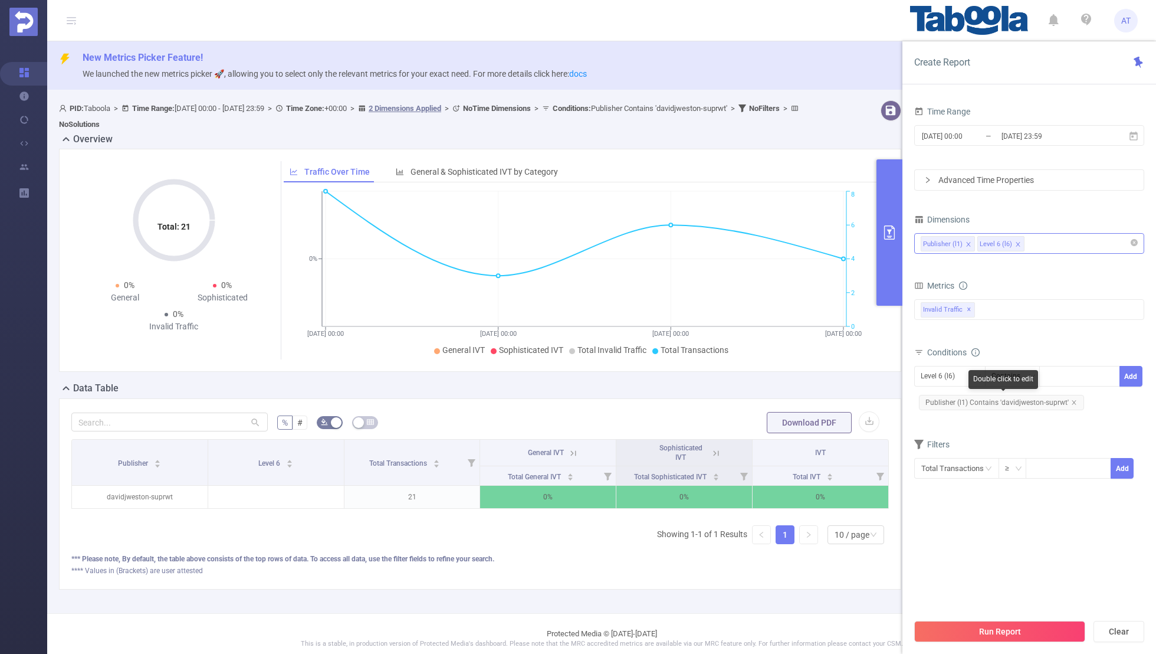
click at [1072, 404] on span "Publisher (l1) Contains 'davidjweston-suprwt'" at bounding box center [1001, 402] width 165 height 15
click at [945, 379] on div "Level 6 (l6)" at bounding box center [942, 375] width 42 height 19
click at [941, 402] on li "Publisher (l1)" at bounding box center [950, 398] width 71 height 19
click at [1077, 400] on span "Publisher (l1) Contains 'davidjweston-suprwt'" at bounding box center [1001, 402] width 165 height 15
click at [1074, 401] on icon "icon: close" at bounding box center [1075, 402] width 6 height 6
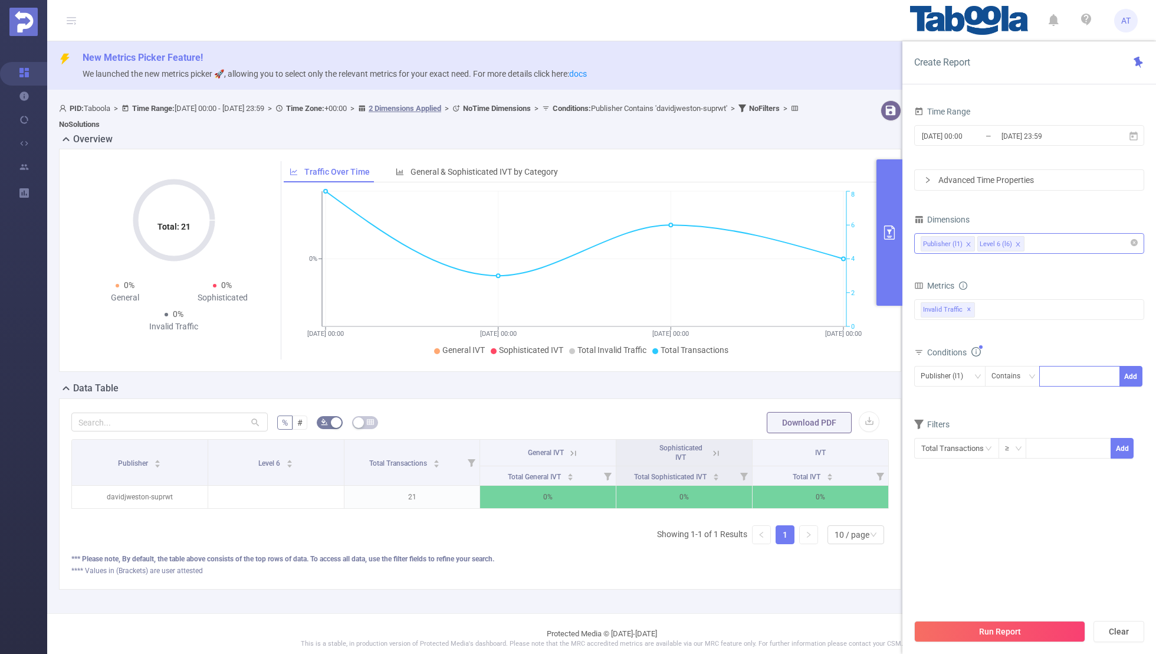
click at [1063, 375] on div at bounding box center [1080, 375] width 68 height 19
paste input "kncthellar-ksanain"
type input "kncthellar-ksanain"
click at [1131, 374] on button "Add" at bounding box center [1131, 376] width 23 height 21
click at [1089, 533] on section "Time Range 2025-07-31 00:00 _ 2025-08-29 23:59 Advanced Time Properties Dimensi…" at bounding box center [1030, 357] width 230 height 509
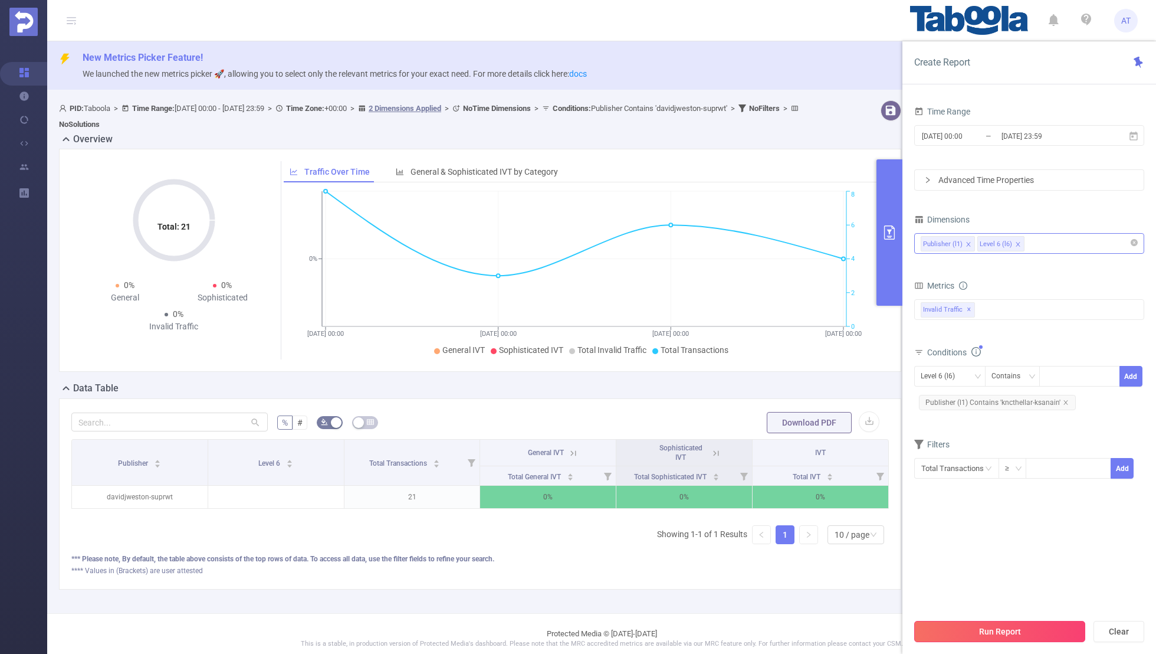
click at [1028, 634] on button "Run Report" at bounding box center [1000, 631] width 171 height 21
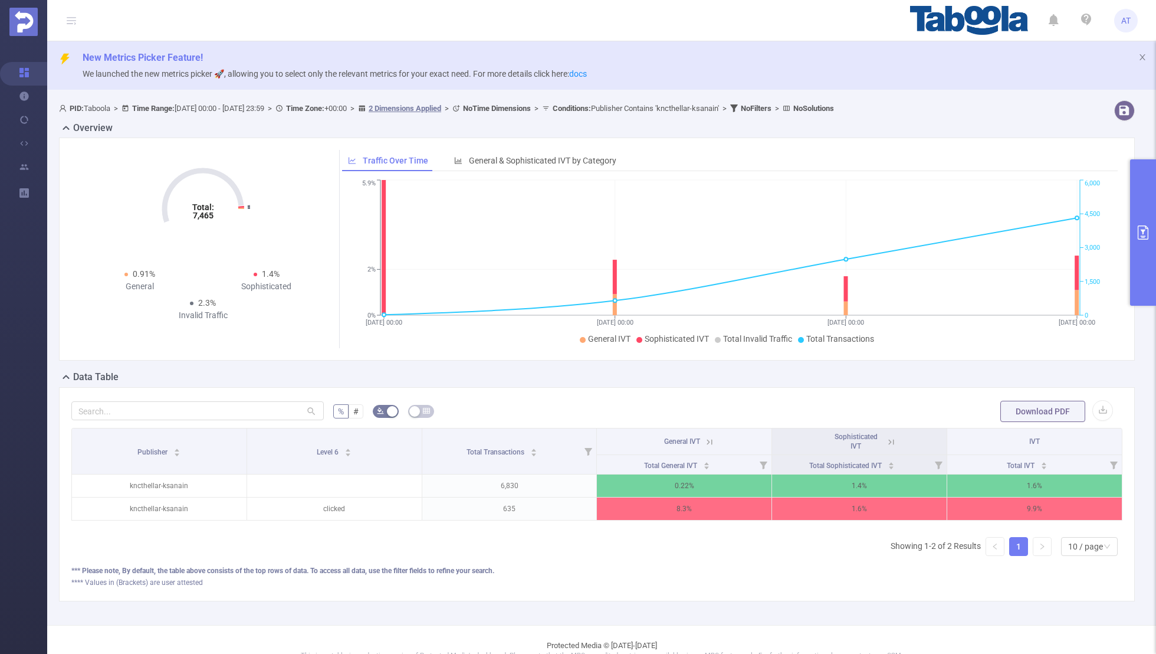
click at [1133, 258] on button "primary" at bounding box center [1144, 232] width 26 height 146
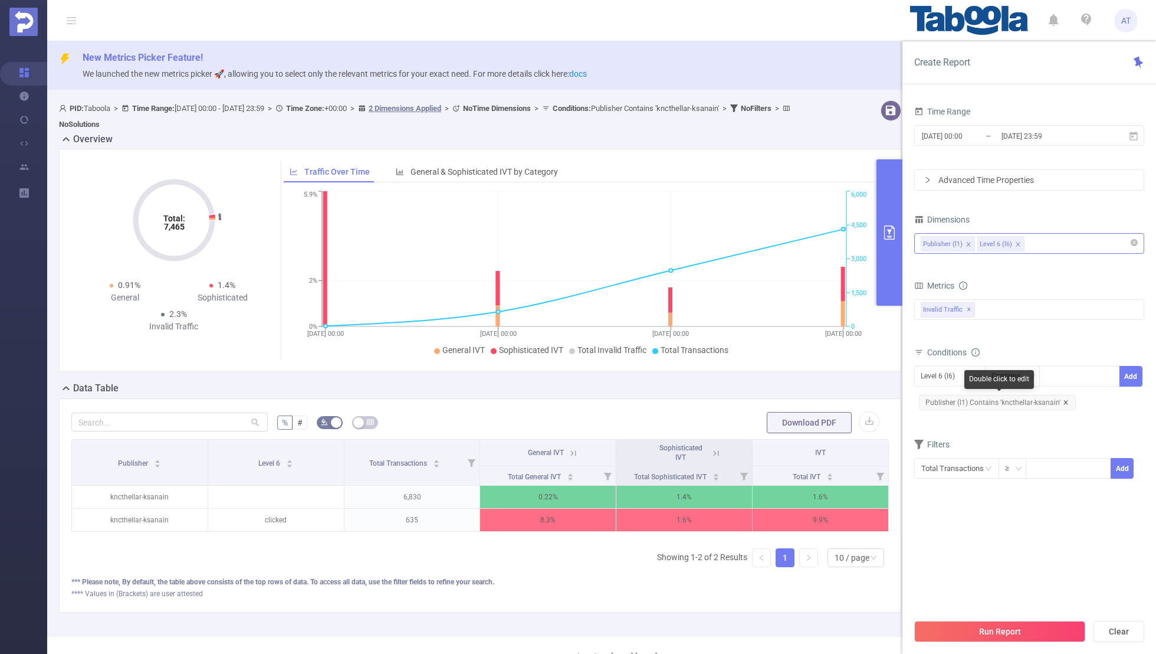
click at [1063, 402] on icon "icon: close" at bounding box center [1066, 402] width 6 height 6
click at [960, 385] on div "Level 6 (l6) Contains Add" at bounding box center [1030, 379] width 230 height 27
click at [958, 383] on div "Level 6 (l6)" at bounding box center [942, 375] width 42 height 19
click at [947, 397] on li "Publisher (l1)" at bounding box center [950, 398] width 71 height 19
click at [1054, 373] on div at bounding box center [1080, 375] width 68 height 19
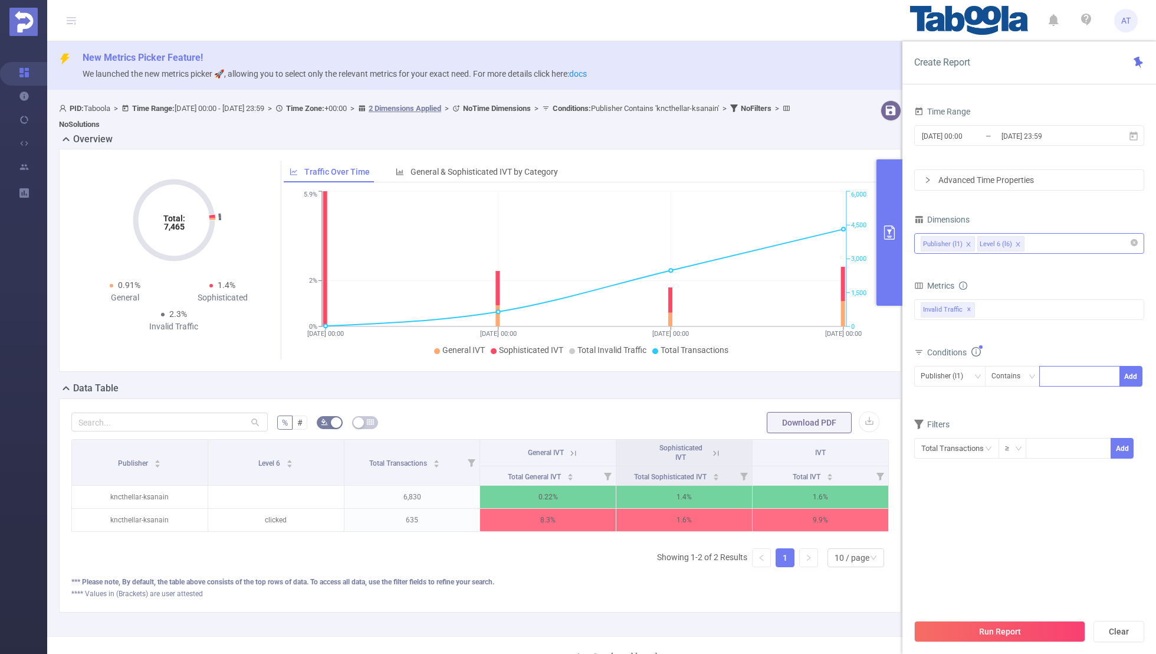
paste input "ecovahan-racewarscomau"
type input "ecovahan-racewarscomau"
click at [1122, 371] on button "Add" at bounding box center [1131, 376] width 23 height 21
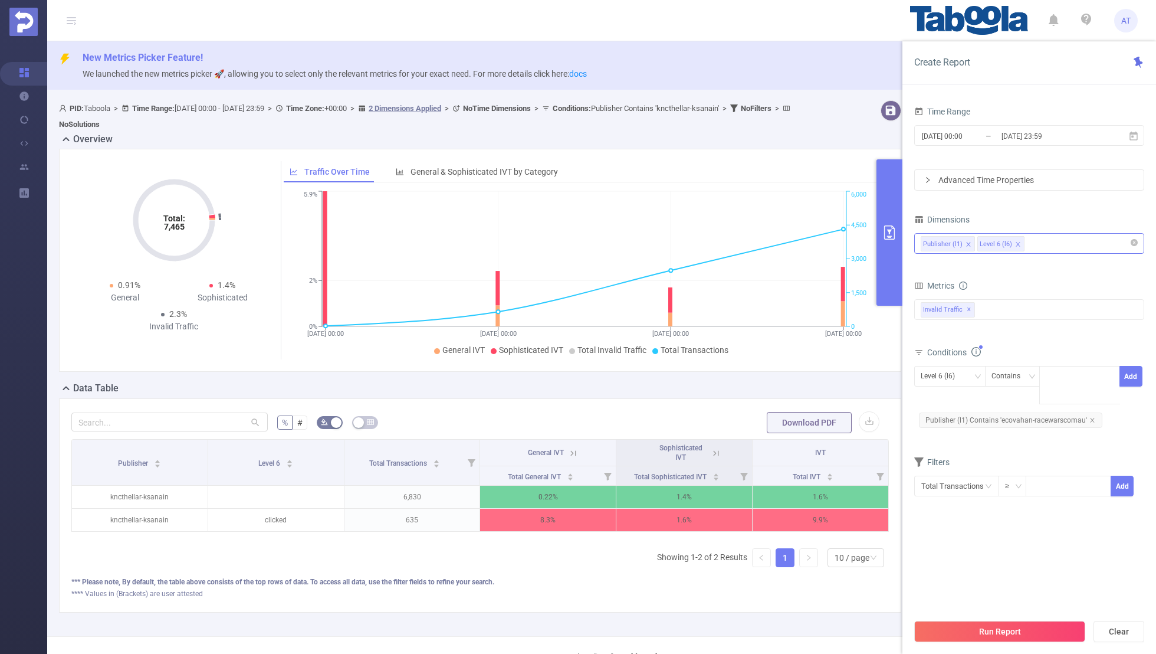
click at [1056, 518] on section "Time Range 2025-07-31 00:00 _ 2025-08-29 23:59 Advanced Time Properties Dimensi…" at bounding box center [1030, 357] width 230 height 509
click at [1018, 628] on button "Run Report" at bounding box center [1000, 631] width 171 height 21
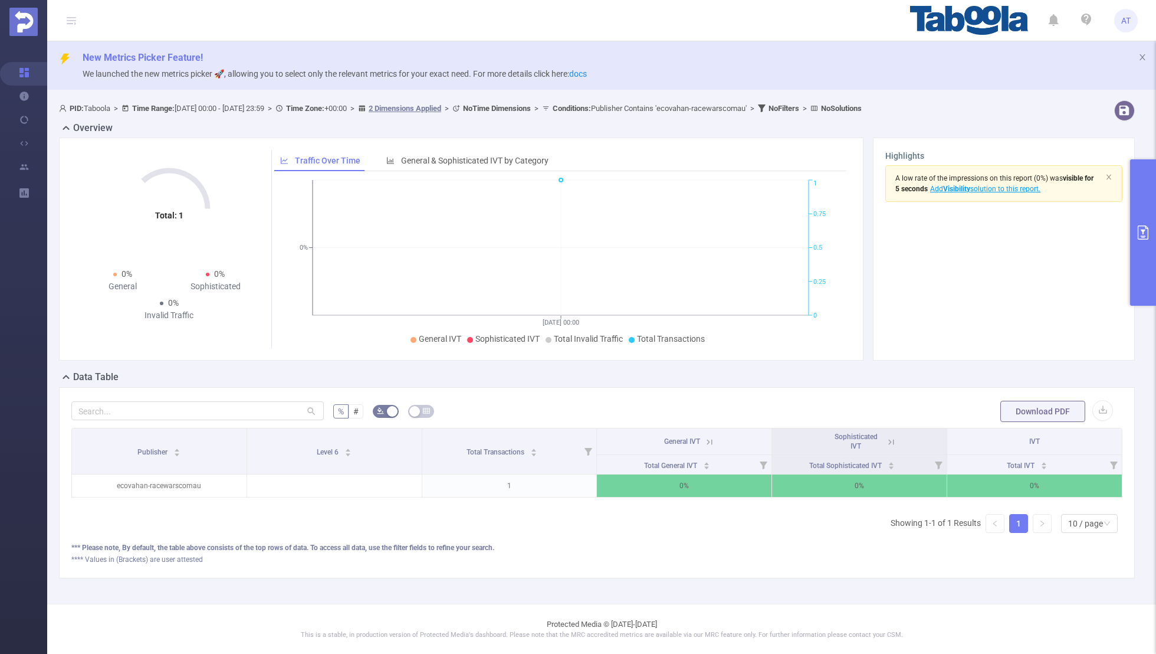
click at [1133, 243] on button "primary" at bounding box center [1144, 232] width 26 height 146
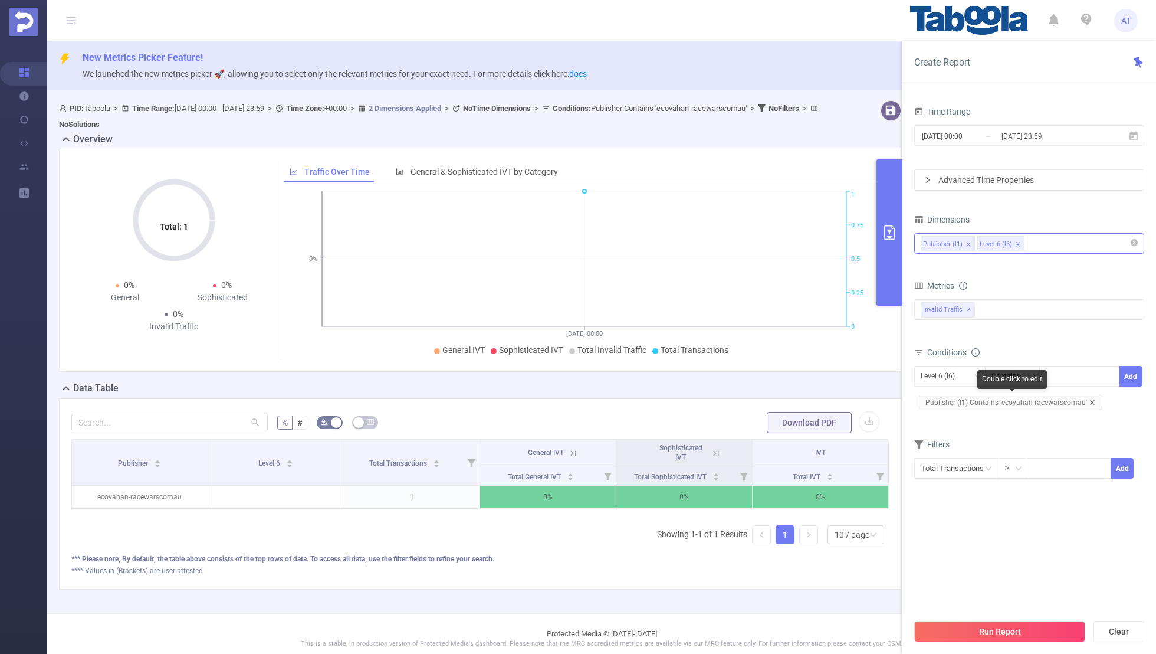
click at [1090, 400] on icon "icon: close" at bounding box center [1092, 402] width 4 height 4
click at [915, 376] on div "Level 6 (l6)" at bounding box center [950, 376] width 71 height 21
click at [943, 397] on li "Publisher (l1)" at bounding box center [950, 398] width 71 height 19
click at [1067, 373] on div at bounding box center [1080, 375] width 68 height 19
paste input "davidjweston-brontos"
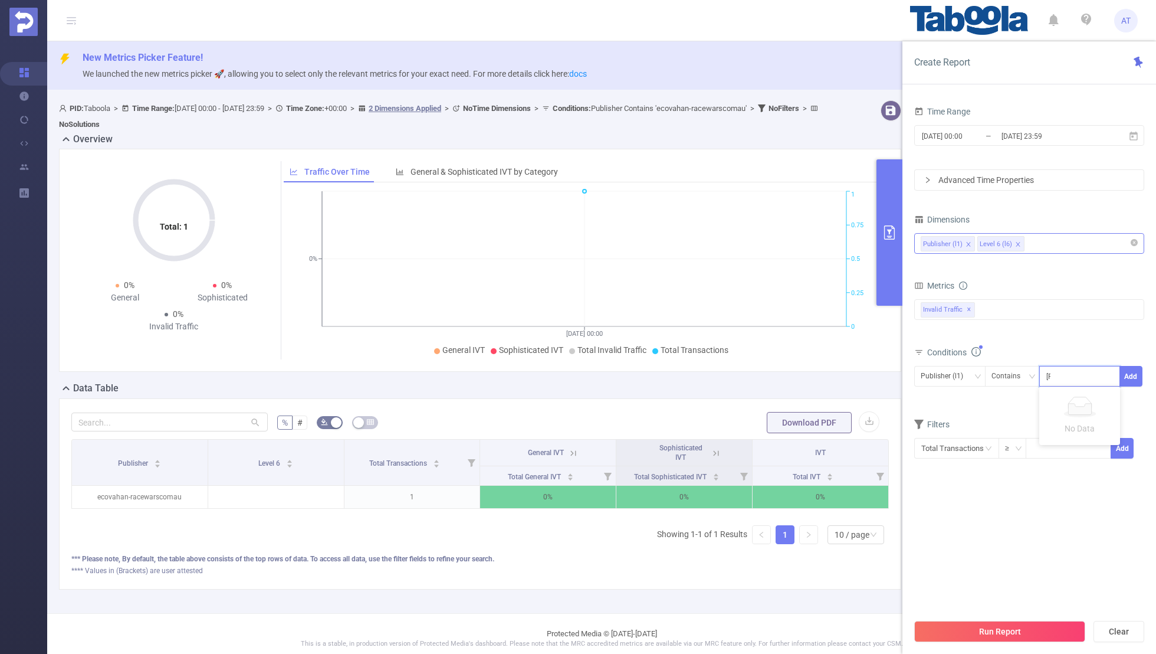
scroll to position [0, 1]
type input "davidjweston-brontos"
click at [1138, 371] on button "Add" at bounding box center [1131, 376] width 23 height 21
click at [988, 634] on button "Run Report" at bounding box center [1000, 631] width 171 height 21
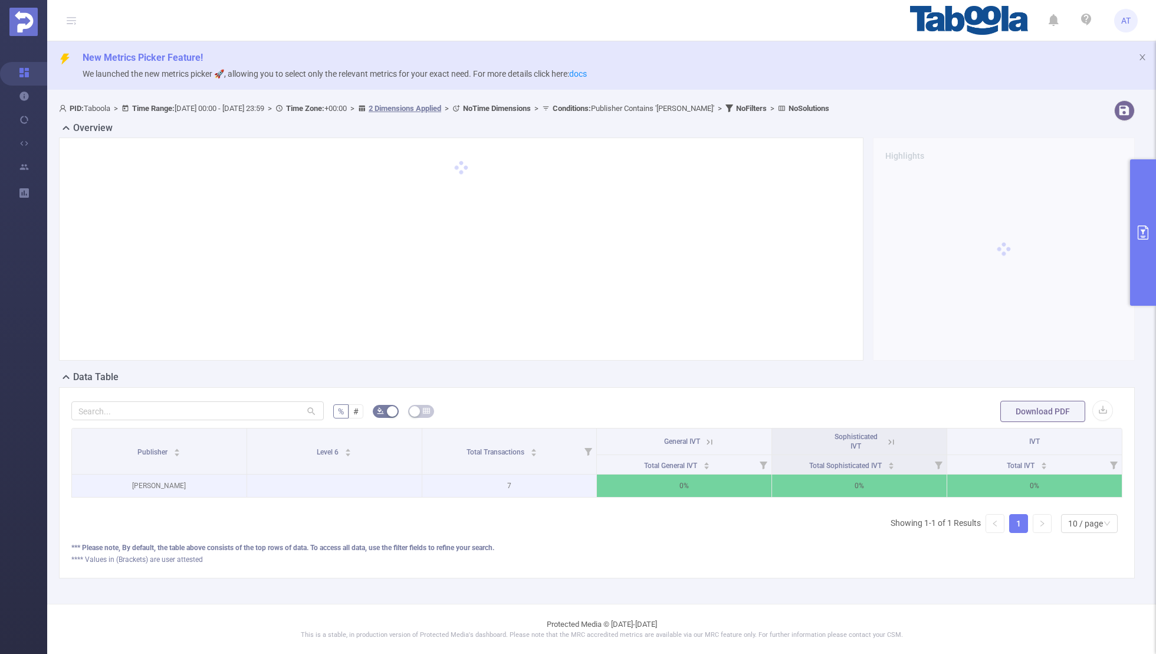
click at [509, 483] on p "7" at bounding box center [509, 485] width 175 height 22
drag, startPoint x: 517, startPoint y: 483, endPoint x: 499, endPoint y: 483, distance: 17.7
click at [499, 483] on p "7" at bounding box center [509, 485] width 175 height 22
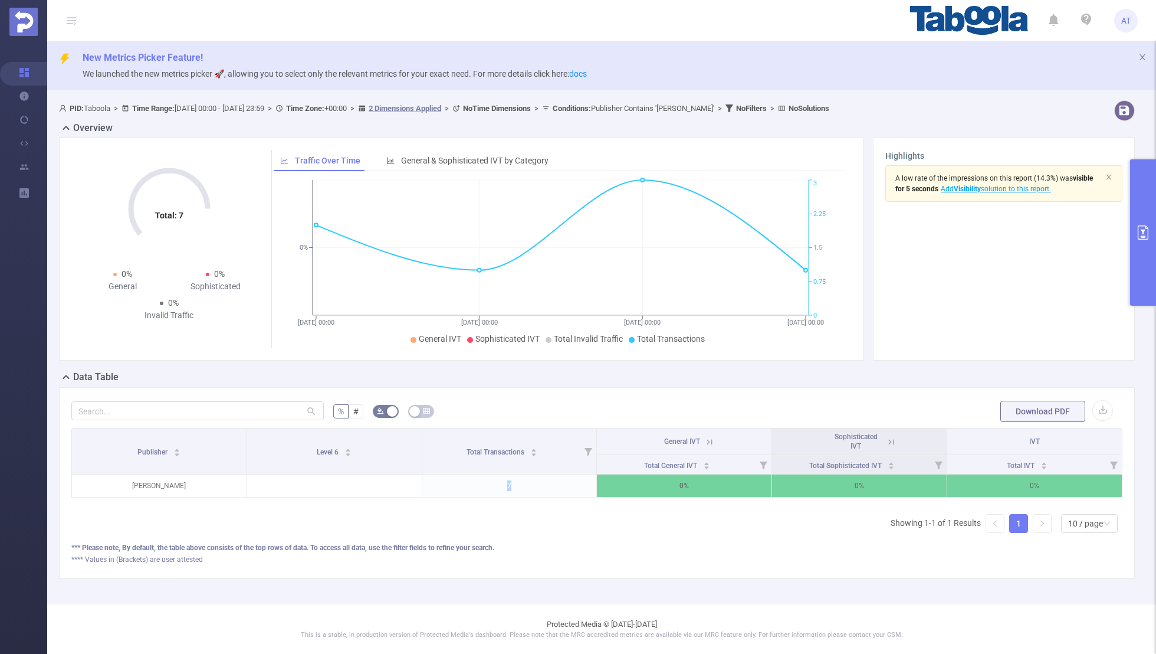
click at [1143, 248] on button "primary" at bounding box center [1144, 232] width 26 height 146
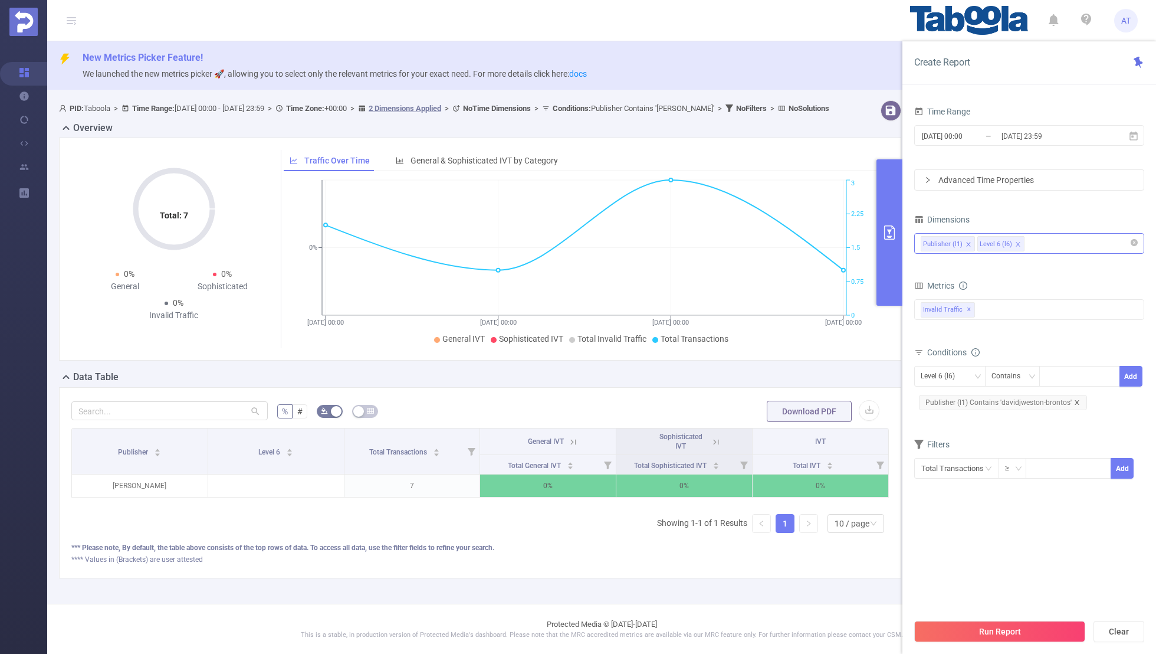
click at [1074, 400] on icon "icon: close" at bounding box center [1077, 402] width 6 height 6
click at [939, 384] on div "Level 6 (l6)" at bounding box center [942, 375] width 42 height 19
click at [941, 398] on li "Publisher (l1)" at bounding box center [950, 398] width 71 height 19
click at [1059, 376] on div at bounding box center [1080, 375] width 68 height 19
paste input "davidjweston-bluewhiteplates"
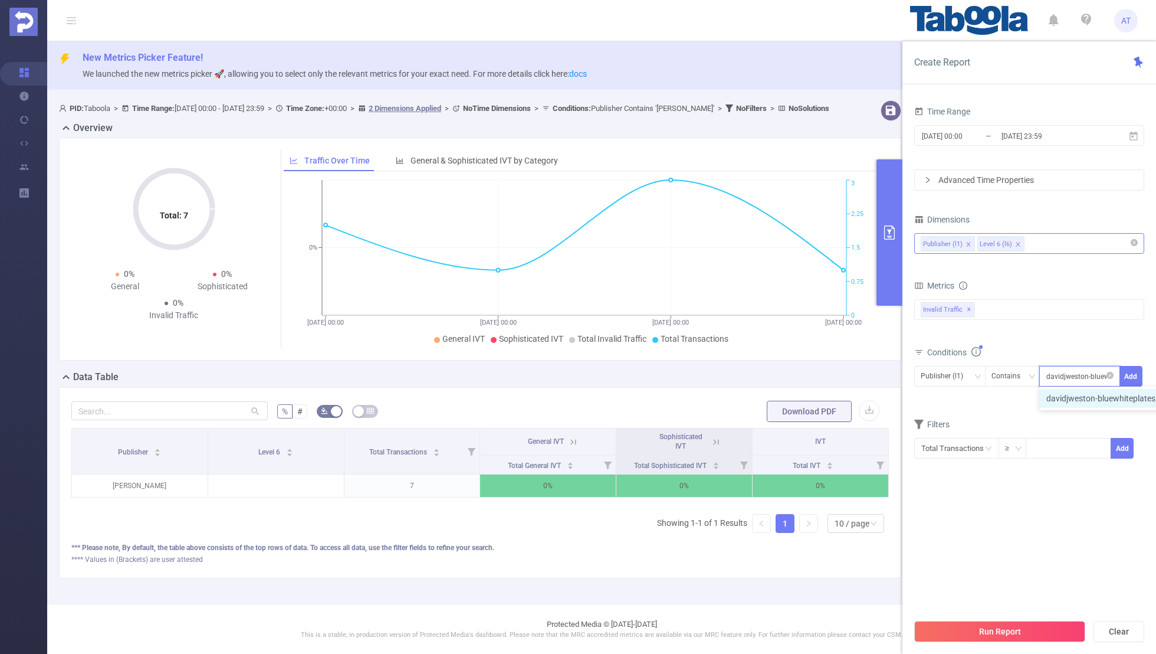
scroll to position [0, 26]
type input "davidjweston-bluewhiteplates"
click at [1127, 371] on button "Add" at bounding box center [1131, 376] width 23 height 21
click at [1079, 504] on div "Time Range 2025-07-31 00:00 _ 2025-08-29 23:59 Advanced Time Properties Dimensi…" at bounding box center [1030, 314] width 230 height 422
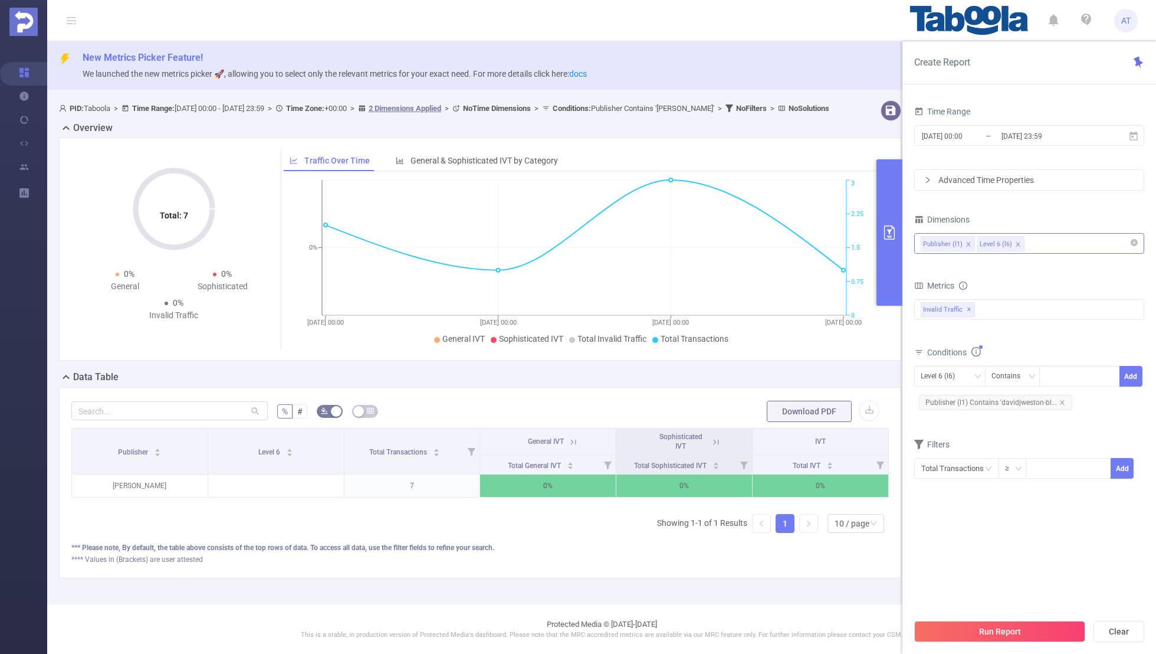
click at [992, 651] on div "Run Report Clear" at bounding box center [1030, 631] width 254 height 45
click at [1020, 621] on button "Run Report" at bounding box center [1000, 631] width 171 height 21
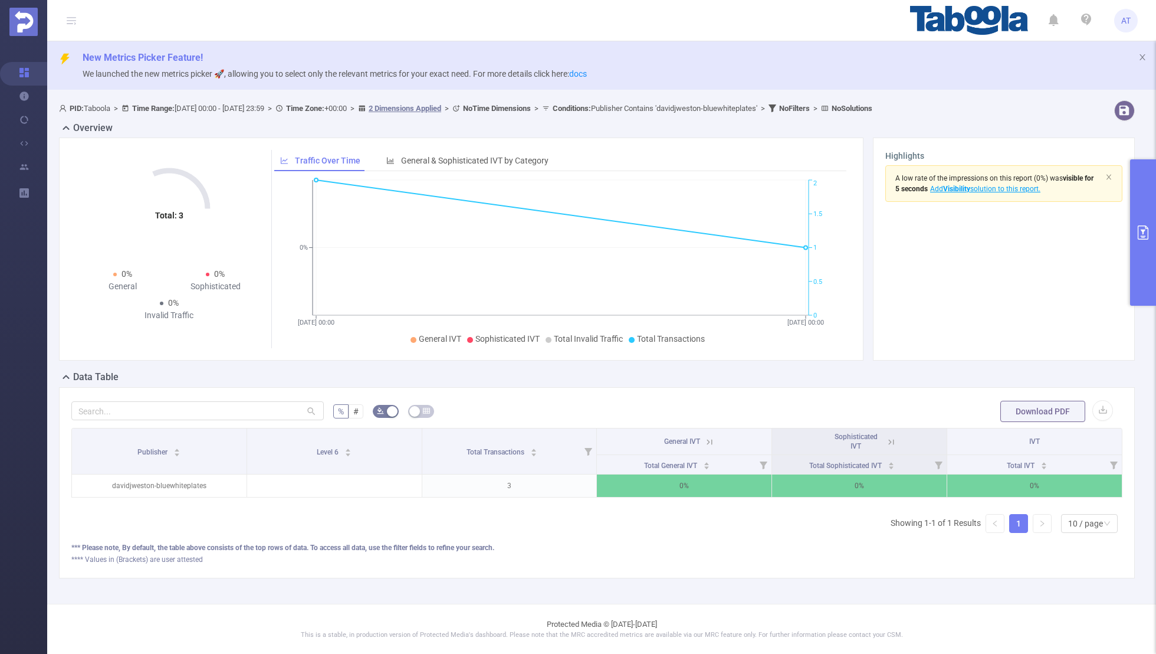
click at [1147, 211] on button "primary" at bounding box center [1144, 232] width 26 height 146
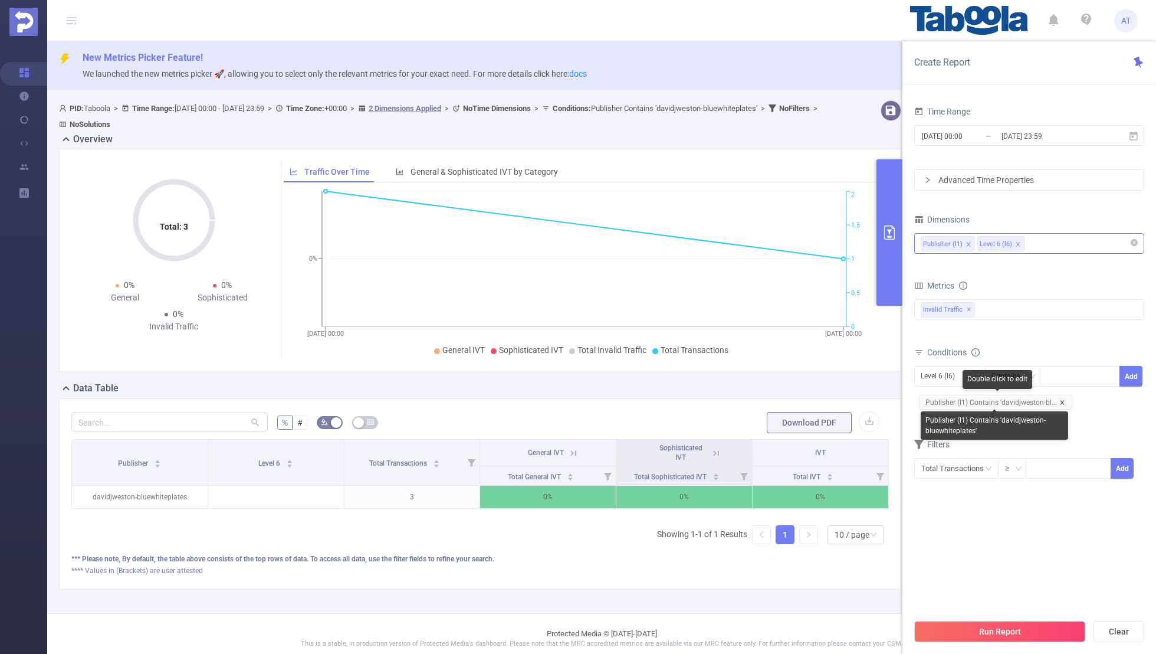
click at [1062, 399] on icon "icon: close" at bounding box center [1063, 402] width 6 height 6
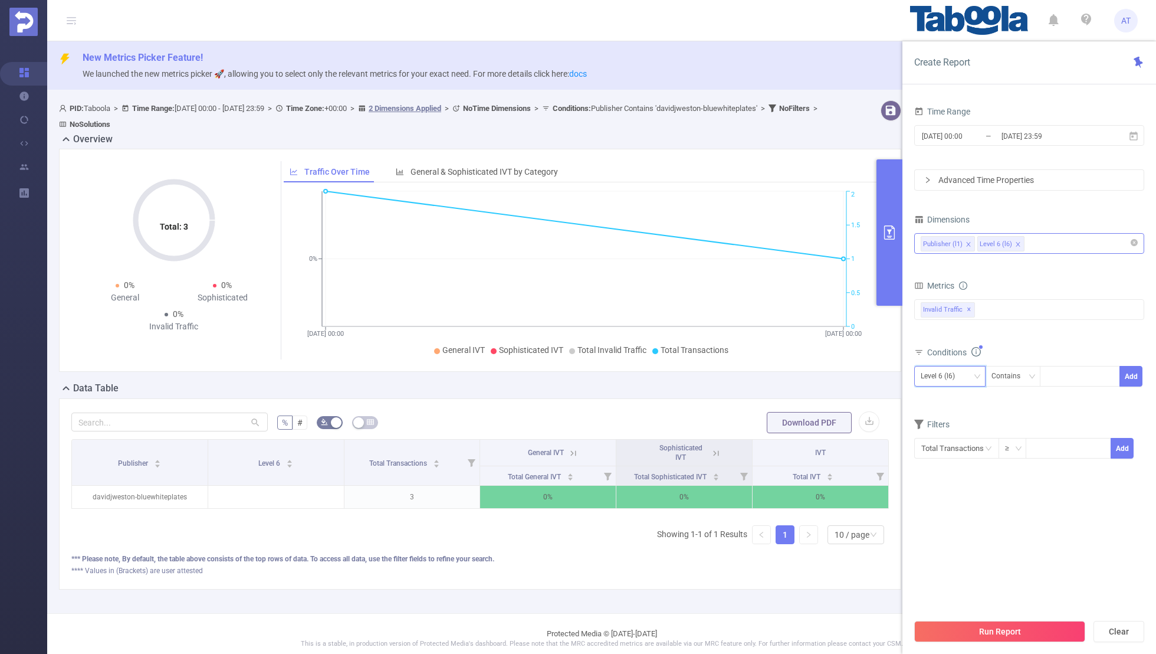
click at [952, 375] on div "Level 6 (l6)" at bounding box center [942, 375] width 42 height 19
click at [949, 398] on li "Publisher (l1)" at bounding box center [950, 398] width 71 height 19
click at [1068, 374] on div at bounding box center [1080, 375] width 68 height 19
paste input "kncthellar-uprunin"
type input "kncthellar-uprunin"
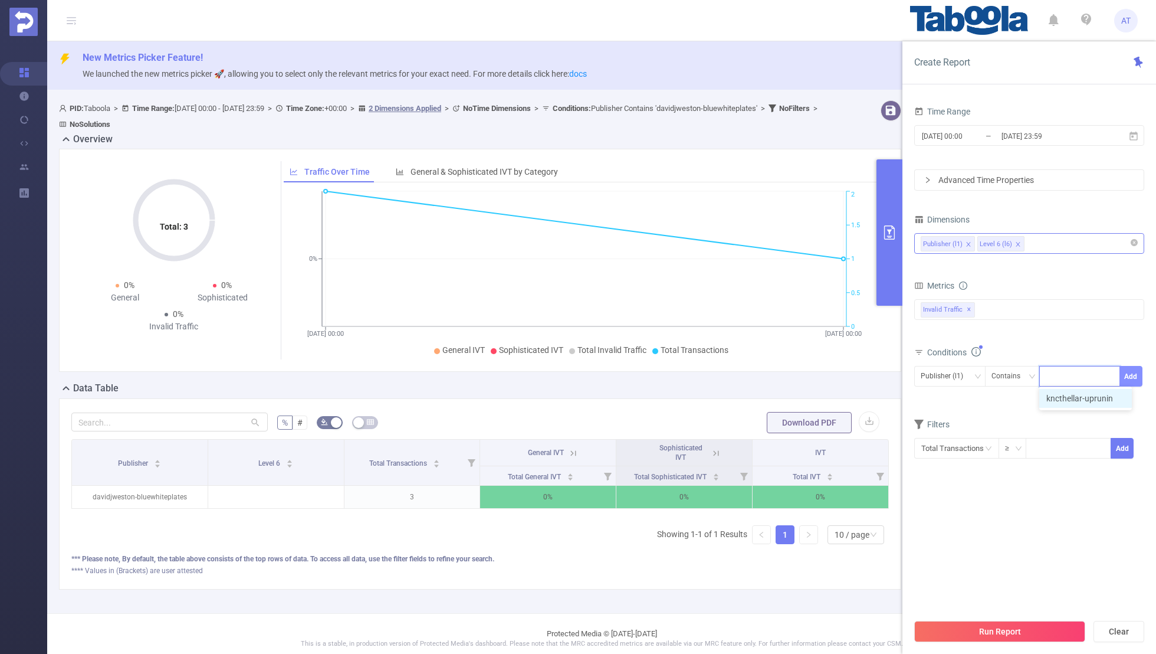
click at [1137, 371] on button "Add" at bounding box center [1131, 376] width 23 height 21
click at [1046, 555] on section "Time Range 2025-07-31 00:00 _ 2025-08-29 23:59 Advanced Time Properties Dimensi…" at bounding box center [1030, 357] width 230 height 509
click at [1030, 617] on div "Run Report Clear" at bounding box center [1030, 631] width 254 height 45
click at [1001, 639] on button "Run Report" at bounding box center [1000, 631] width 171 height 21
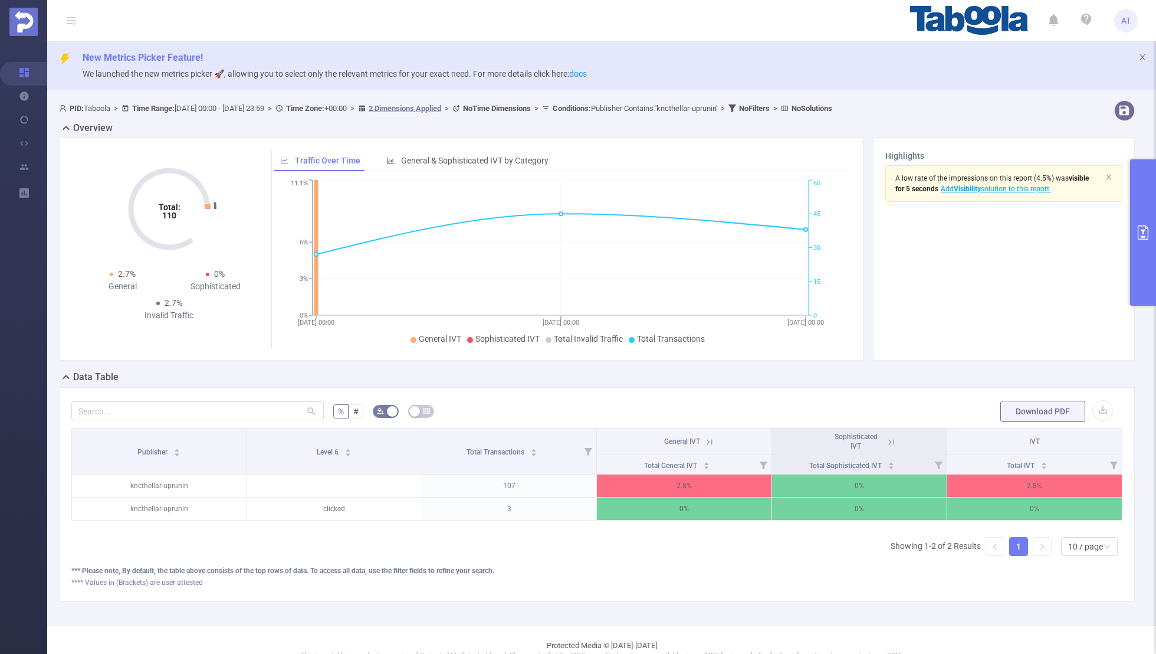
click at [1148, 242] on button "primary" at bounding box center [1144, 232] width 26 height 146
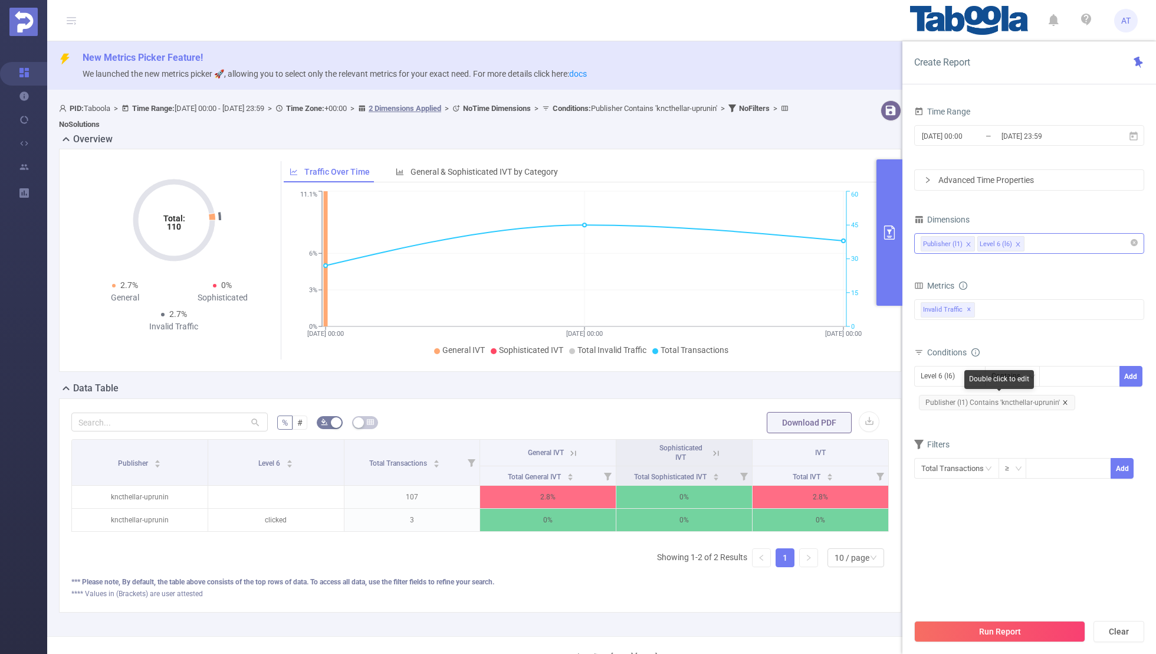
click at [1063, 400] on icon "icon: close" at bounding box center [1065, 402] width 4 height 4
click at [933, 382] on div "Level 6 (l6)" at bounding box center [942, 375] width 42 height 19
click at [938, 399] on li "Publisher (l1)" at bounding box center [950, 398] width 71 height 19
click at [1058, 376] on div at bounding box center [1080, 375] width 68 height 19
paste input "rfbindia-rivetservicecom"
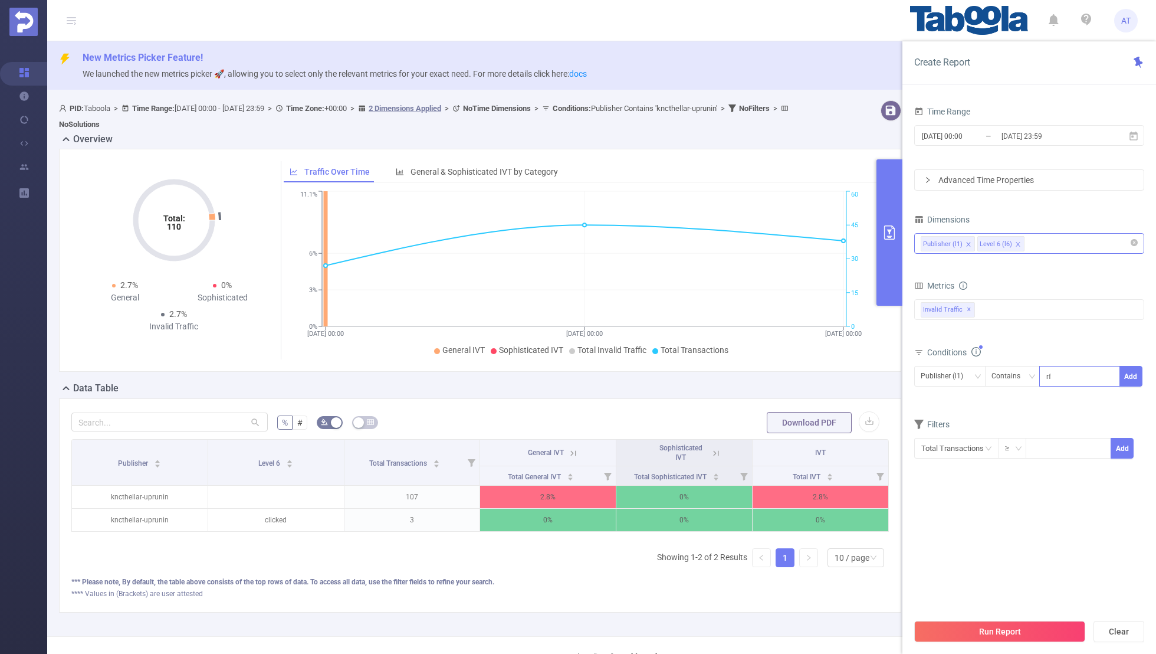
scroll to position [0, 9]
type input "rfbindia-rivetservicecom"
click at [1133, 372] on button "Add" at bounding box center [1131, 376] width 23 height 21
click at [1038, 557] on section "Time Range 2025-07-31 00:00 _ 2025-08-29 23:59 Advanced Time Properties Dimensi…" at bounding box center [1030, 357] width 230 height 509
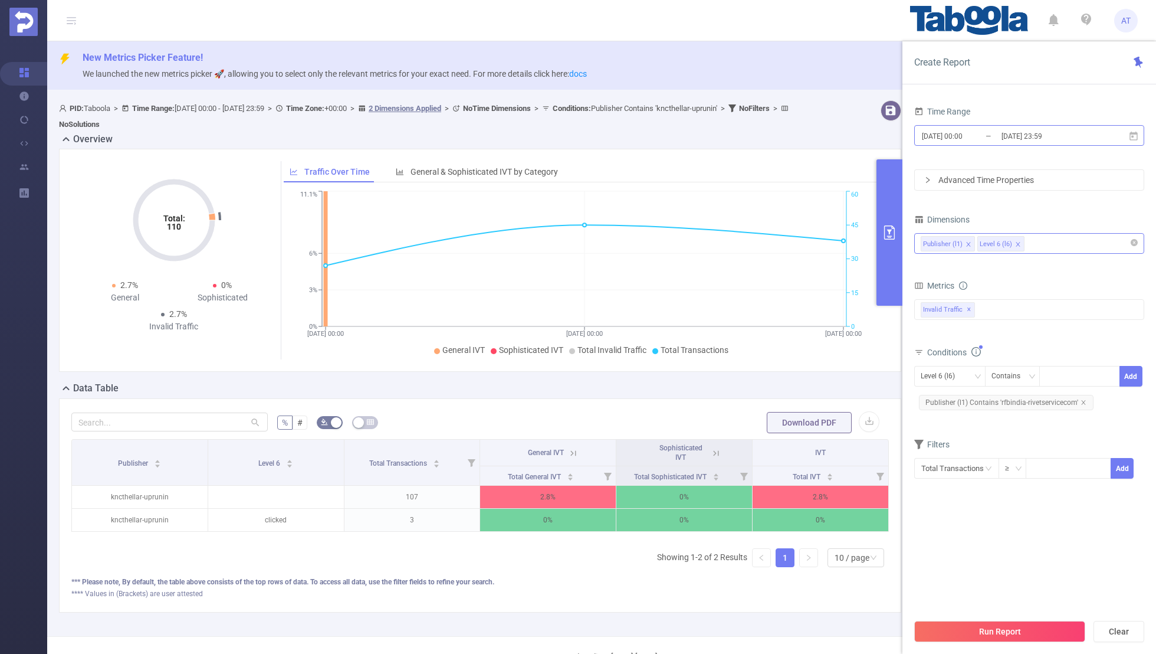
click at [969, 137] on input "[DATE] 00:00" at bounding box center [969, 136] width 96 height 16
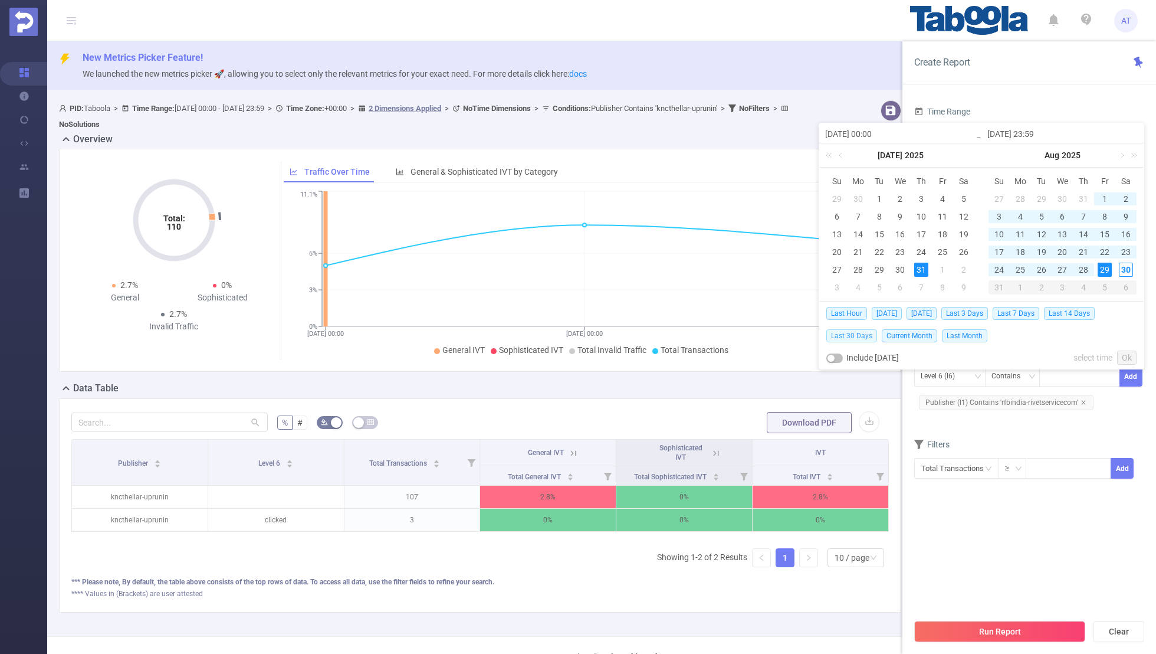
click at [846, 336] on span "Last 30 Days" at bounding box center [852, 335] width 51 height 13
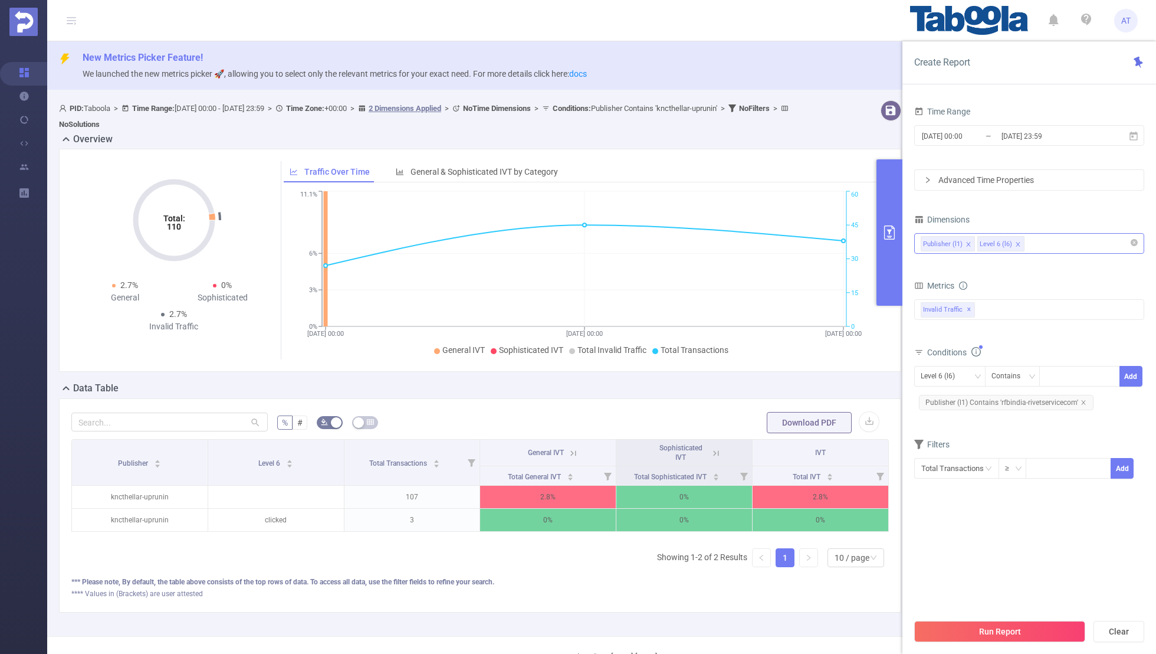
click at [952, 521] on section "Time Range 2025-07-31 00:00 _ 2025-08-29 23:59 Advanced Time Properties Dimensi…" at bounding box center [1030, 357] width 230 height 509
click at [962, 136] on input "[DATE] 00:00" at bounding box center [969, 136] width 96 height 16
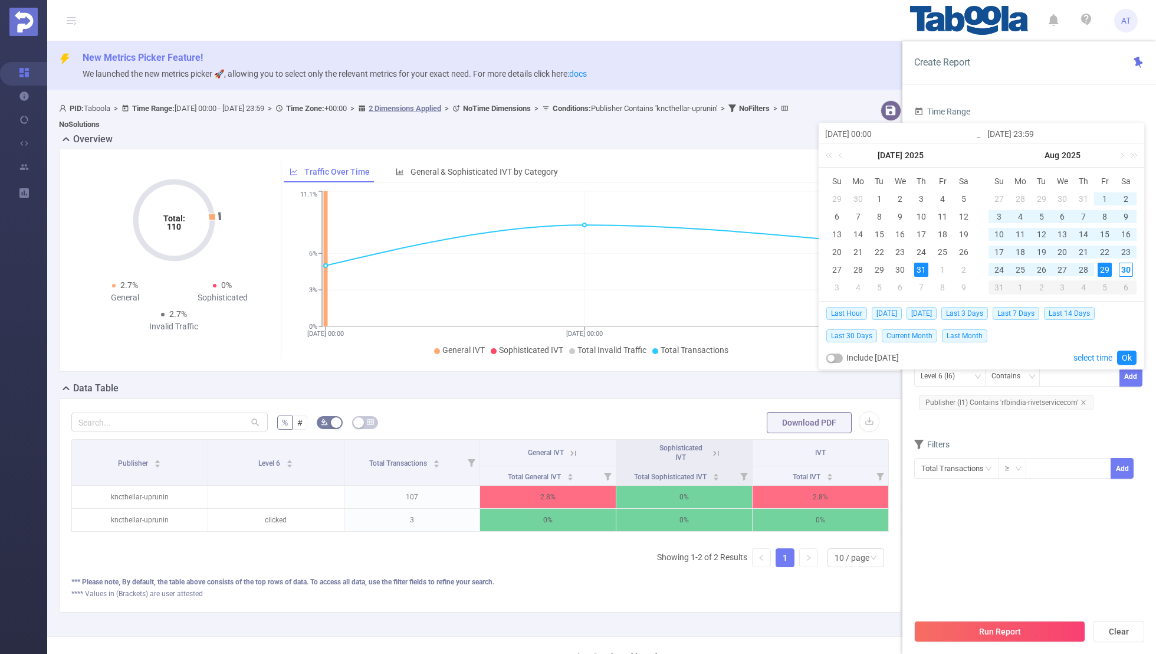
click at [1011, 512] on section "Time Range 2025-07-31 00:00 _ 2025-08-29 23:59 Advanced Time Properties Dimensi…" at bounding box center [1030, 357] width 230 height 509
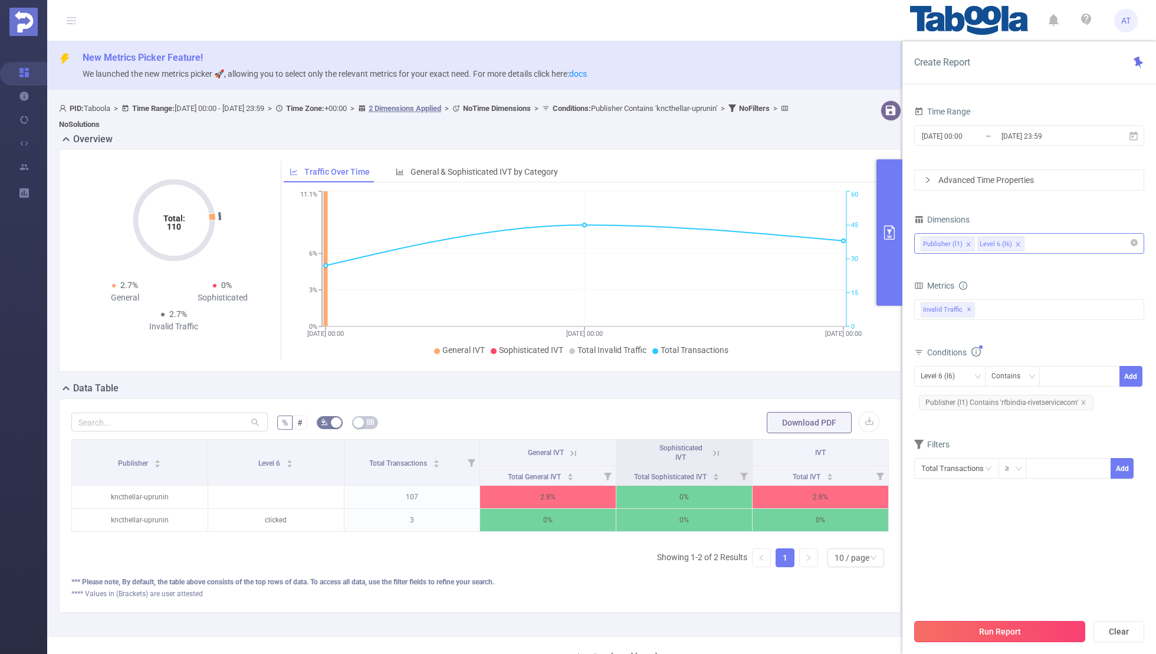
click at [983, 638] on button "Run Report" at bounding box center [1000, 631] width 171 height 21
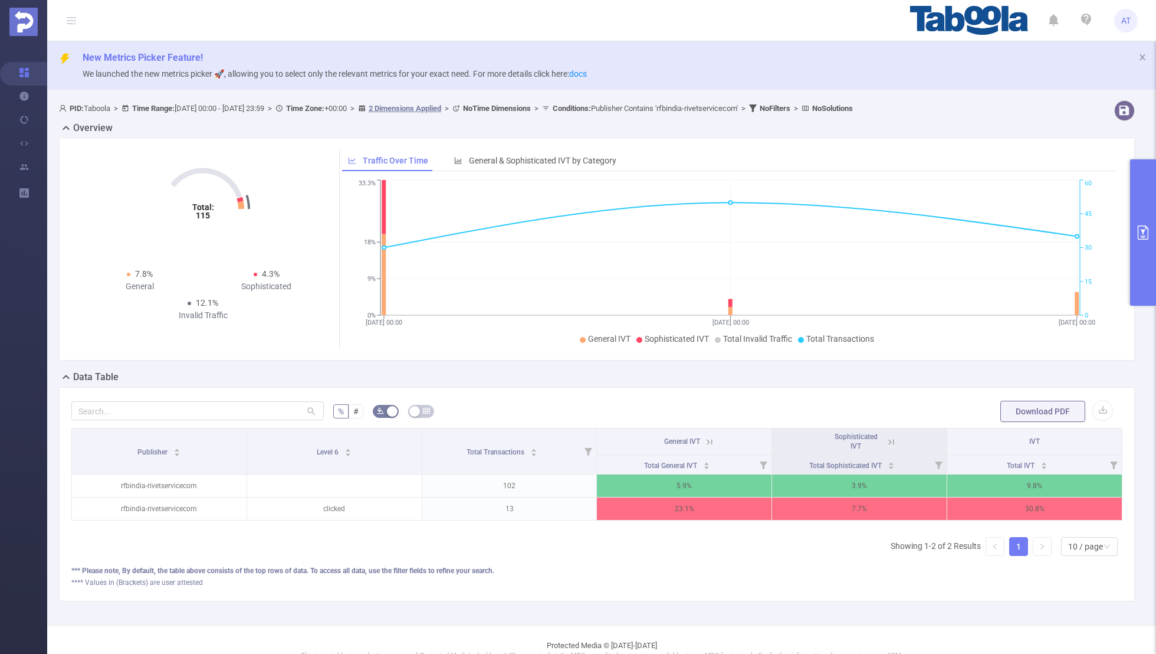
click at [1156, 231] on button "primary" at bounding box center [1144, 232] width 26 height 146
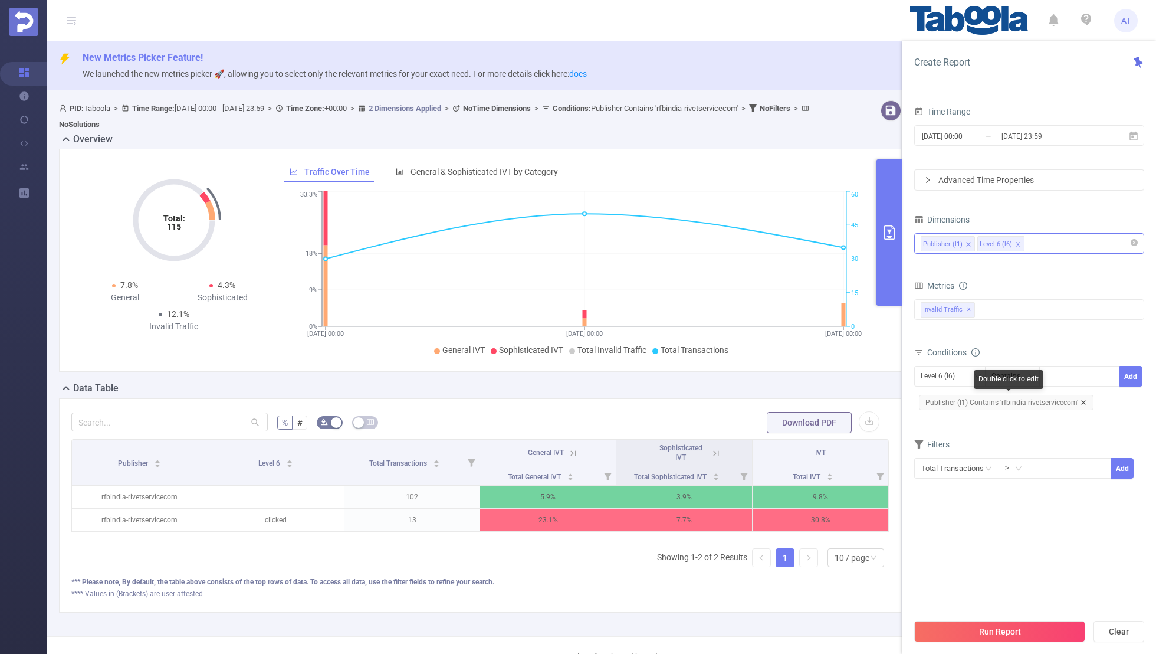
click at [1082, 402] on icon "icon: close" at bounding box center [1084, 402] width 4 height 4
click at [933, 369] on div "Level 6 (l6)" at bounding box center [942, 375] width 42 height 19
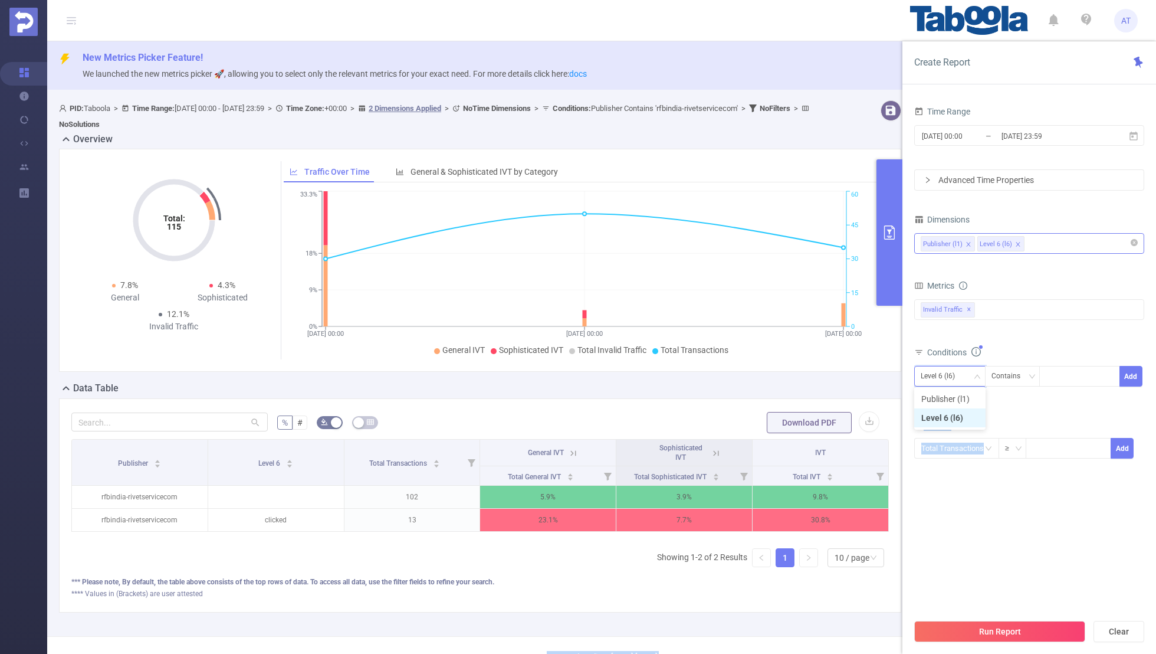
click at [939, 386] on div "Level 6 (l6) Contains Add" at bounding box center [1030, 379] width 230 height 27
click at [939, 377] on div "Level 6 (l6)" at bounding box center [942, 375] width 42 height 19
click at [945, 400] on li "Publisher (l1)" at bounding box center [950, 398] width 71 height 19
click at [1073, 373] on div at bounding box center [1080, 375] width 68 height 19
paste input "kamranresidency-throughthegreen"
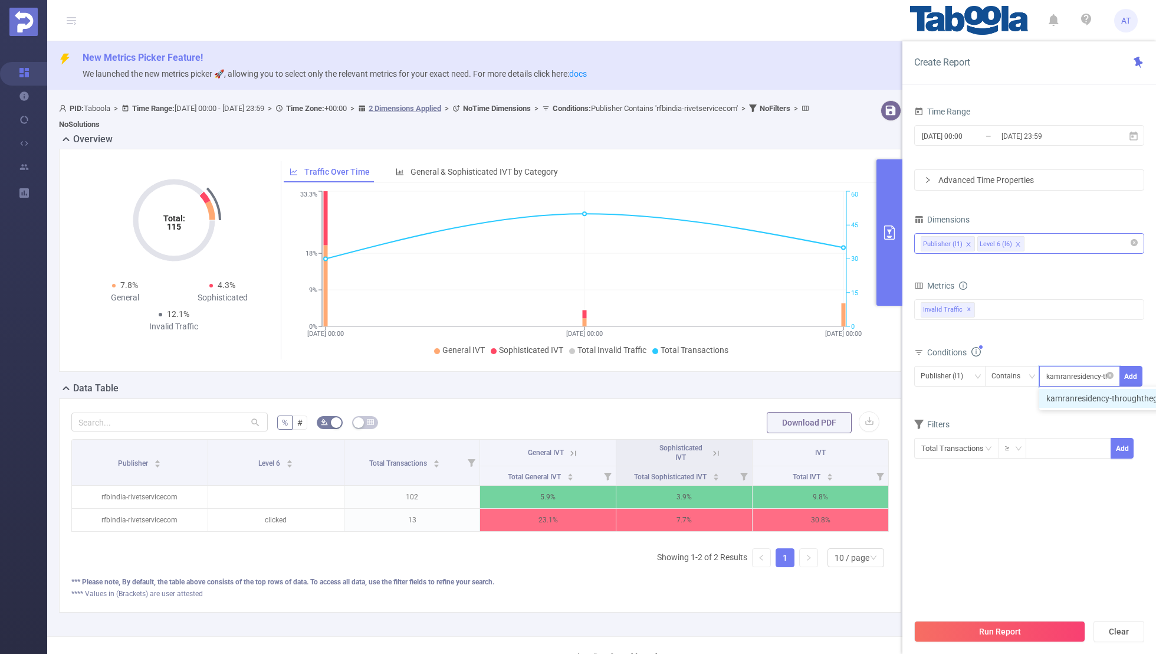
scroll to position [0, 41]
type input "kamranresidency-throughthegreen"
click at [1120, 379] on button "Add" at bounding box center [1131, 376] width 23 height 21
click at [1042, 507] on section "Time Range 2025-07-31 00:00 _ 2025-08-29 23:59 Advanced Time Properties Dimensi…" at bounding box center [1030, 357] width 230 height 509
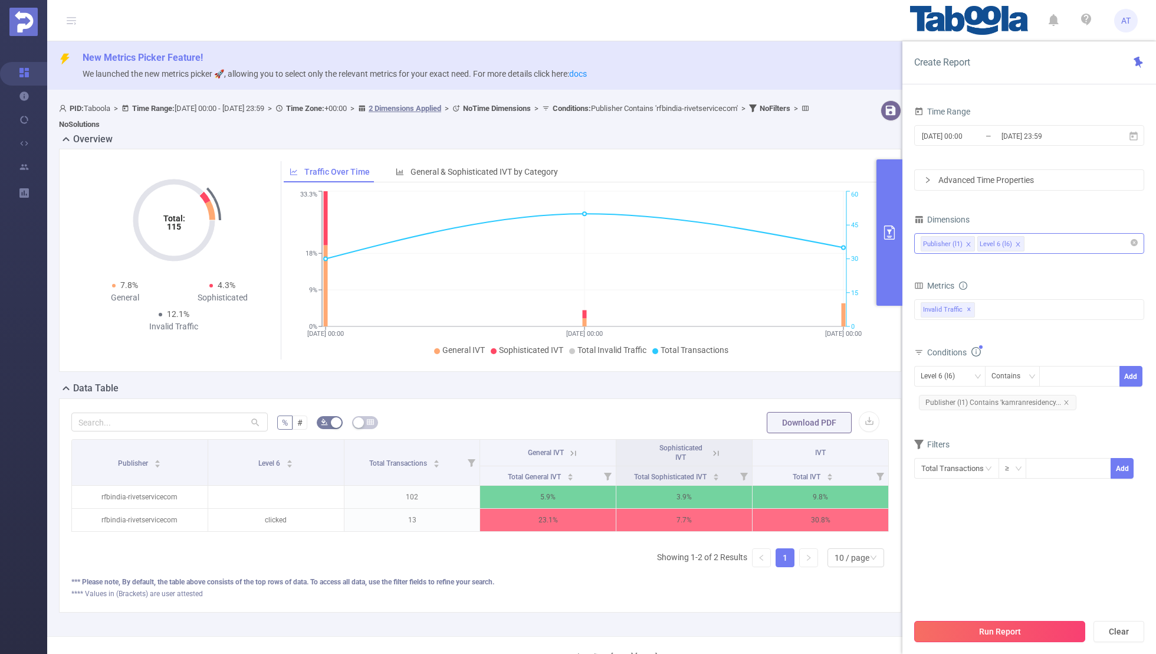
click at [985, 638] on button "Run Report" at bounding box center [1000, 631] width 171 height 21
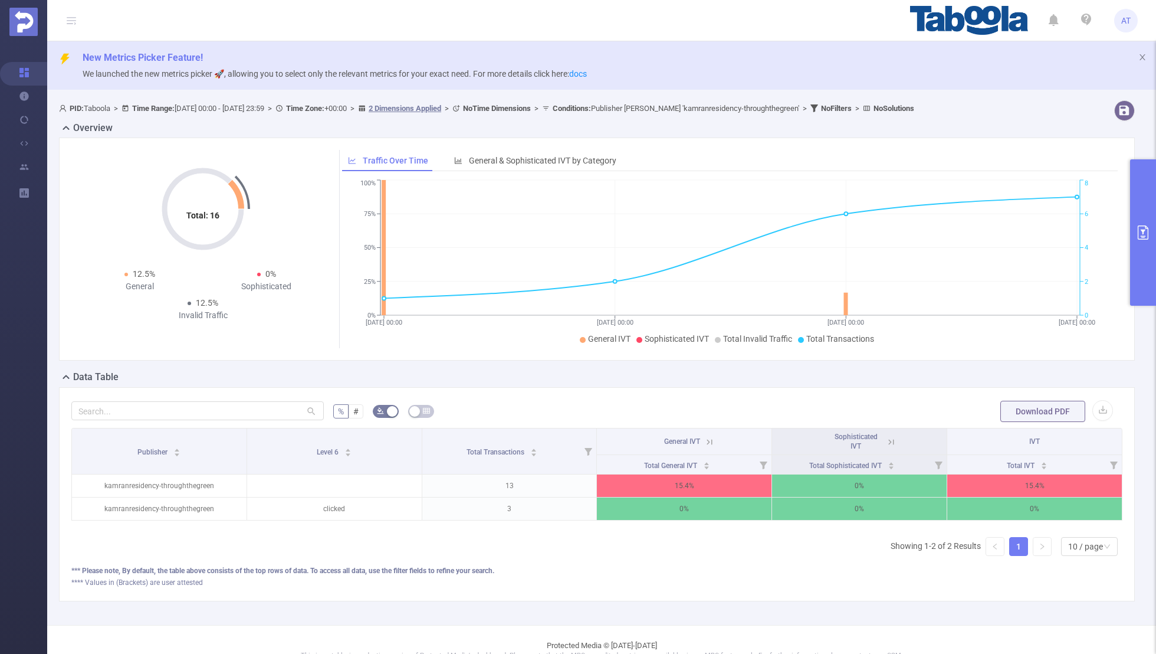
click at [1150, 208] on button "primary" at bounding box center [1144, 232] width 26 height 146
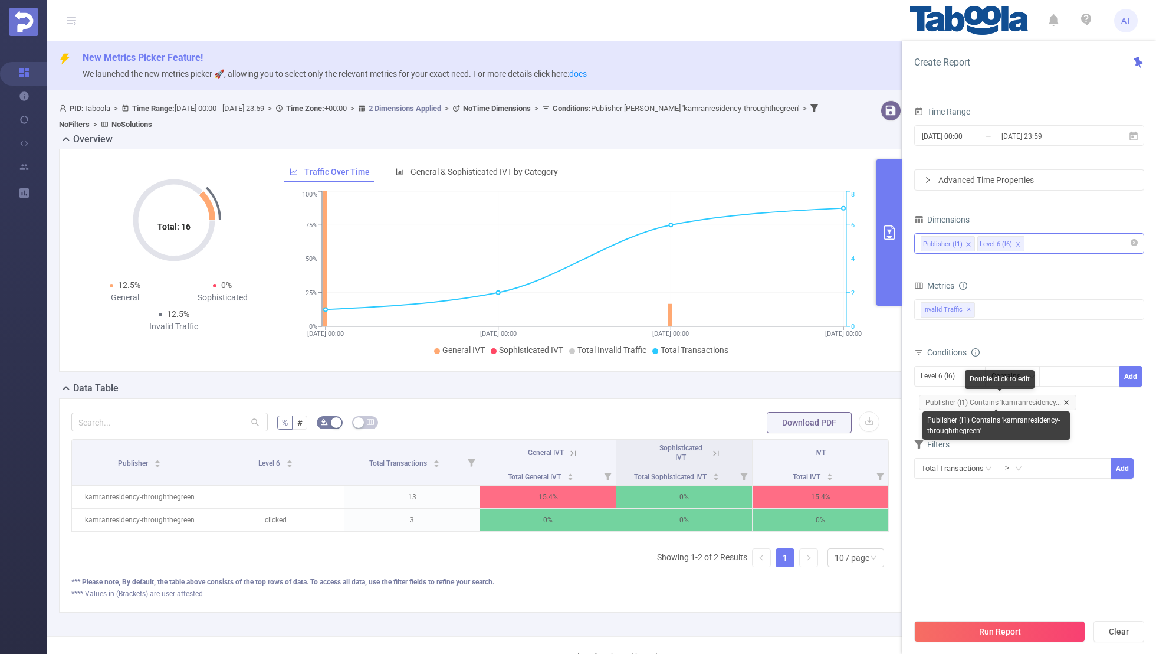
click at [1065, 400] on icon "icon: close" at bounding box center [1066, 402] width 4 height 4
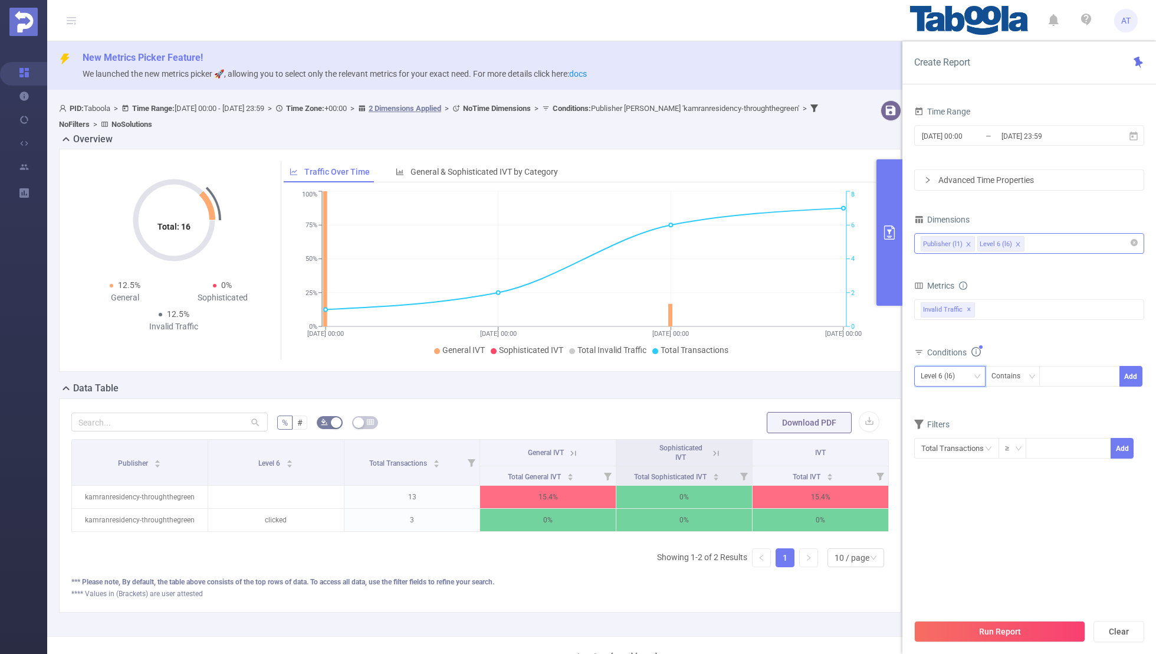
click at [953, 378] on div "Level 6 (l6)" at bounding box center [942, 375] width 42 height 19
click at [949, 399] on li "Publisher (l1)" at bounding box center [950, 398] width 71 height 19
click at [1051, 377] on div at bounding box center [1080, 375] width 68 height 19
paste input "davidjweston-siloeschool"
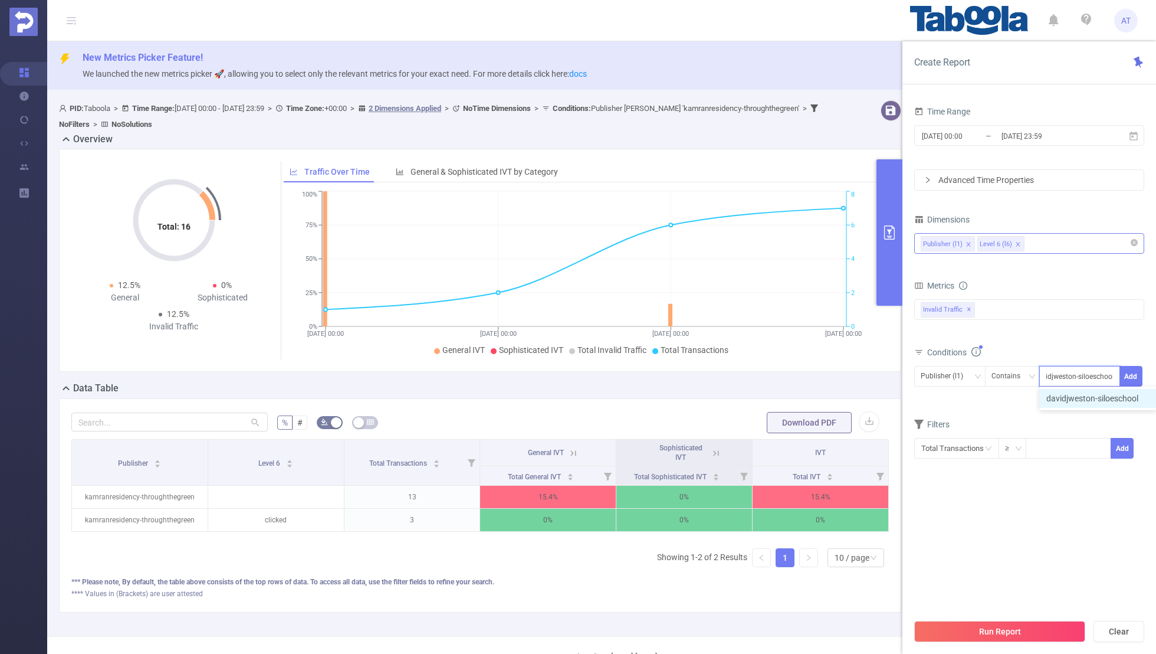
type input "davidjweston-siloeschool"
click at [1144, 368] on span "Publisher (l1) Contains davidjweston-siloeschool Add" at bounding box center [1030, 376] width 230 height 21
click at [1129, 372] on button "Add" at bounding box center [1131, 376] width 23 height 21
click at [1011, 531] on section "Time Range 2025-07-31 00:00 _ 2025-08-29 23:59 Advanced Time Properties Dimensi…" at bounding box center [1030, 357] width 230 height 509
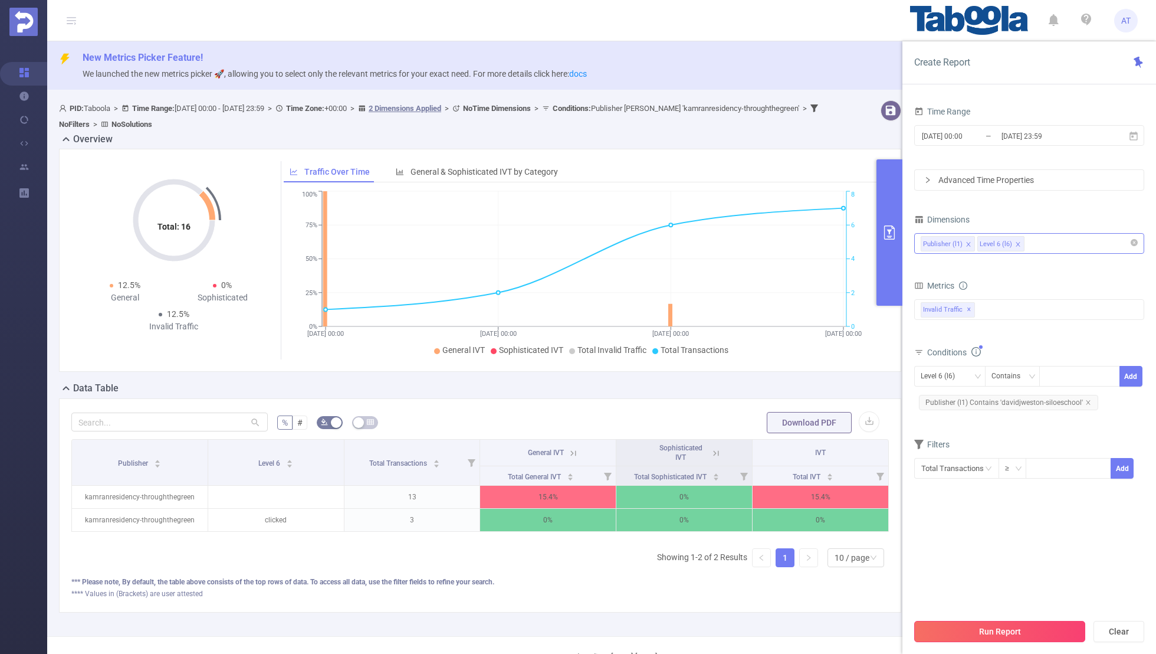
click at [986, 623] on button "Run Report" at bounding box center [1000, 631] width 171 height 21
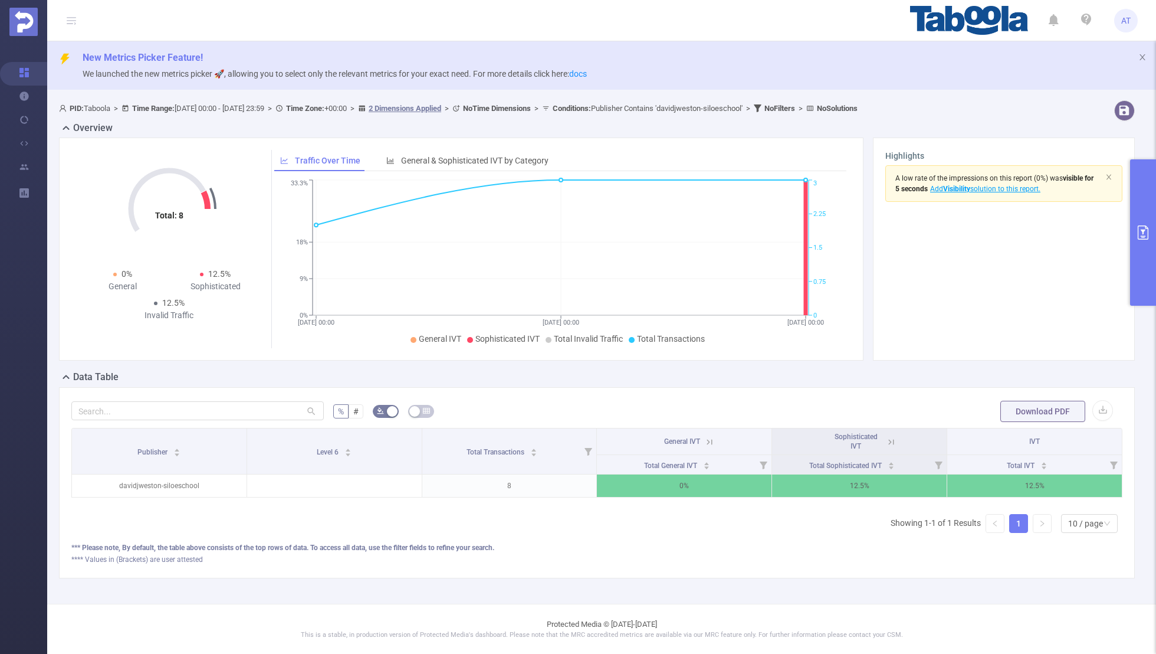
click at [1148, 239] on icon "primary" at bounding box center [1143, 232] width 14 height 14
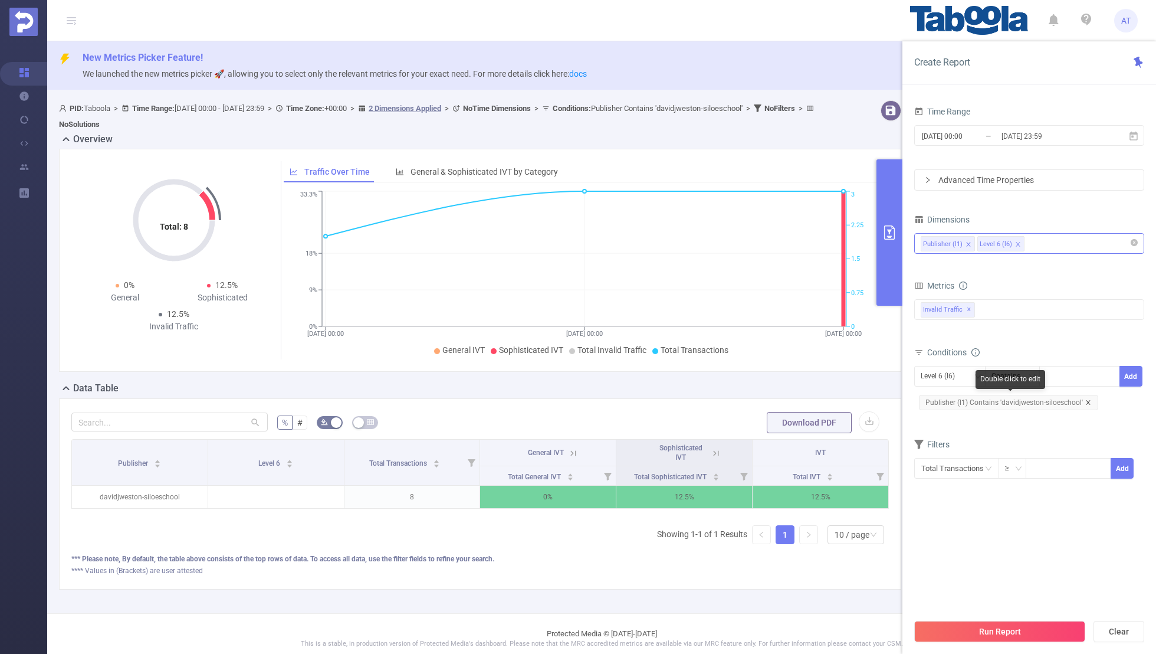
click at [1086, 399] on icon "icon: close" at bounding box center [1089, 402] width 6 height 6
click at [952, 374] on div "Level 6 (l6)" at bounding box center [942, 375] width 42 height 19
click at [946, 397] on li "Publisher (l1)" at bounding box center [950, 398] width 71 height 19
click at [1063, 381] on div at bounding box center [1080, 375] width 68 height 19
paste input "davidjweston-clanonline"
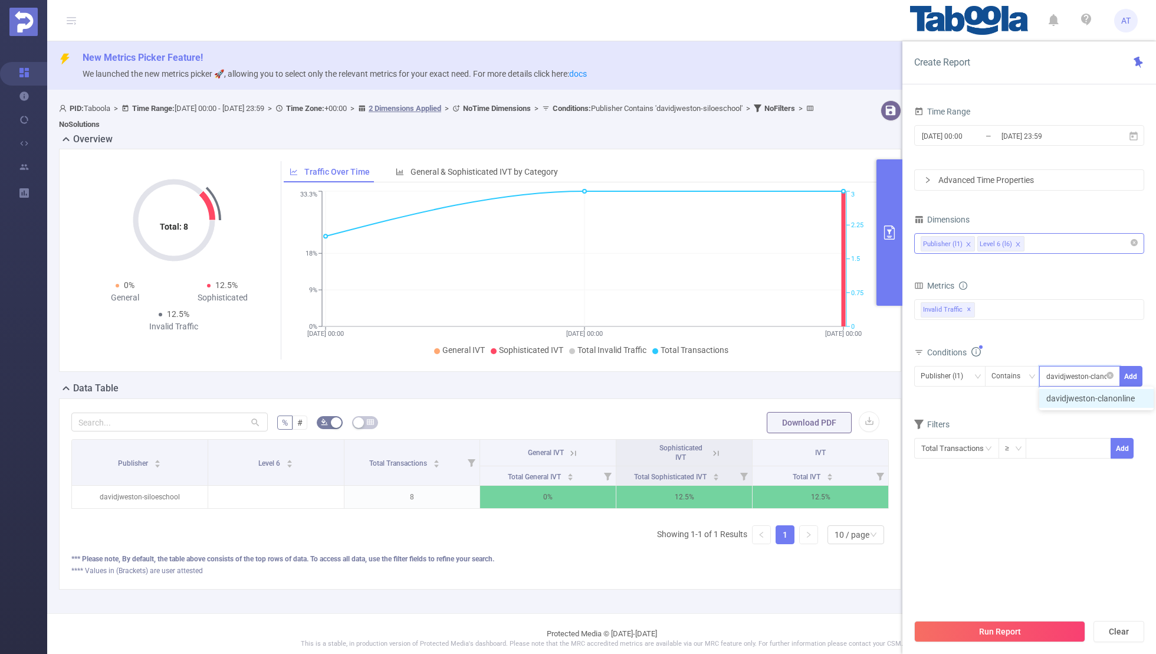
scroll to position [0, 9]
type input "davidjweston-clanonline"
click at [1140, 372] on button "Add" at bounding box center [1131, 376] width 23 height 21
click at [1052, 522] on section "Time Range 2025-07-31 00:00 _ 2025-08-29 23:59 Advanced Time Properties Dimensi…" at bounding box center [1030, 357] width 230 height 509
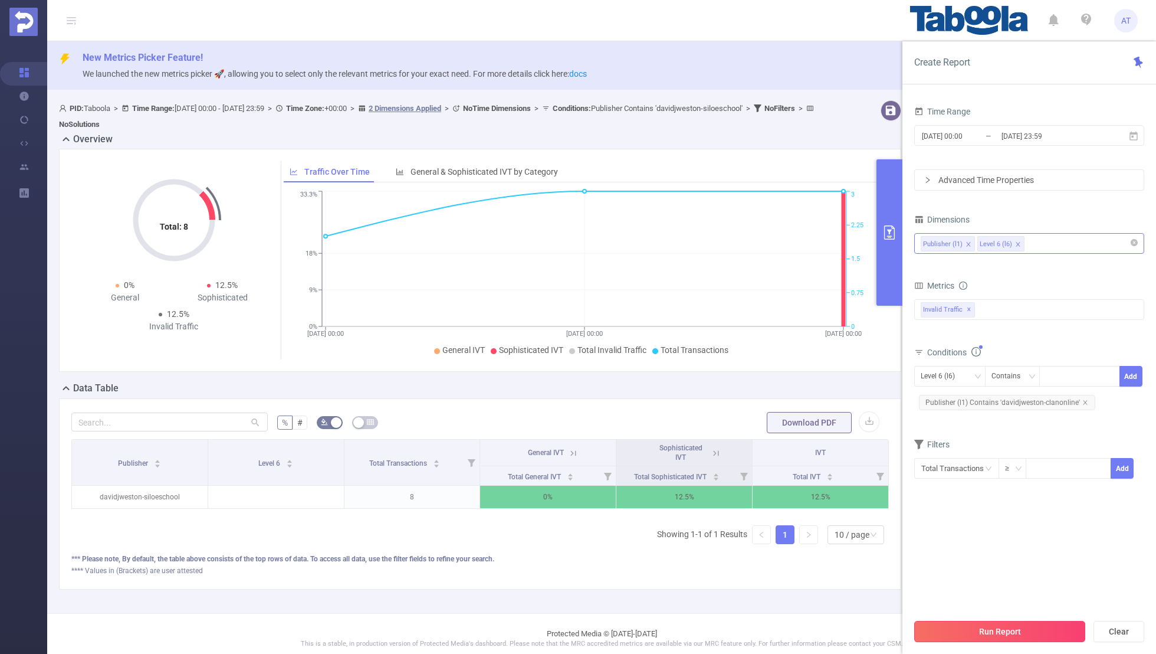
click at [1008, 640] on button "Run Report" at bounding box center [1000, 631] width 171 height 21
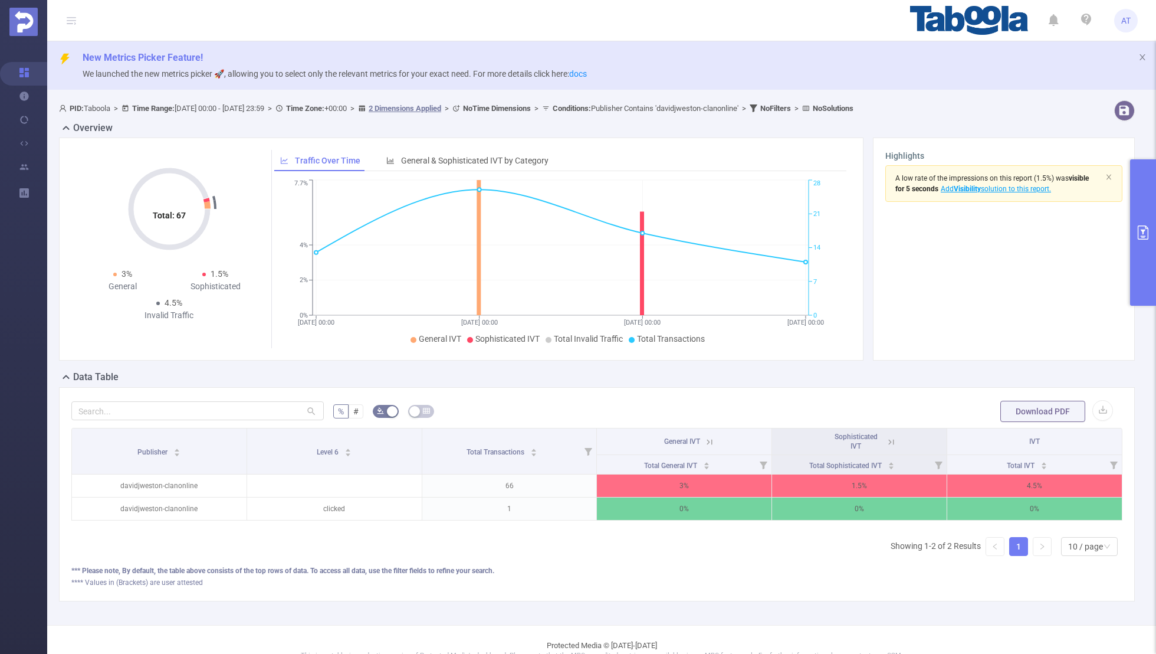
click at [1143, 240] on button "primary" at bounding box center [1144, 232] width 26 height 146
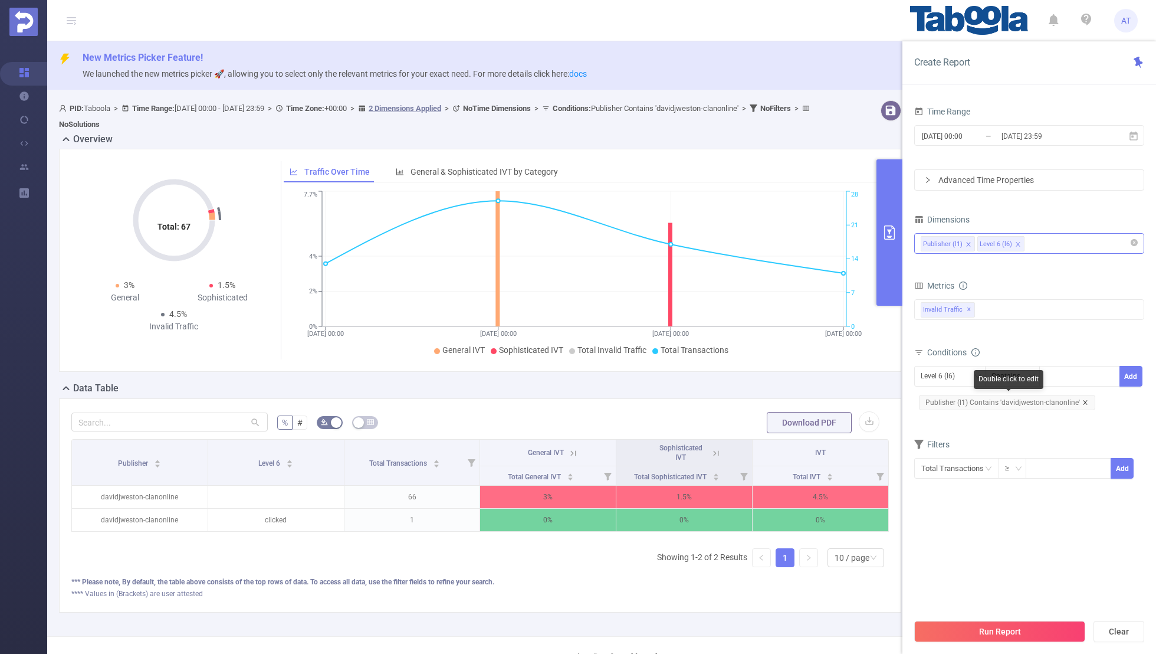
click at [1083, 399] on icon "icon: close" at bounding box center [1086, 402] width 6 height 6
click at [1066, 375] on div at bounding box center [1080, 375] width 68 height 19
paste input "goaeff-phoenixisin"
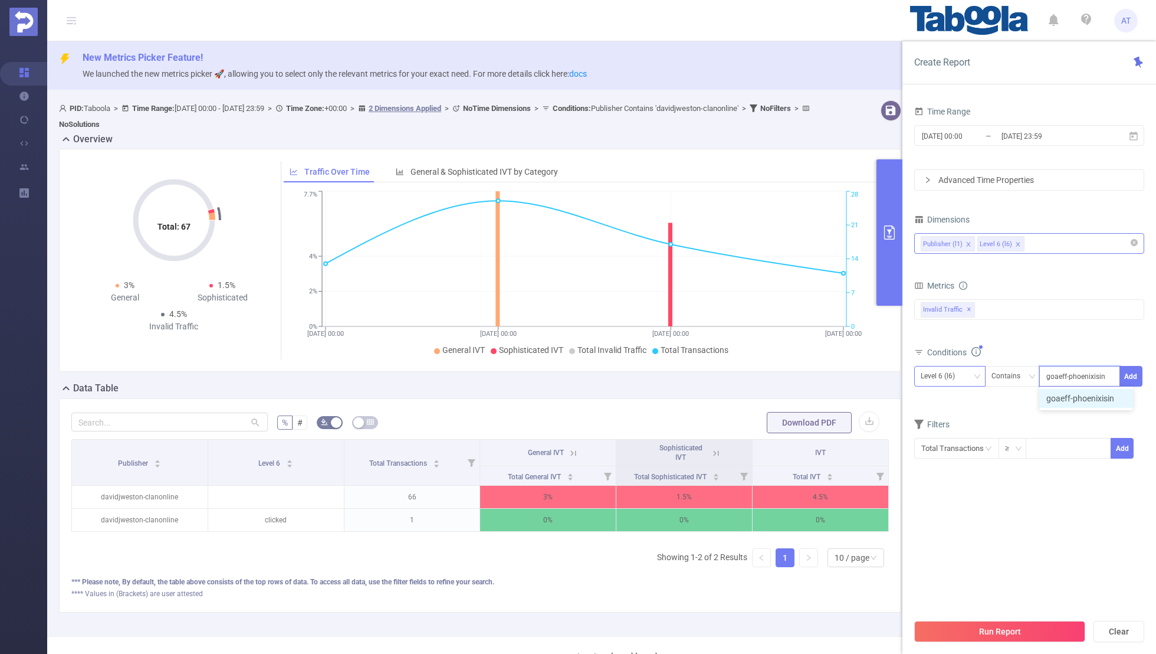
type input "goaeff-phoenixisin"
click at [942, 366] on div "Level 6 (l6)" at bounding box center [942, 375] width 42 height 19
click at [941, 394] on li "Publisher (l1)" at bounding box center [950, 398] width 71 height 19
click at [1132, 371] on button "Add" at bounding box center [1131, 376] width 23 height 21
click at [1053, 458] on input at bounding box center [1069, 467] width 84 height 18
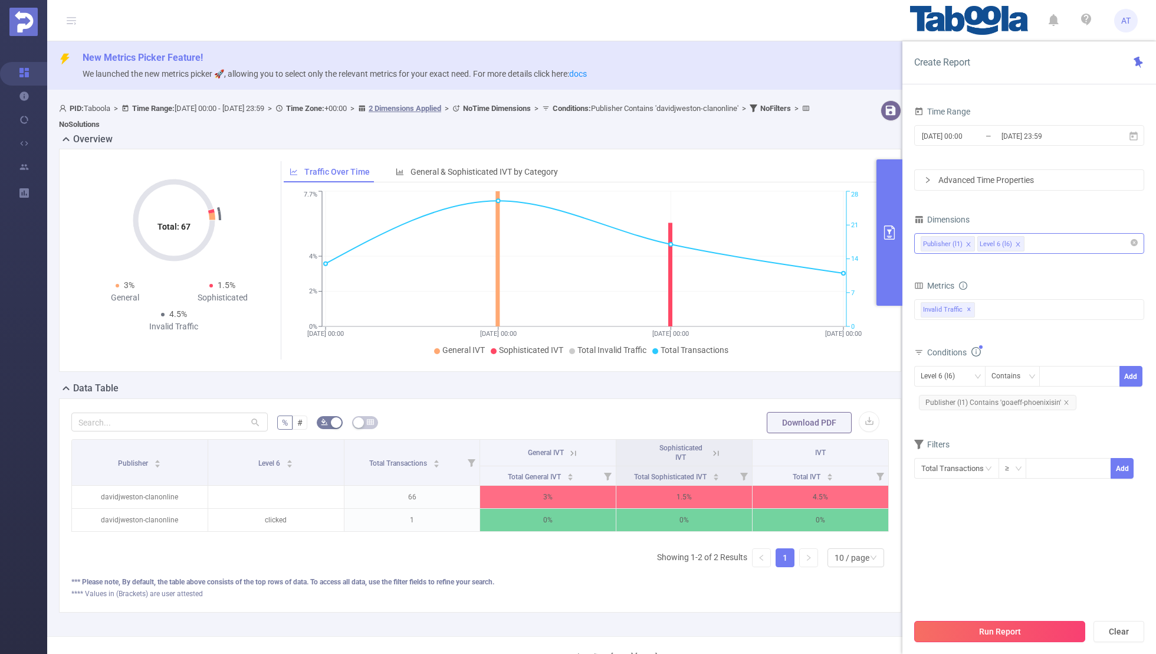
click at [1004, 629] on button "Run Report" at bounding box center [1000, 631] width 171 height 21
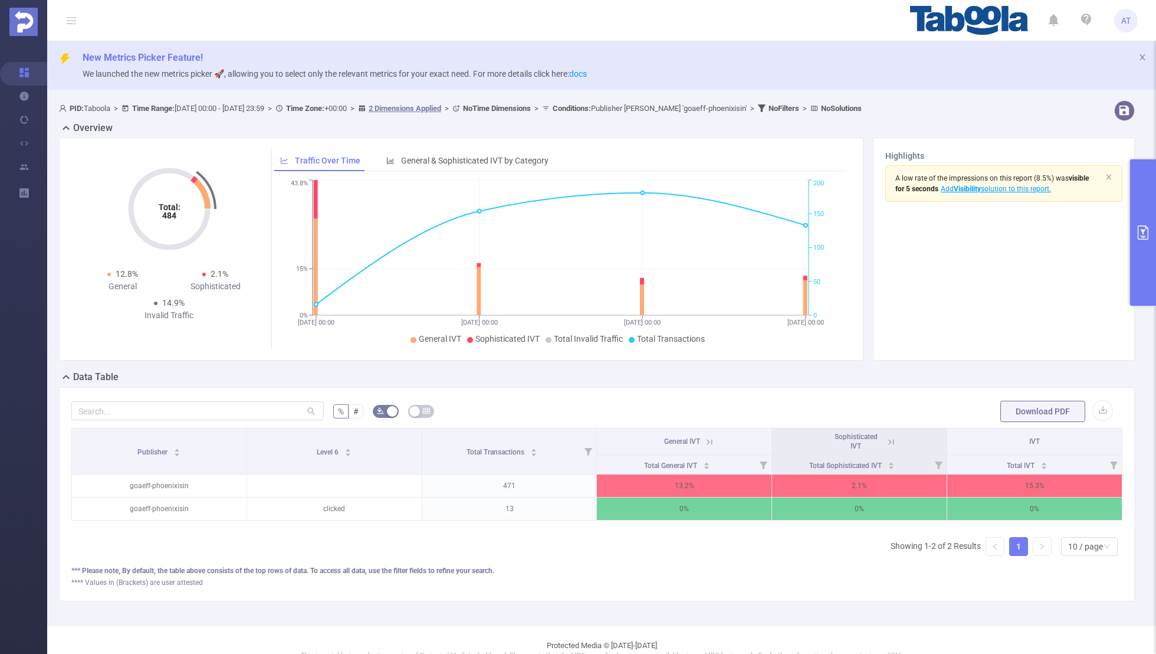
click at [1149, 199] on button "primary" at bounding box center [1144, 232] width 26 height 146
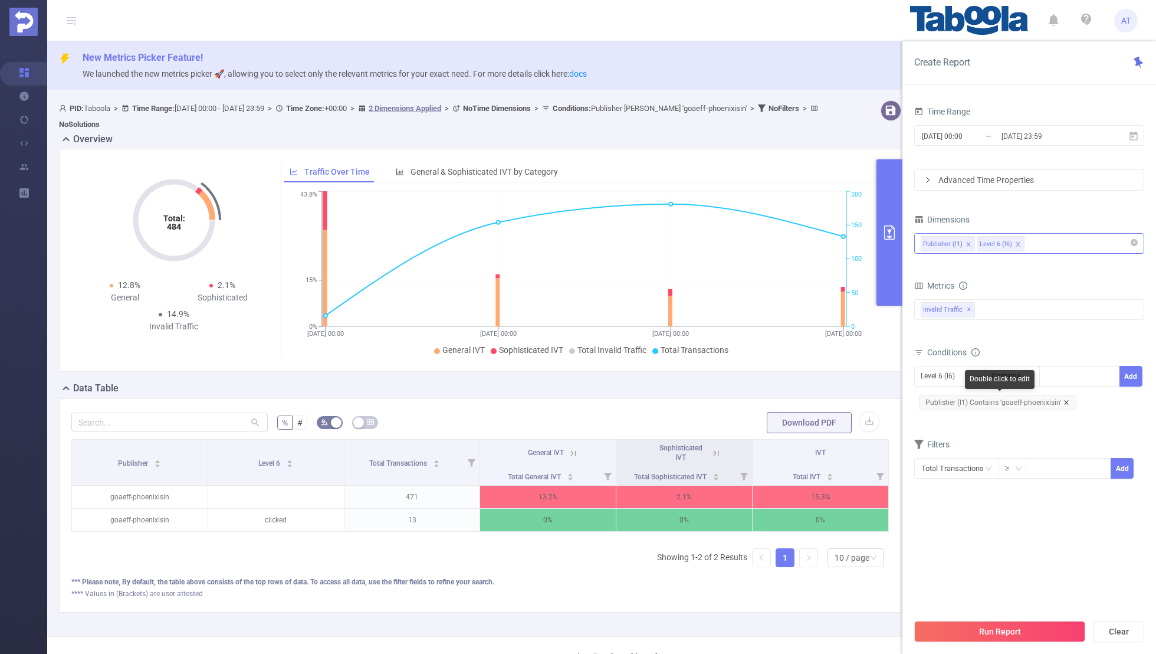
click at [1066, 399] on icon "icon: close" at bounding box center [1067, 402] width 6 height 6
click at [956, 375] on div "Level 6 (l6)" at bounding box center [942, 375] width 42 height 19
click at [955, 397] on li "Publisher (l1)" at bounding box center [950, 398] width 71 height 19
click at [1064, 387] on div "Publisher (l1) Contains Add" at bounding box center [1030, 379] width 230 height 27
click at [1063, 382] on div at bounding box center [1080, 375] width 68 height 19
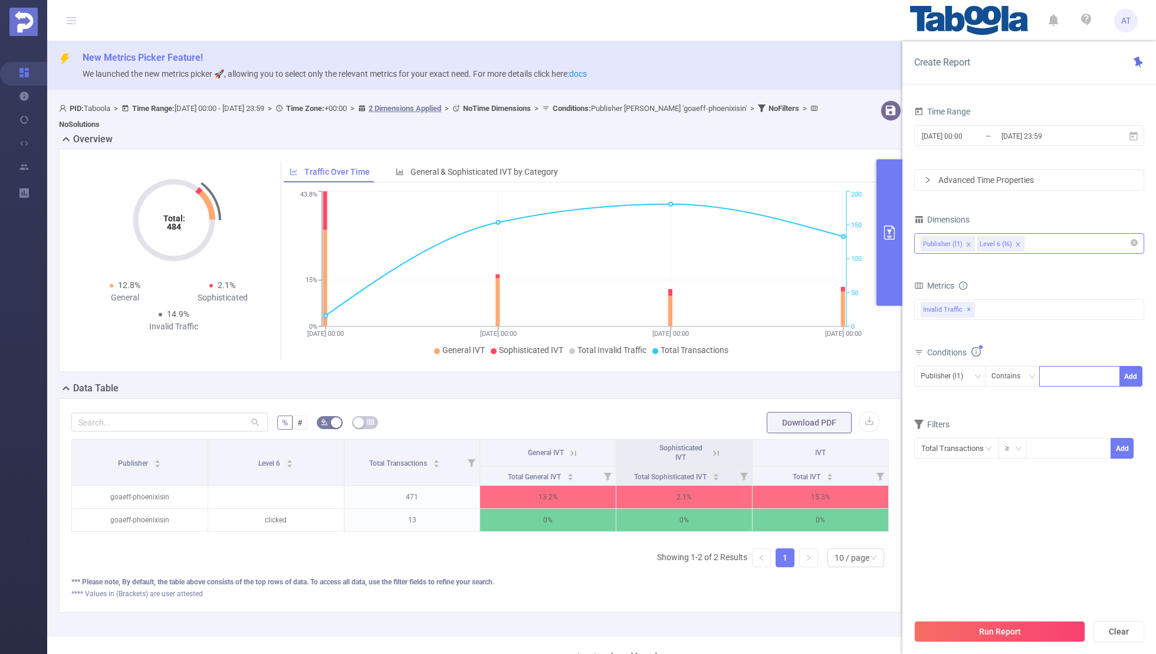
paste input "No"
type input "No"
click at [1112, 373] on icon "icon: close-circle" at bounding box center [1110, 375] width 7 height 7
paste input "fourm-bunshunonline-channel"
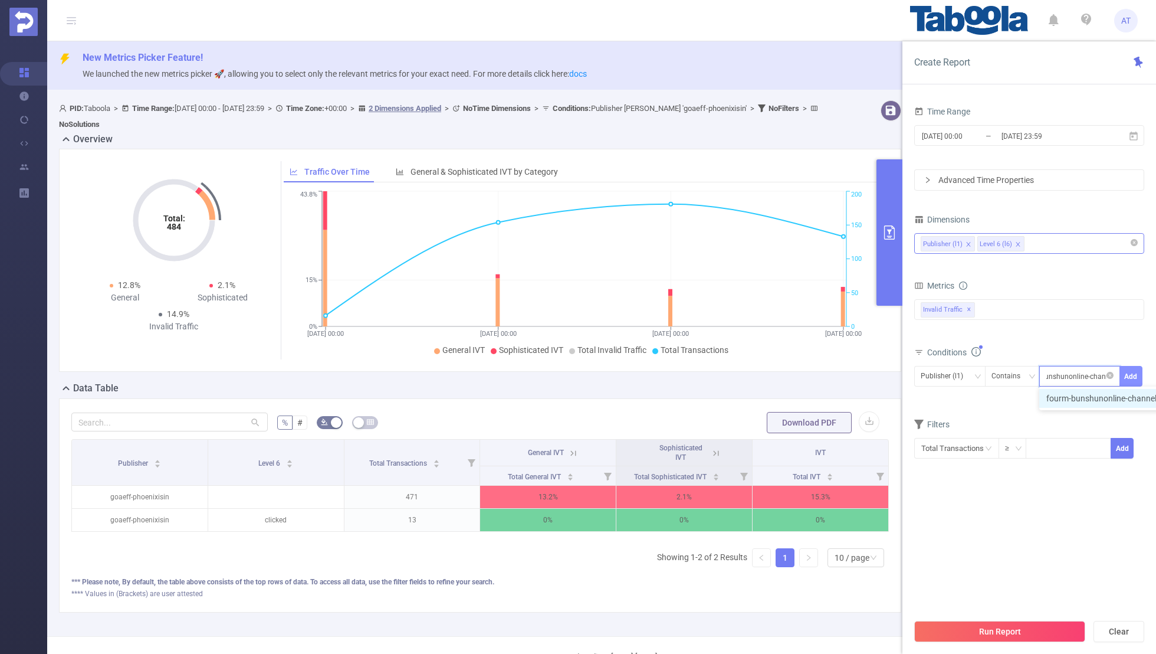
type input "fourm-bunshunonline-channel"
click at [1133, 372] on button "Add" at bounding box center [1131, 376] width 23 height 21
click at [1035, 519] on section "Time Range 2025-07-31 00:00 _ 2025-08-29 23:59 Advanced Time Properties Dimensi…" at bounding box center [1030, 357] width 230 height 509
click at [980, 642] on div "Run Report Clear" at bounding box center [1030, 631] width 254 height 45
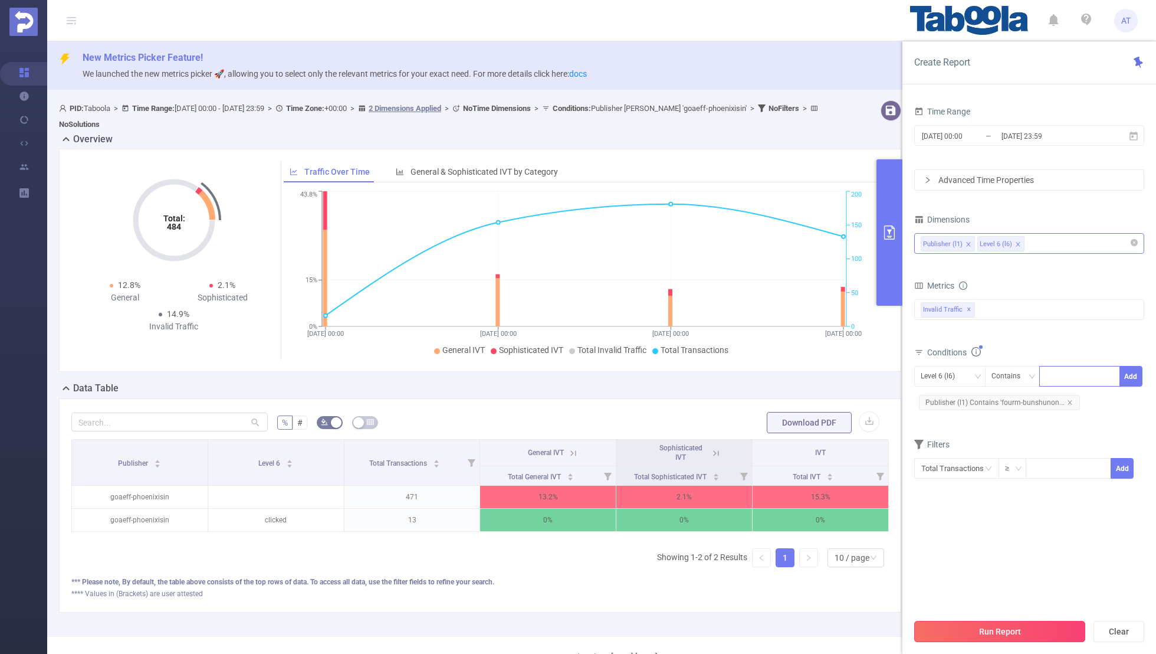
click at [990, 635] on button "Run Report" at bounding box center [1000, 631] width 171 height 21
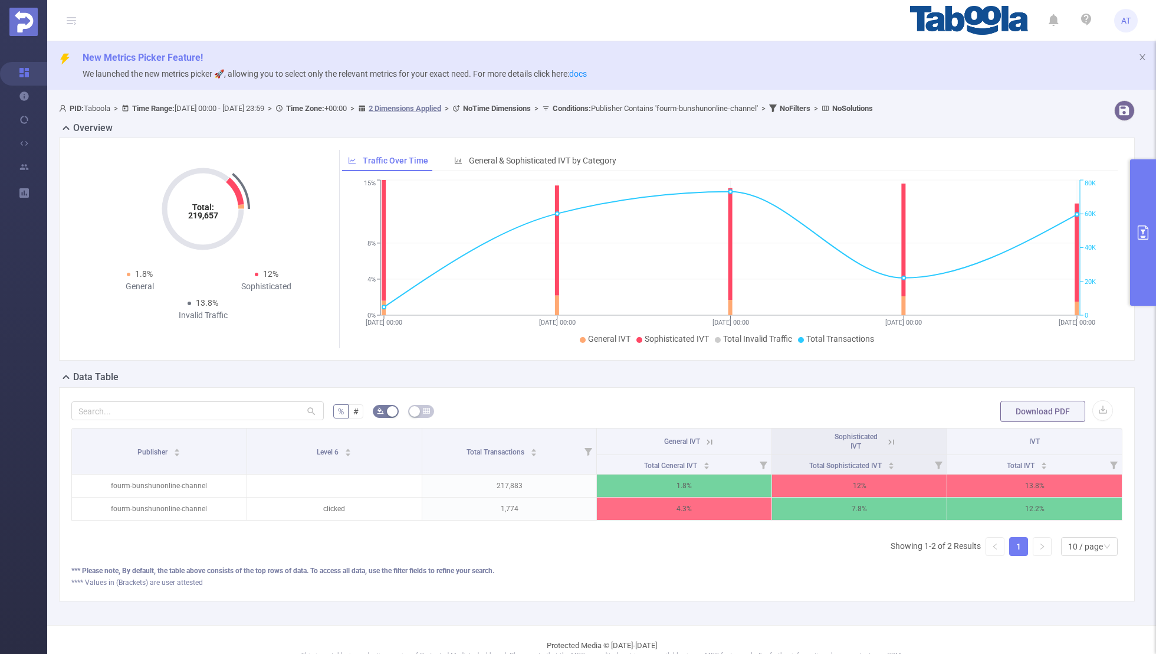
click at [1144, 243] on button "primary" at bounding box center [1144, 232] width 26 height 146
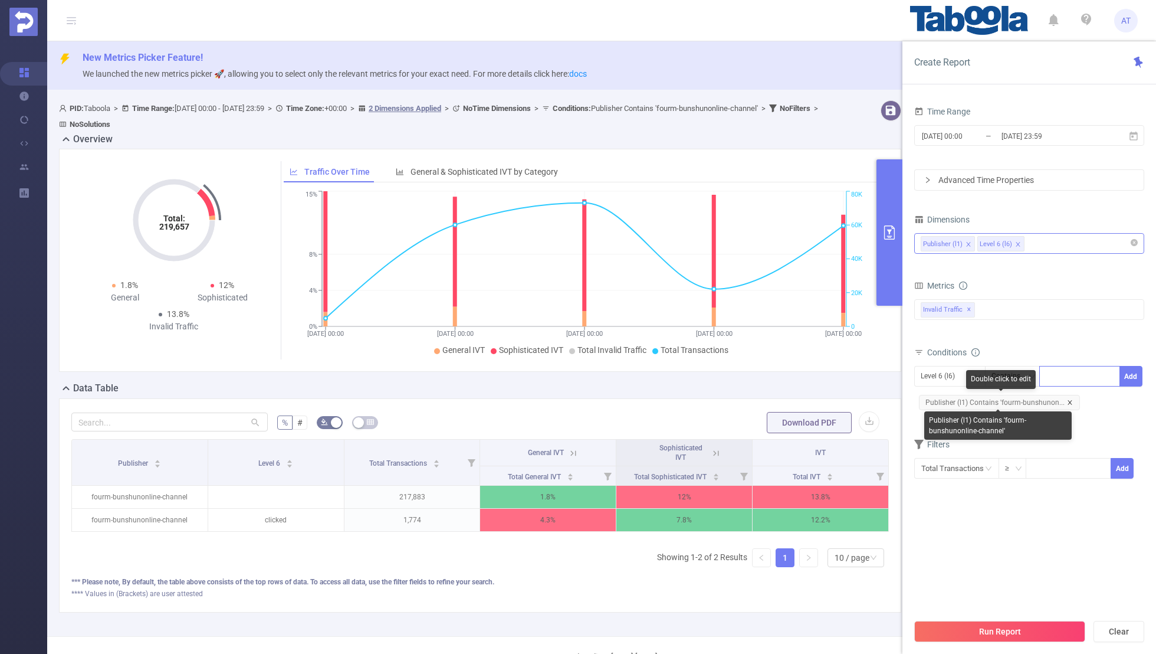
click at [1067, 401] on icon "icon: close" at bounding box center [1070, 402] width 6 height 6
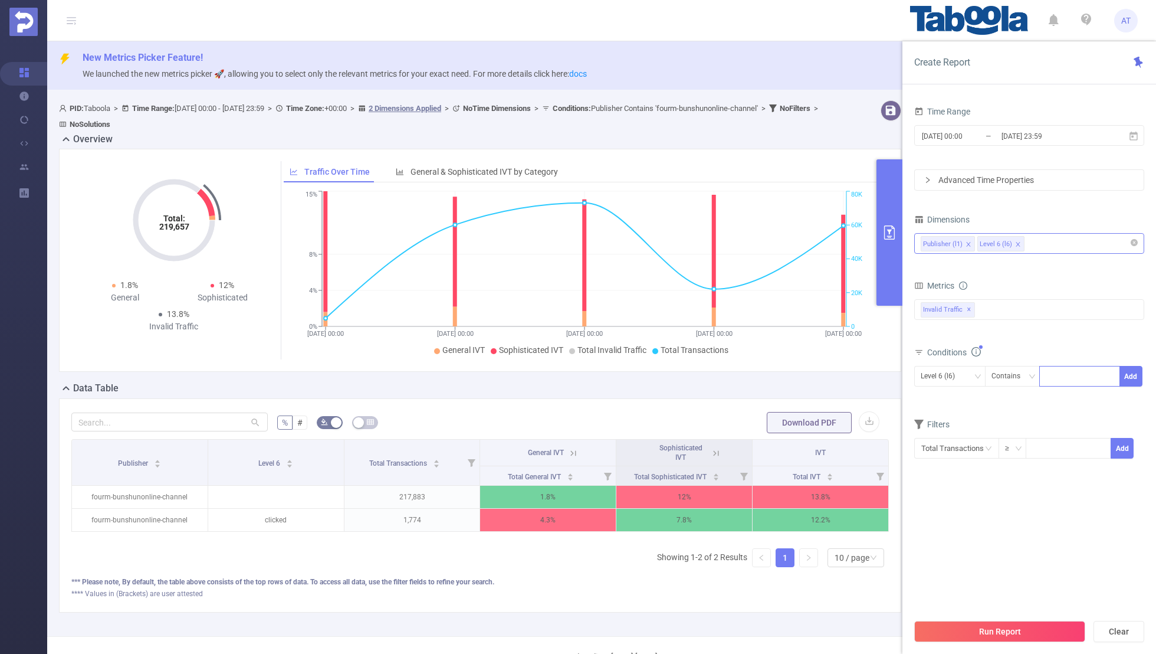
click at [909, 352] on div "Time Range 2025-07-31 00:00 _ 2025-08-29 23:59 Advanced Time Properties Dimensi…" at bounding box center [1030, 382] width 254 height 583
click at [924, 373] on div "Level 6 (l6)" at bounding box center [942, 375] width 42 height 19
click at [931, 393] on li "Publisher (l1)" at bounding box center [950, 398] width 71 height 19
click at [1044, 371] on div at bounding box center [1080, 376] width 81 height 21
paste input "davidjweston-collegeofparamedics"
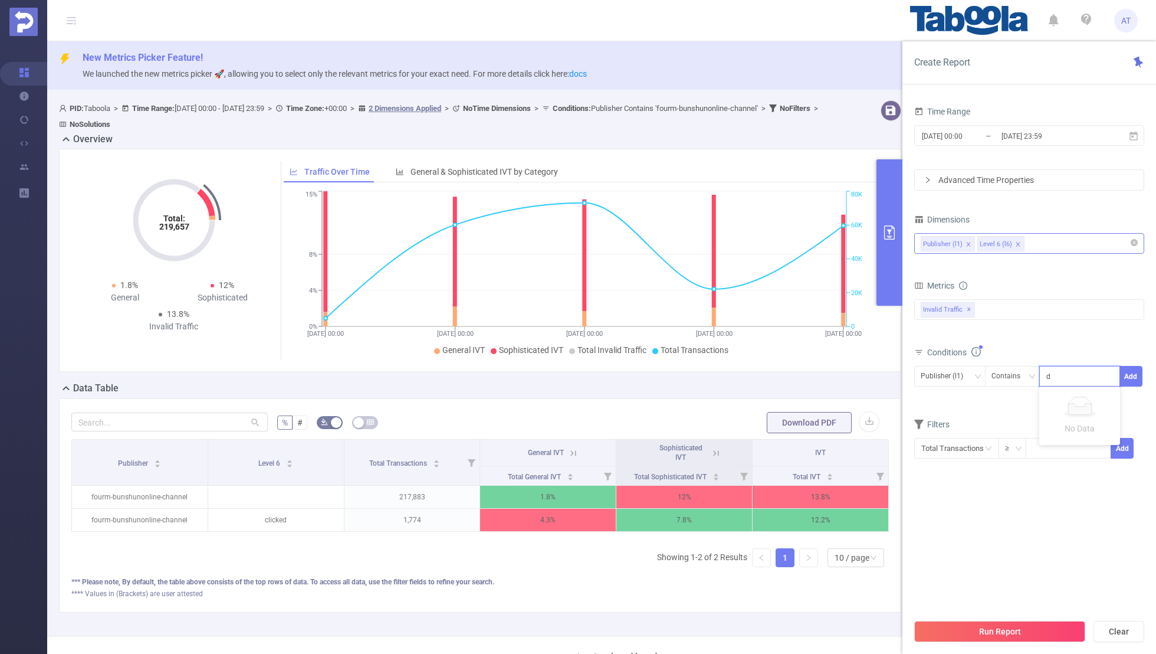
scroll to position [0, 42]
type input "davidjweston-collegeofparamedics"
click at [1129, 369] on button "Add" at bounding box center [1131, 376] width 23 height 21
click at [1091, 500] on div "Time Range 2025-07-31 00:00 _ 2025-08-29 23:59 Advanced Time Properties Dimensi…" at bounding box center [1030, 305] width 230 height 405
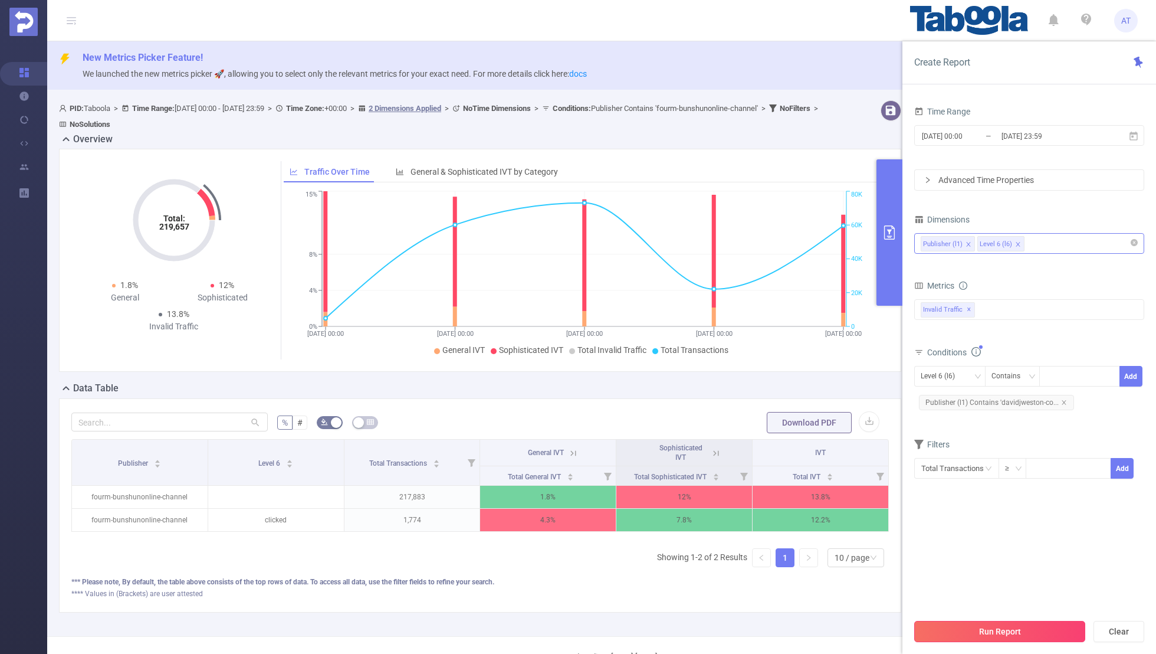
click at [994, 633] on button "Run Report" at bounding box center [1000, 631] width 171 height 21
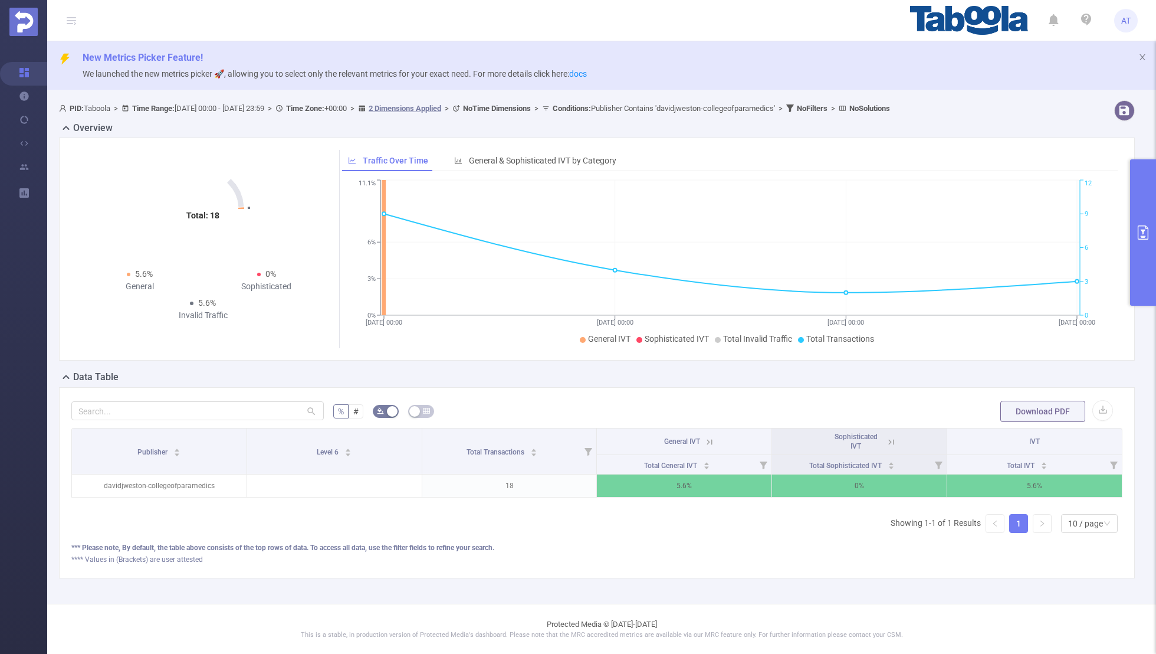
click at [1133, 273] on button "primary" at bounding box center [1144, 232] width 26 height 146
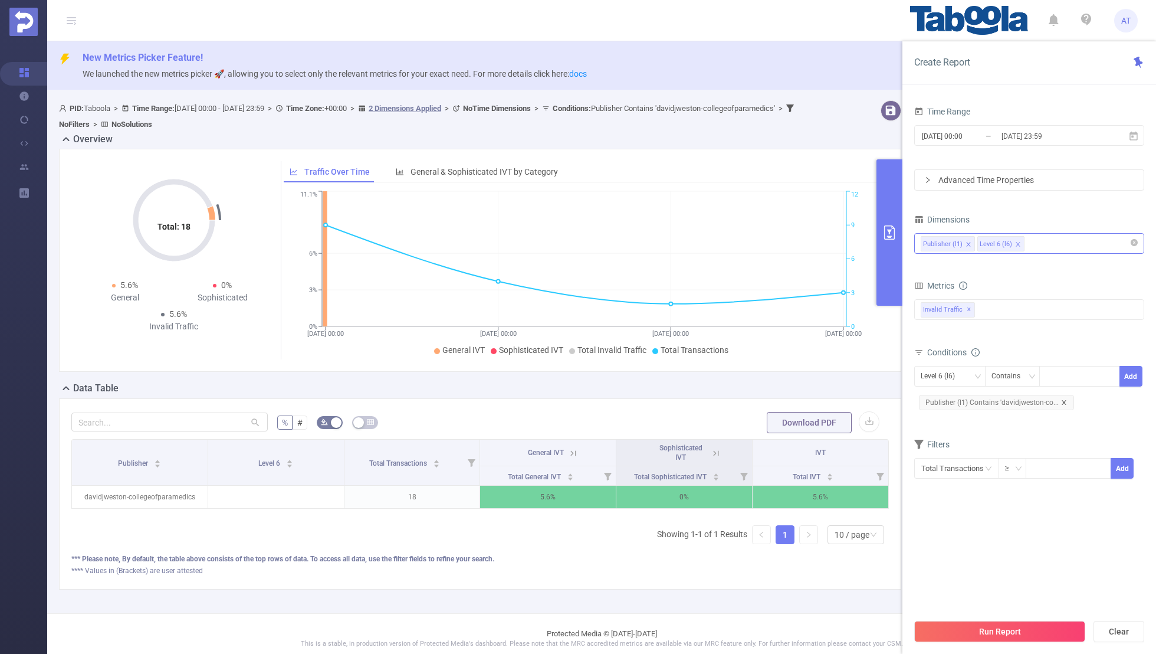
click at [1061, 399] on icon "icon: close" at bounding box center [1064, 402] width 6 height 6
click at [939, 382] on div "Level 6 (l6)" at bounding box center [942, 375] width 42 height 19
click at [939, 399] on li "Publisher (l1)" at bounding box center [950, 398] width 71 height 19
click at [1050, 371] on input at bounding box center [1048, 376] width 5 height 15
paste input "fourm-nishispo-channel"
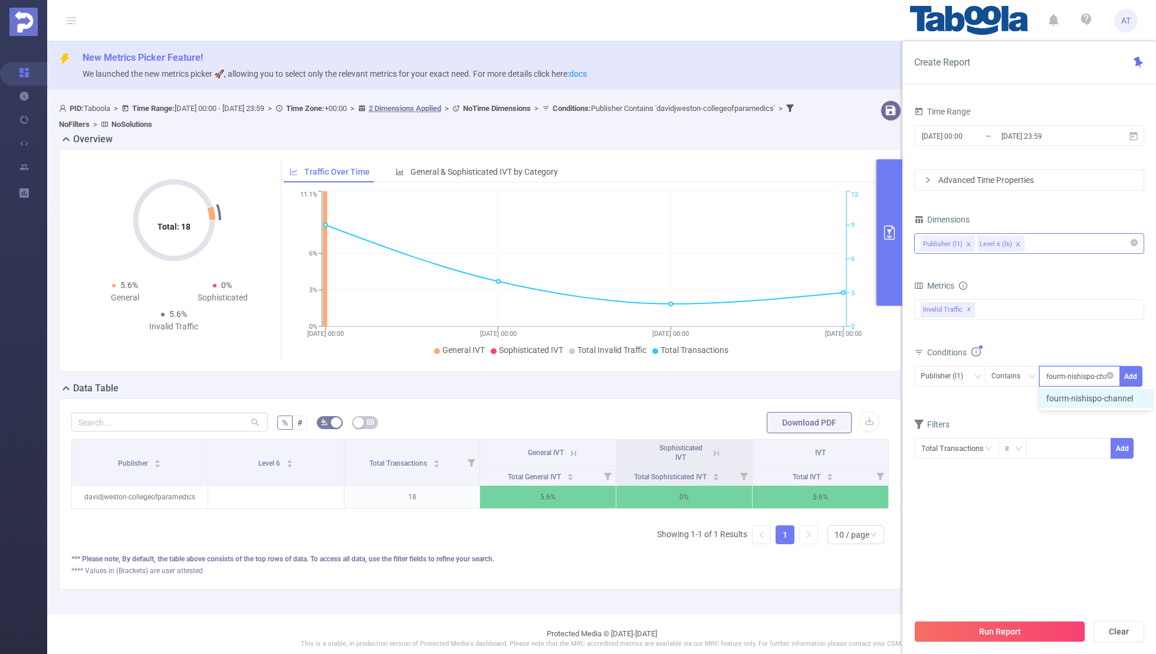
scroll to position [0, 7]
type input "fourm-nishispo-channel"
click at [1123, 369] on button "Add" at bounding box center [1131, 376] width 23 height 21
click at [988, 526] on section "Time Range 2025-07-31 00:00 _ 2025-08-29 23:59 Advanced Time Properties Dimensi…" at bounding box center [1030, 357] width 230 height 509
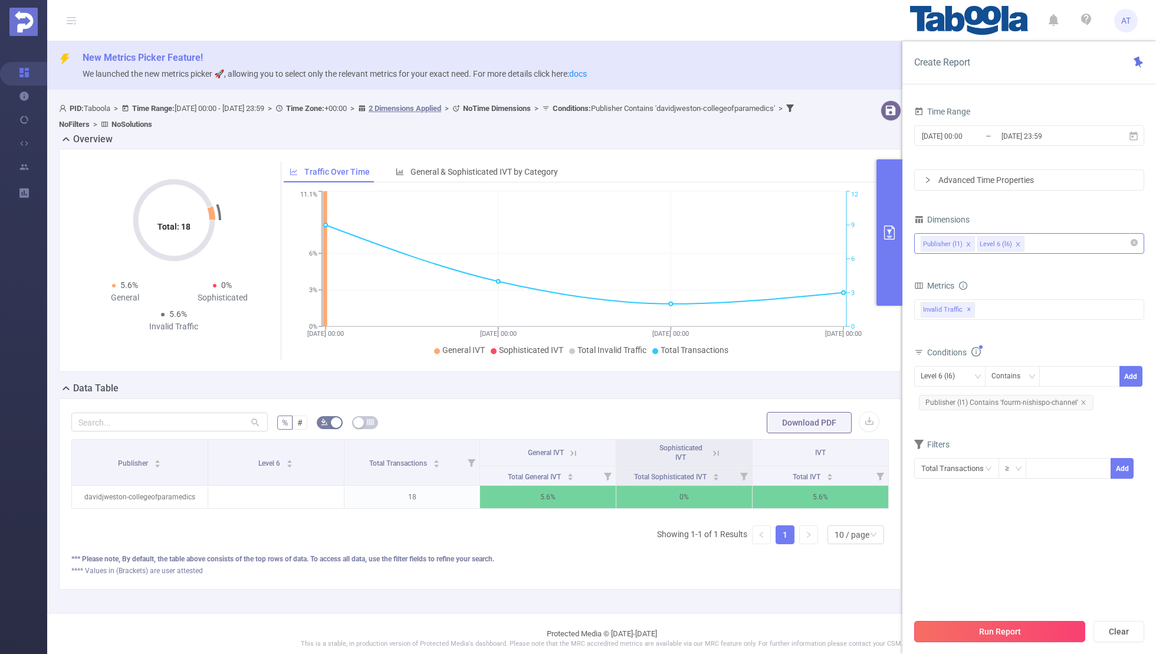
click at [961, 635] on button "Run Report" at bounding box center [1000, 631] width 171 height 21
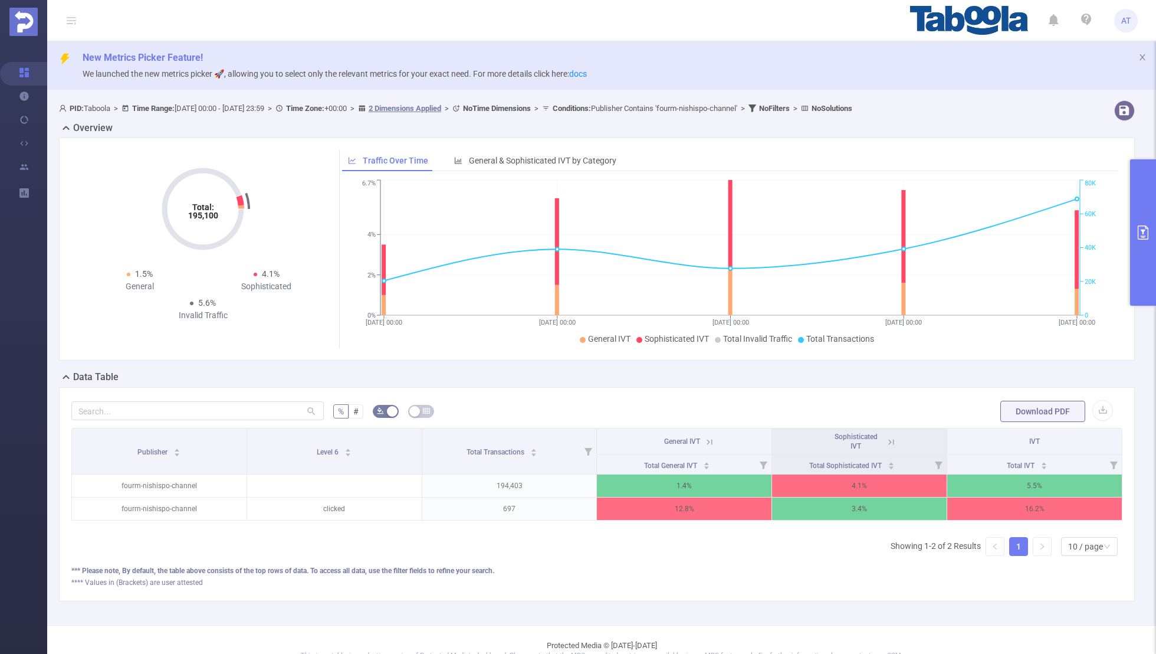
click at [1142, 247] on button "primary" at bounding box center [1144, 232] width 26 height 146
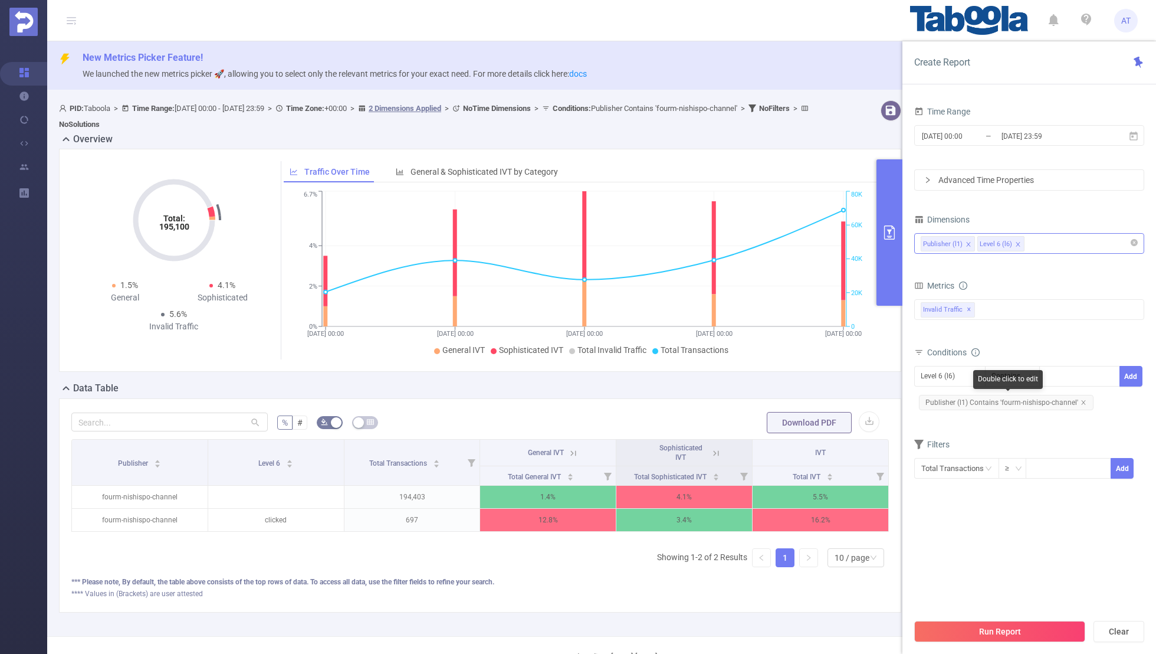
click at [1083, 396] on span "Publisher (l1) Contains 'fourm-nishispo-channel'" at bounding box center [1006, 402] width 175 height 15
click at [961, 375] on div "Level 6 (l6)" at bounding box center [942, 375] width 42 height 19
click at [947, 395] on li "Publisher (l1)" at bounding box center [950, 398] width 71 height 19
click at [1082, 400] on icon "icon: close" at bounding box center [1084, 402] width 4 height 4
click at [1070, 381] on div at bounding box center [1080, 375] width 68 height 19
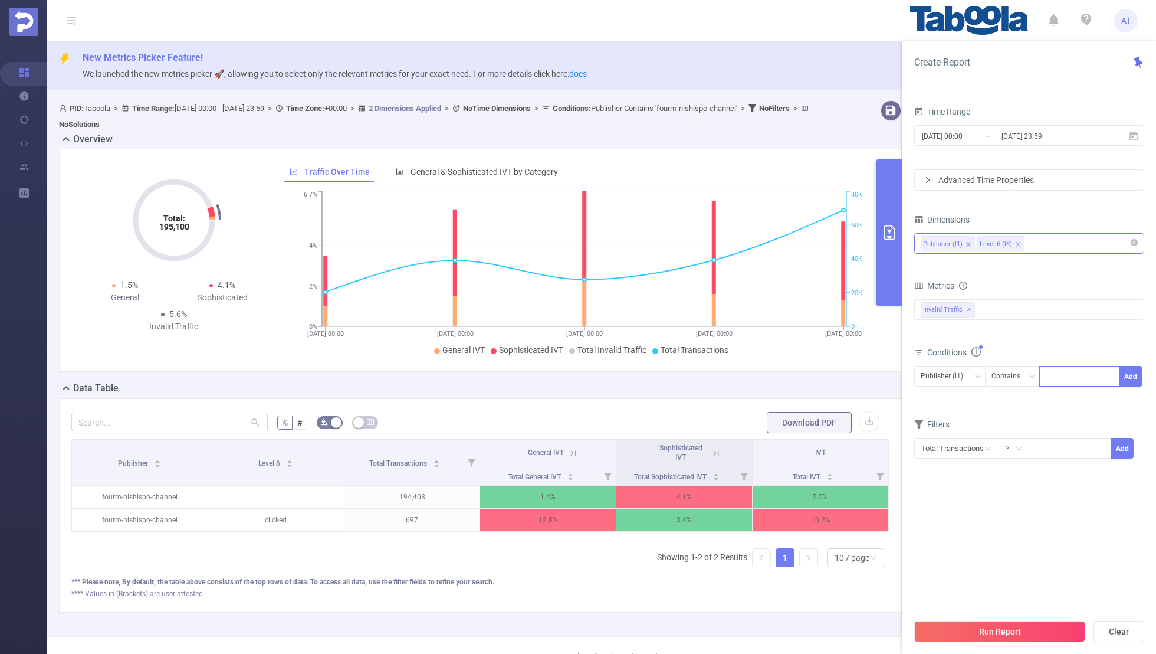
paste input "anymindgroup-channel-thesundaily"
type input "anymindgroup-channel-thesundaily"
click at [1124, 372] on button "Add" at bounding box center [1131, 376] width 23 height 21
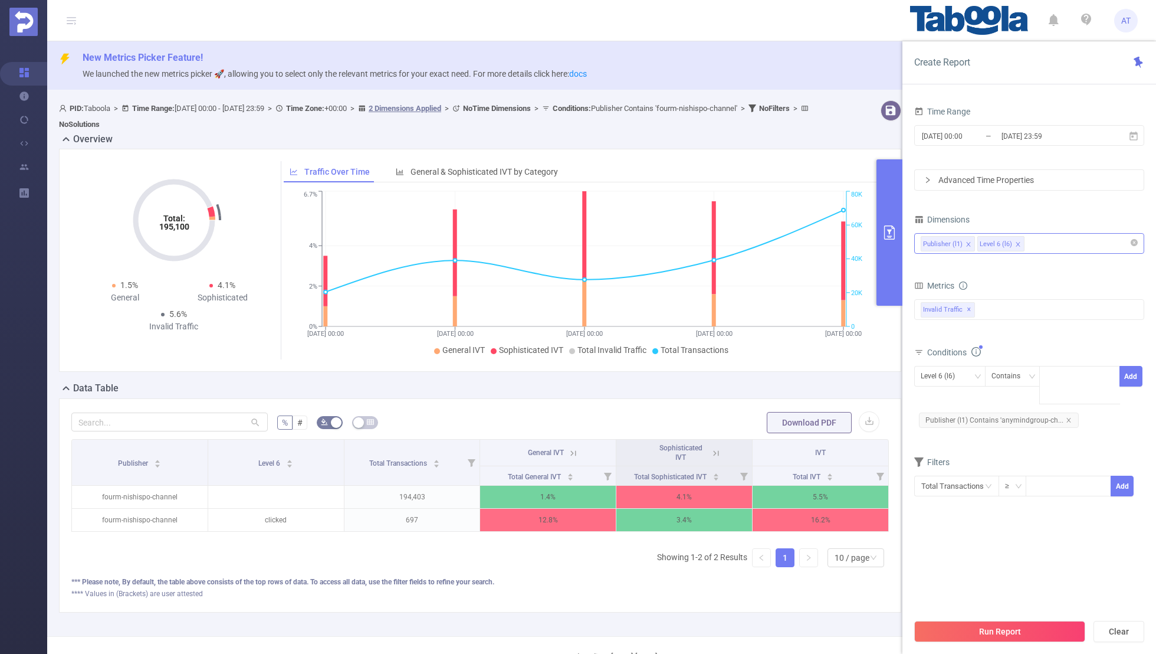
click at [999, 531] on section "Time Range 2025-07-31 00:00 _ 2025-08-29 23:59 Advanced Time Properties Dimensi…" at bounding box center [1030, 357] width 230 height 509
click at [979, 633] on button "Run Report" at bounding box center [1000, 631] width 171 height 21
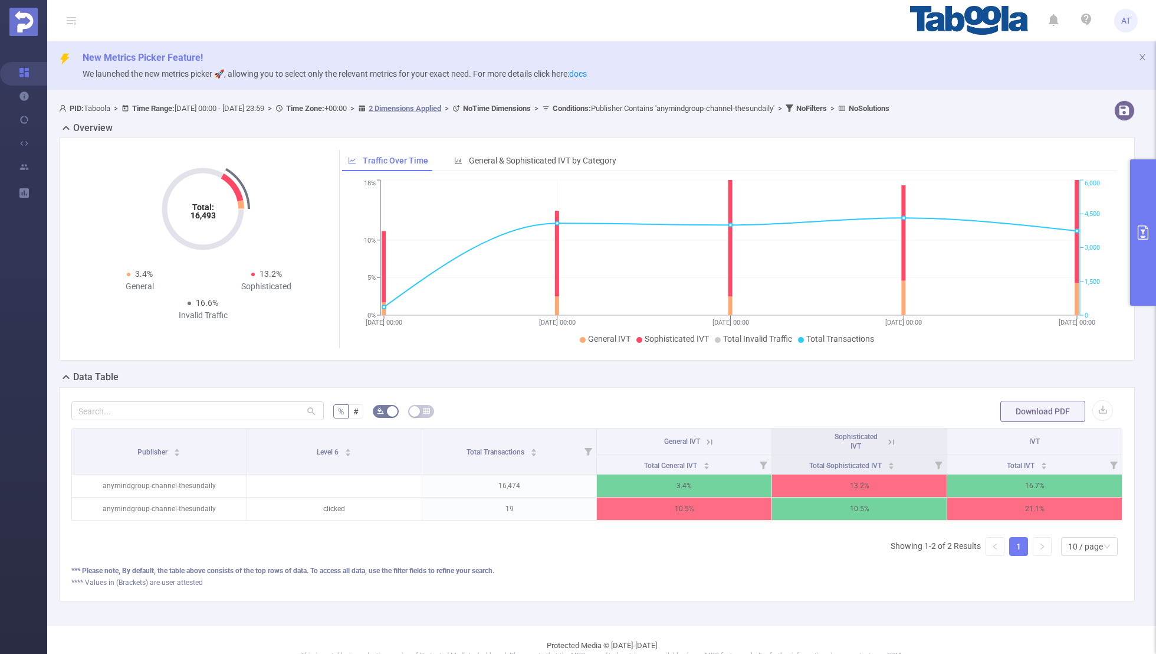
click at [1150, 207] on button "primary" at bounding box center [1144, 232] width 26 height 146
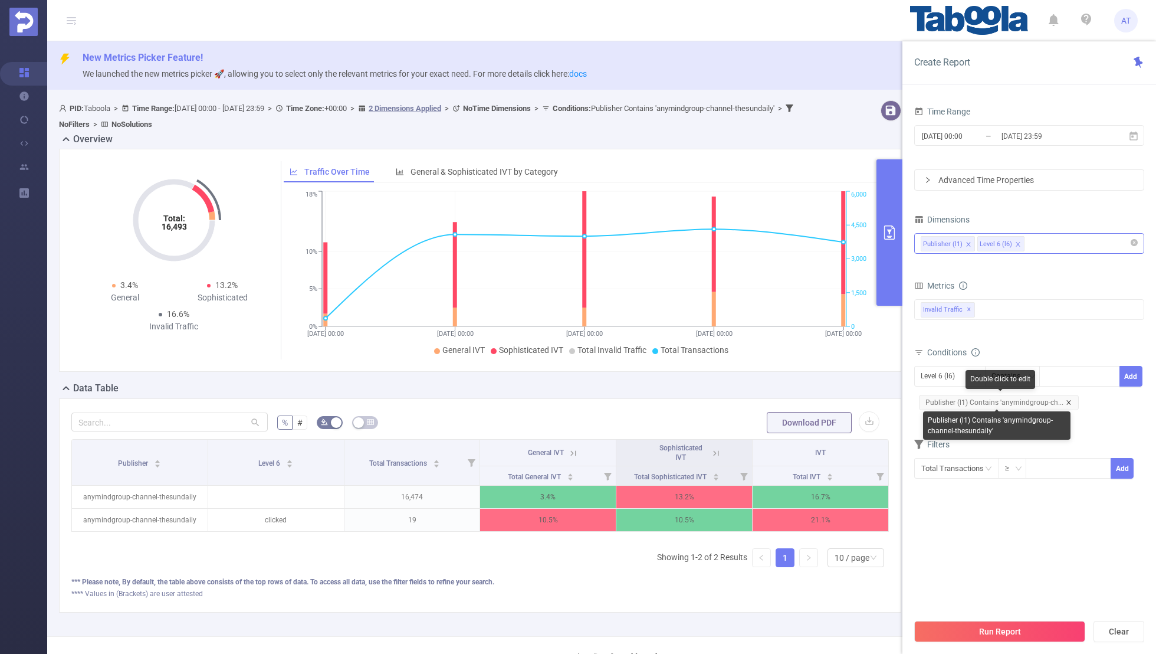
click at [1066, 401] on icon "icon: close" at bounding box center [1069, 402] width 6 height 6
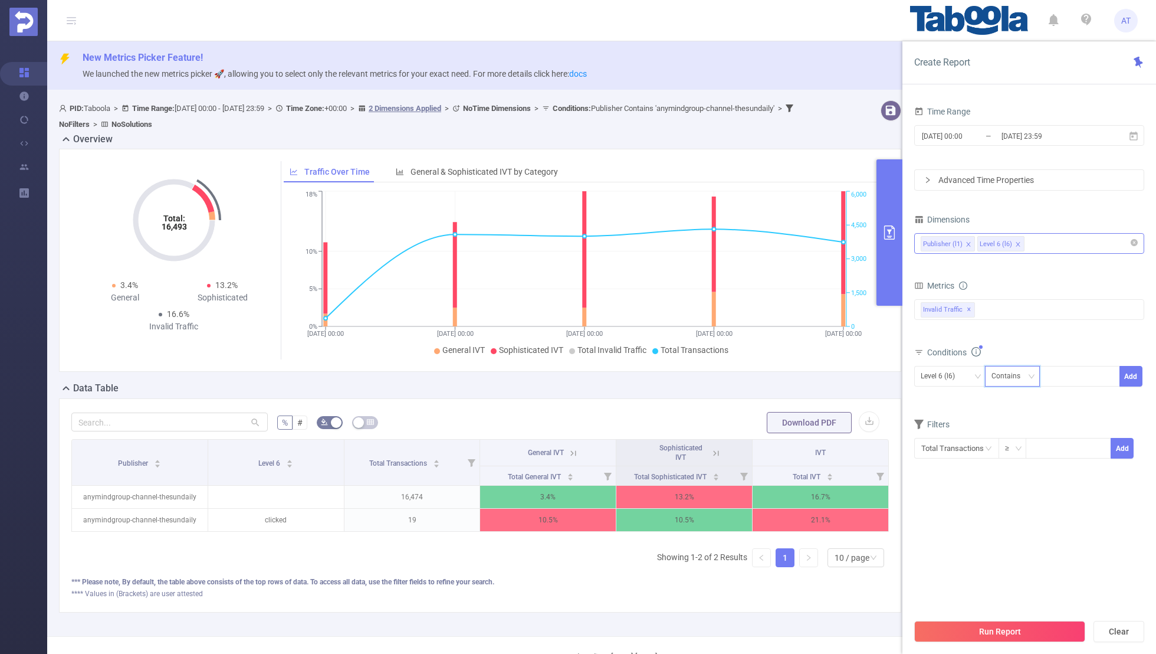
click at [991, 378] on div "Contains" at bounding box center [1012, 376] width 55 height 21
click at [937, 363] on div "Level 6 (l6) Contains Add" at bounding box center [1030, 380] width 230 height 34
click at [936, 373] on div "Level 6 (l6)" at bounding box center [942, 375] width 42 height 19
click at [946, 409] on li "Level 6 (l6)" at bounding box center [950, 417] width 71 height 19
click at [941, 378] on div "Level 6 (l6)" at bounding box center [942, 375] width 42 height 19
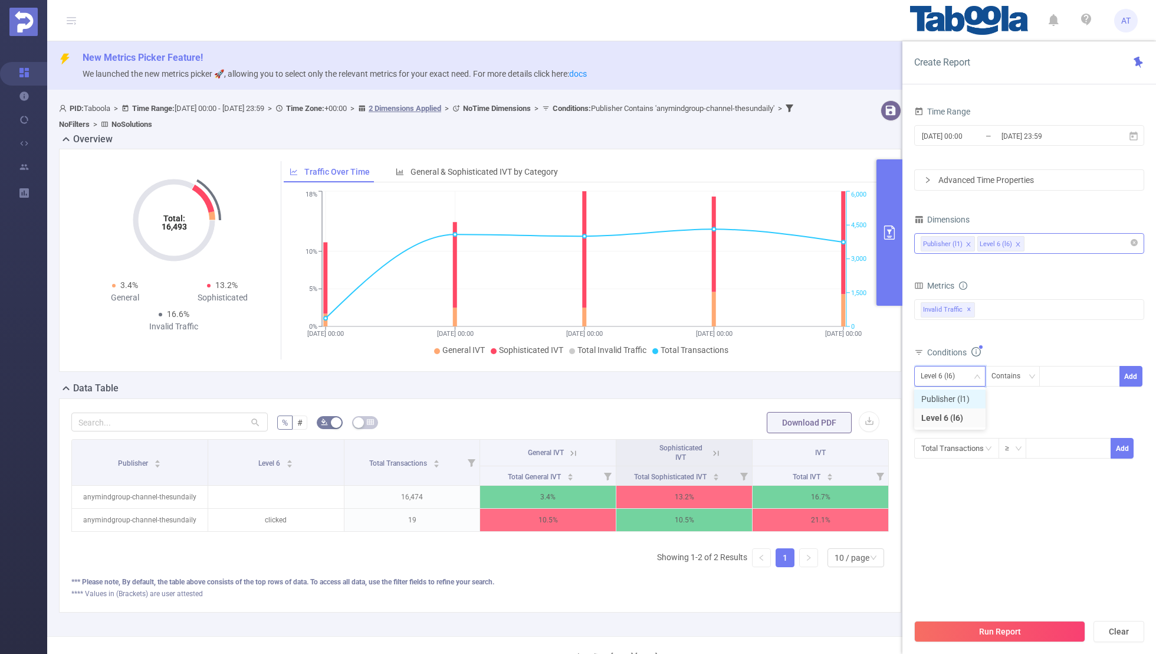
click at [941, 407] on li "Publisher (l1)" at bounding box center [950, 398] width 71 height 19
click at [1060, 376] on div at bounding box center [1080, 375] width 68 height 19
paste input "anymindgroup-channel-worldofbuzz"
type input "anymindgroup-channel-worldofbuzz"
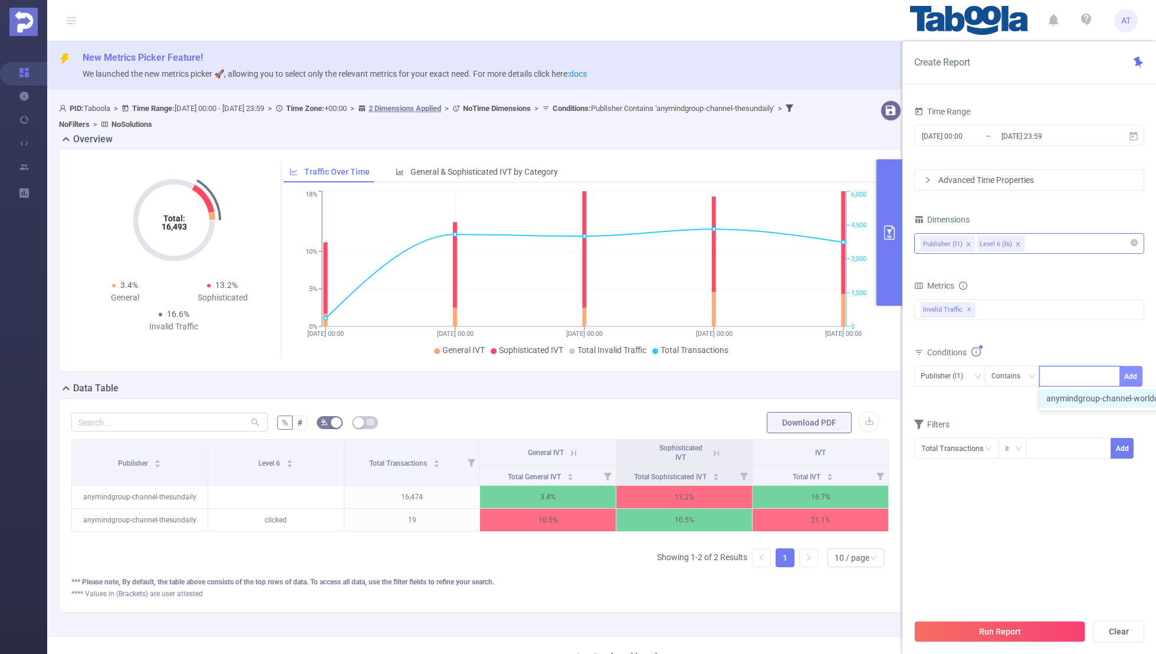
click at [1131, 371] on button "Add" at bounding box center [1131, 376] width 23 height 21
click at [1013, 524] on section "Time Range 2025-07-31 00:00 _ 2025-08-29 23:59 Advanced Time Properties Dimensi…" at bounding box center [1030, 357] width 230 height 509
click at [992, 624] on button "Run Report" at bounding box center [1000, 631] width 171 height 21
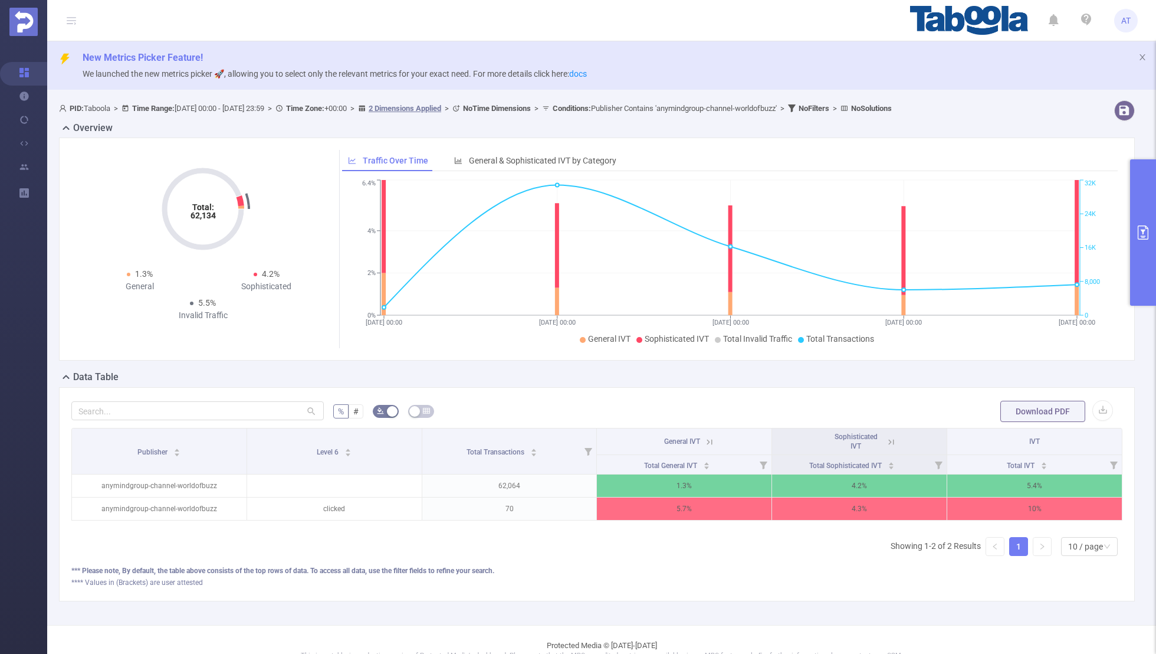
click at [1156, 244] on button "primary" at bounding box center [1144, 232] width 26 height 146
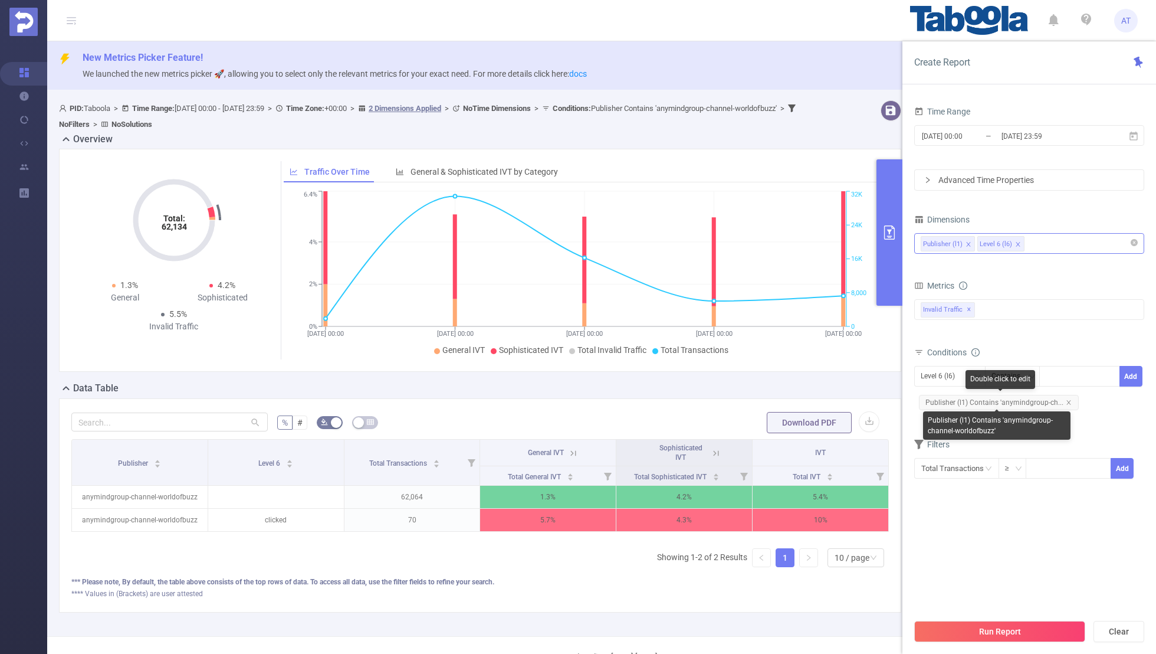
click at [1066, 397] on span "Publisher (l1) Contains 'anymindgroup-ch..." at bounding box center [999, 402] width 160 height 15
click at [938, 372] on div "Level 6 (l6)" at bounding box center [942, 375] width 42 height 19
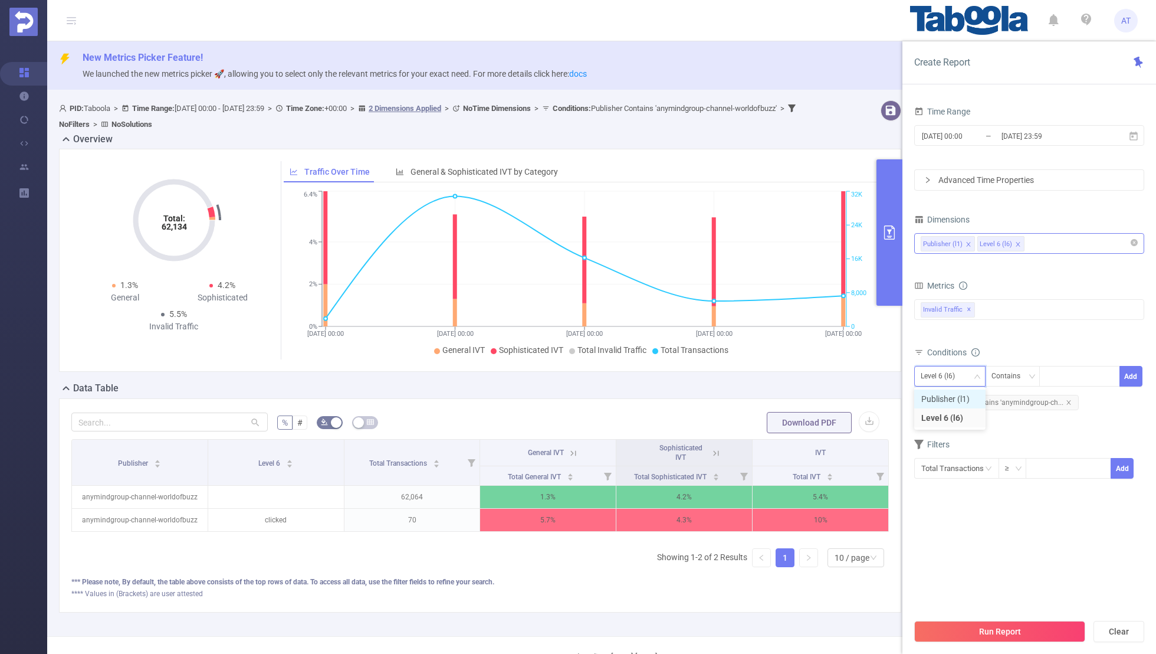
click at [938, 401] on li "Publisher (l1)" at bounding box center [950, 398] width 71 height 19
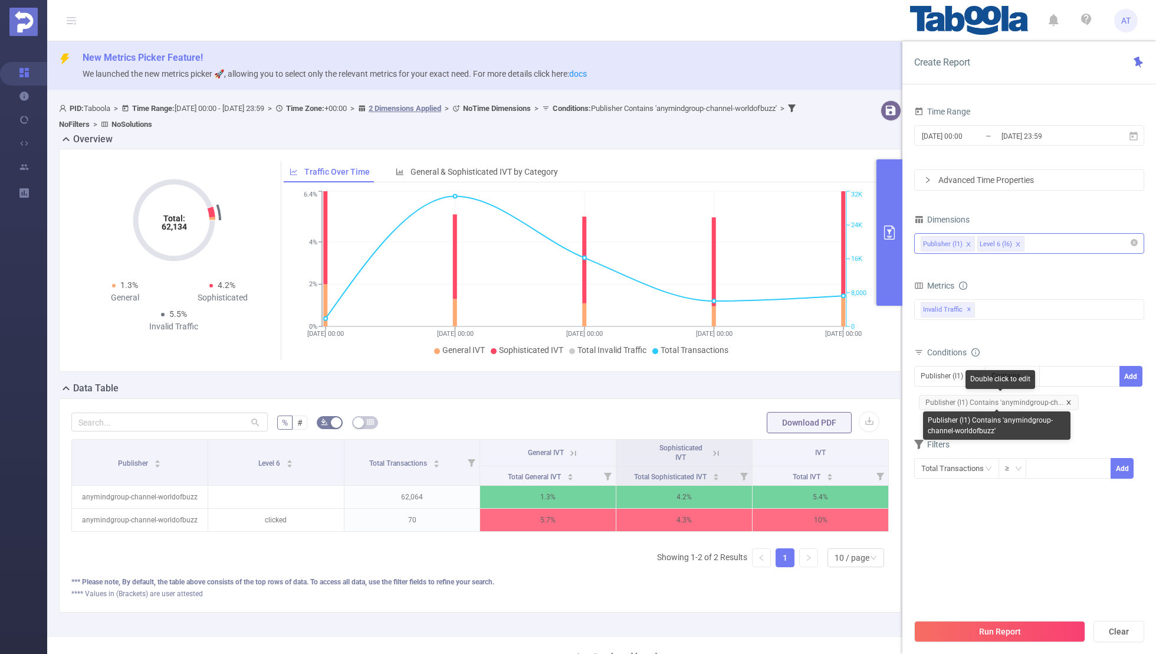
click at [1066, 401] on icon "icon: close" at bounding box center [1069, 402] width 6 height 6
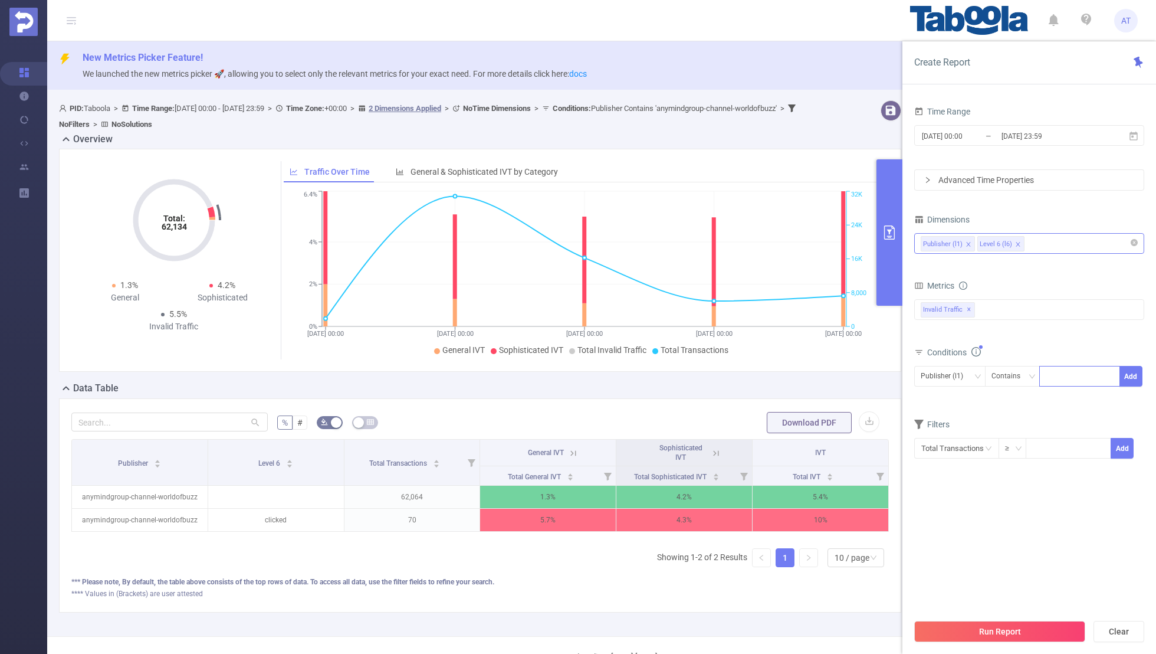
click at [1076, 378] on div at bounding box center [1080, 375] width 68 height 19
paste input "anymindgroup-channel-siamsport"
type input "anymindgroup-channel-siamsport"
click at [1134, 375] on button "Add" at bounding box center [1131, 376] width 23 height 21
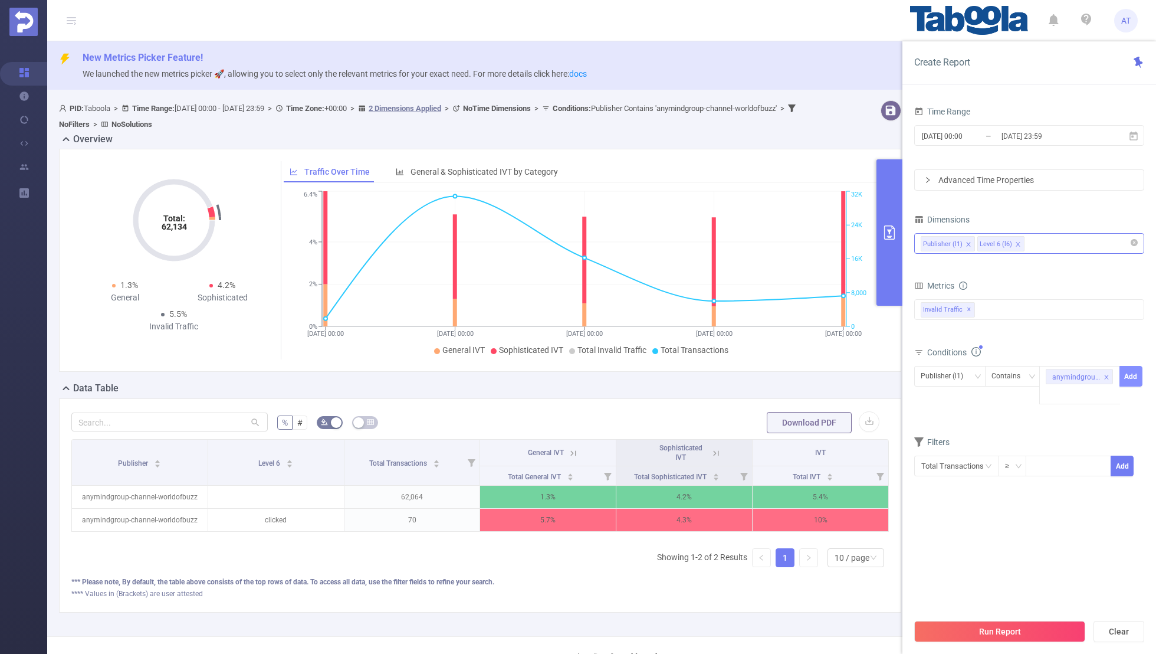
scroll to position [0, 0]
click at [1060, 529] on section "Time Range 2025-07-31 00:00 _ 2025-08-29 23:59 Advanced Time Properties Dimensi…" at bounding box center [1030, 357] width 230 height 509
click at [981, 640] on button "Run Report" at bounding box center [1000, 631] width 171 height 21
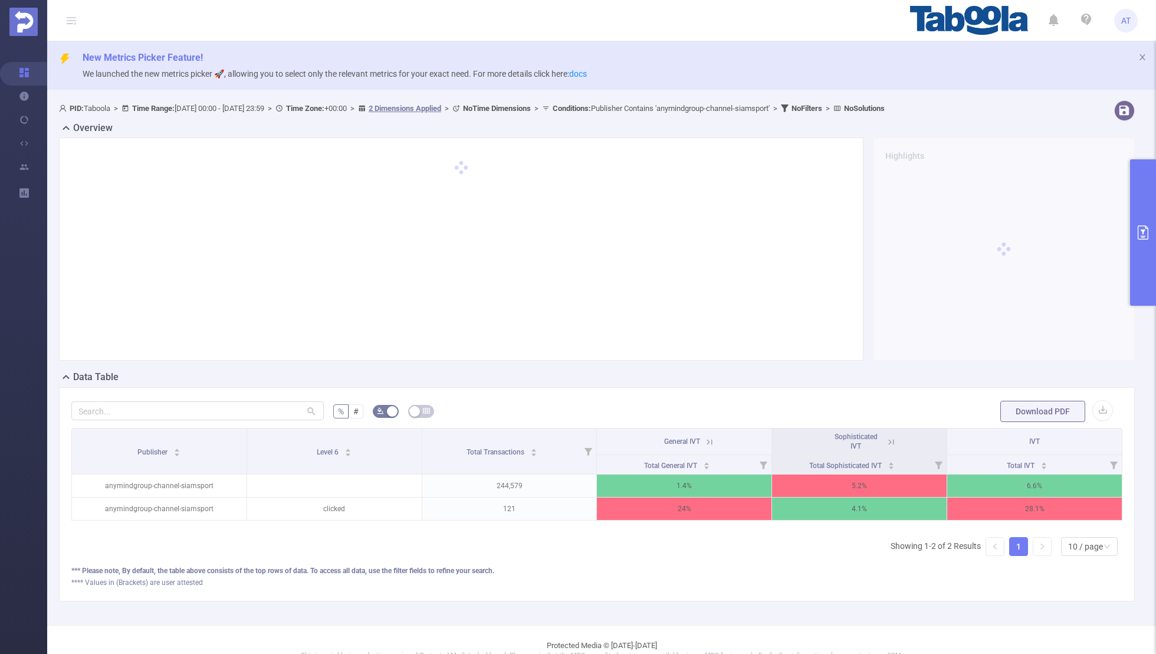
click at [892, 438] on icon at bounding box center [891, 442] width 11 height 11
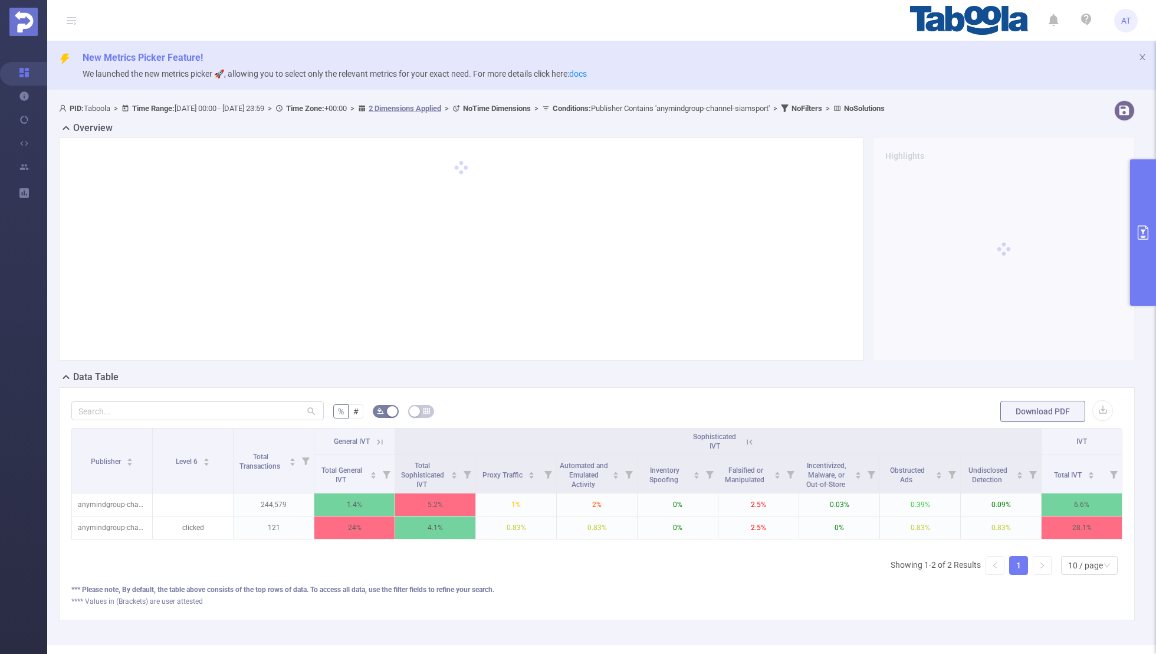
click at [381, 437] on icon at bounding box center [380, 442] width 11 height 11
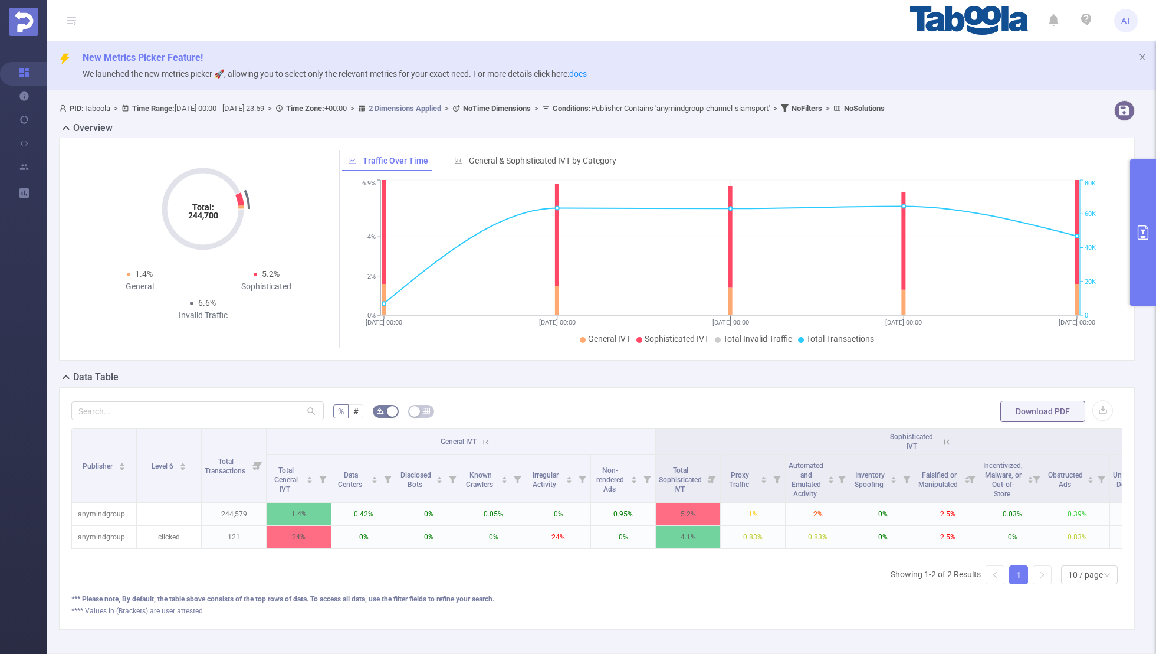
click at [1143, 227] on icon "primary" at bounding box center [1143, 232] width 14 height 14
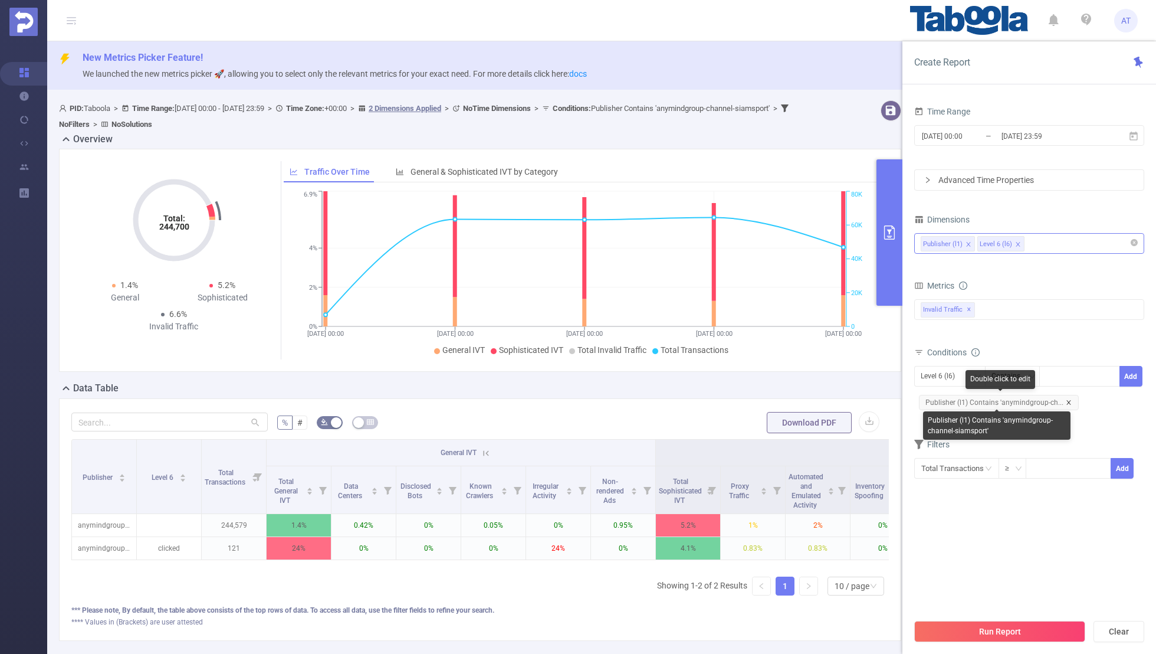
click at [1067, 400] on icon "icon: close" at bounding box center [1069, 402] width 4 height 4
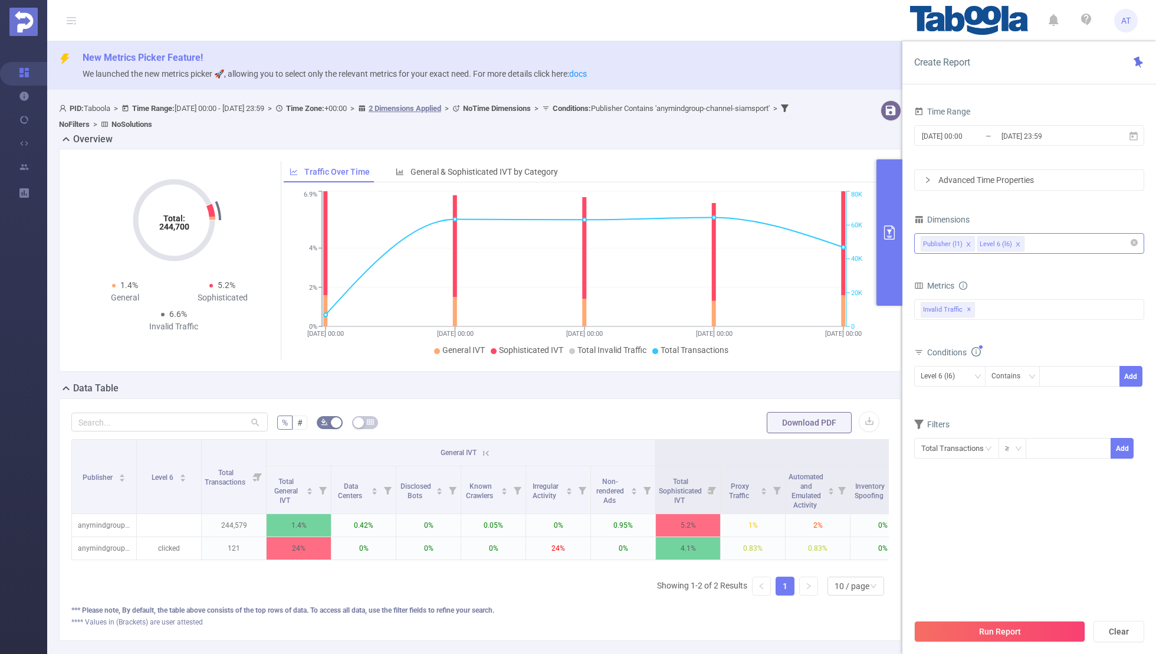
click at [907, 363] on div "Time Range 2025-07-31 00:00 _ 2025-08-29 23:59 Advanced Time Properties Dimensi…" at bounding box center [1030, 382] width 254 height 583
click at [934, 372] on div "Level 6 (l6)" at bounding box center [942, 375] width 42 height 19
click at [938, 398] on li "Publisher (l1)" at bounding box center [950, 398] width 71 height 19
click at [1061, 379] on div at bounding box center [1080, 375] width 68 height 19
paste input "fourm-creaweb-channel"
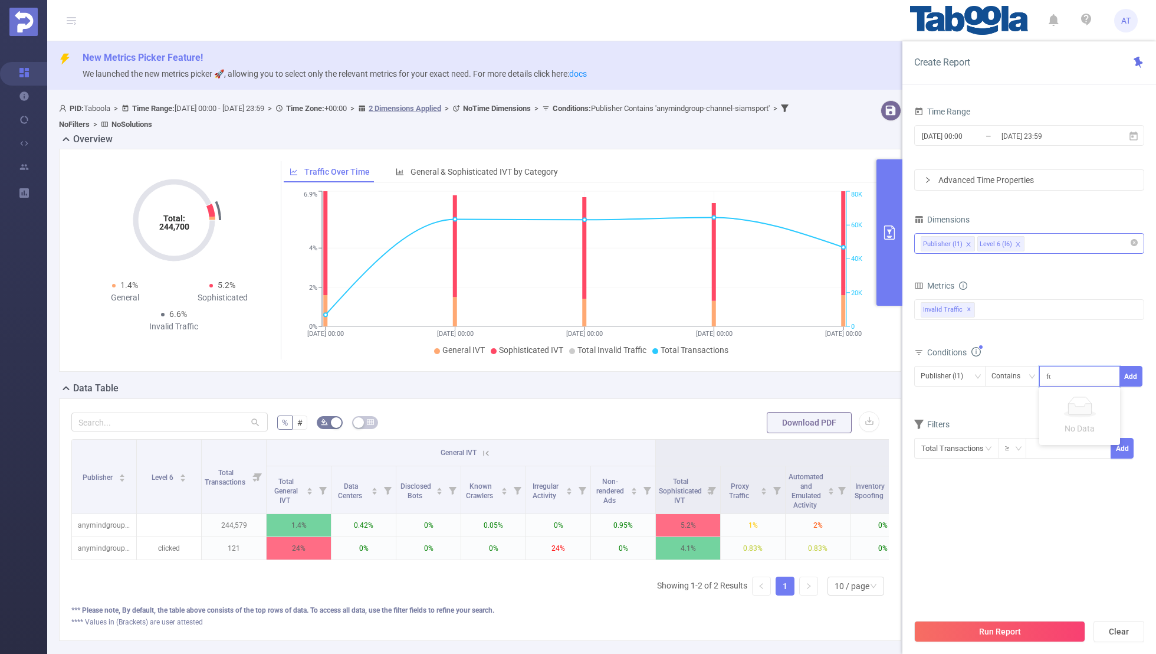
scroll to position [0, 7]
type input "fourm-creaweb-channel"
click at [1132, 371] on button "Add" at bounding box center [1131, 376] width 23 height 21
click at [1043, 515] on section "Time Range 2025-07-31 00:00 _ 2025-08-29 23:59 Advanced Time Properties Dimensi…" at bounding box center [1030, 357] width 230 height 509
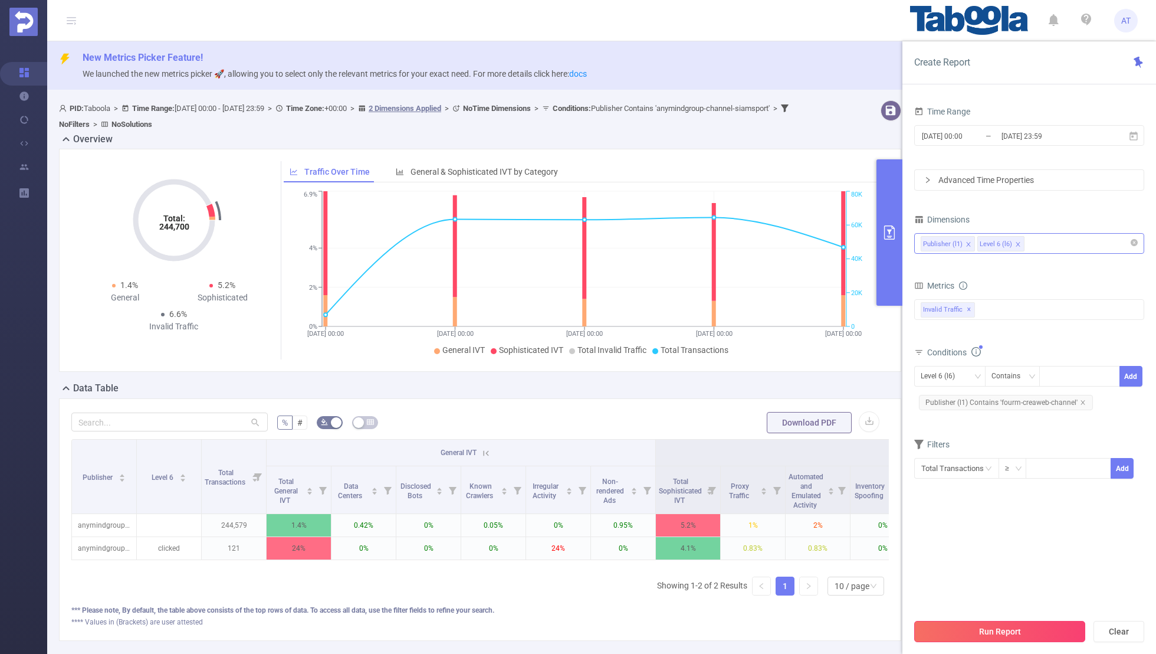
click at [974, 631] on button "Run Report" at bounding box center [1000, 631] width 171 height 21
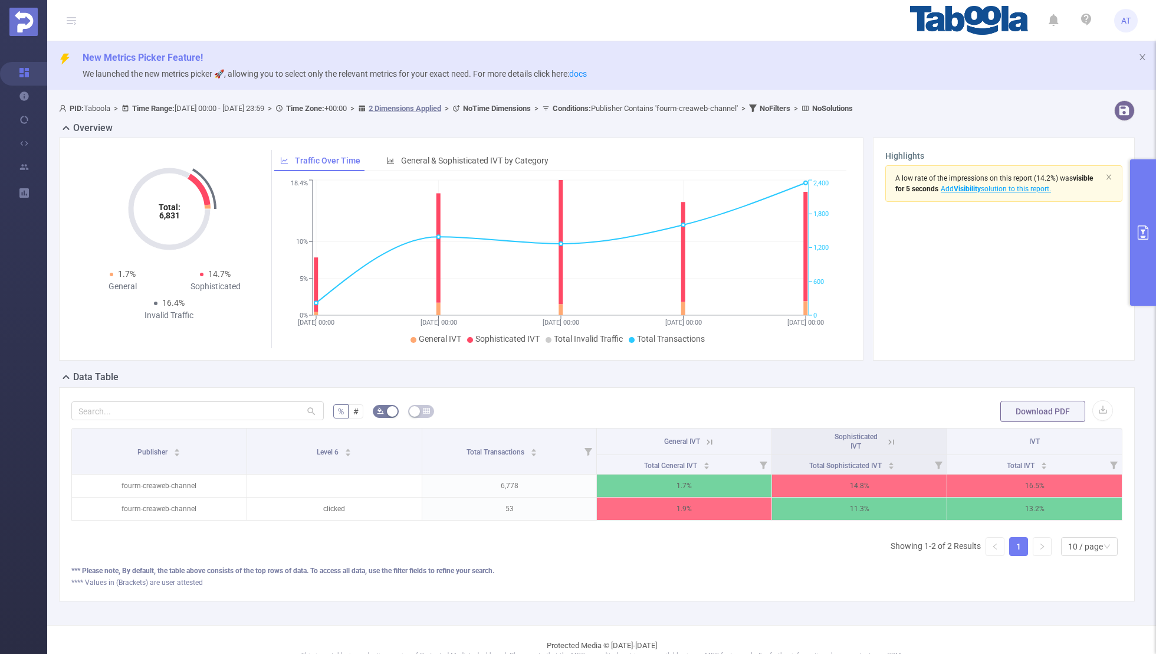
click at [1143, 244] on button "primary" at bounding box center [1144, 232] width 26 height 146
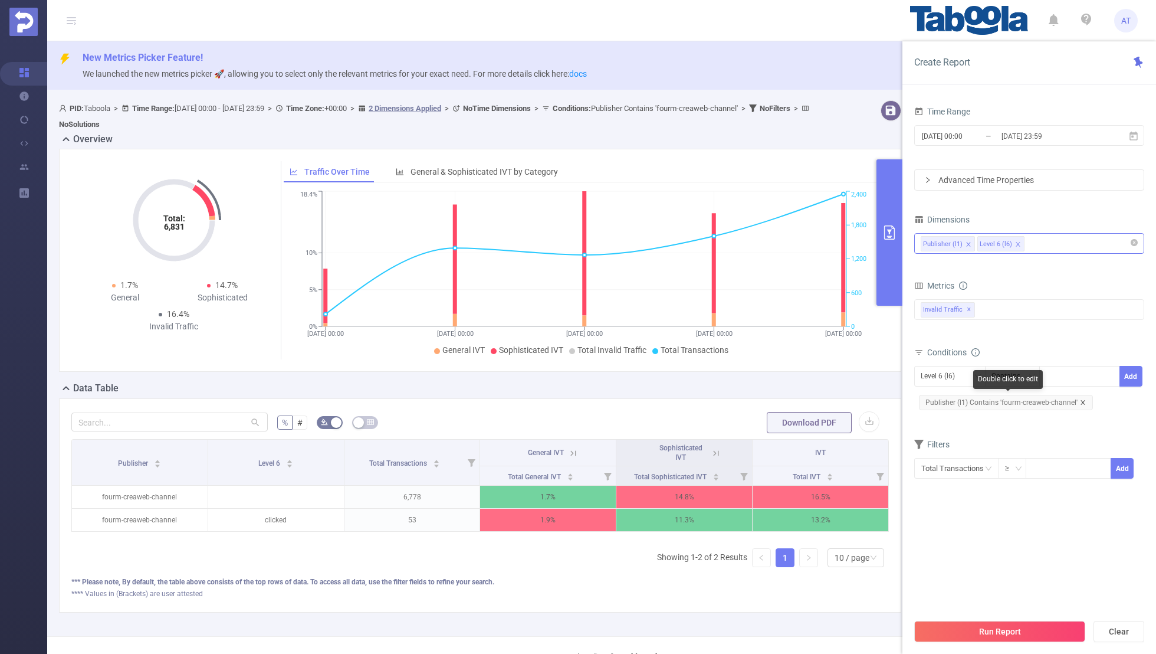
click at [1081, 400] on icon "icon: close" at bounding box center [1083, 402] width 4 height 4
click at [935, 366] on div "Level 6 (l6)" at bounding box center [942, 375] width 42 height 19
click at [936, 388] on ul "Publisher (l1) Level 6 (l6)" at bounding box center [950, 408] width 71 height 42
click at [935, 398] on li "Publisher (l1)" at bounding box center [950, 398] width 71 height 19
click at [1069, 373] on div at bounding box center [1080, 375] width 68 height 19
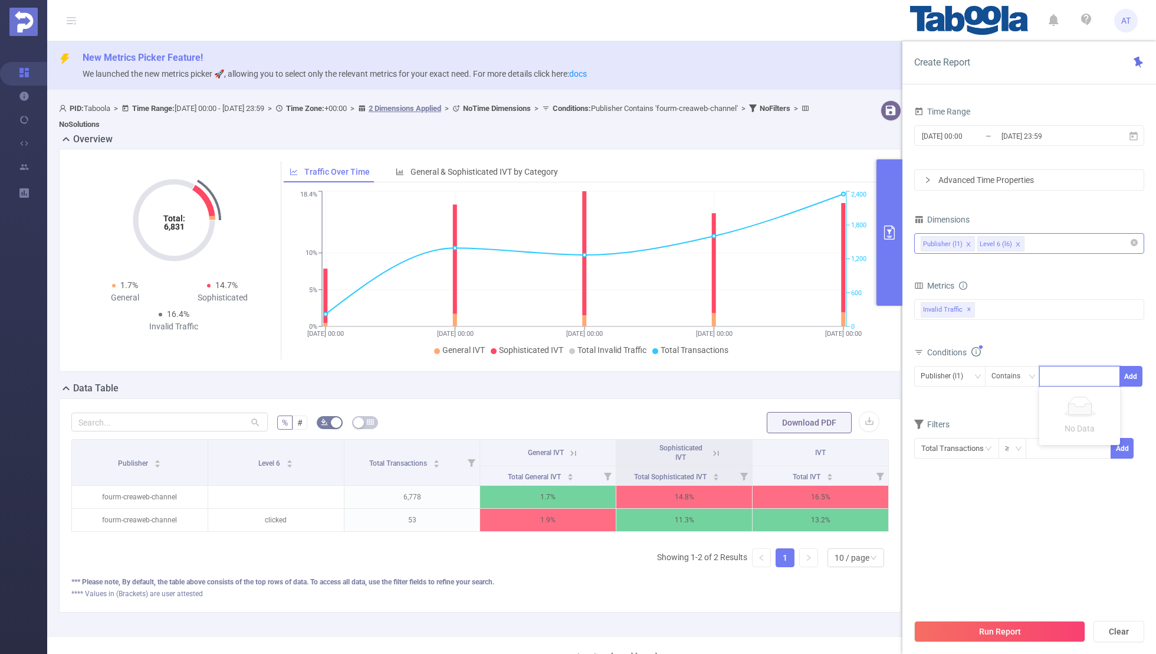
paste input "nationgroupthailand-bangkokbiznewscom"
type input "nationgroupthailand-bangkokbiznewscom"
click at [1126, 371] on button "Add" at bounding box center [1131, 376] width 23 height 21
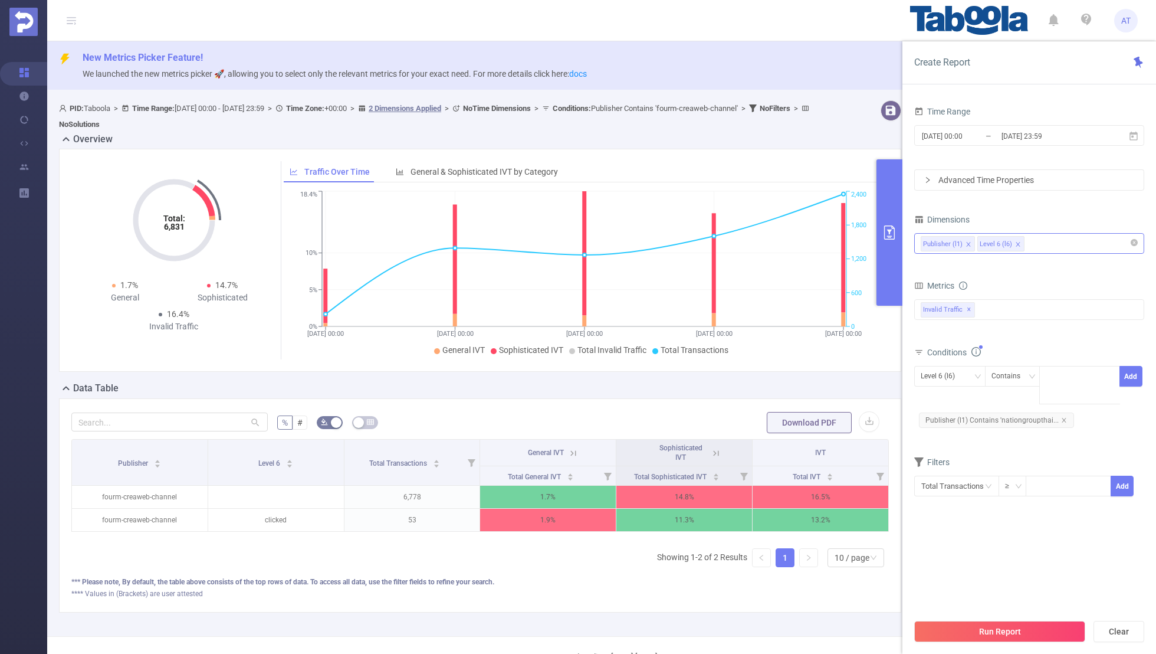
click at [1049, 513] on section "Time Range 2025-07-31 00:00 _ 2025-08-29 23:59 Advanced Time Properties Dimensi…" at bounding box center [1030, 357] width 230 height 509
click at [981, 633] on button "Run Report" at bounding box center [1000, 631] width 171 height 21
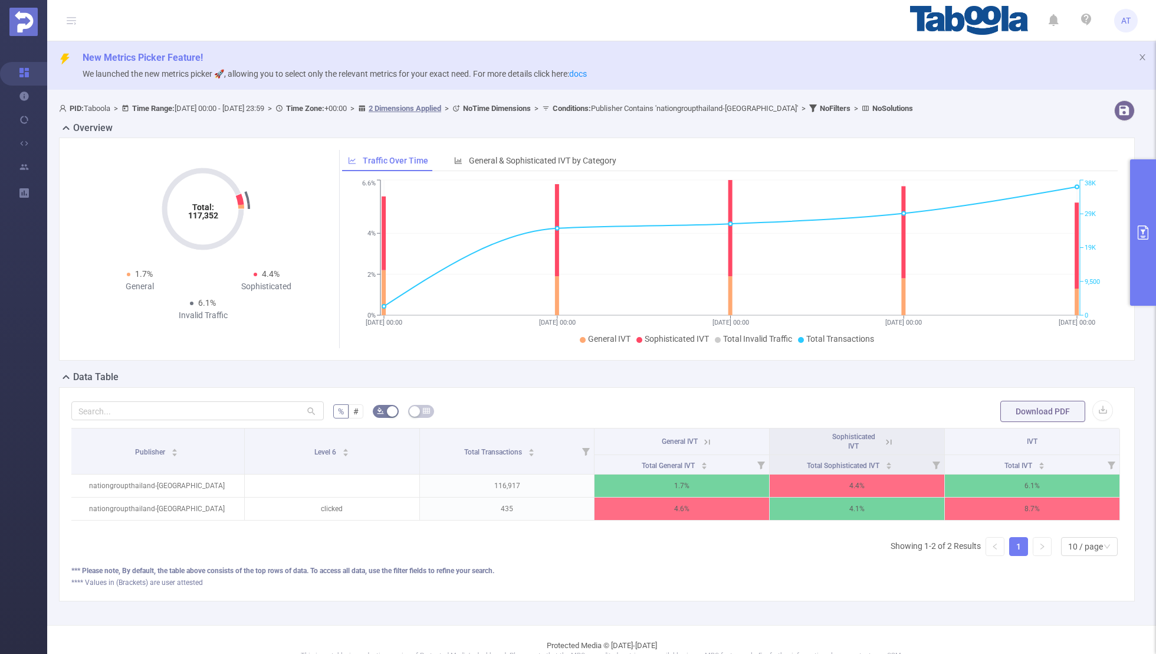
click at [1132, 250] on button "primary" at bounding box center [1144, 232] width 26 height 146
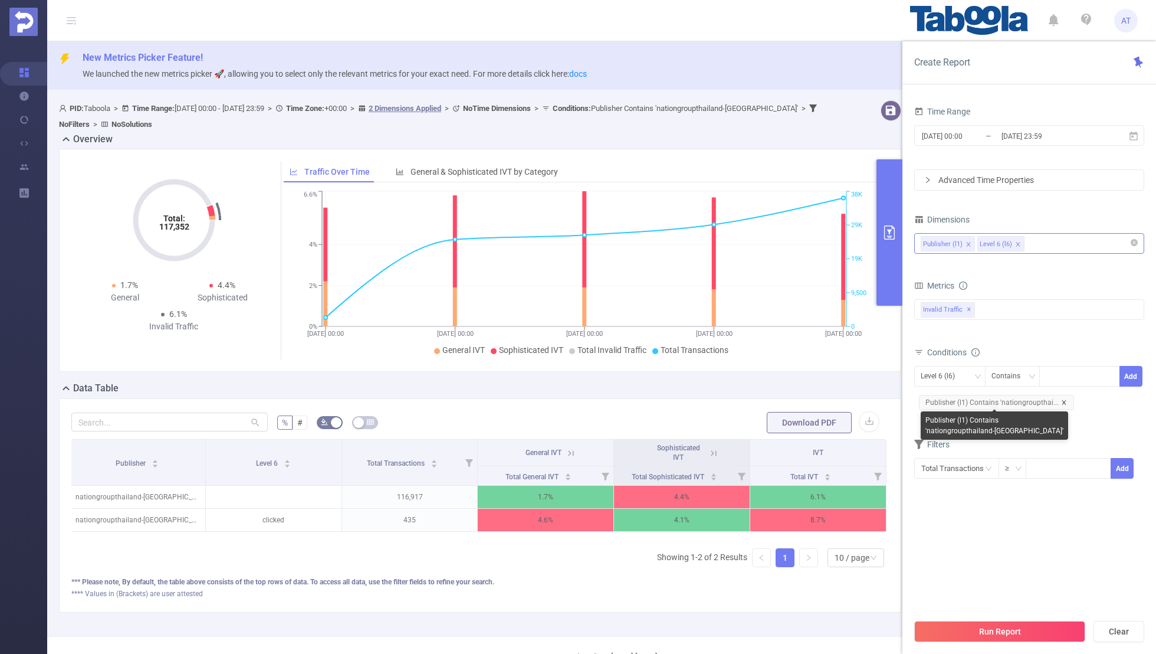
click at [1063, 399] on icon "icon: close" at bounding box center [1064, 402] width 6 height 6
click at [937, 371] on div "Level 6 (l6)" at bounding box center [942, 375] width 42 height 19
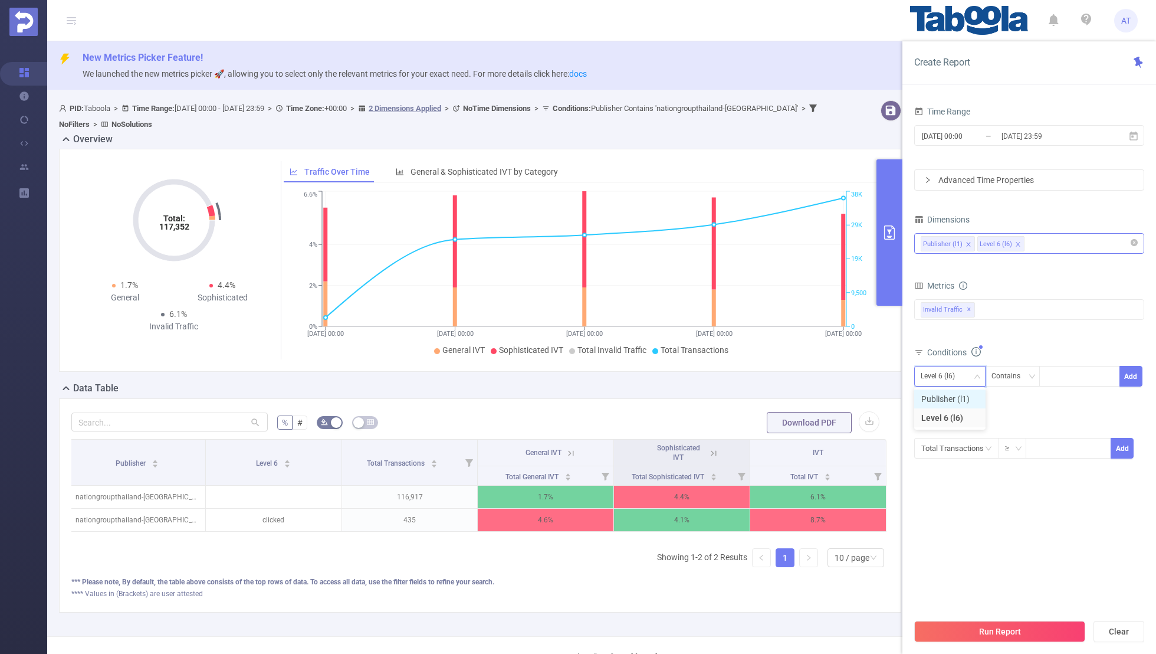
click at [933, 397] on li "Publisher (l1)" at bounding box center [950, 398] width 71 height 19
click at [1062, 376] on div at bounding box center [1080, 375] width 68 height 19
paste input "coucounewskorea-zigcoucom-new"
type input "coucounewskorea-zigcoucom-new"
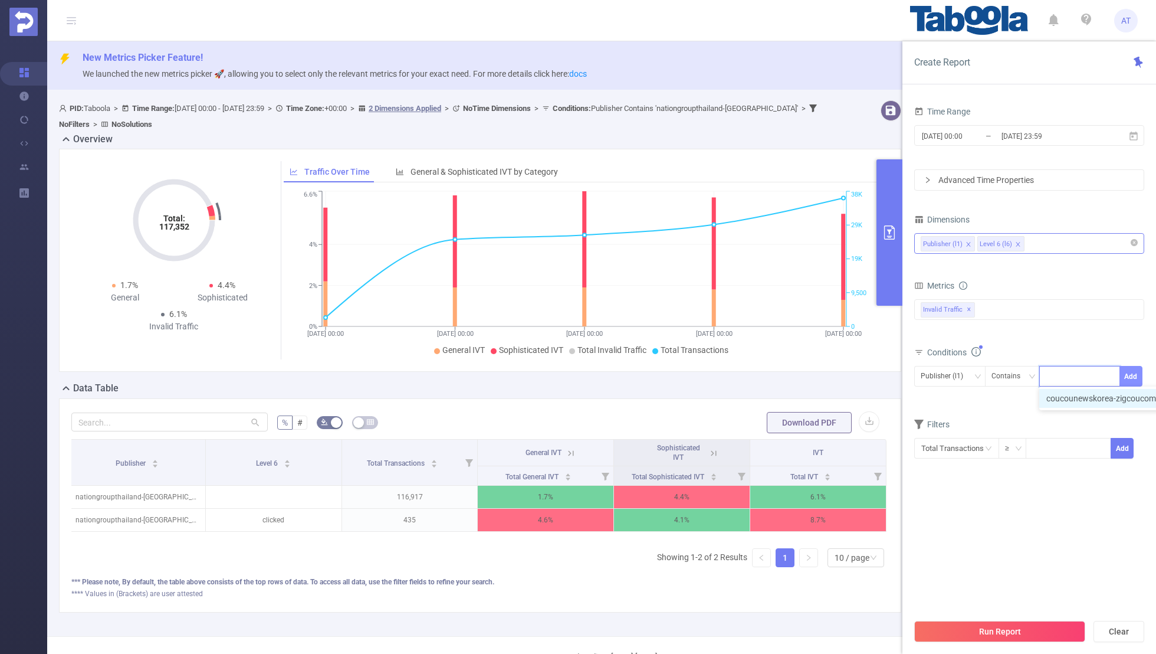
click at [1131, 378] on button "Add" at bounding box center [1131, 376] width 23 height 21
click at [1072, 508] on section "Time Range 2025-07-31 00:00 _ 2025-08-29 23:59 Advanced Time Properties Dimensi…" at bounding box center [1030, 357] width 230 height 509
click at [982, 633] on button "Run Report" at bounding box center [1000, 631] width 171 height 21
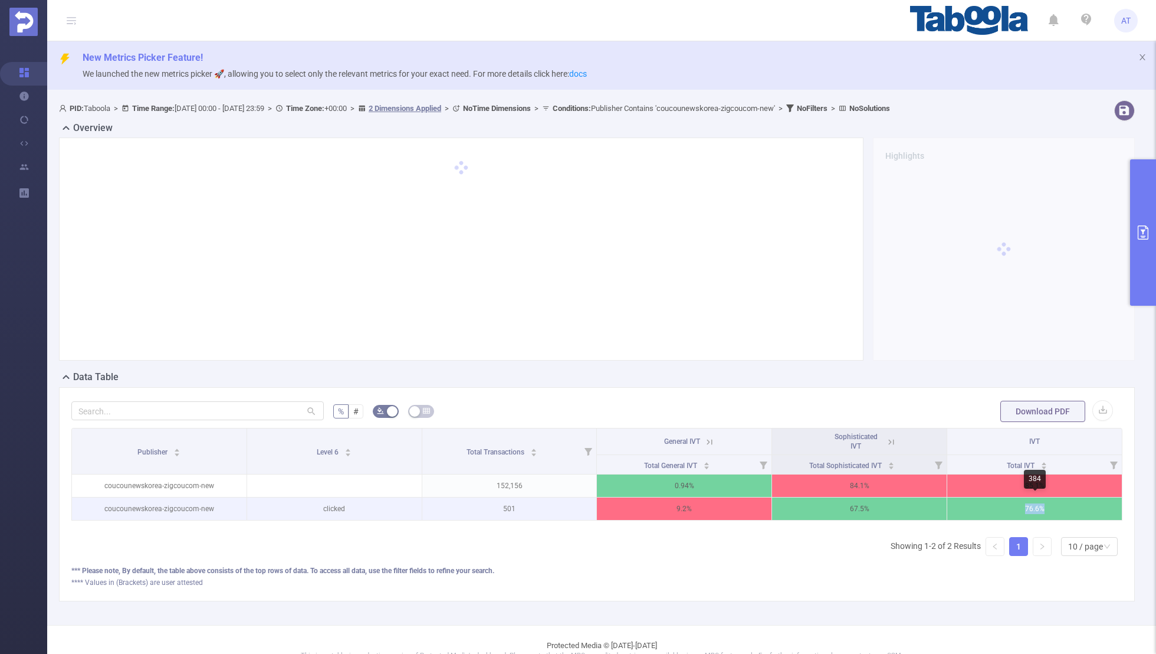
copy p "76.6%"
drag, startPoint x: 1054, startPoint y: 508, endPoint x: 1013, endPoint y: 508, distance: 41.3
click at [1013, 508] on p "76.6%" at bounding box center [1035, 508] width 175 height 22
